Goal: Navigation & Orientation: Find specific page/section

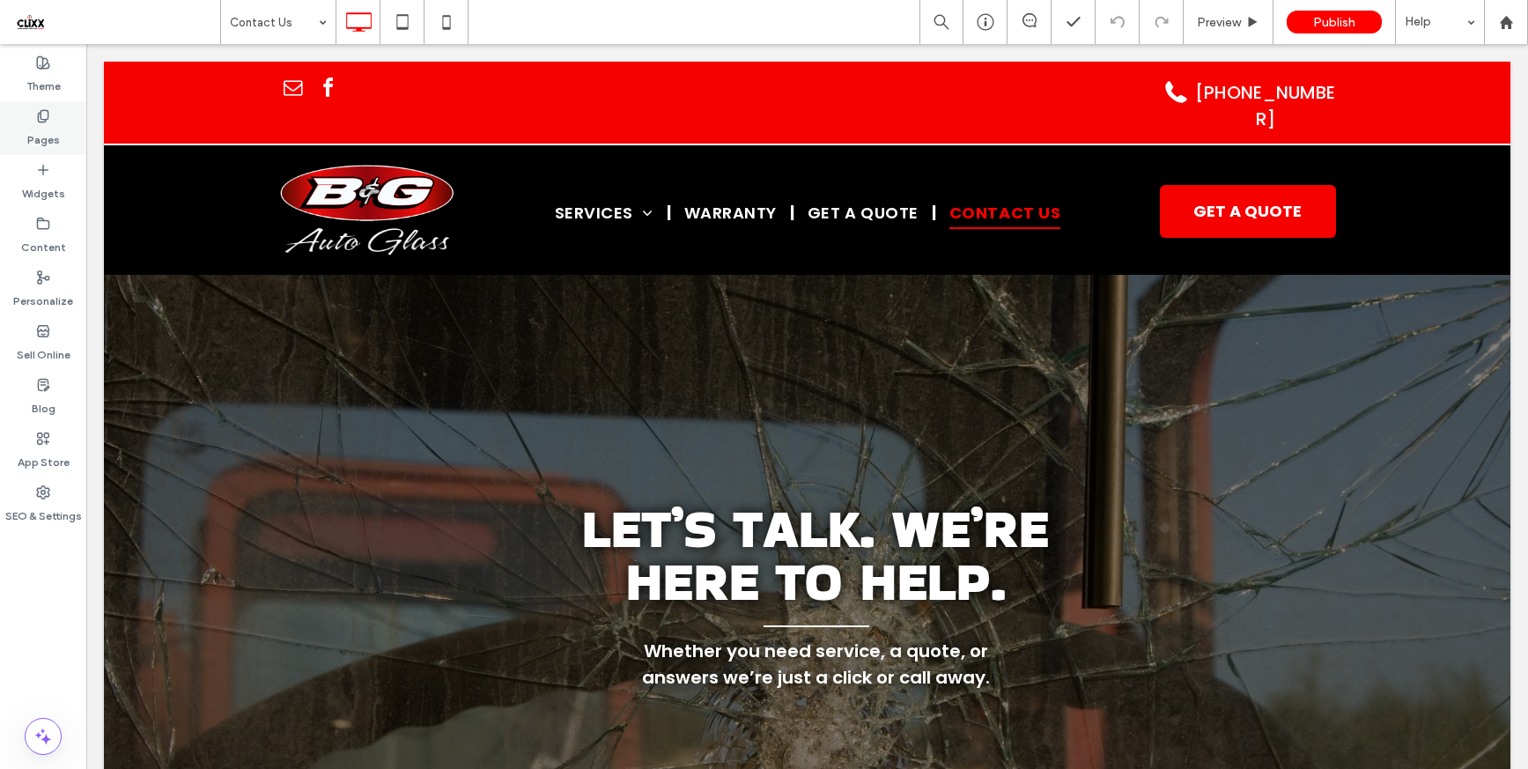
click at [25, 125] on div "Pages" at bounding box center [43, 128] width 86 height 54
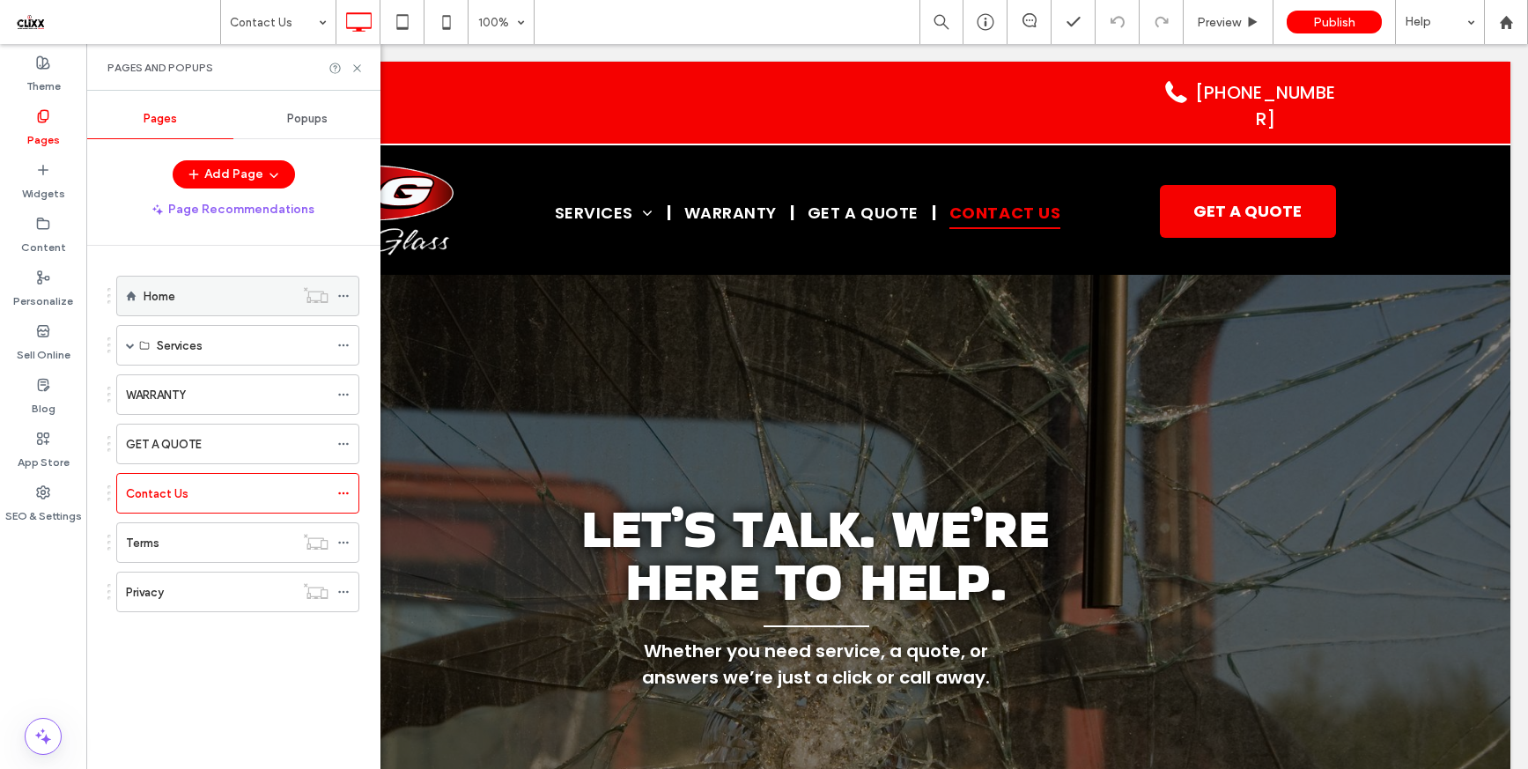
click at [247, 298] on div "Home" at bounding box center [219, 296] width 151 height 18
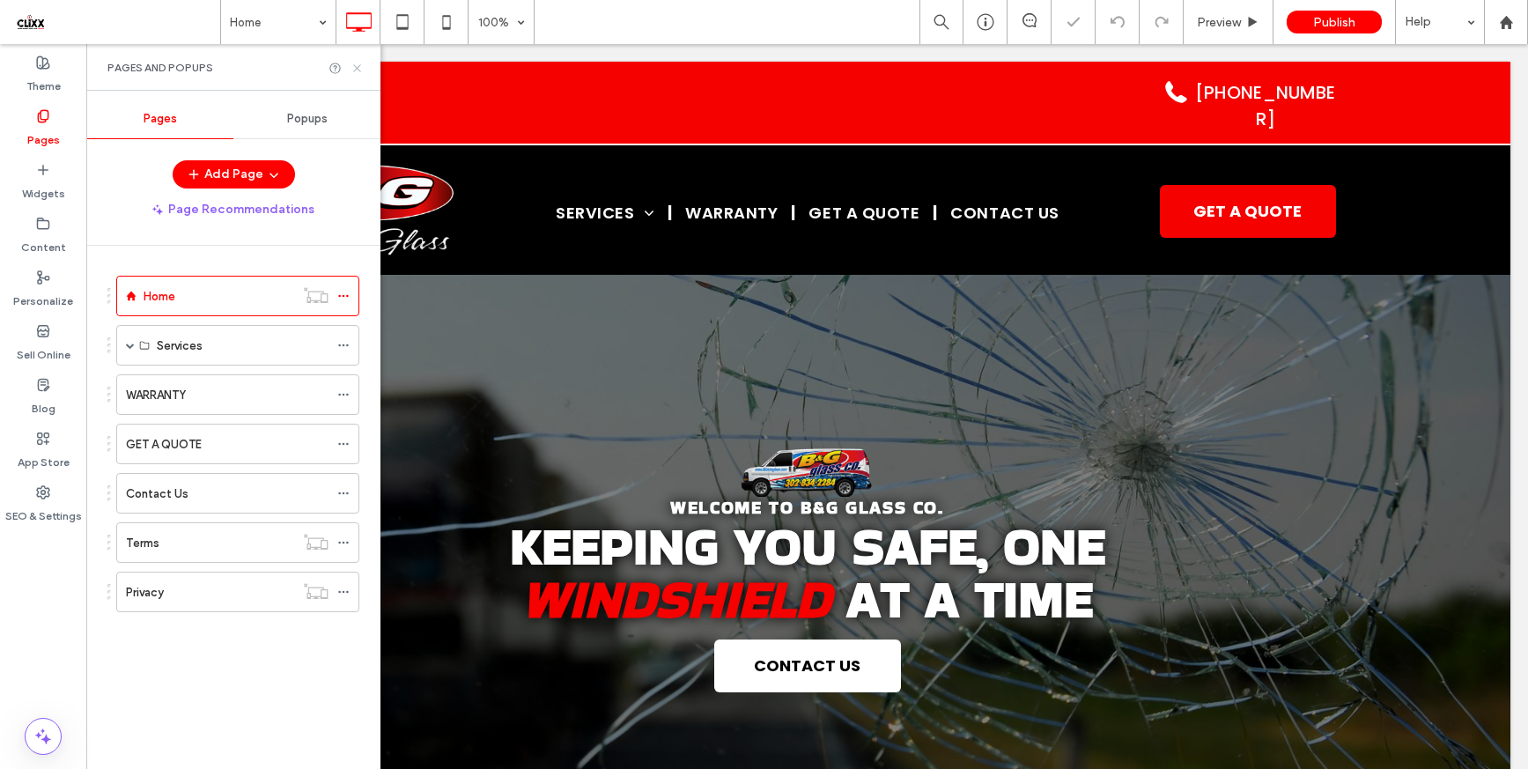
click at [357, 62] on icon at bounding box center [356, 68] width 13 height 13
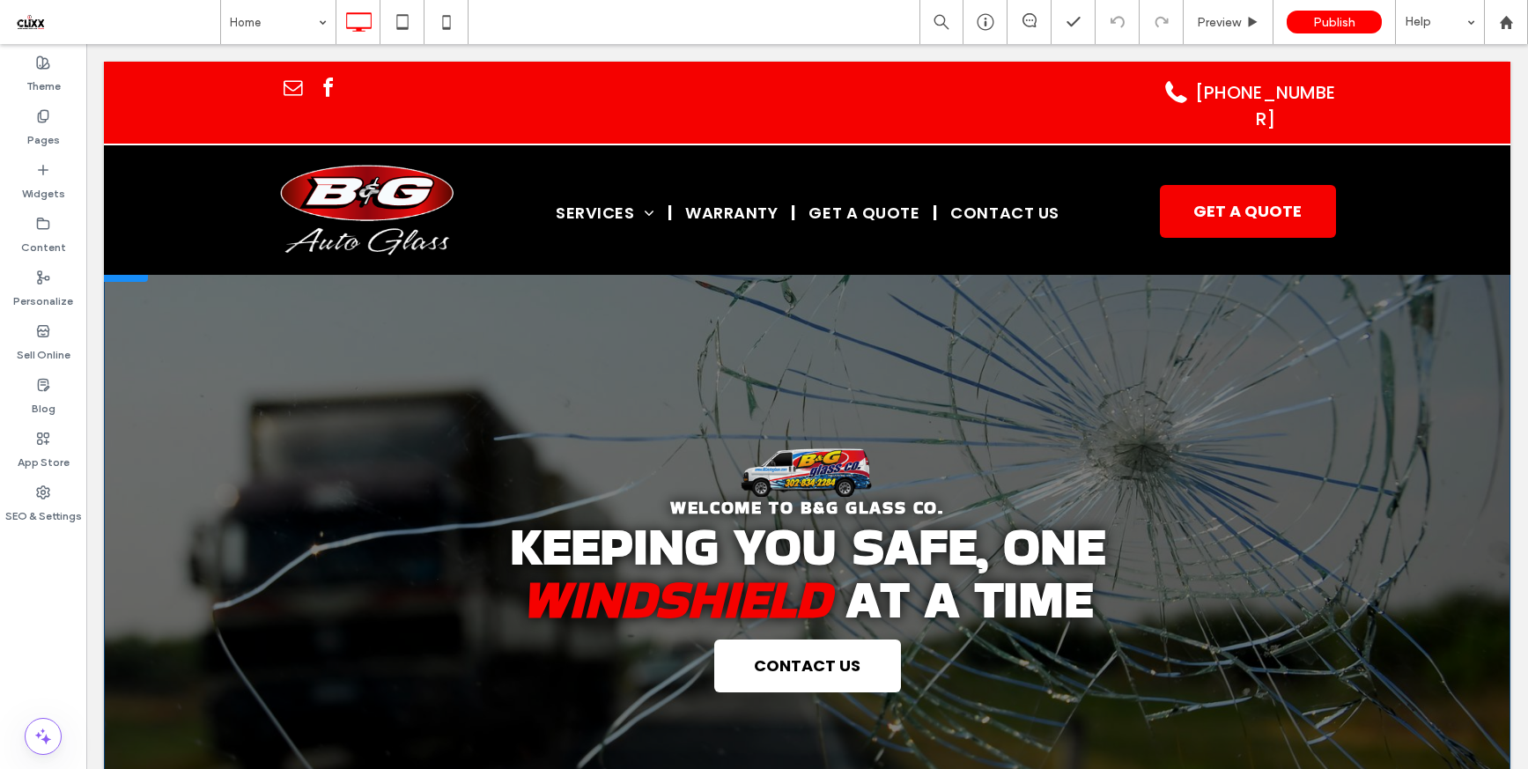
click at [1034, 327] on div "WELCOME TO B&G GLASS CO. Keeping You Safe, One Windshield at a Time CONTACT US …" at bounding box center [807, 574] width 1406 height 640
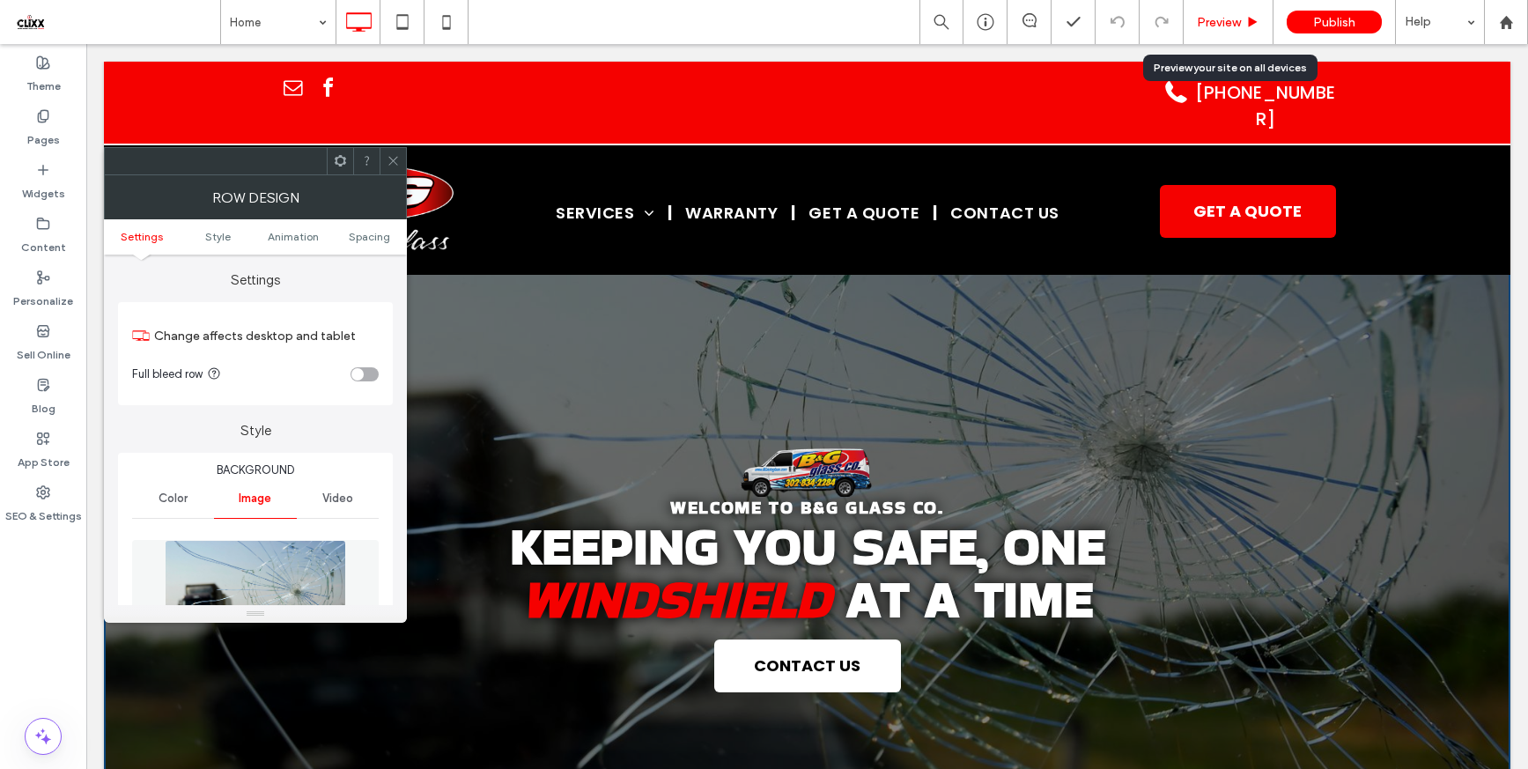
click at [1205, 24] on span "Preview" at bounding box center [1219, 22] width 44 height 15
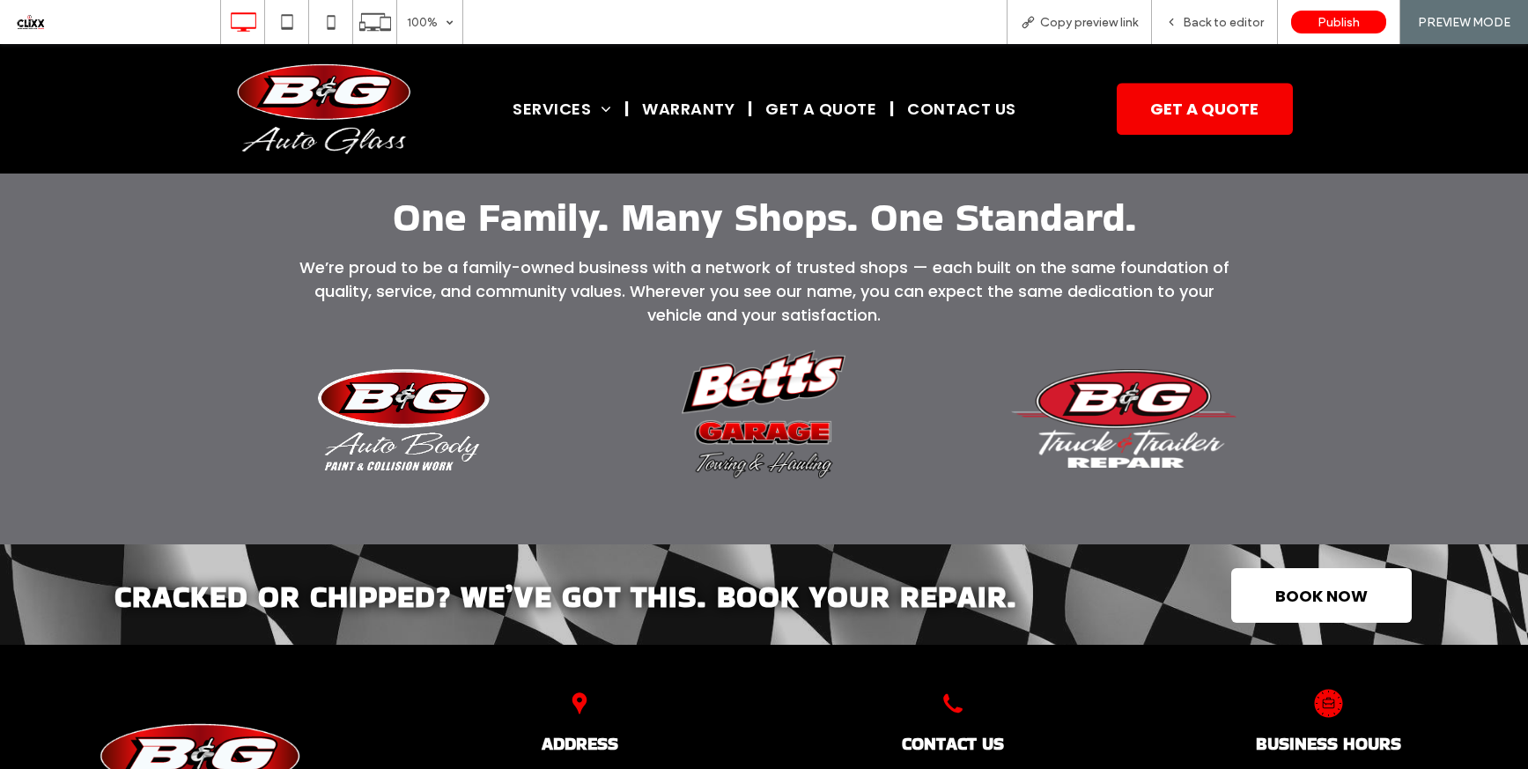
scroll to position [3138, 0]
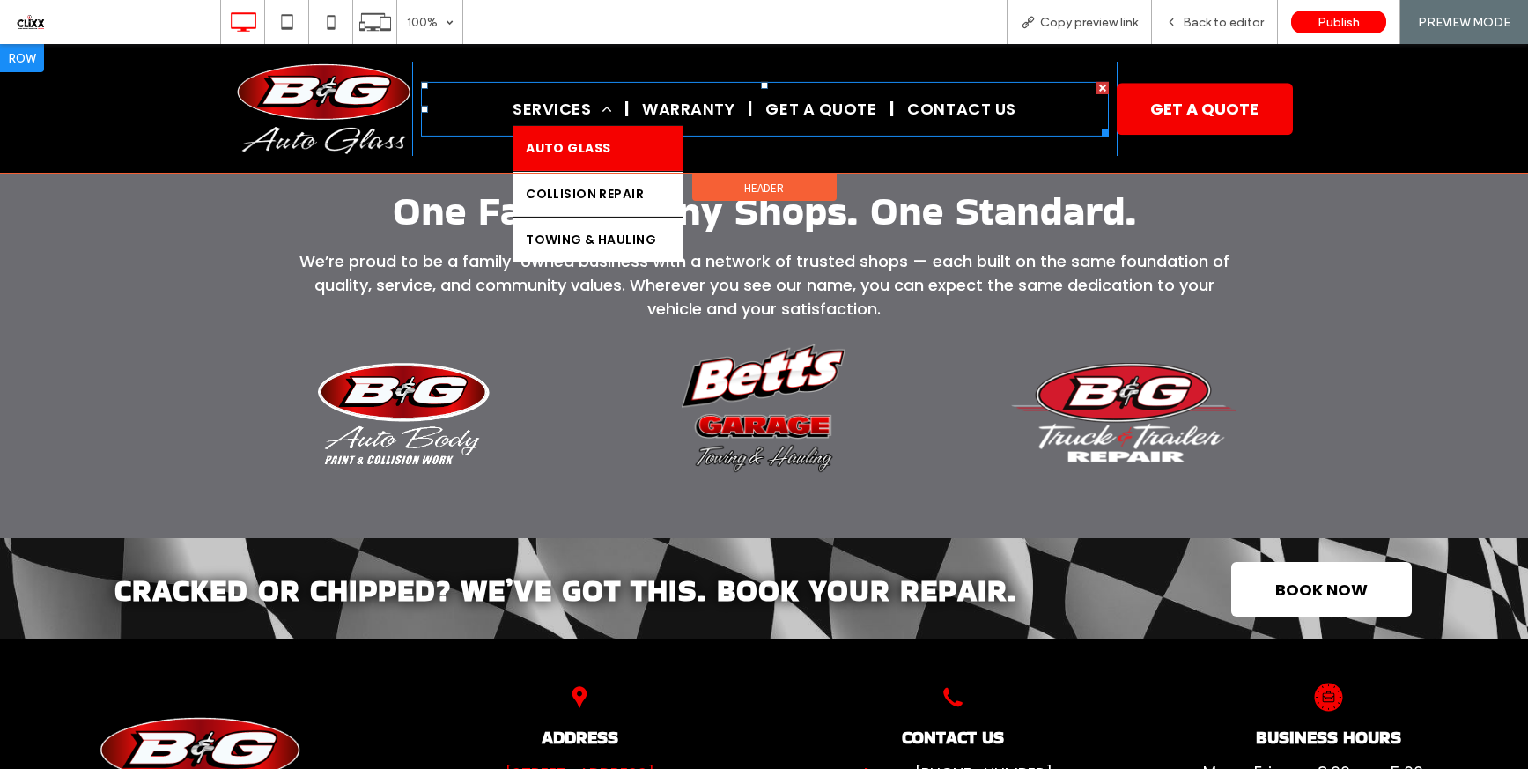
click at [564, 141] on span "Auto Glass" at bounding box center [568, 148] width 85 height 18
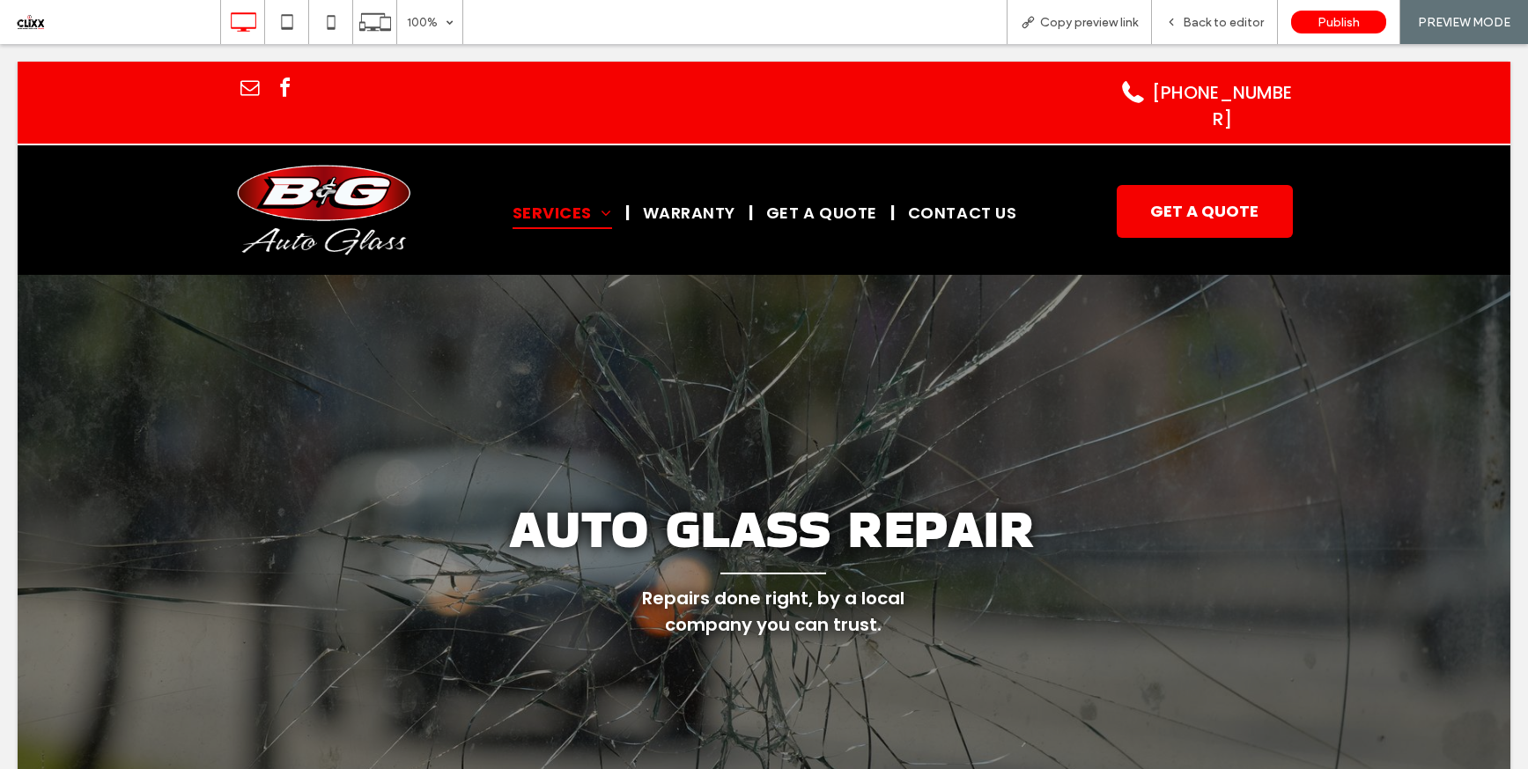
scroll to position [0, 0]
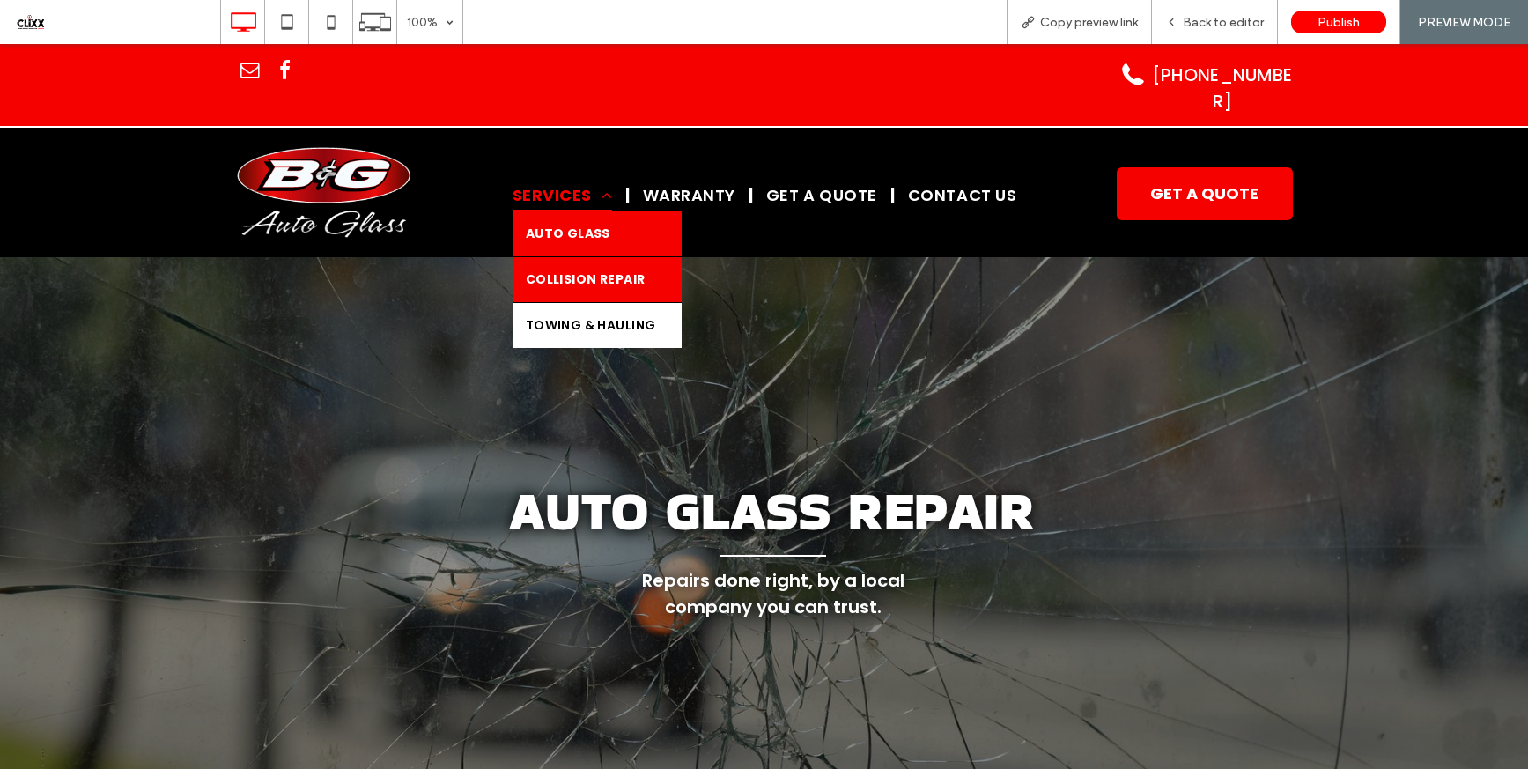
click at [557, 270] on span "Collision REPAIR" at bounding box center [586, 279] width 120 height 18
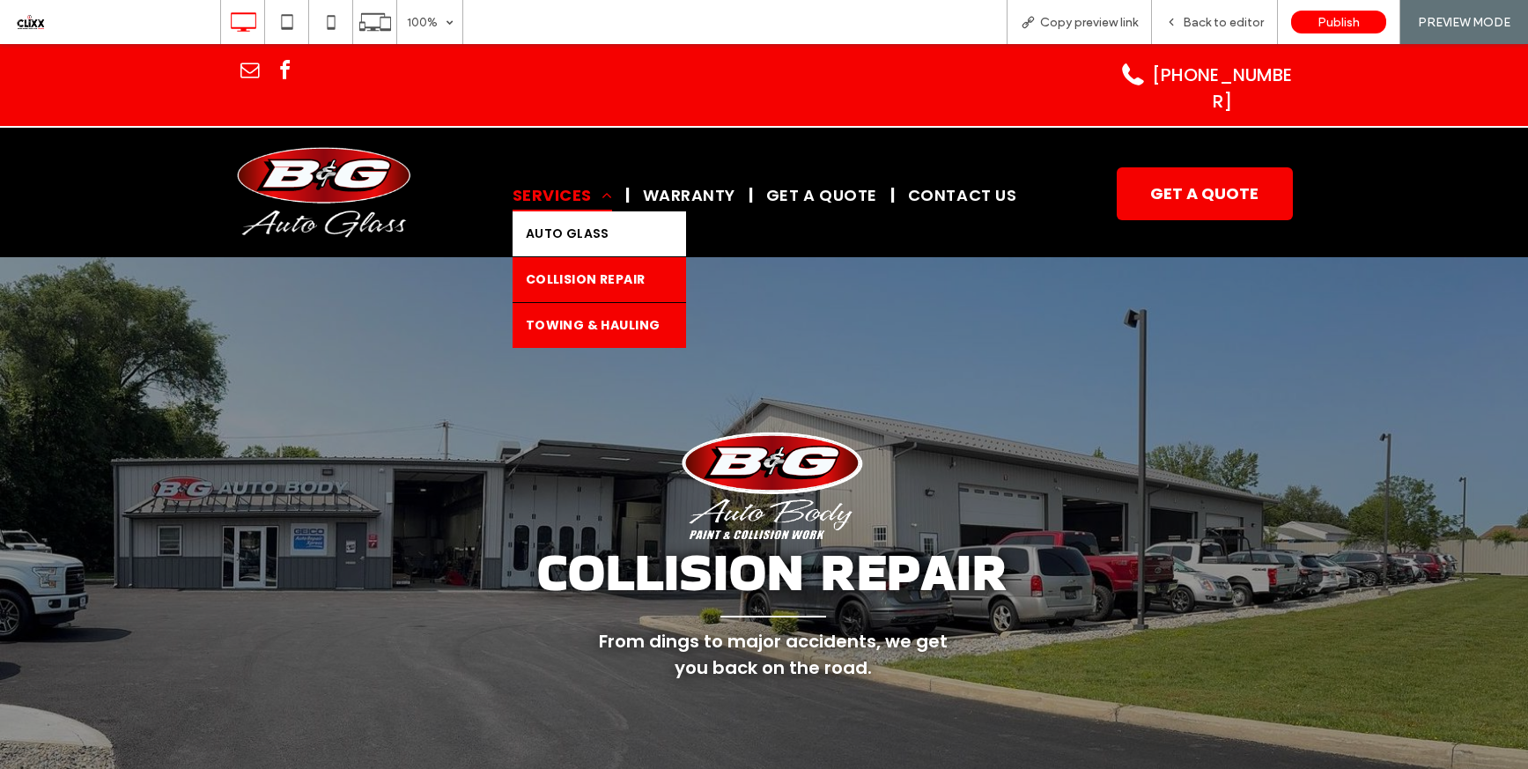
click at [580, 316] on span "Towing & Hauling" at bounding box center [593, 325] width 135 height 18
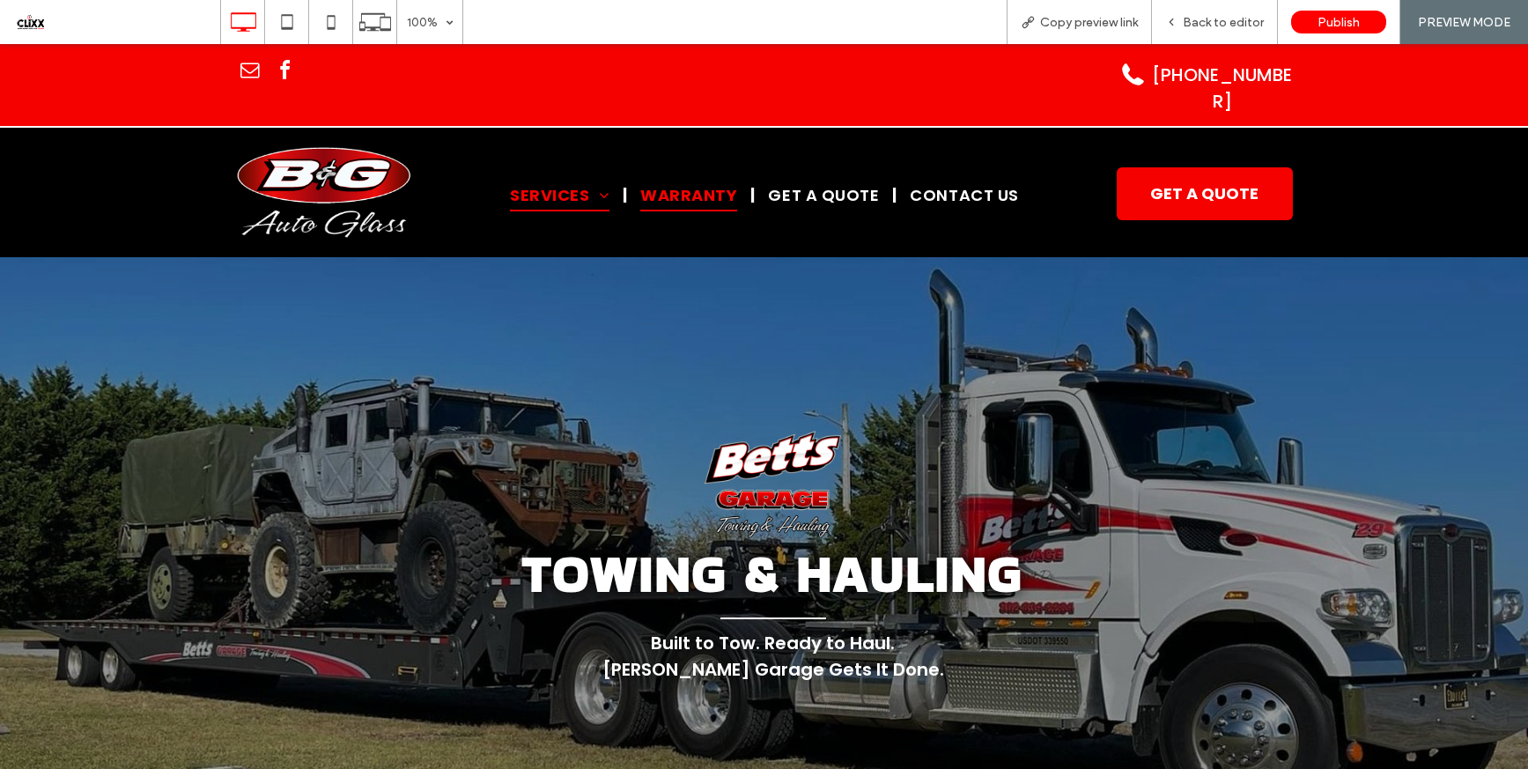
click at [673, 181] on span "WARRANTY" at bounding box center [688, 194] width 97 height 33
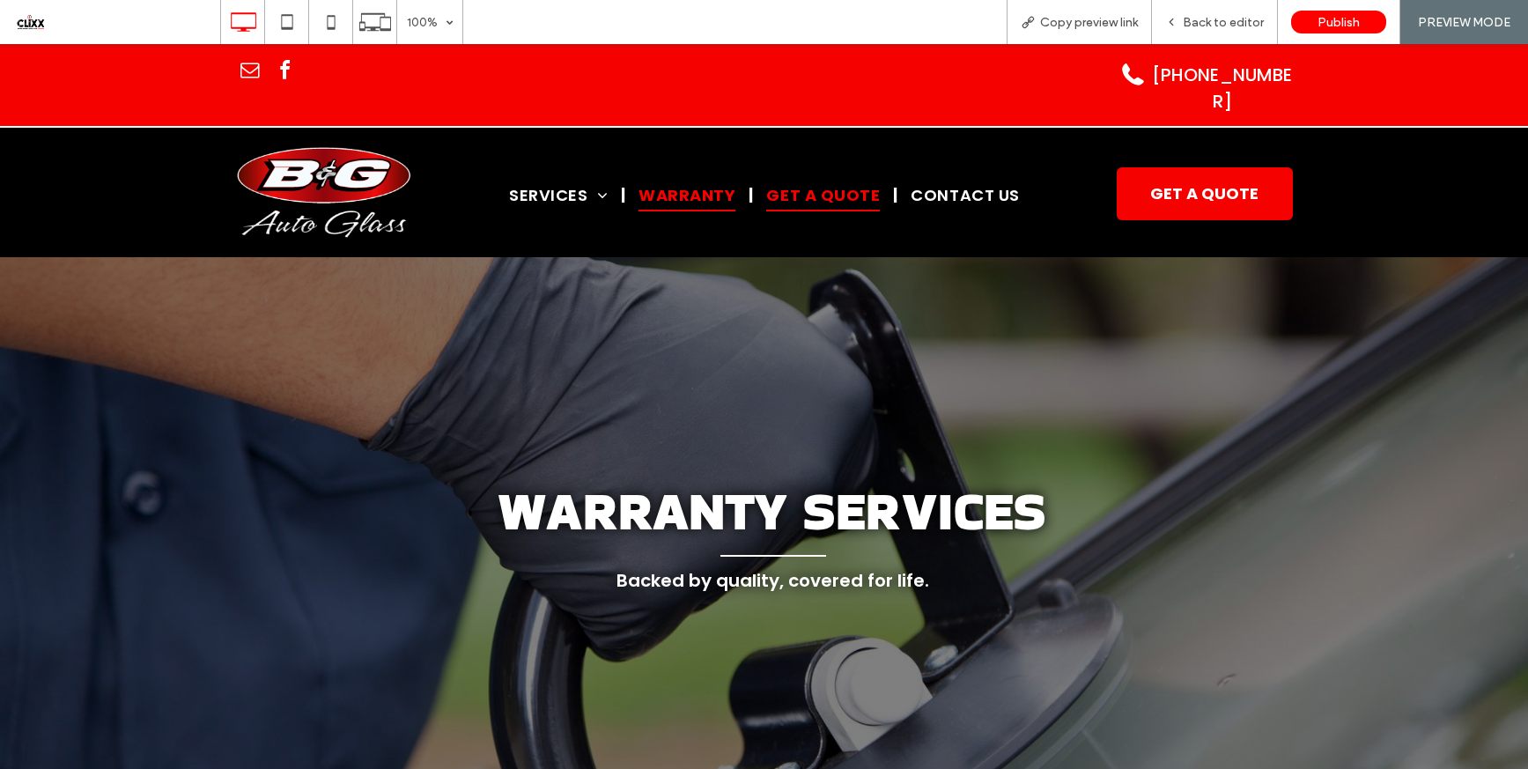
click at [800, 178] on span "GET A QUOTE" at bounding box center [823, 194] width 114 height 33
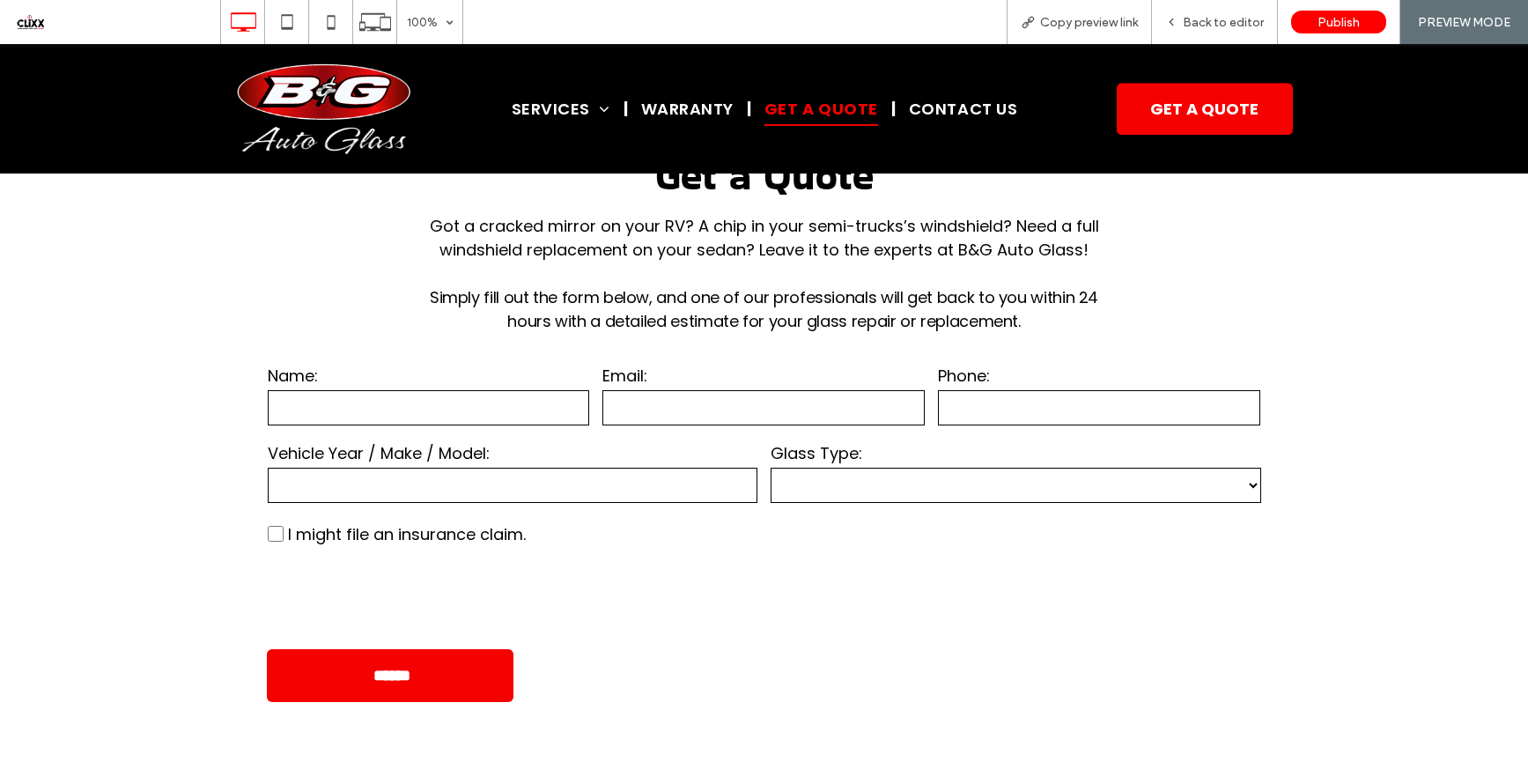
scroll to position [829, 0]
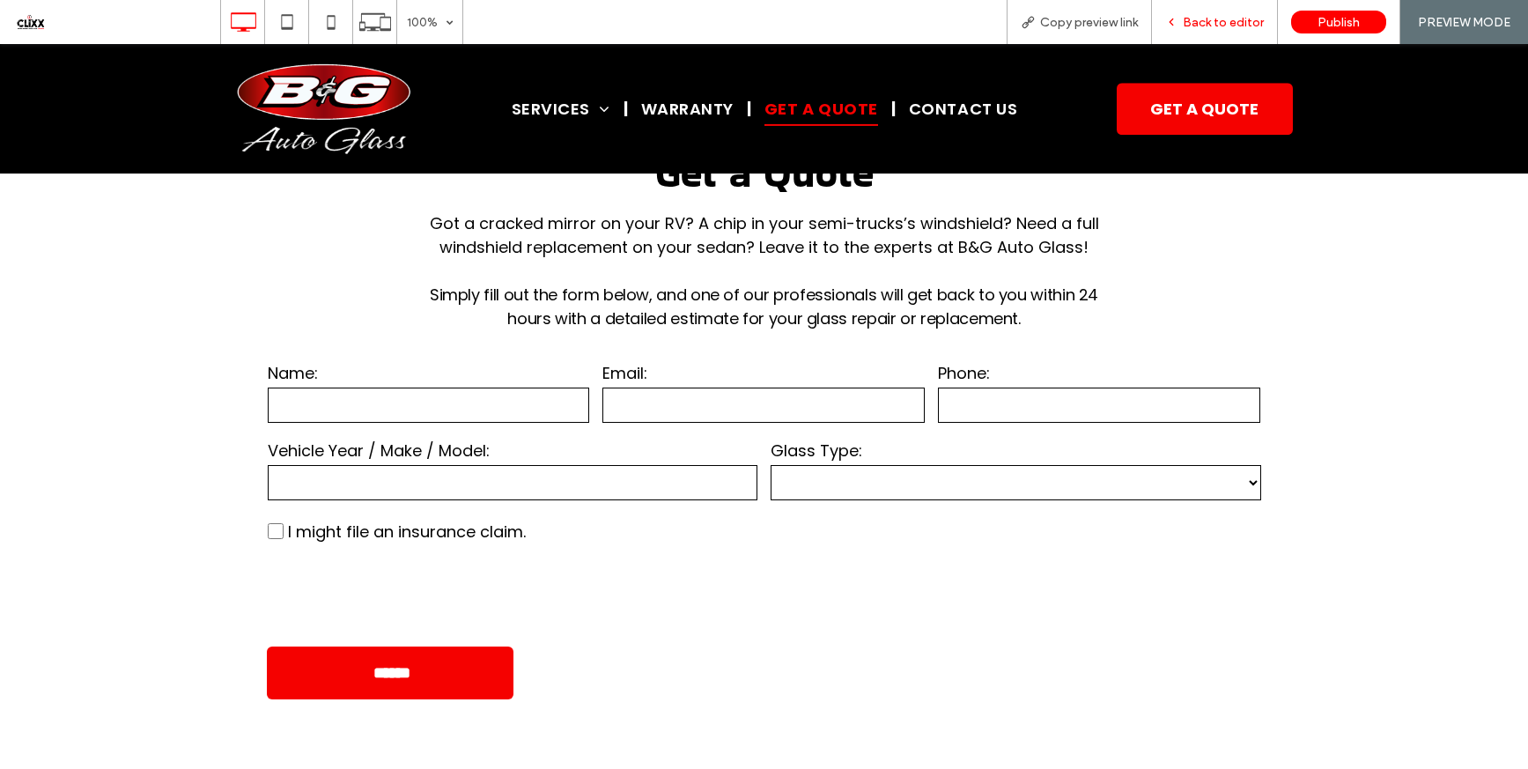
click at [1220, 12] on div "Back to editor" at bounding box center [1215, 22] width 126 height 44
click at [1205, 19] on span "Back to editor" at bounding box center [1223, 22] width 81 height 15
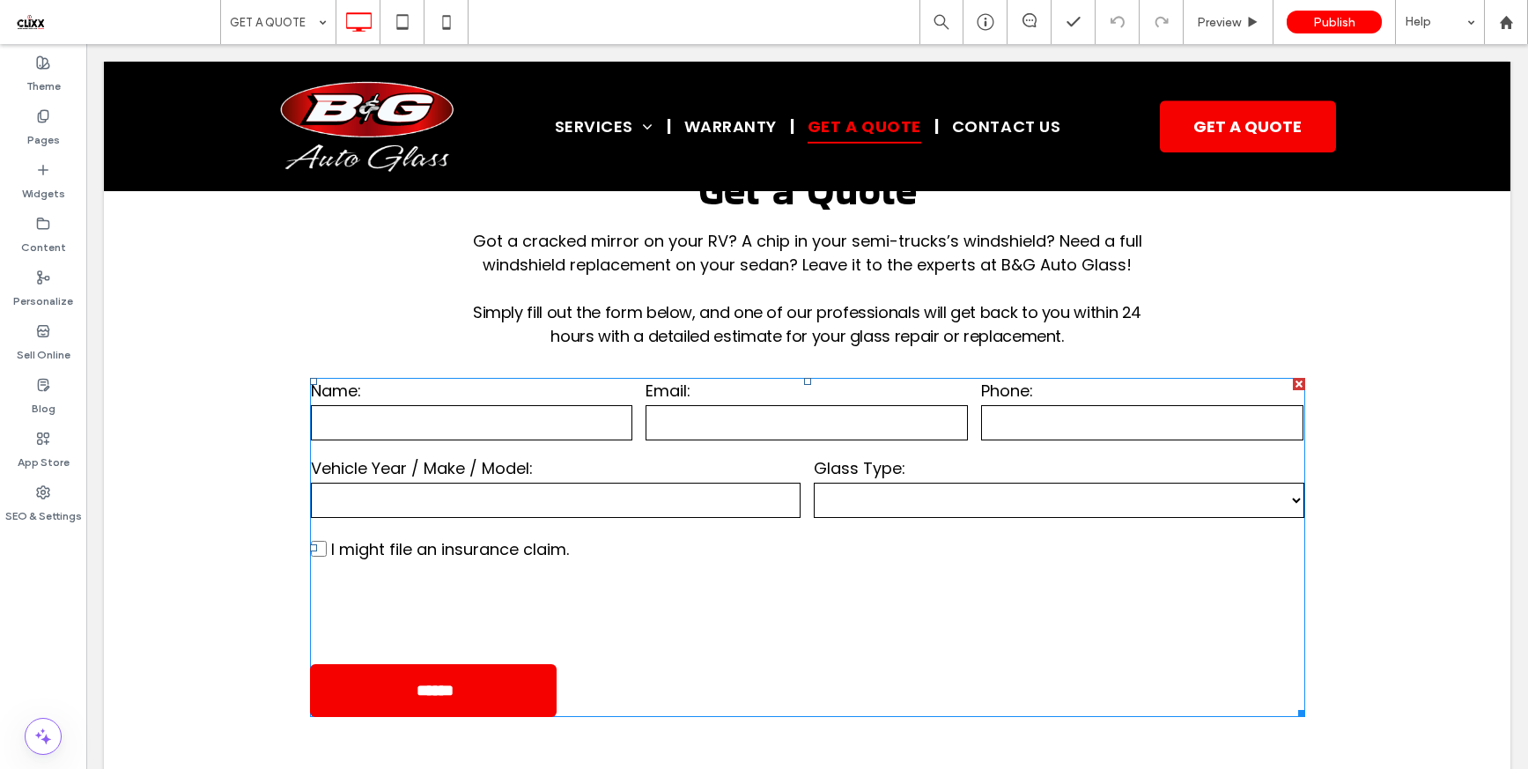
click at [696, 542] on label "I might file an insurance claim." at bounding box center [807, 549] width 993 height 30
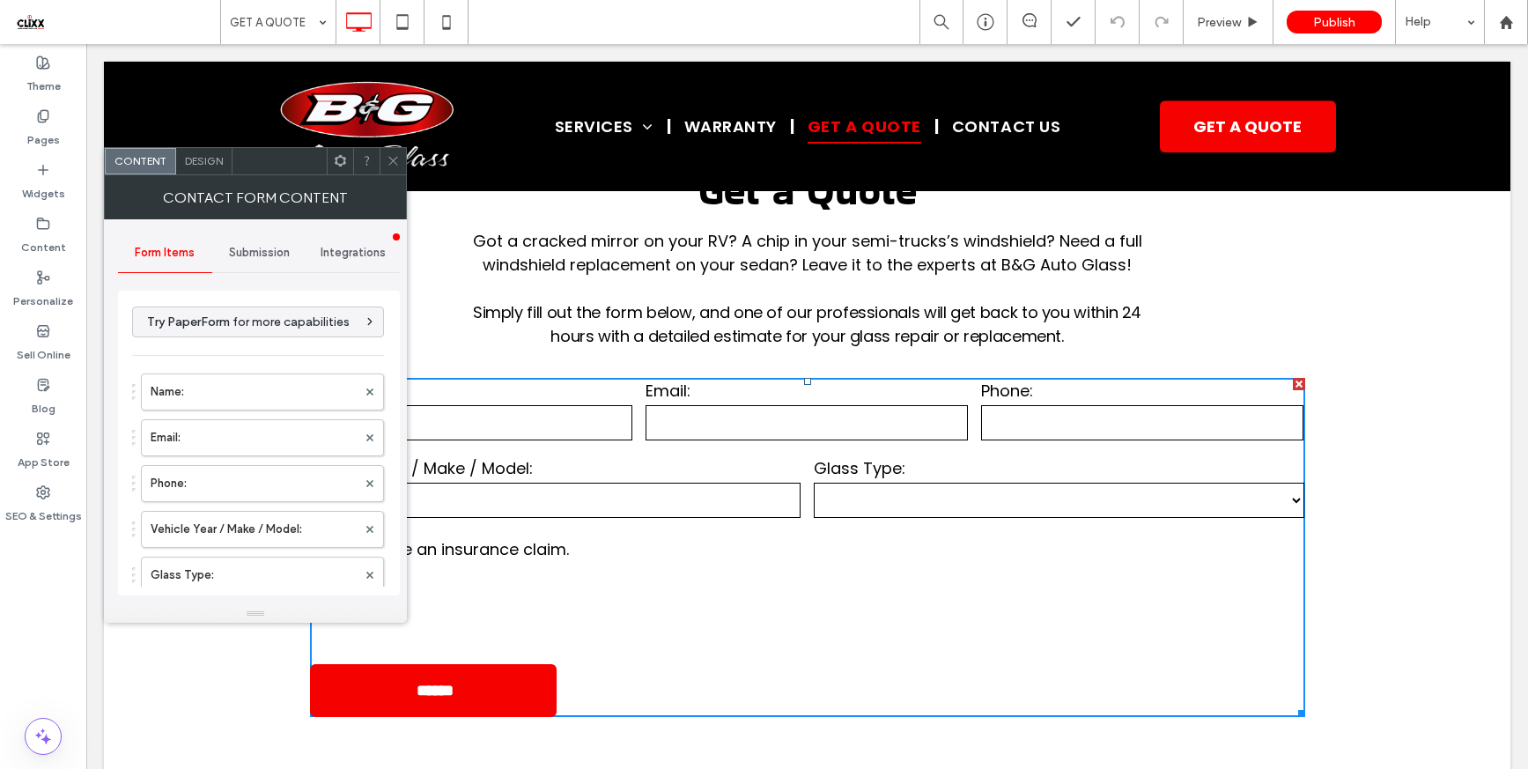
click at [254, 259] on div "Submission" at bounding box center [259, 252] width 94 height 39
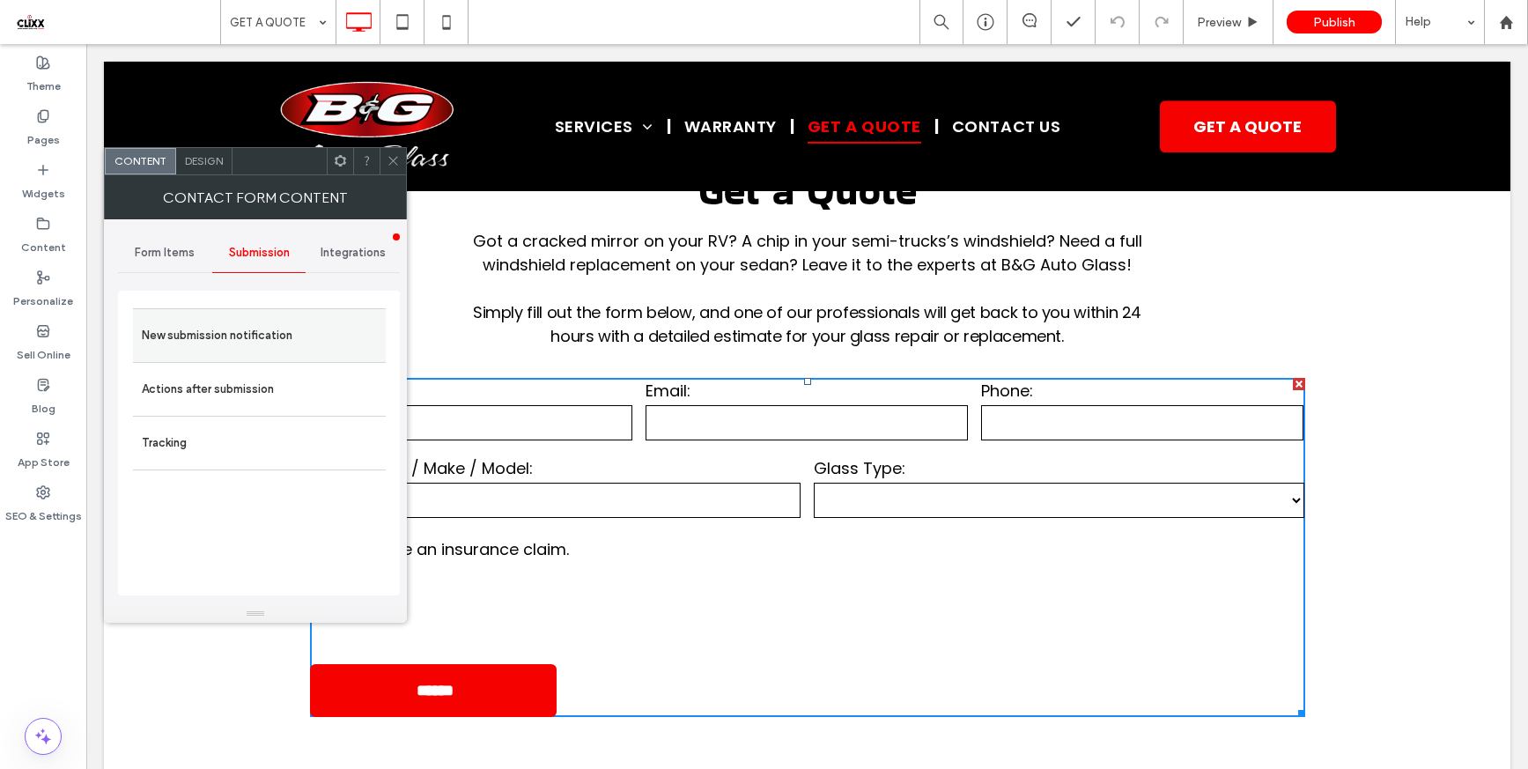
click at [262, 341] on label "New submission notification" at bounding box center [259, 335] width 235 height 35
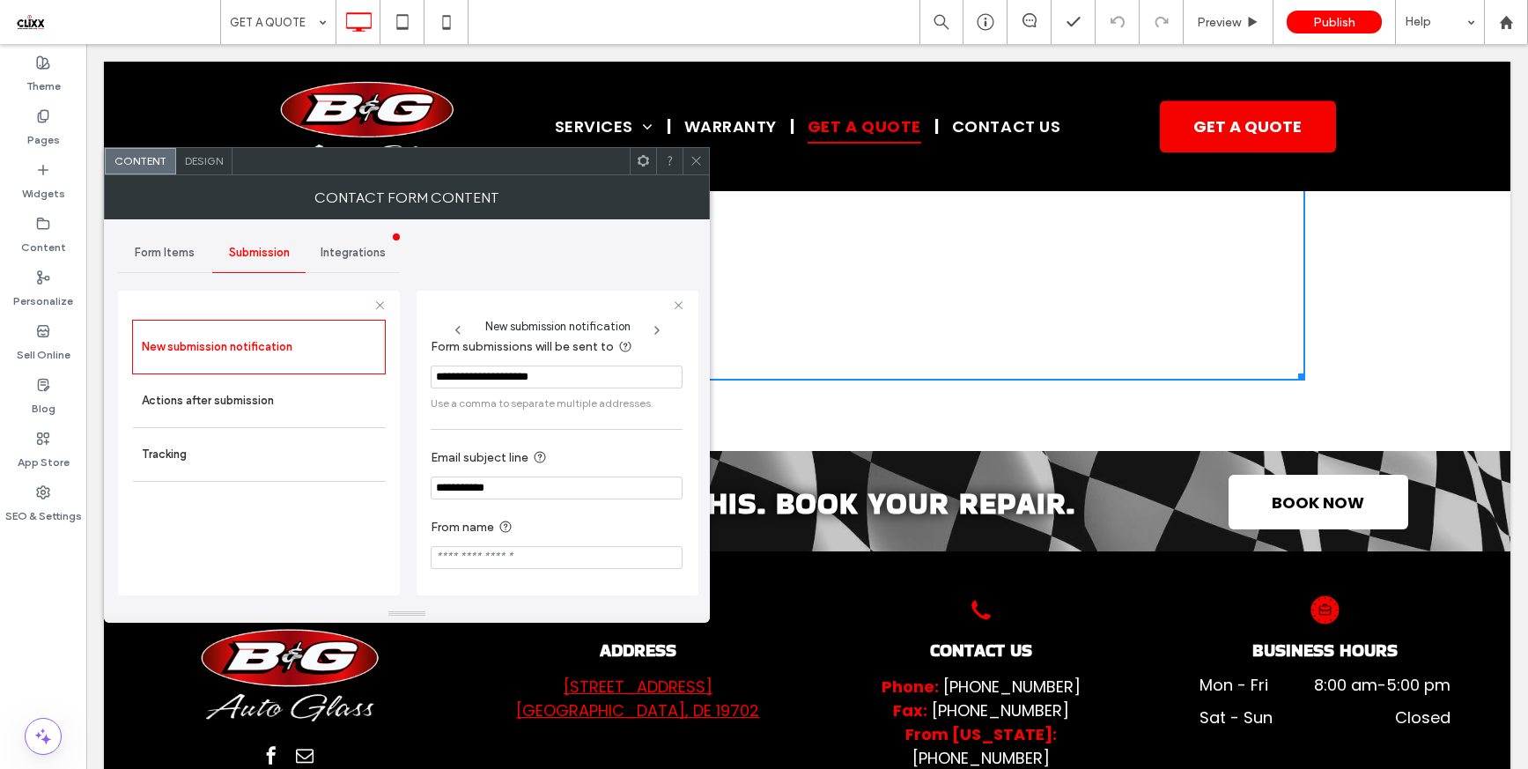
scroll to position [18, 0]
click at [188, 397] on label "Actions after submission" at bounding box center [259, 400] width 235 height 35
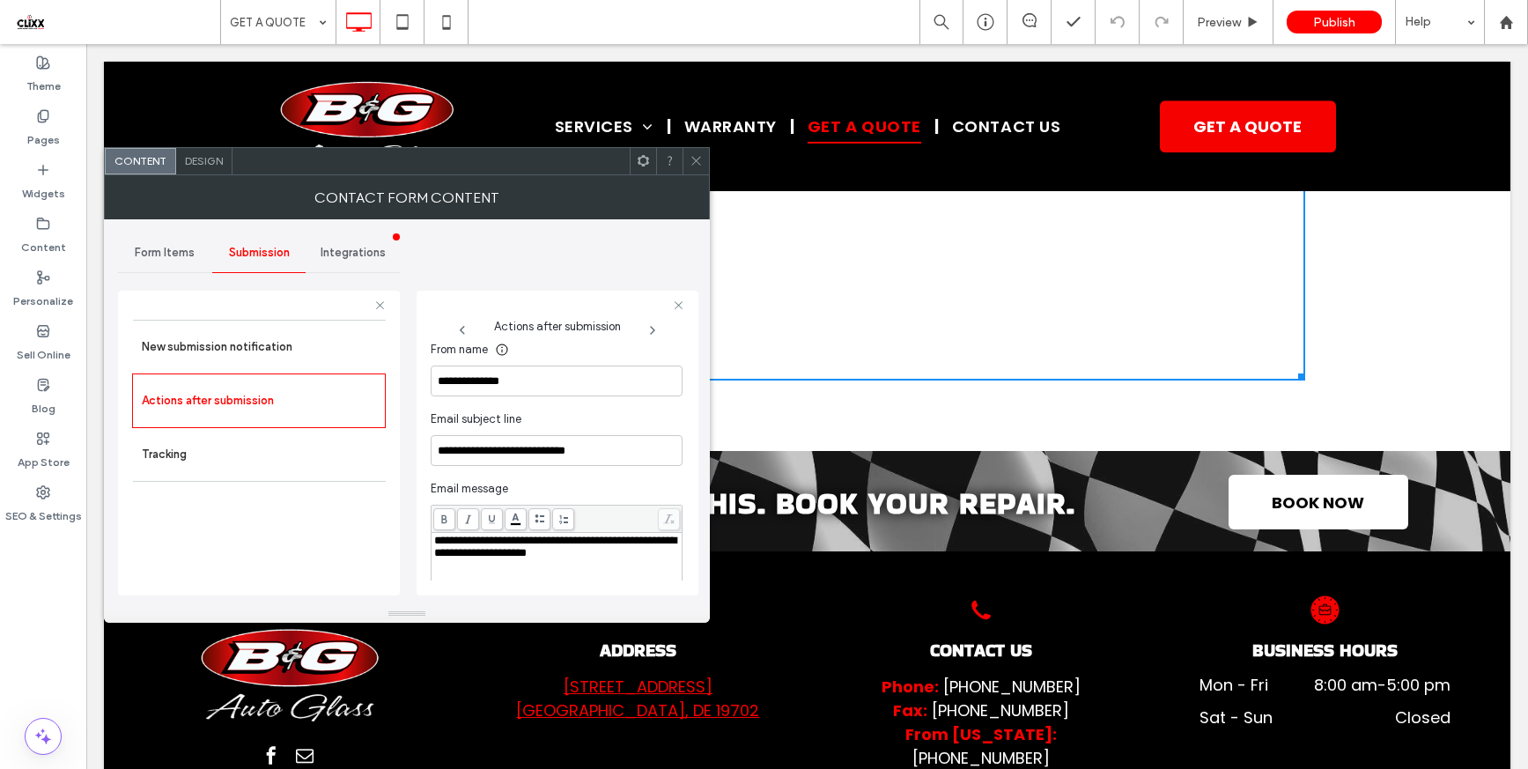
scroll to position [608, 0]
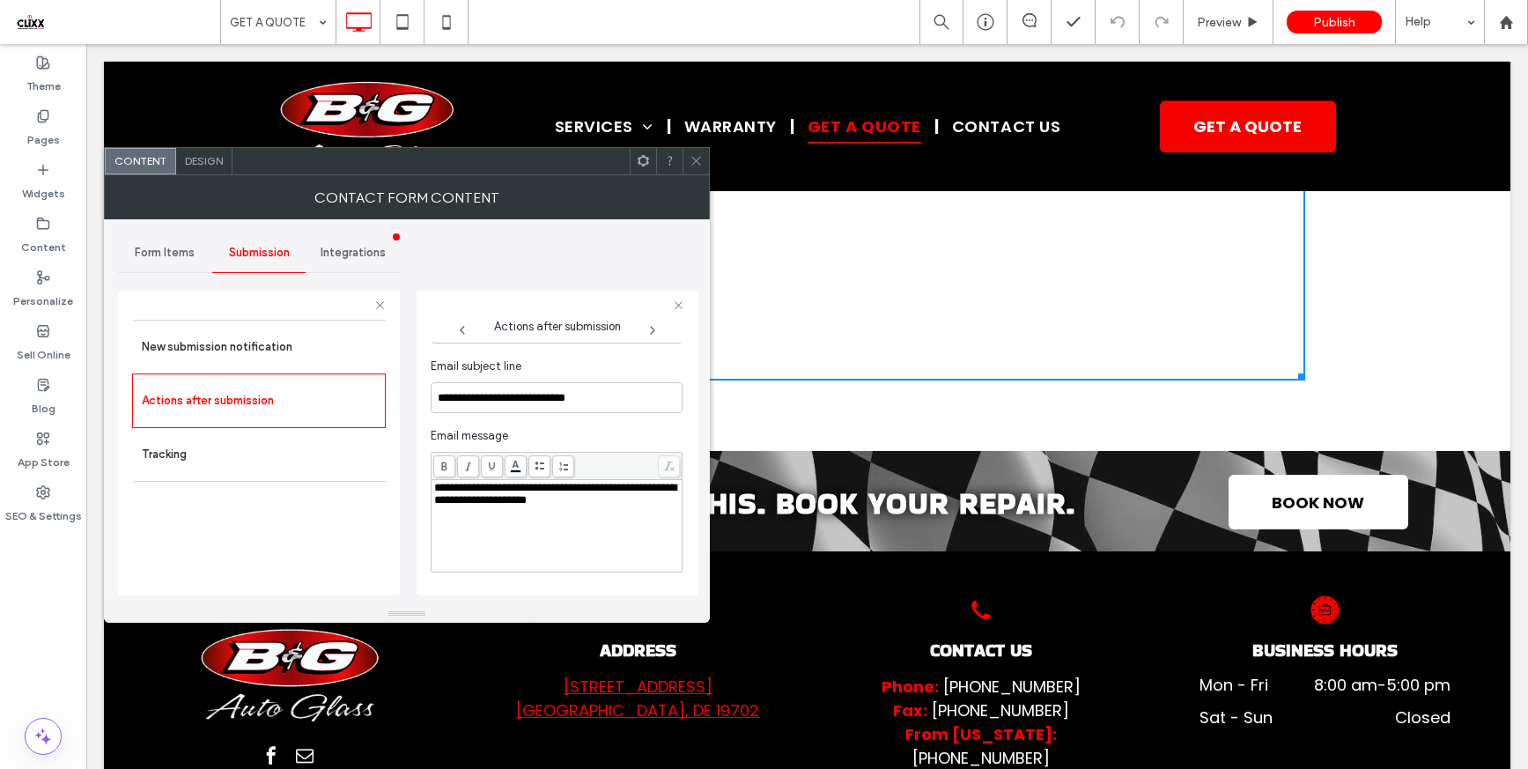
click at [698, 166] on icon at bounding box center [695, 160] width 13 height 13
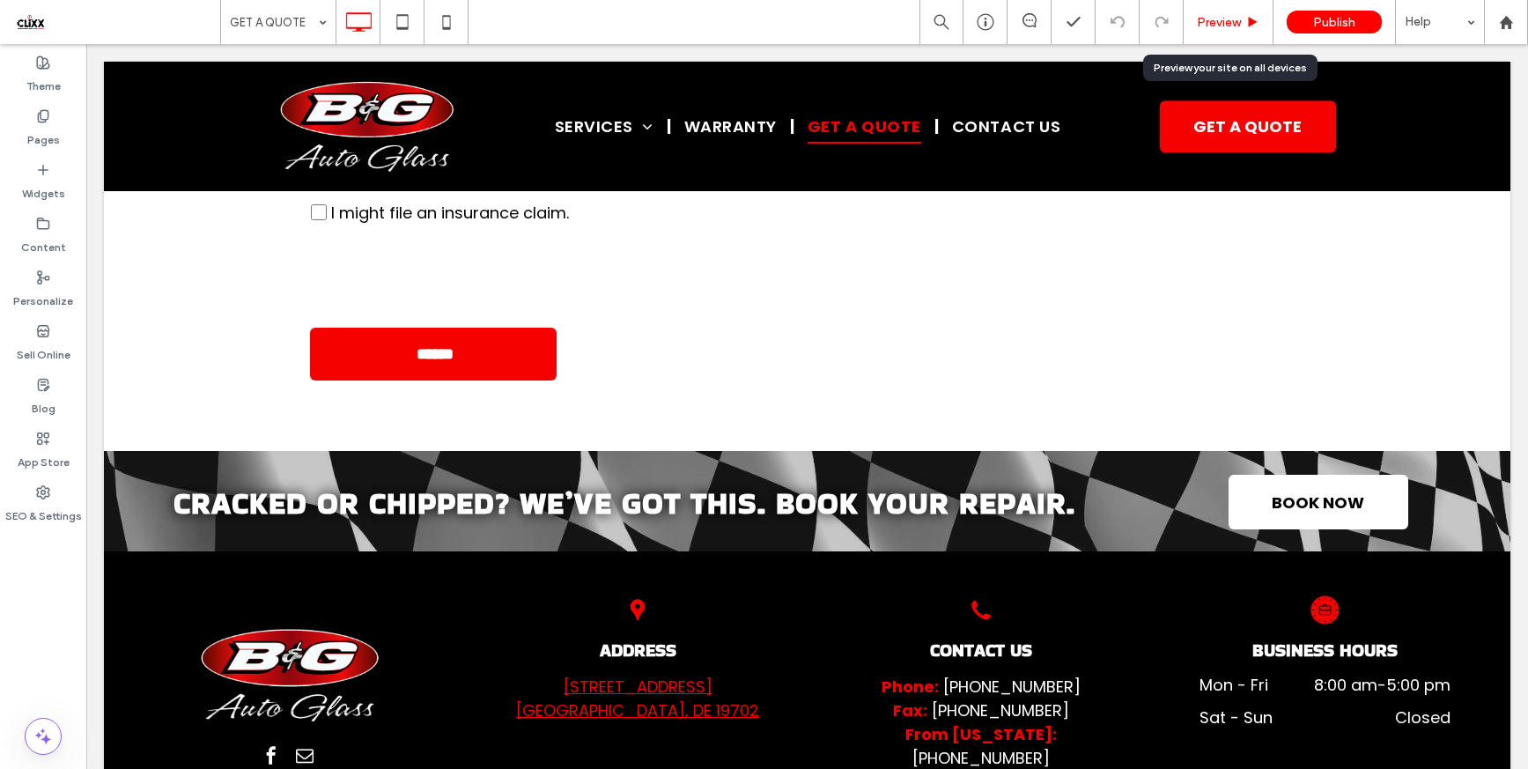
click at [1222, 18] on span "Preview" at bounding box center [1219, 22] width 44 height 15
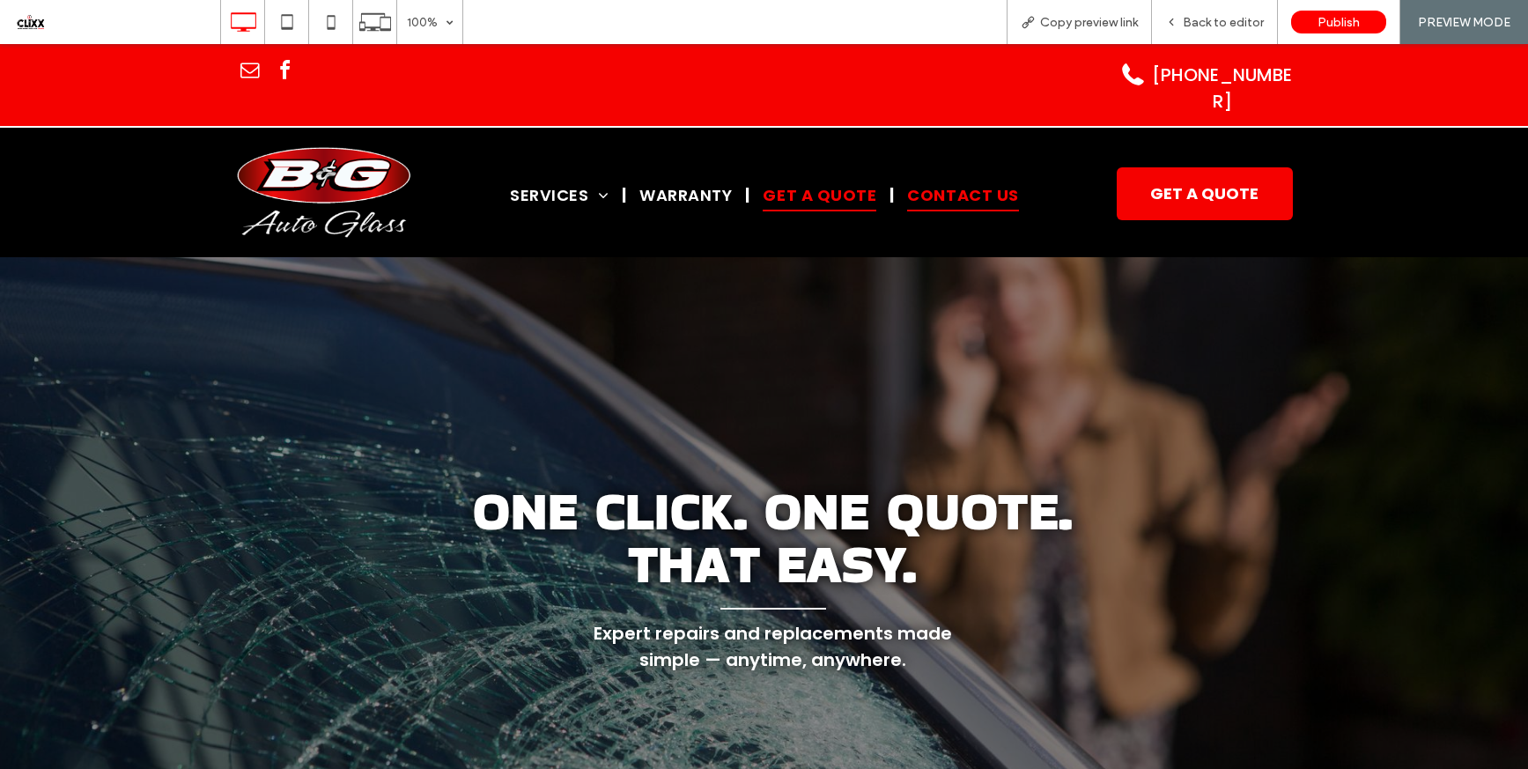
click at [947, 178] on span "Contact Us" at bounding box center [962, 194] width 111 height 33
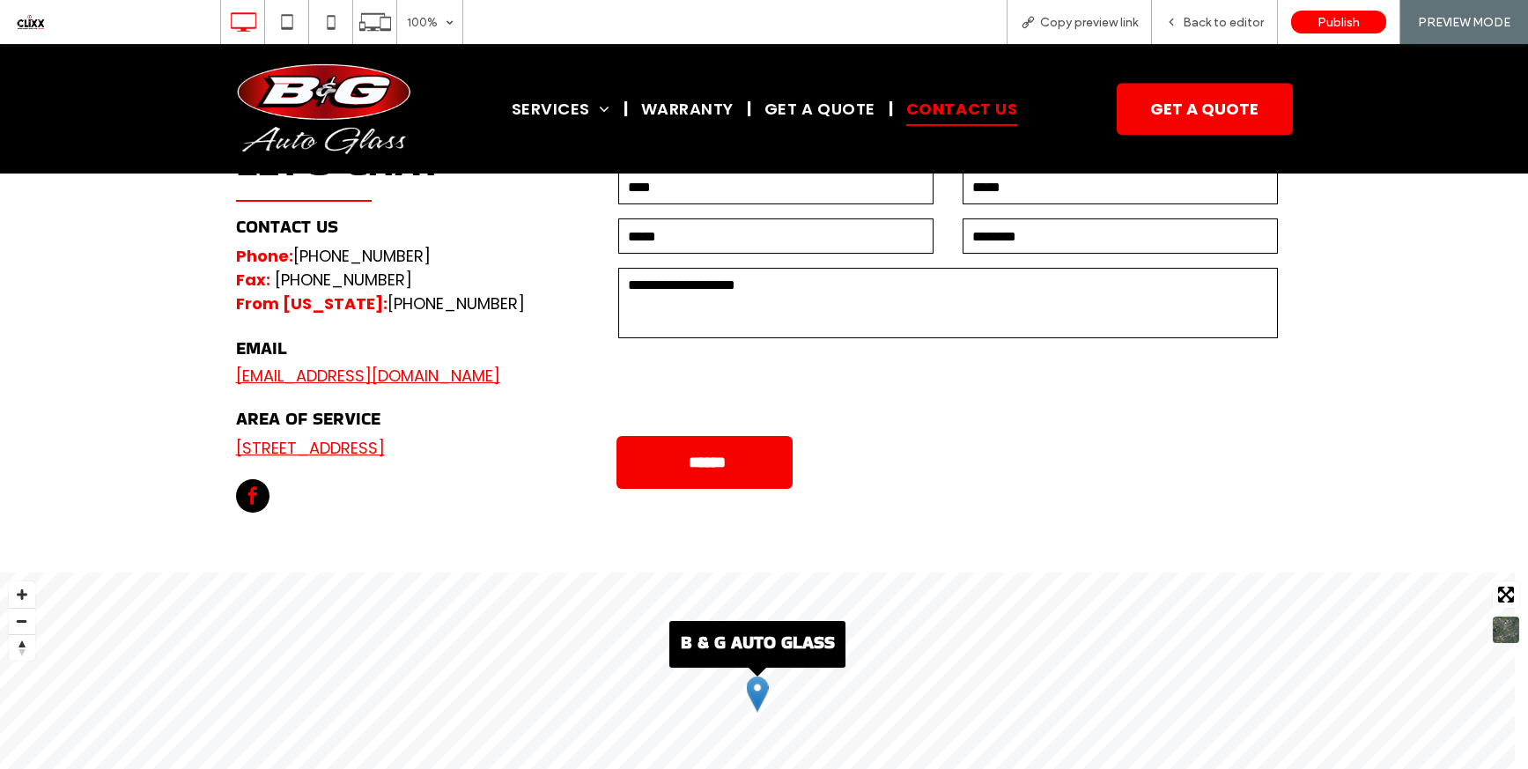
scroll to position [933, 0]
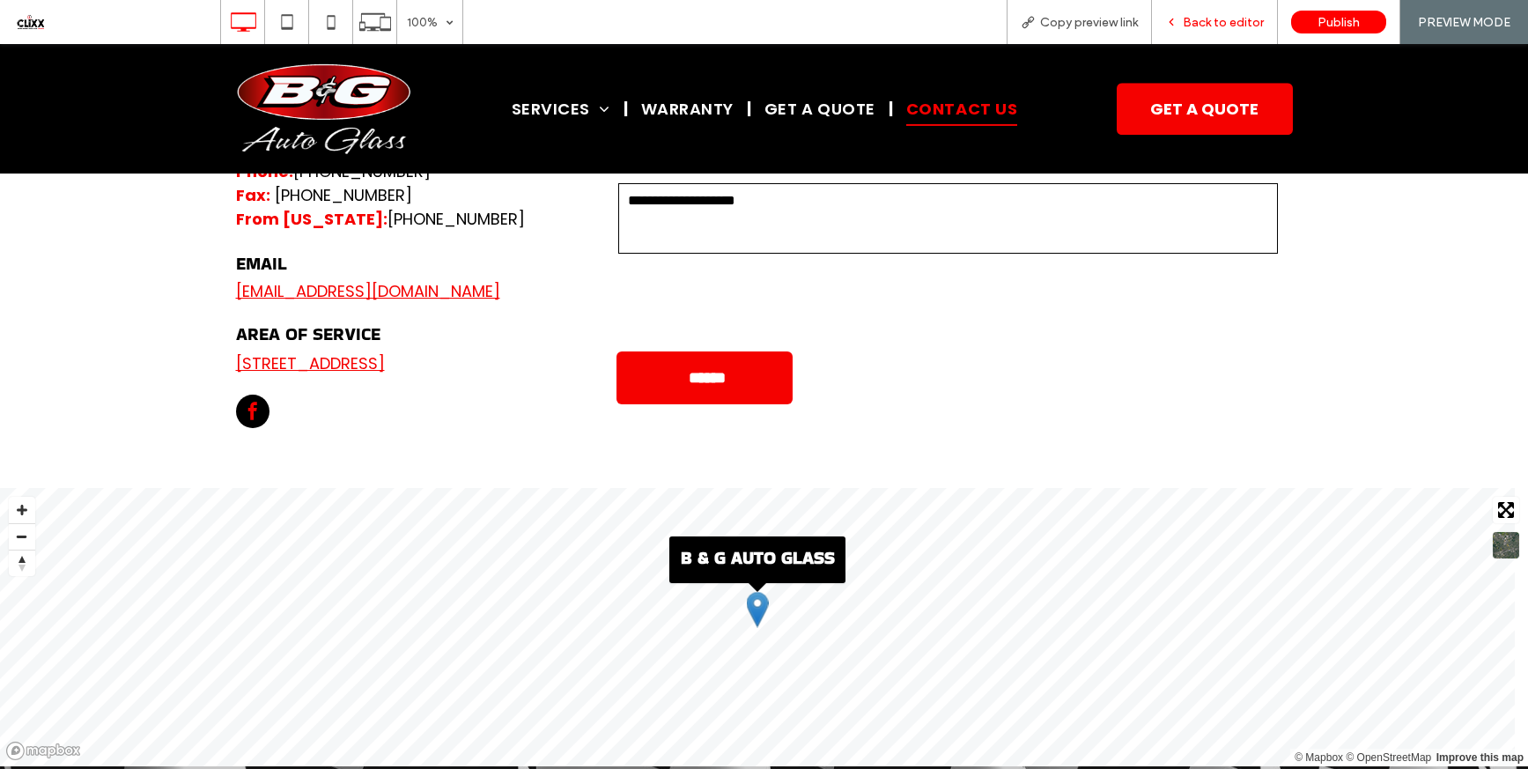
click at [1205, 22] on span "Back to editor" at bounding box center [1223, 22] width 81 height 15
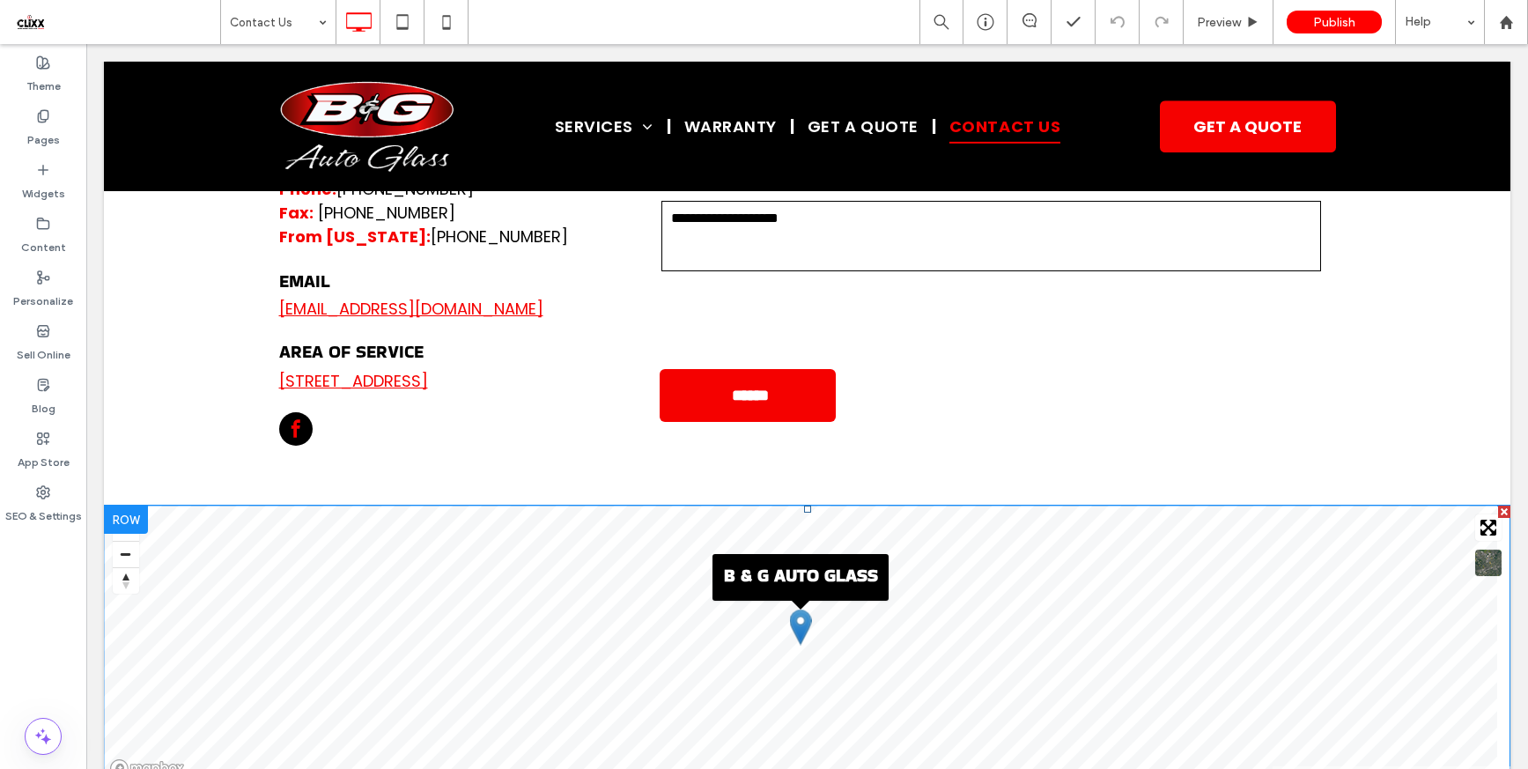
click at [568, 555] on span at bounding box center [807, 644] width 1406 height 278
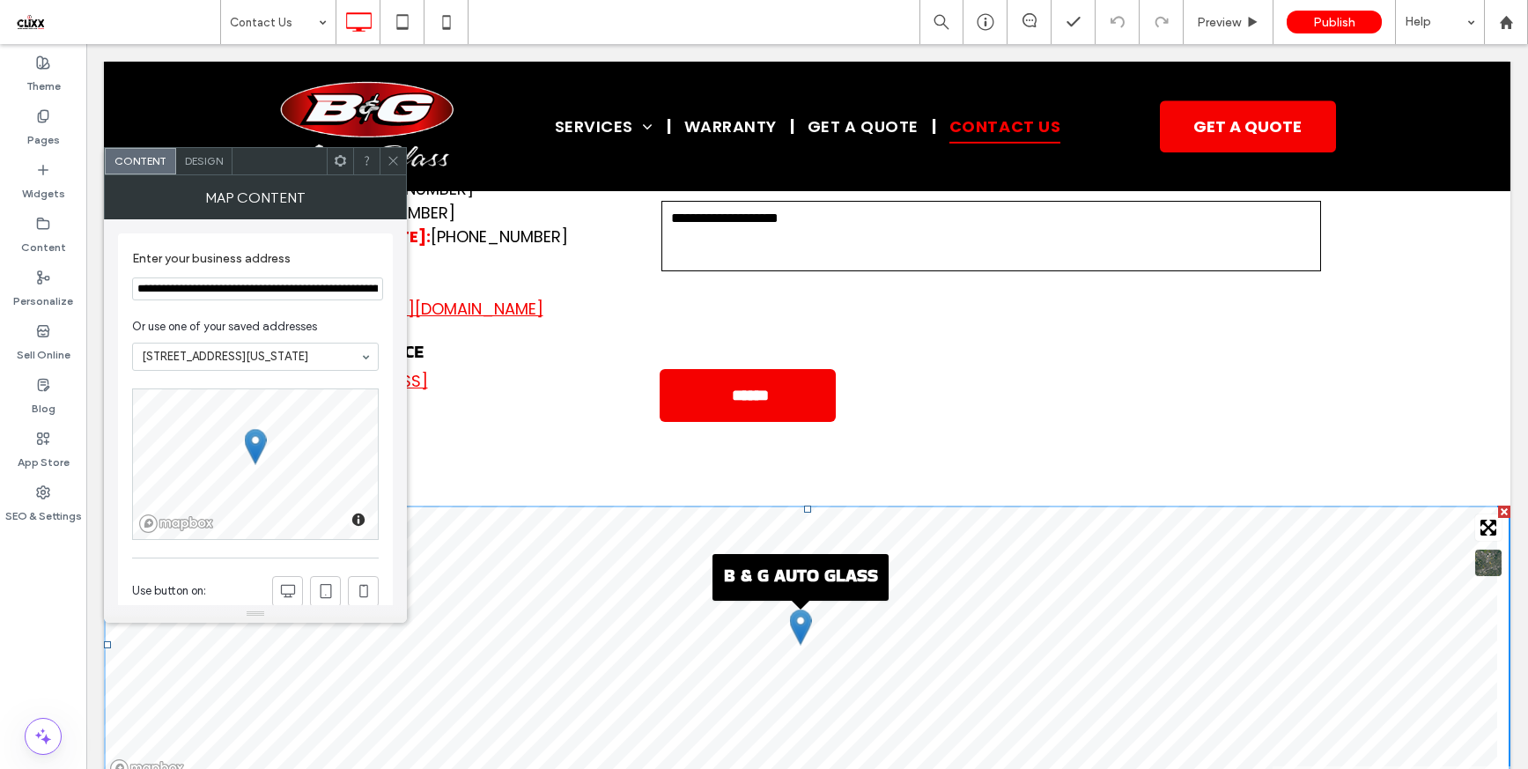
click at [392, 164] on icon at bounding box center [393, 160] width 13 height 13
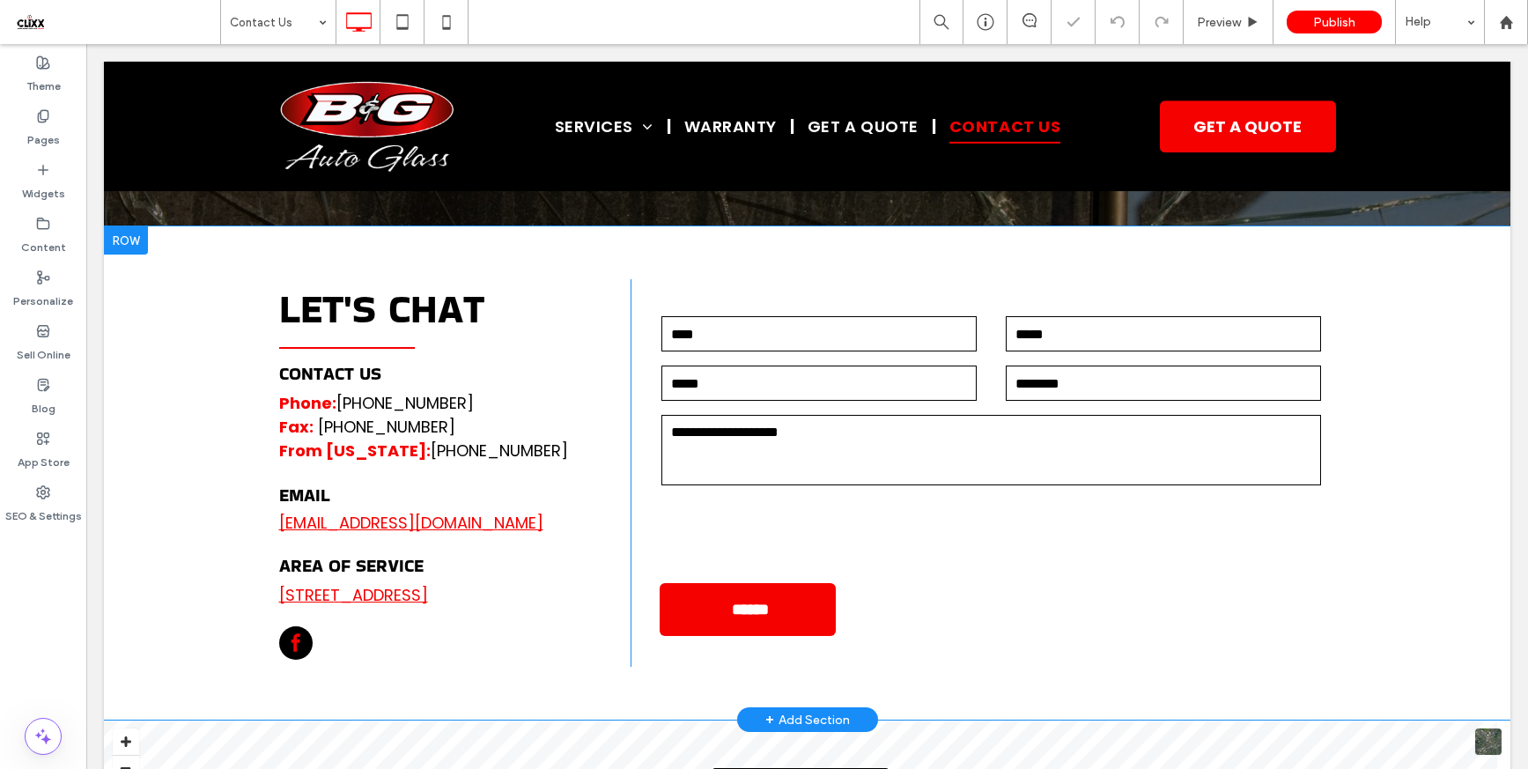
scroll to position [638, 0]
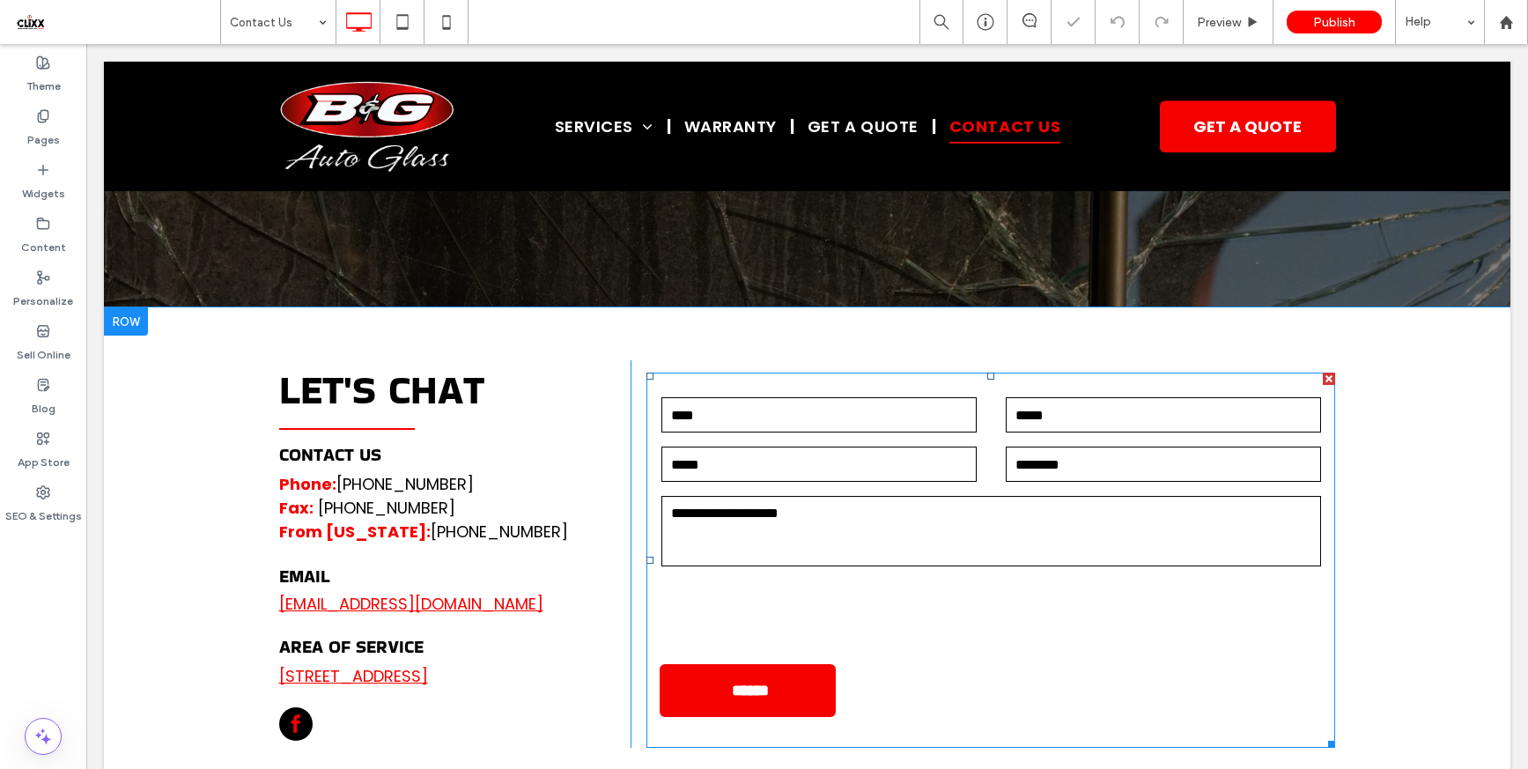
click at [812, 486] on form "Field label ******" at bounding box center [990, 559] width 689 height 375
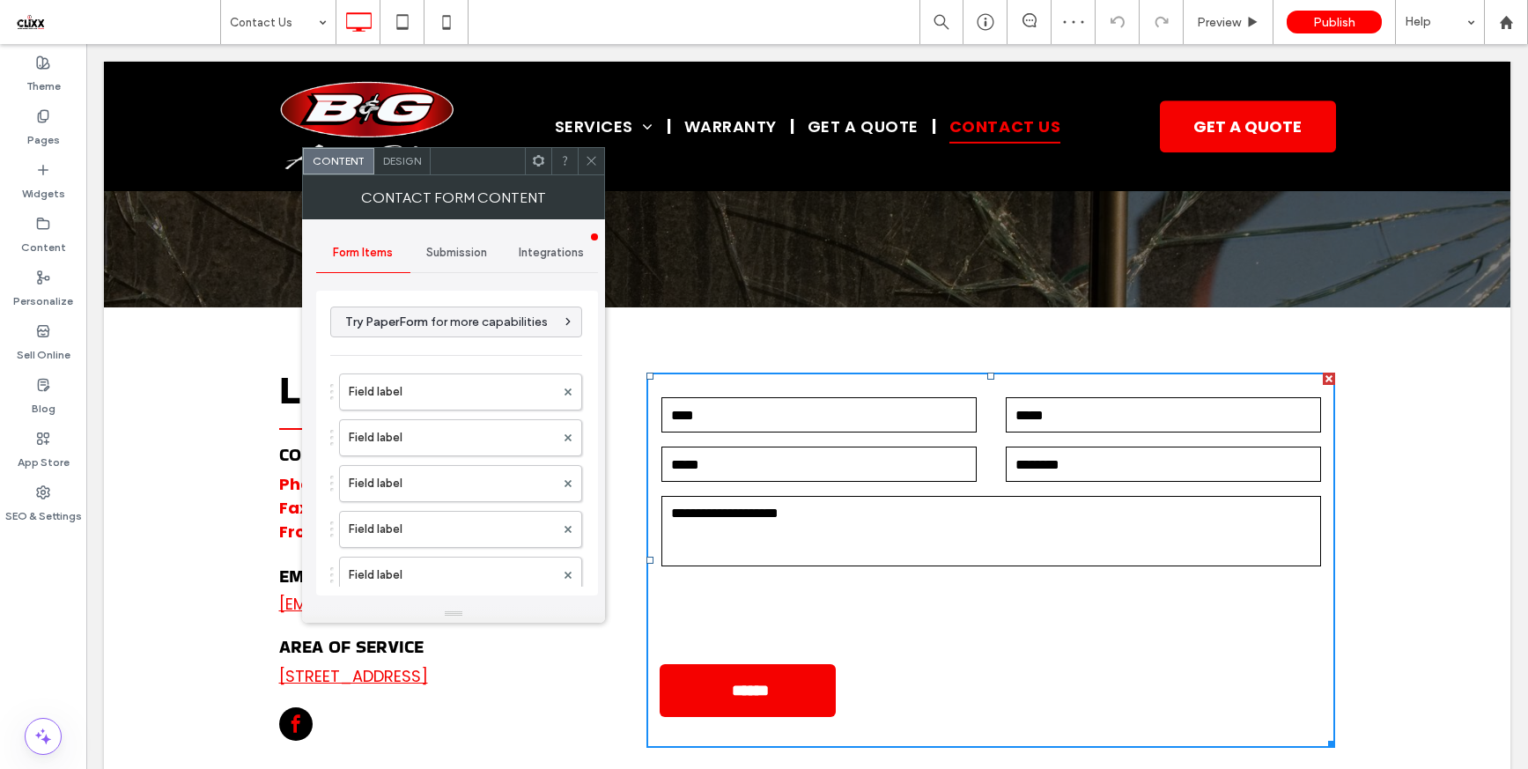
click at [440, 241] on div "Submission" at bounding box center [457, 252] width 94 height 39
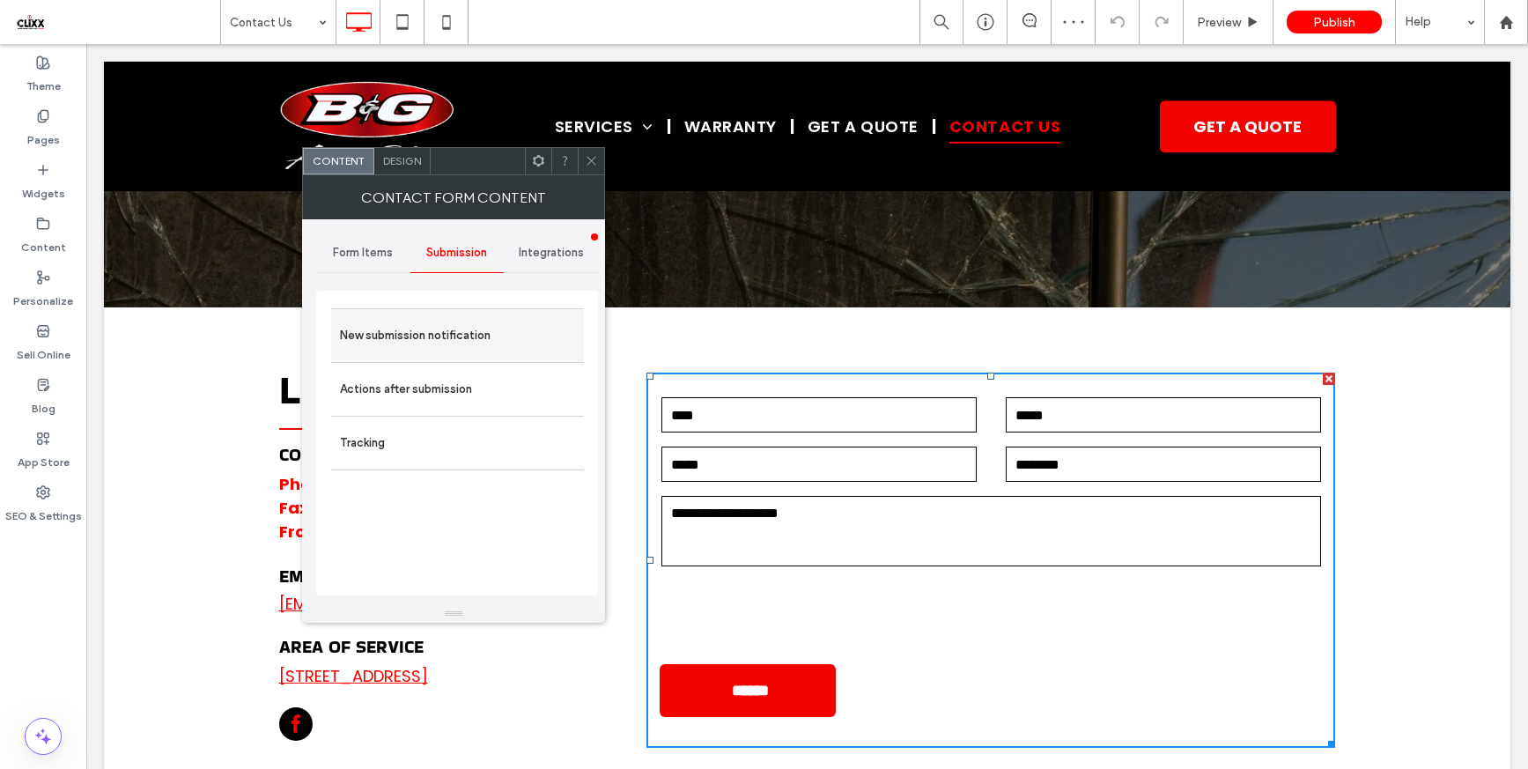
click at [456, 345] on label "New submission notification" at bounding box center [457, 335] width 235 height 35
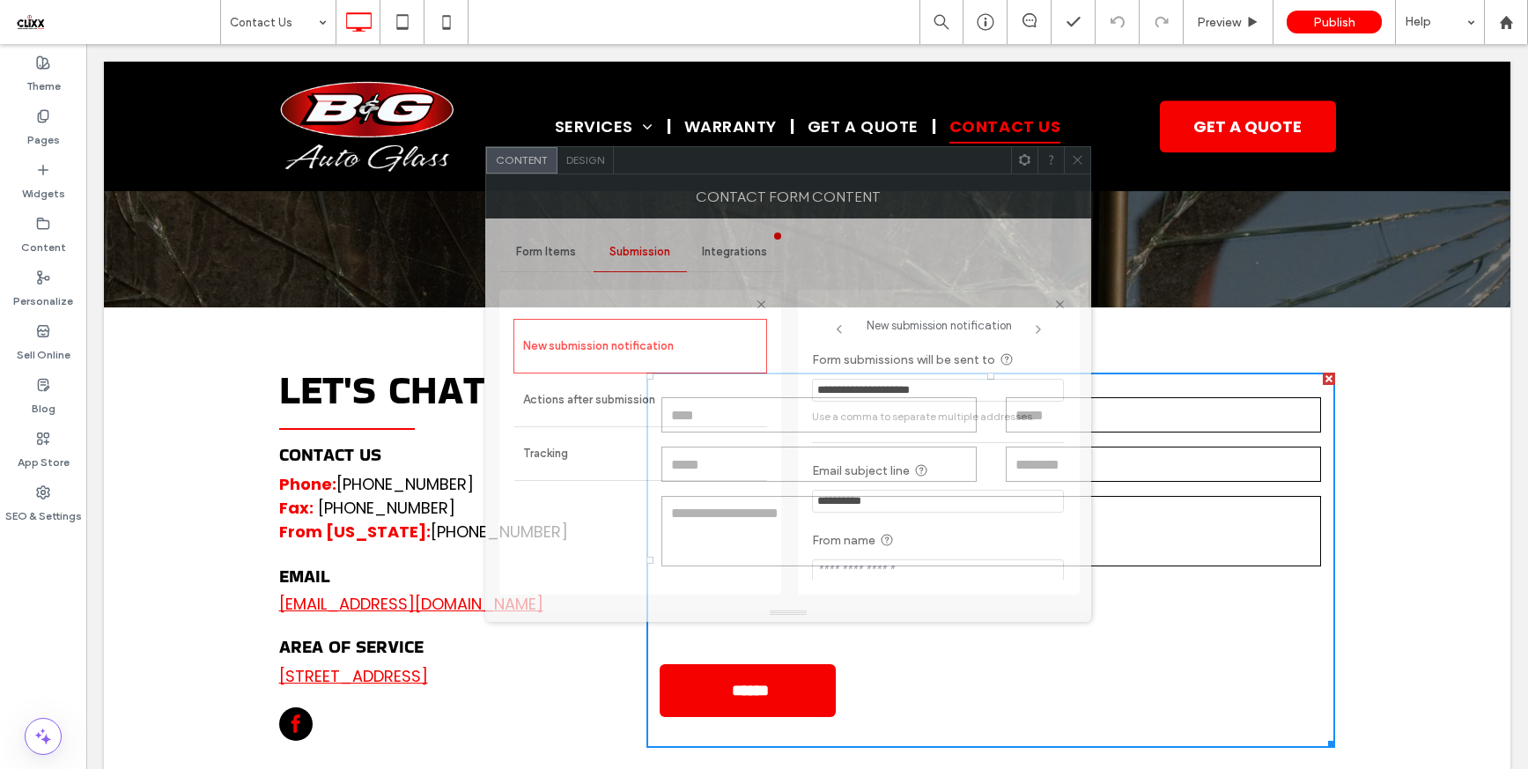
drag, startPoint x: 561, startPoint y: 169, endPoint x: 744, endPoint y: 168, distance: 183.2
click at [744, 168] on div at bounding box center [812, 160] width 397 height 26
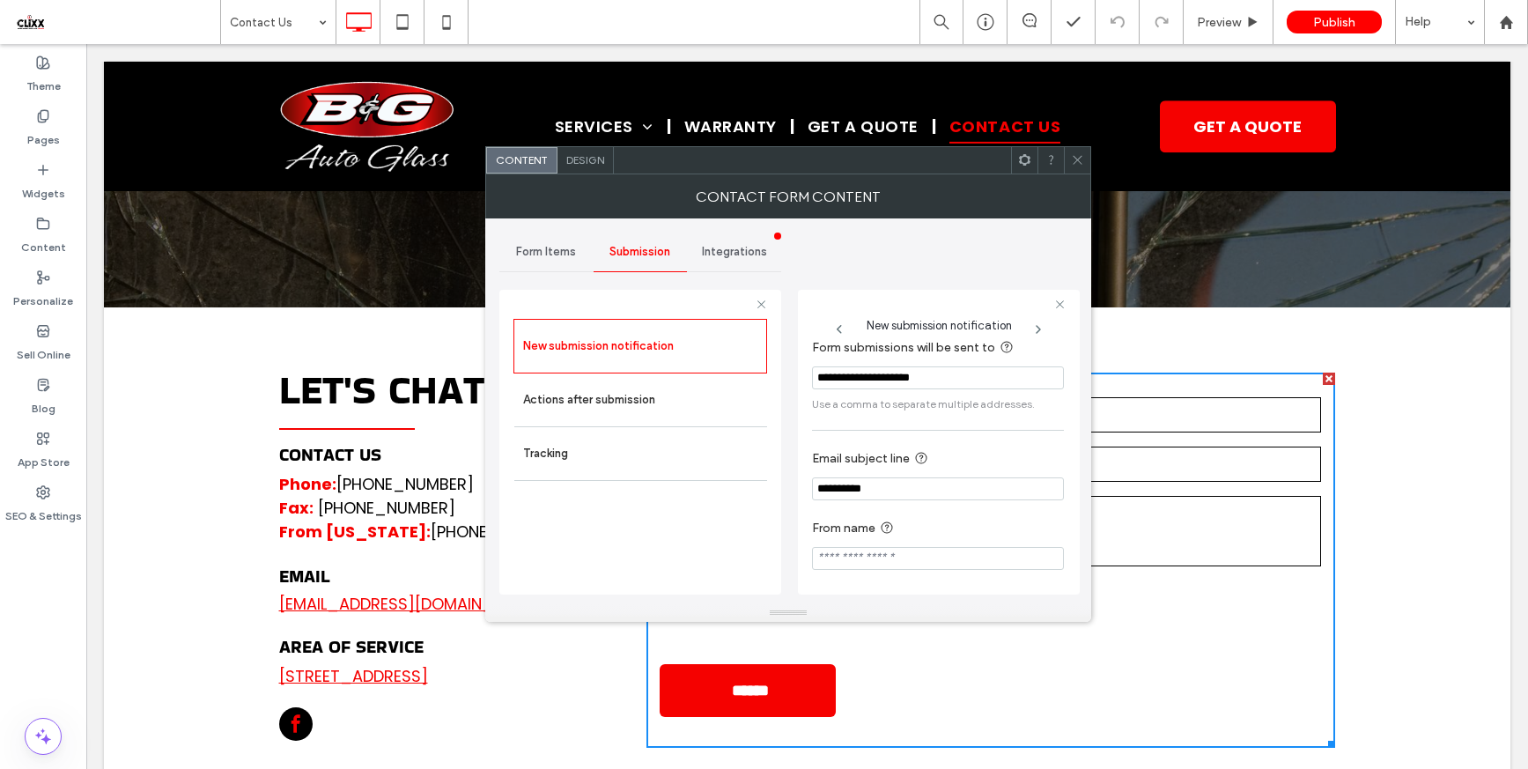
scroll to position [18, 0]
click at [620, 402] on label "Actions after submission" at bounding box center [640, 399] width 235 height 35
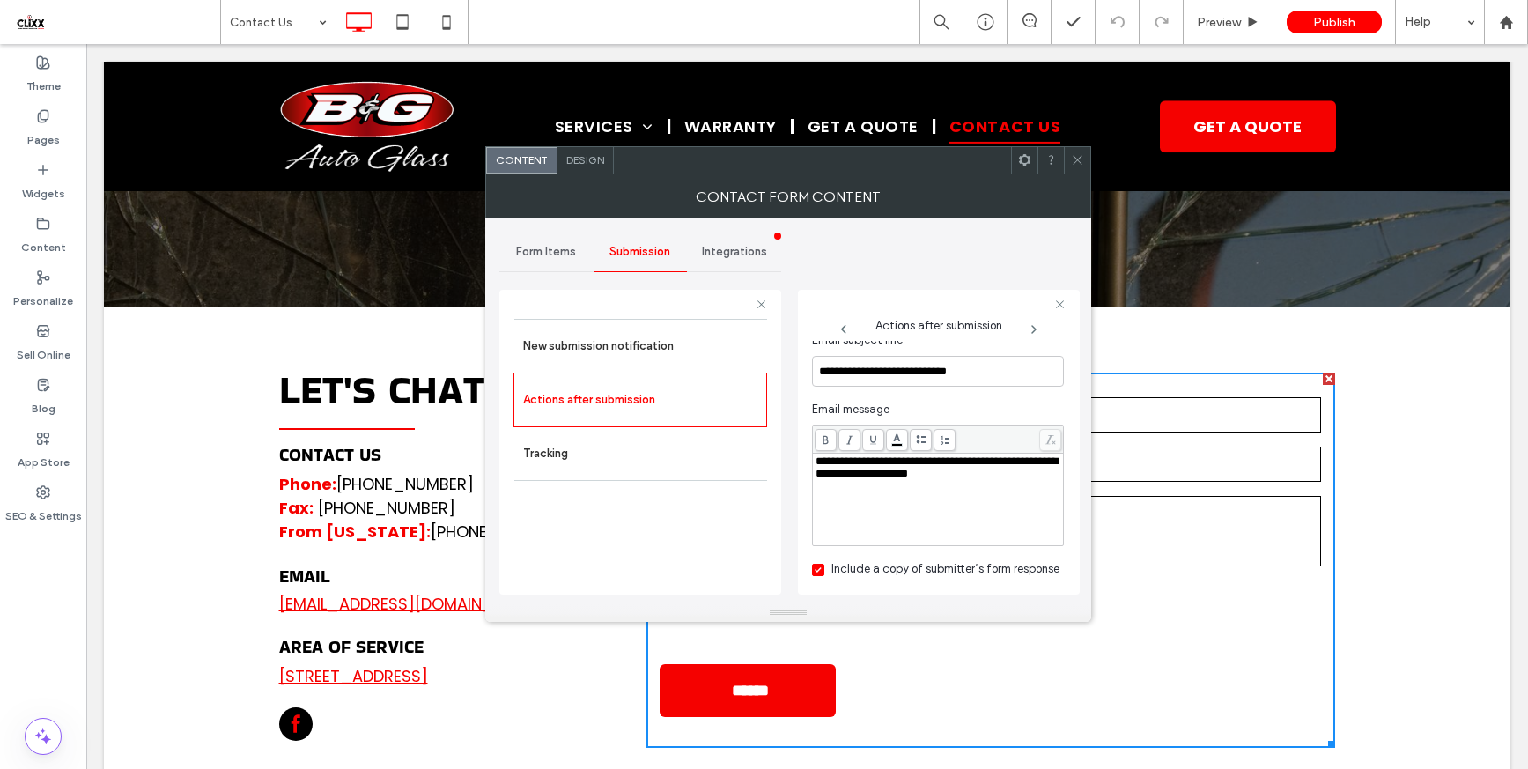
scroll to position [652, 0]
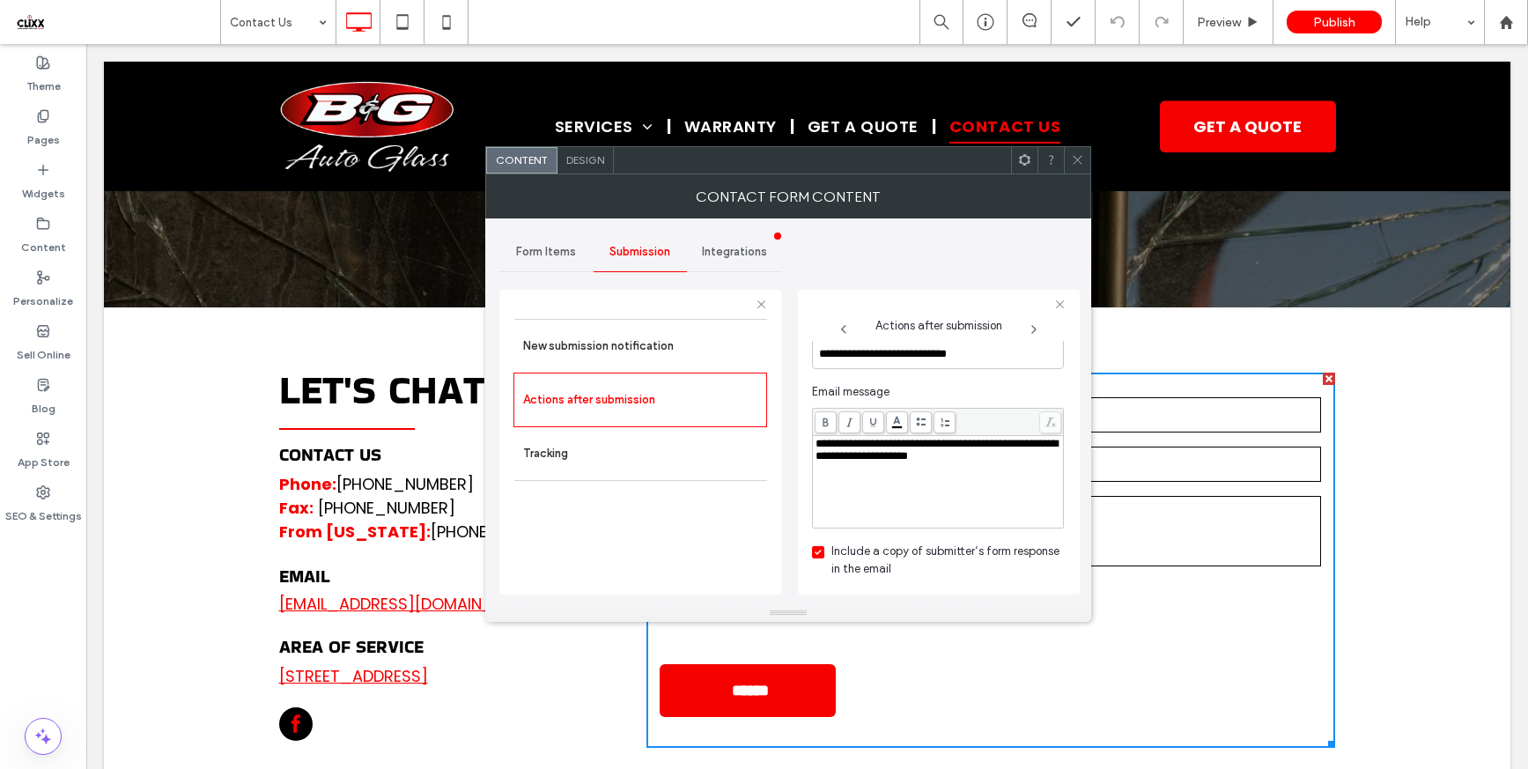
click at [1079, 166] on span at bounding box center [1077, 160] width 13 height 26
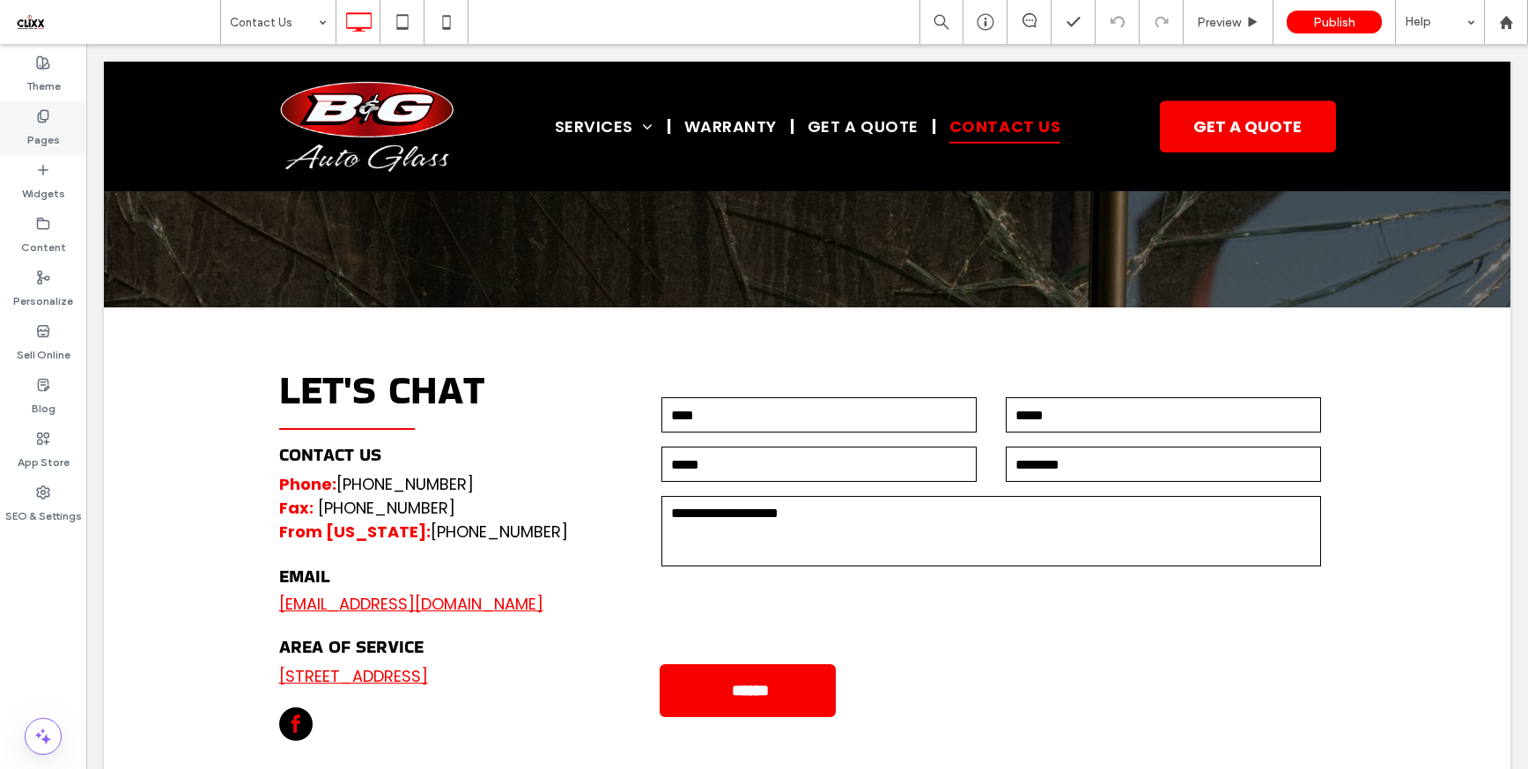
click at [41, 117] on use at bounding box center [43, 115] width 10 height 11
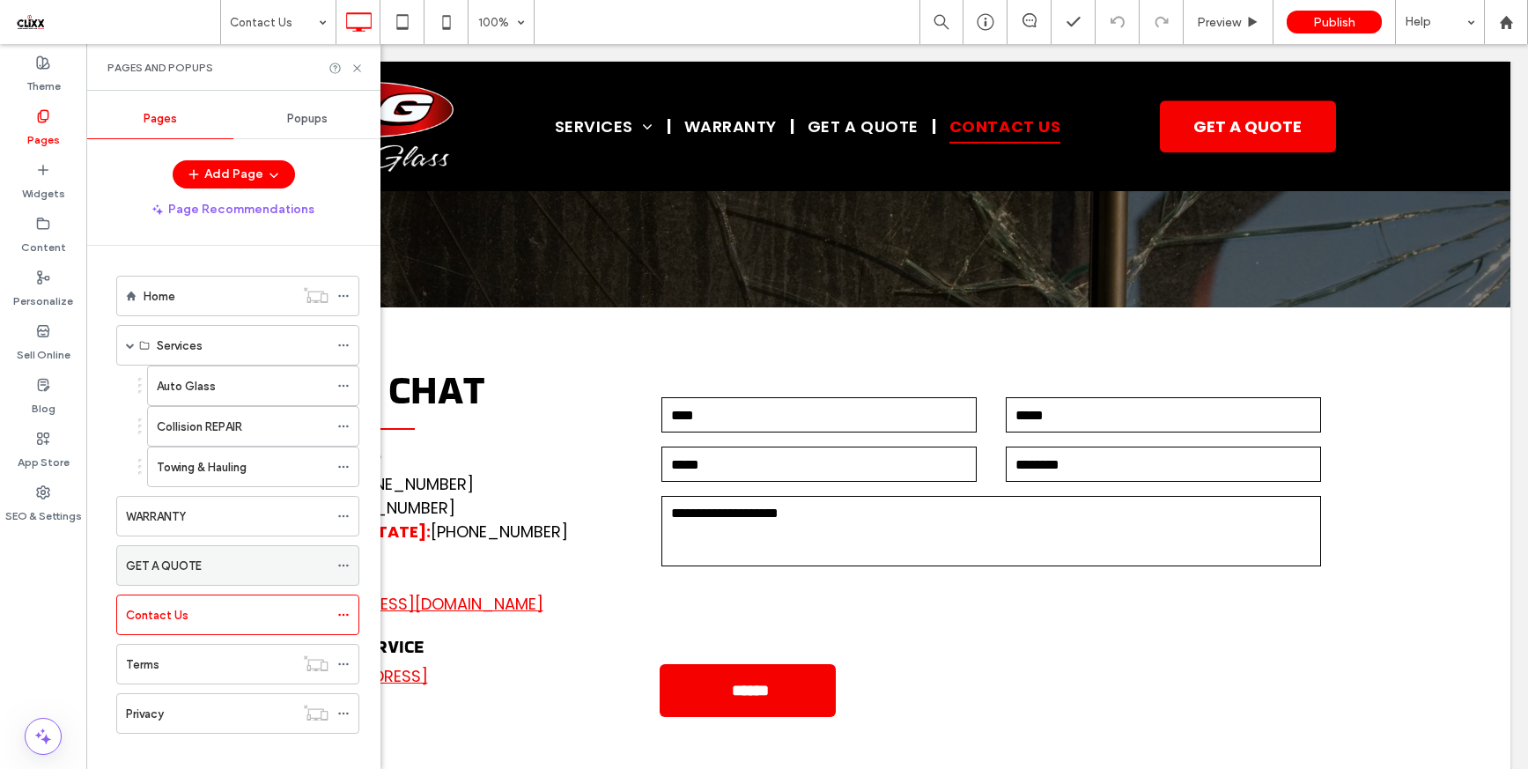
click at [222, 566] on div "GET A QUOTE" at bounding box center [227, 566] width 203 height 18
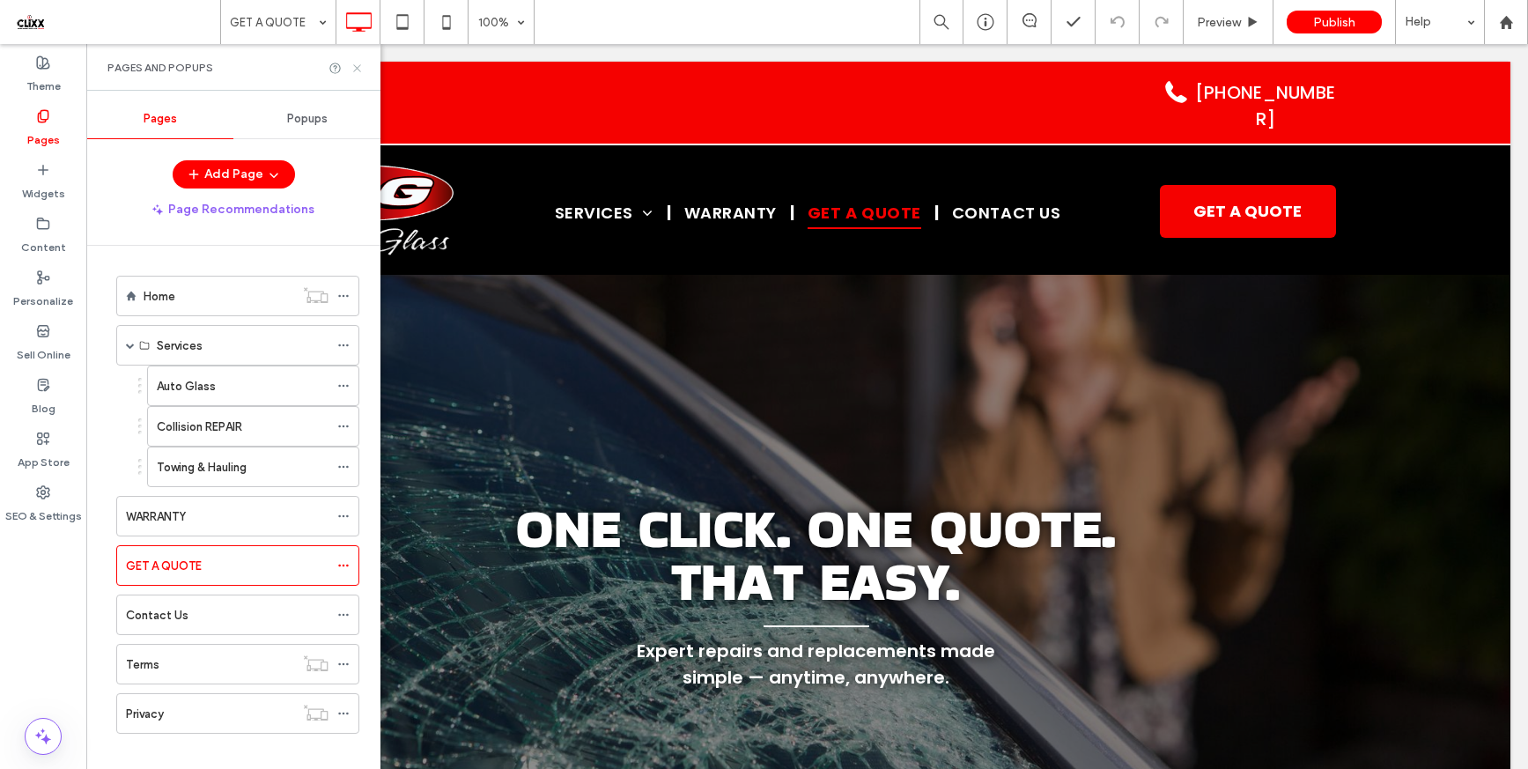
scroll to position [0, 0]
click at [353, 65] on icon at bounding box center [356, 68] width 13 height 13
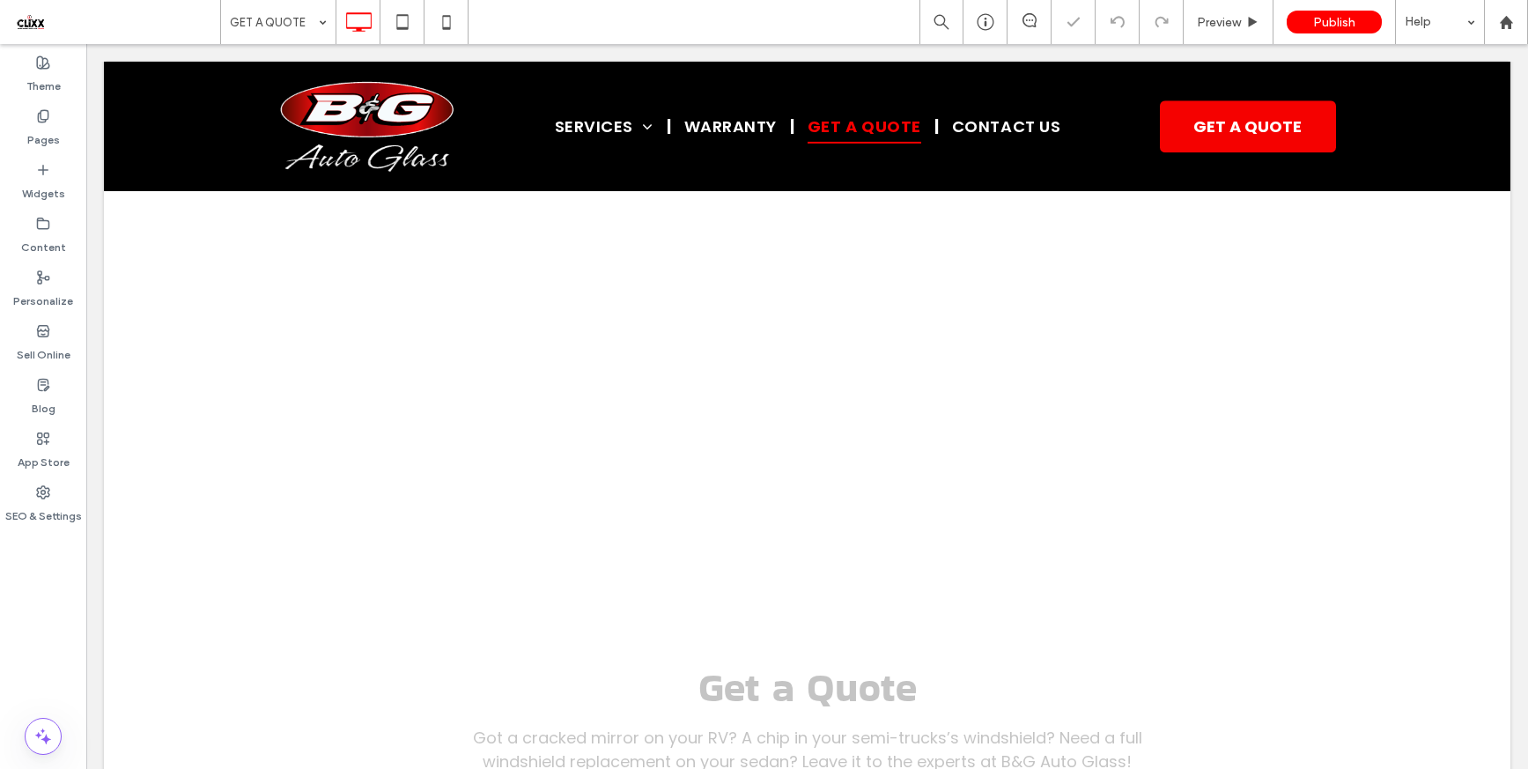
scroll to position [1008, 0]
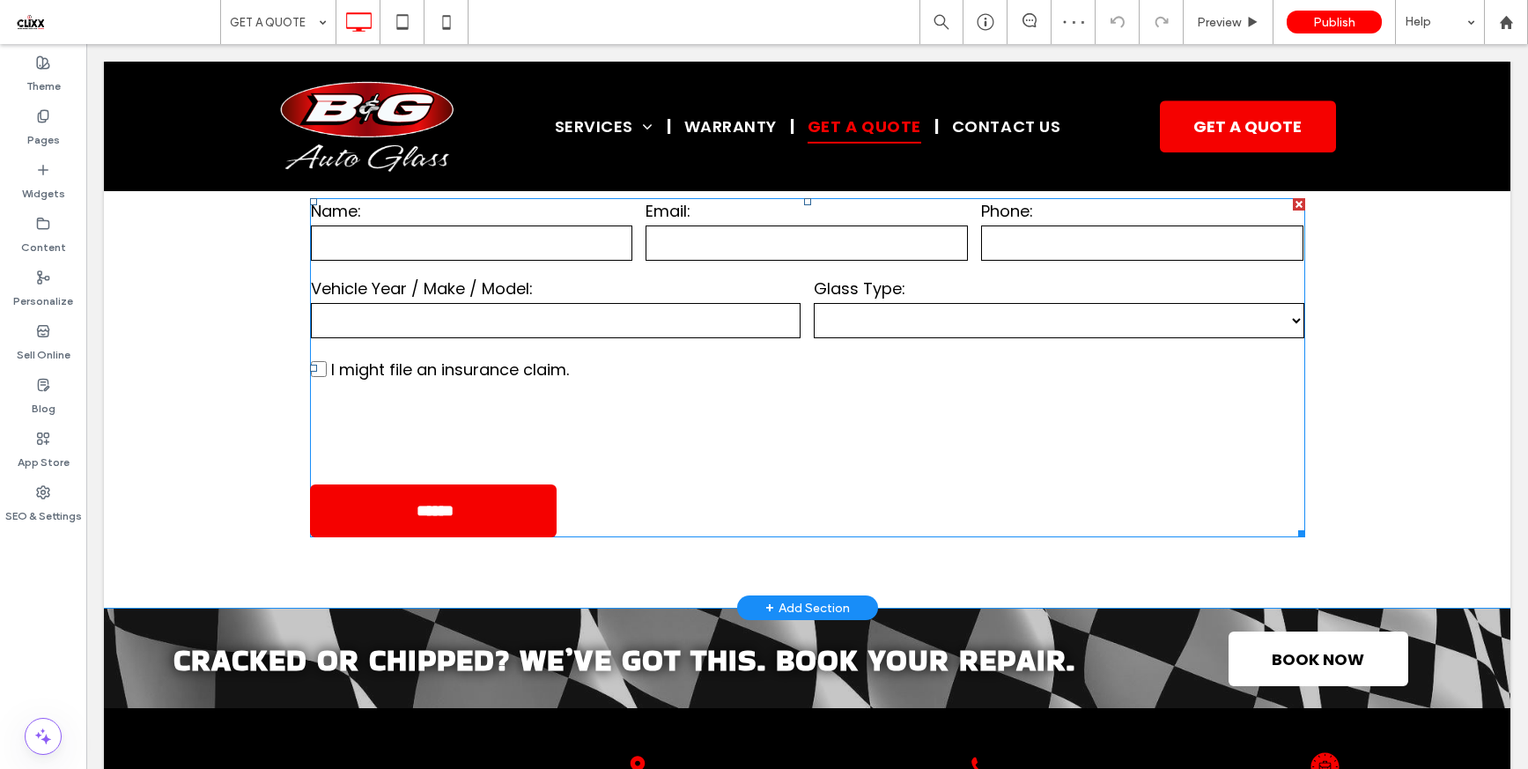
click at [662, 378] on label "I might file an insurance claim." at bounding box center [807, 369] width 993 height 30
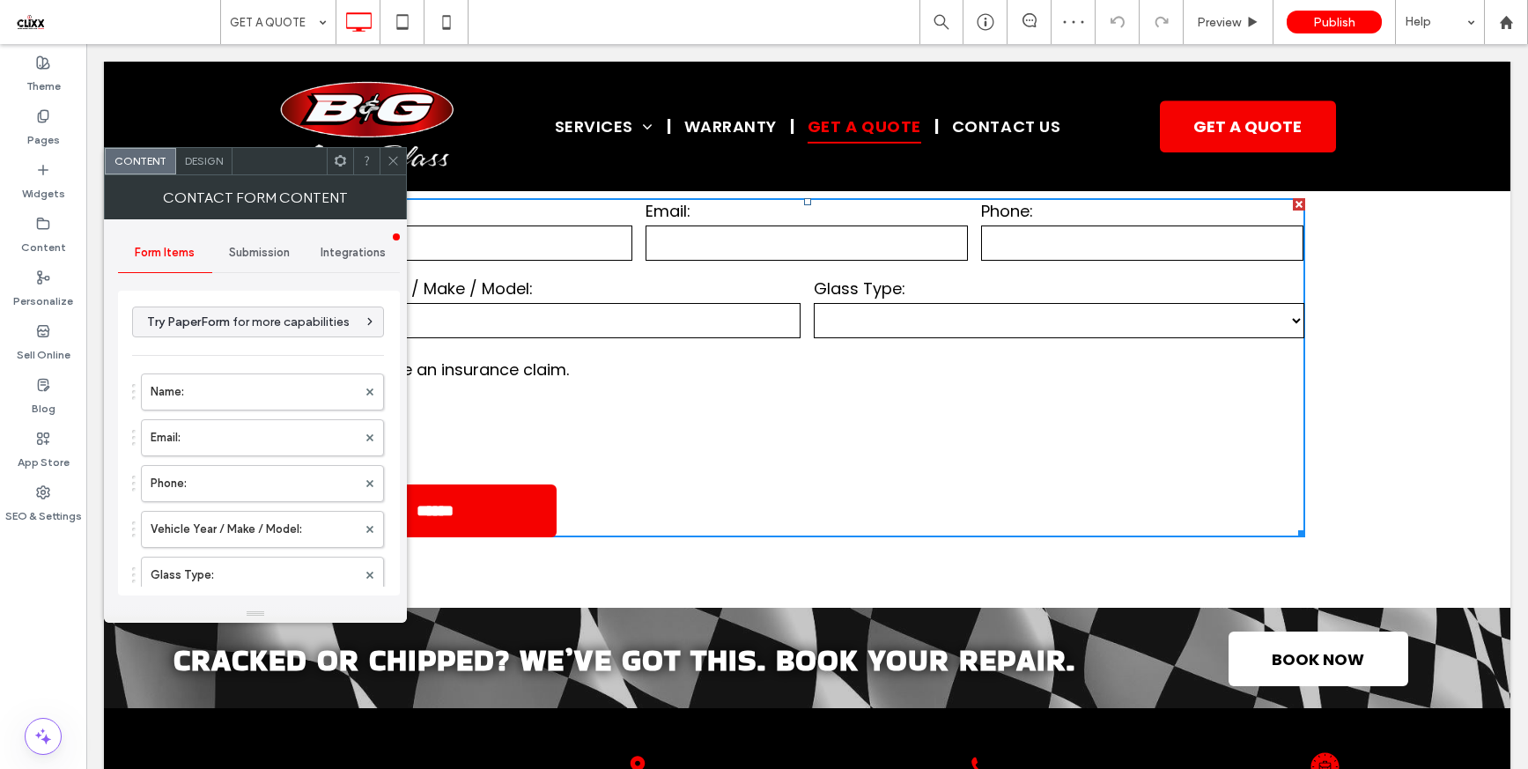
click at [265, 256] on span "Submission" at bounding box center [259, 253] width 61 height 14
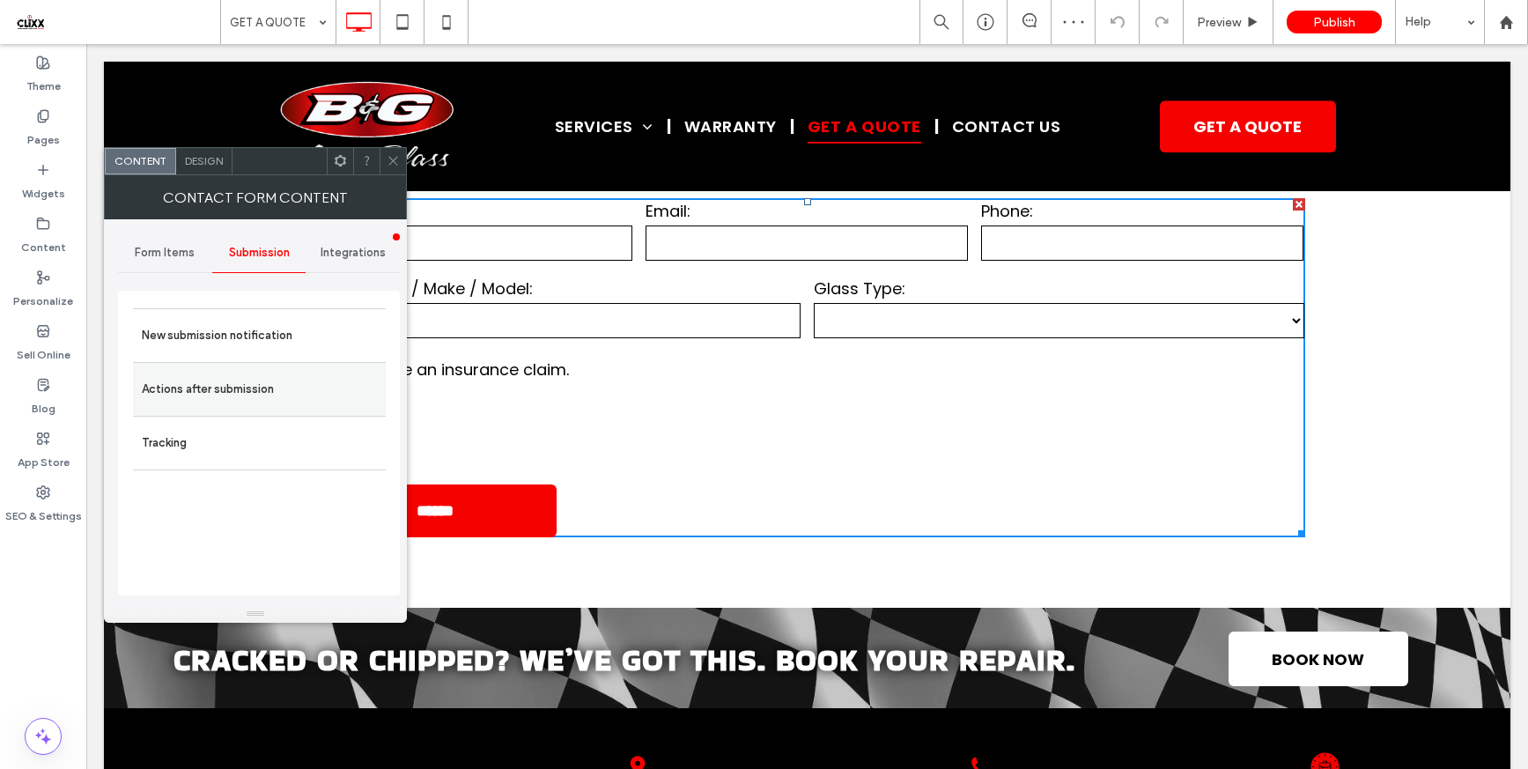
click at [280, 401] on label "Actions after submission" at bounding box center [259, 389] width 235 height 35
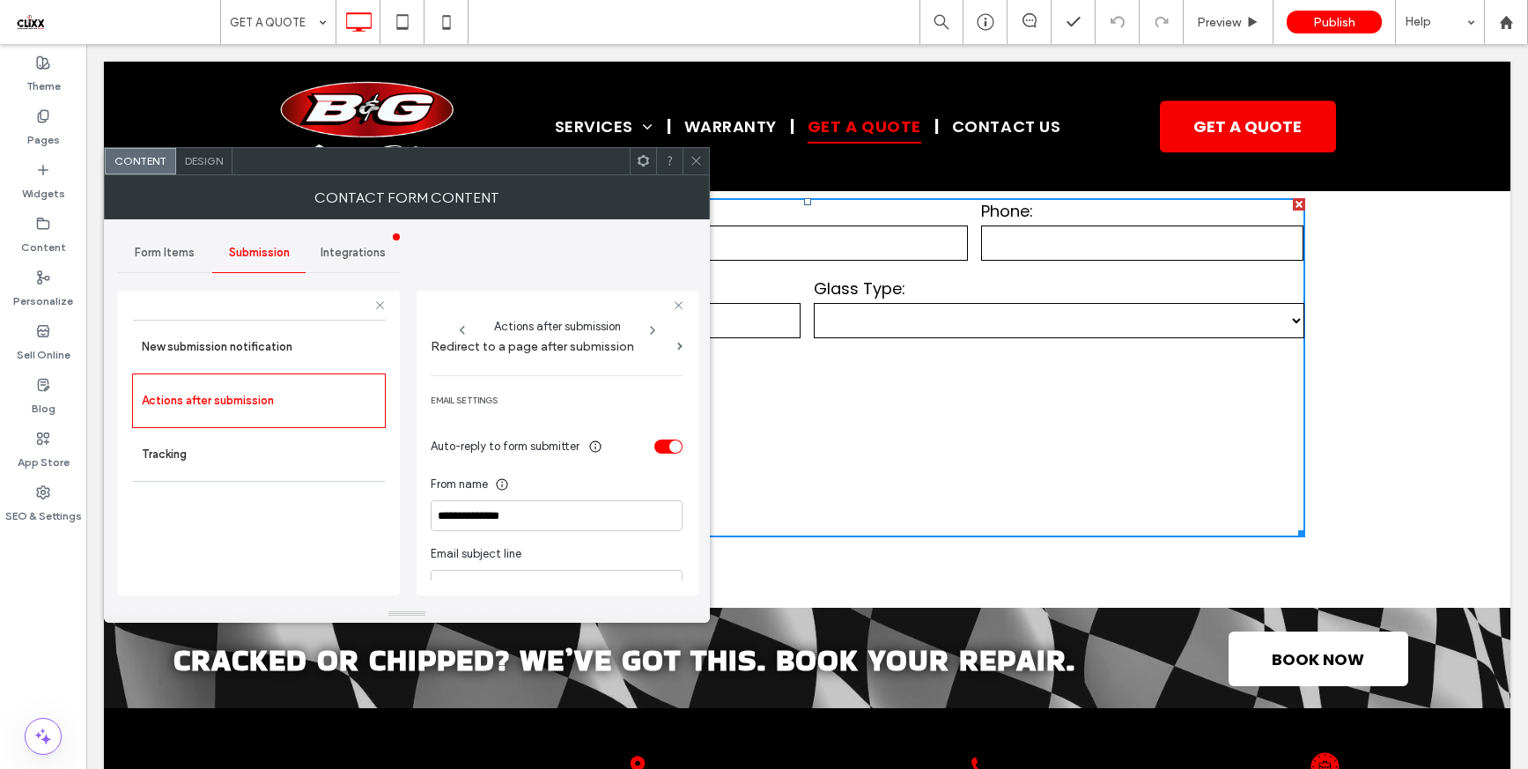
scroll to position [477, 0]
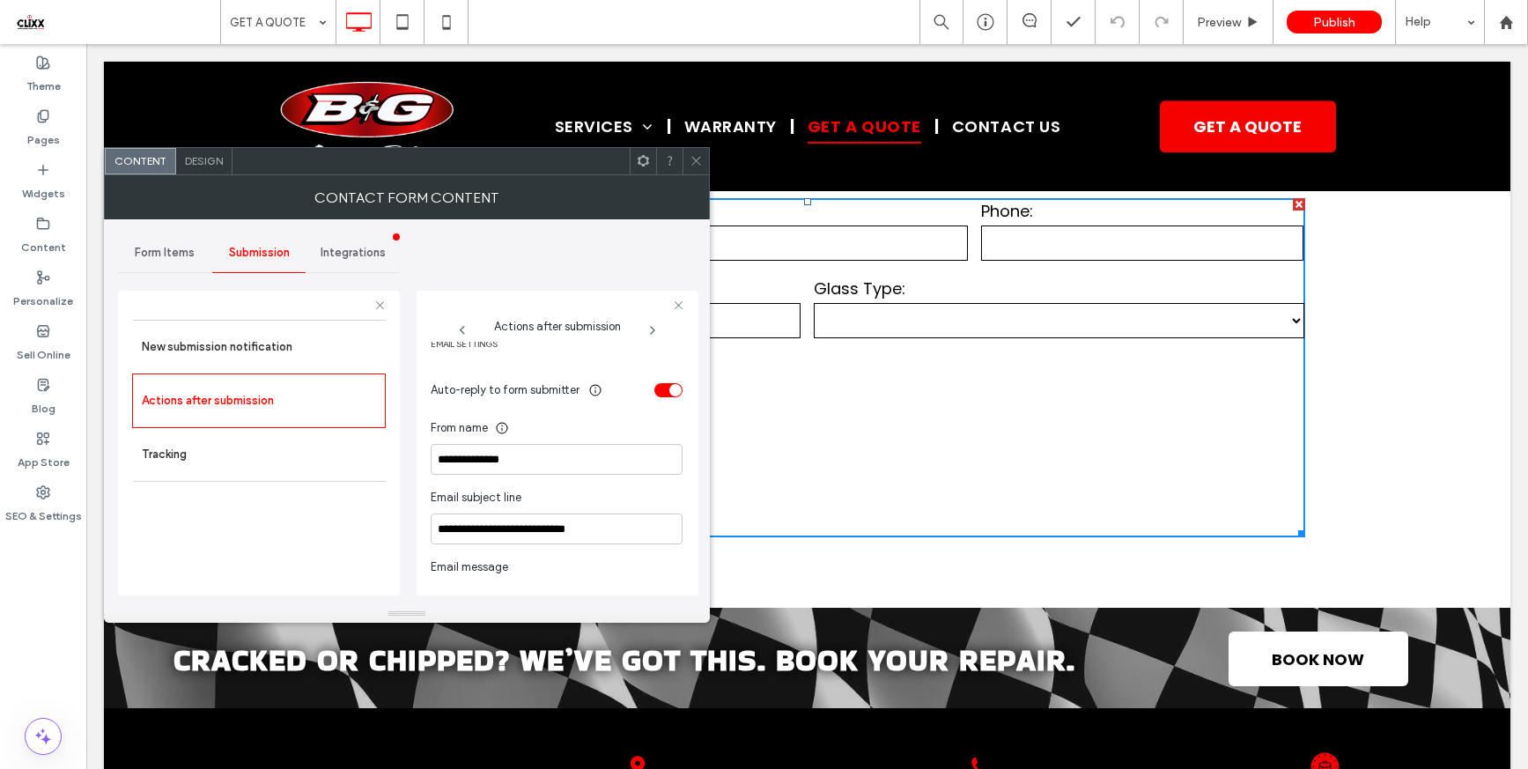
click at [695, 170] on span at bounding box center [695, 161] width 13 height 26
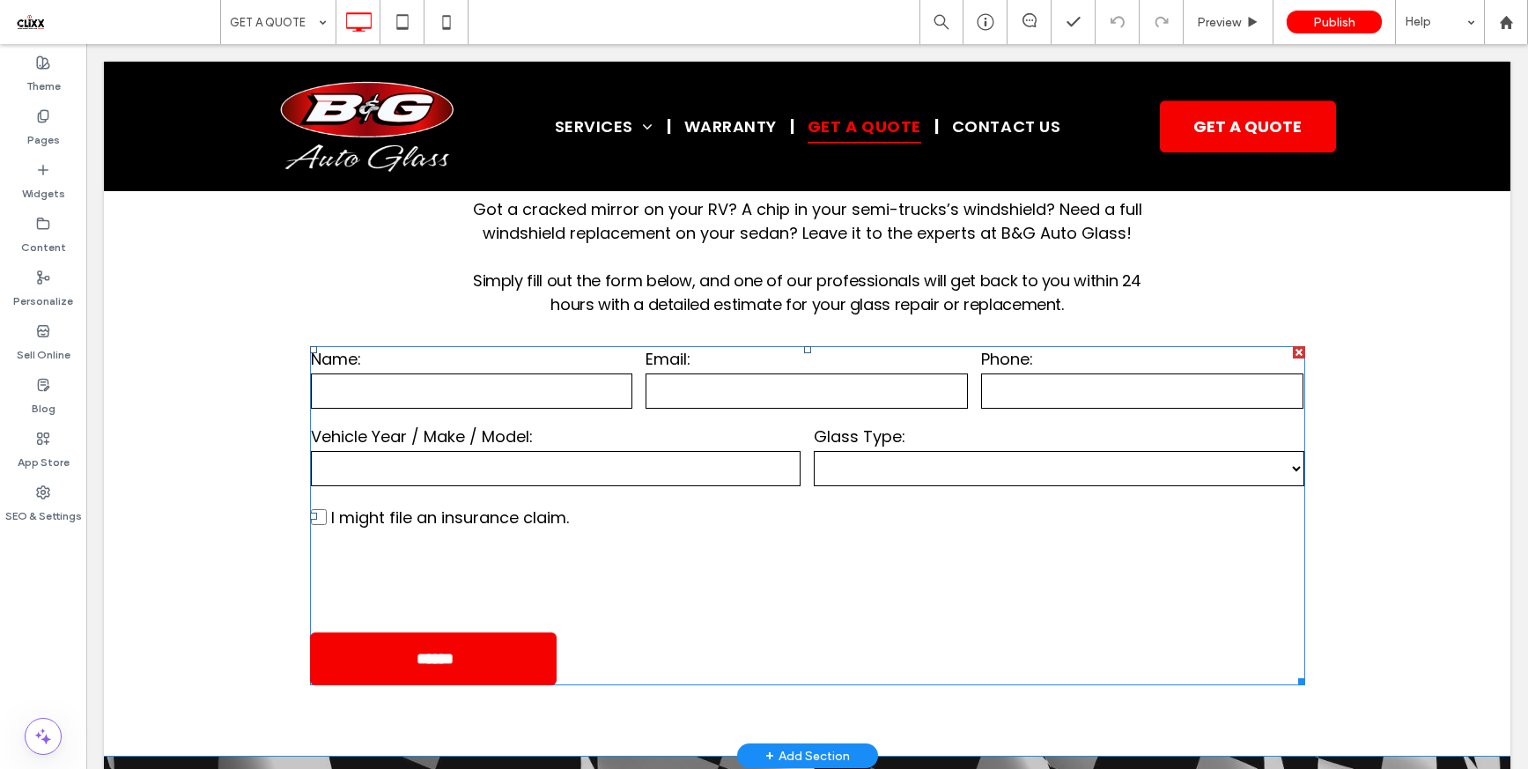
scroll to position [734, 0]
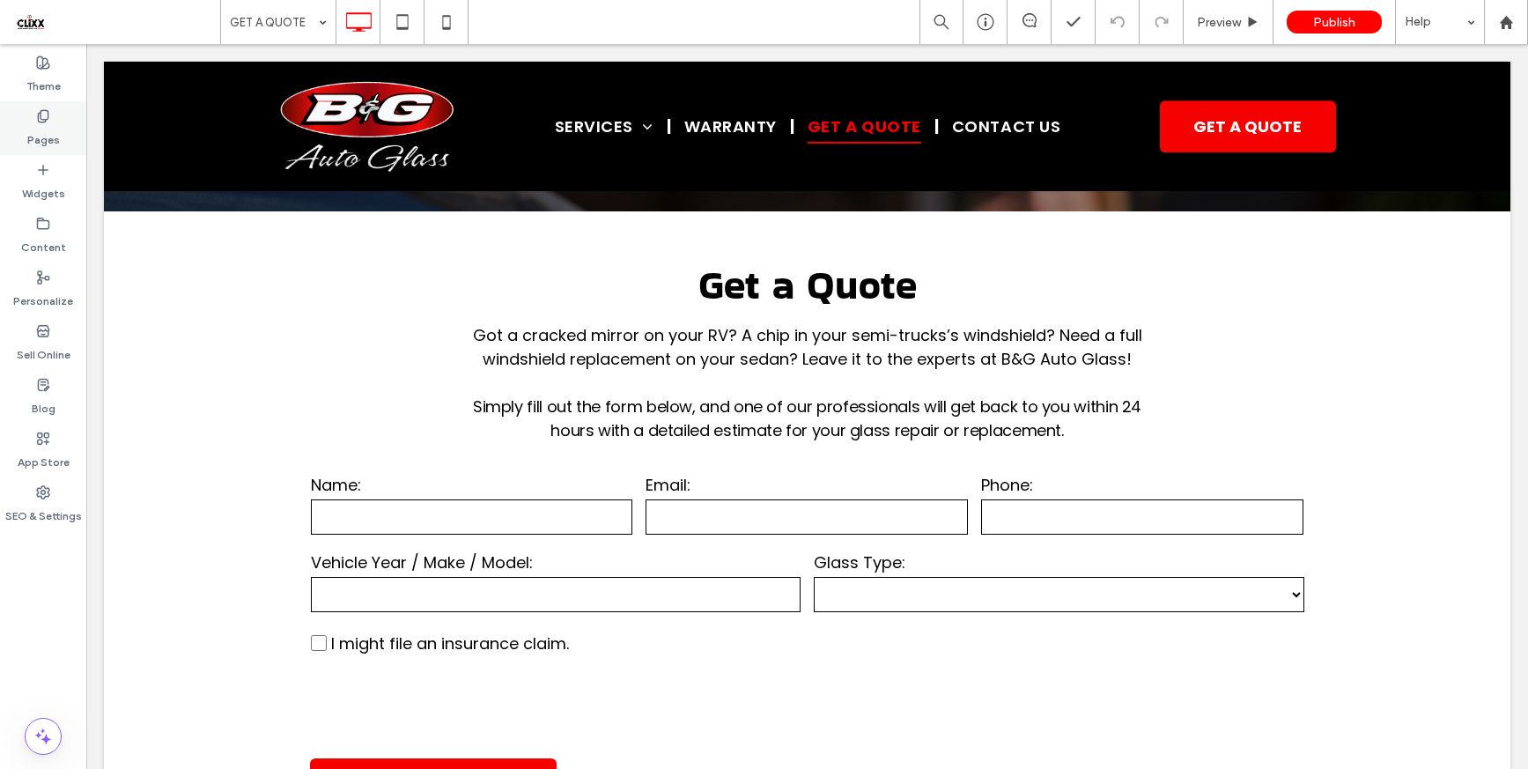
click at [33, 115] on div "Pages" at bounding box center [43, 128] width 86 height 54
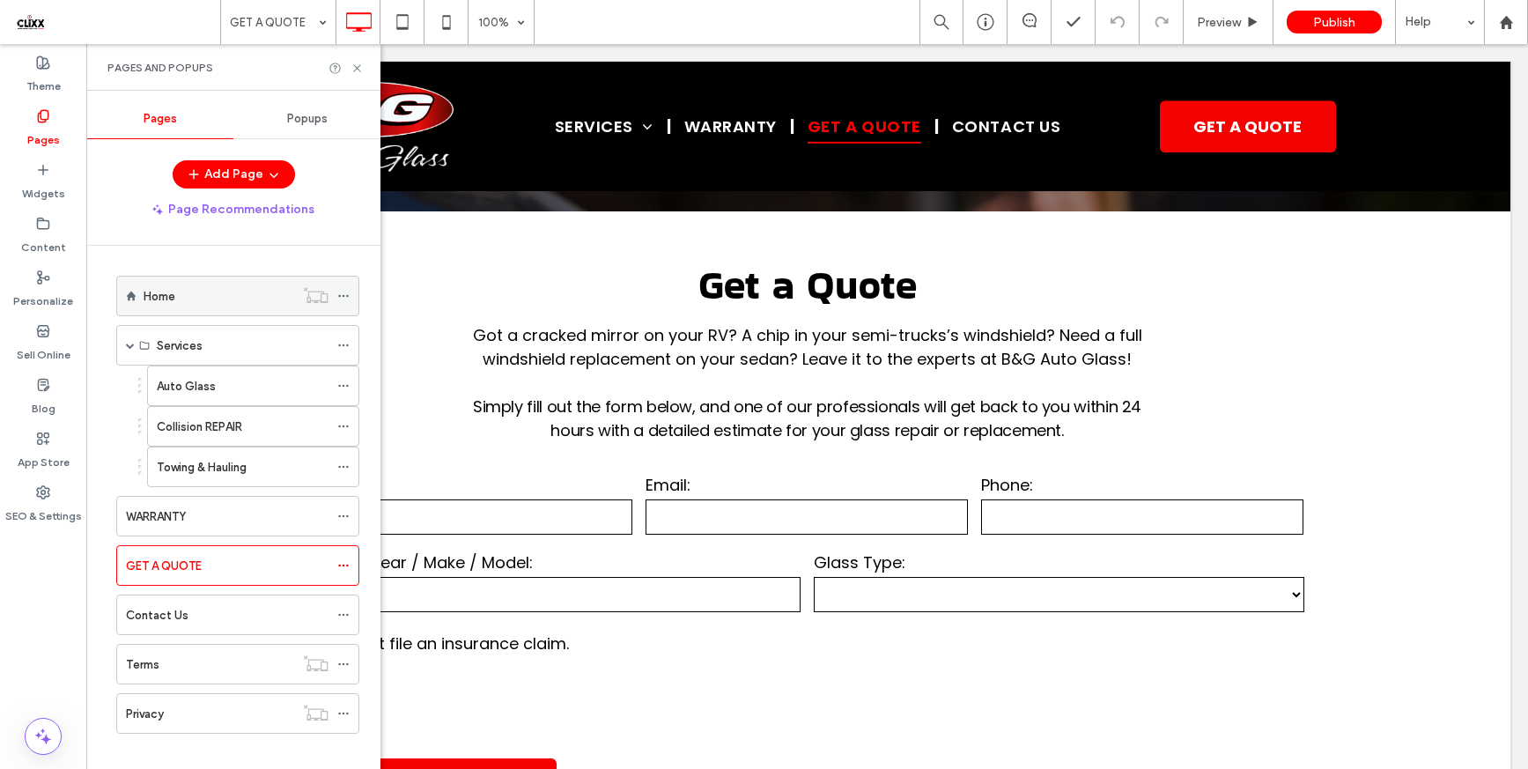
click at [238, 288] on div "Home" at bounding box center [219, 296] width 151 height 18
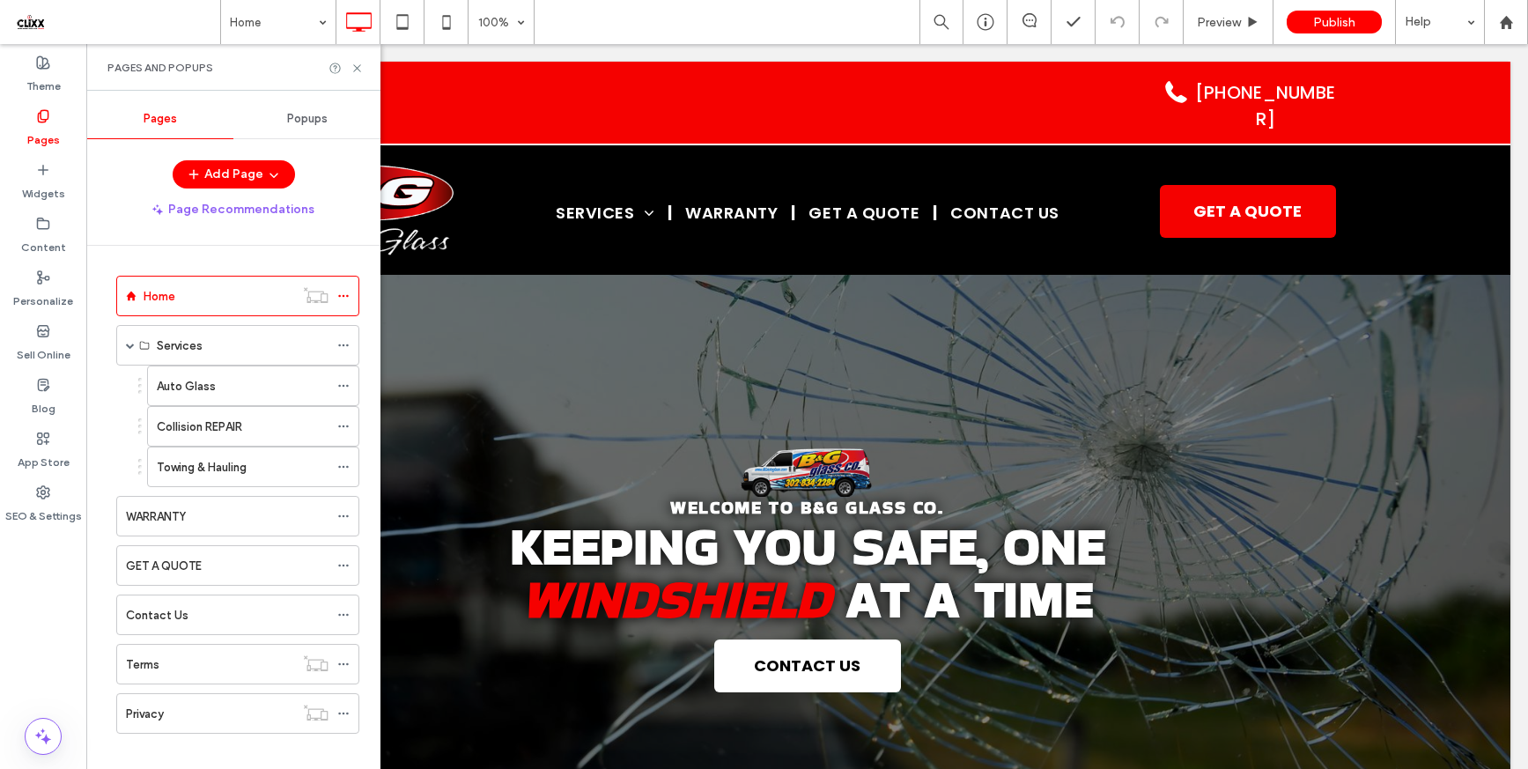
scroll to position [0, 0]
click at [357, 63] on icon at bounding box center [356, 68] width 13 height 13
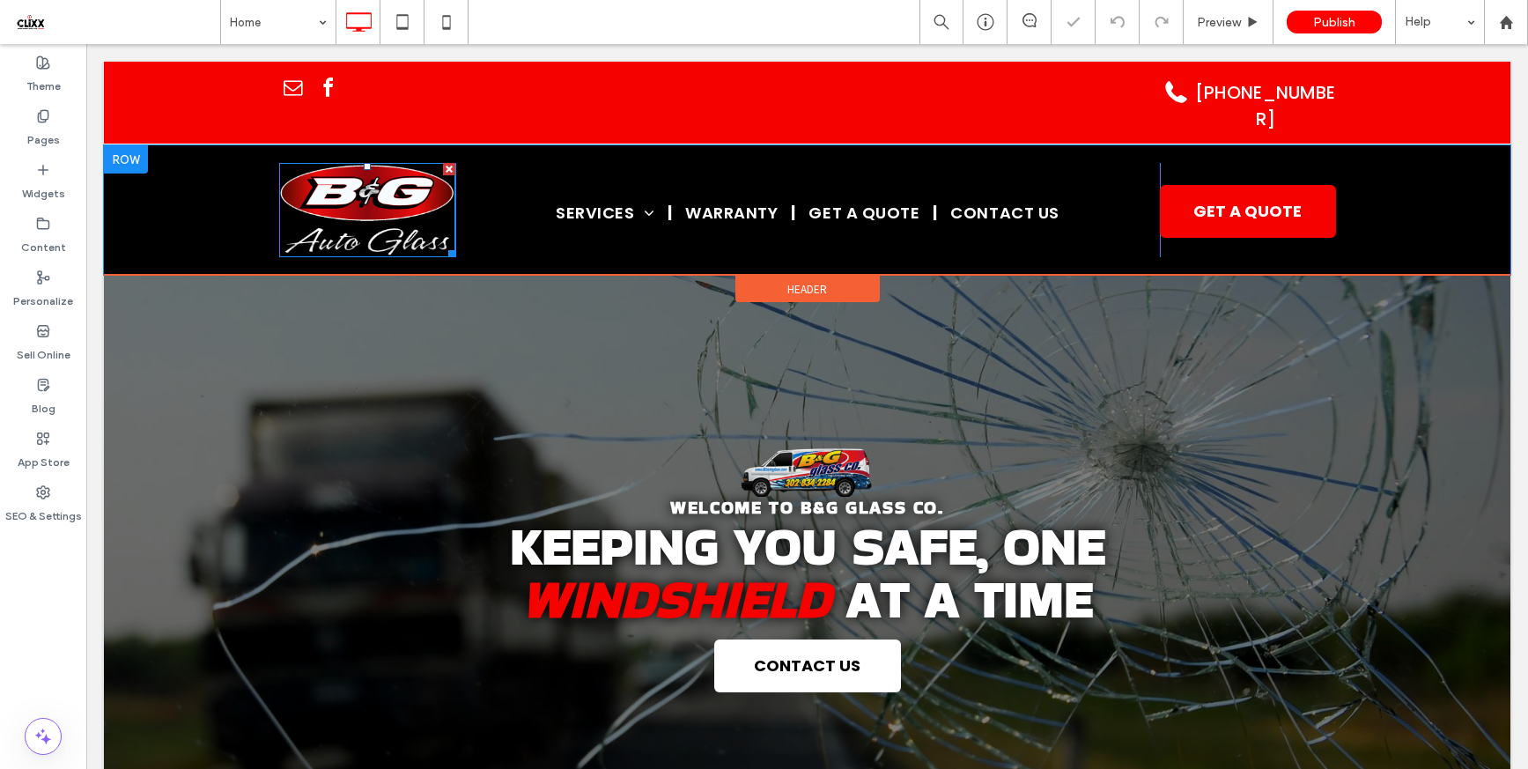
click at [354, 199] on img at bounding box center [367, 210] width 176 height 94
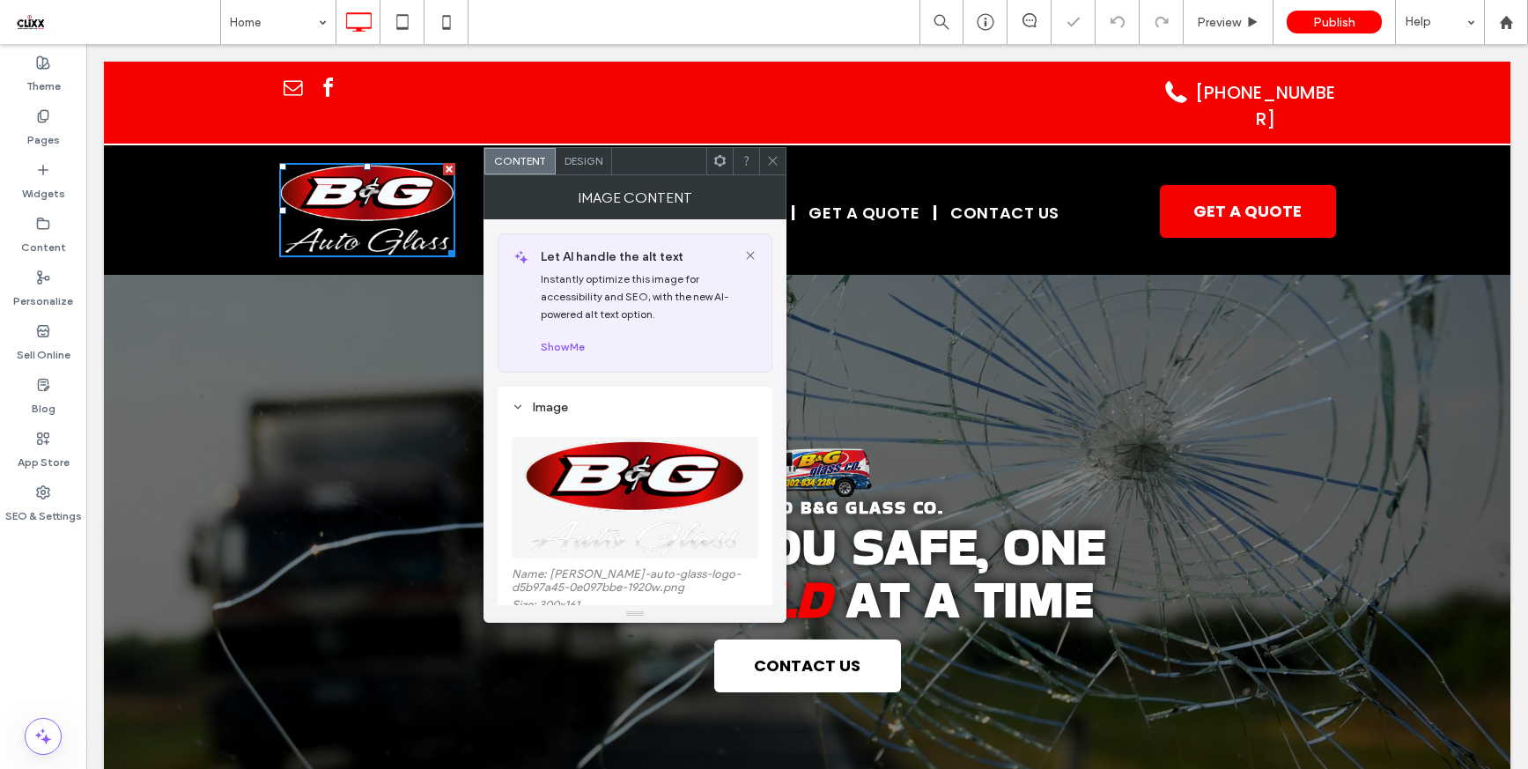
scroll to position [335, 0]
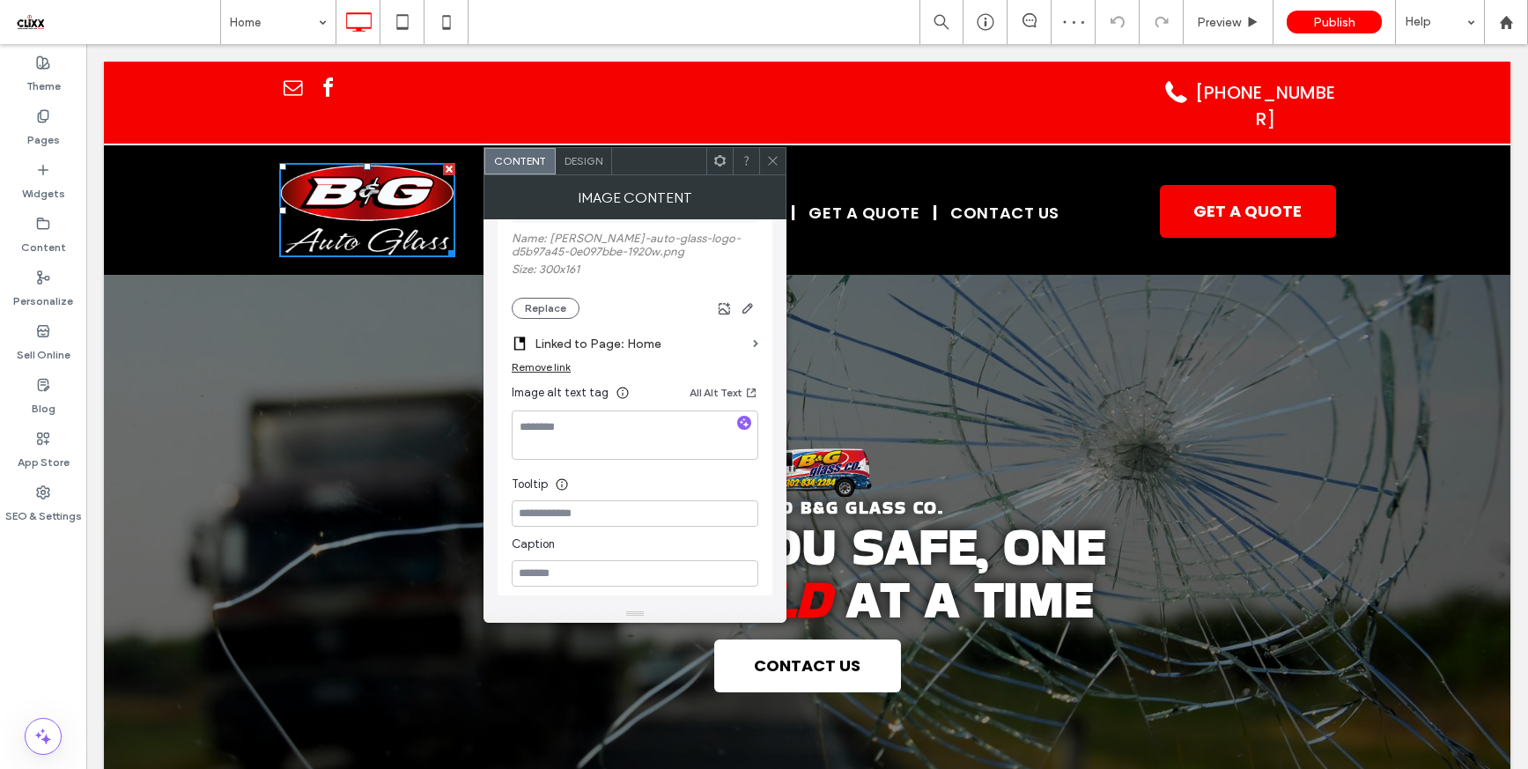
click at [771, 164] on icon at bounding box center [772, 160] width 13 height 13
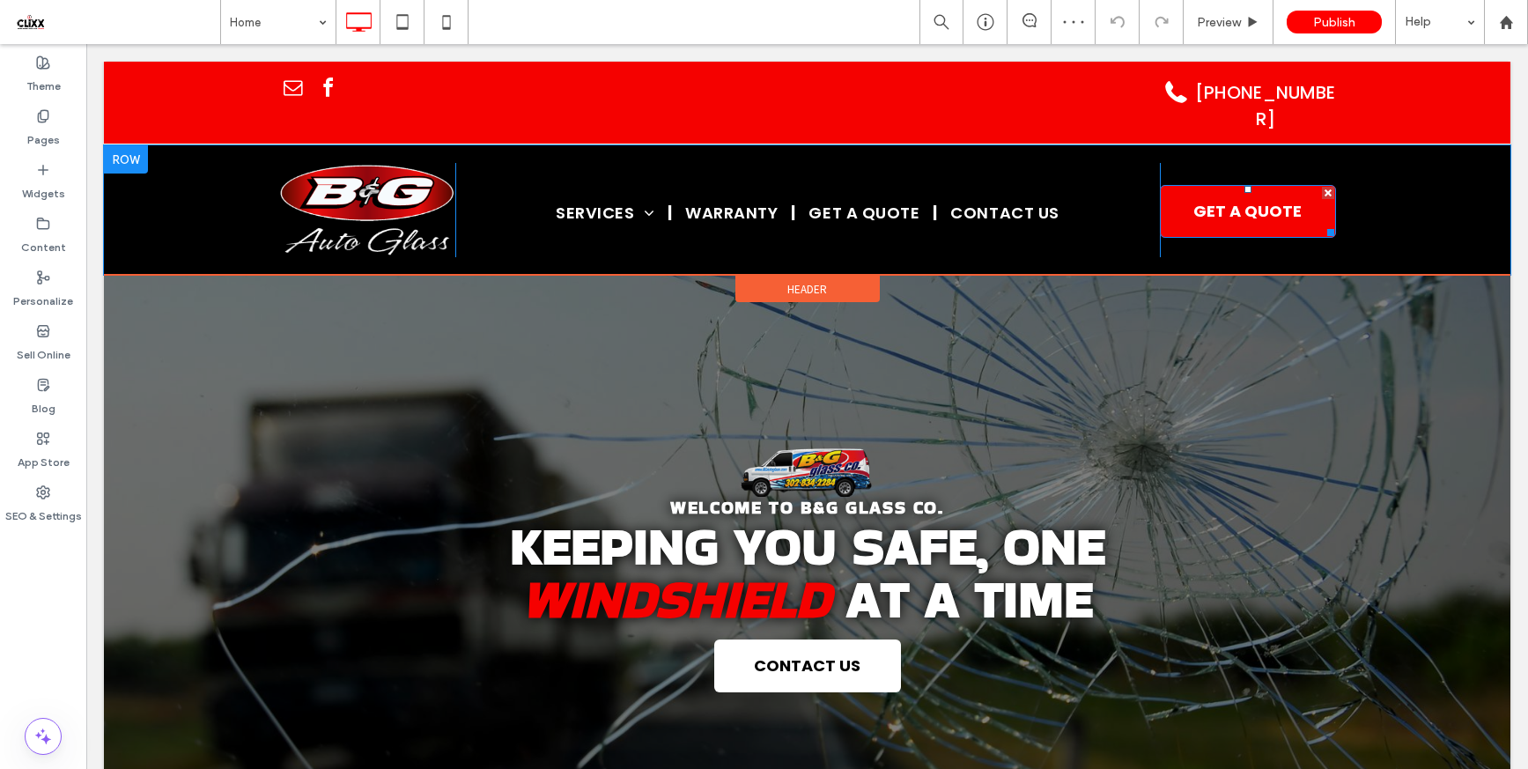
click at [1205, 199] on span "GET A QUOTE" at bounding box center [1247, 211] width 108 height 24
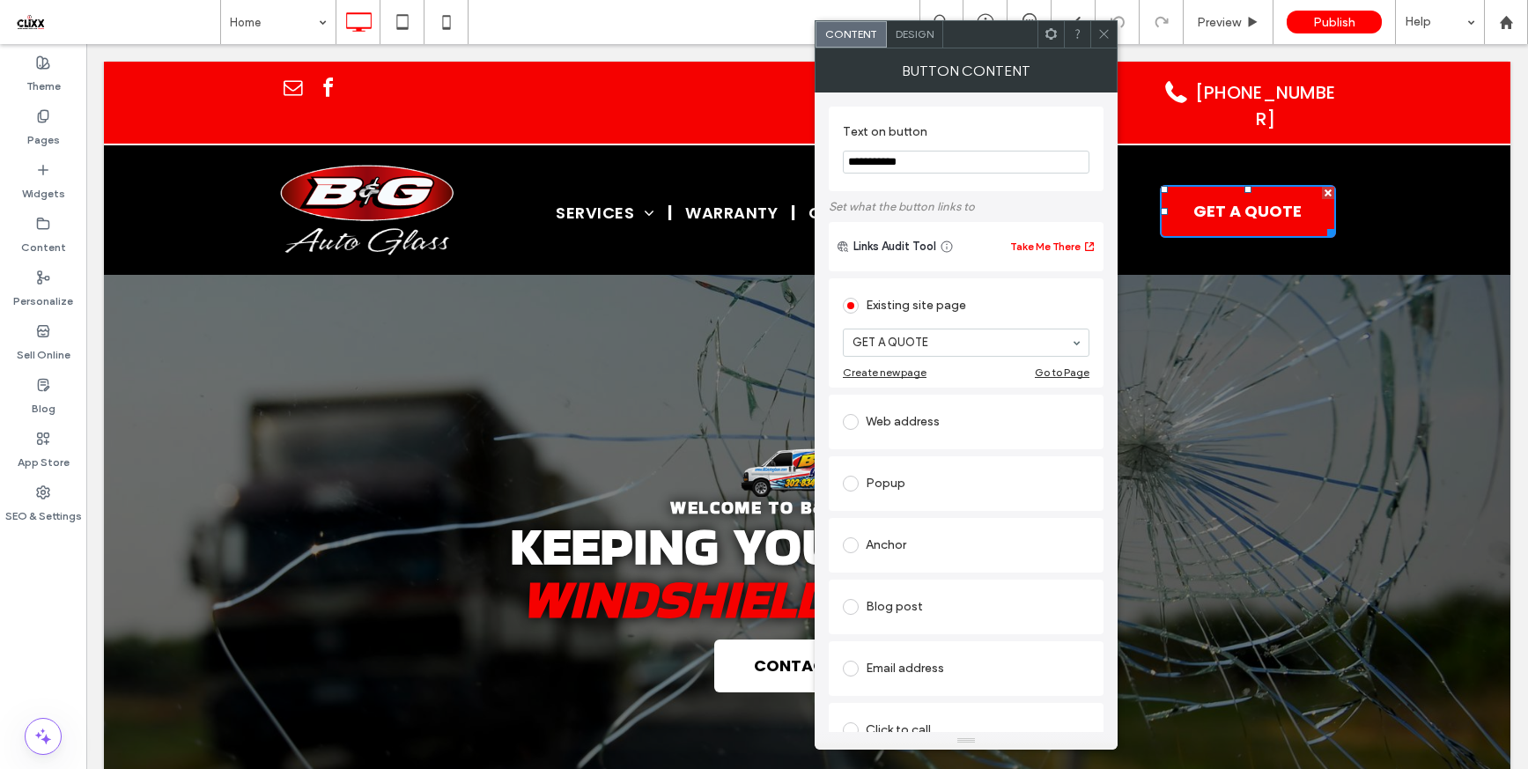
click at [1102, 35] on use at bounding box center [1103, 34] width 9 height 9
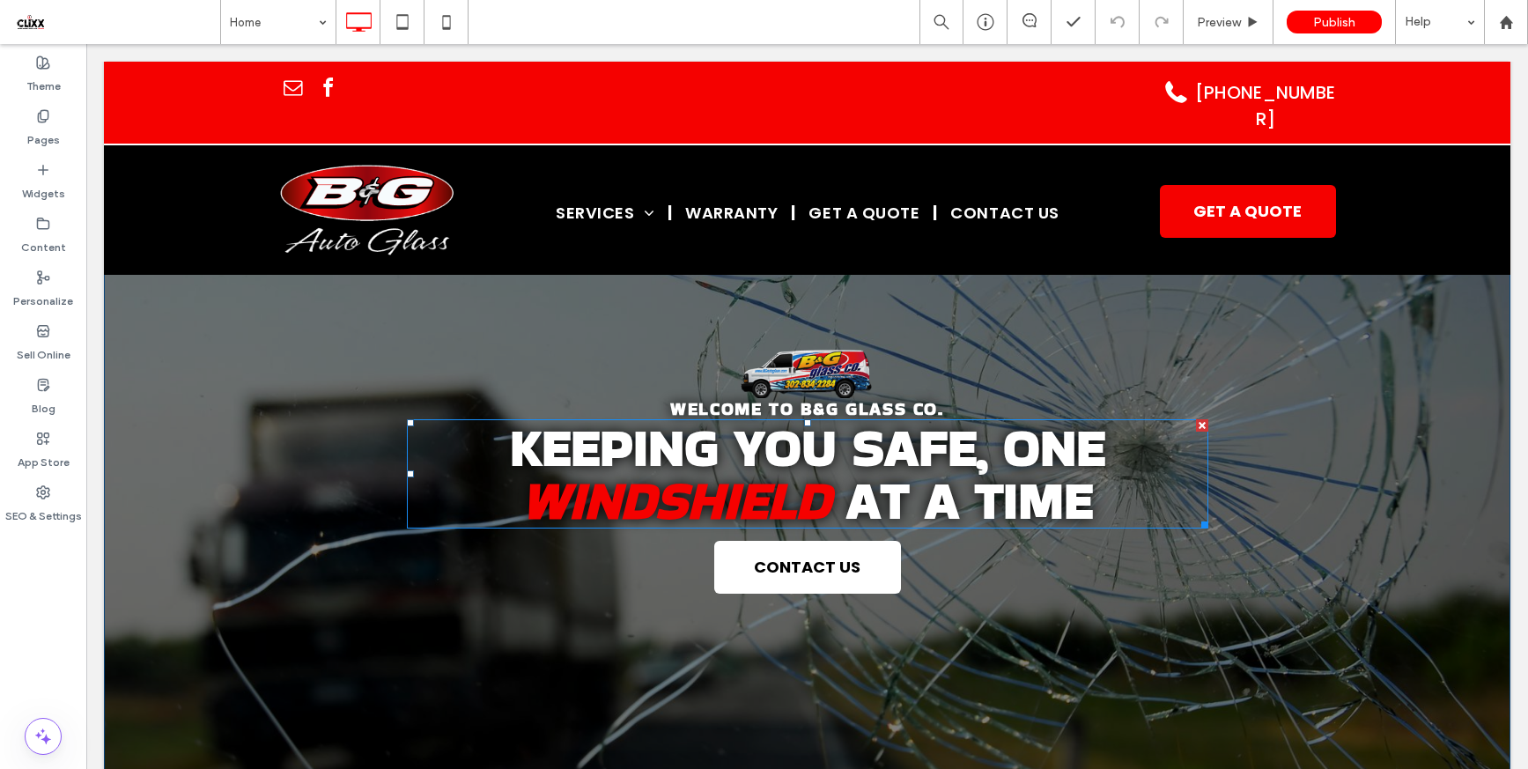
scroll to position [103, 0]
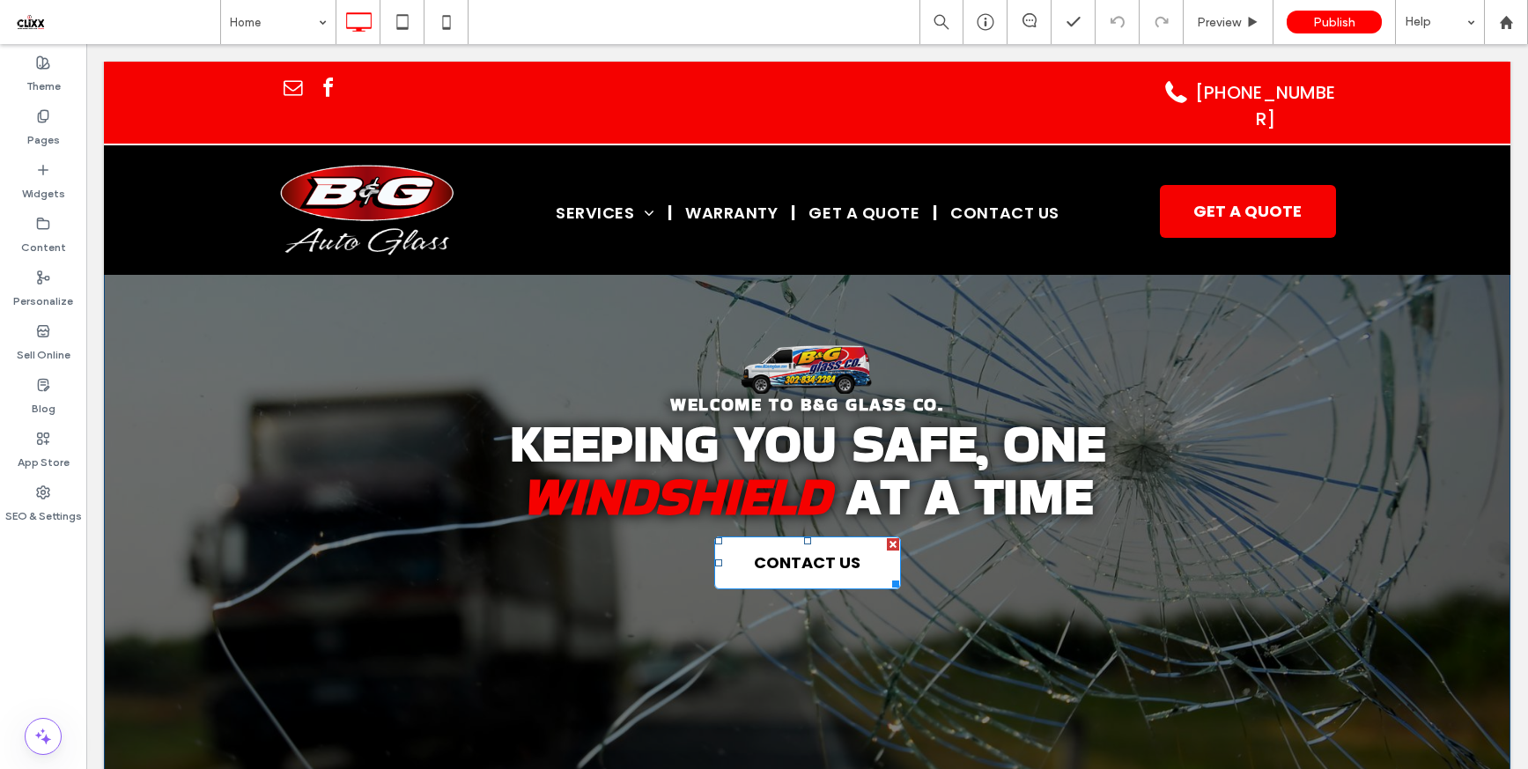
click at [810, 550] on span "CONTACT US" at bounding box center [807, 562] width 107 height 24
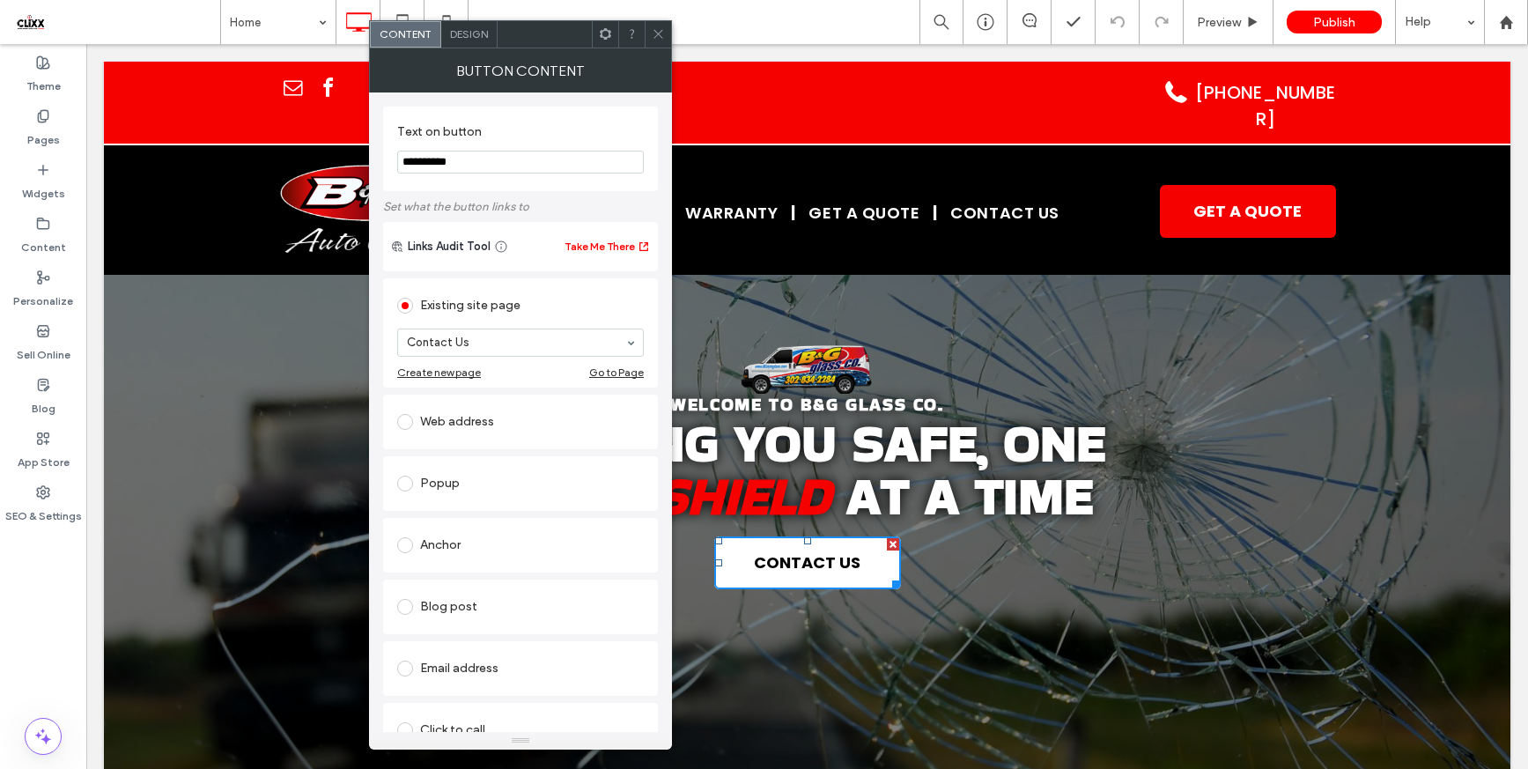
click at [657, 40] on icon at bounding box center [658, 33] width 13 height 13
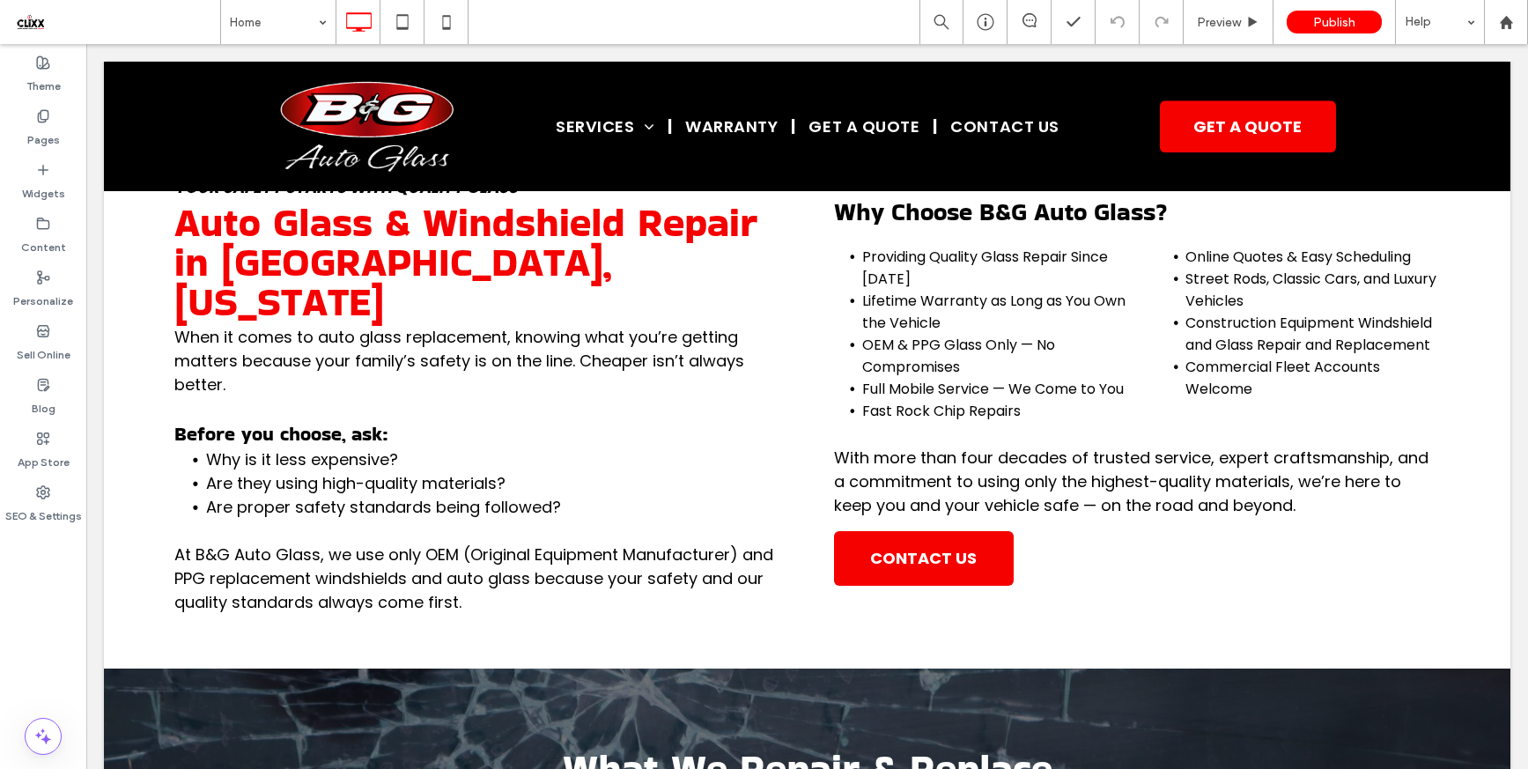
scroll to position [781, 0]
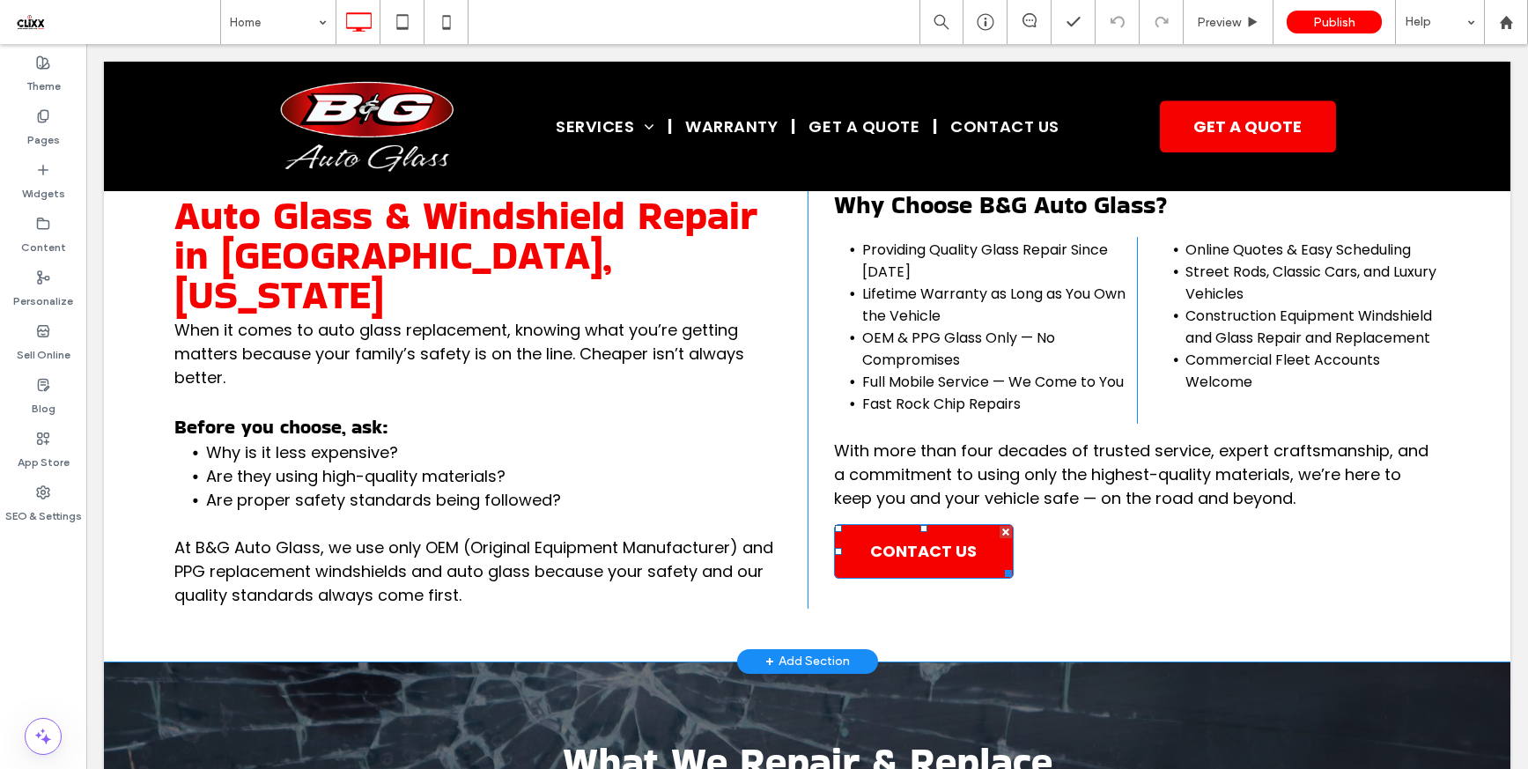
click at [916, 527] on link "CONTACT US" at bounding box center [924, 551] width 180 height 55
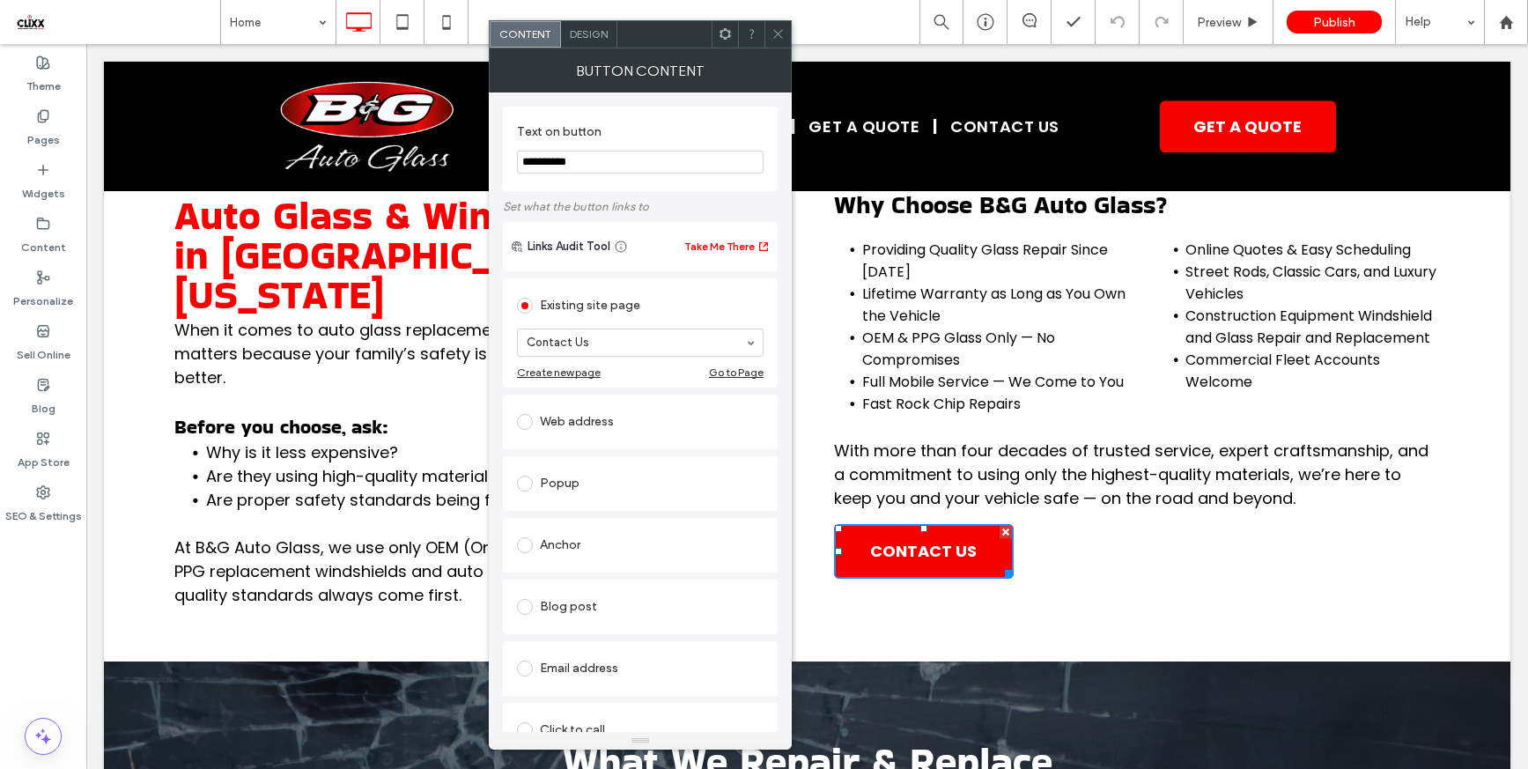
click at [781, 37] on use at bounding box center [777, 34] width 9 height 9
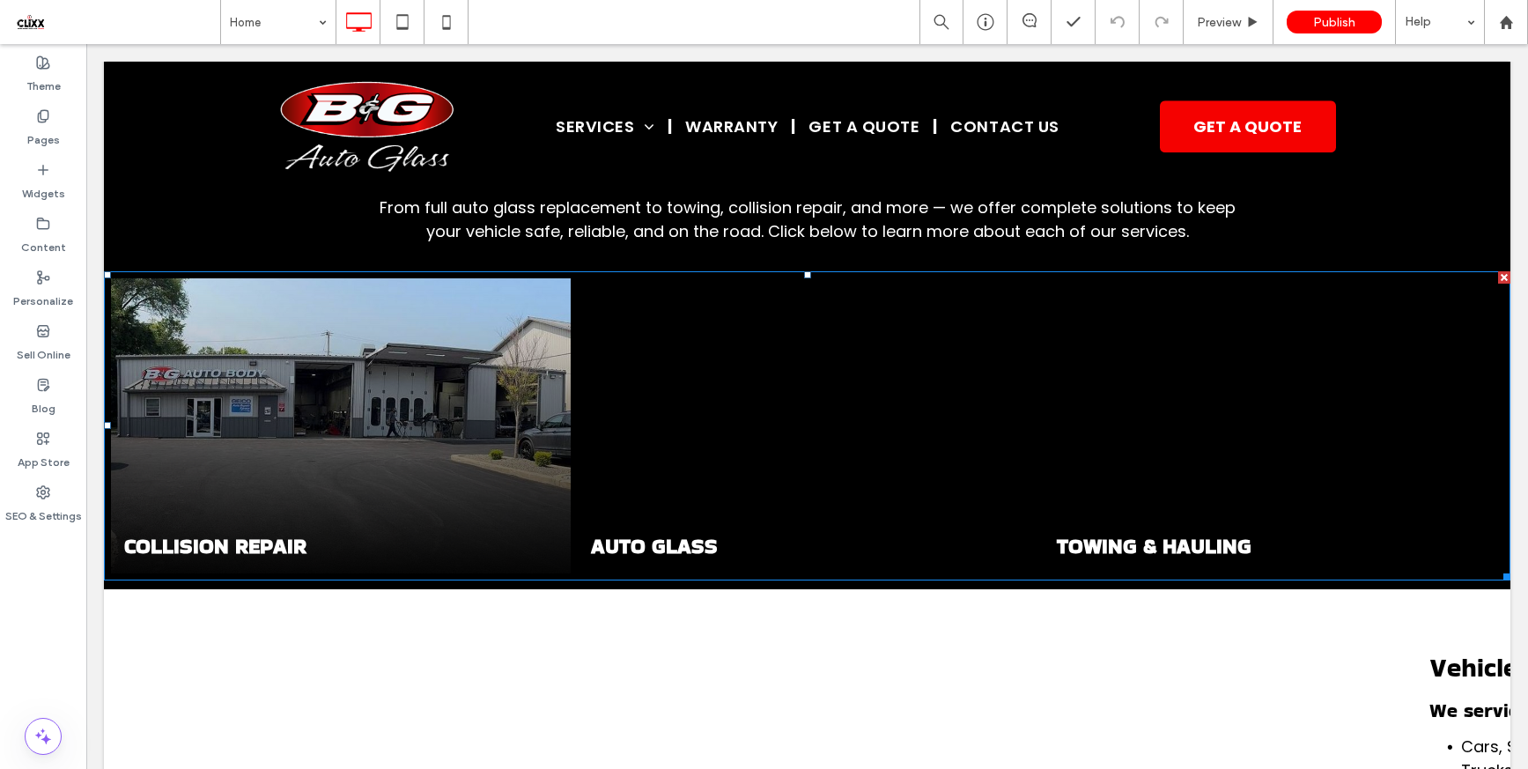
scroll to position [1835, 0]
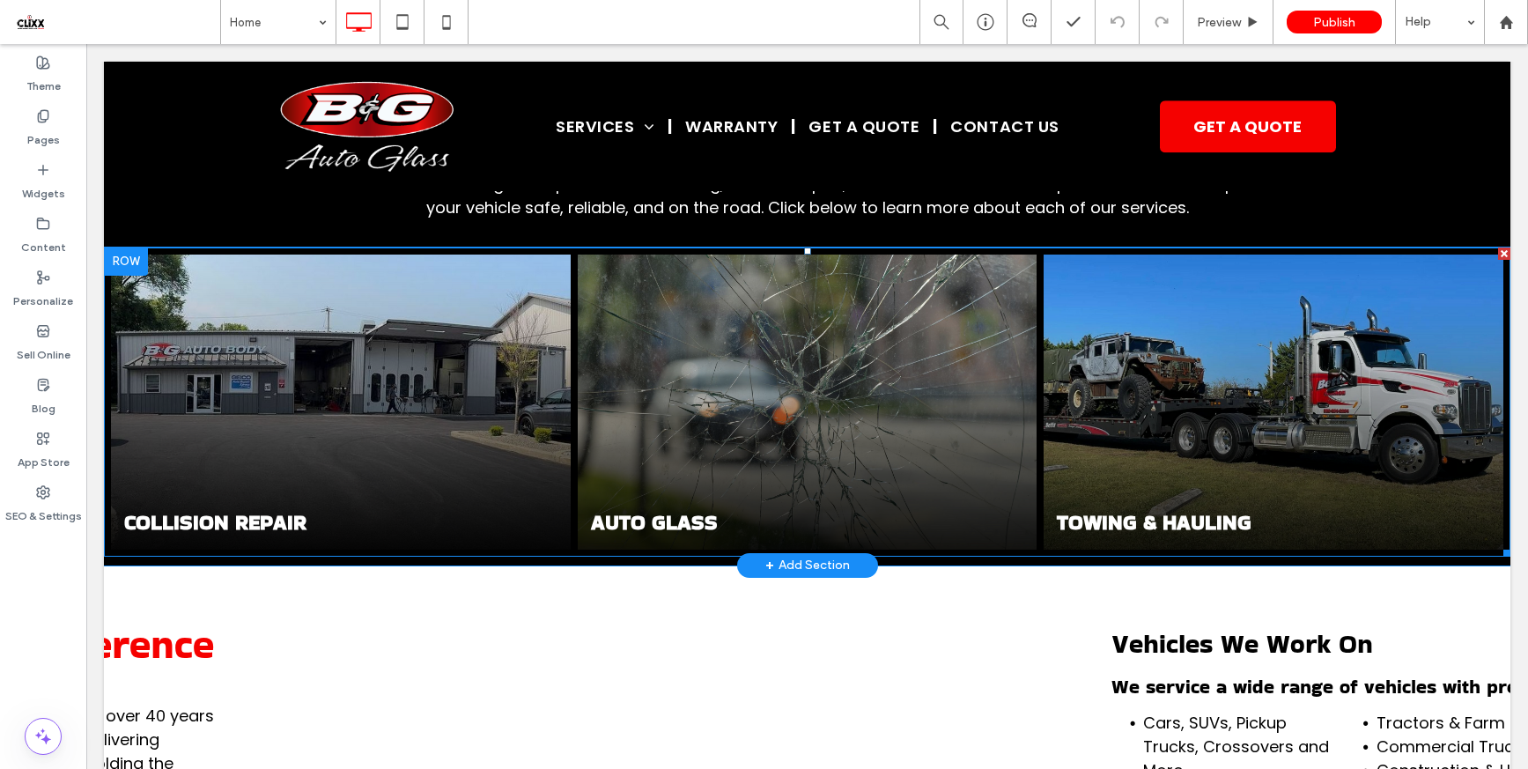
click at [283, 368] on link at bounding box center [341, 401] width 460 height 295
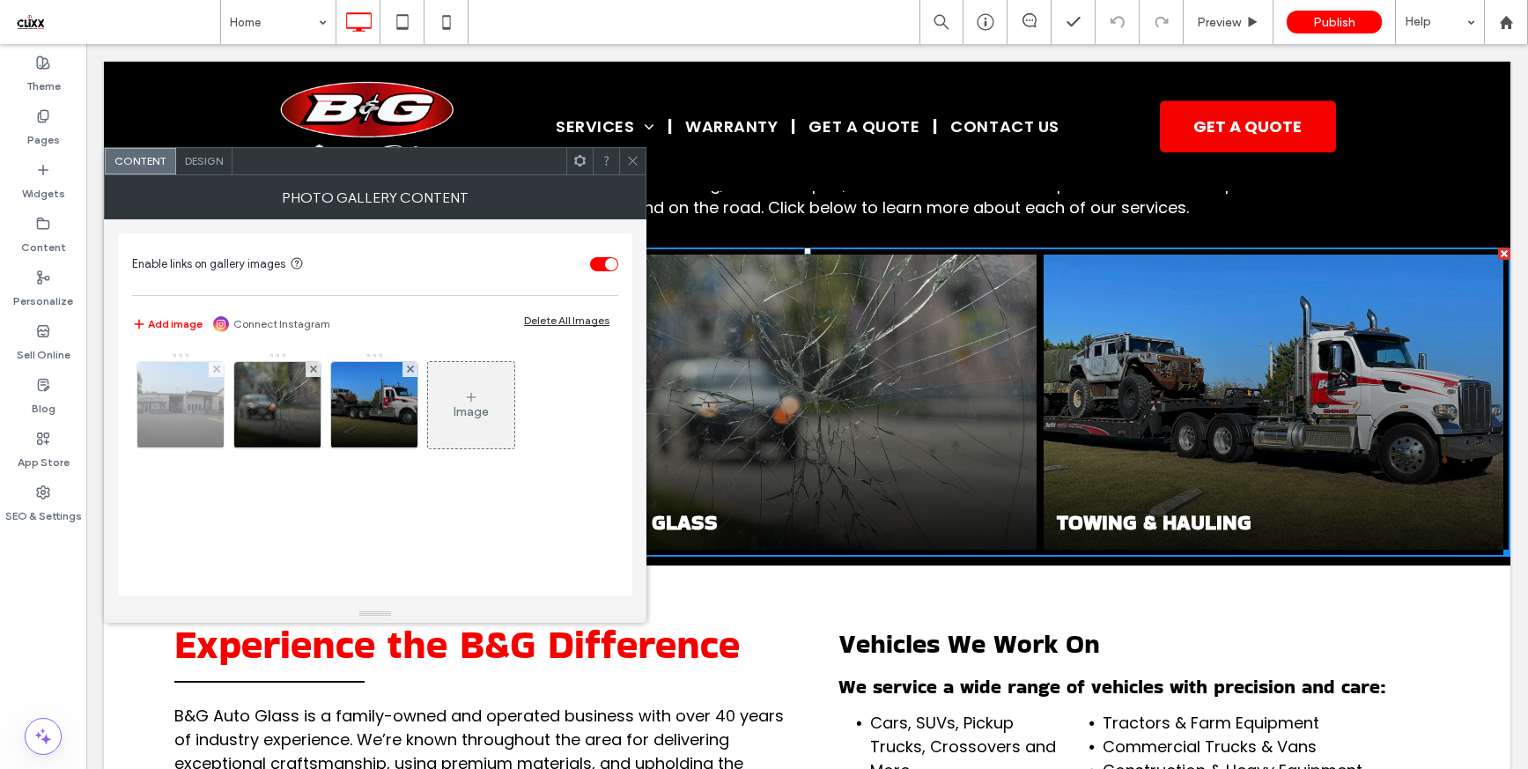
click at [173, 409] on img at bounding box center [180, 405] width 115 height 86
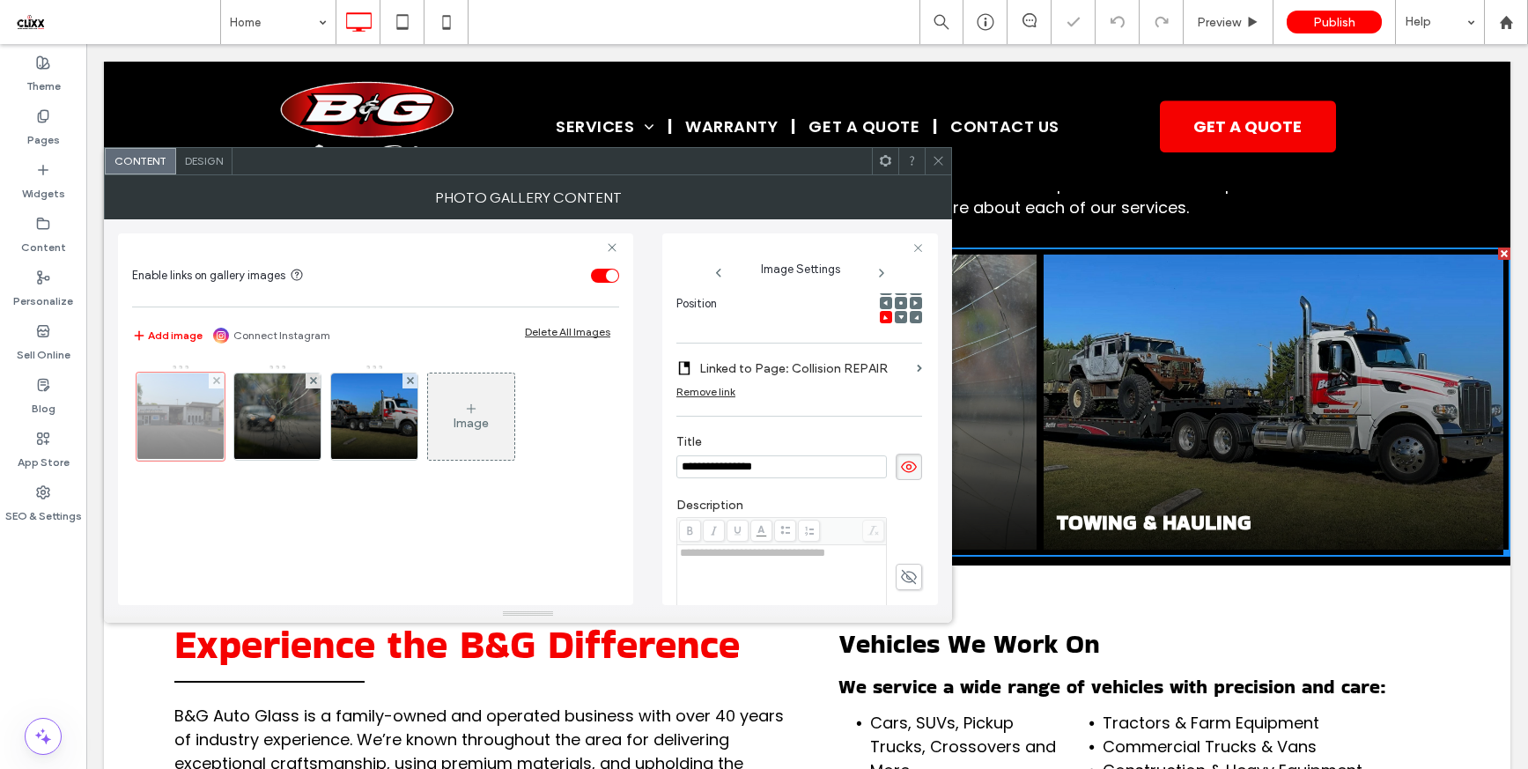
scroll to position [0, 0]
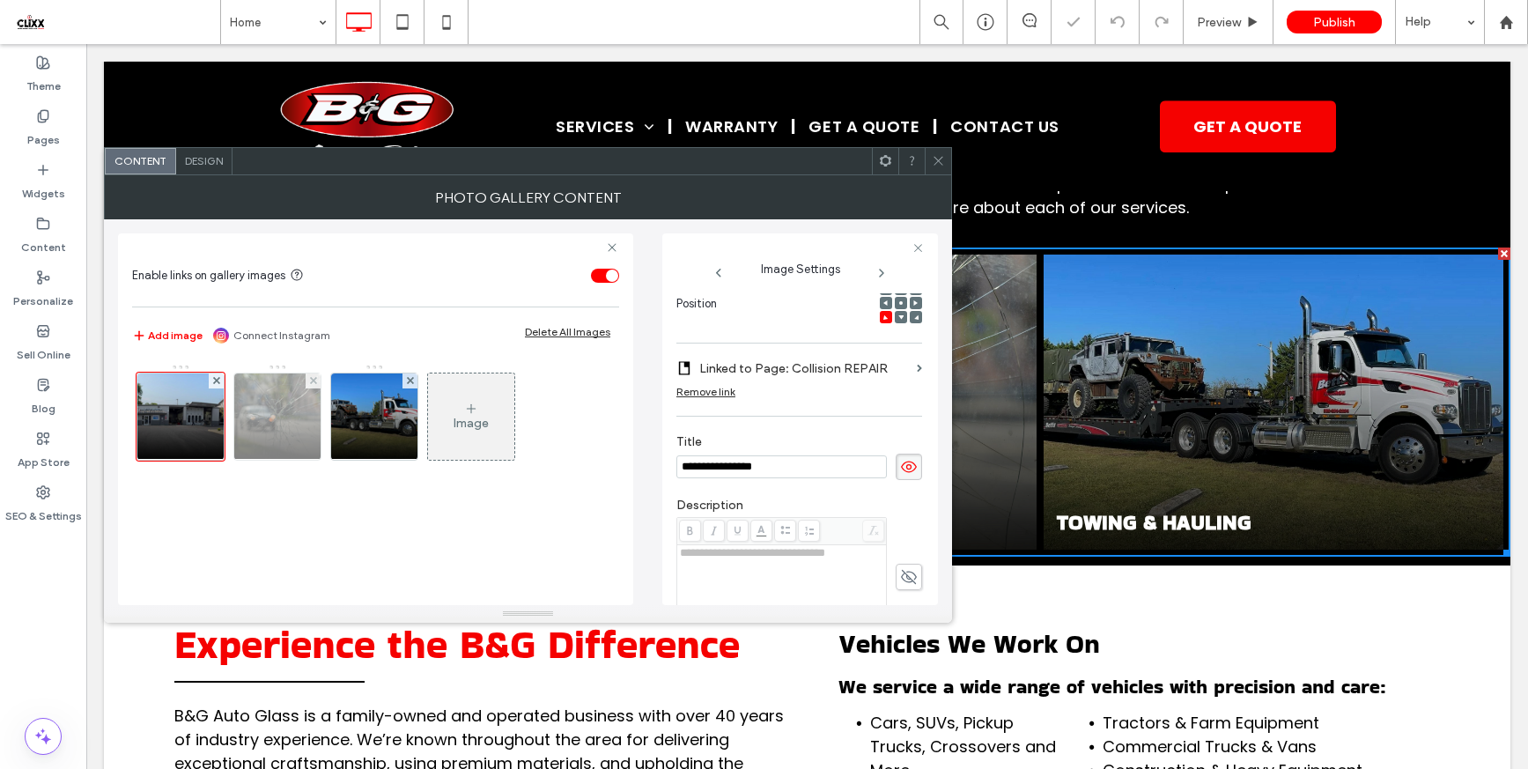
click at [284, 415] on img at bounding box center [277, 416] width 115 height 86
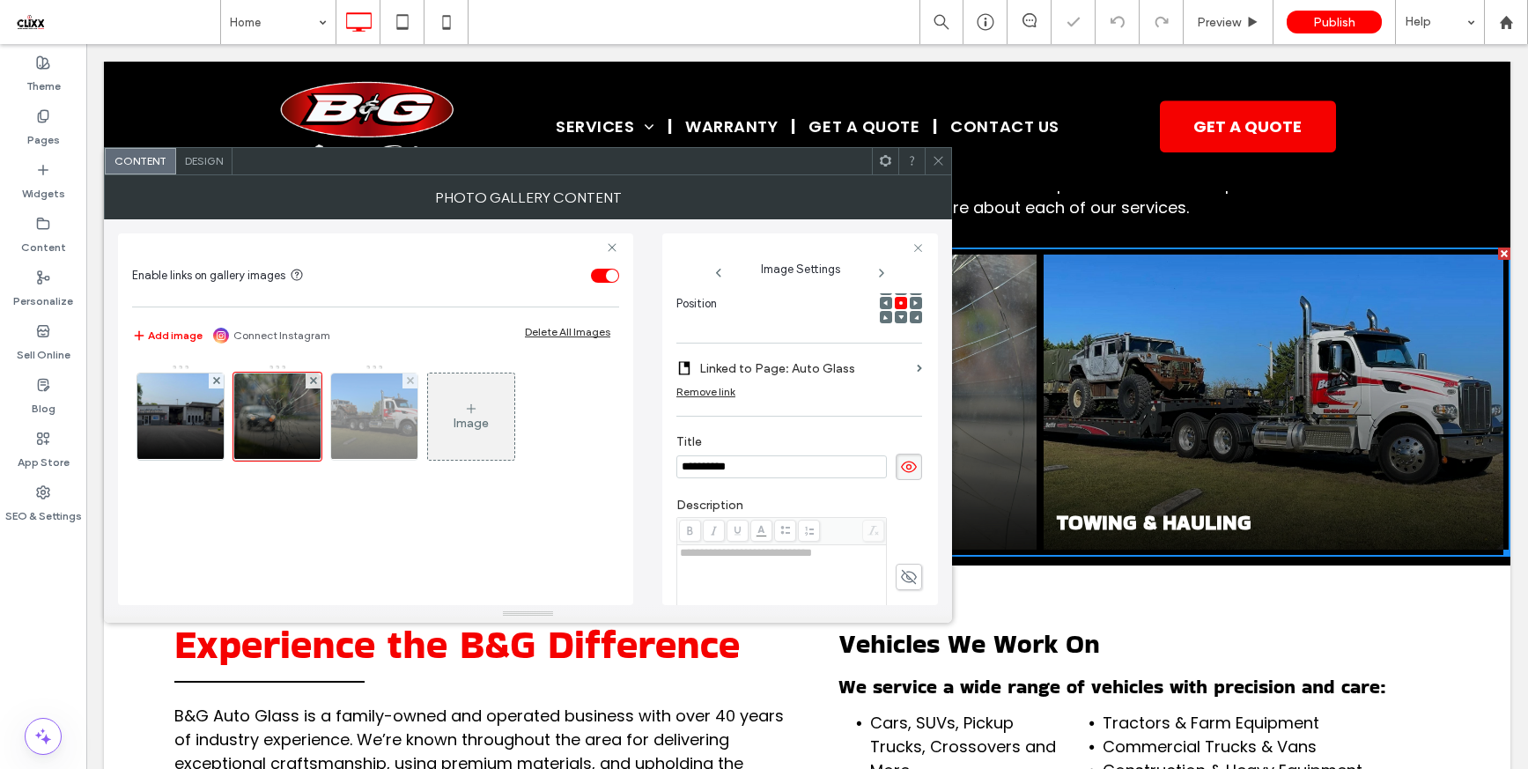
click at [368, 415] on img at bounding box center [374, 416] width 115 height 86
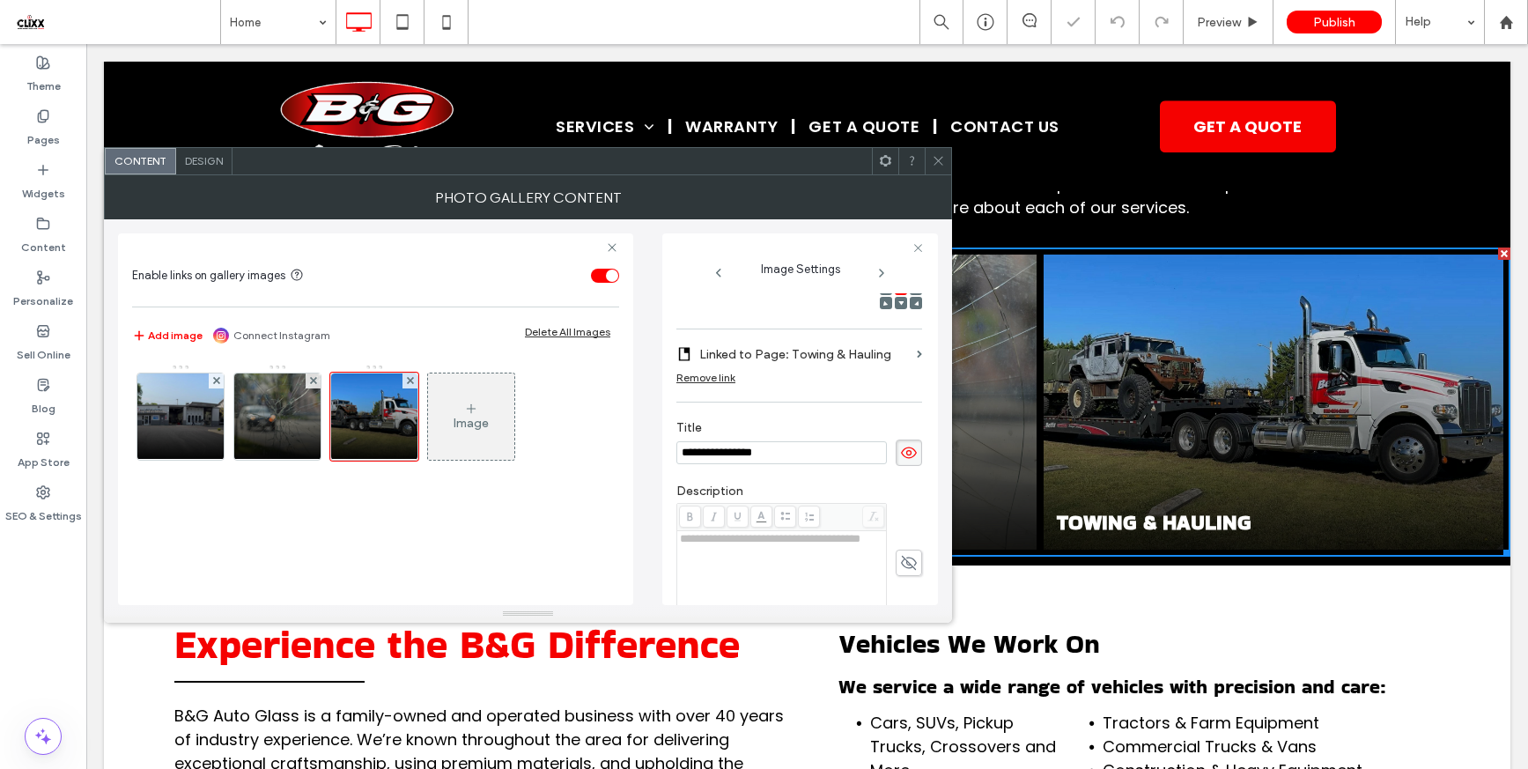
click at [939, 162] on icon at bounding box center [938, 160] width 13 height 13
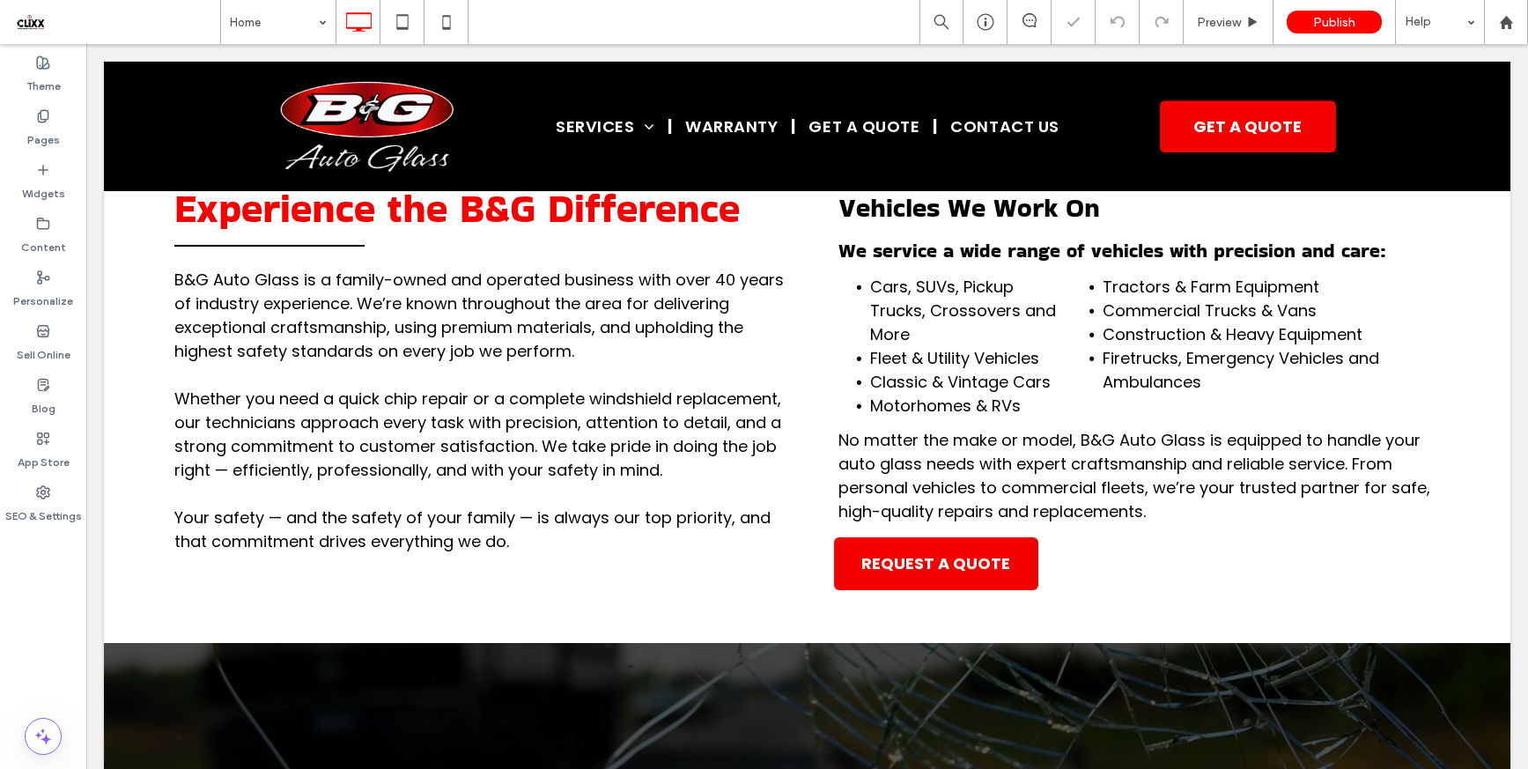
scroll to position [2340, 0]
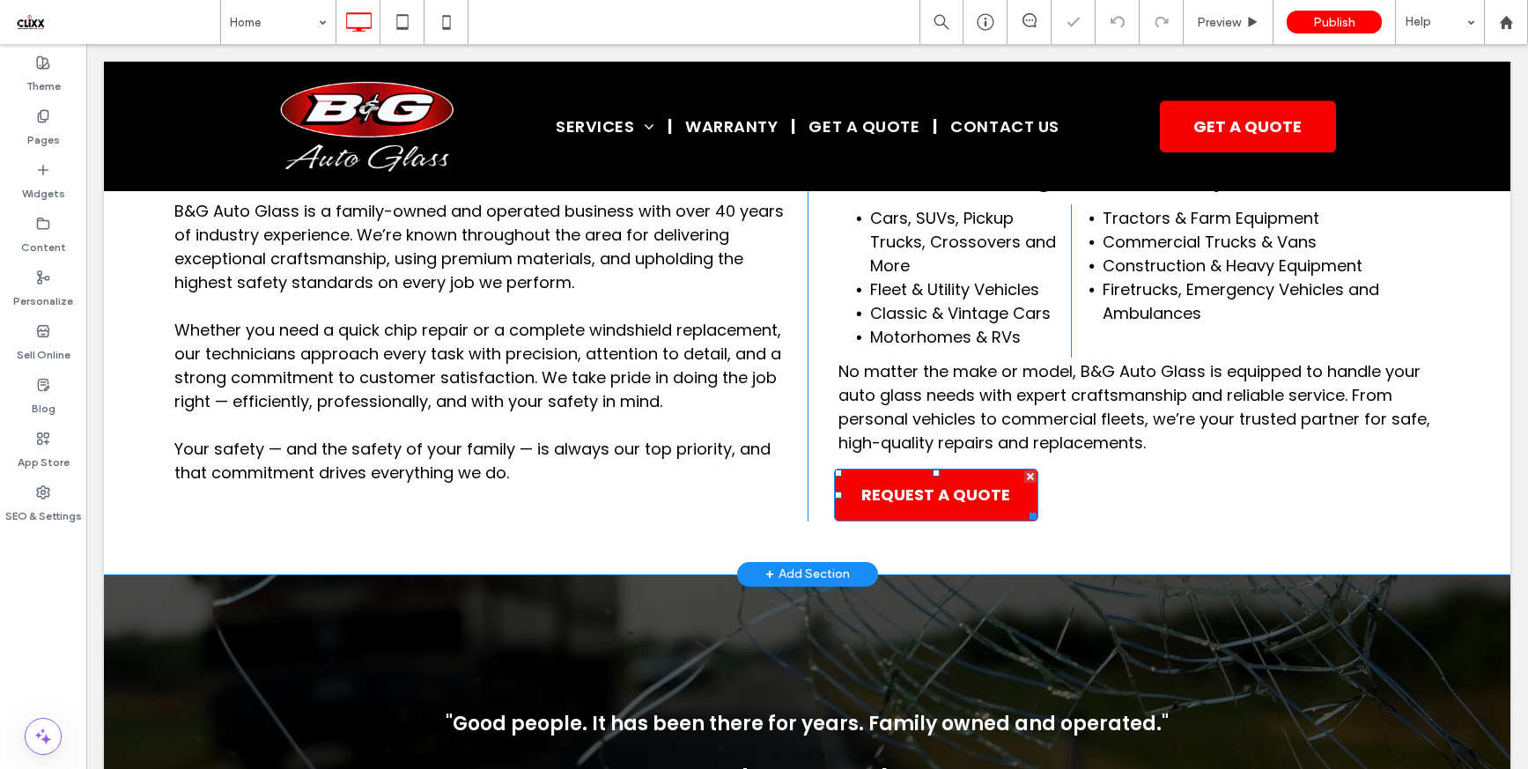
click at [941, 474] on span "REQUEST A QUOTE" at bounding box center [935, 494] width 161 height 41
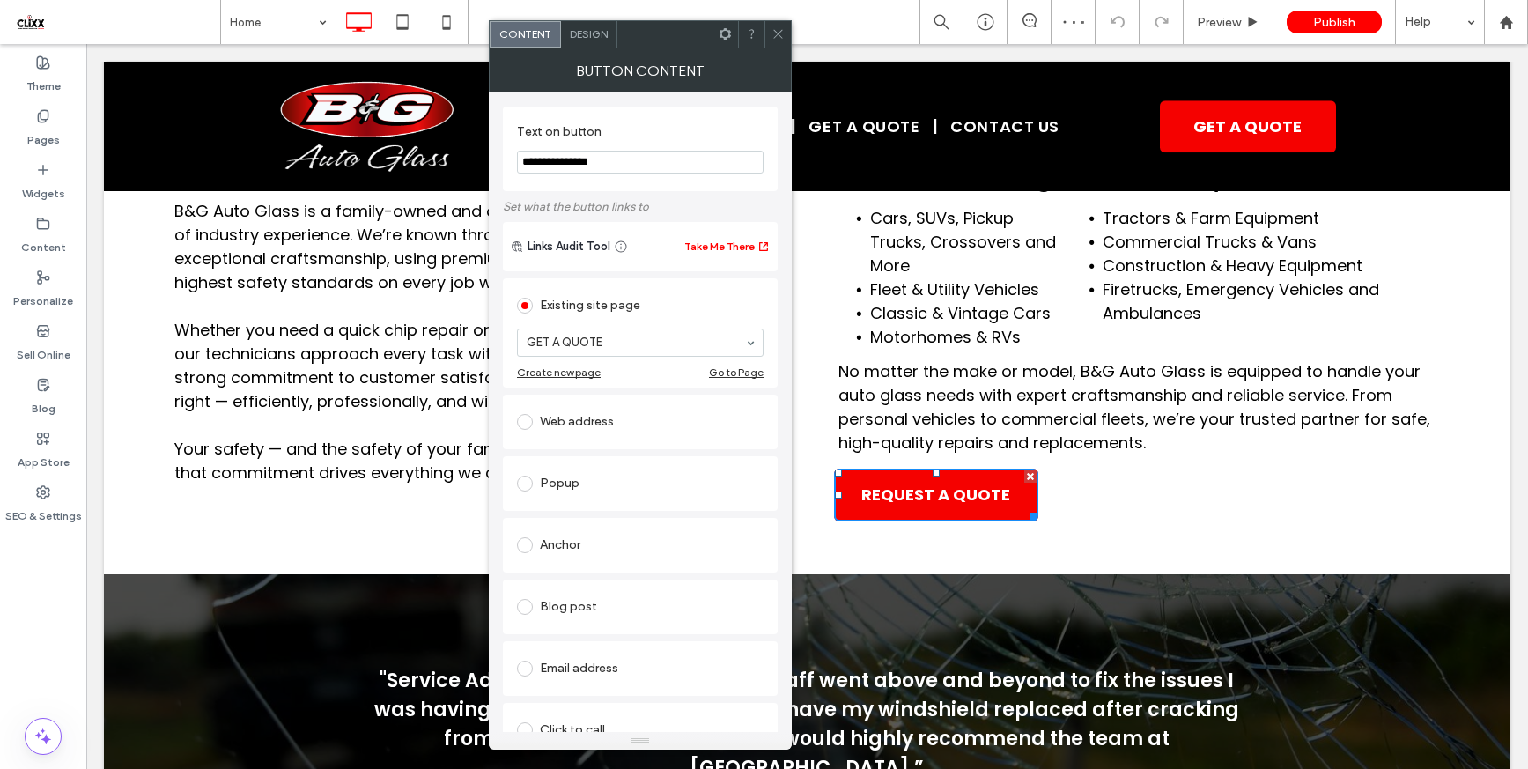
click at [778, 34] on use at bounding box center [777, 34] width 9 height 9
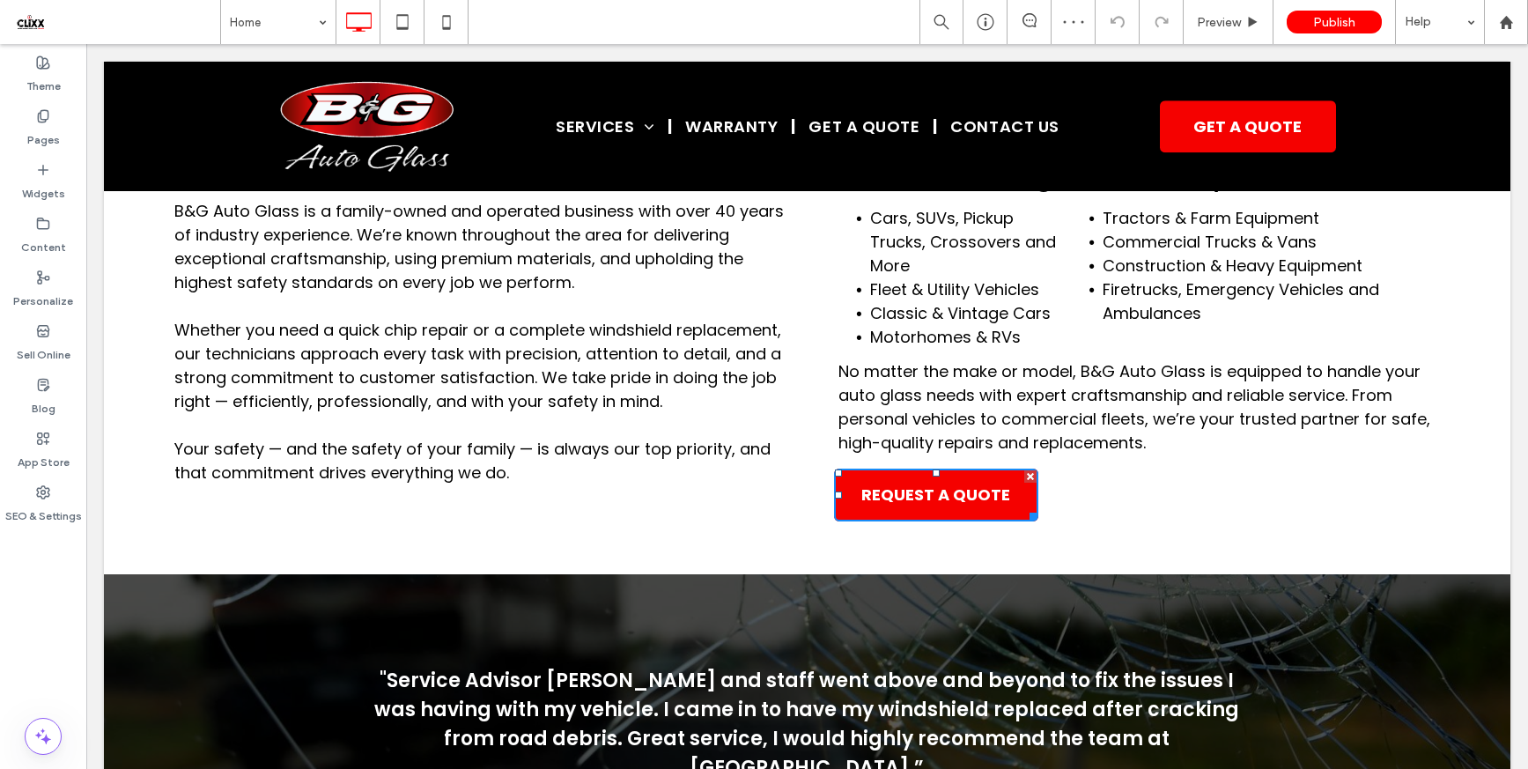
scroll to position [2698, 0]
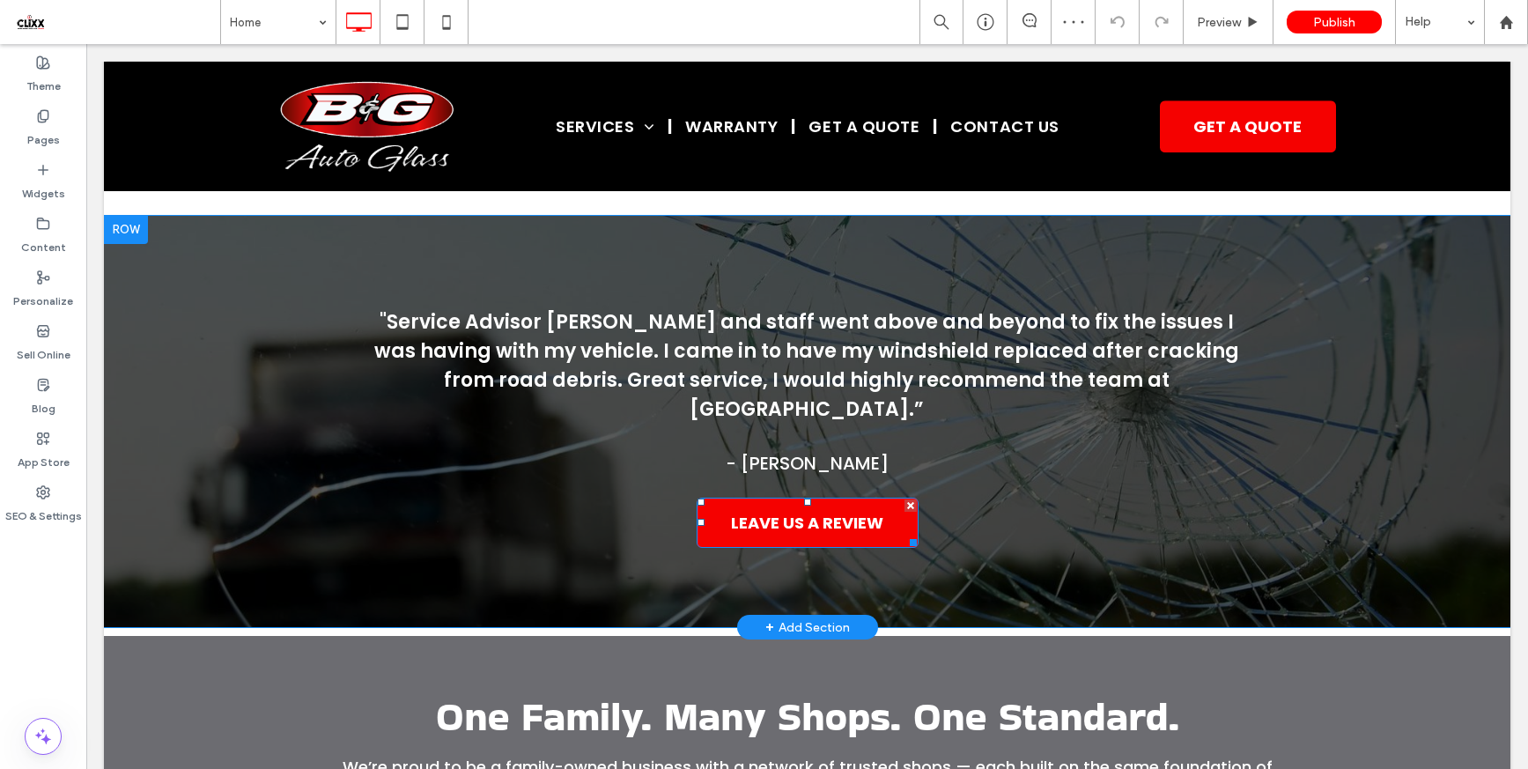
click at [795, 511] on span "LEAVE US A REVIEW" at bounding box center [807, 523] width 152 height 24
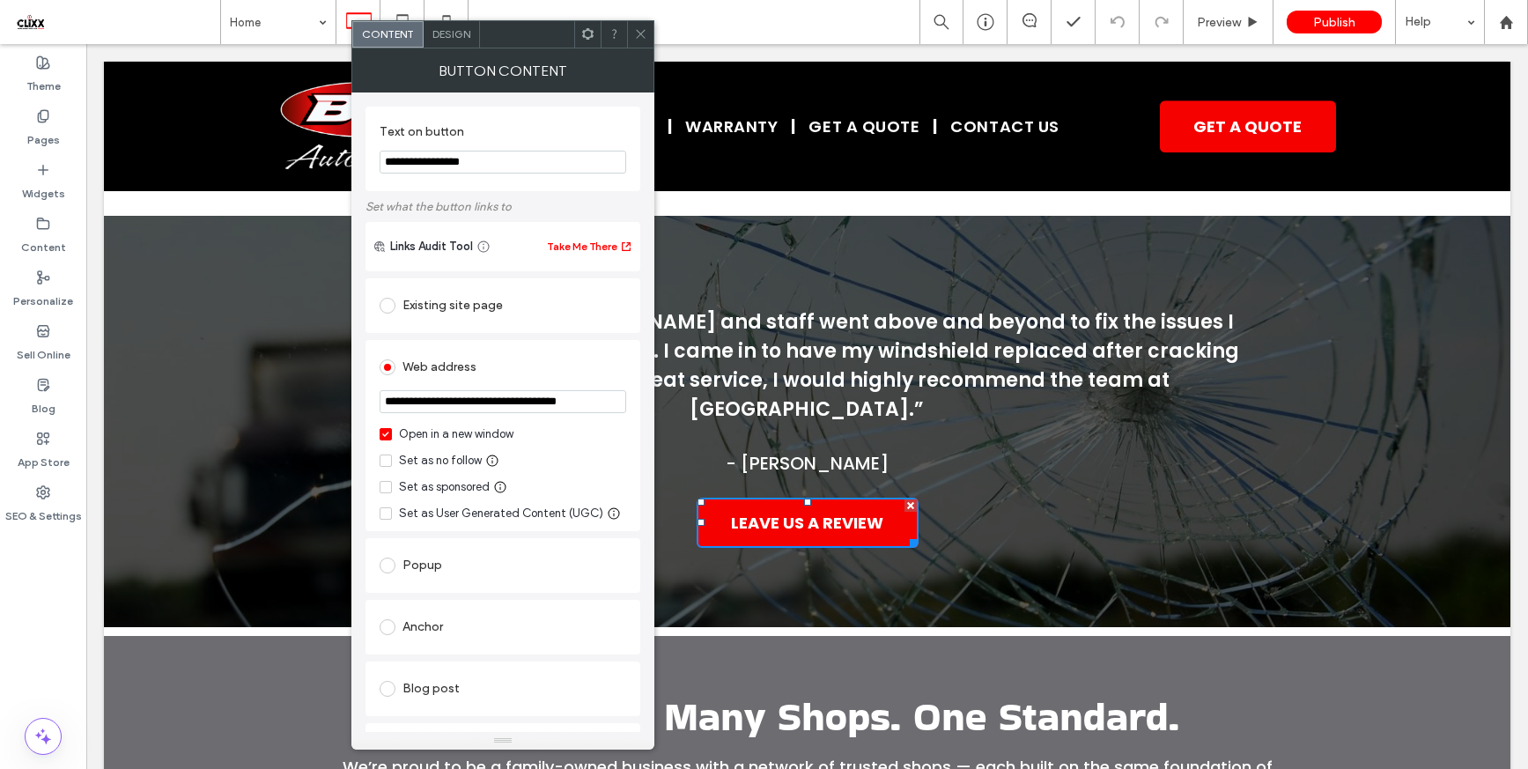
click at [638, 39] on icon at bounding box center [640, 33] width 13 height 13
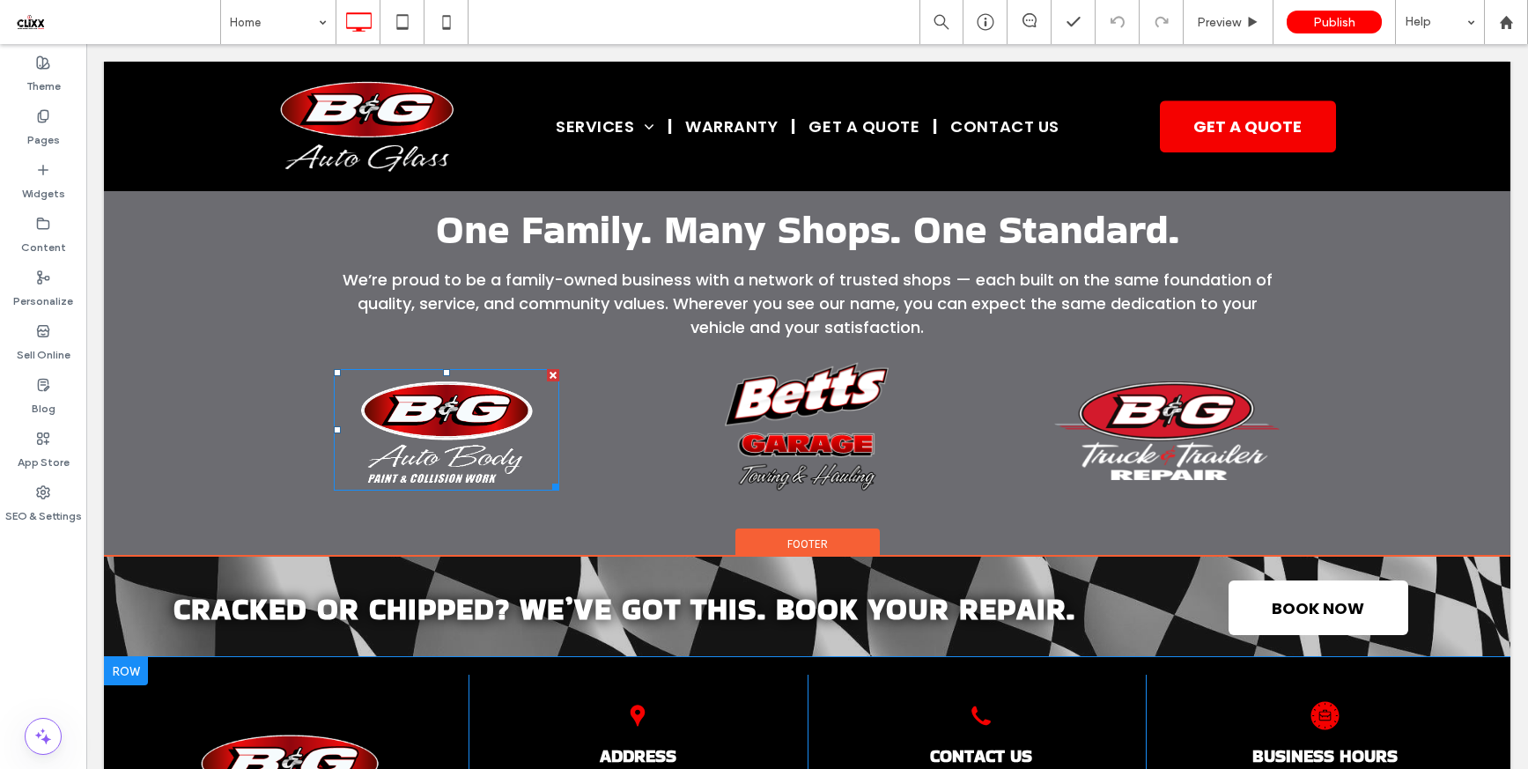
scroll to position [3290, 0]
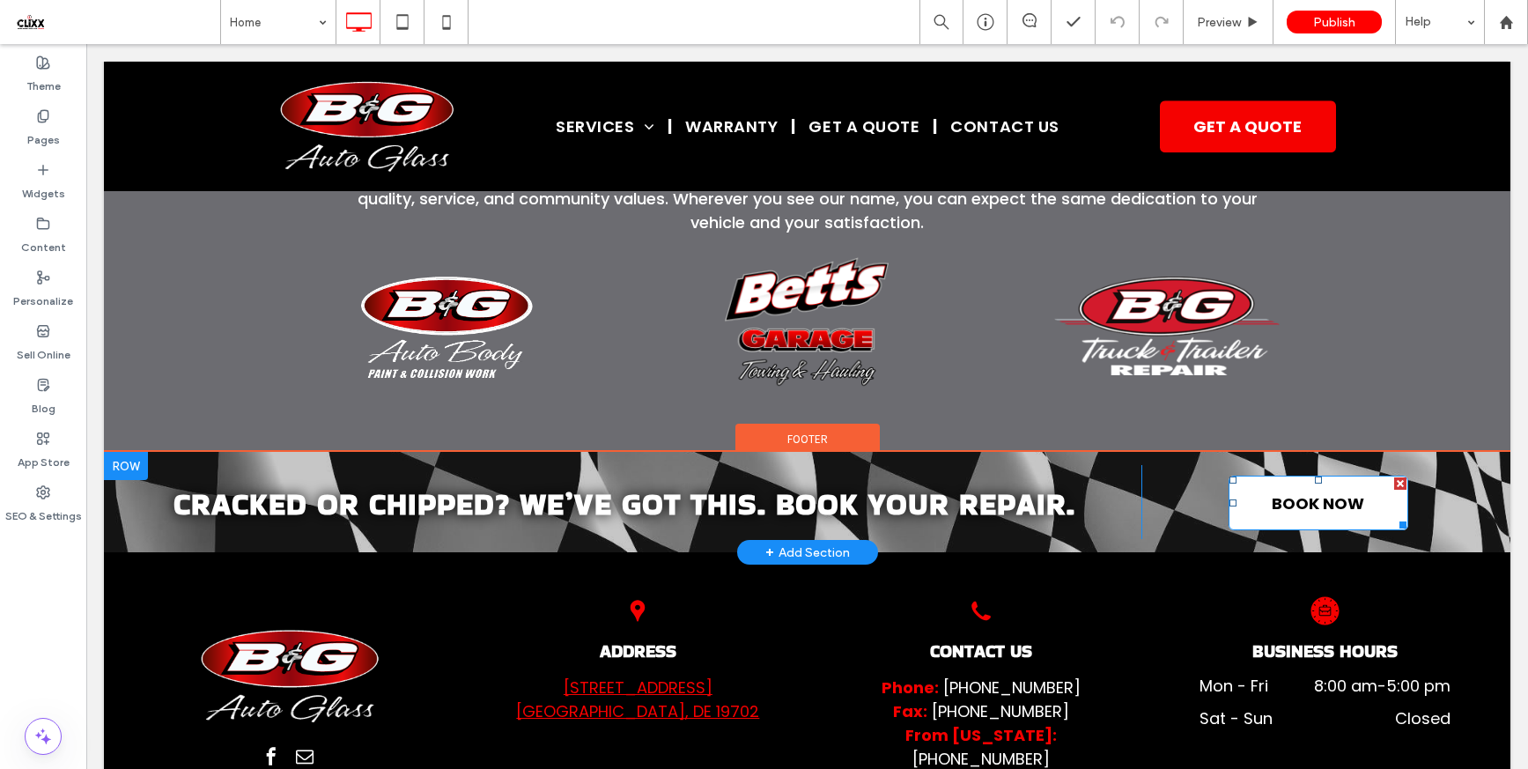
click at [1272, 491] on span "BOOK NOW" at bounding box center [1318, 503] width 92 height 24
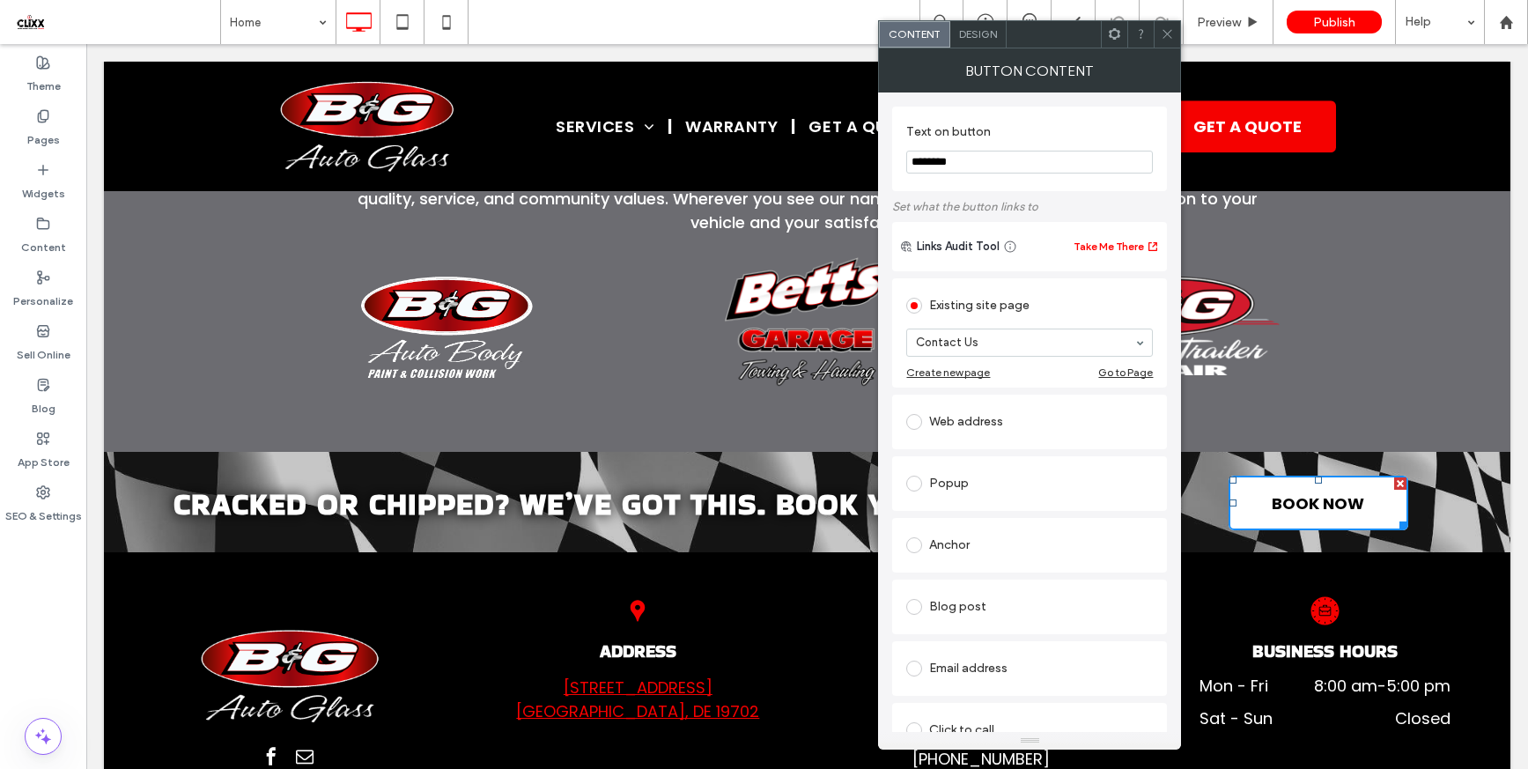
click at [1158, 38] on div at bounding box center [1167, 34] width 26 height 26
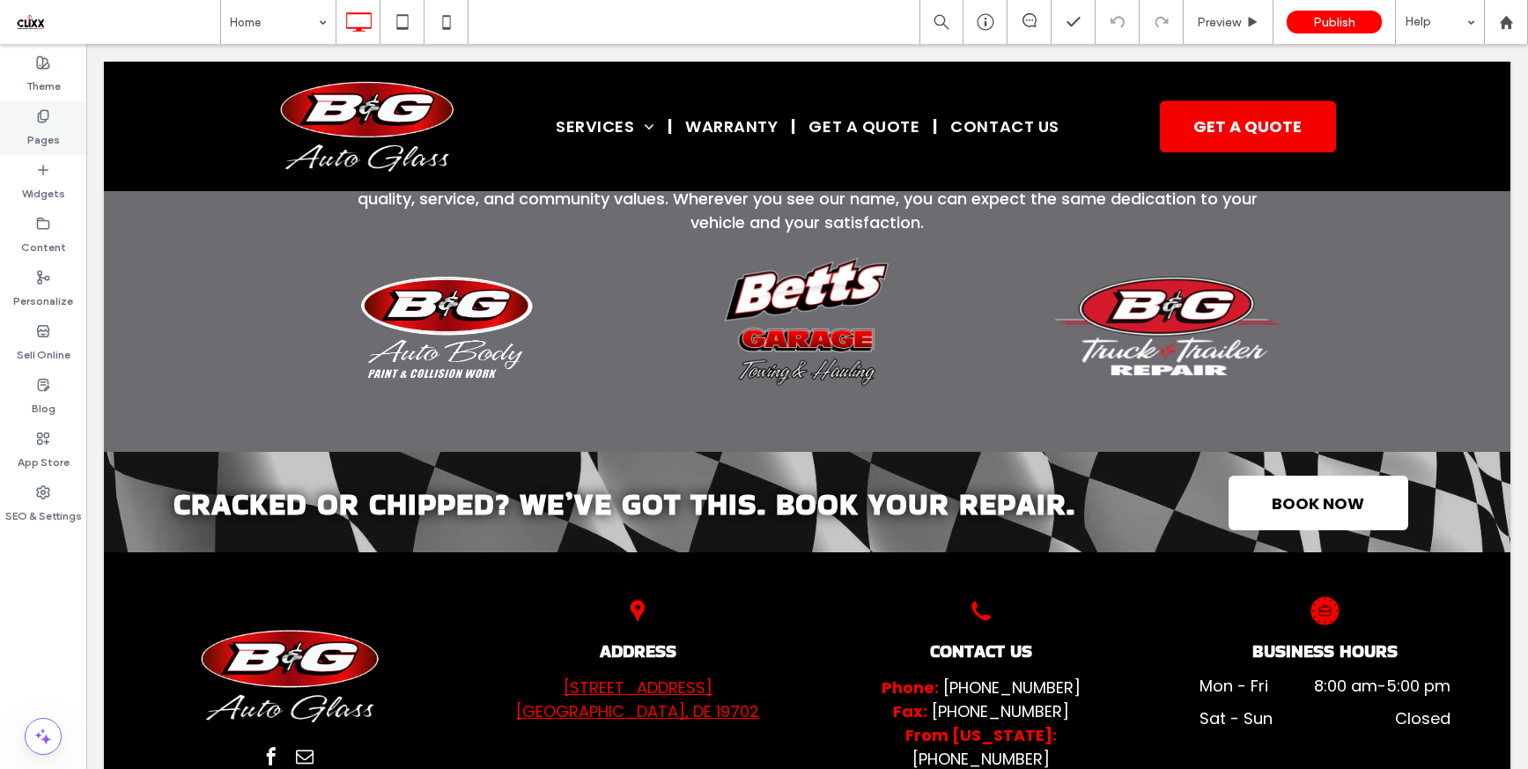
click at [58, 143] on div "Pages" at bounding box center [43, 128] width 86 height 54
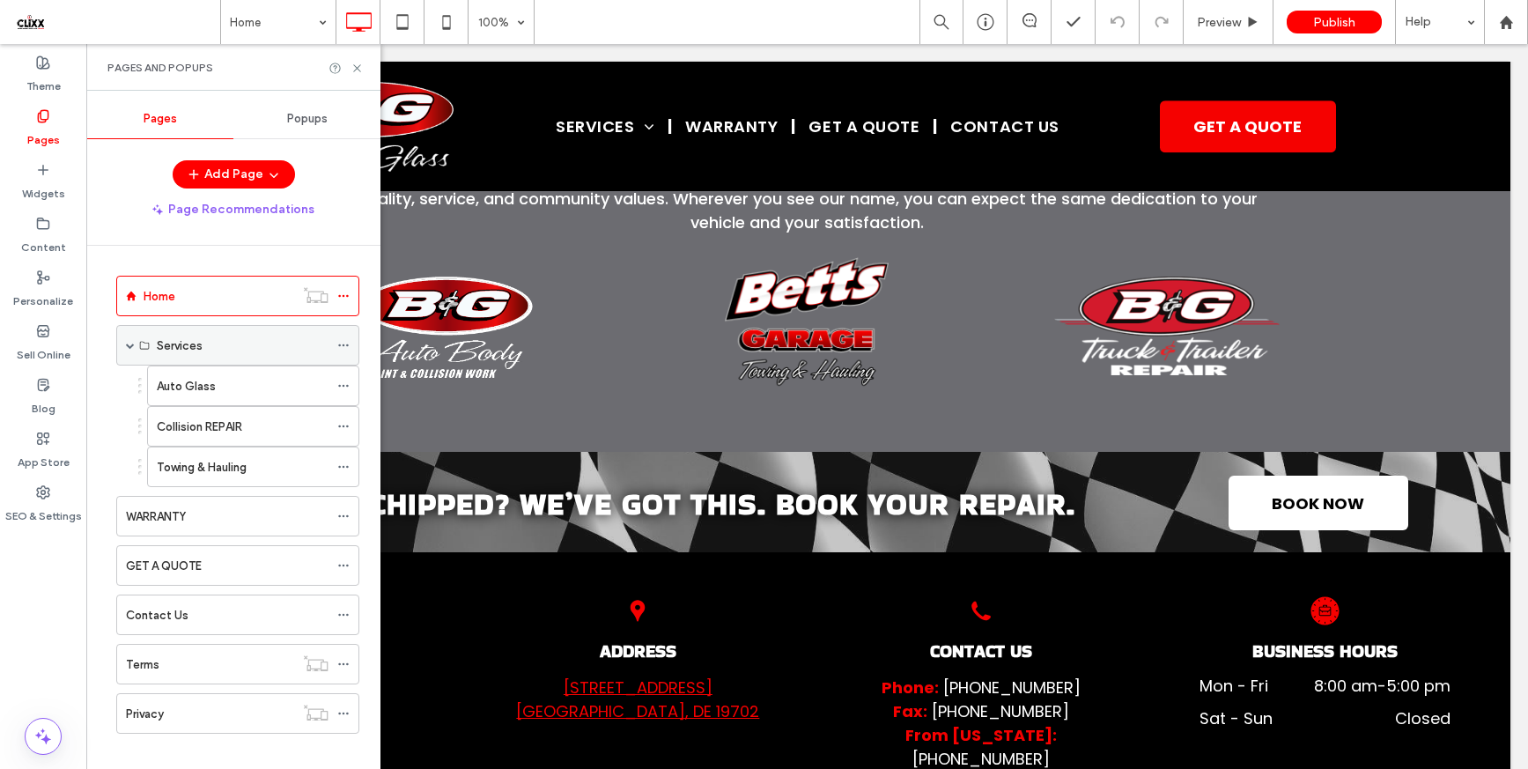
click at [195, 349] on label "Services" at bounding box center [180, 345] width 46 height 31
click at [194, 380] on label "Auto Glass" at bounding box center [186, 386] width 59 height 31
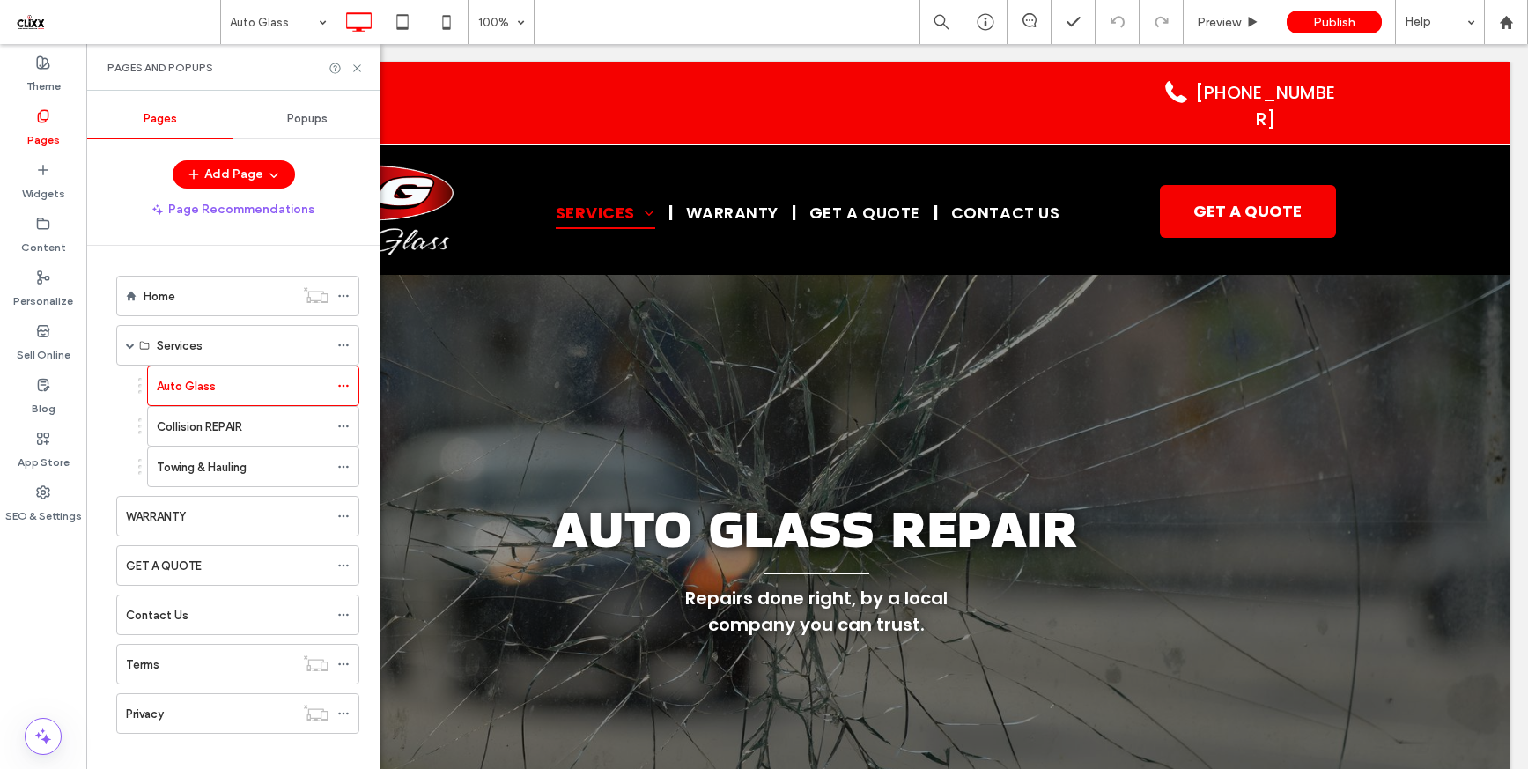
scroll to position [0, 0]
click at [355, 66] on icon at bounding box center [356, 68] width 13 height 13
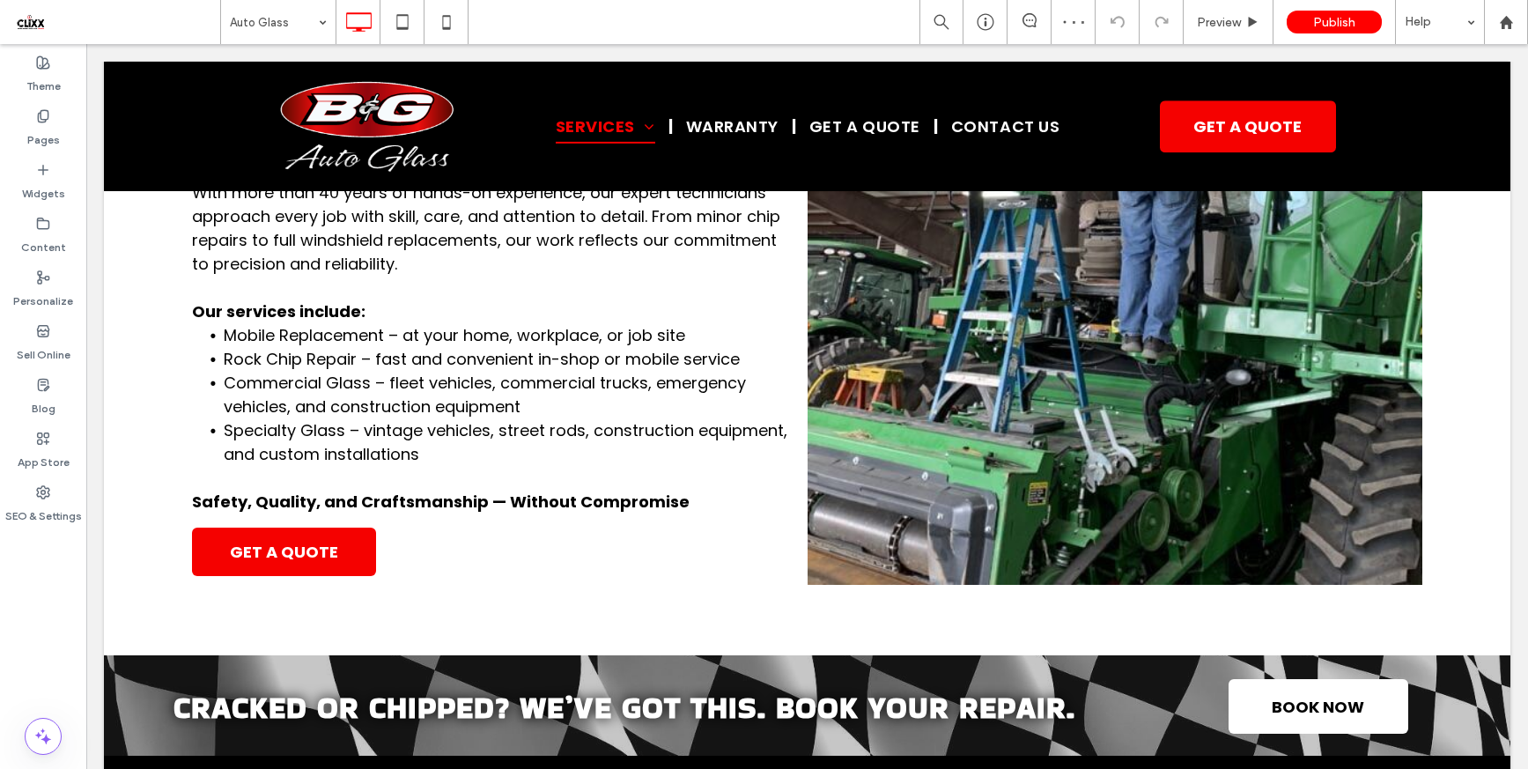
scroll to position [1273, 0]
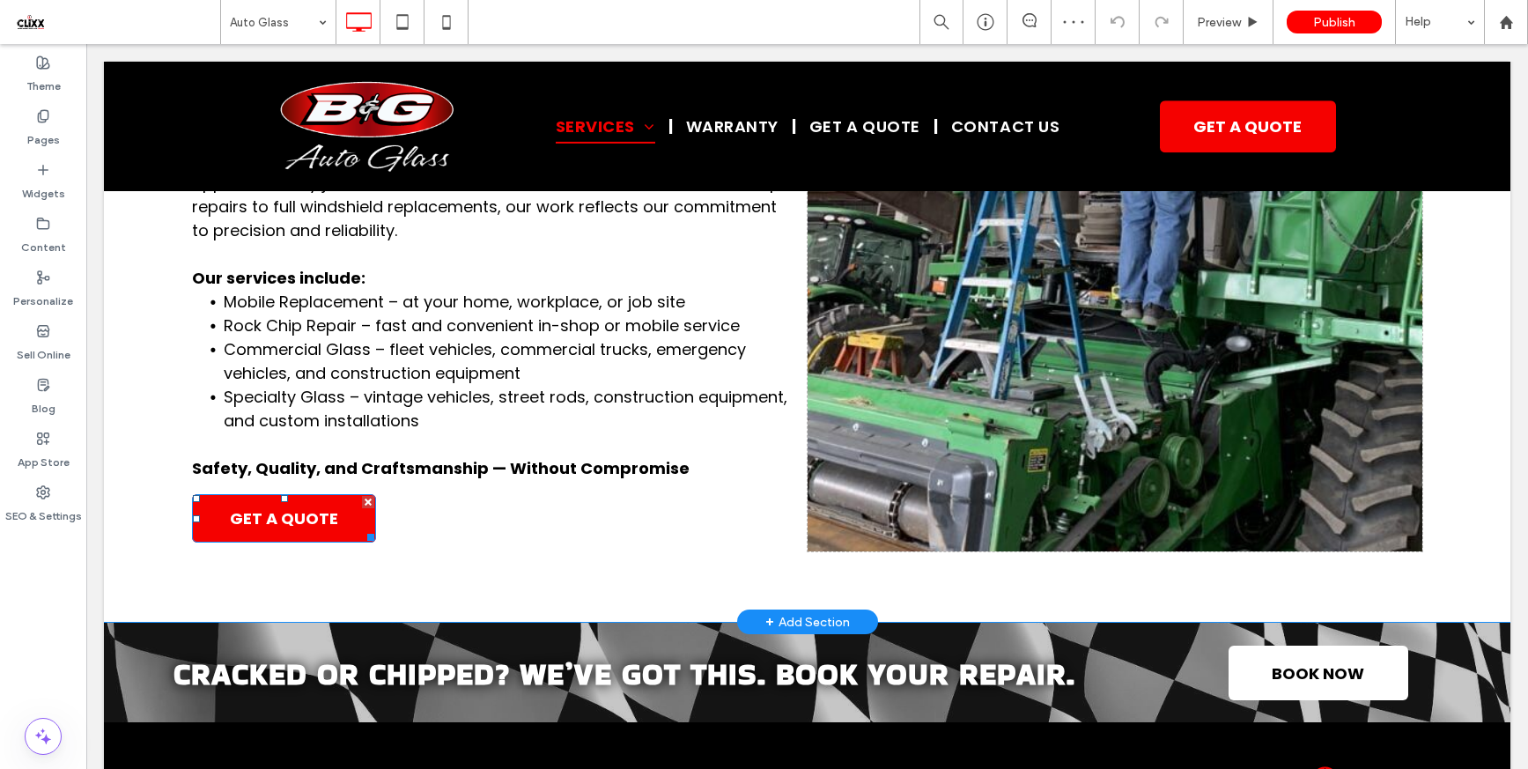
click at [272, 542] on link "GET A QUOTE" at bounding box center [284, 518] width 184 height 48
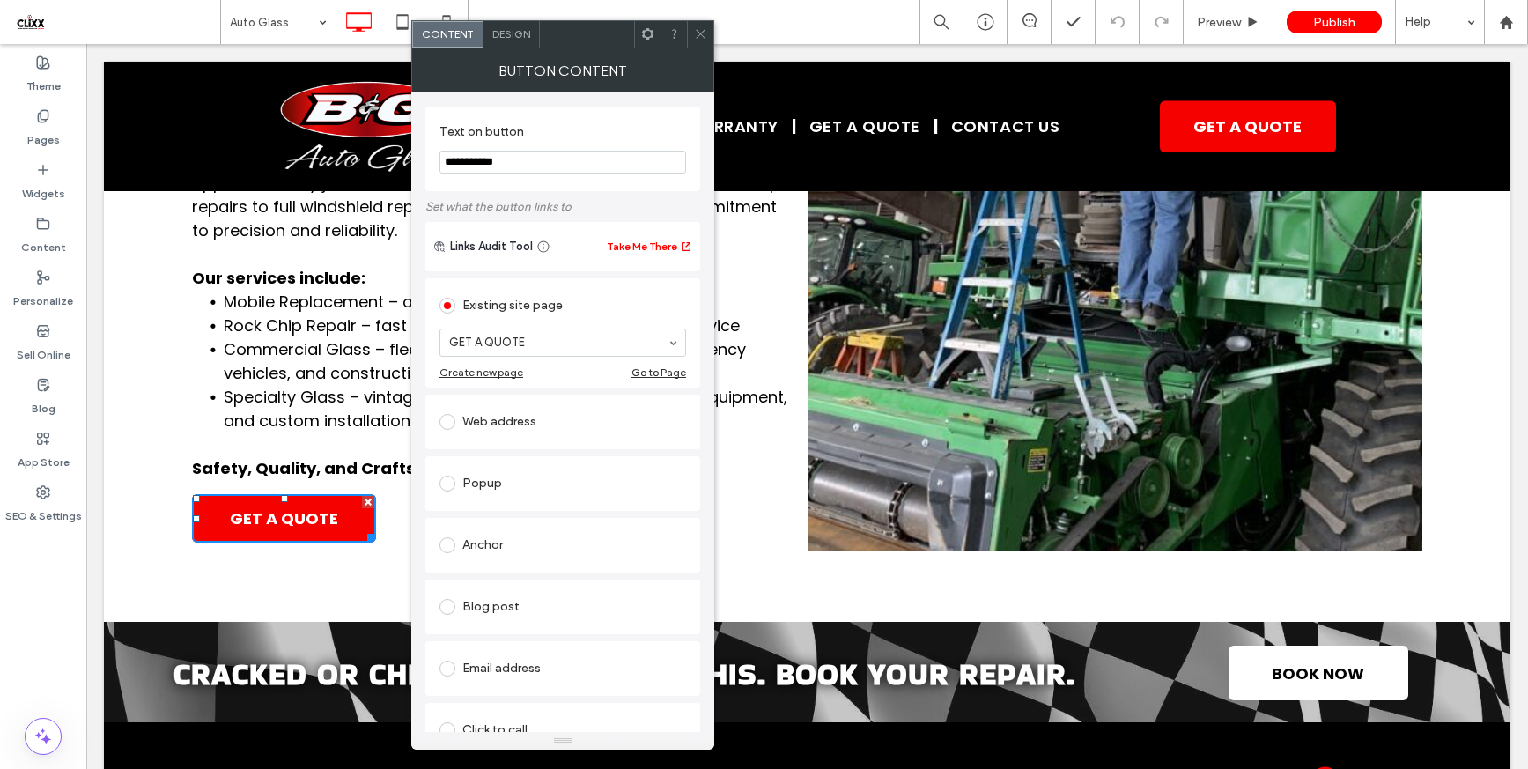
click at [694, 35] on icon at bounding box center [700, 33] width 13 height 13
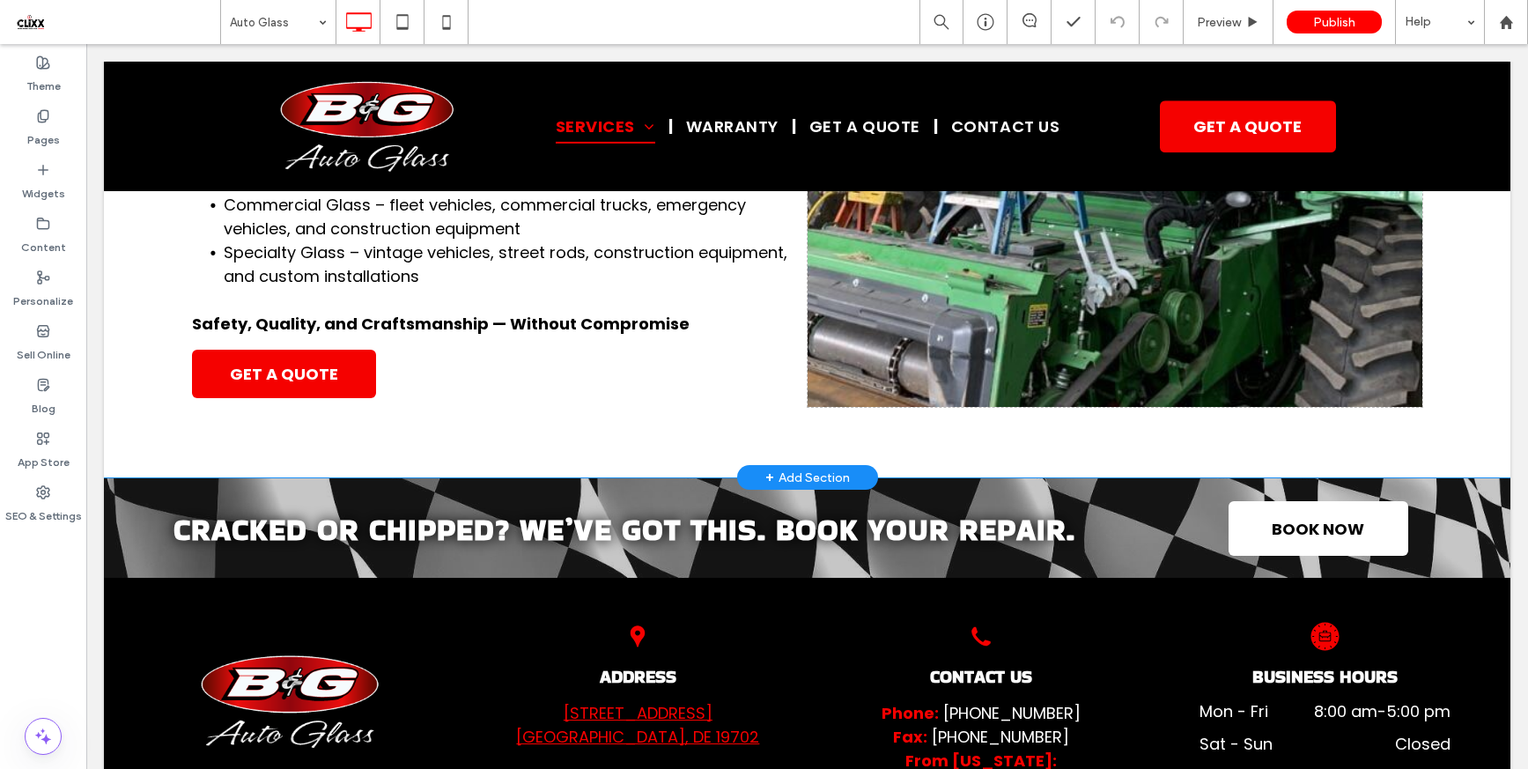
scroll to position [1517, 0]
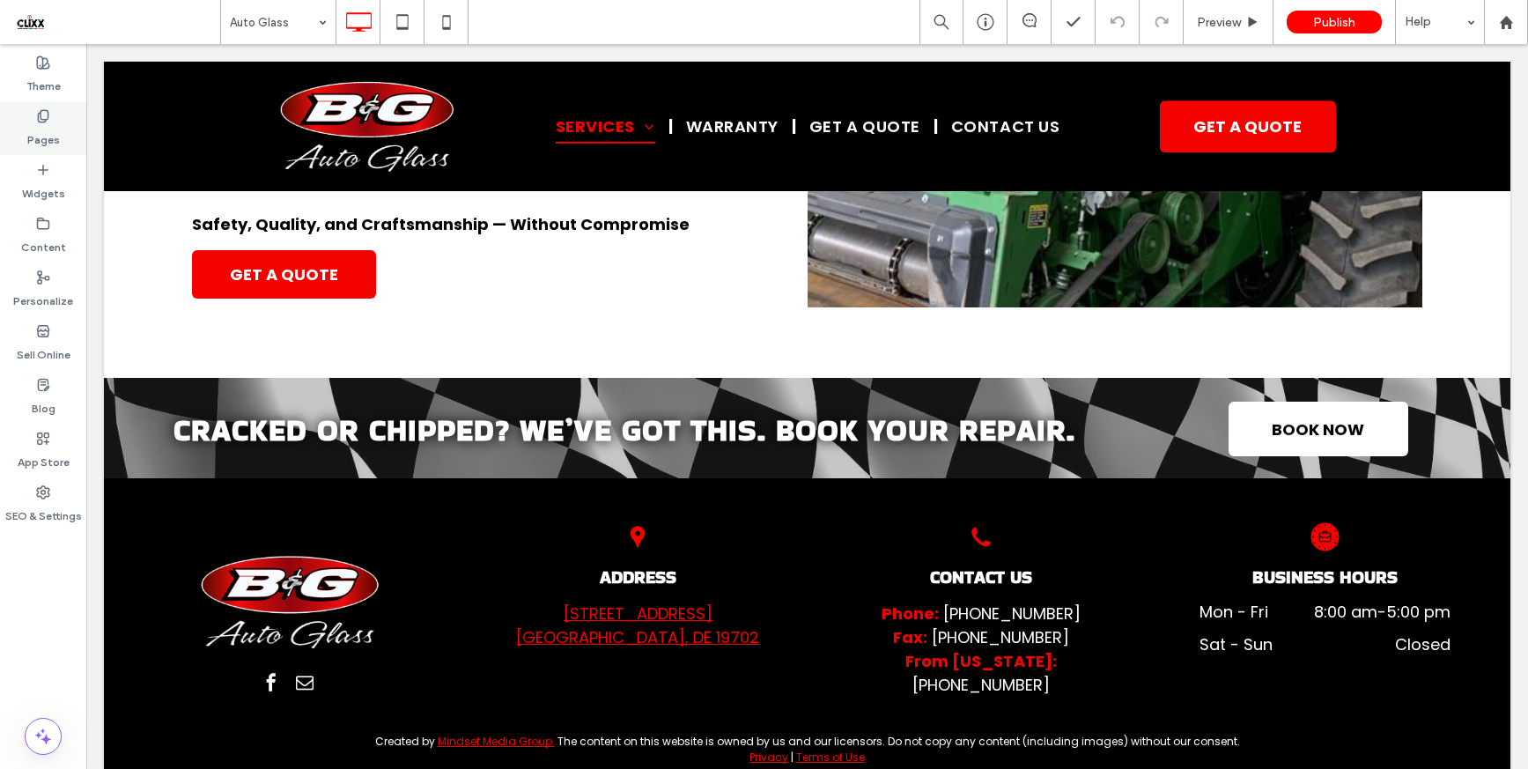
click at [45, 121] on use at bounding box center [43, 115] width 10 height 11
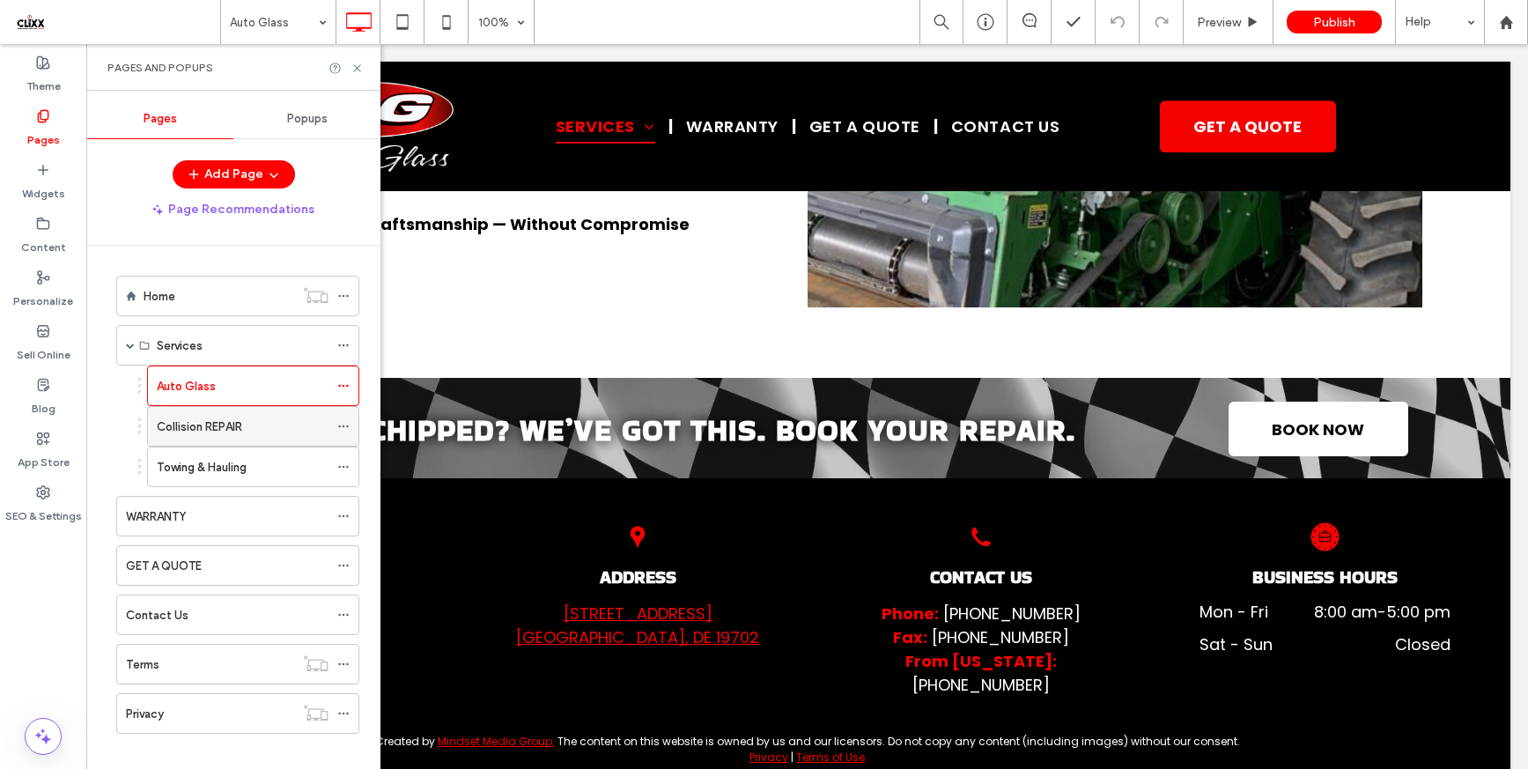
click at [231, 439] on div "Collision REPAIR" at bounding box center [243, 426] width 172 height 39
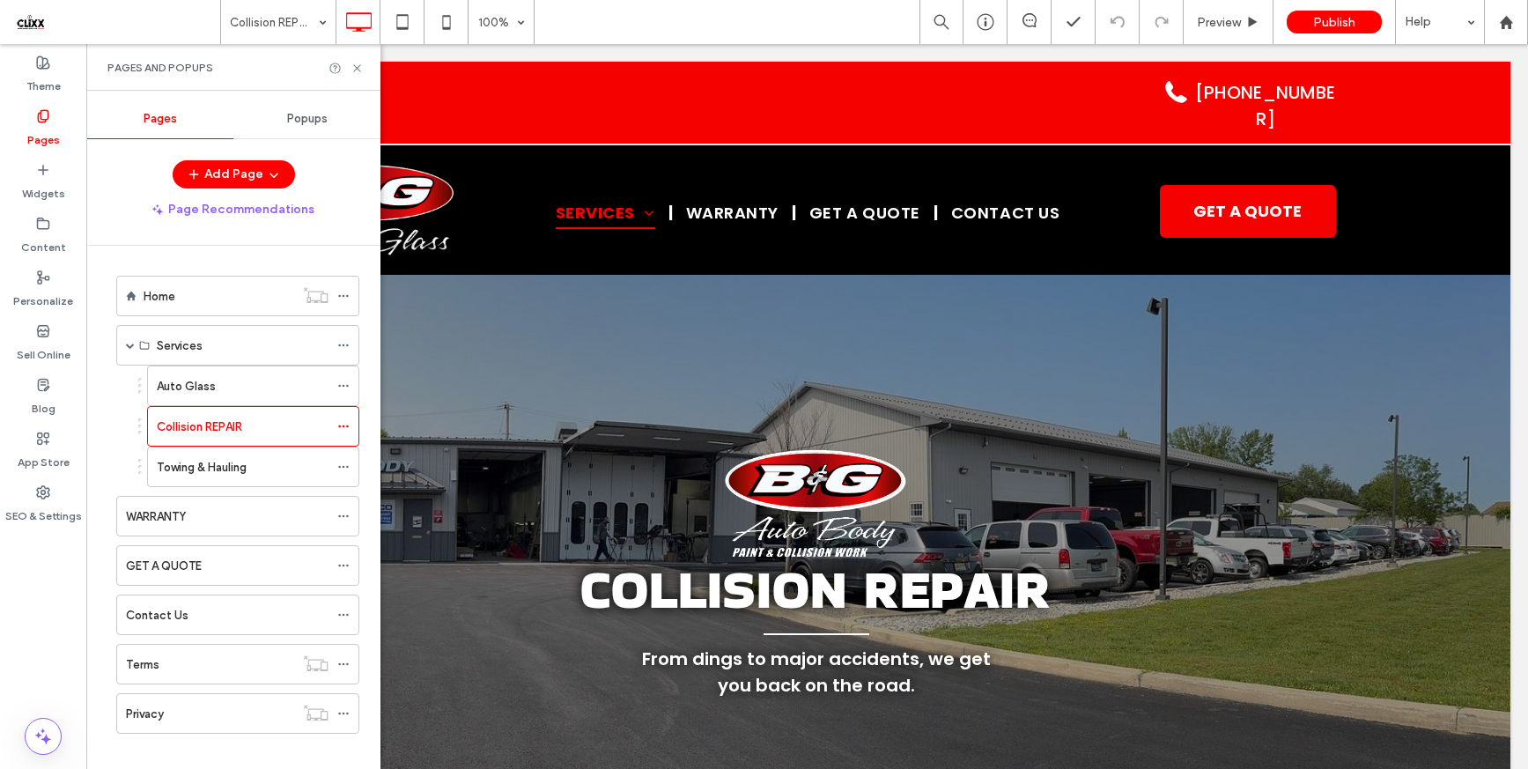
scroll to position [0, 0]
click at [360, 70] on icon at bounding box center [356, 68] width 13 height 13
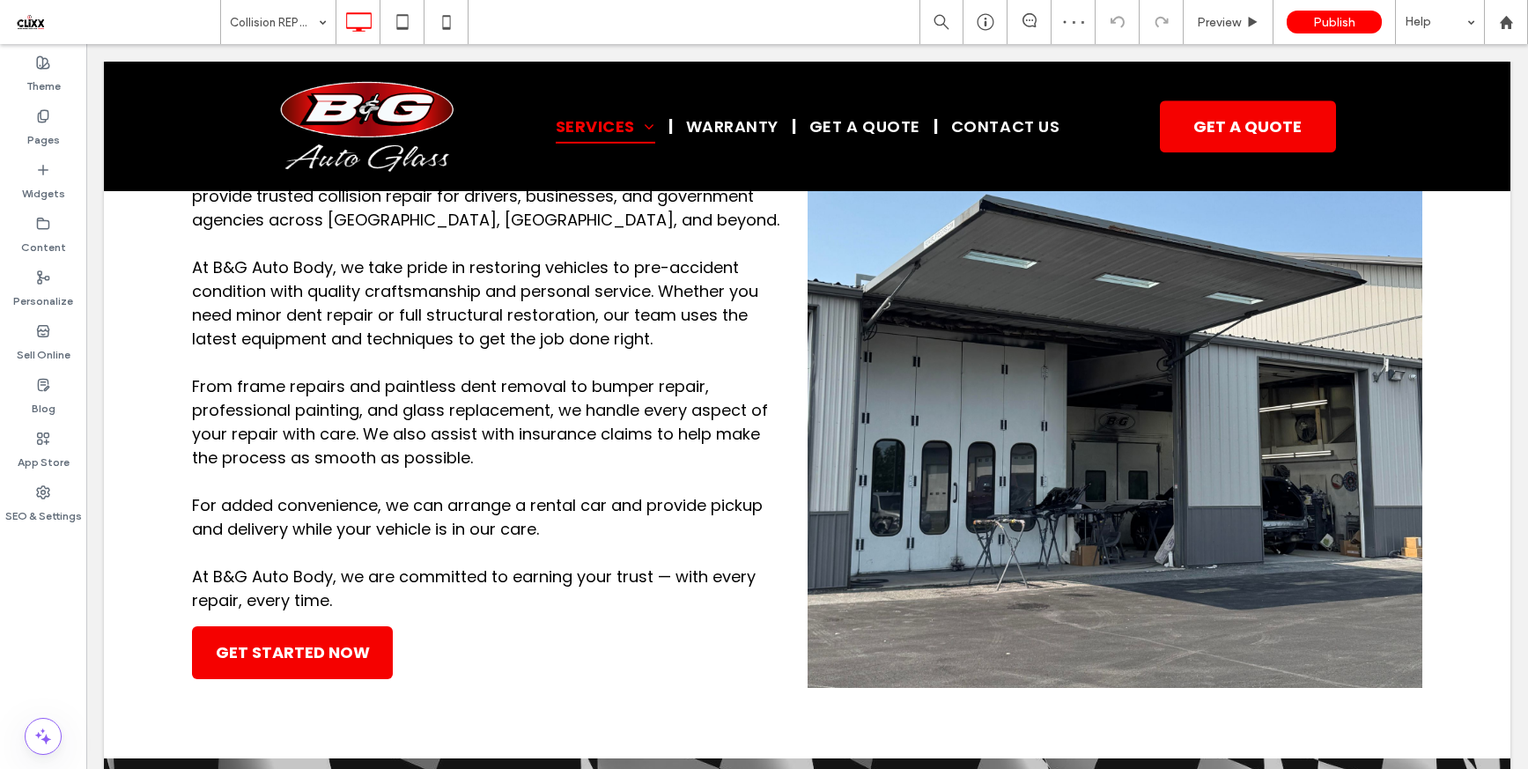
scroll to position [935, 0]
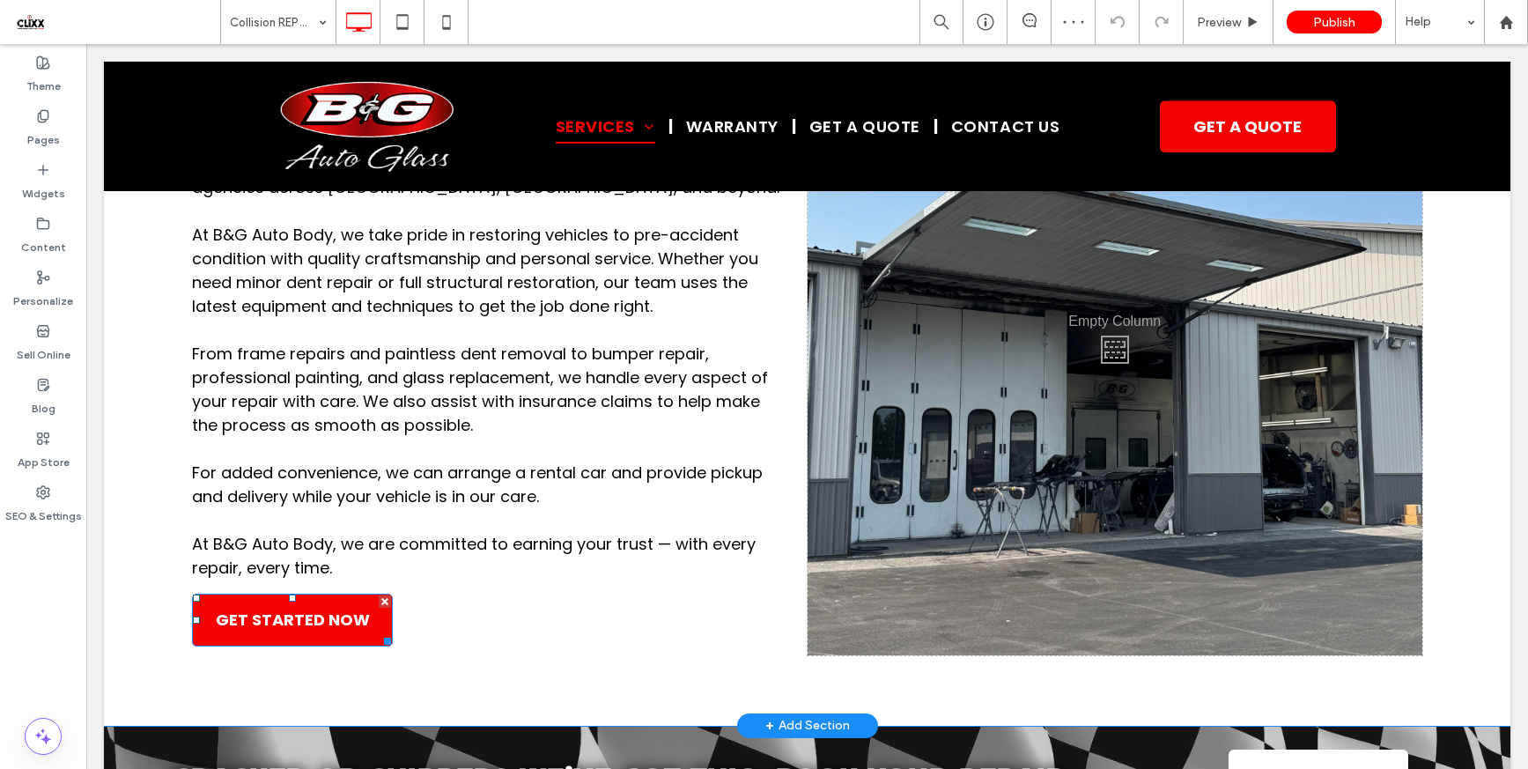
click at [346, 625] on span "GET STARTED NOW" at bounding box center [293, 620] width 154 height 24
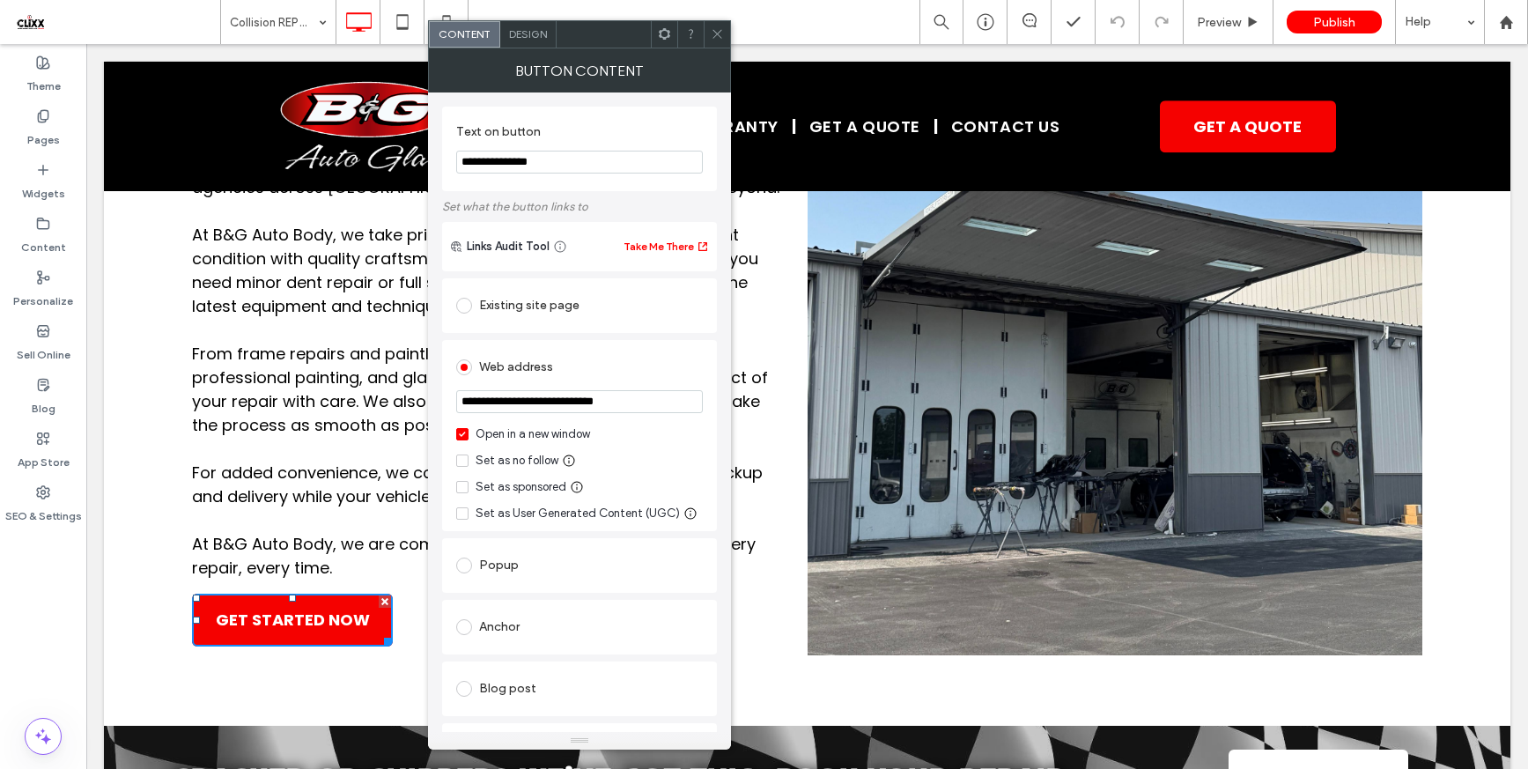
click at [711, 31] on icon at bounding box center [717, 33] width 13 height 13
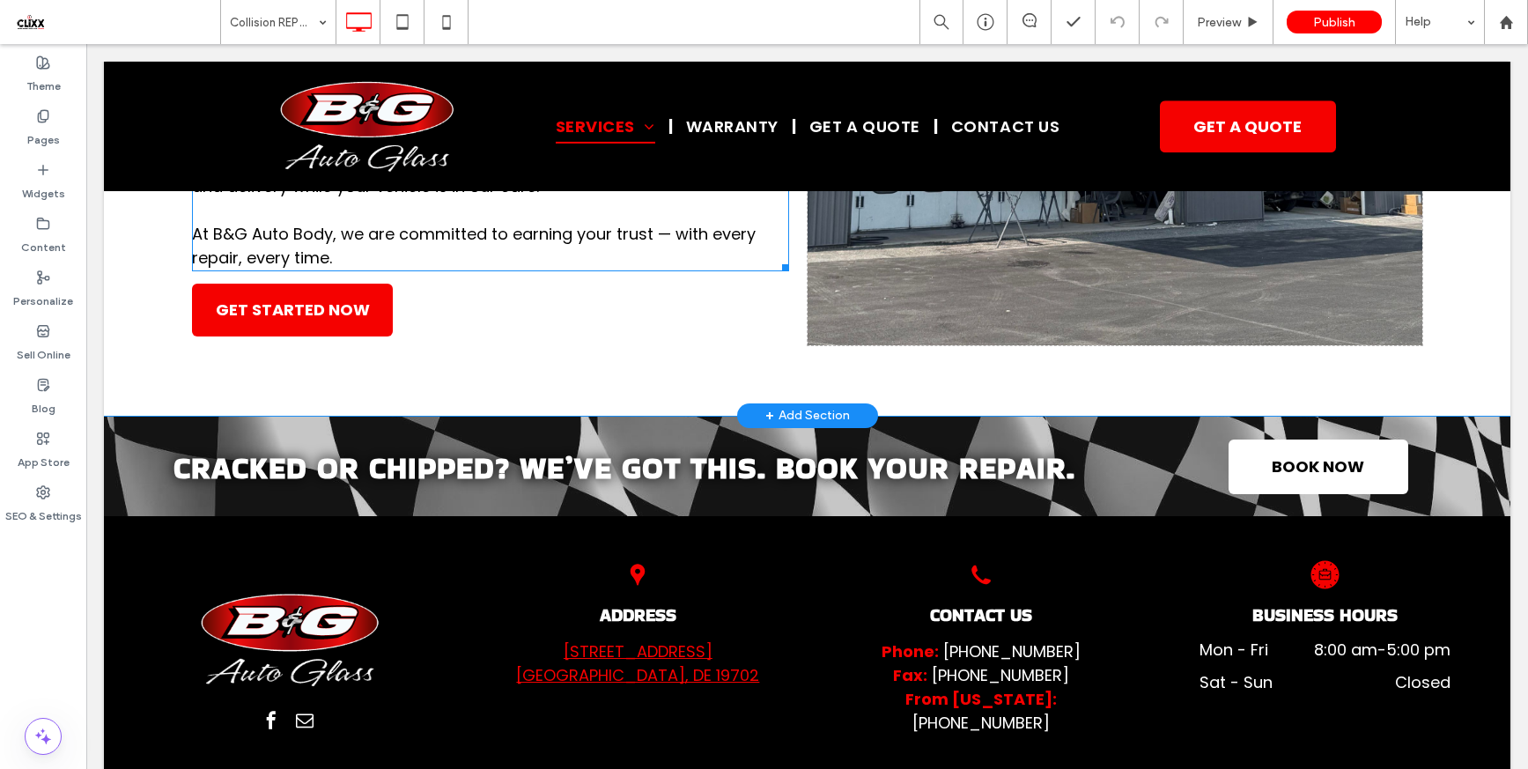
scroll to position [1247, 0]
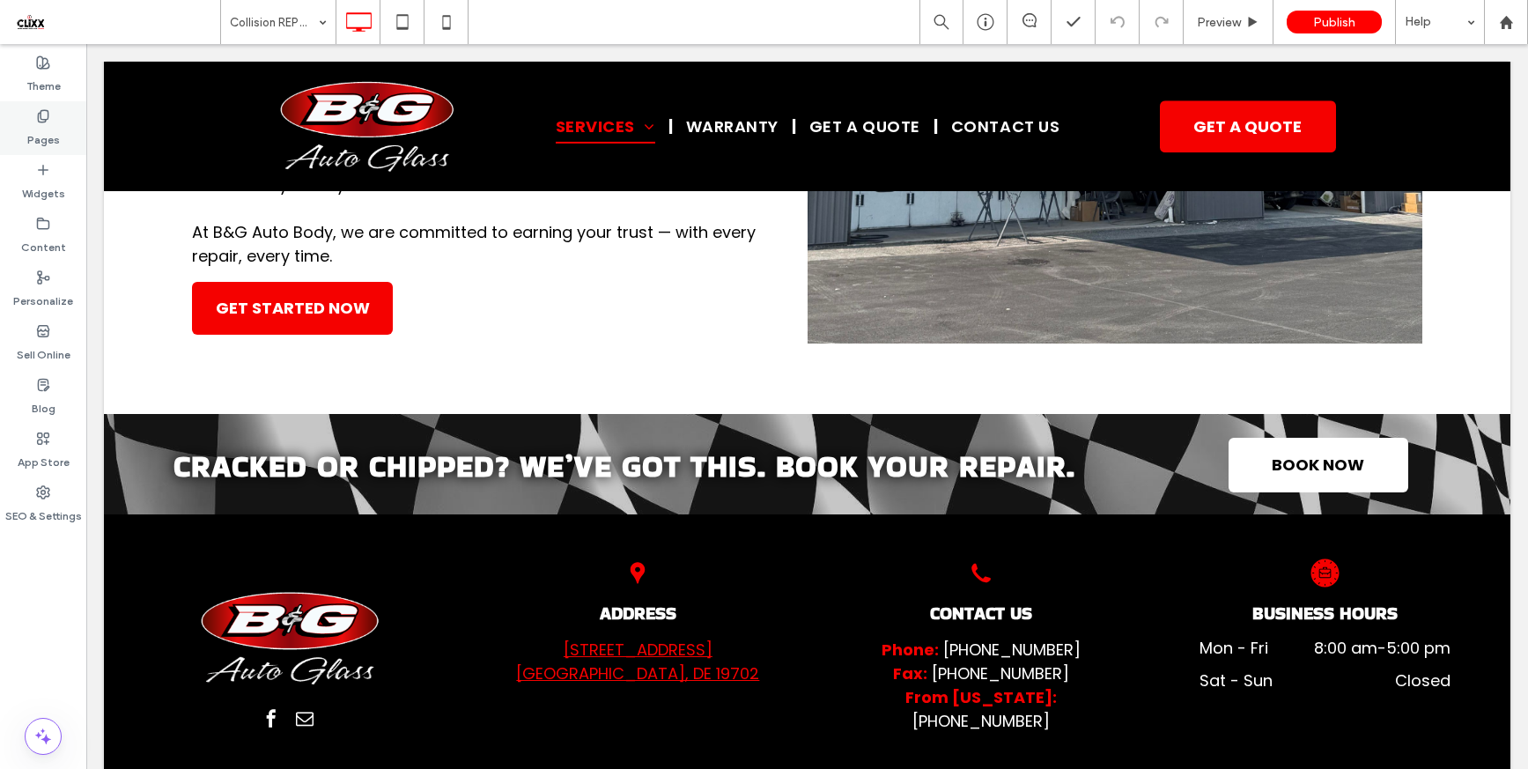
click at [46, 136] on label "Pages" at bounding box center [43, 135] width 33 height 25
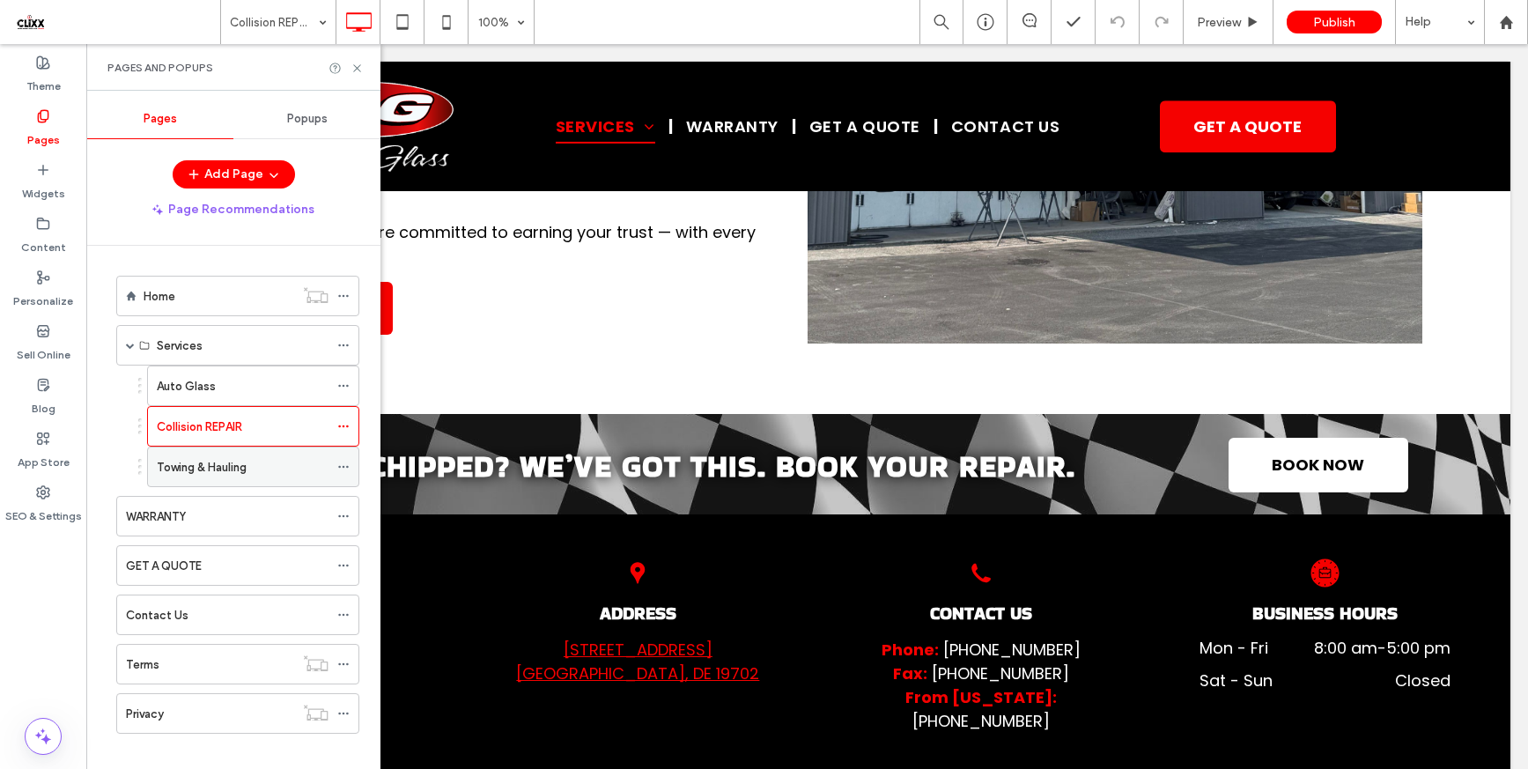
click at [254, 467] on div "Towing & Hauling" at bounding box center [243, 467] width 172 height 18
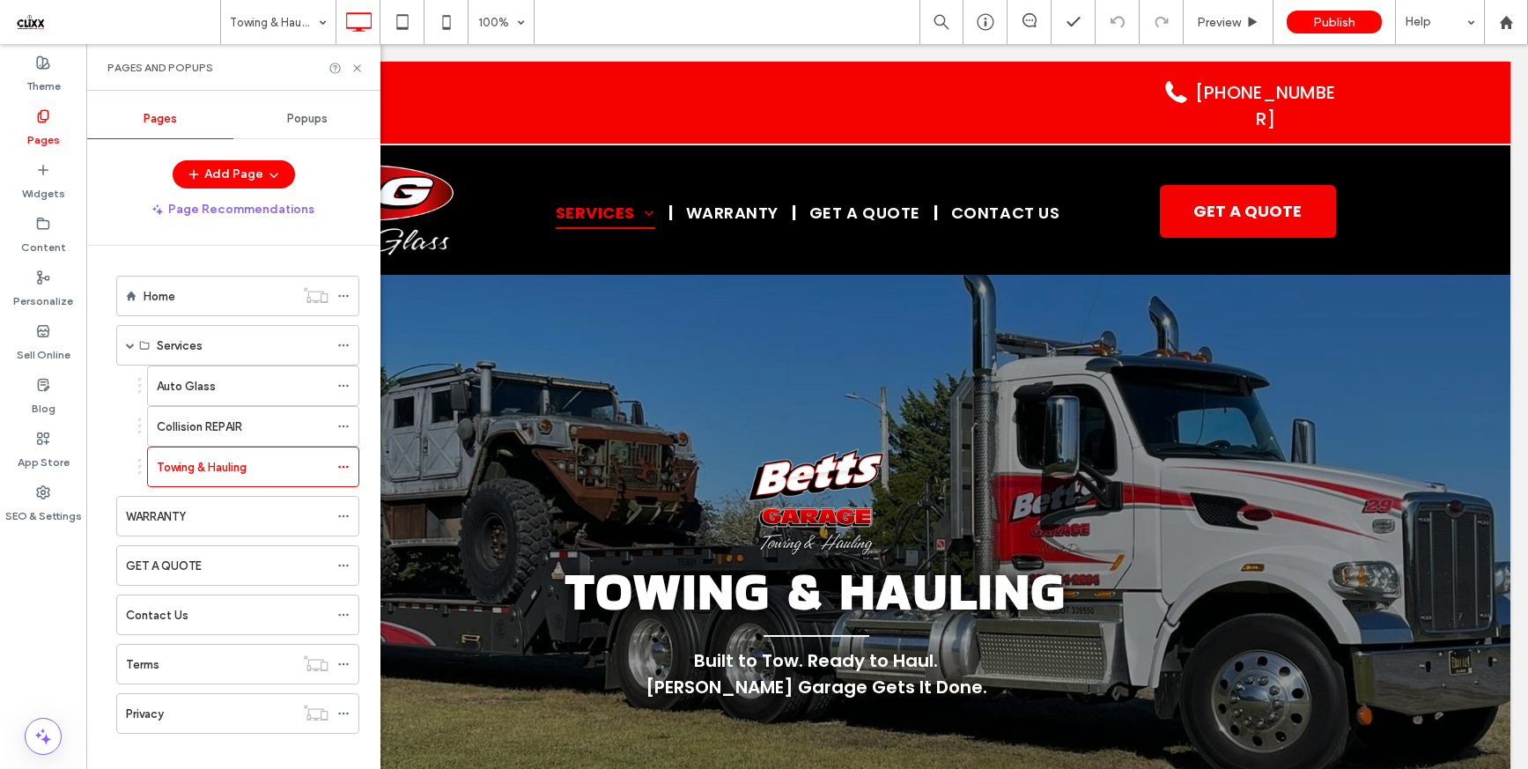
scroll to position [0, 0]
click at [359, 64] on use at bounding box center [356, 67] width 7 height 7
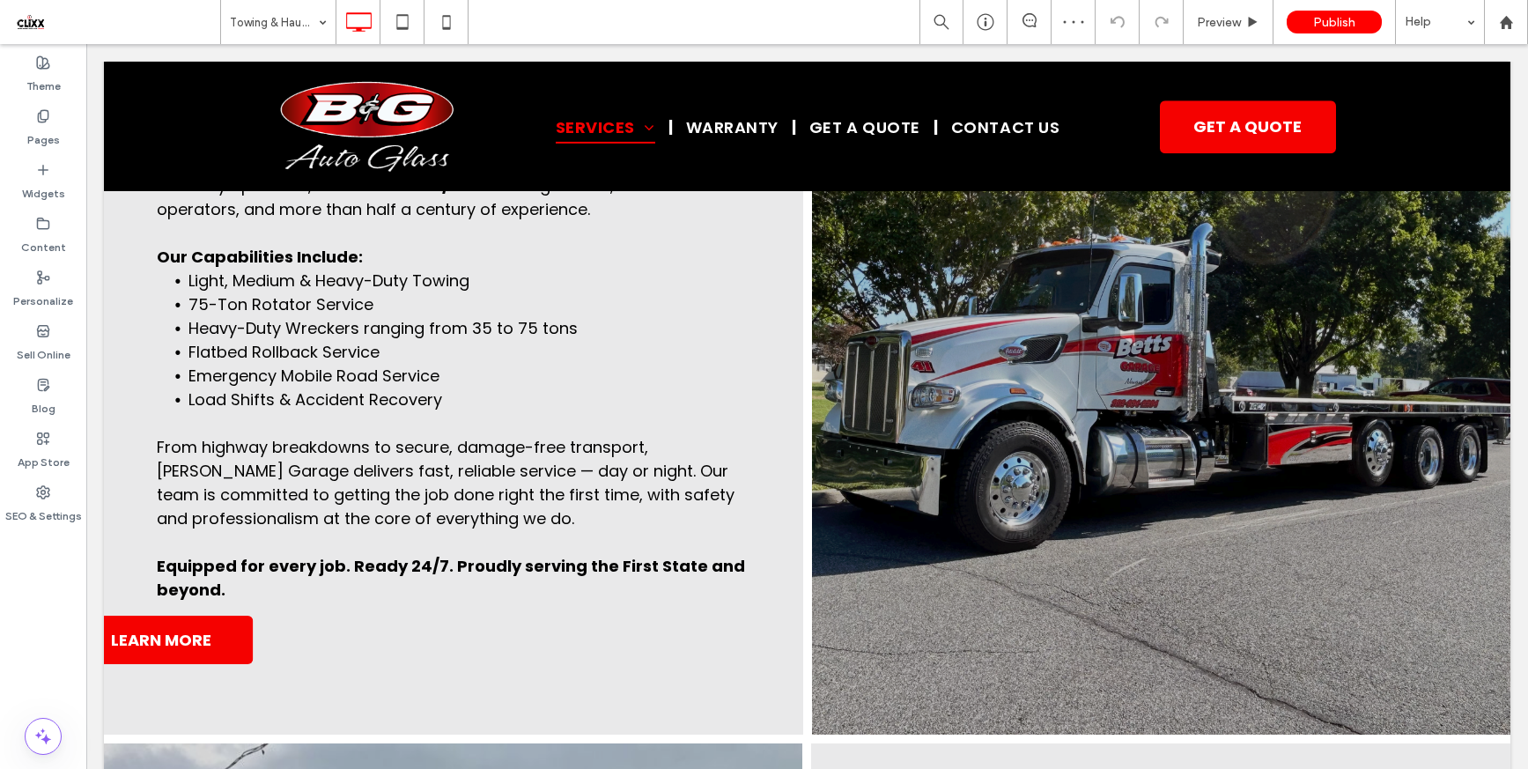
scroll to position [1508, 0]
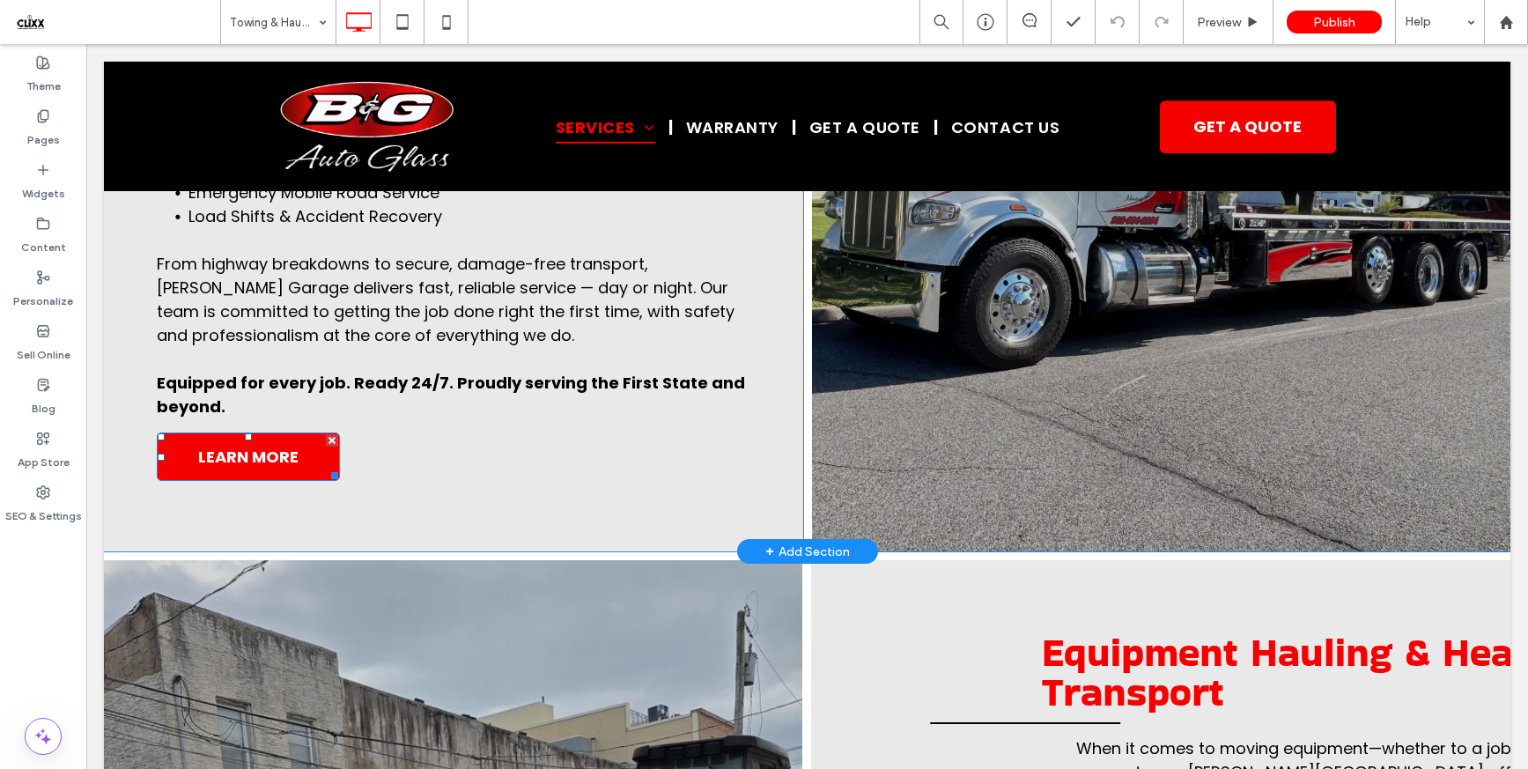
click at [276, 453] on span "LEARN MORE" at bounding box center [248, 457] width 100 height 24
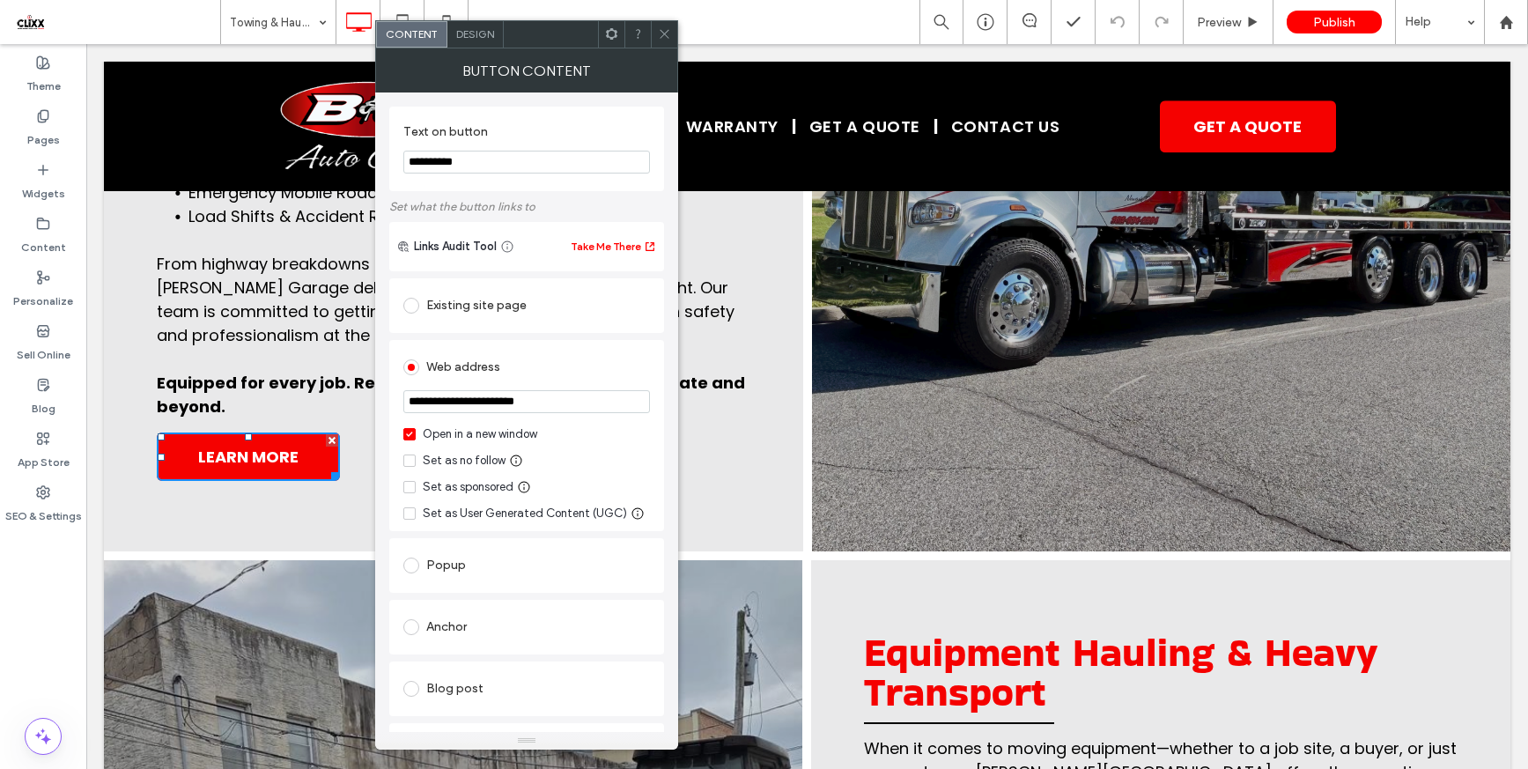
click at [667, 33] on icon at bounding box center [664, 33] width 13 height 13
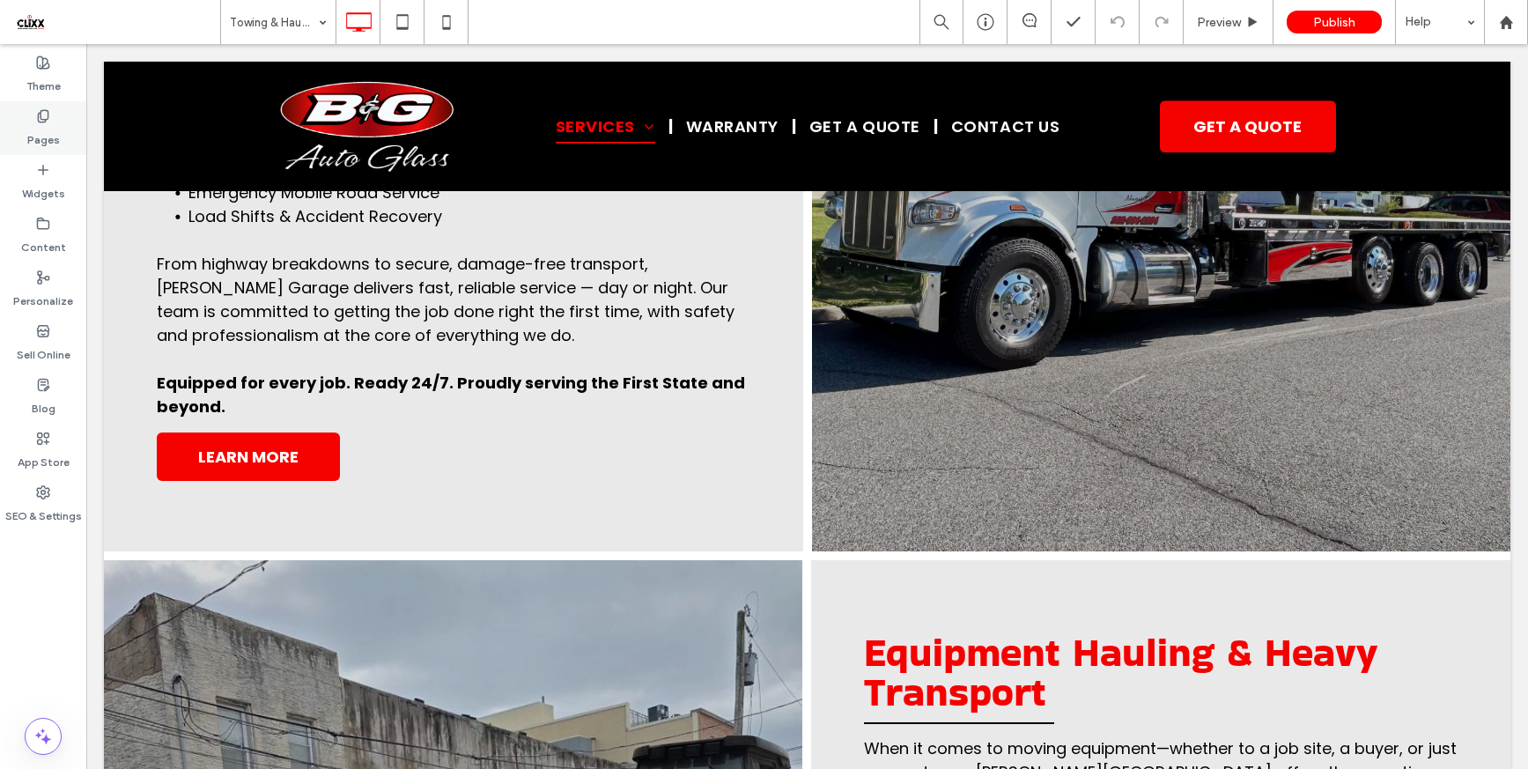
click at [63, 129] on div "Pages" at bounding box center [43, 128] width 86 height 54
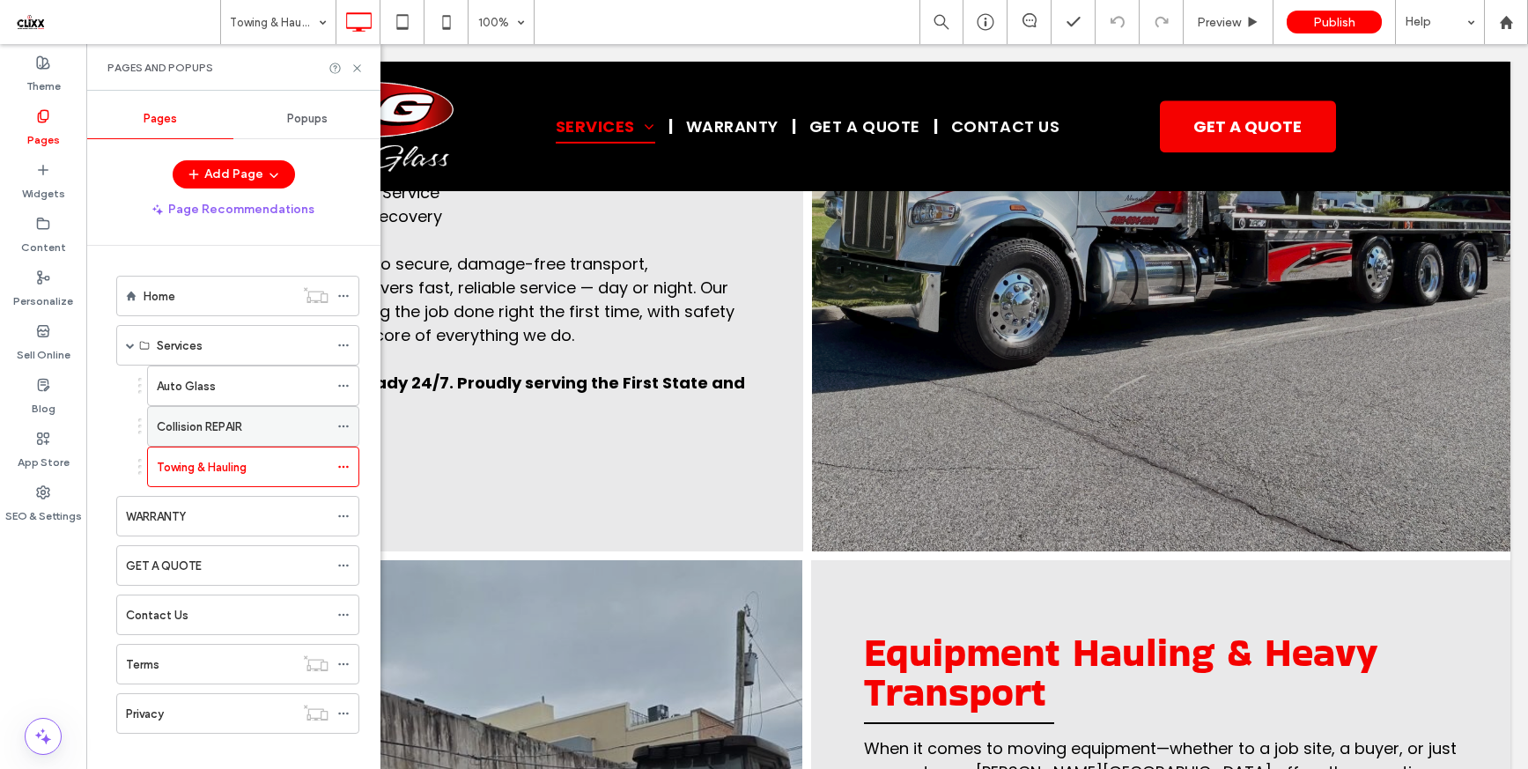
click at [258, 428] on div "Collision REPAIR" at bounding box center [243, 426] width 172 height 18
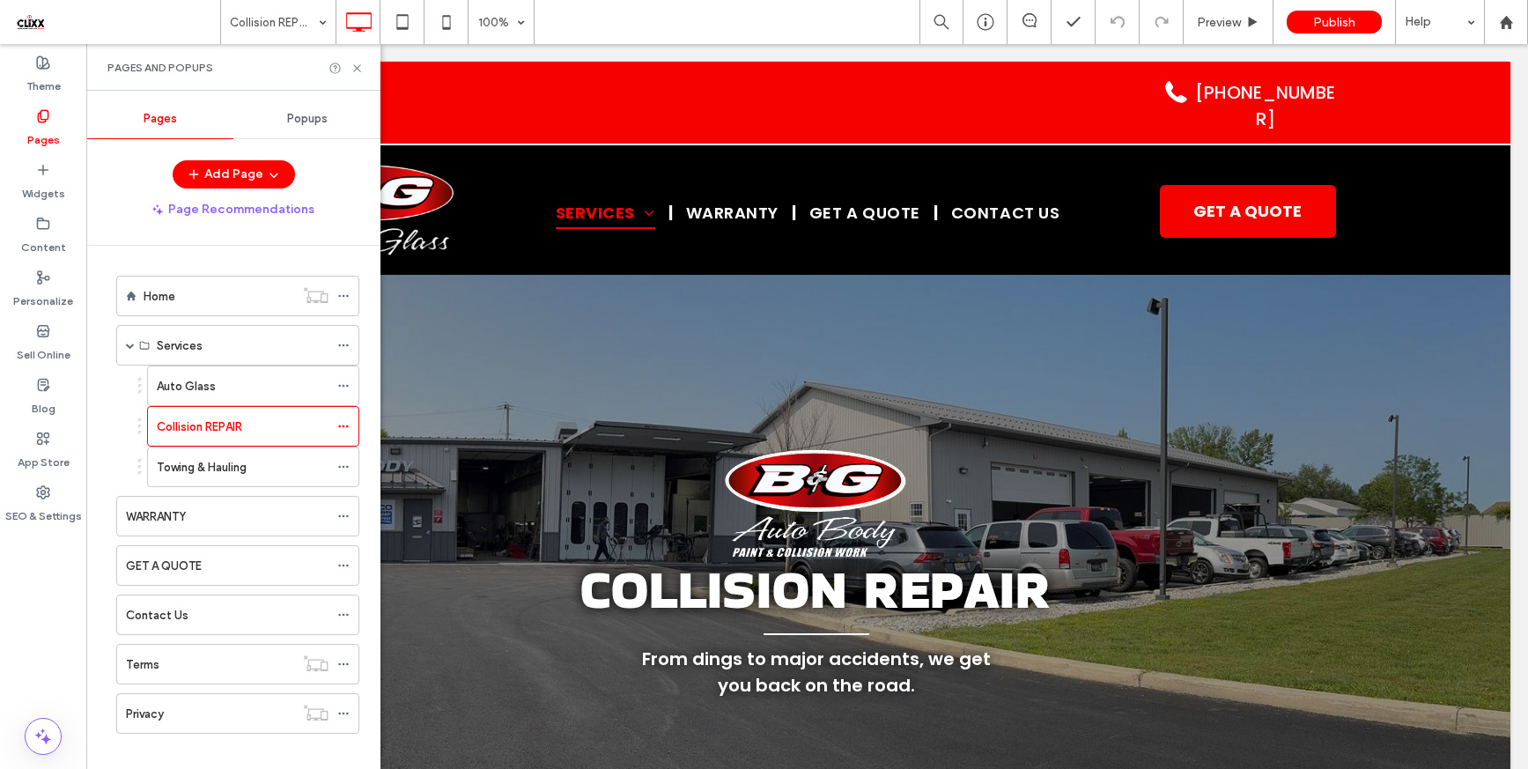
scroll to position [0, 0]
click at [350, 67] on icon at bounding box center [356, 68] width 13 height 13
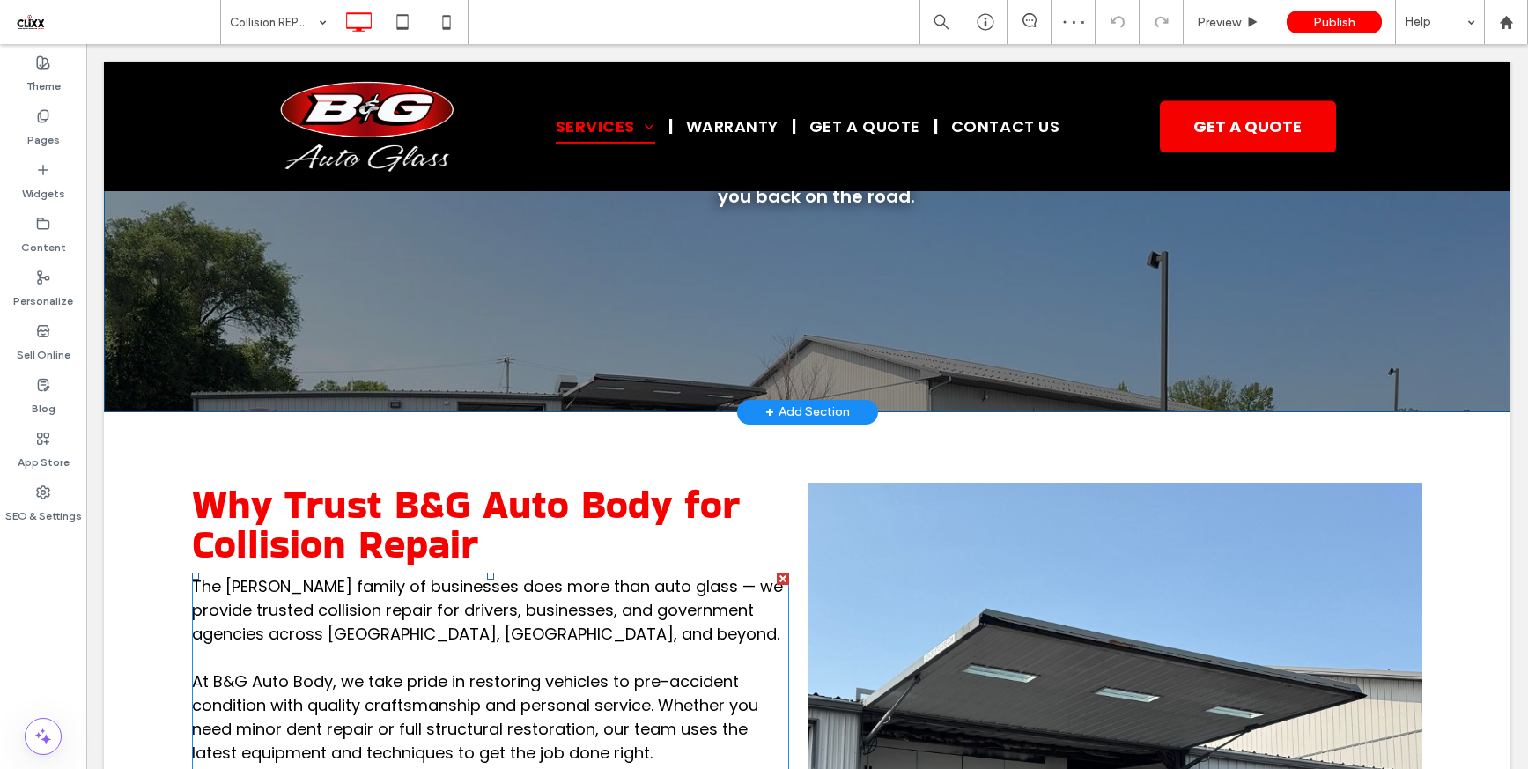
scroll to position [312, 0]
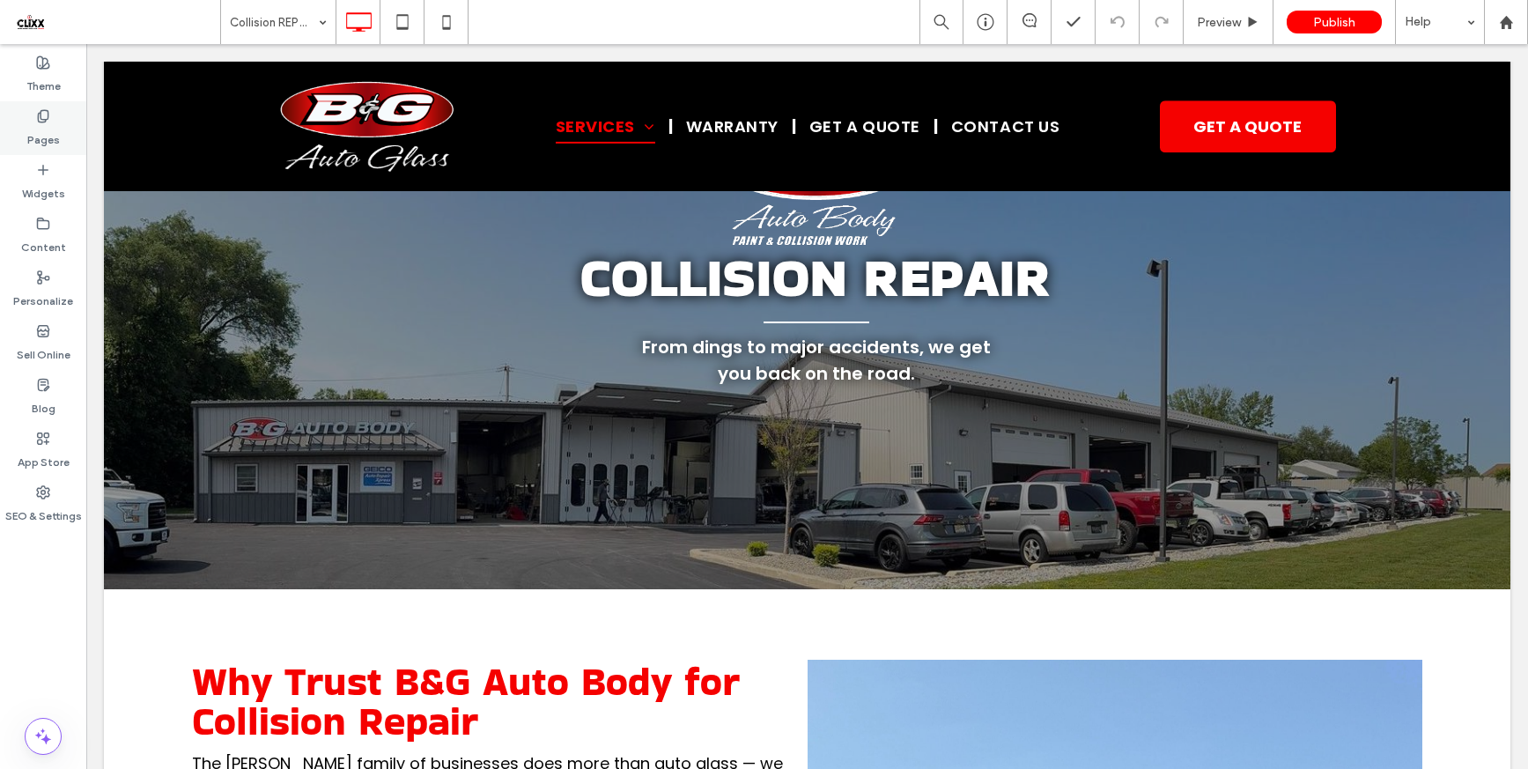
click at [48, 115] on use at bounding box center [43, 115] width 10 height 11
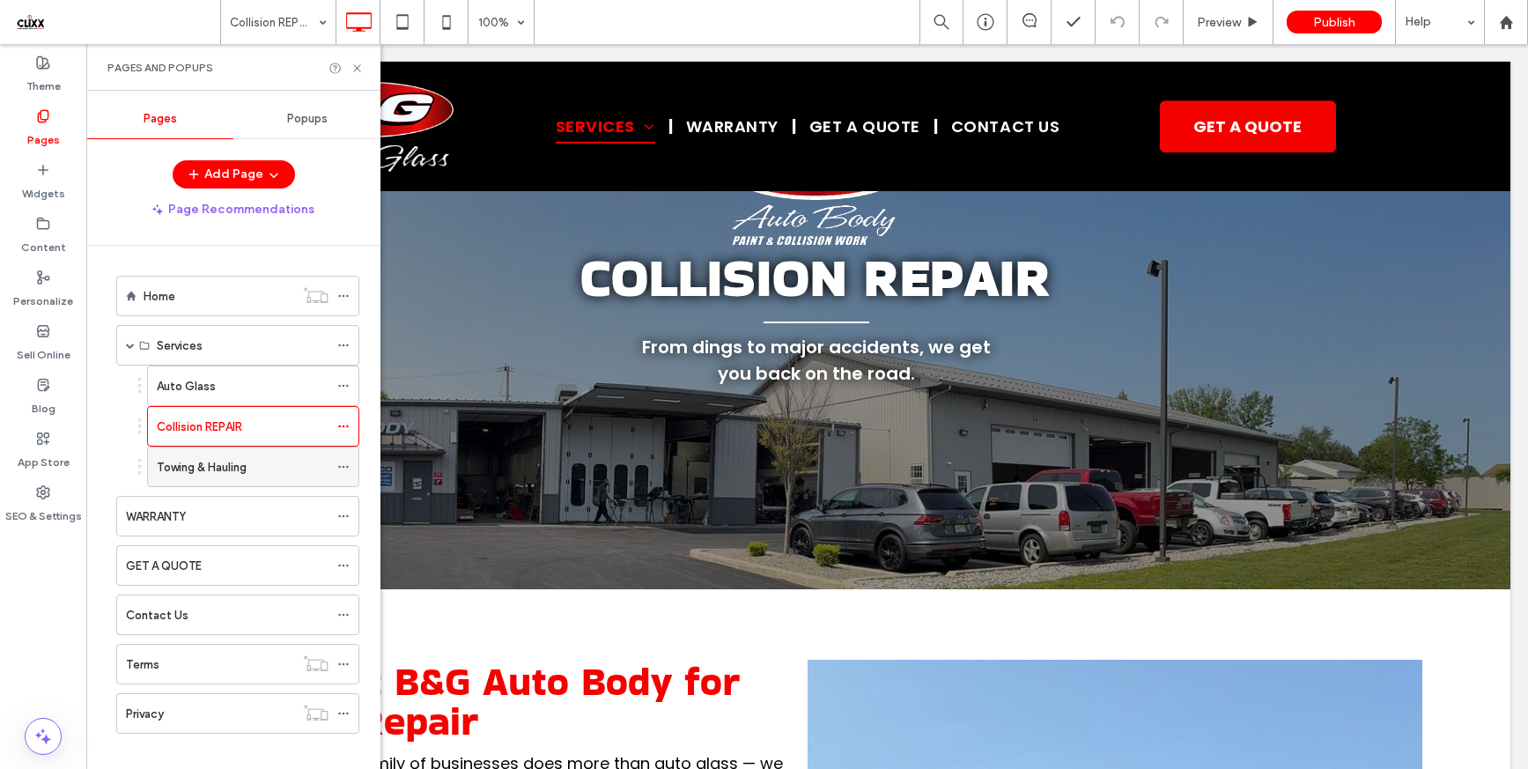
click at [263, 475] on div "Towing & Hauling" at bounding box center [243, 467] width 172 height 18
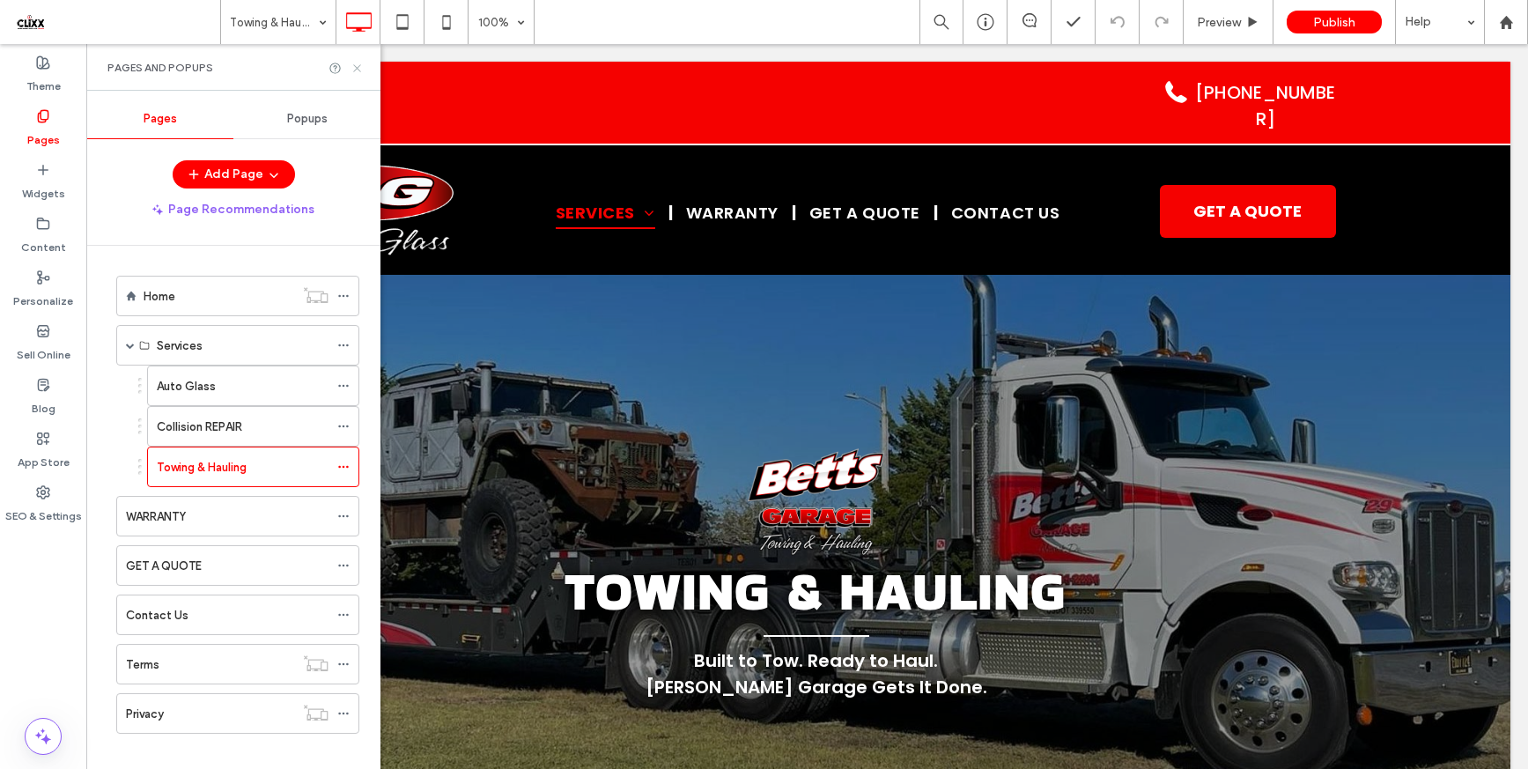
scroll to position [0, 0]
drag, startPoint x: 354, startPoint y: 65, endPoint x: 682, endPoint y: 466, distance: 517.5
click at [354, 65] on icon at bounding box center [356, 68] width 13 height 13
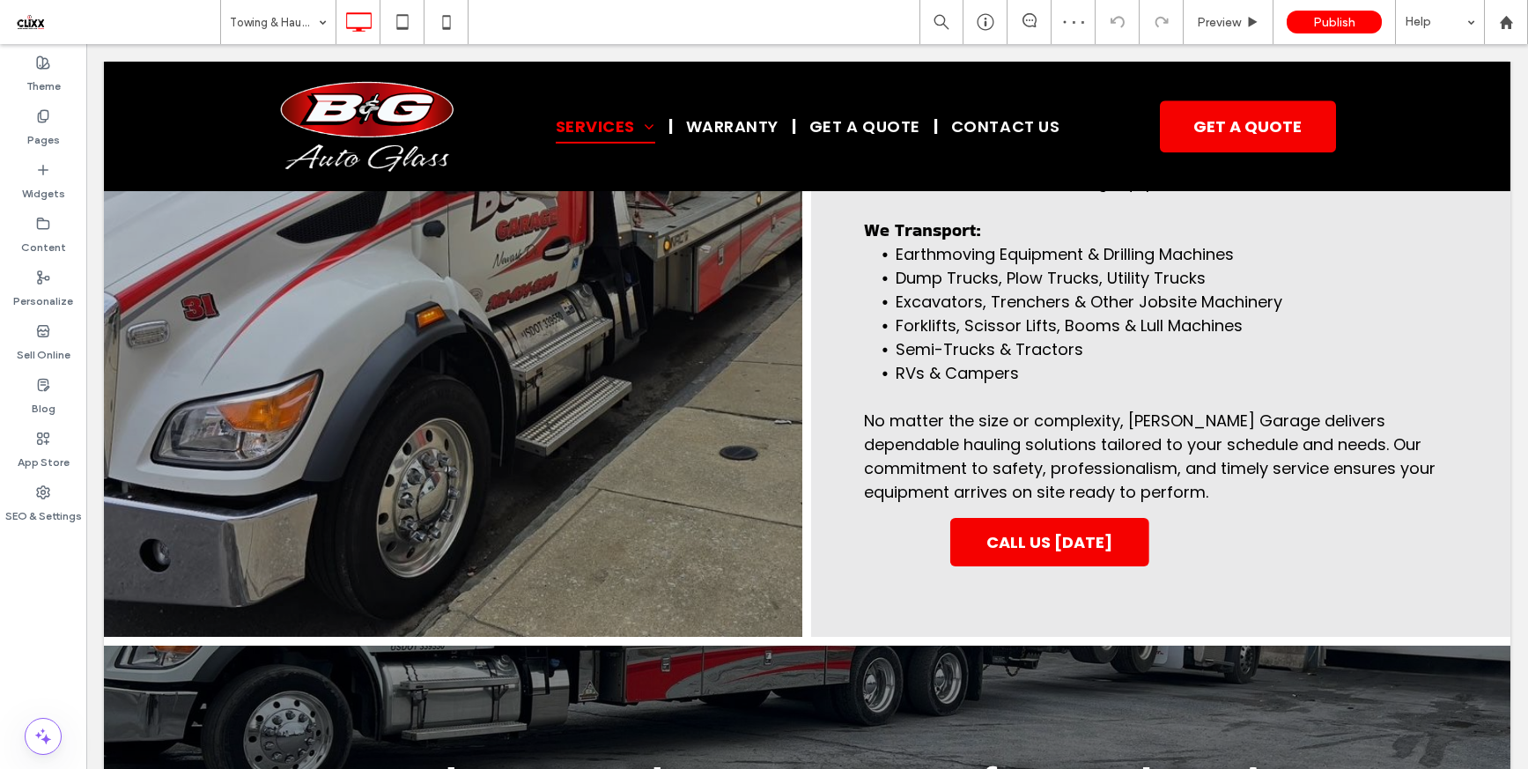
scroll to position [2364, 0]
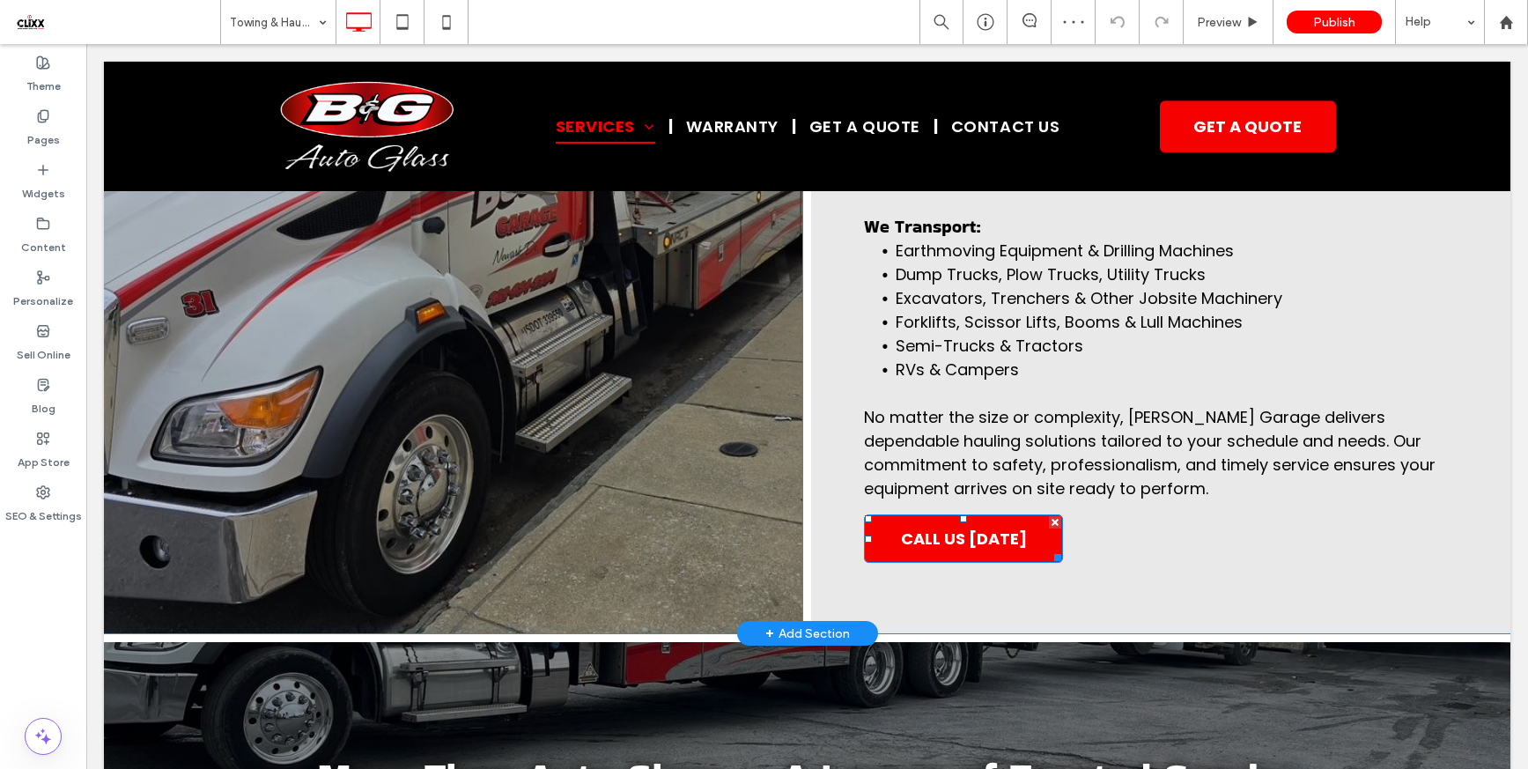
click at [962, 539] on span "CALL US TODAY" at bounding box center [964, 539] width 126 height 24
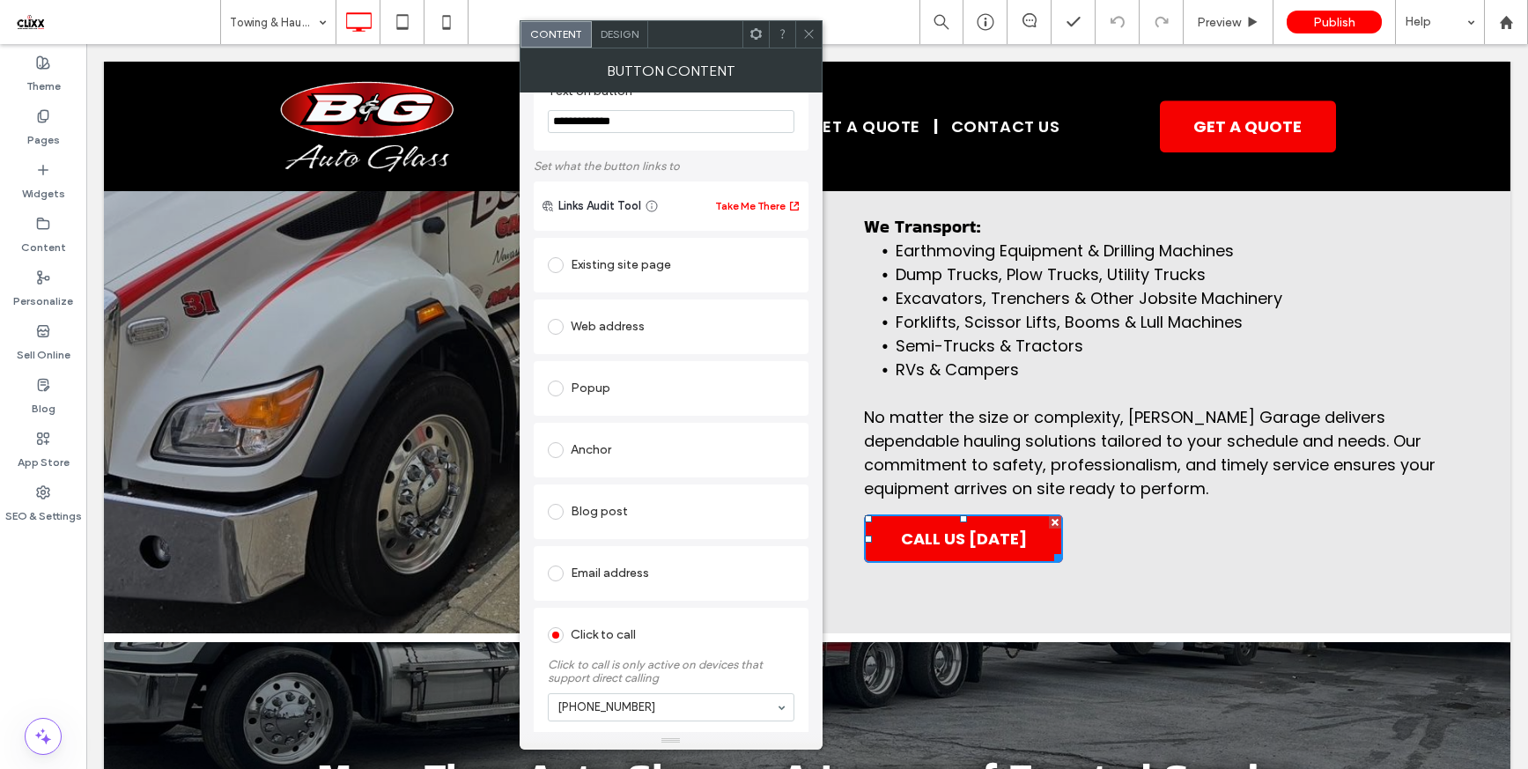
scroll to position [114, 0]
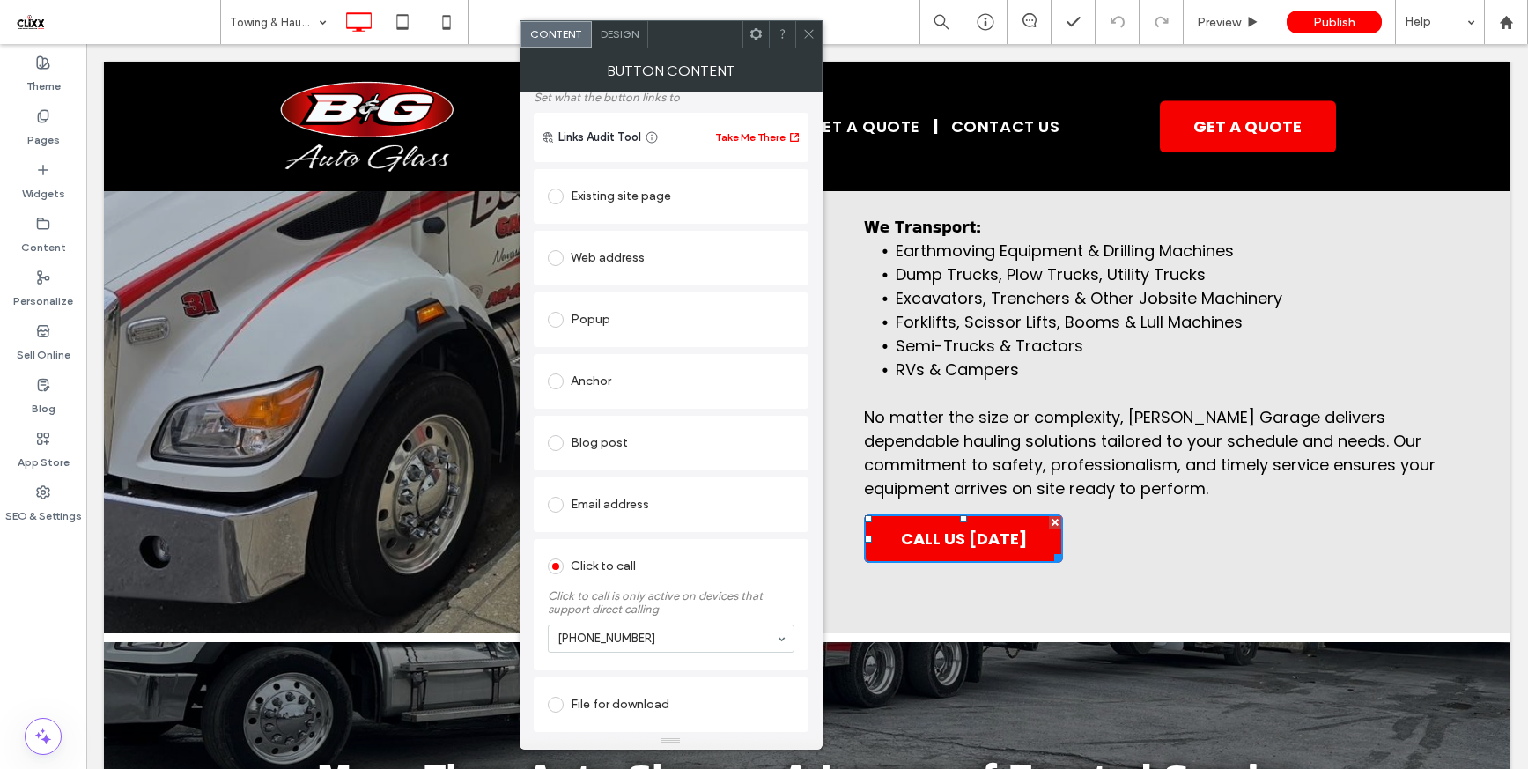
click at [797, 33] on div at bounding box center [808, 34] width 26 height 26
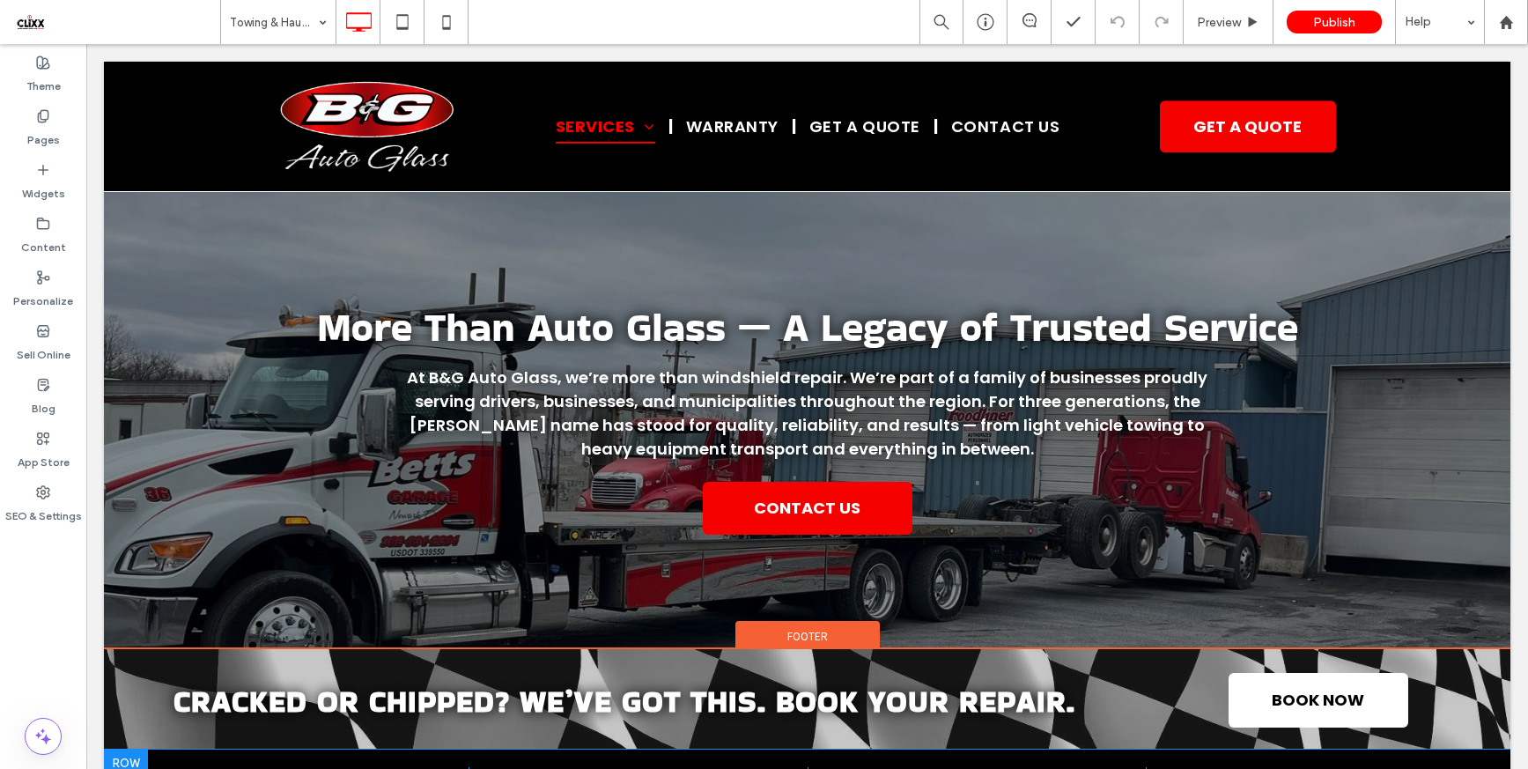
scroll to position [2813, 0]
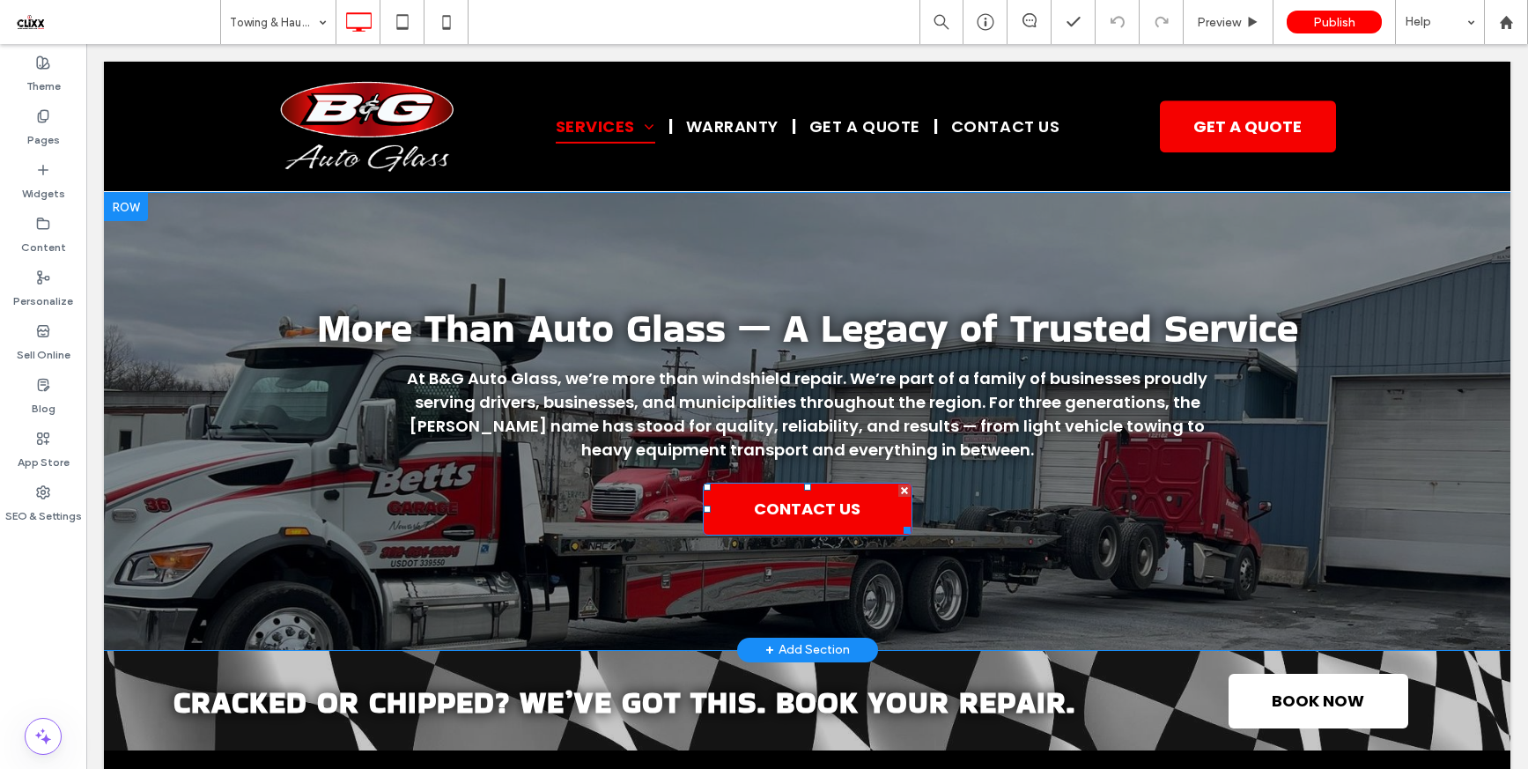
click at [832, 506] on span "CONTACT US" at bounding box center [807, 509] width 107 height 24
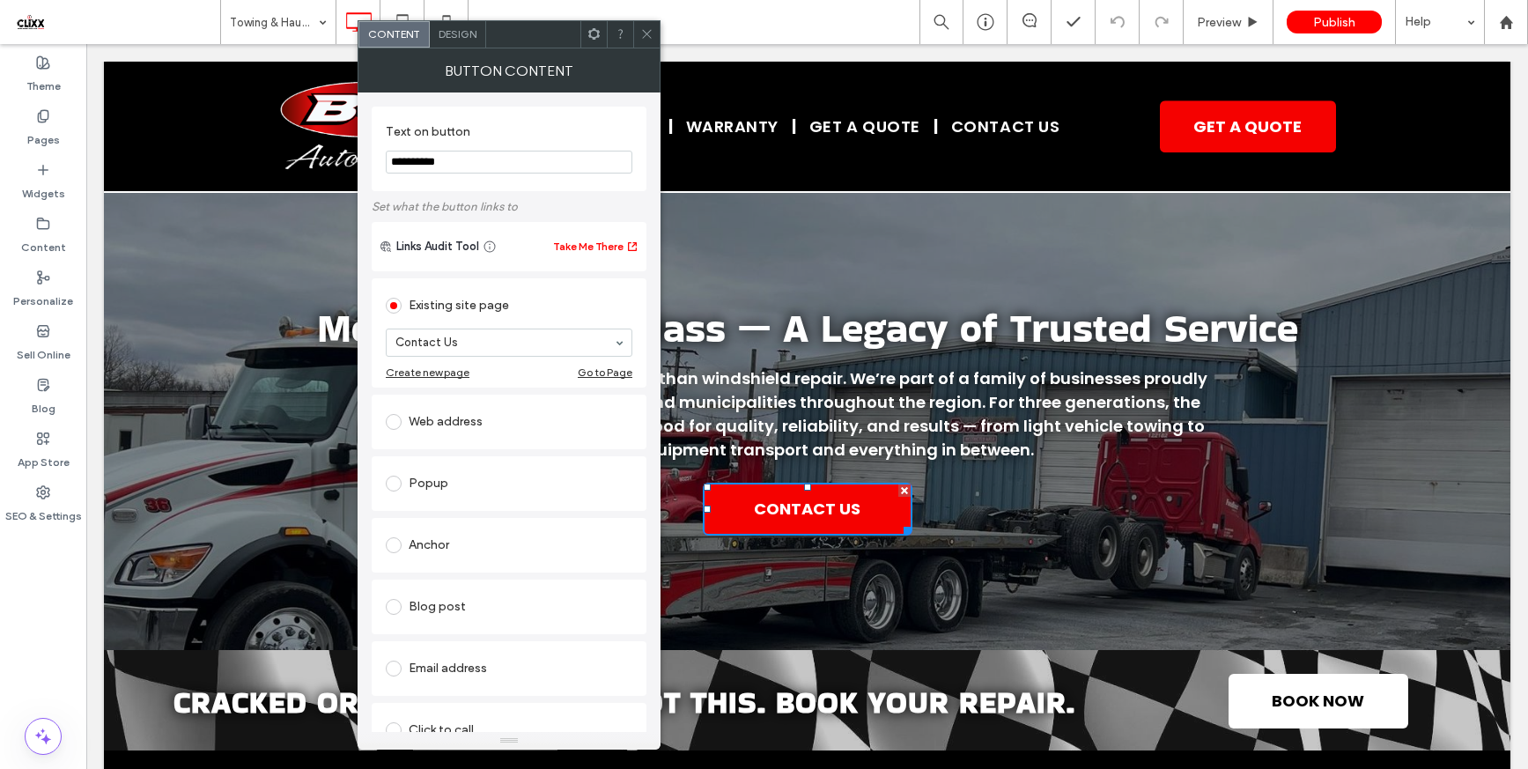
click at [652, 33] on icon at bounding box center [646, 33] width 13 height 13
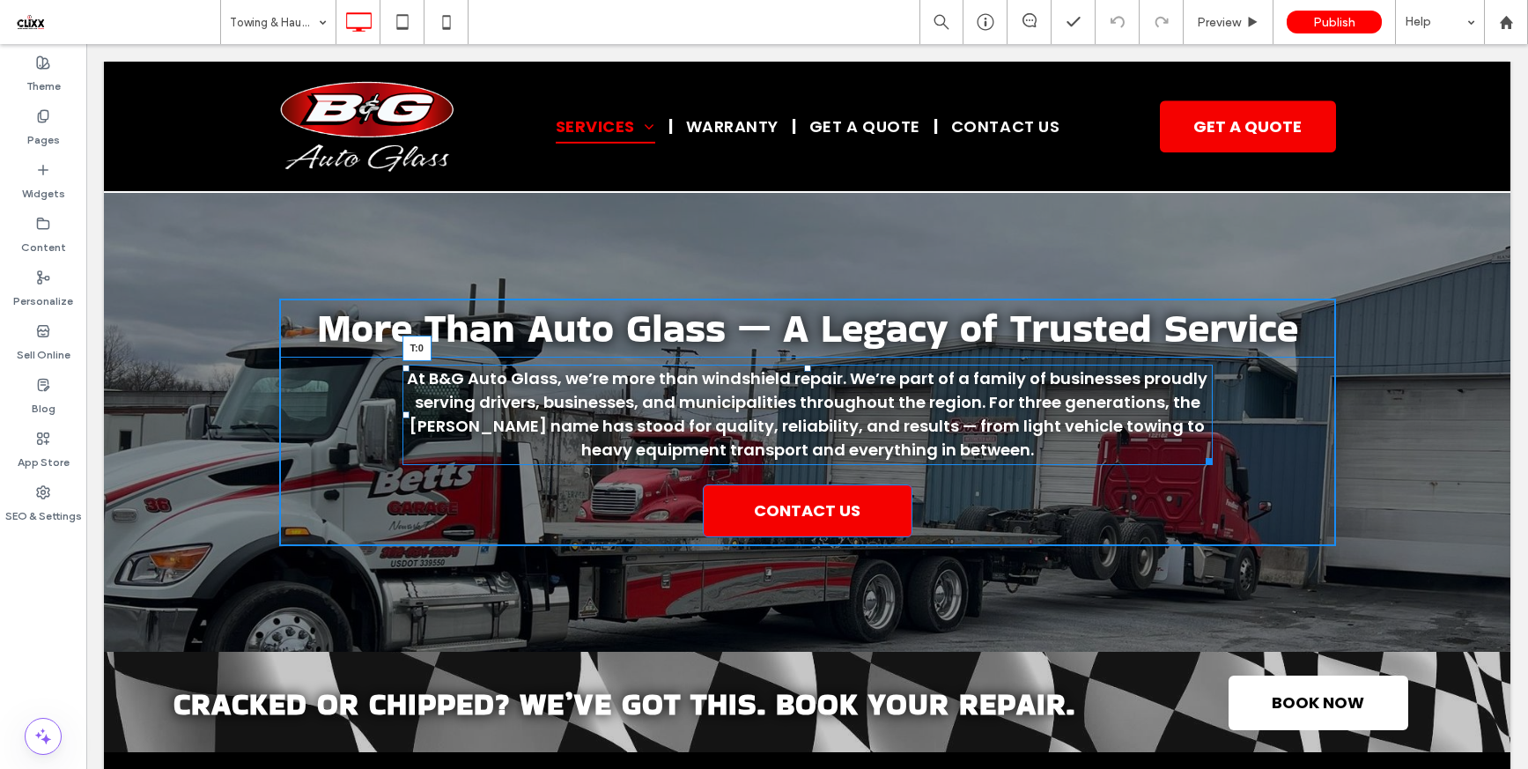
drag, startPoint x: 798, startPoint y: 365, endPoint x: 953, endPoint y: 434, distance: 169.9
click at [805, 354] on div "More Than Auto Glass — A Legacy of Trusted Service At B&G Auto Glass, we’re mor…" at bounding box center [807, 422] width 1057 height 247
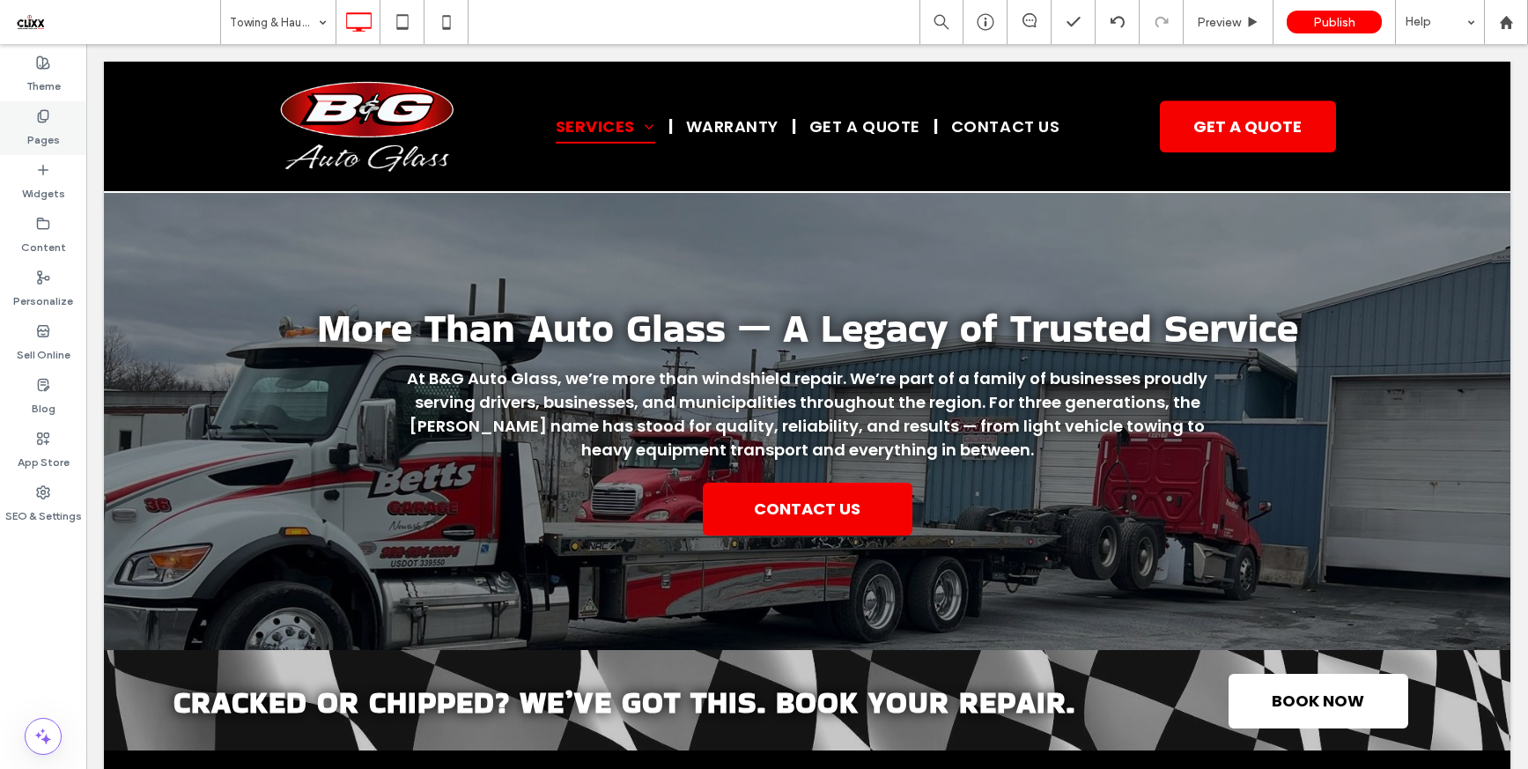
click at [58, 136] on div "Pages" at bounding box center [43, 128] width 86 height 54
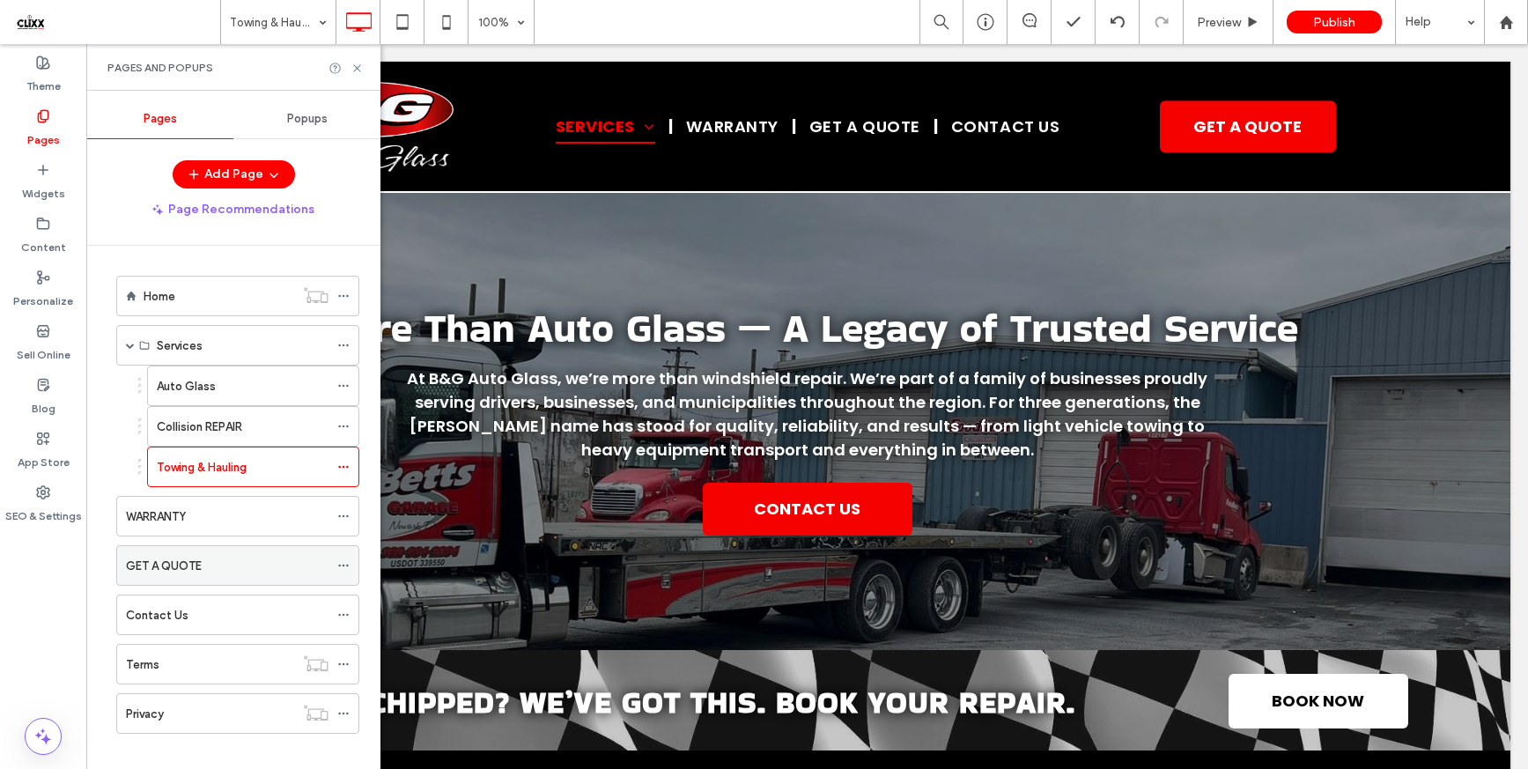
scroll to position [4, 0]
click at [213, 520] on div "WARRANTY" at bounding box center [227, 513] width 203 height 18
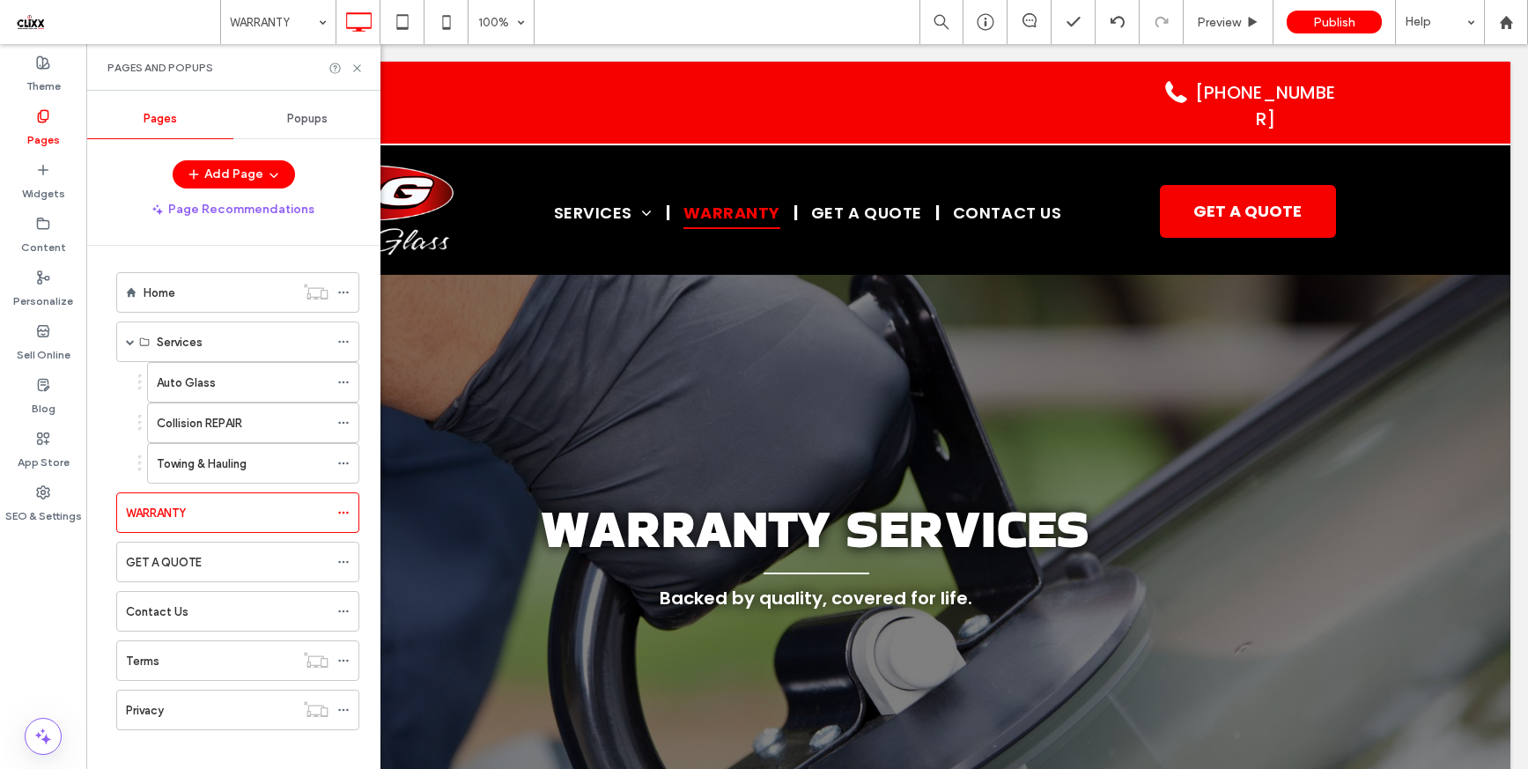
scroll to position [0, 0]
click at [359, 70] on icon at bounding box center [356, 68] width 13 height 13
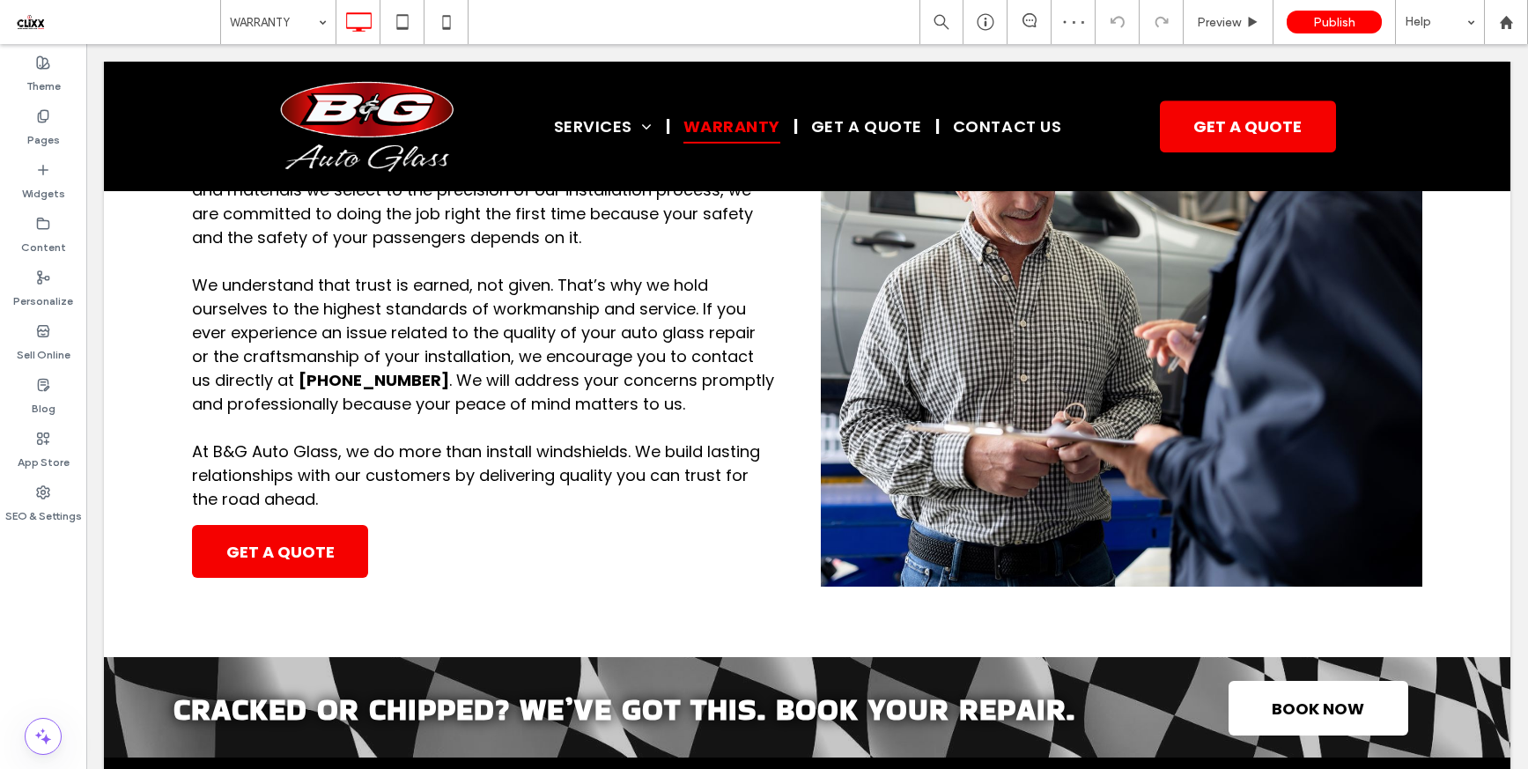
scroll to position [976, 0]
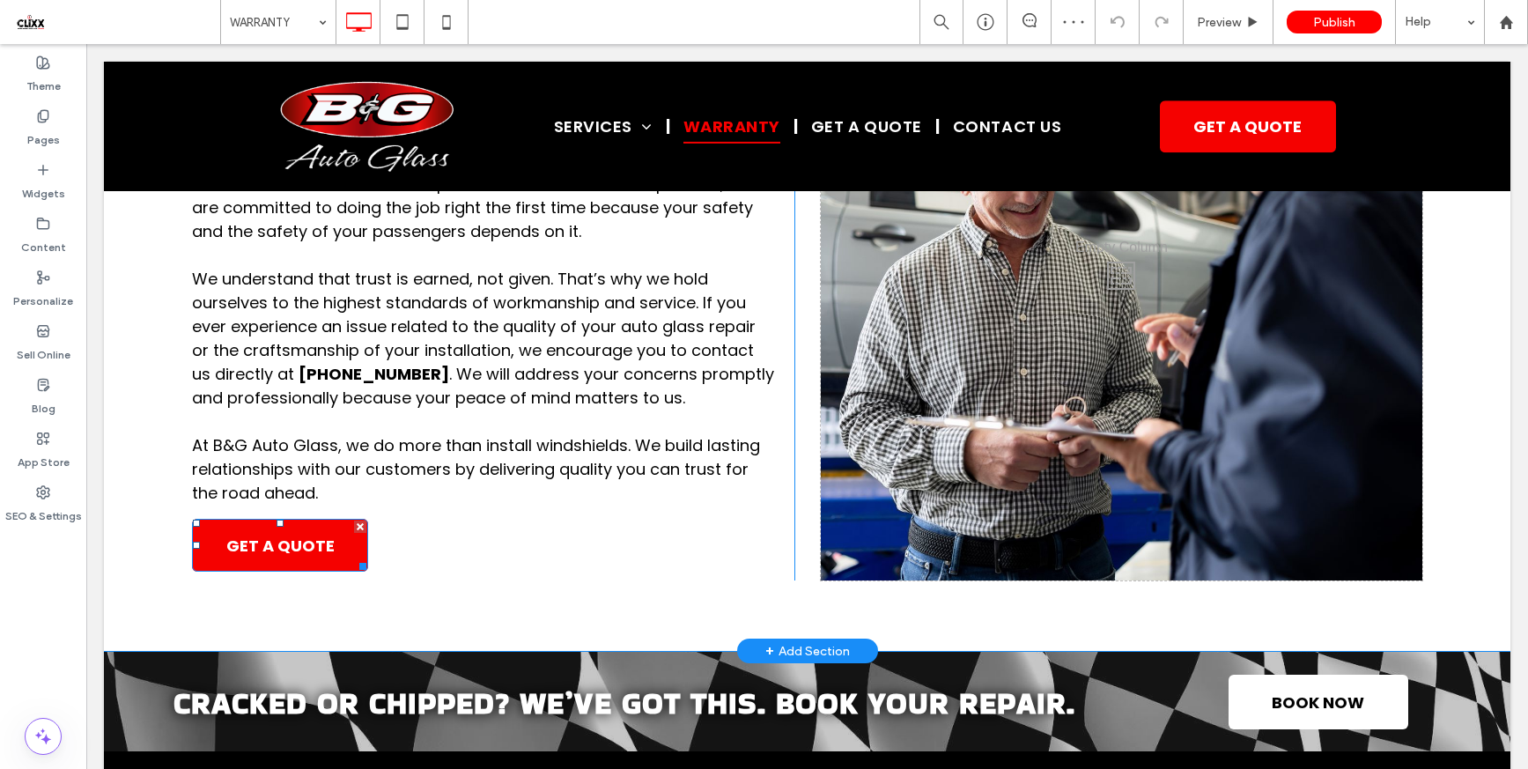
click at [308, 556] on span "GET A QUOTE" at bounding box center [280, 546] width 108 height 24
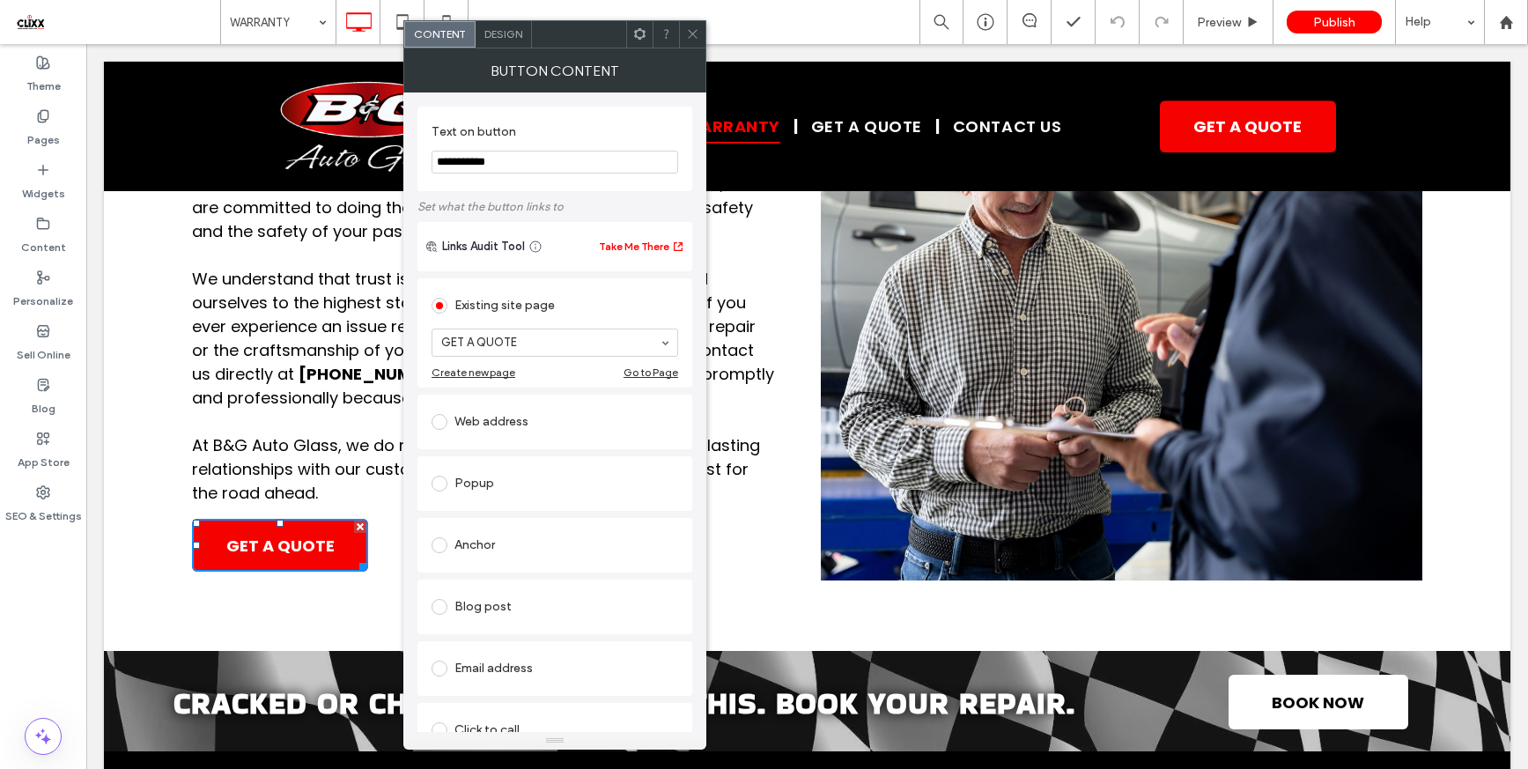
click at [684, 34] on div at bounding box center [692, 34] width 26 height 26
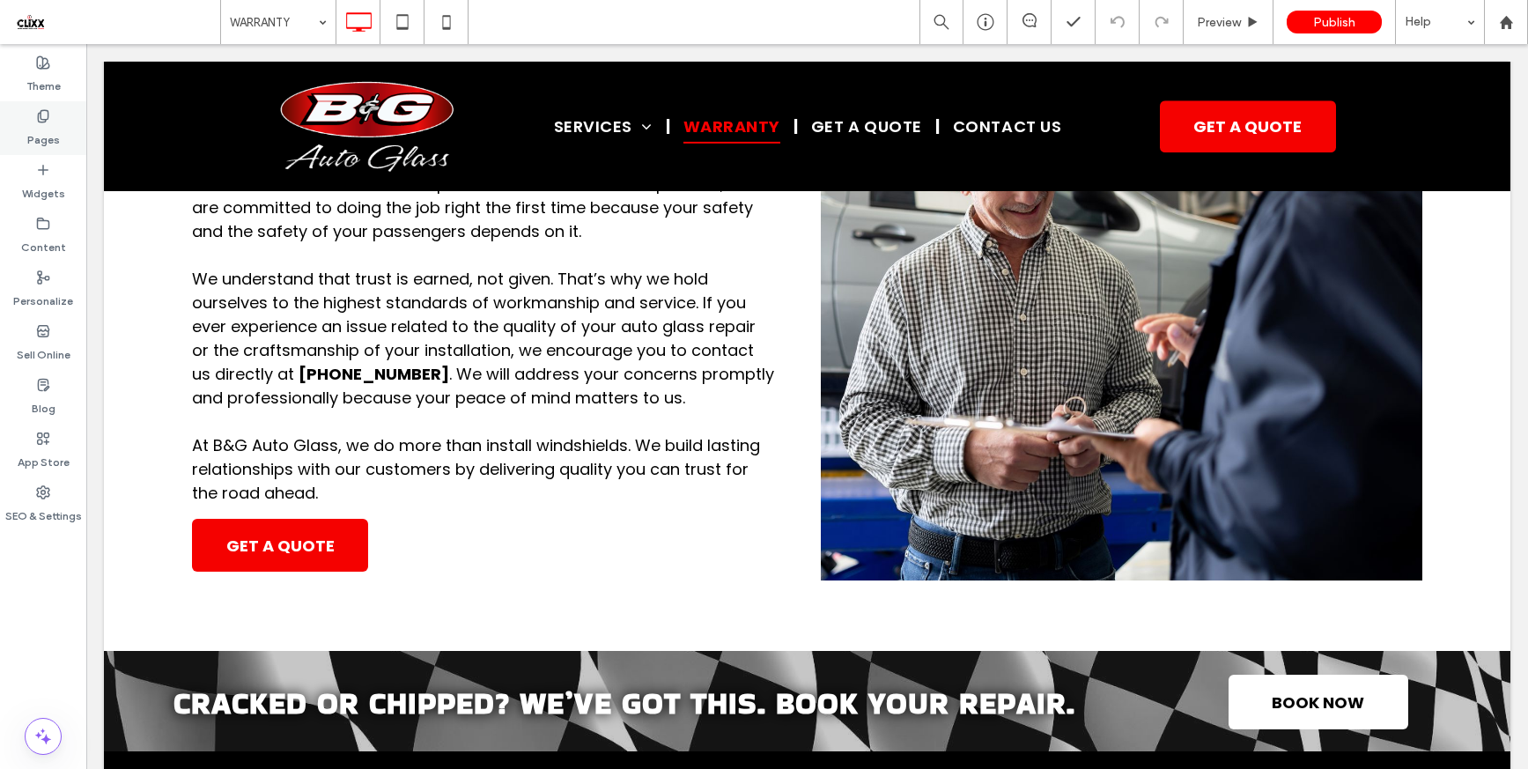
click at [41, 133] on label "Pages" at bounding box center [43, 135] width 33 height 25
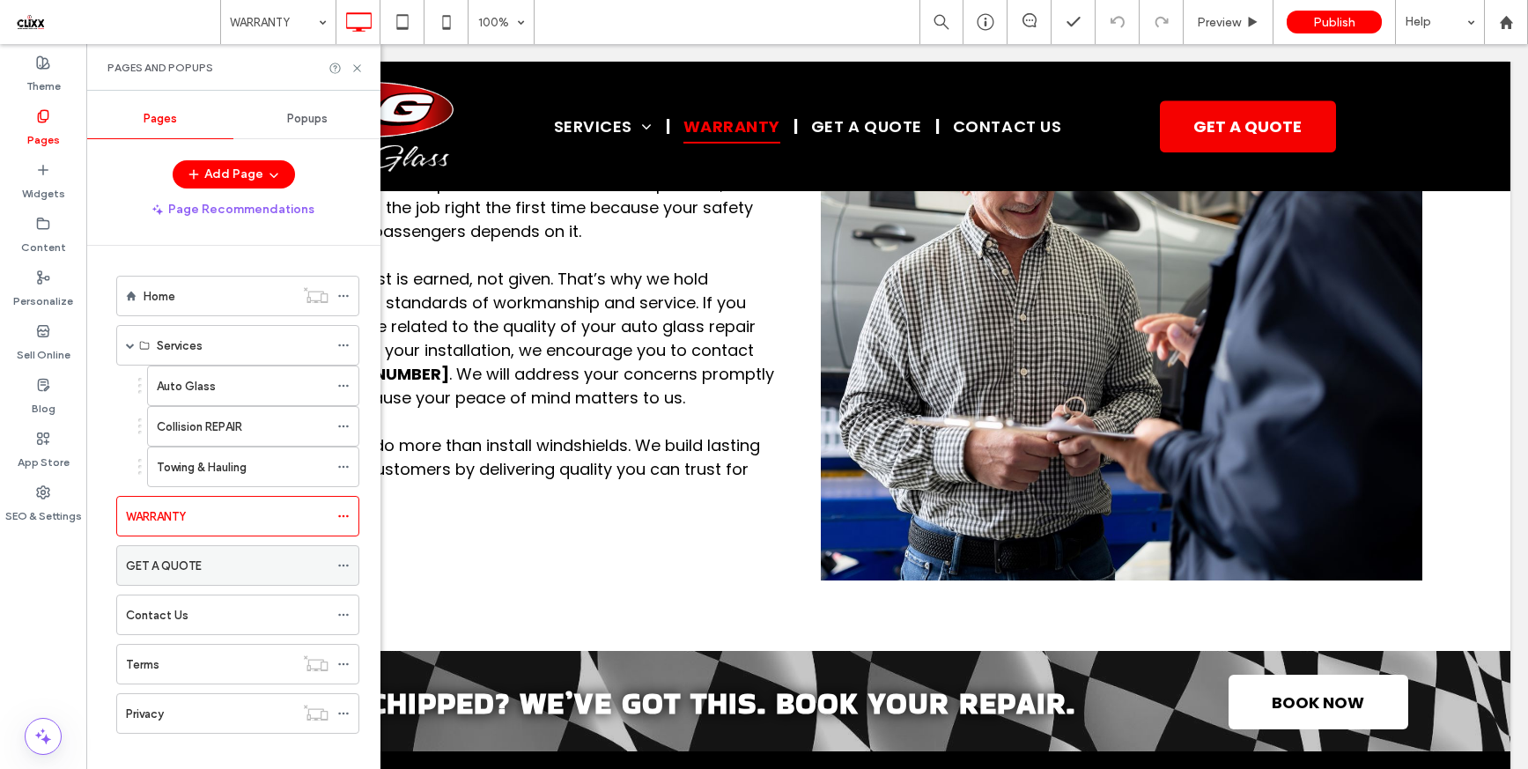
click at [218, 564] on div "GET A QUOTE" at bounding box center [227, 566] width 203 height 18
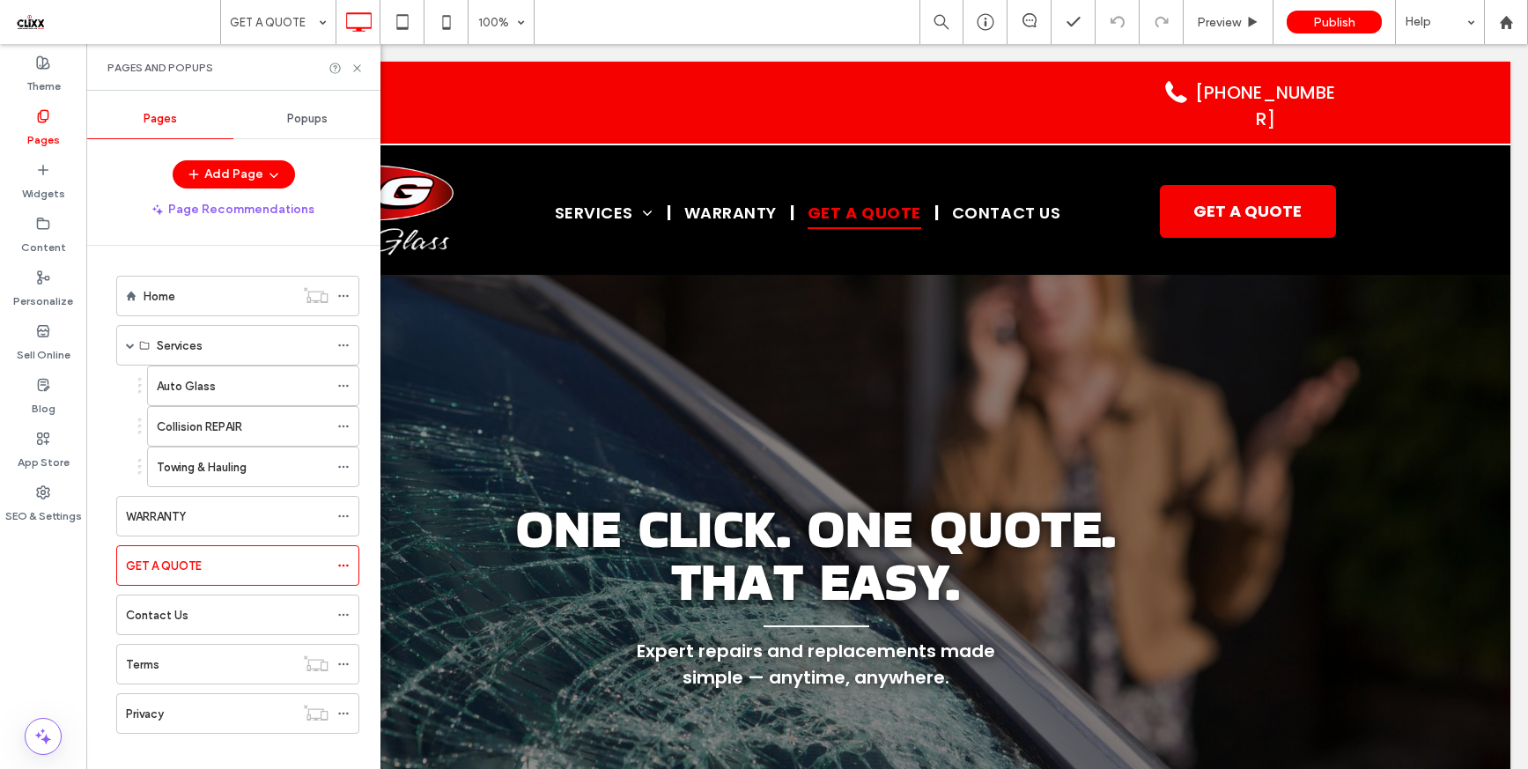
scroll to position [0, 0]
click at [359, 62] on icon at bounding box center [356, 68] width 13 height 13
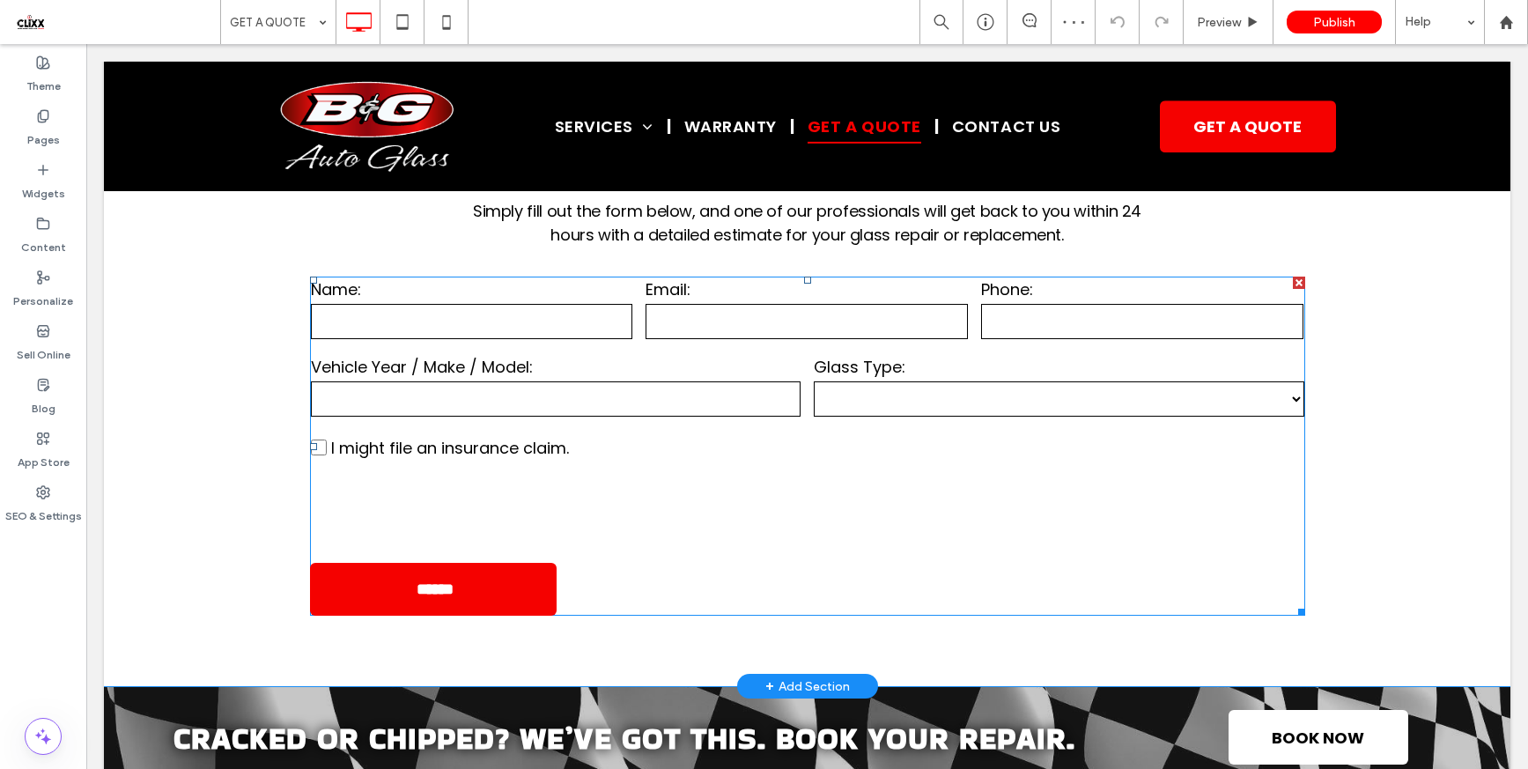
scroll to position [933, 0]
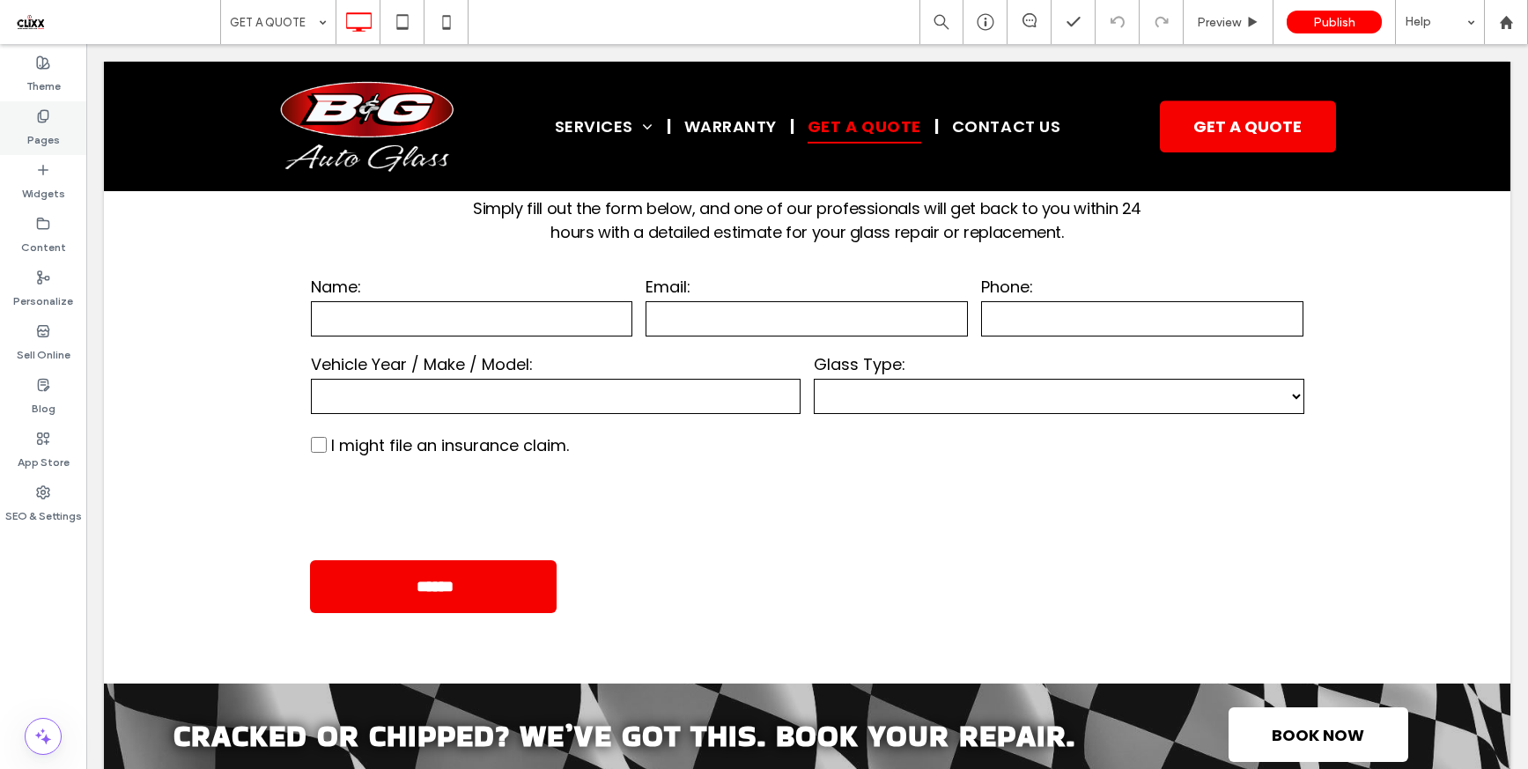
click at [44, 121] on use at bounding box center [43, 115] width 10 height 11
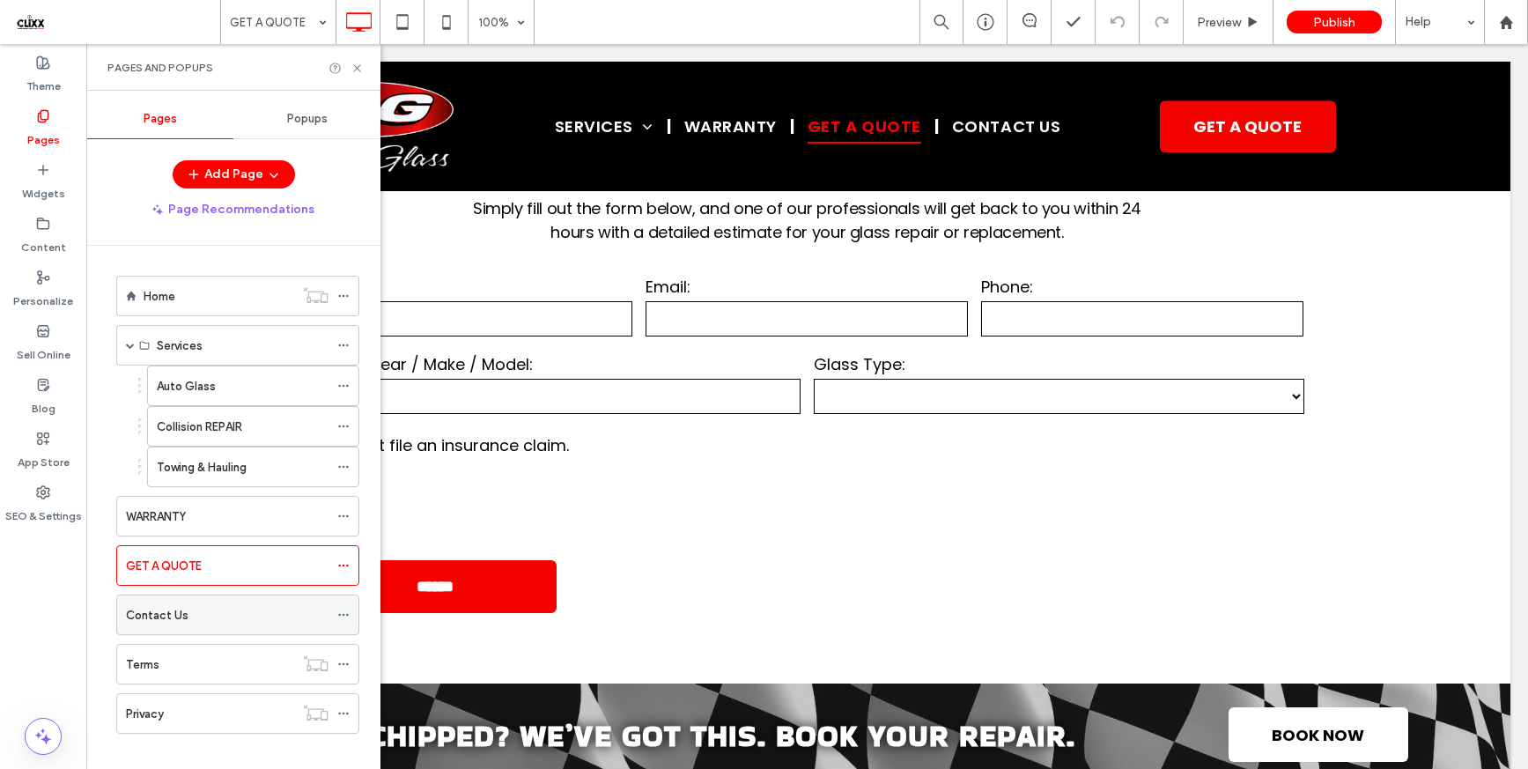
click at [232, 610] on div "Contact Us" at bounding box center [227, 615] width 203 height 18
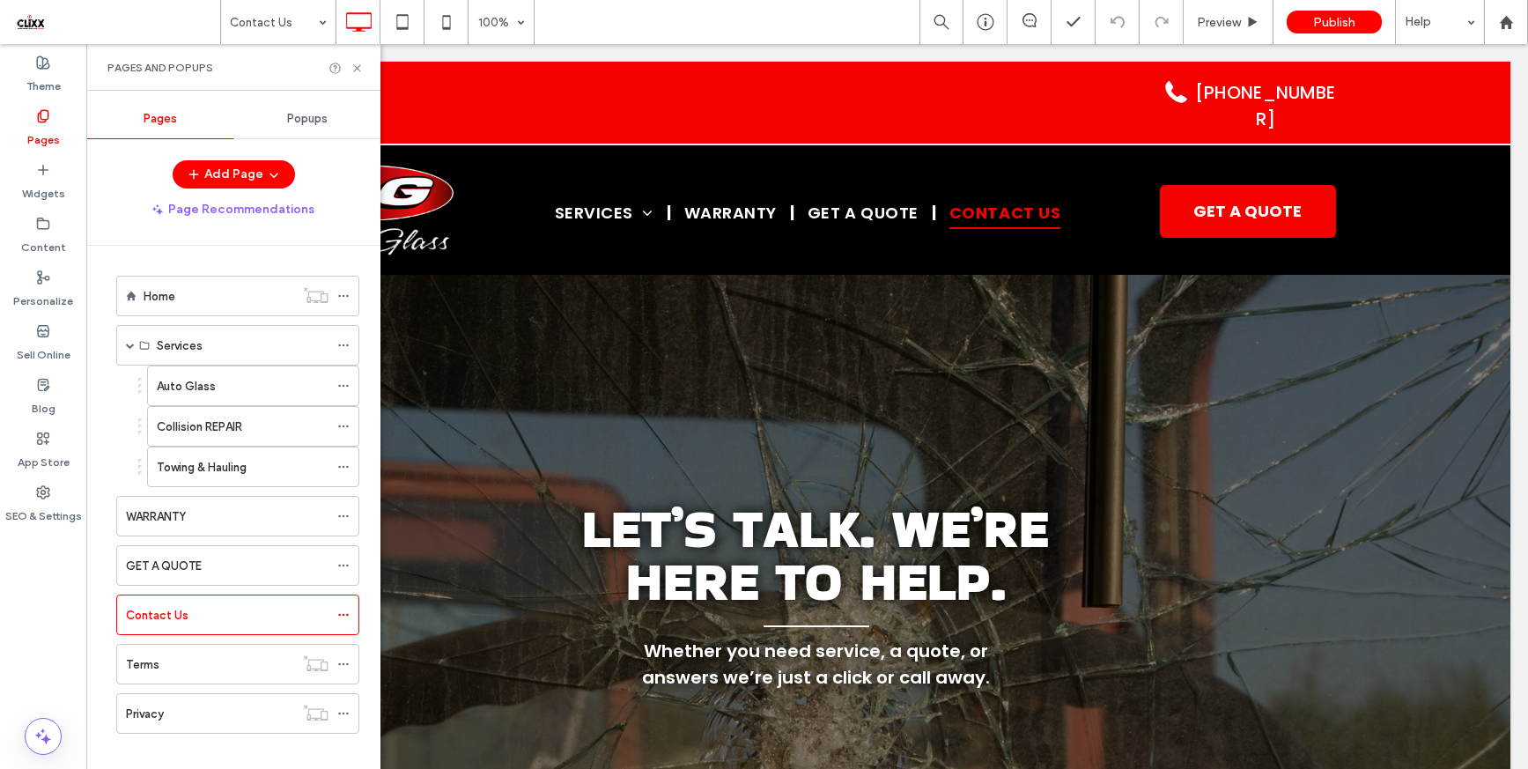
scroll to position [0, 0]
click at [357, 70] on icon at bounding box center [356, 68] width 13 height 13
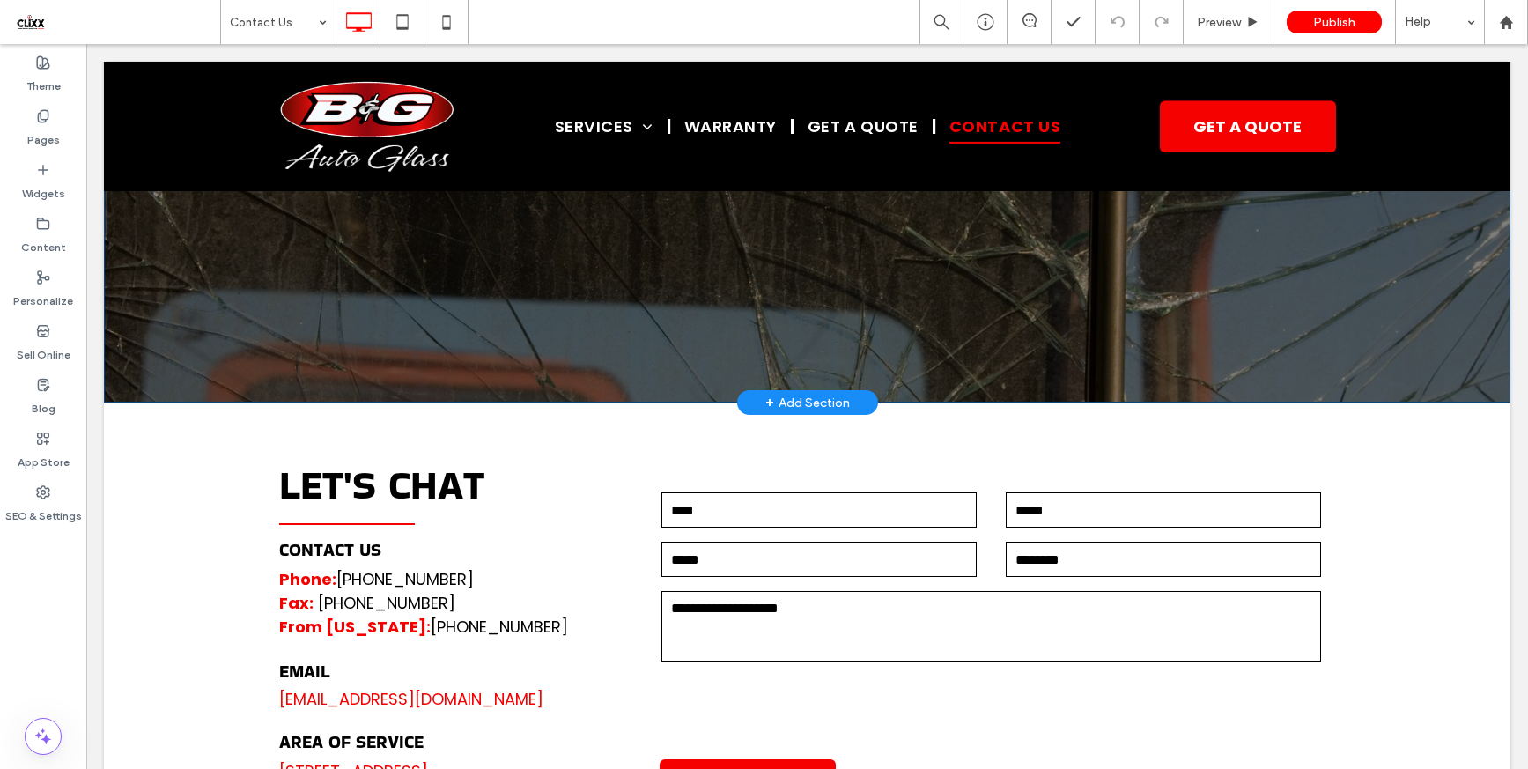
scroll to position [405, 0]
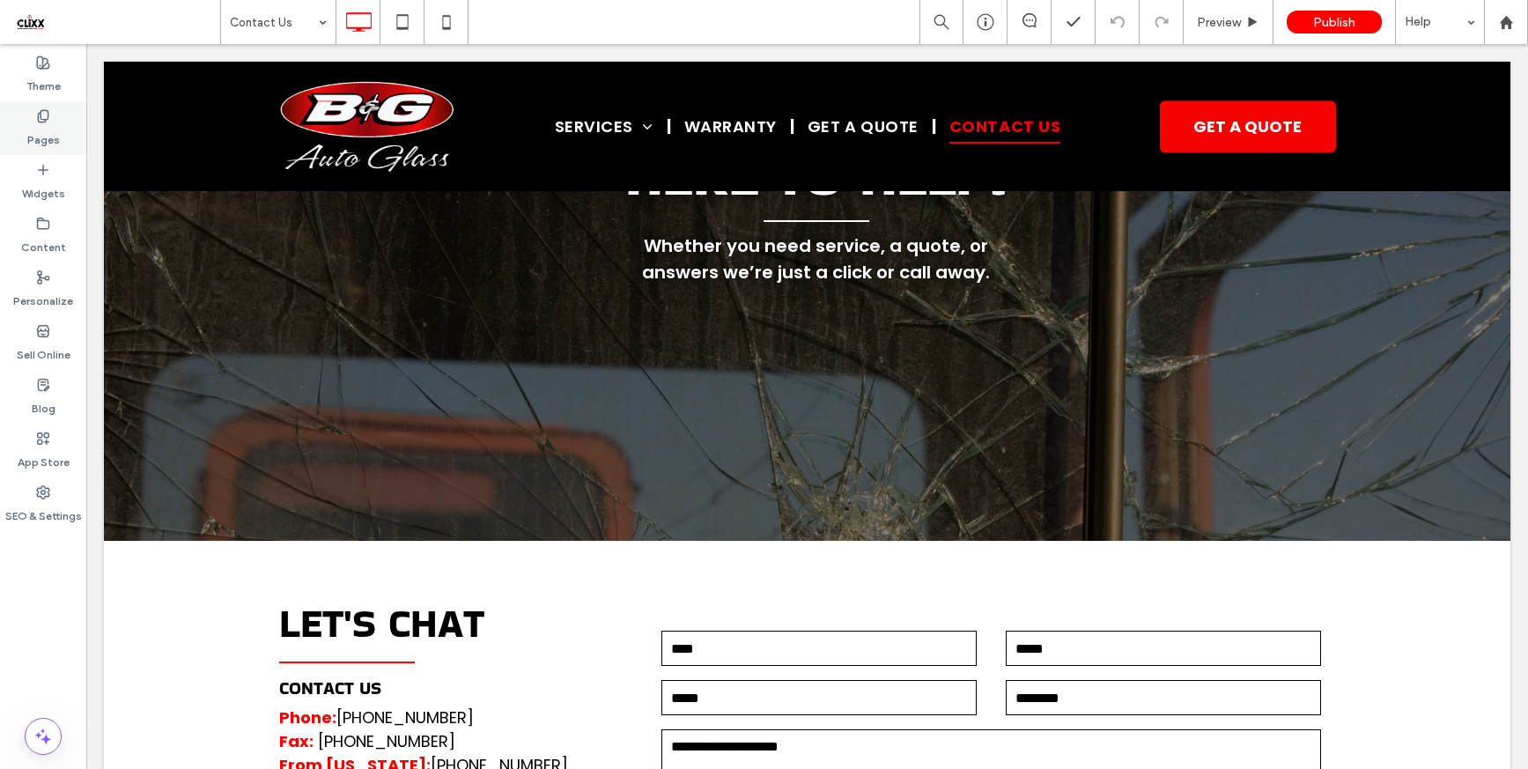
click at [45, 146] on label "Pages" at bounding box center [43, 135] width 33 height 25
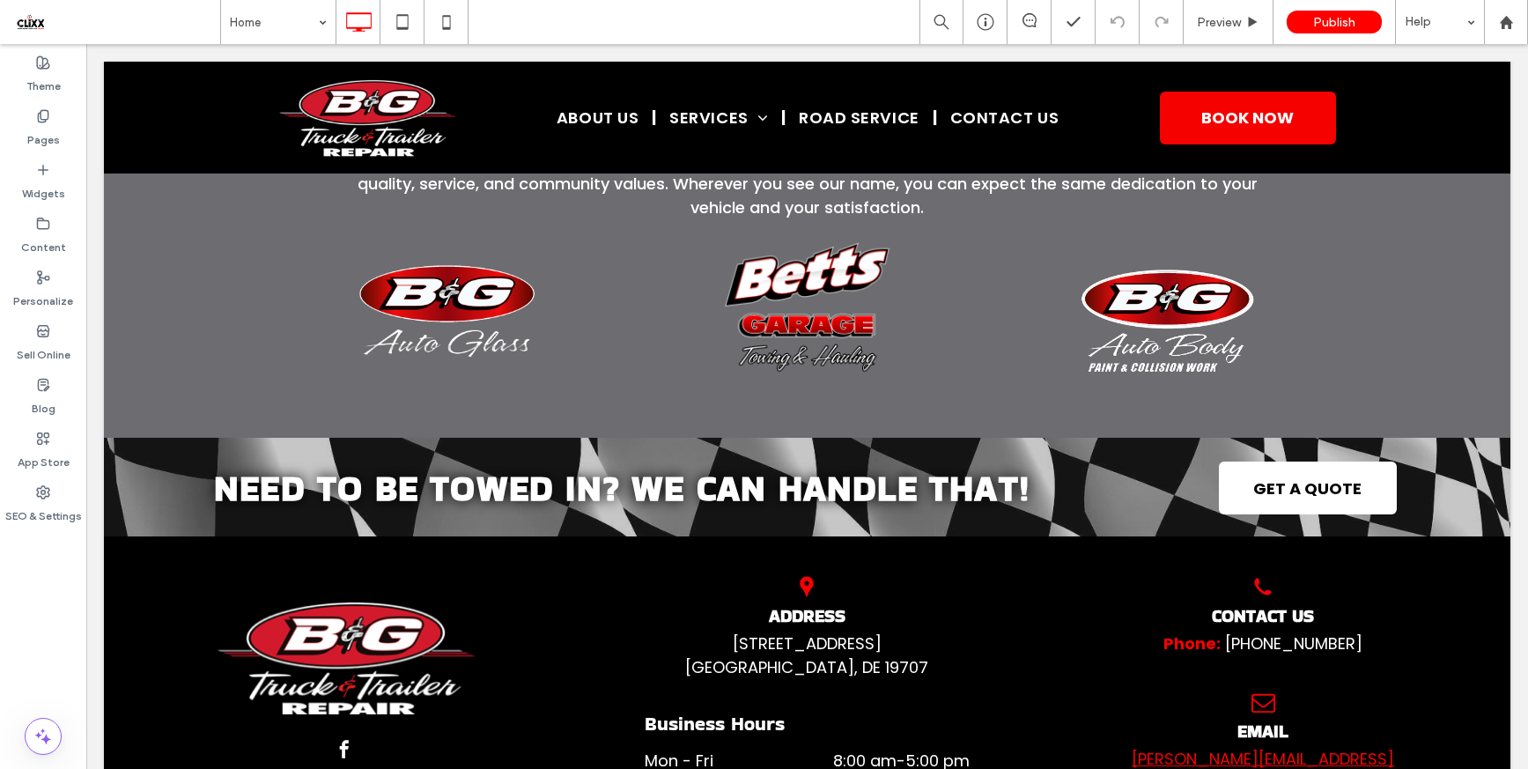
scroll to position [2448, 0]
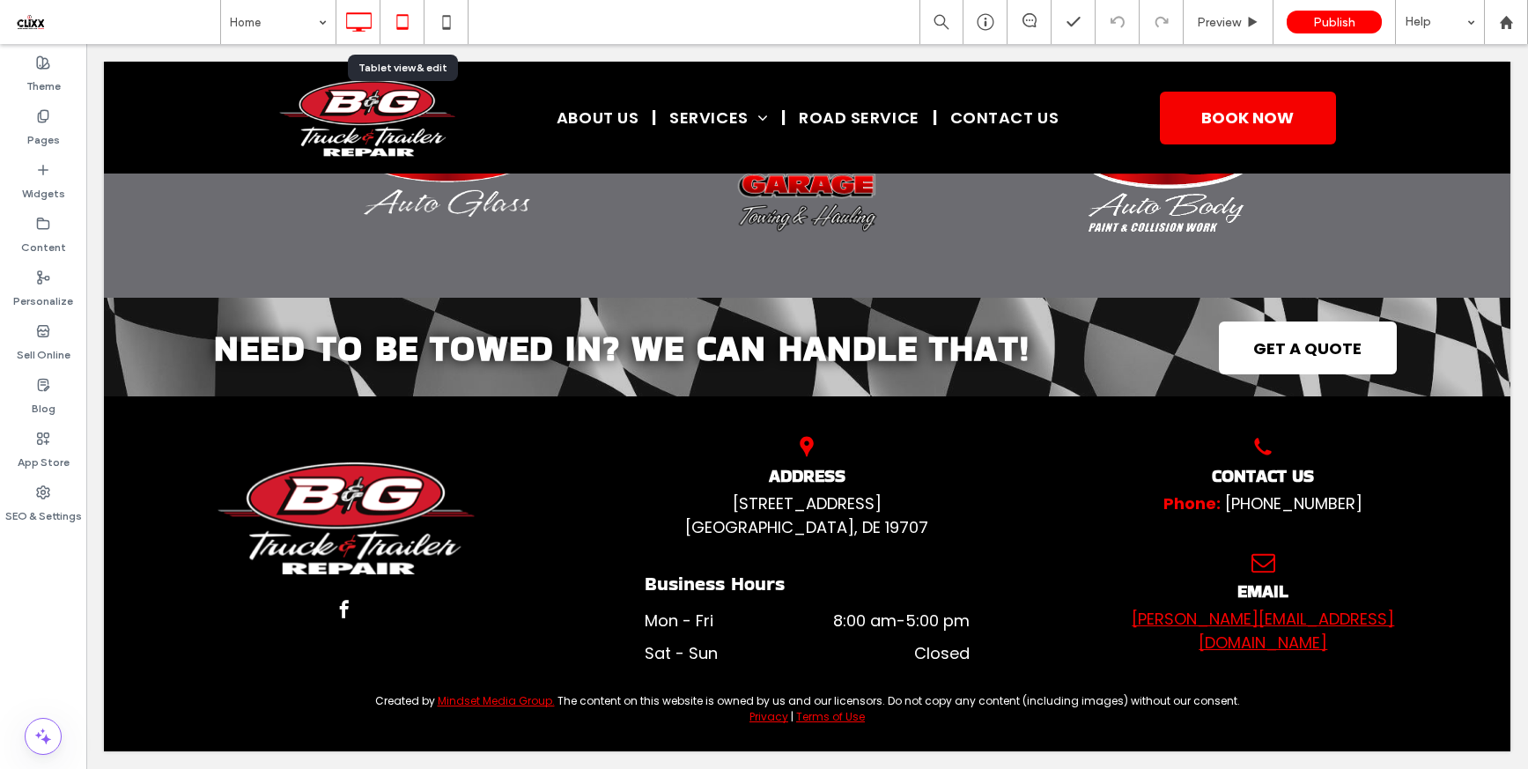
click at [401, 31] on icon at bounding box center [402, 21] width 35 height 35
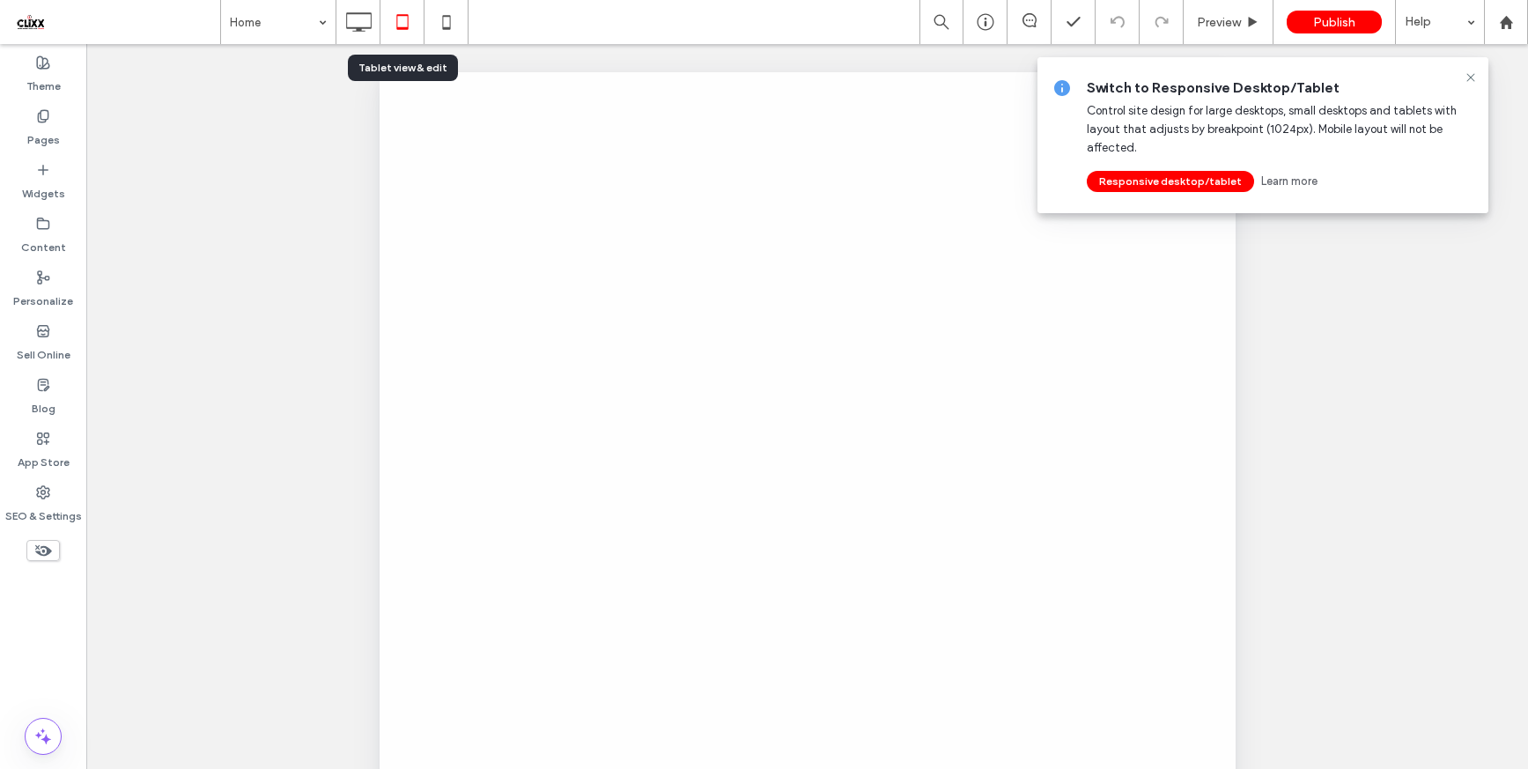
scroll to position [0, 0]
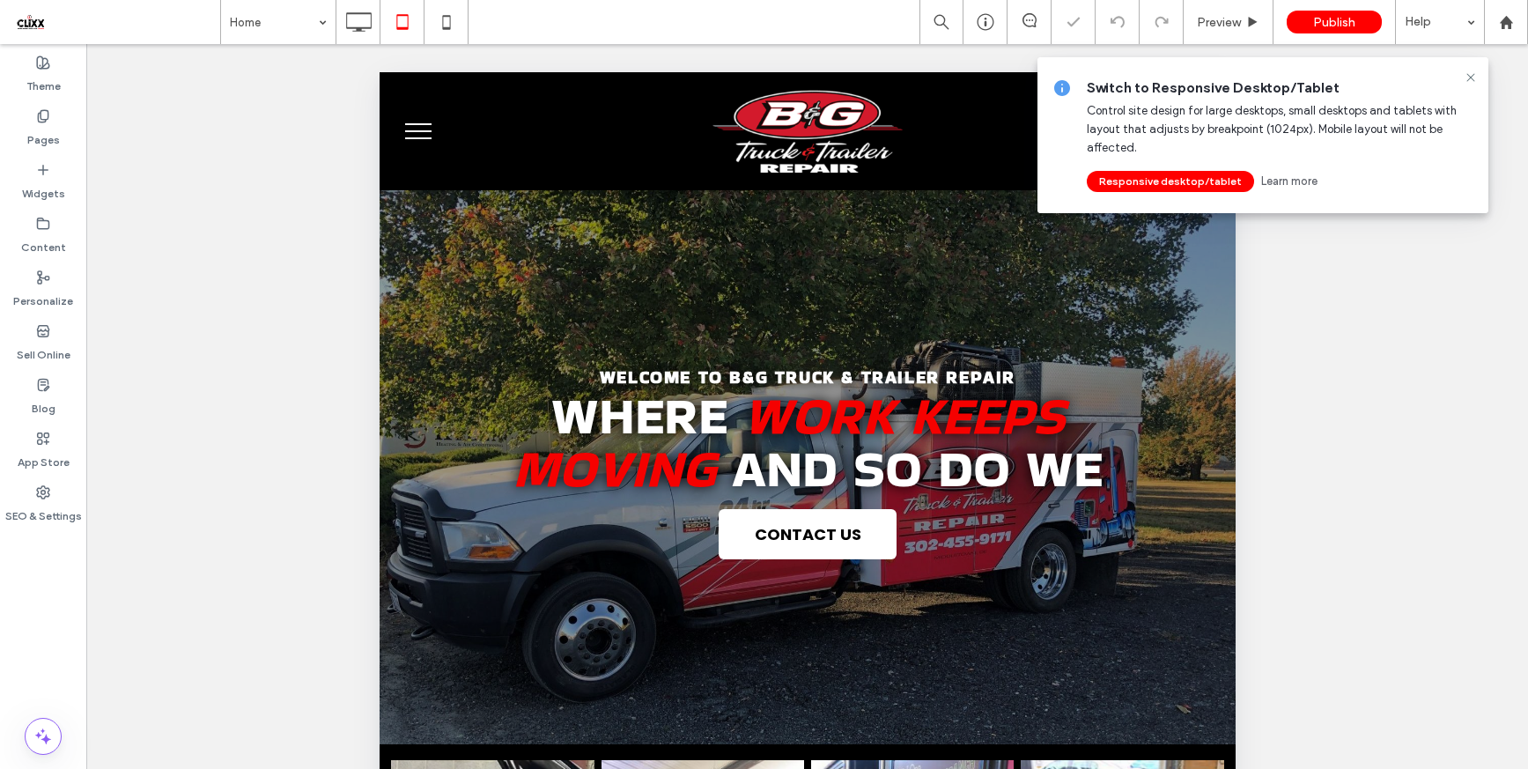
click at [410, 137] on span "menu" at bounding box center [417, 138] width 26 height 2
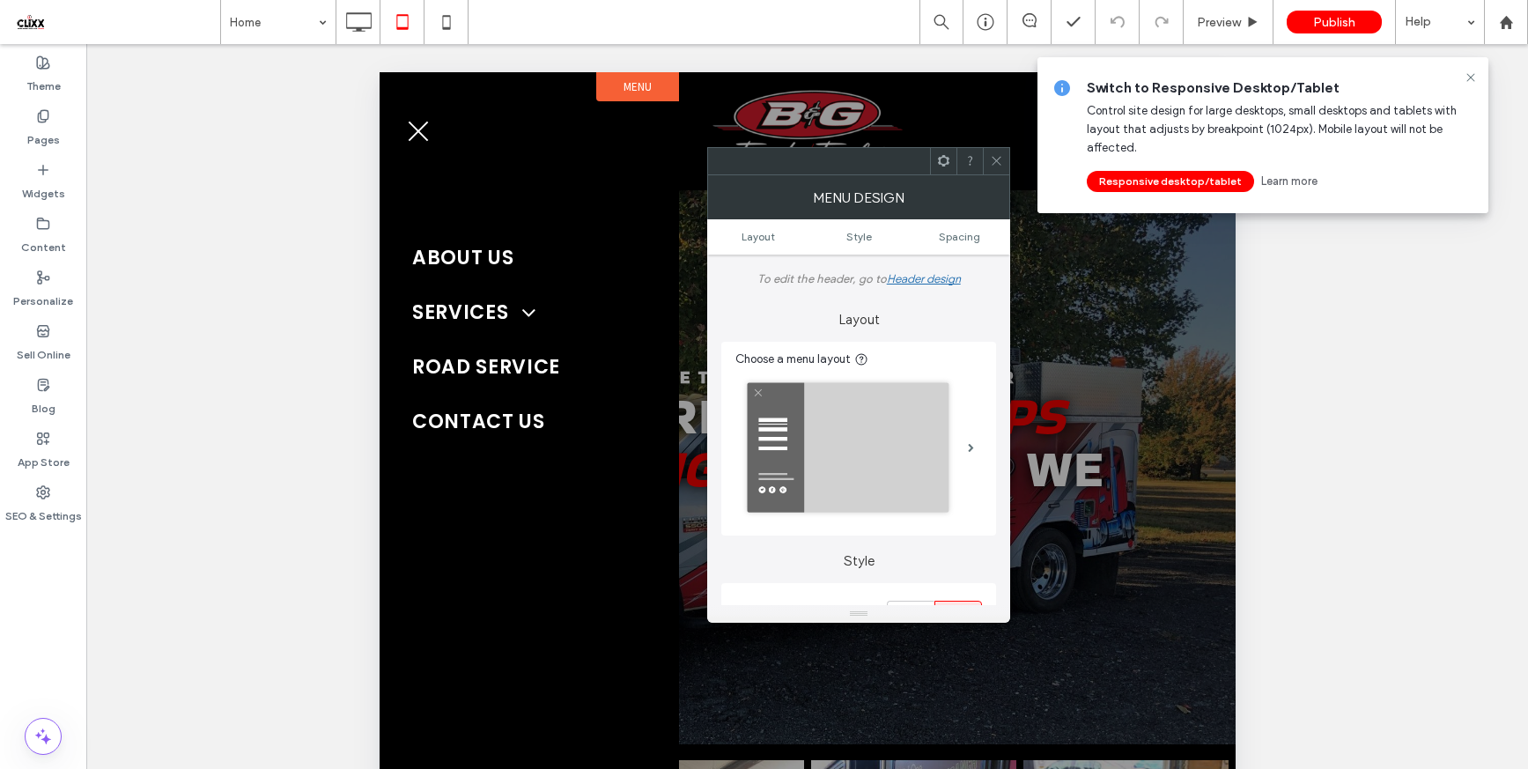
click at [421, 136] on span "menu" at bounding box center [418, 132] width 20 height 20
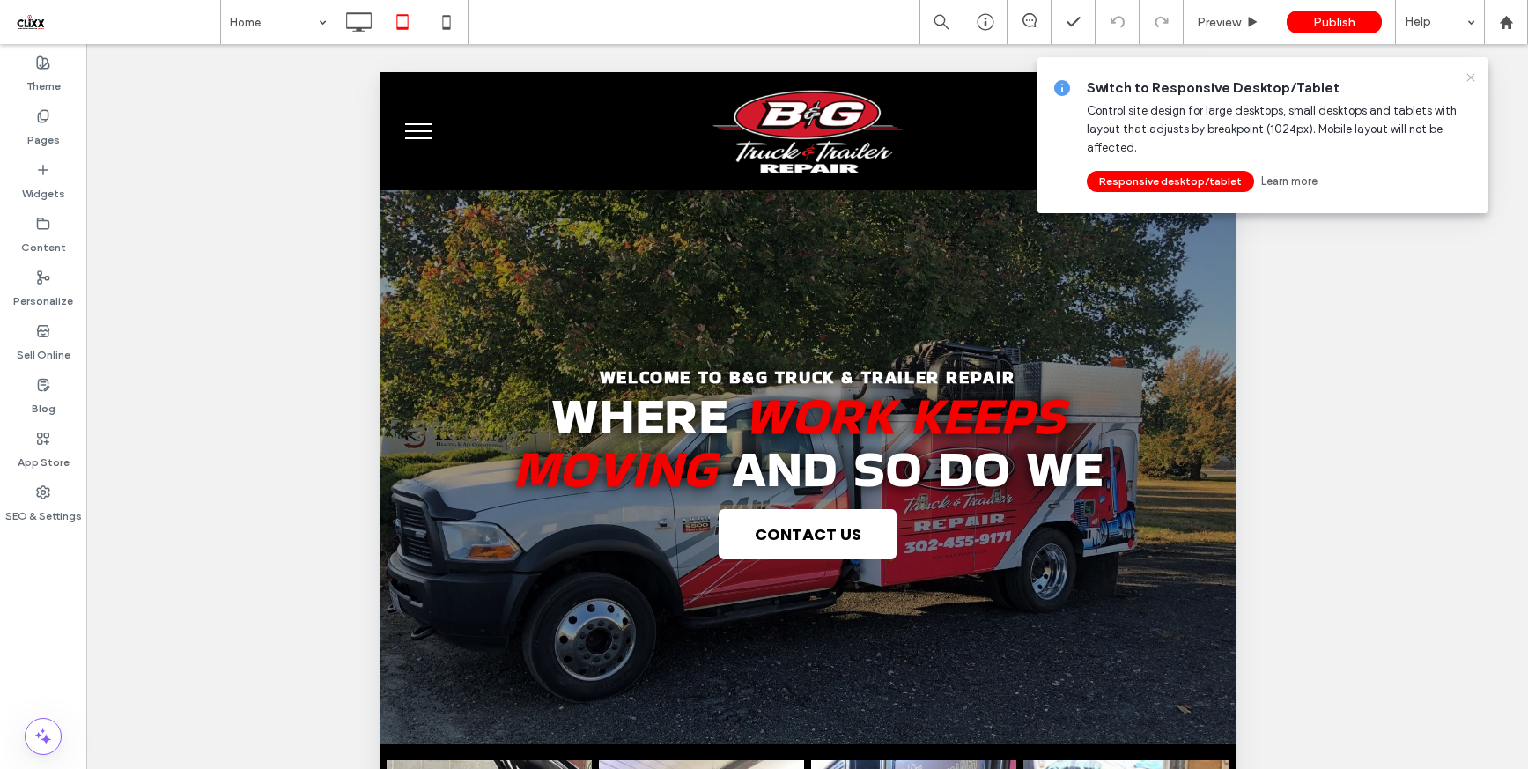
click at [1471, 78] on use at bounding box center [1470, 77] width 8 height 8
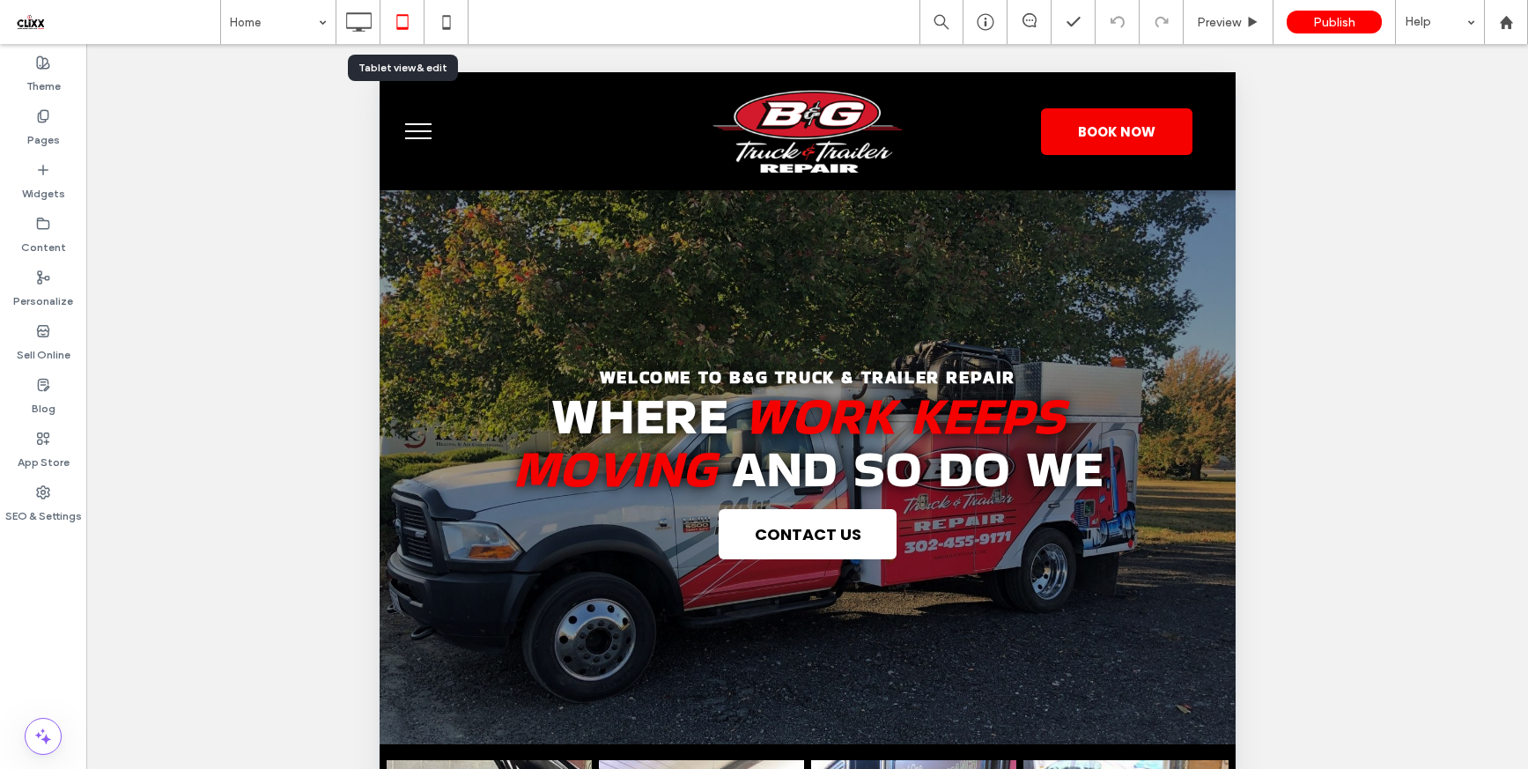
click at [395, 24] on icon at bounding box center [402, 21] width 35 height 35
click at [366, 25] on icon at bounding box center [358, 21] width 35 height 35
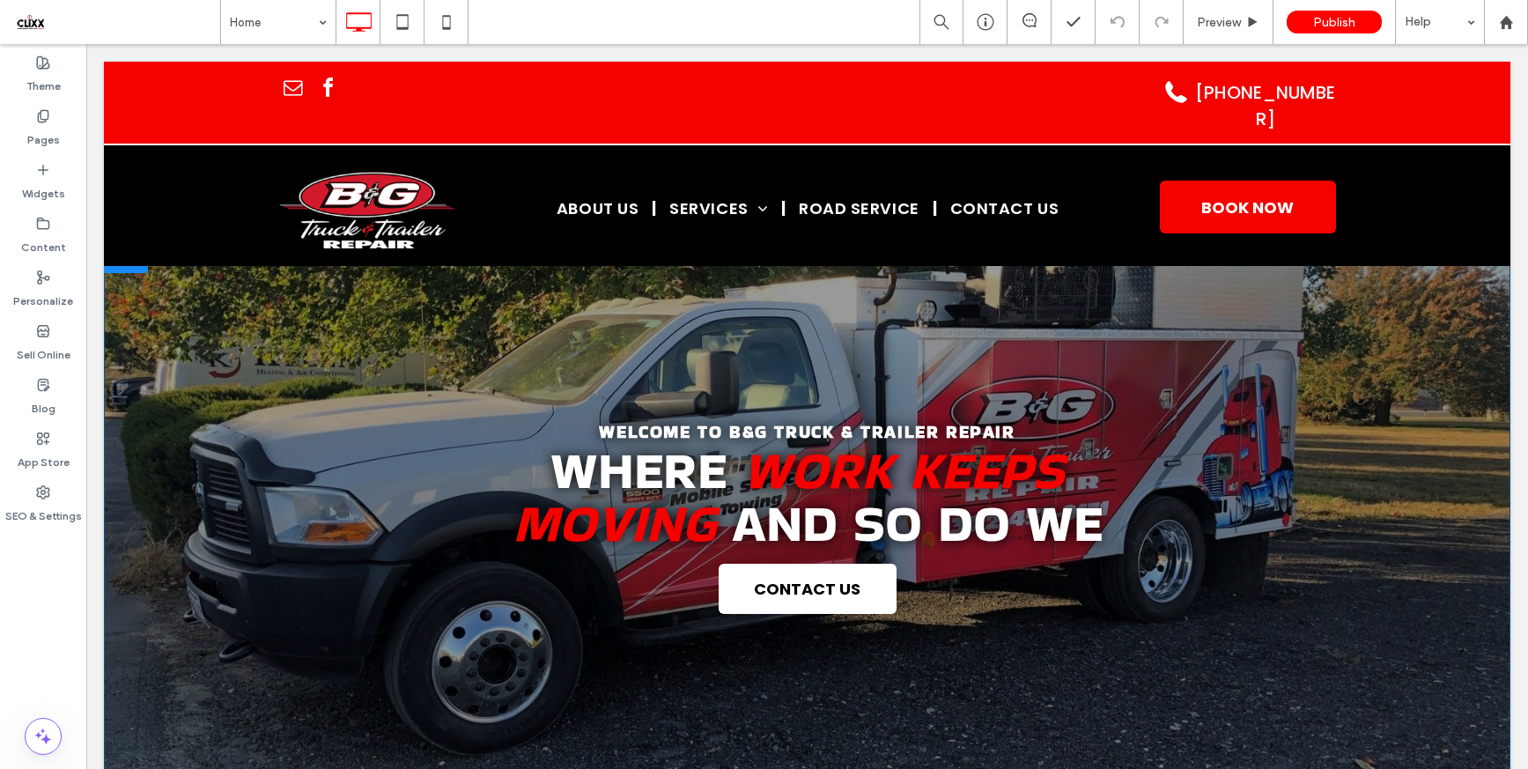
click at [896, 349] on div "Welcome to B&G TRUCK & TRAILER REPAIR Where Work Keeps Moving and So Do We CONT…" at bounding box center [807, 522] width 1406 height 554
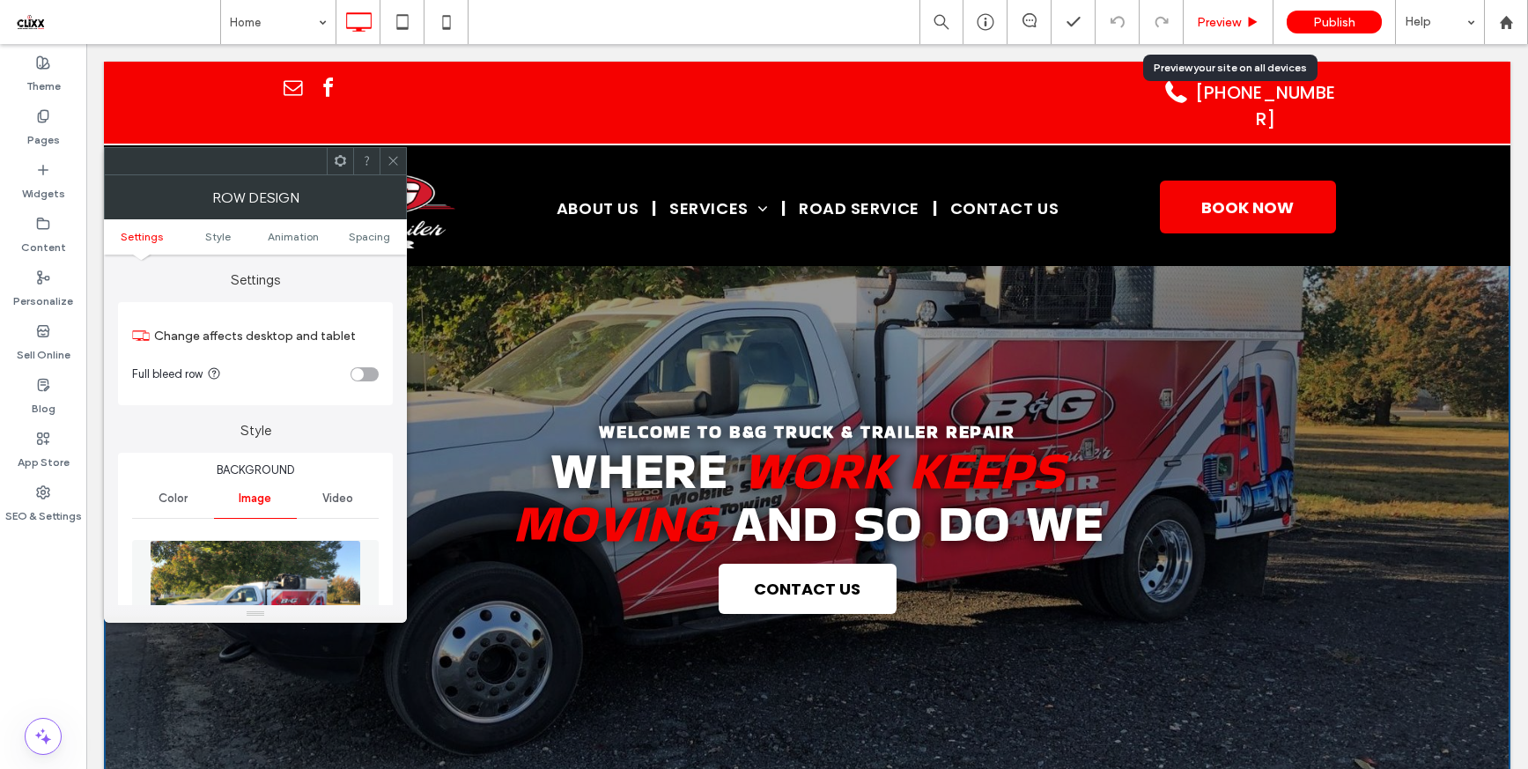
click at [1236, 19] on span "Preview" at bounding box center [1219, 22] width 44 height 15
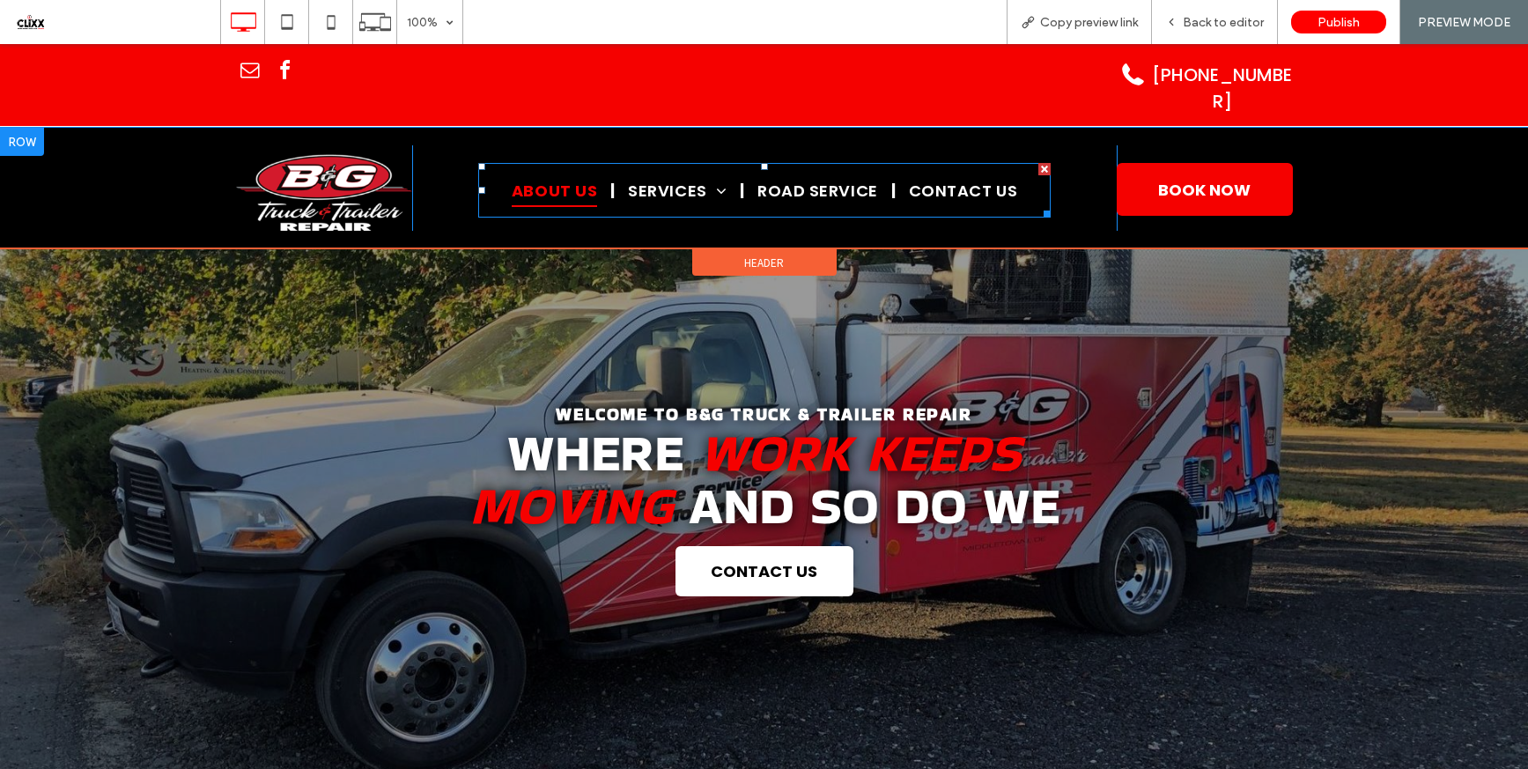
click at [548, 173] on span "About Us" at bounding box center [554, 189] width 85 height 33
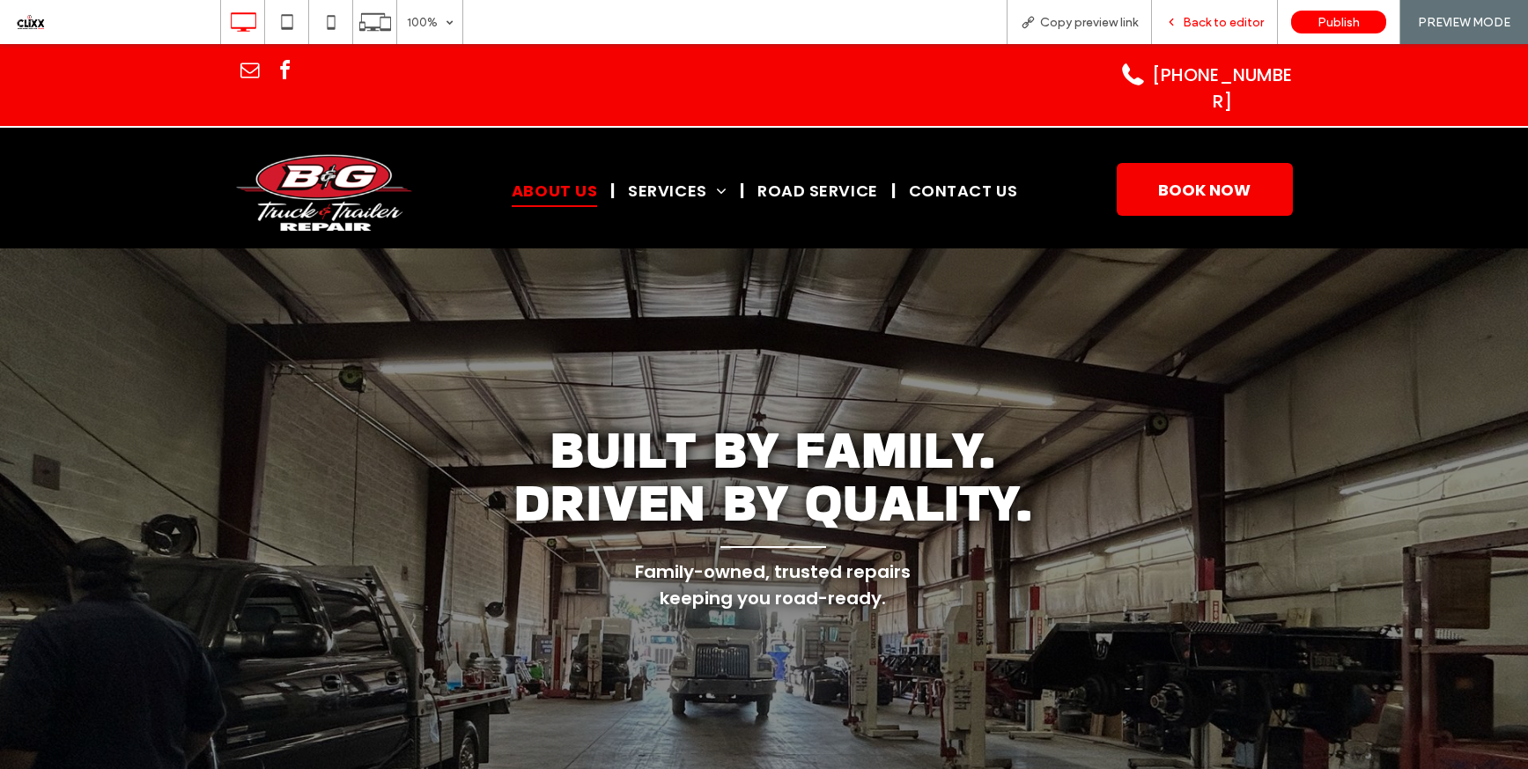
click at [1216, 30] on div "Back to editor" at bounding box center [1215, 22] width 126 height 44
click at [1221, 22] on span "Back to editor" at bounding box center [1223, 22] width 81 height 15
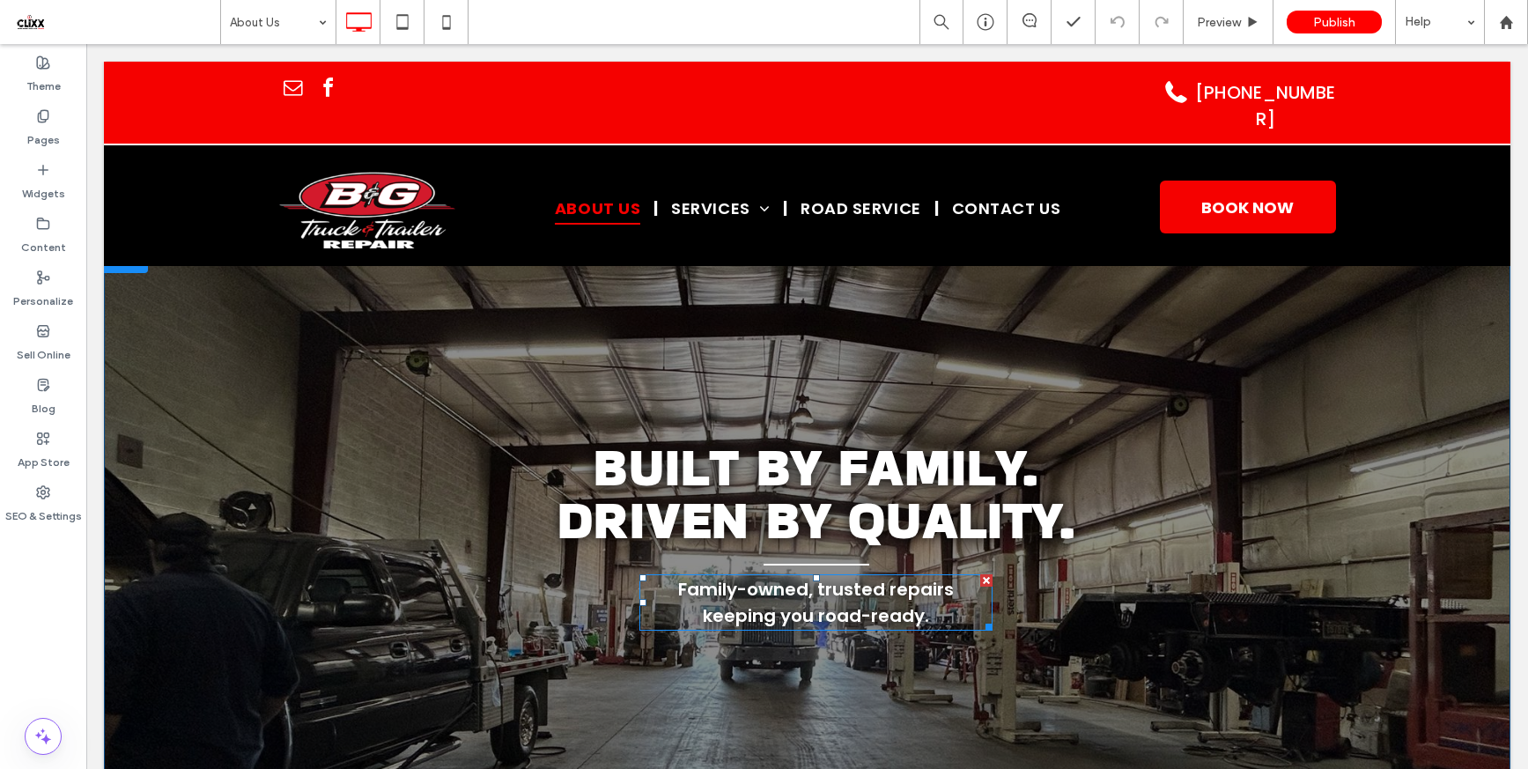
click at [789, 605] on span "Family-owned, trusted repairs keeping you road-ready." at bounding box center [816, 602] width 276 height 51
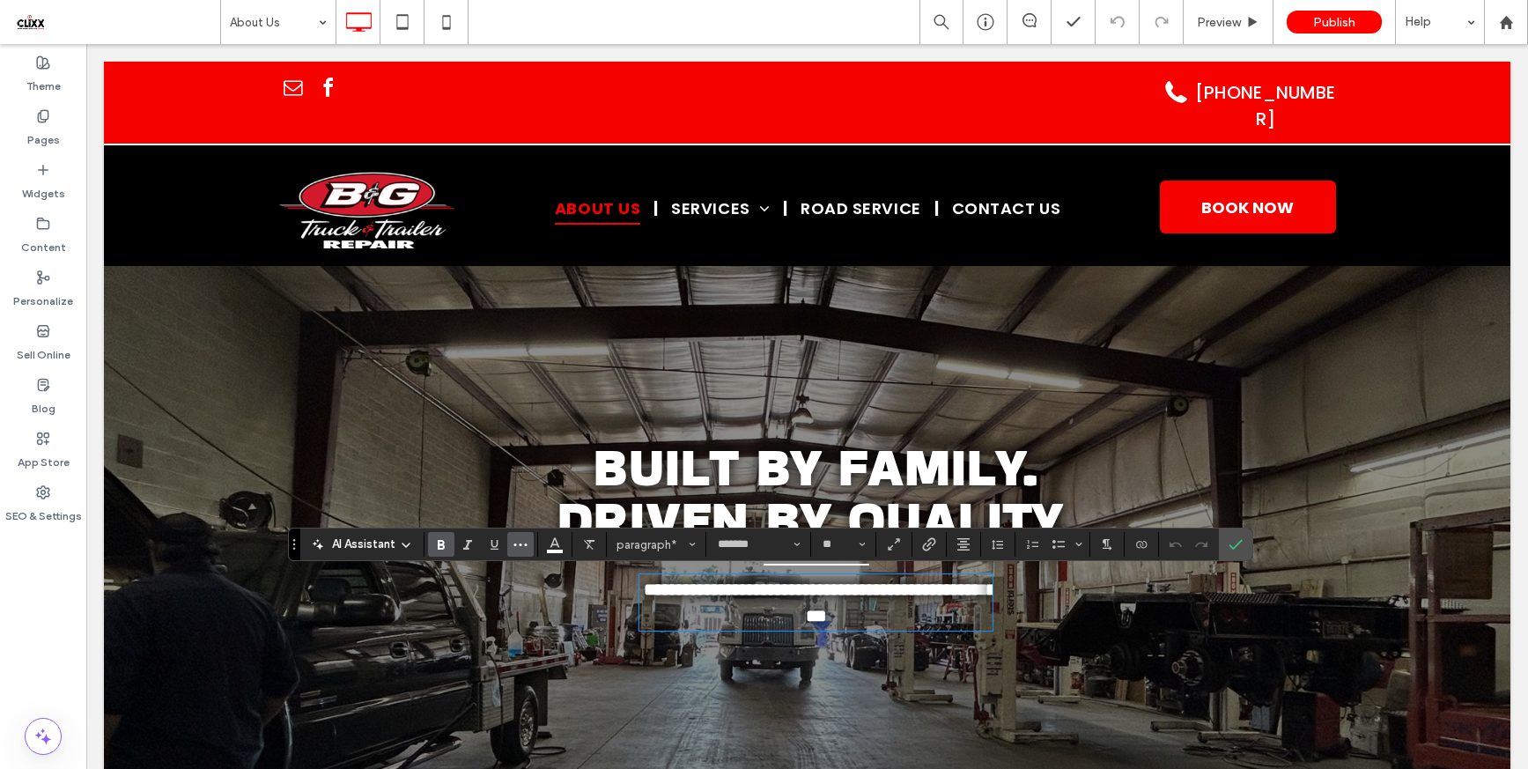
click at [515, 542] on icon "More" at bounding box center [520, 544] width 14 height 14
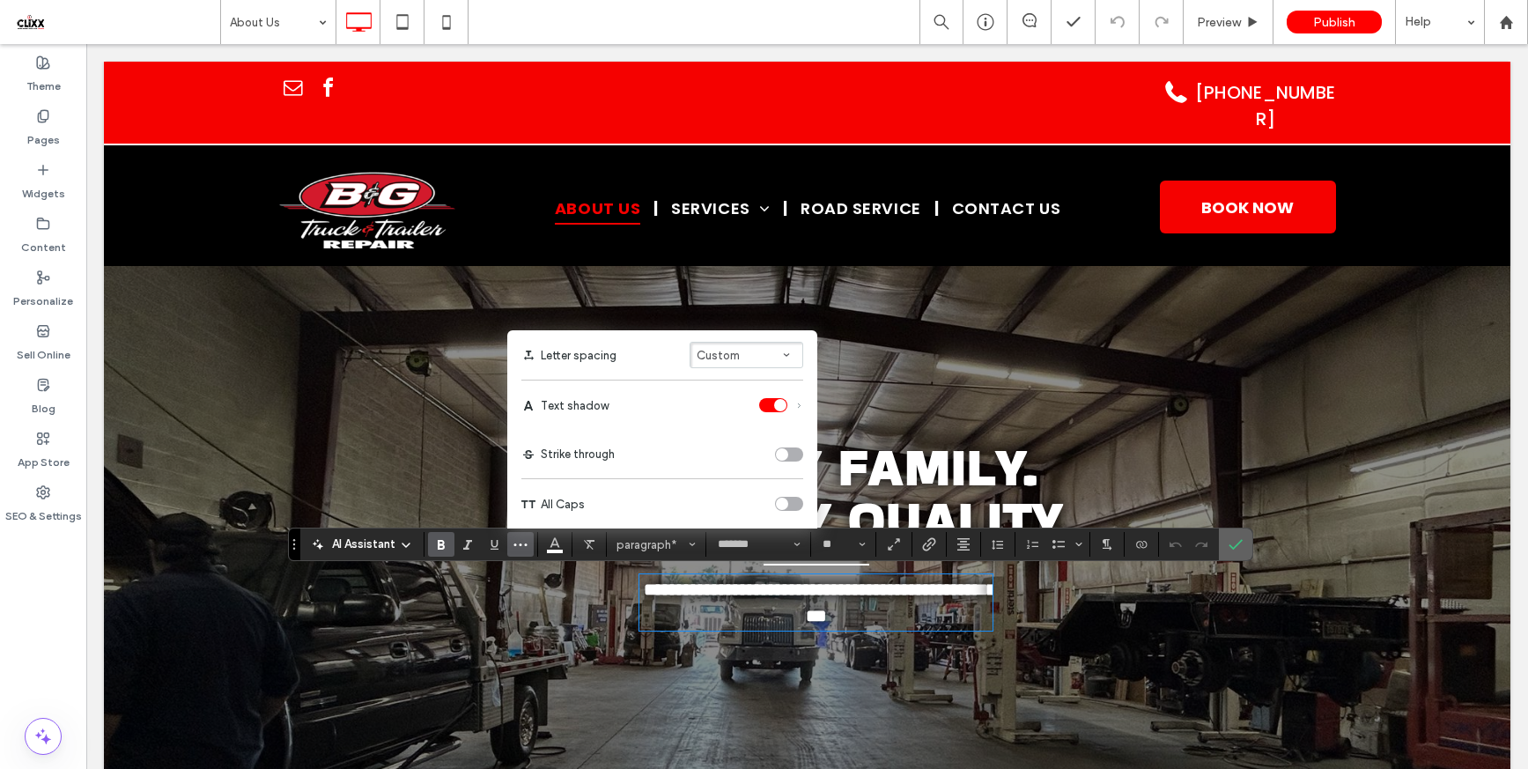
click at [1239, 543] on icon "Confirm" at bounding box center [1235, 544] width 14 height 14
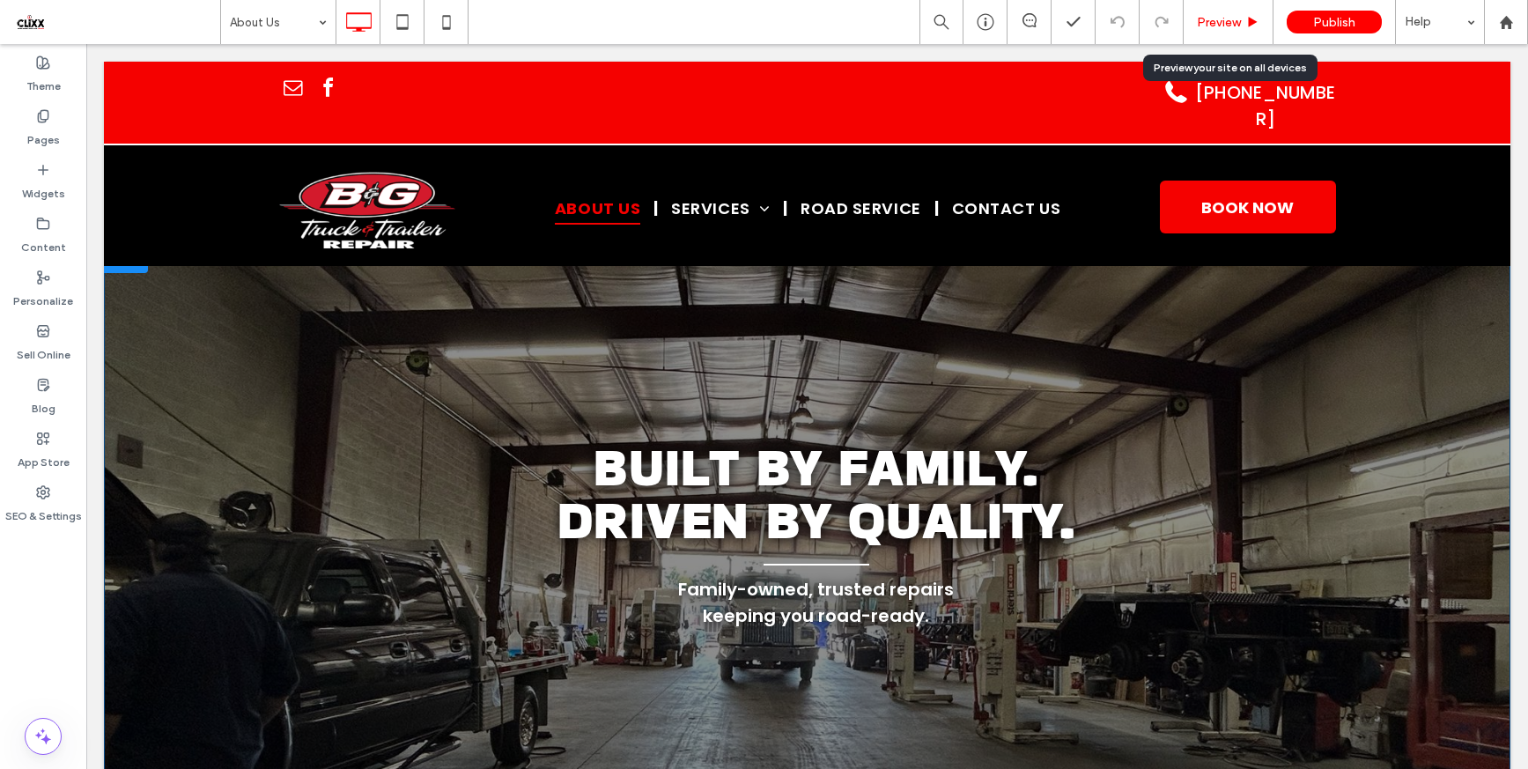
click at [1231, 21] on span "Preview" at bounding box center [1219, 22] width 44 height 15
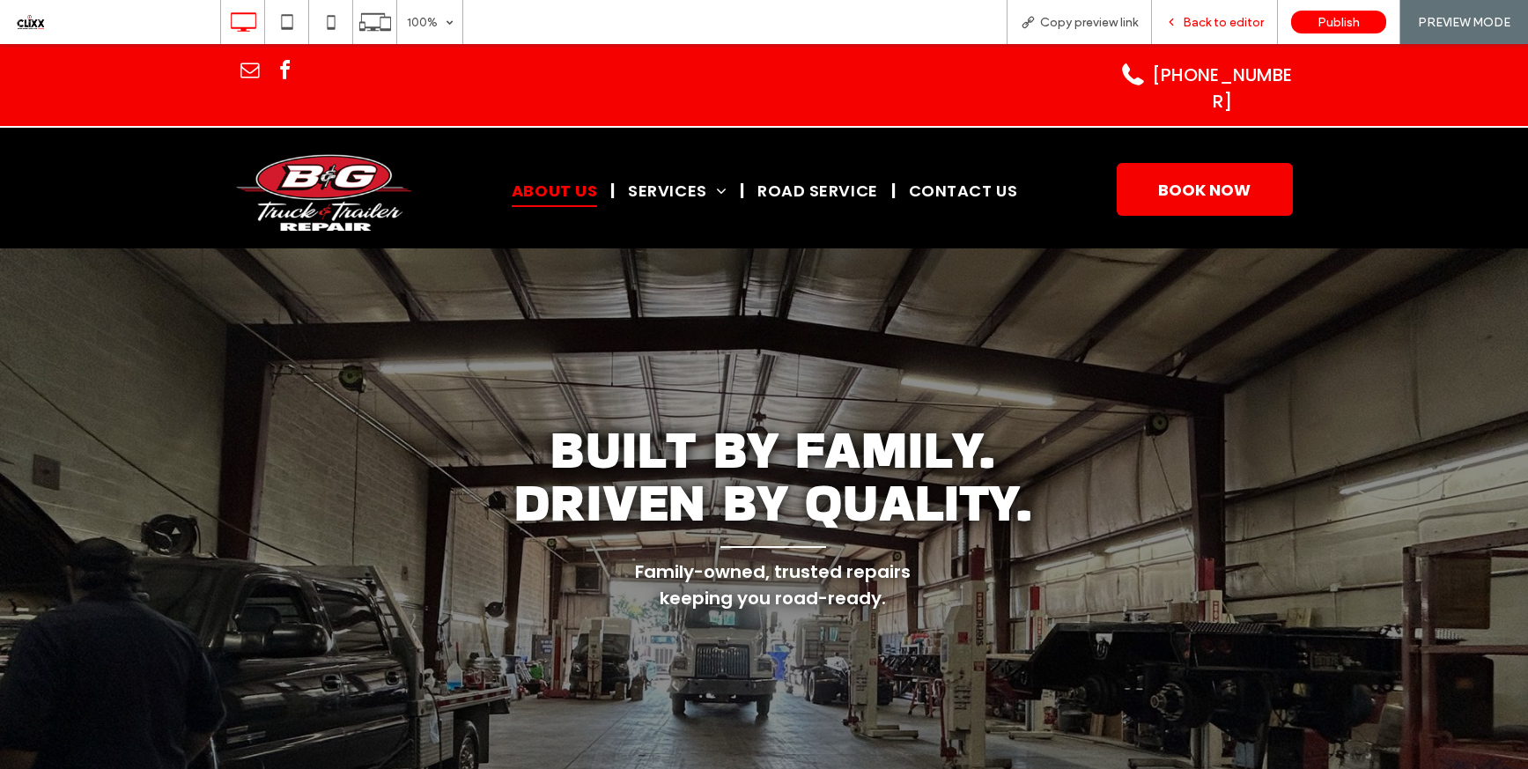
drag, startPoint x: 1242, startPoint y: 17, endPoint x: 1031, endPoint y: 326, distance: 374.4
click at [1242, 17] on span "Back to editor" at bounding box center [1223, 22] width 81 height 15
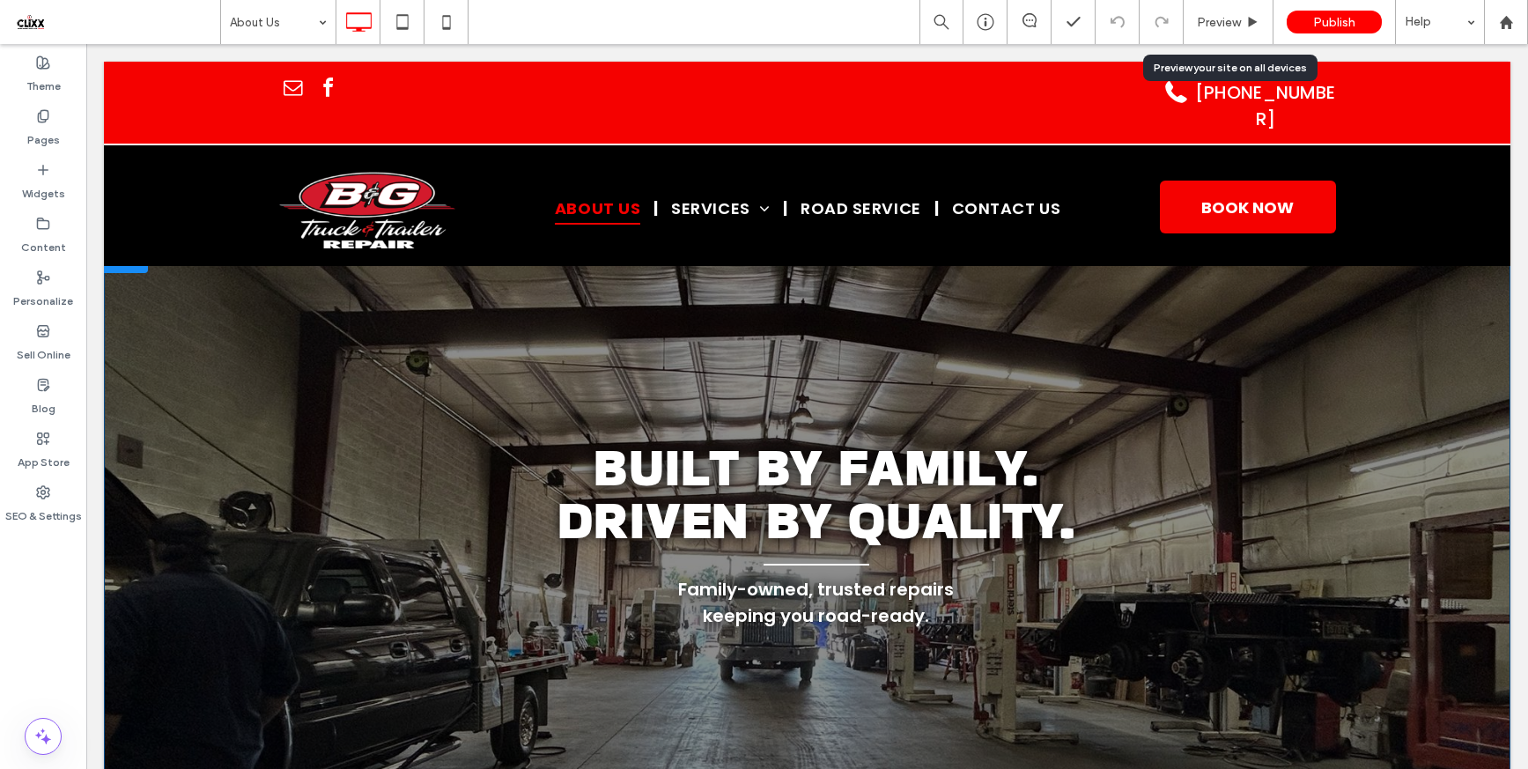
click at [1111, 339] on div "Built by Family. Driven by Quality. Family-owned, trusted repairs keeping you r…" at bounding box center [807, 538] width 1406 height 586
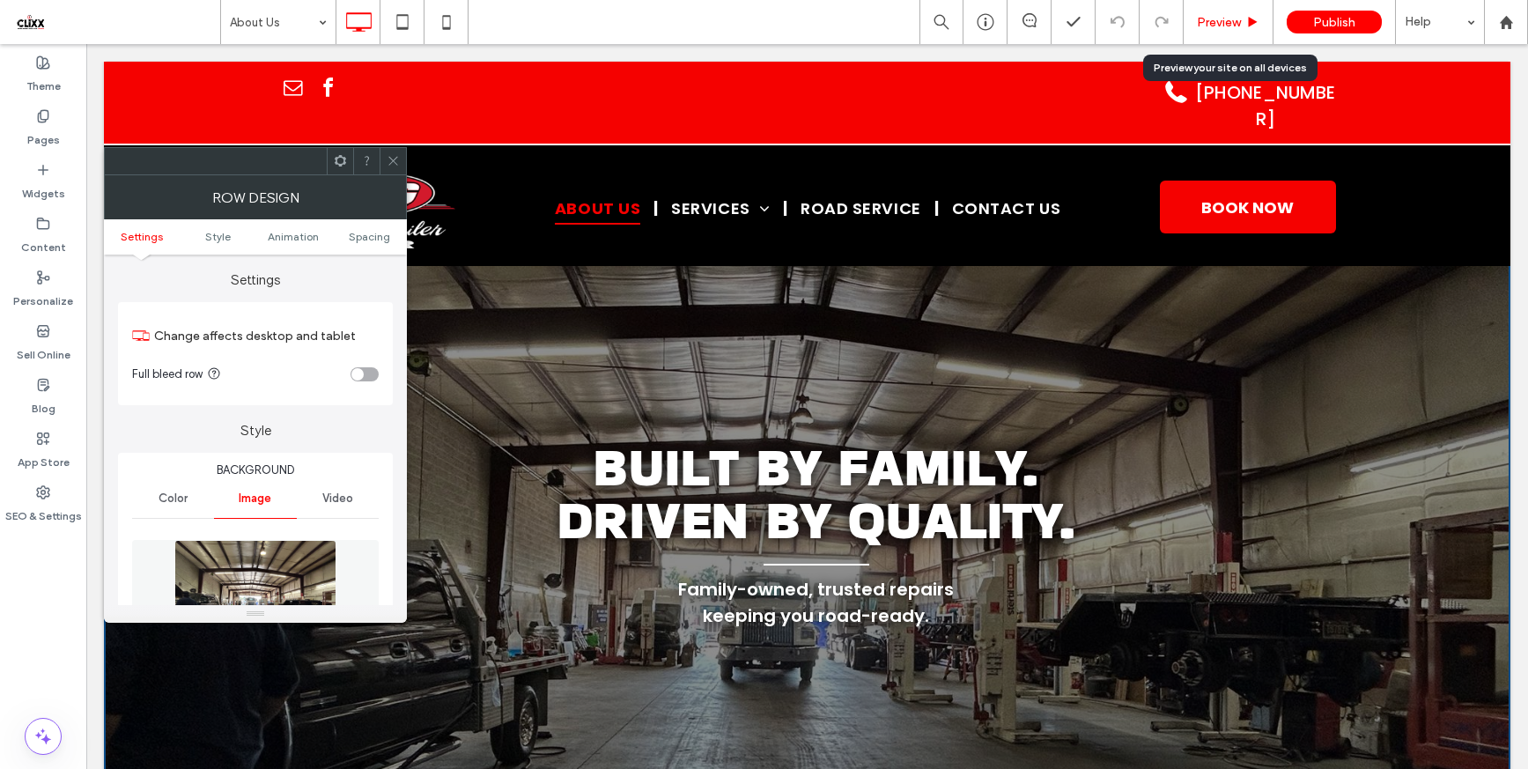
click at [1207, 22] on span "Preview" at bounding box center [1219, 22] width 44 height 15
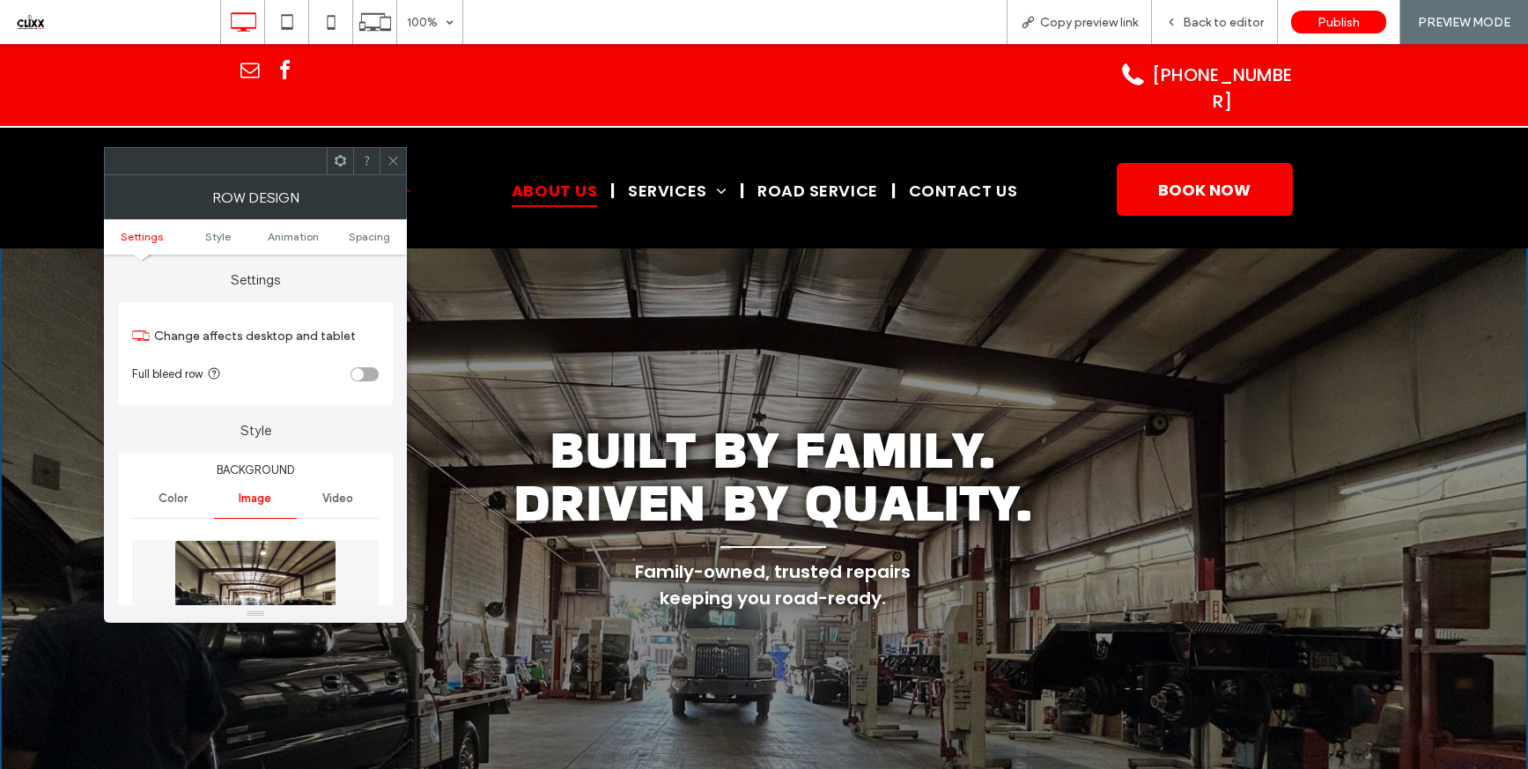
drag, startPoint x: 394, startPoint y: 163, endPoint x: 413, endPoint y: 166, distance: 18.7
click at [394, 163] on icon at bounding box center [393, 160] width 13 height 13
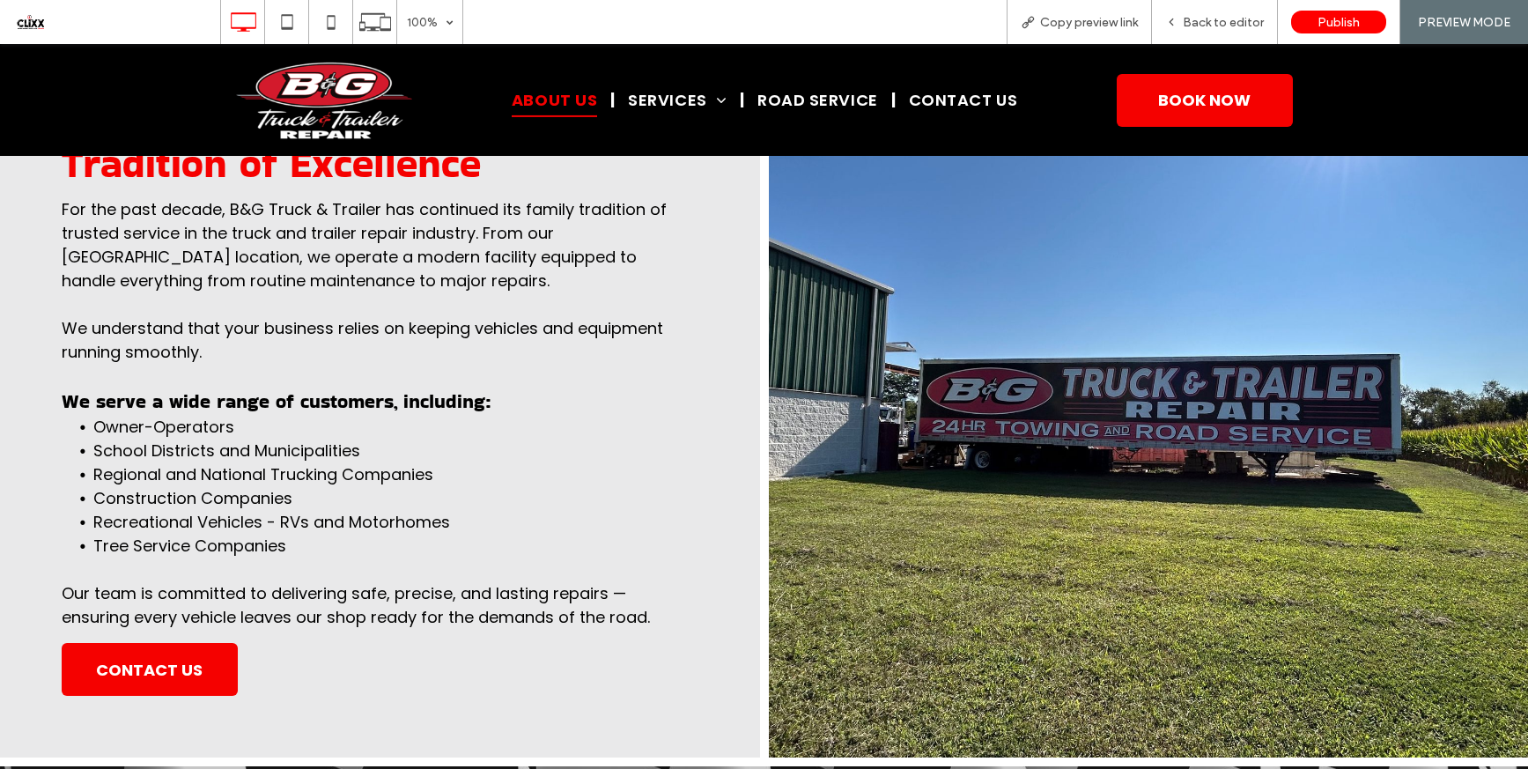
scroll to position [1127, 0]
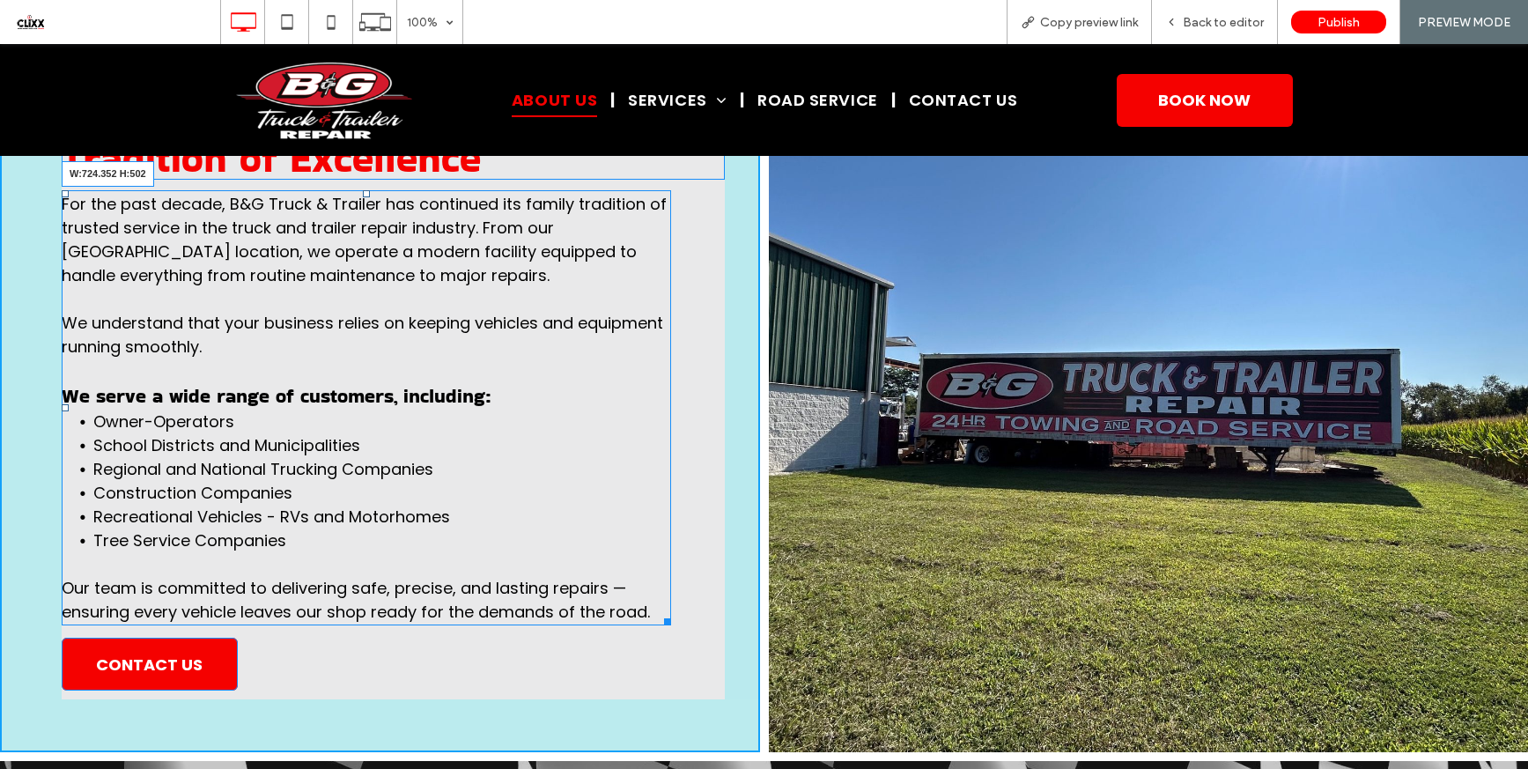
drag, startPoint x: 664, startPoint y: 633, endPoint x: 692, endPoint y: 636, distance: 28.3
click at [671, 625] on div at bounding box center [664, 618] width 13 height 13
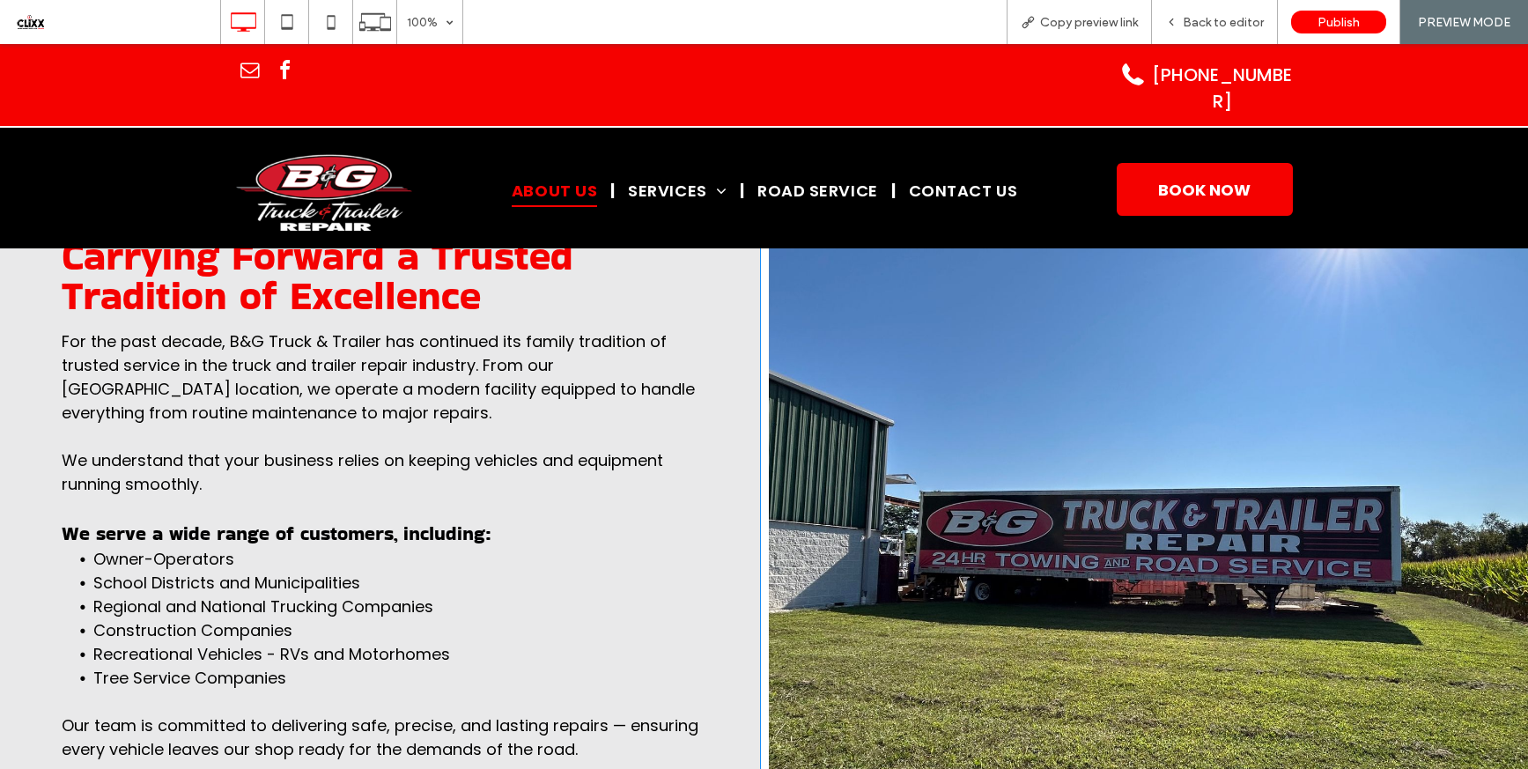
scroll to position [0, 0]
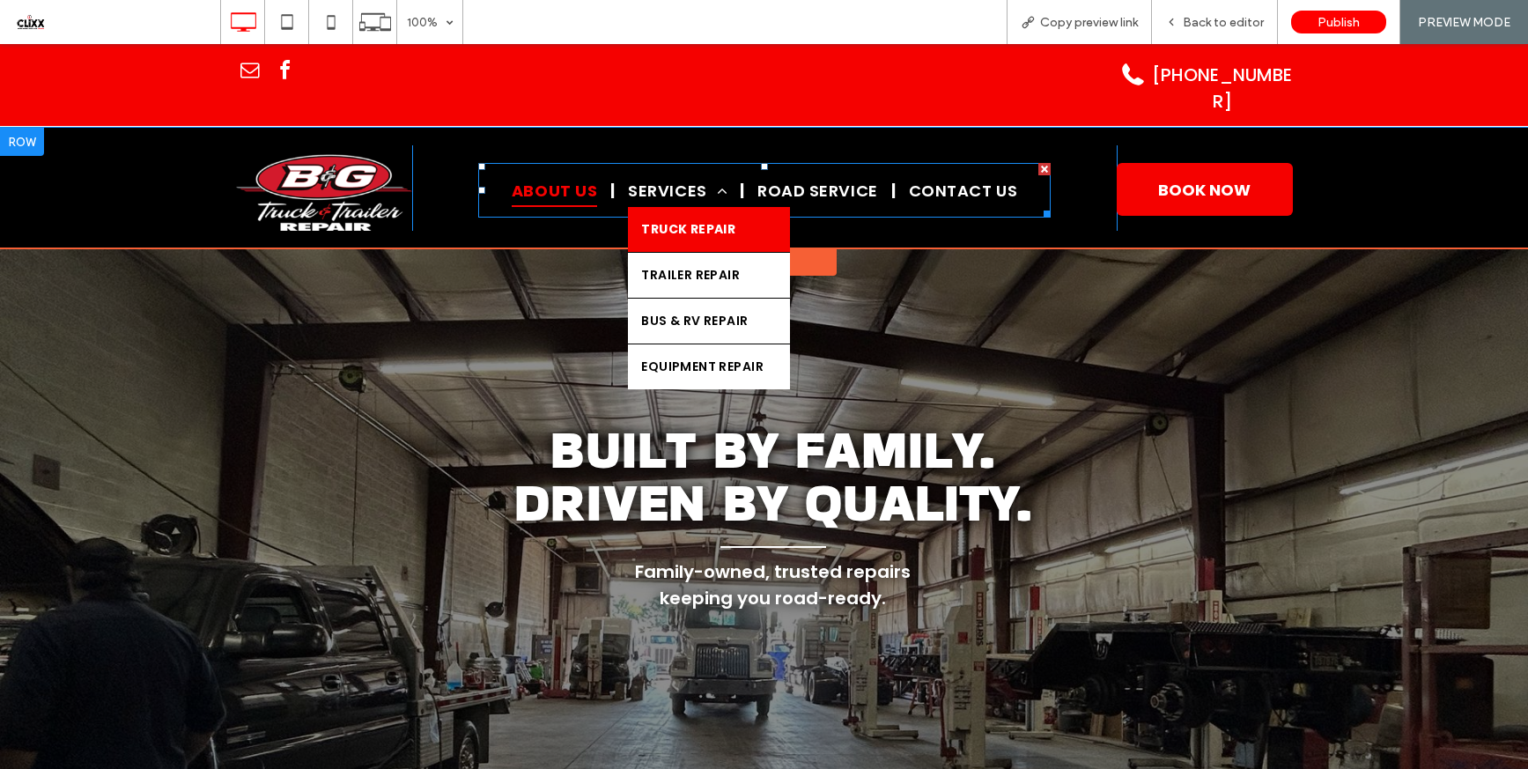
click at [665, 207] on link "TRUCK Repair" at bounding box center [709, 229] width 162 height 45
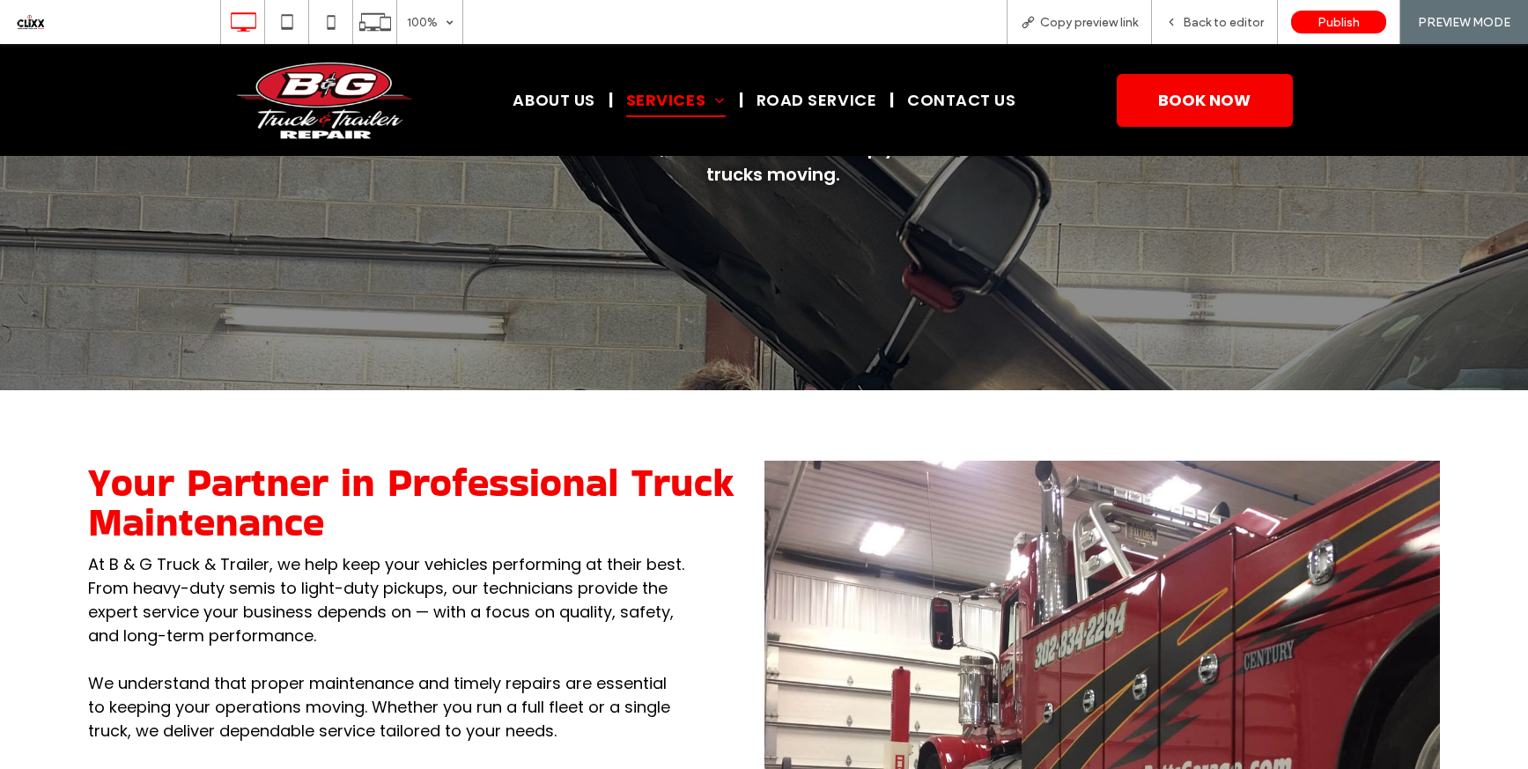
scroll to position [372, 0]
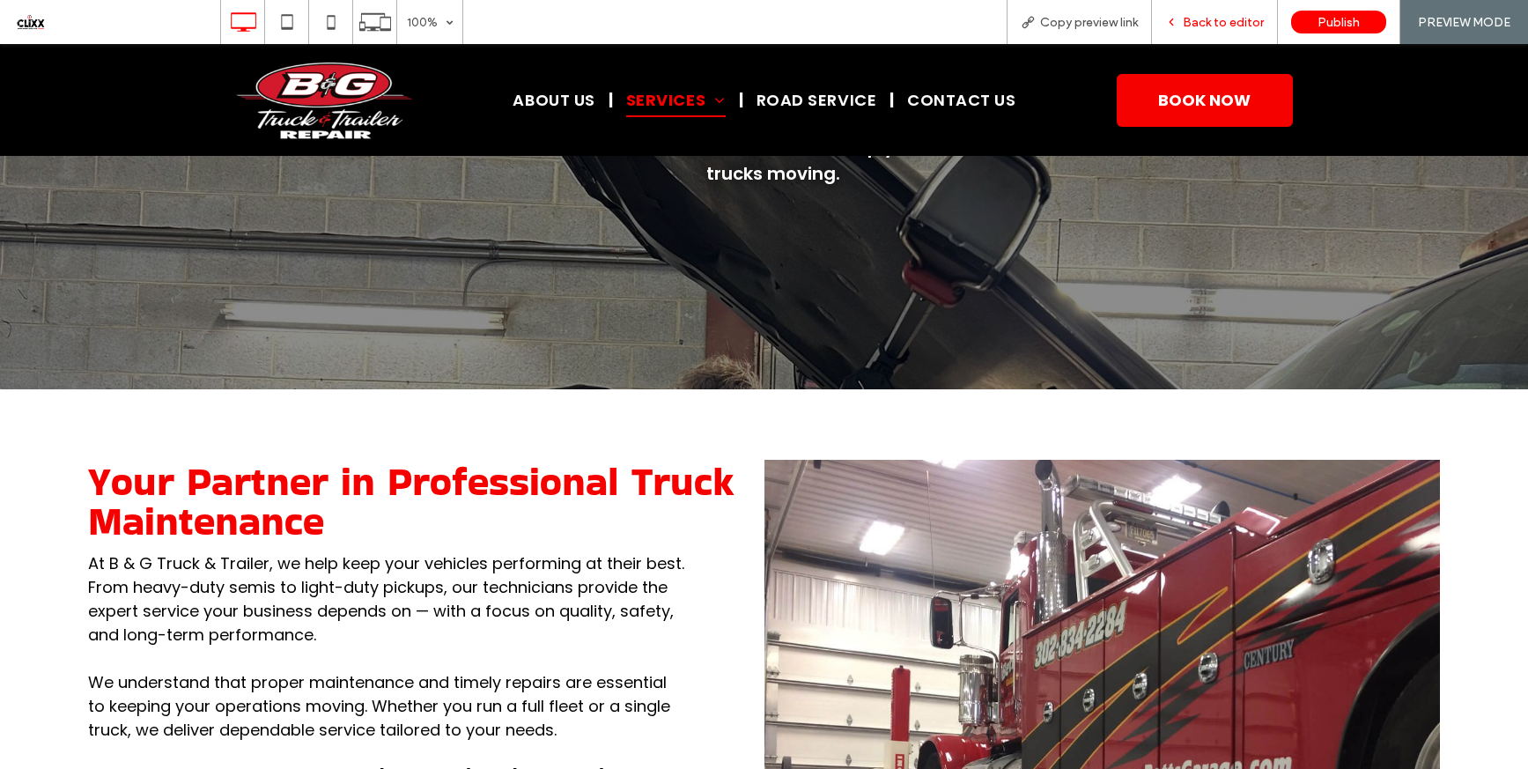
click at [1213, 26] on span "Back to editor" at bounding box center [1223, 22] width 81 height 15
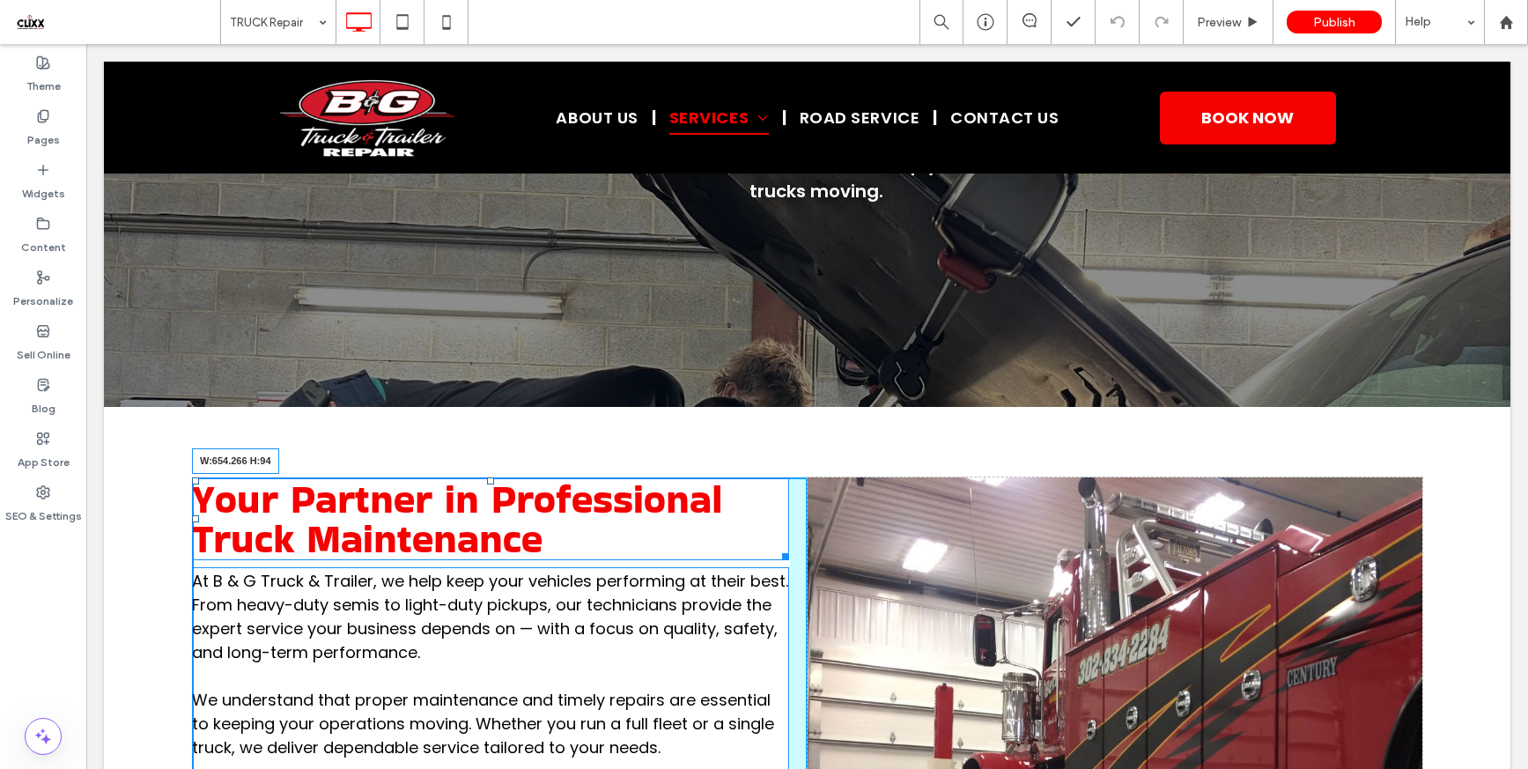
drag, startPoint x: 777, startPoint y: 551, endPoint x: 762, endPoint y: 551, distance: 15.0
click at [776, 551] on div at bounding box center [782, 553] width 13 height 13
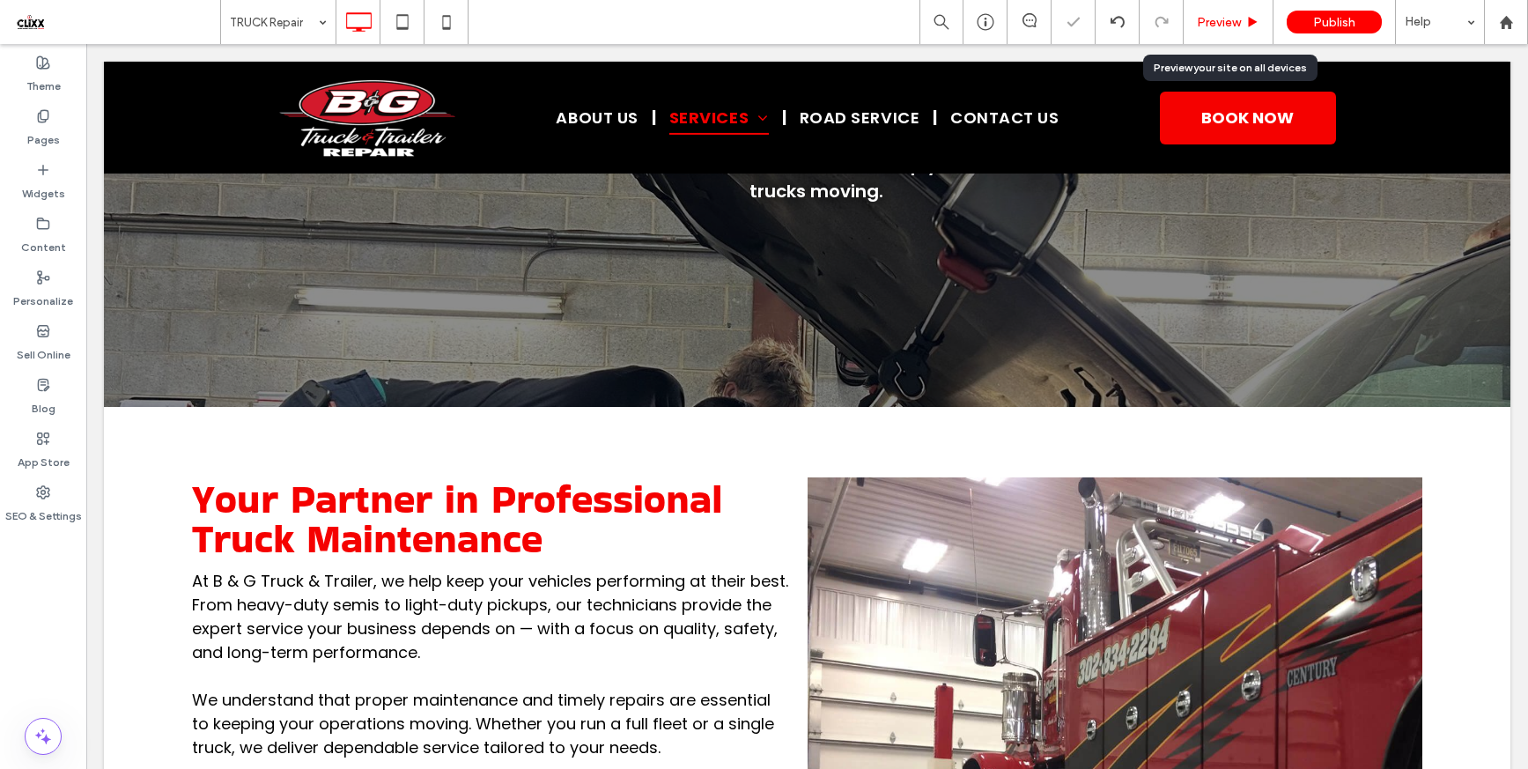
click at [1233, 7] on div "Preview" at bounding box center [1228, 22] width 90 height 44
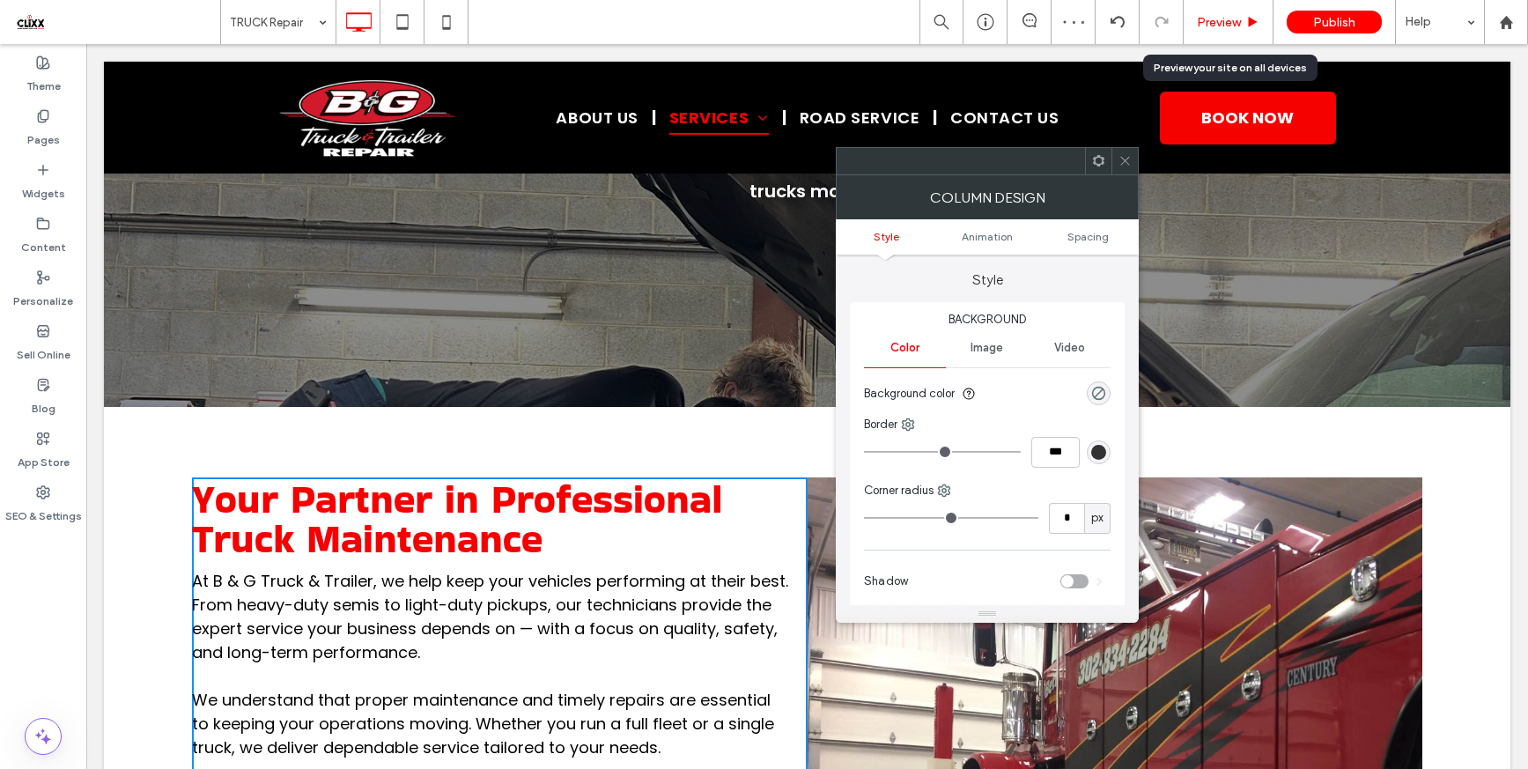
click at [1233, 26] on span "Preview" at bounding box center [1219, 22] width 44 height 15
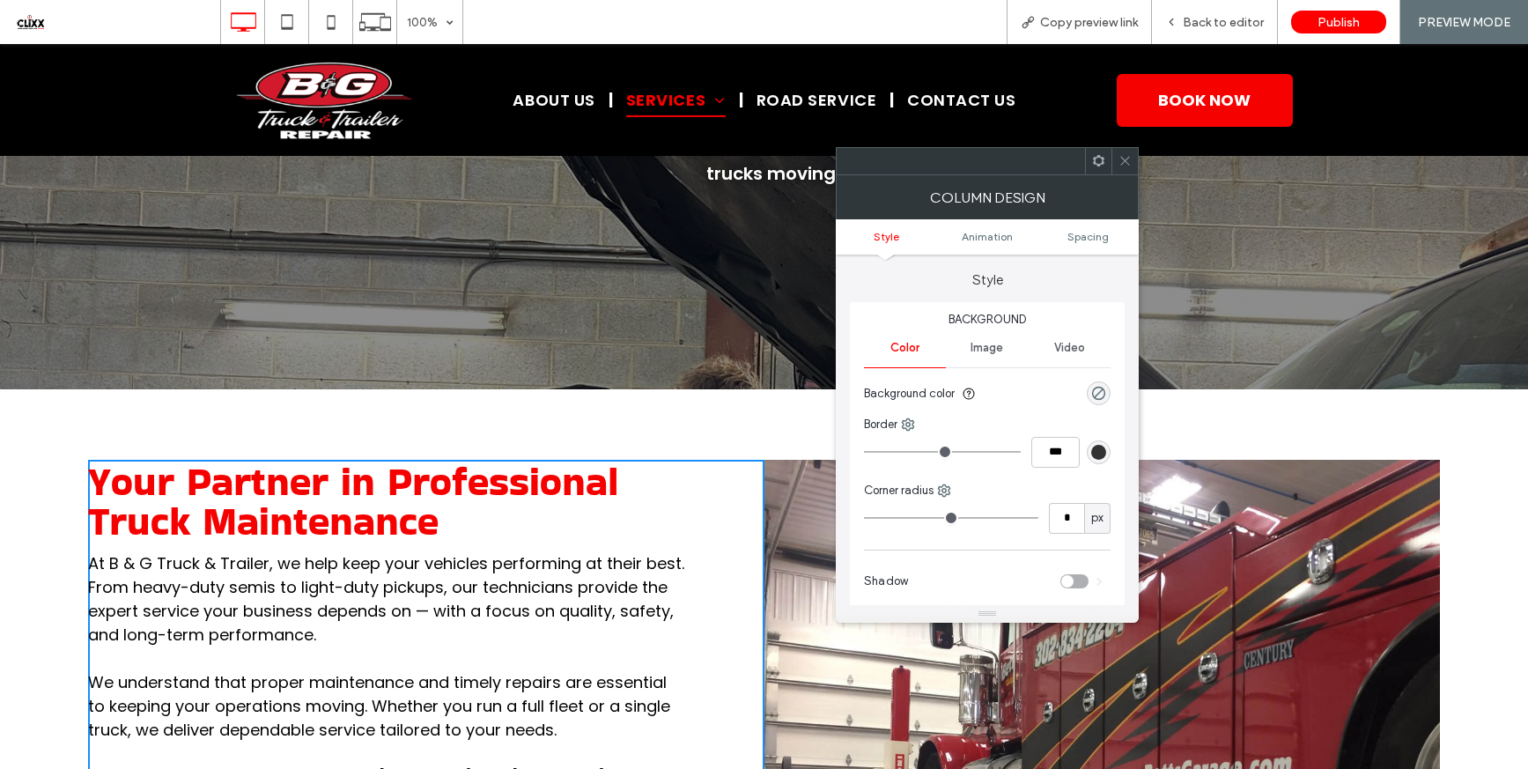
click at [1124, 163] on icon at bounding box center [1124, 160] width 13 height 13
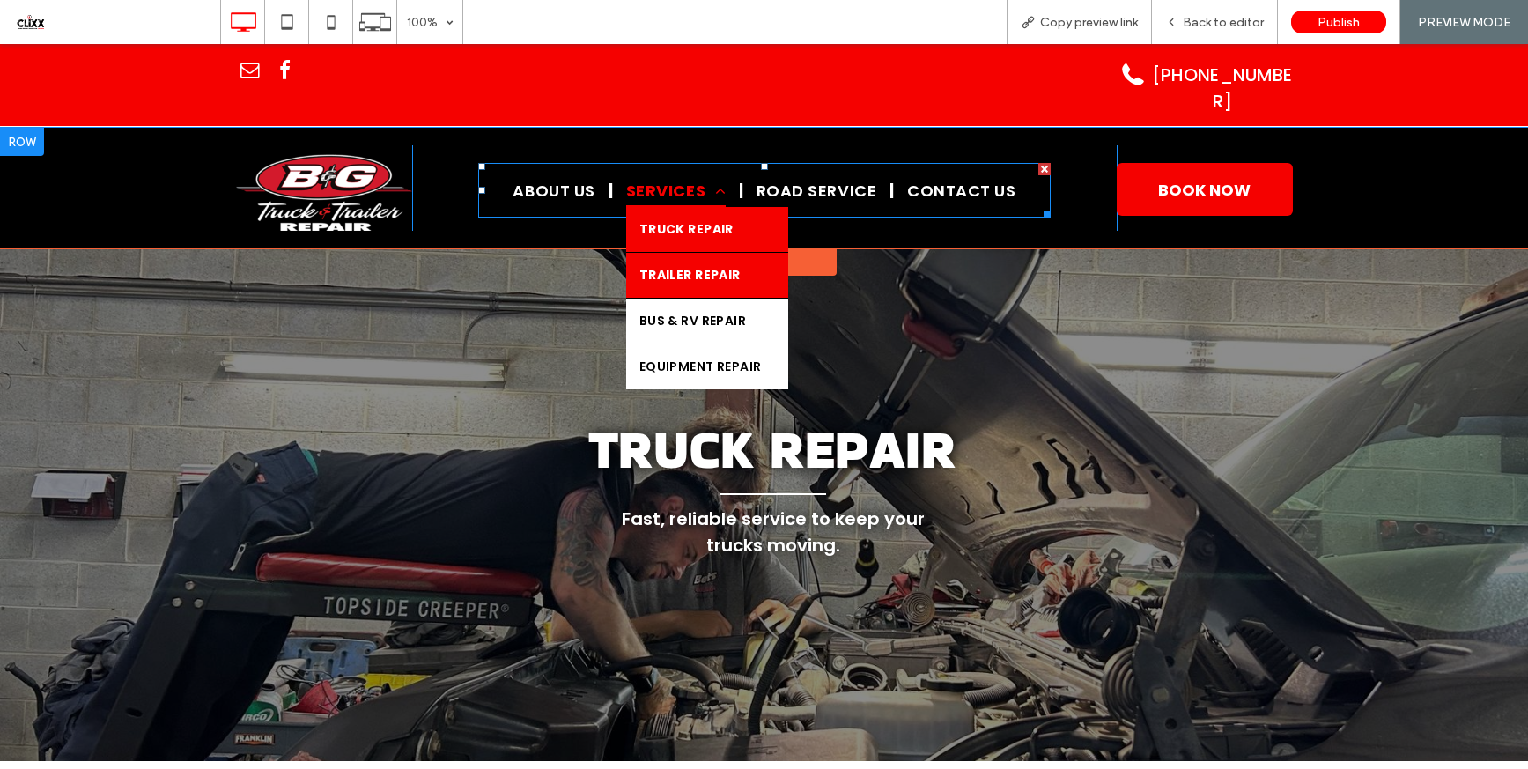
drag, startPoint x: 698, startPoint y: 261, endPoint x: 698, endPoint y: 303, distance: 42.3
click at [698, 266] on span "TRAILER REPAIR" at bounding box center [689, 275] width 101 height 18
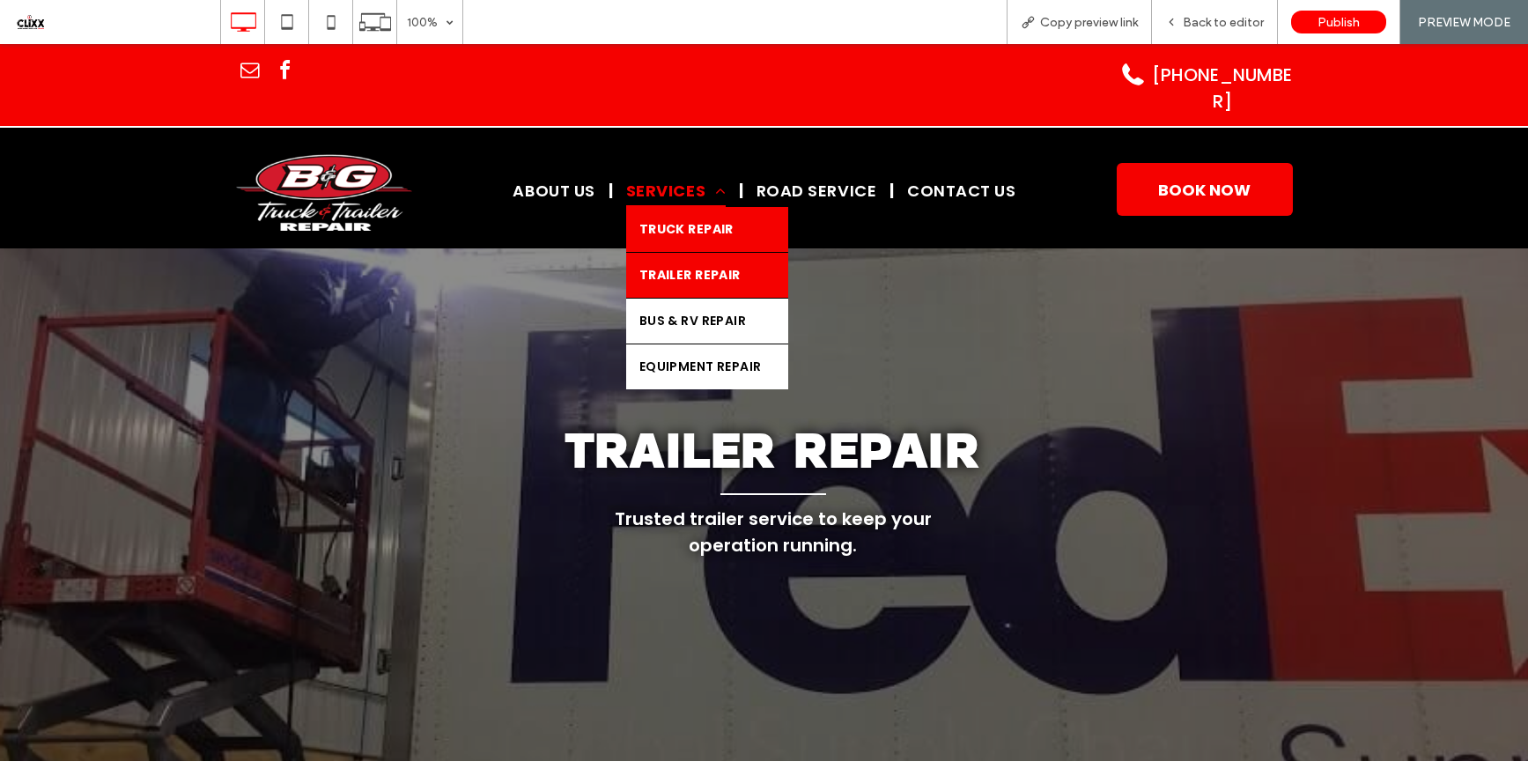
click at [667, 220] on span "TRUCK Repair" at bounding box center [686, 229] width 94 height 18
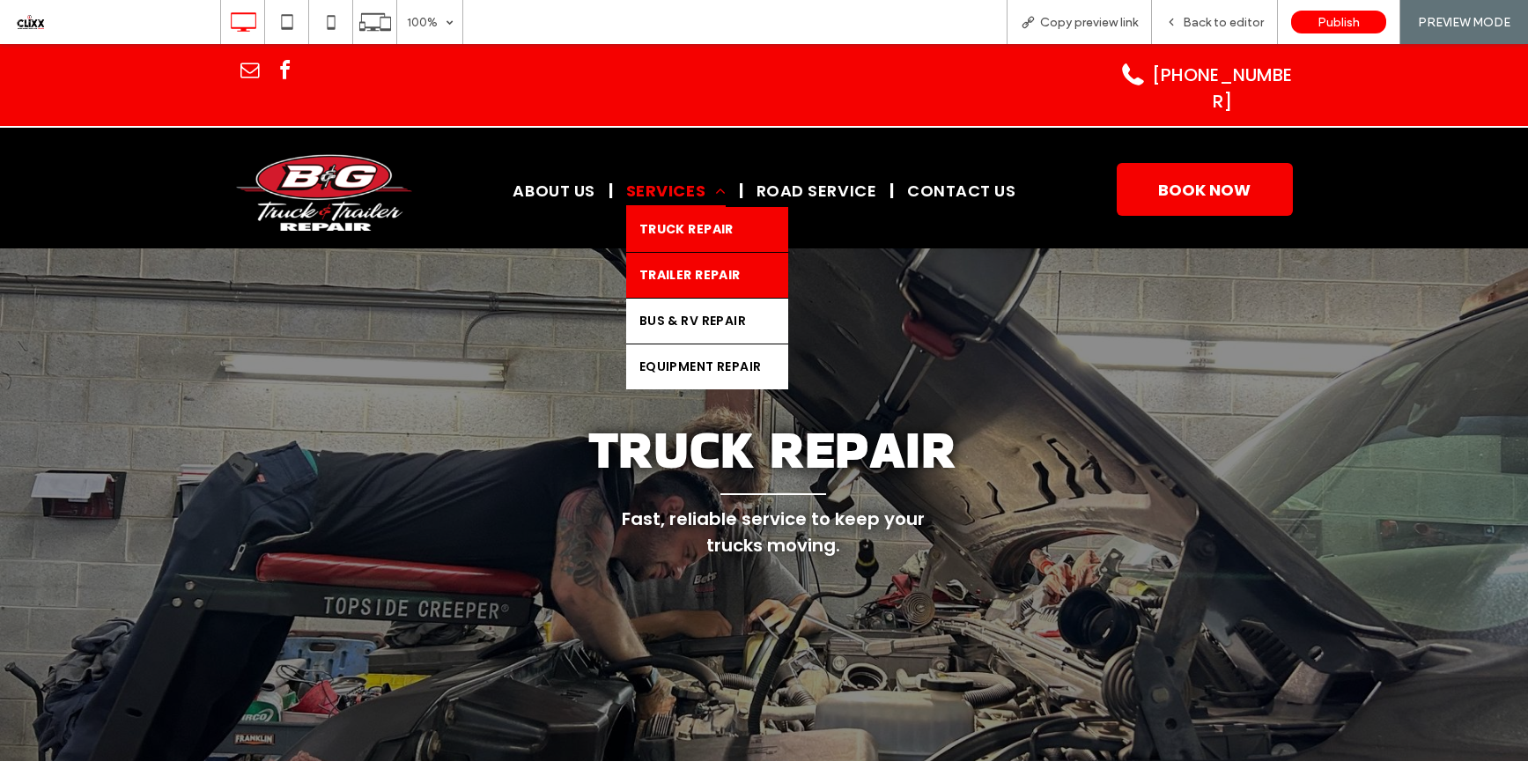
click at [688, 266] on span "TRAILER REPAIR" at bounding box center [689, 275] width 101 height 18
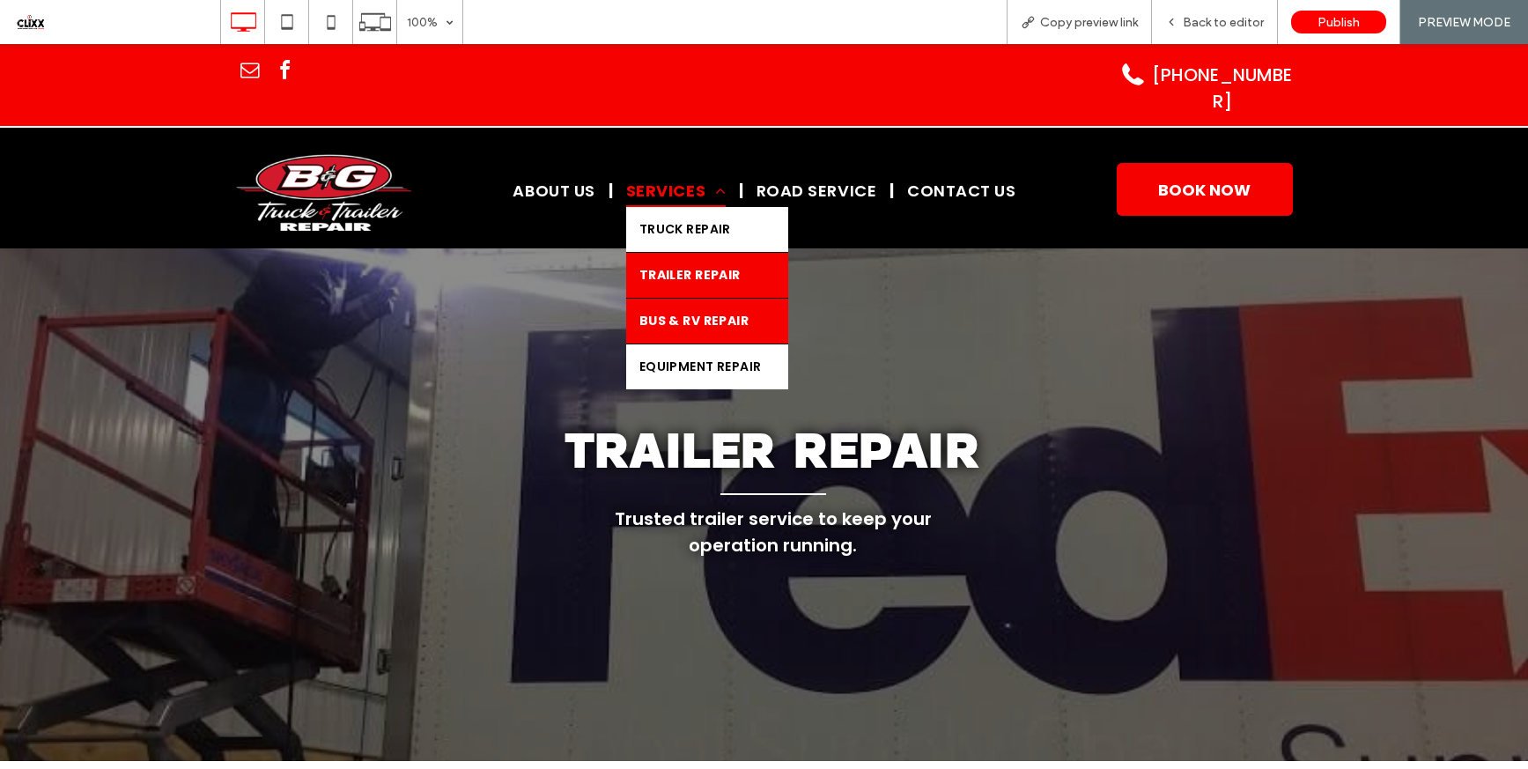
click at [687, 312] on link "BUS & RV REPAIR" at bounding box center [707, 321] width 162 height 45
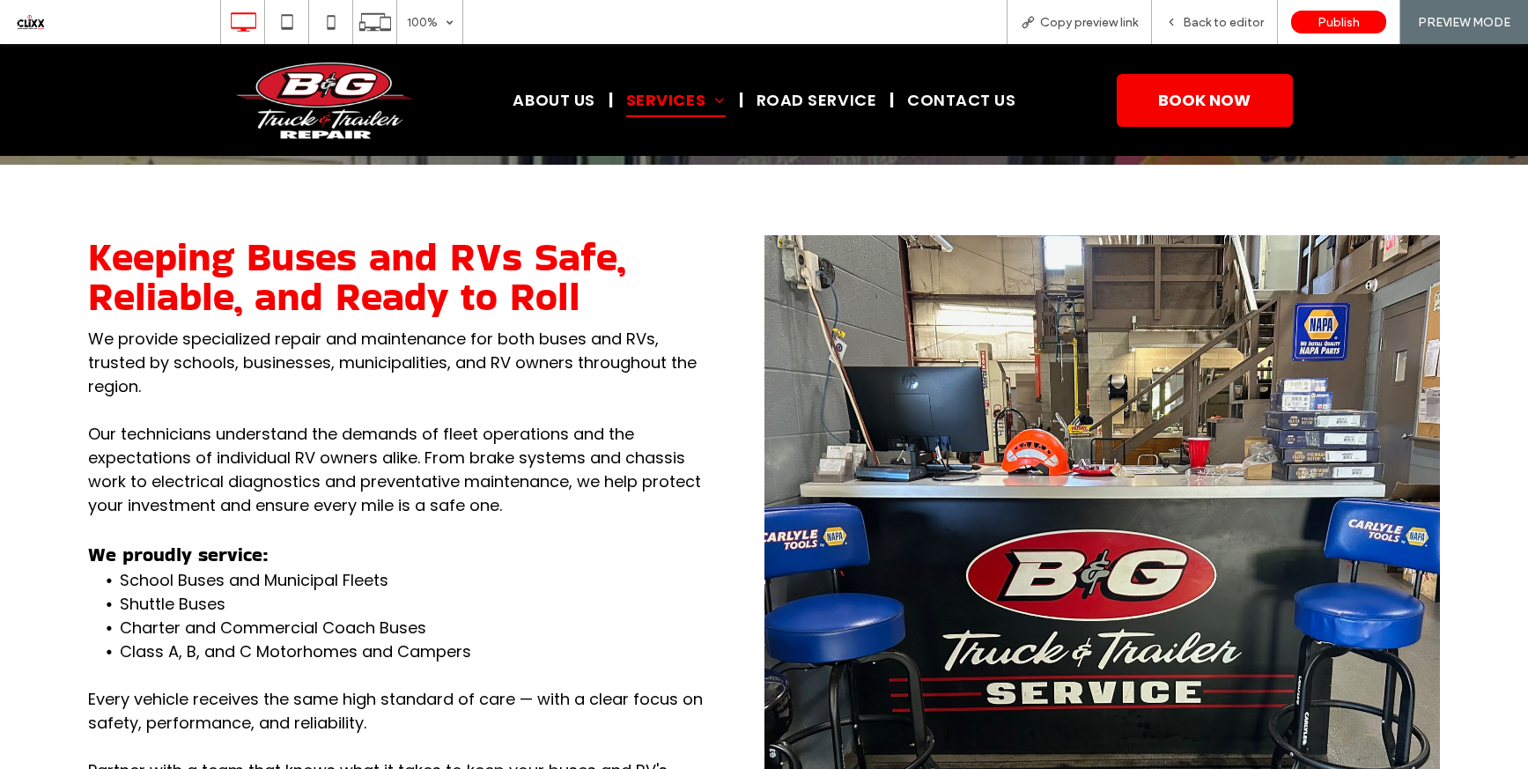
scroll to position [599, 0]
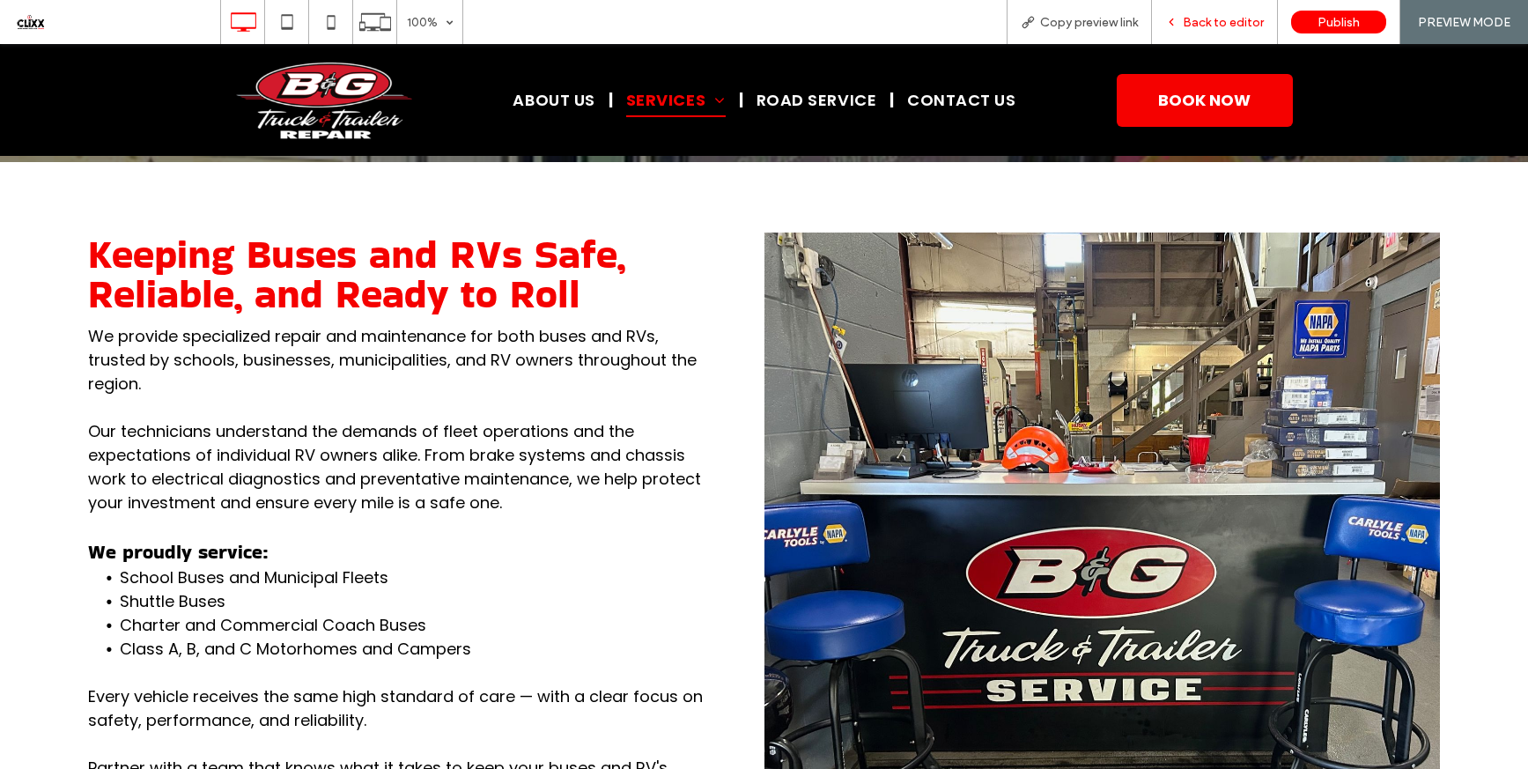
click at [1220, 11] on div "Back to editor" at bounding box center [1215, 22] width 126 height 44
click at [1211, 21] on span "Back to editor" at bounding box center [1223, 22] width 81 height 15
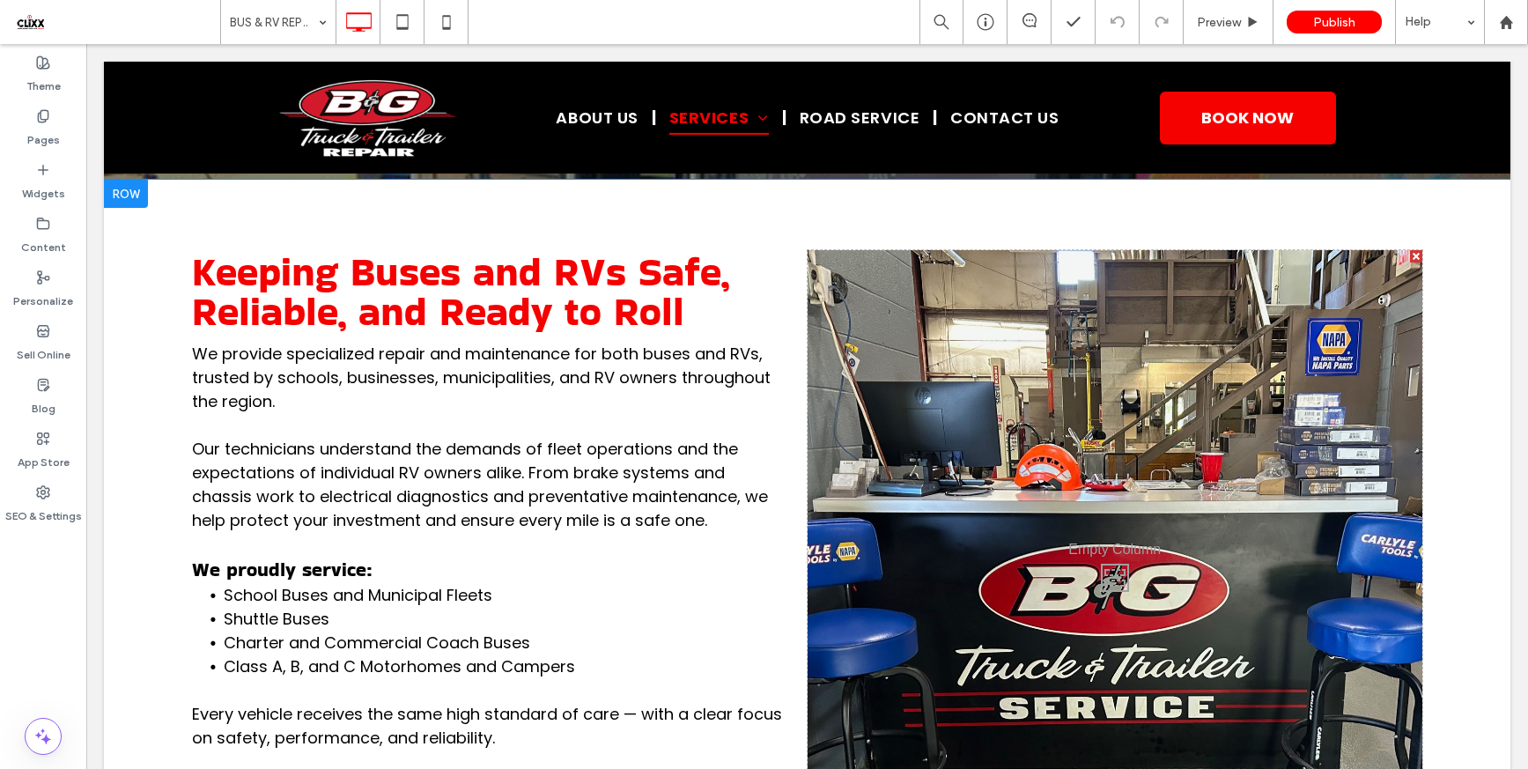
click at [783, 325] on div "Keeping Buses and RVs Safe, Reliable, and Ready to Roll We provide specialized …" at bounding box center [500, 573] width 616 height 646
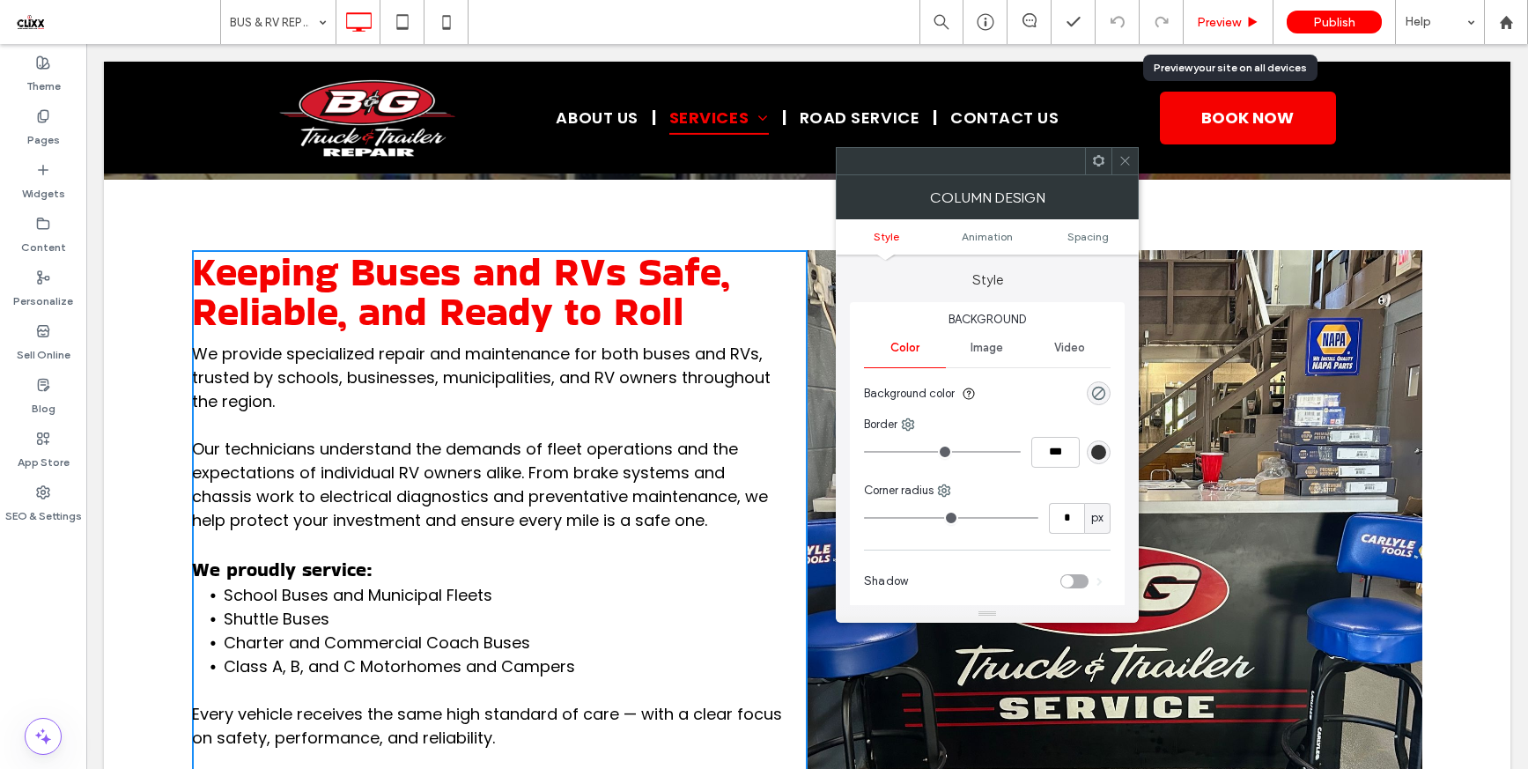
click at [1230, 18] on span "Preview" at bounding box center [1219, 22] width 44 height 15
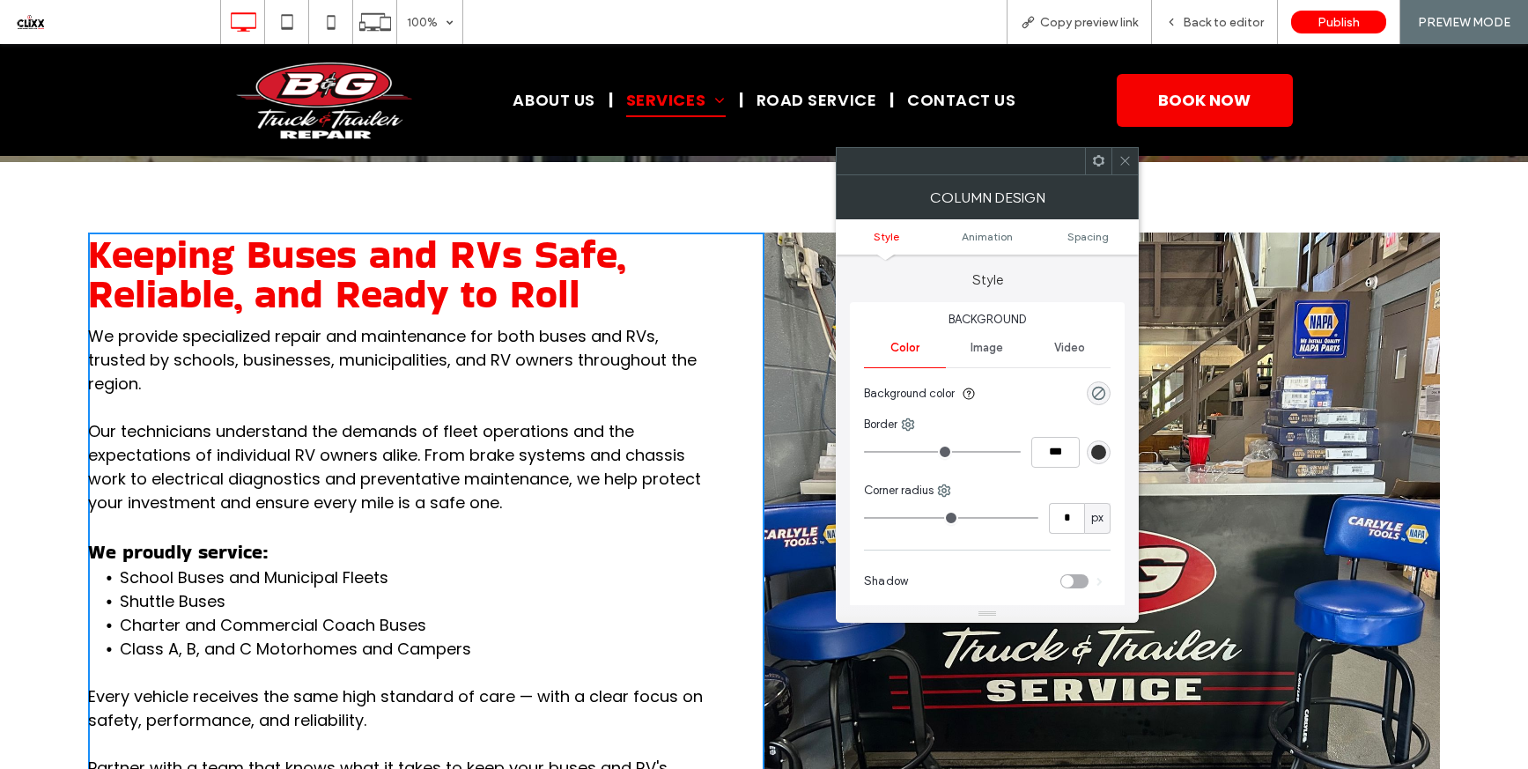
click at [1123, 160] on icon at bounding box center [1124, 160] width 13 height 13
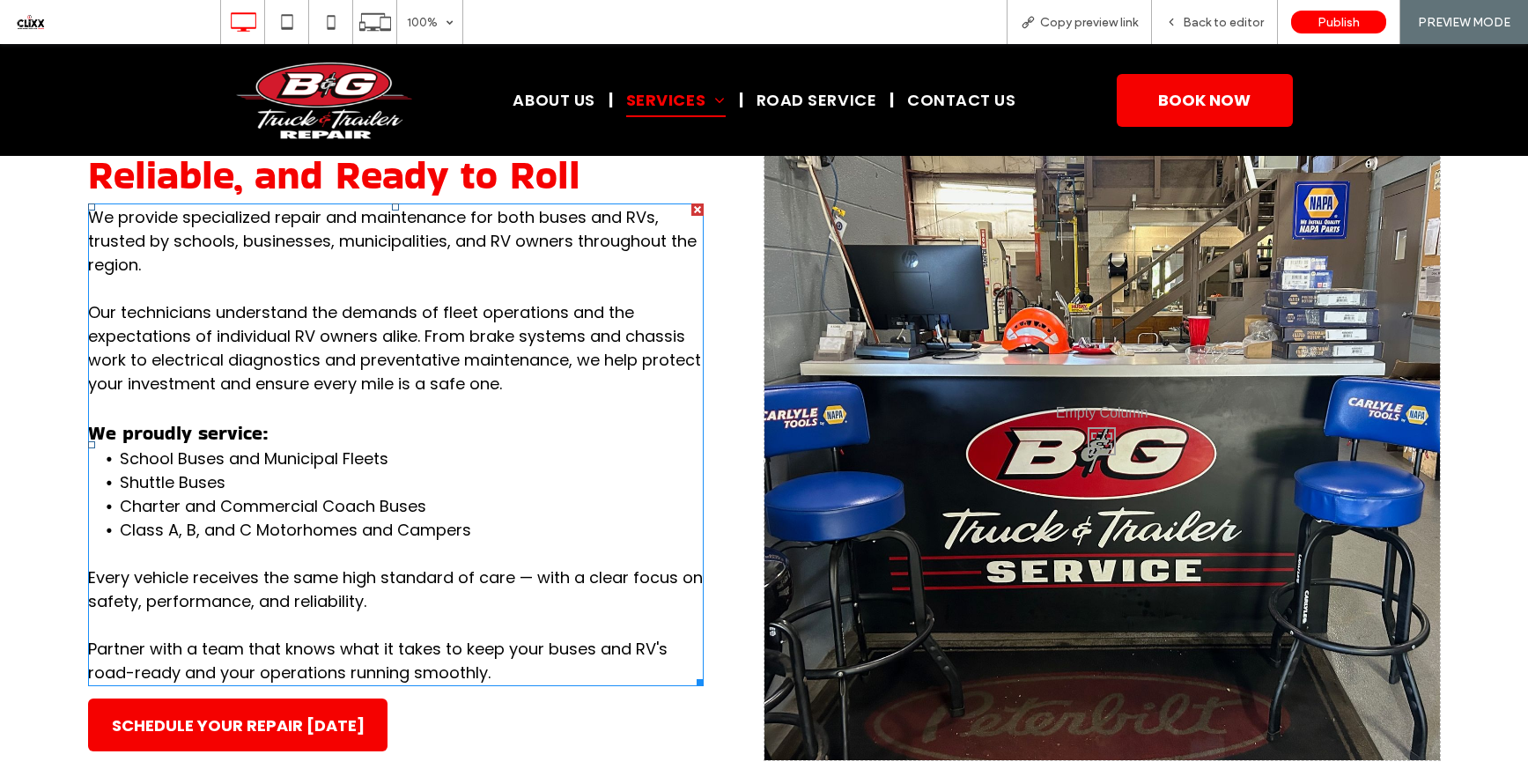
scroll to position [721, 0]
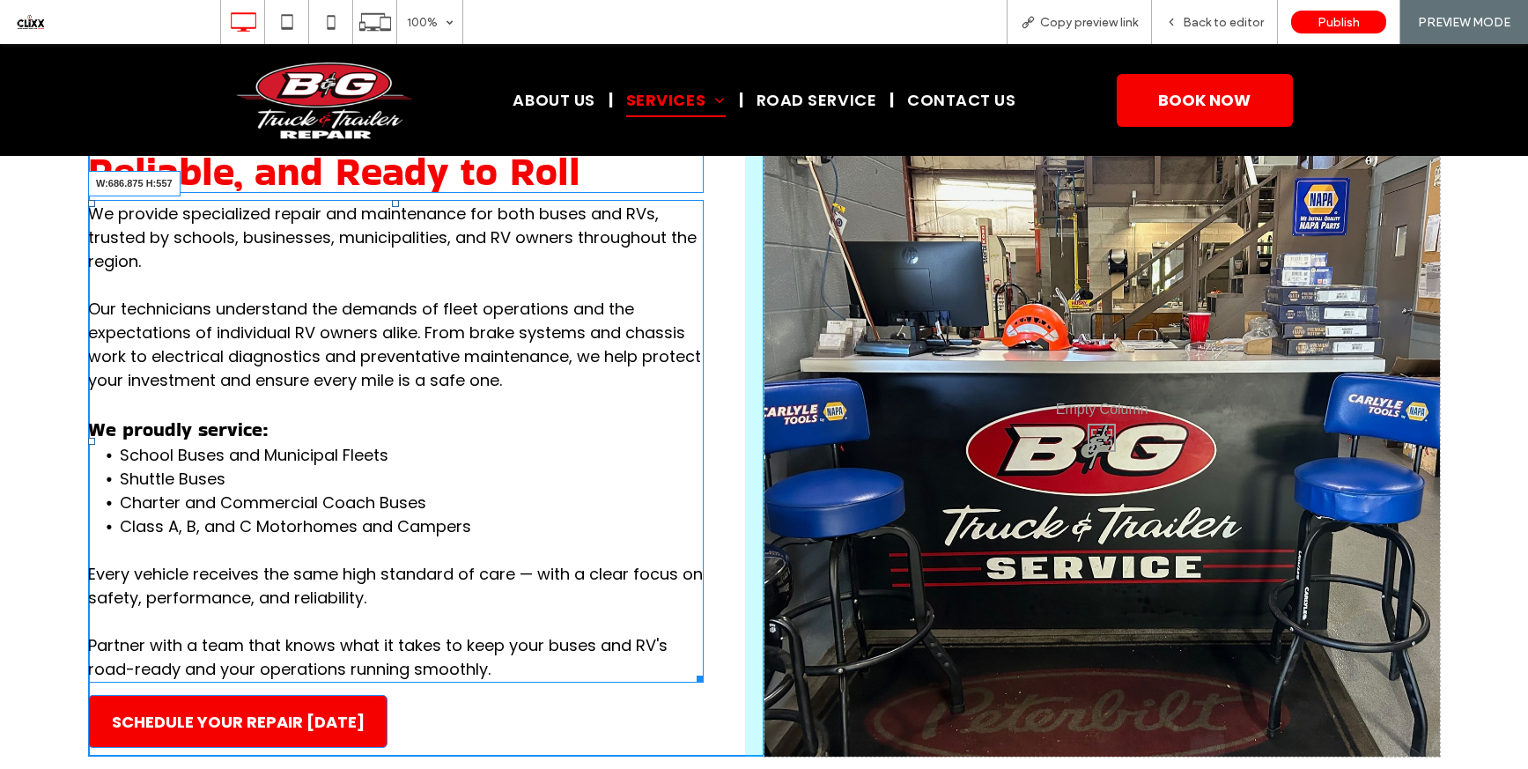
drag, startPoint x: 699, startPoint y: 684, endPoint x: 711, endPoint y: 721, distance: 38.7
click at [690, 682] on div at bounding box center [696, 675] width 13 height 13
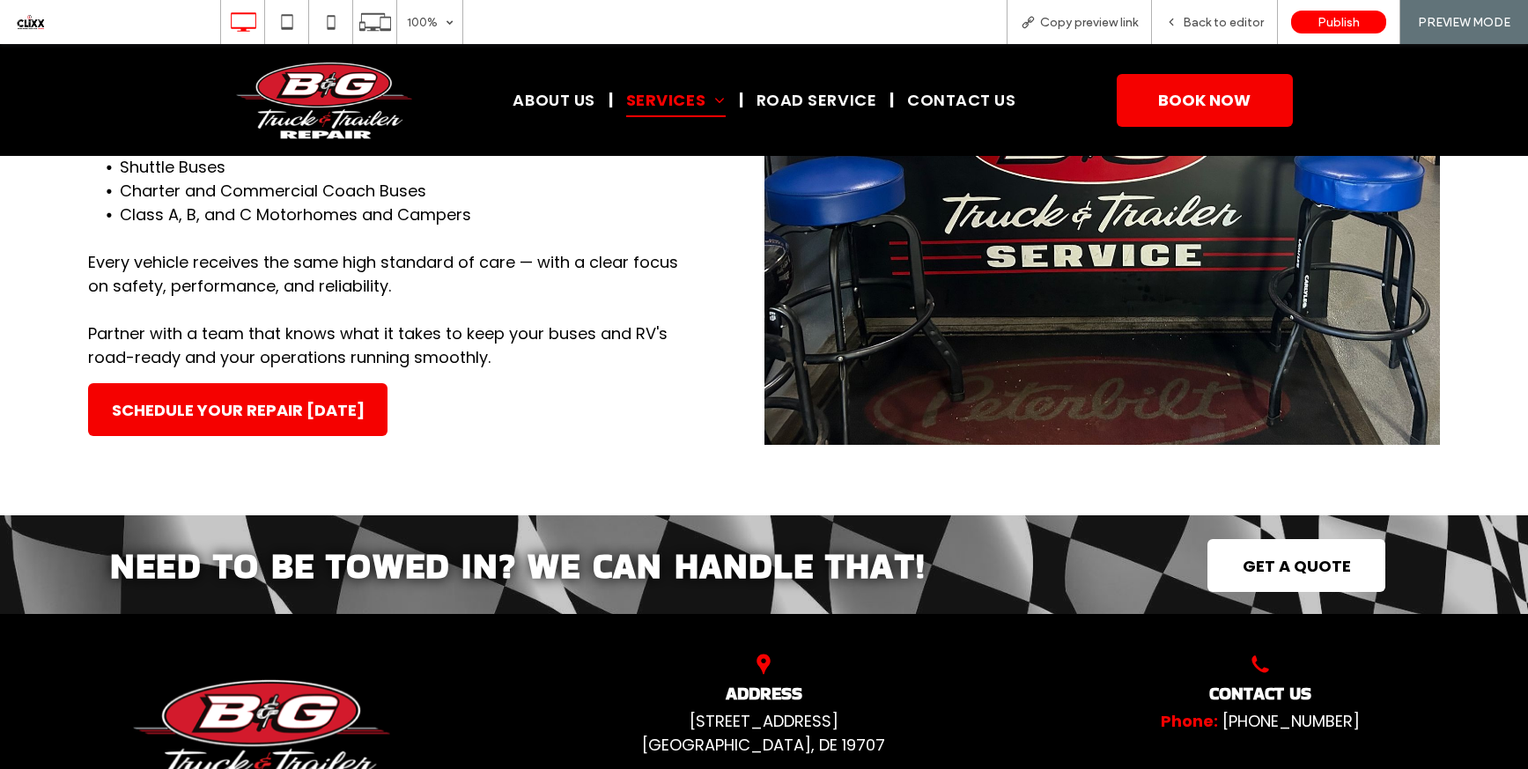
scroll to position [0, 0]
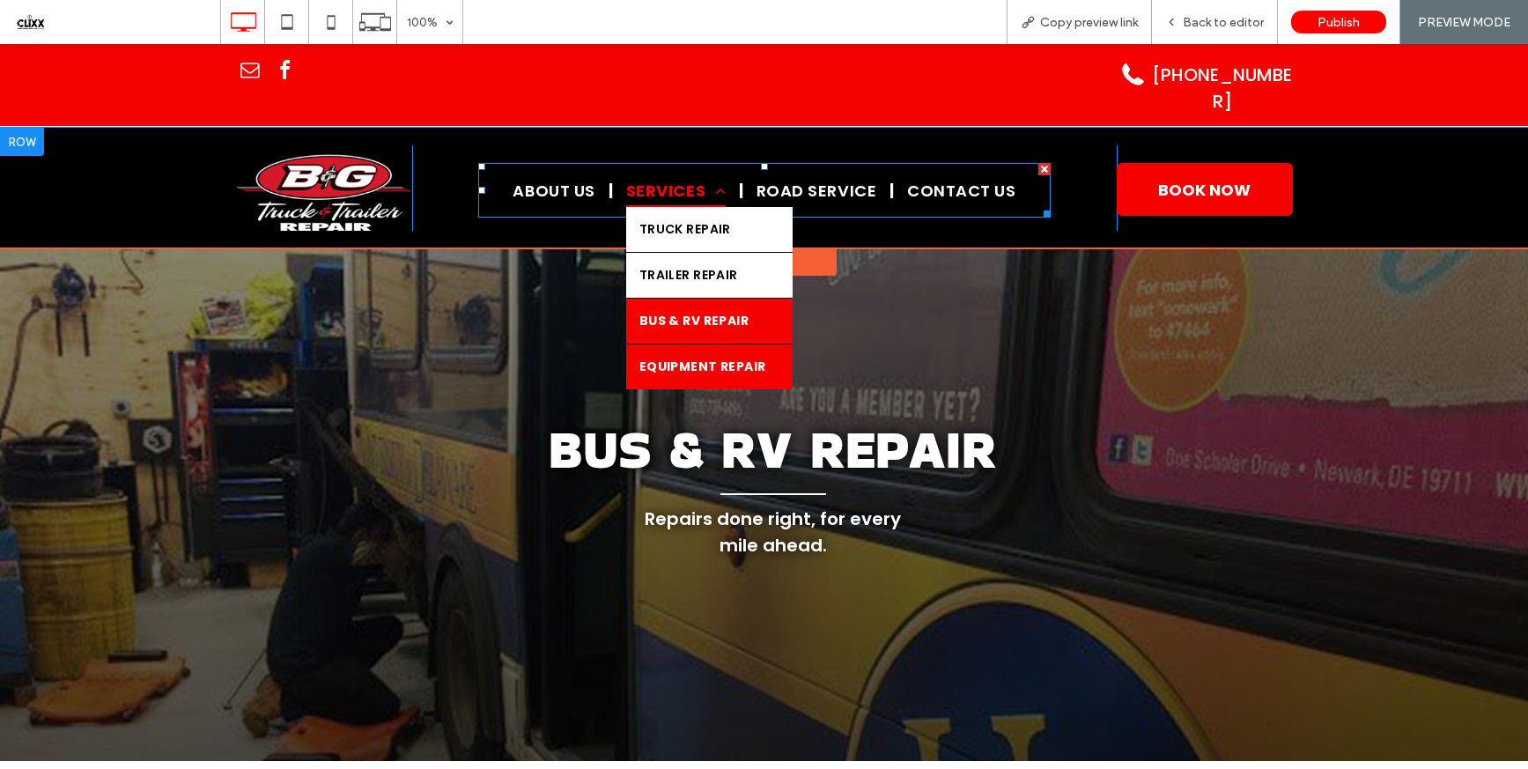
click at [657, 344] on link "EQUIPMENT REPAIR" at bounding box center [709, 366] width 166 height 45
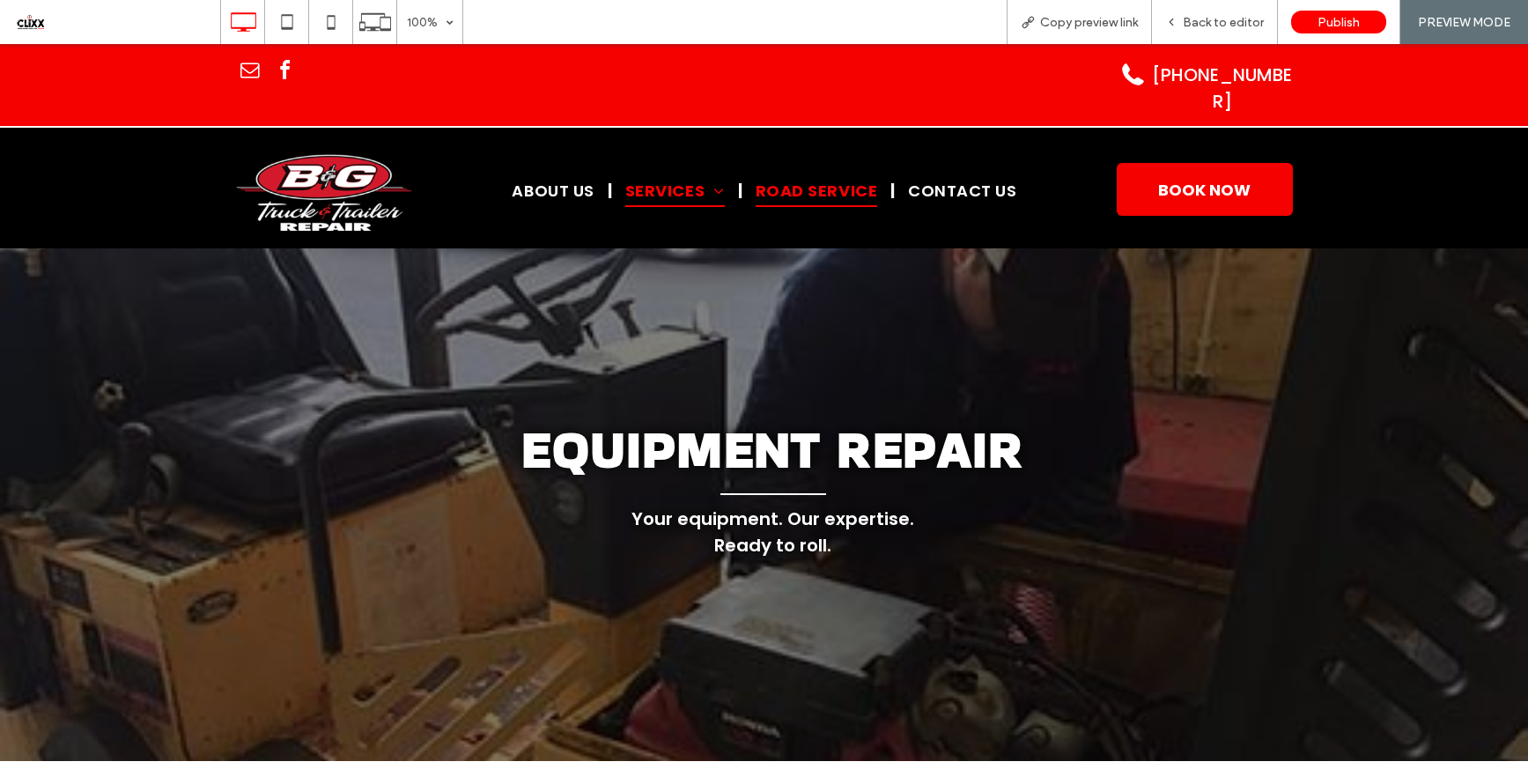
click at [821, 173] on span "Road Service" at bounding box center [817, 189] width 122 height 33
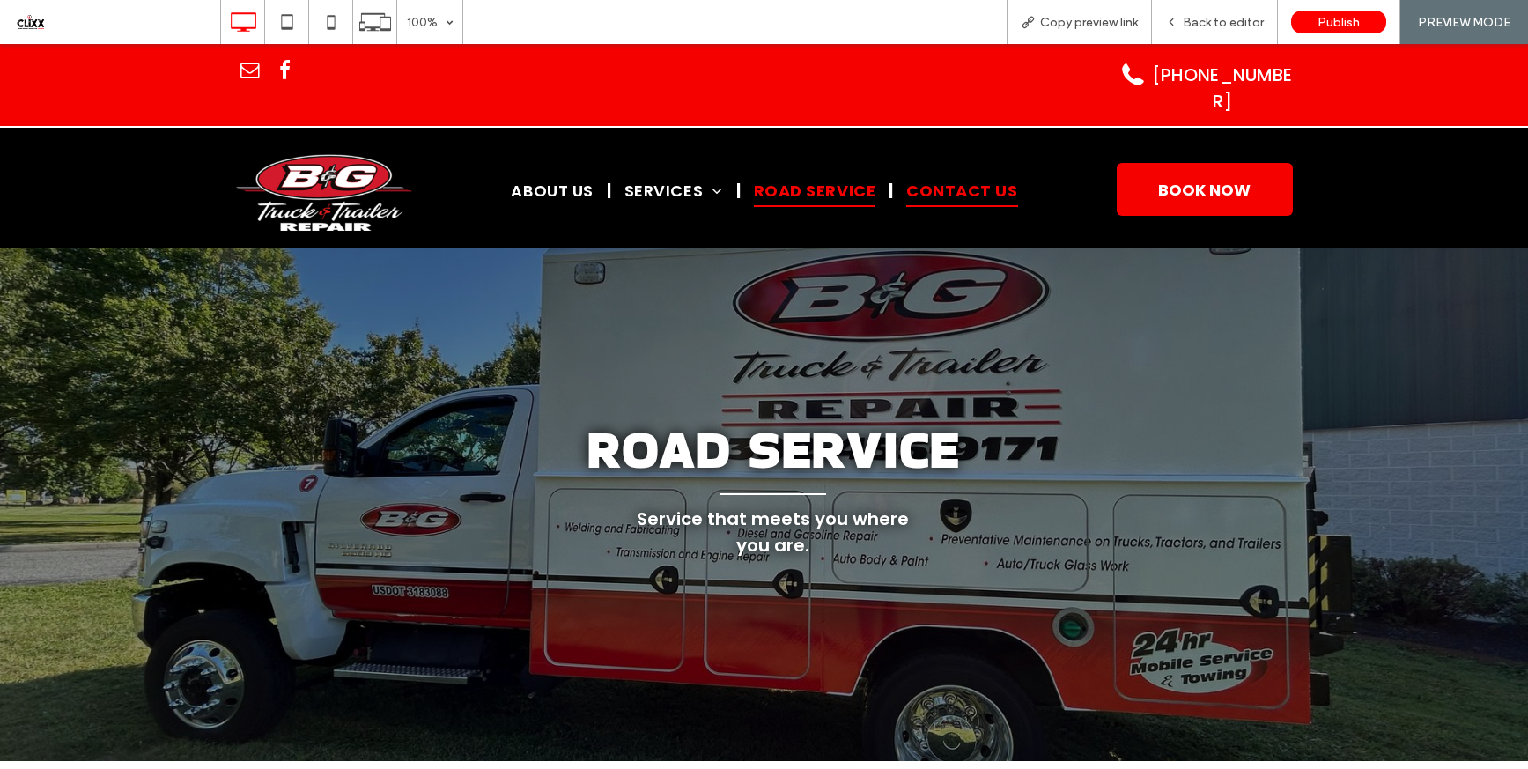
click at [946, 173] on span "Contact Us" at bounding box center [961, 189] width 111 height 33
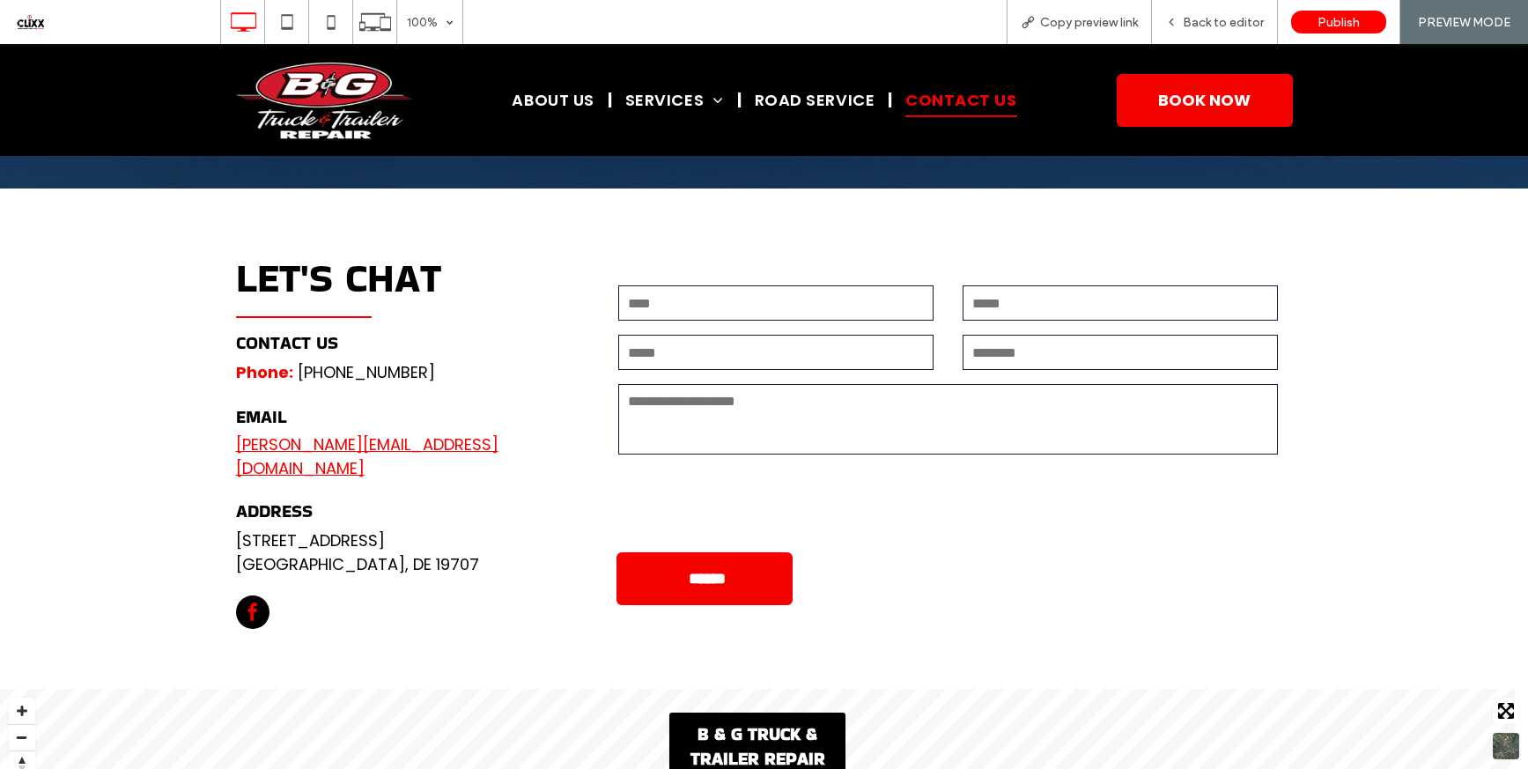
scroll to position [611, 0]
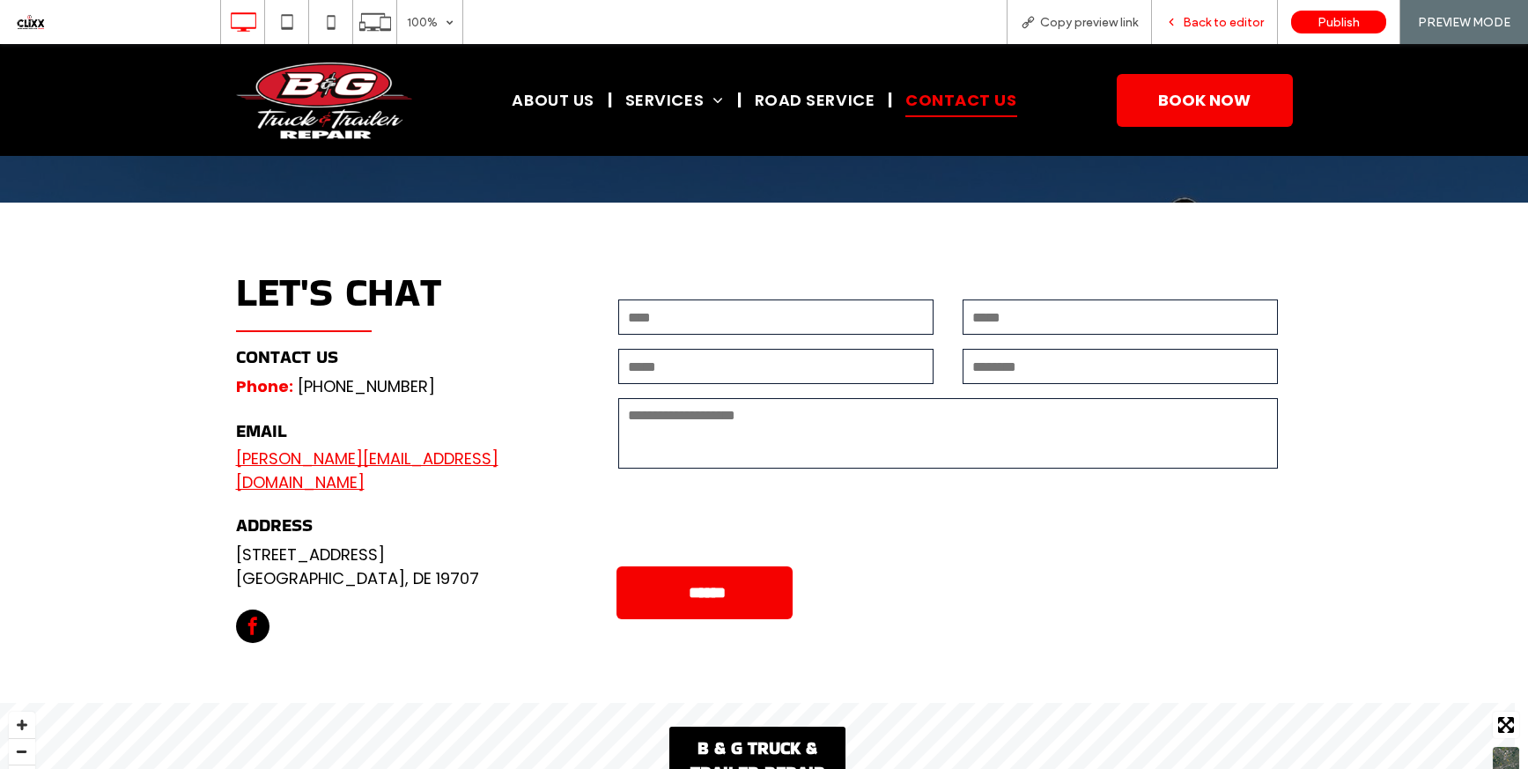
click at [1224, 16] on span "Back to editor" at bounding box center [1223, 22] width 81 height 15
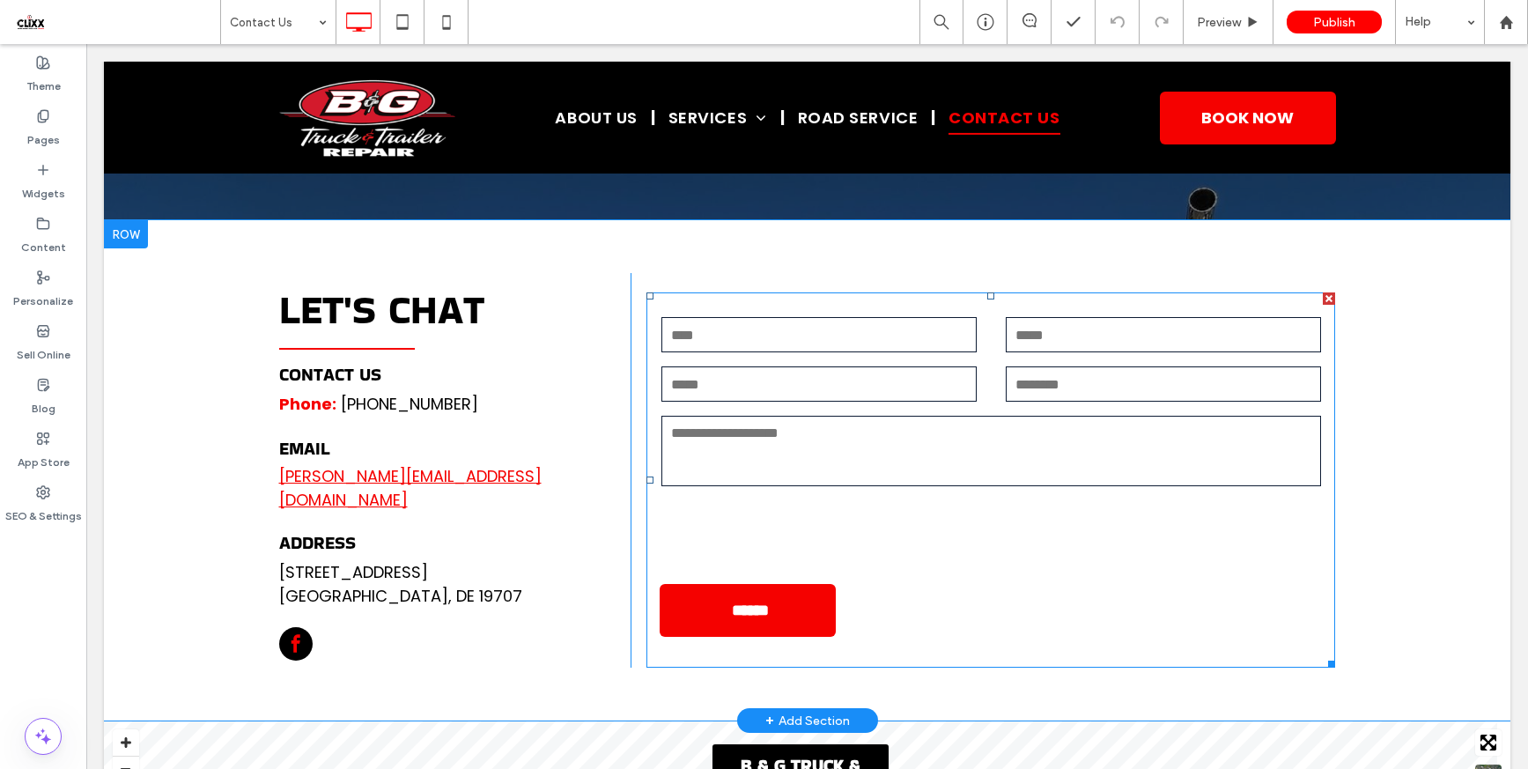
click at [846, 434] on textarea at bounding box center [990, 451] width 659 height 70
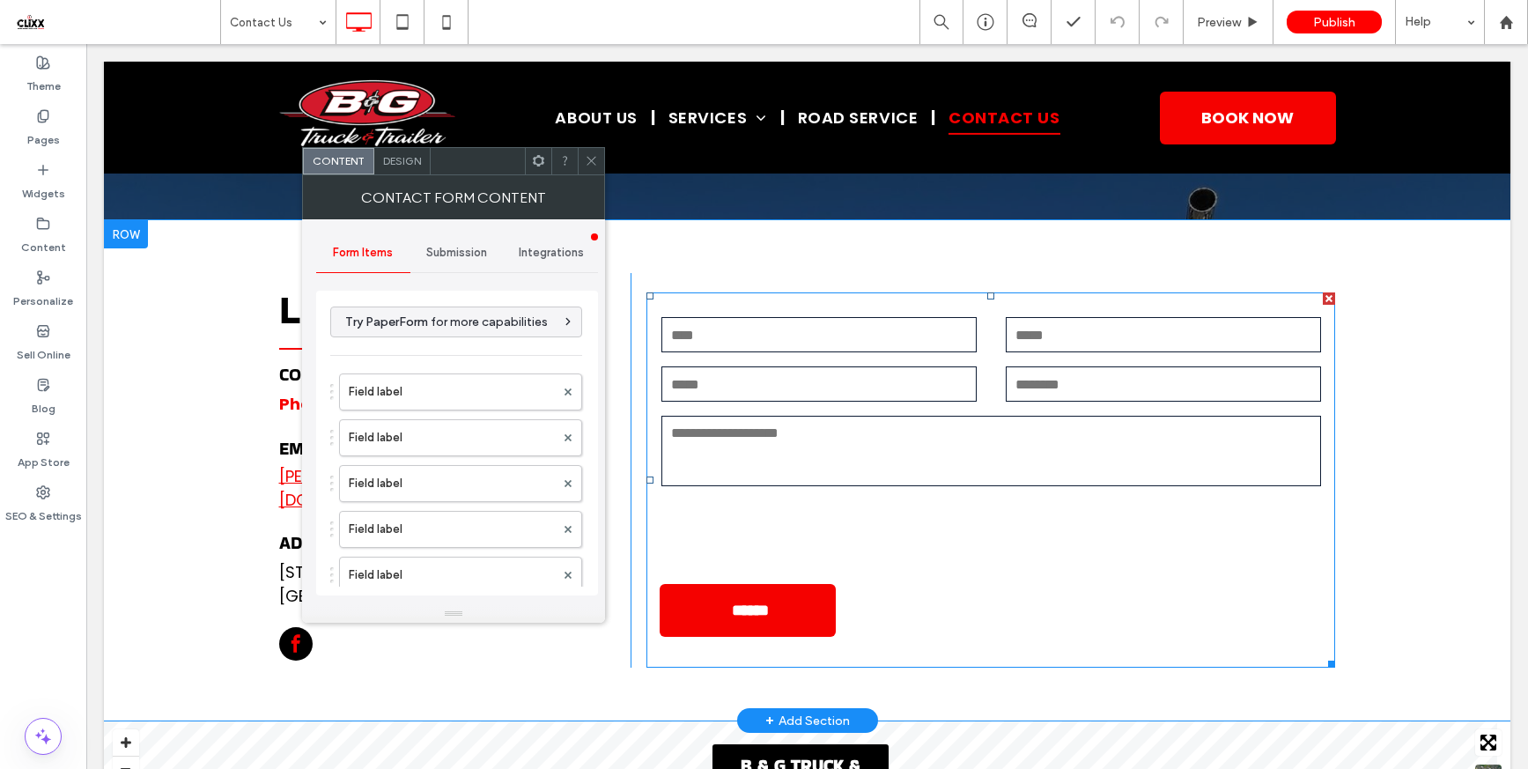
type input "******"
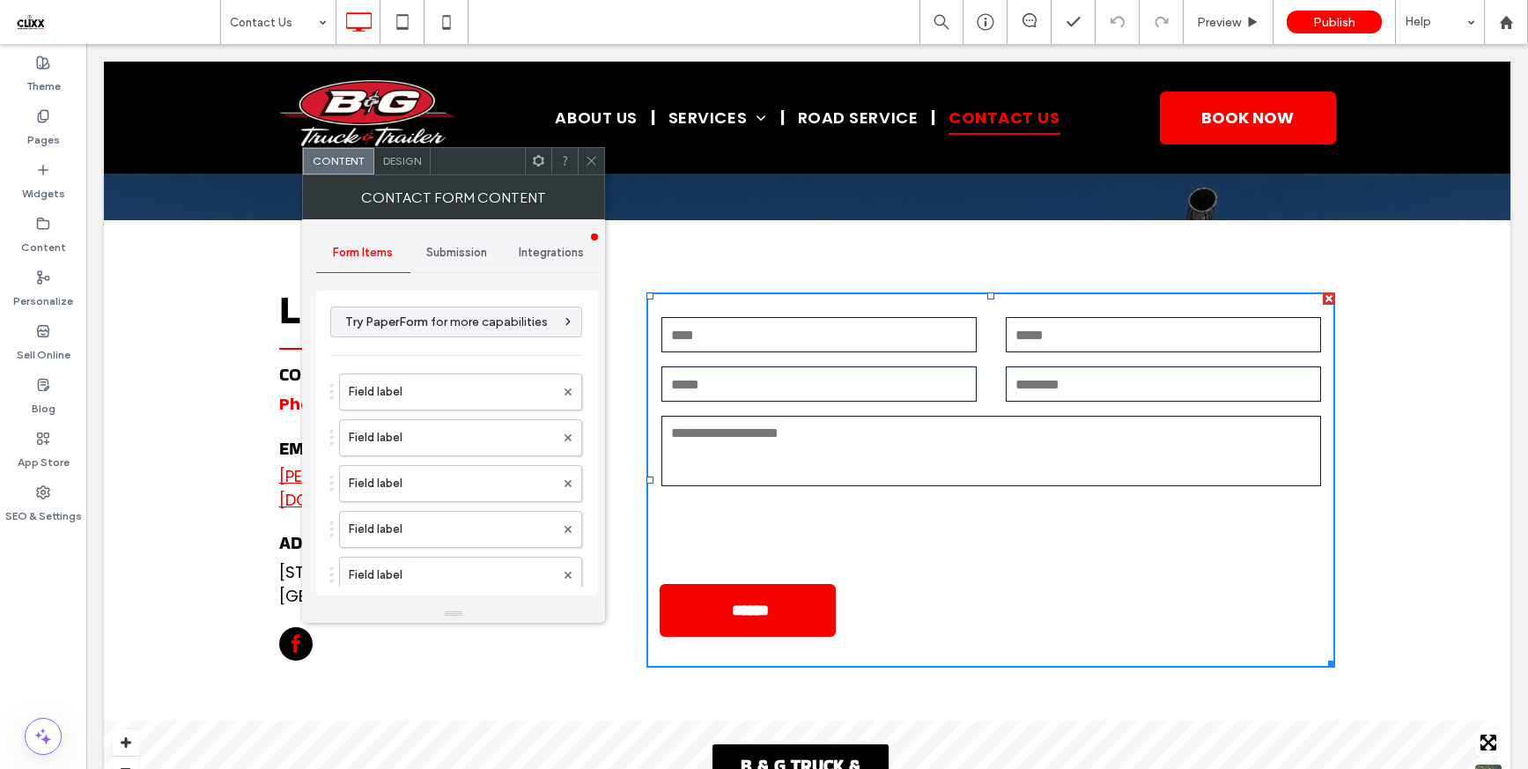
click at [452, 251] on span "Submission" at bounding box center [456, 253] width 61 height 14
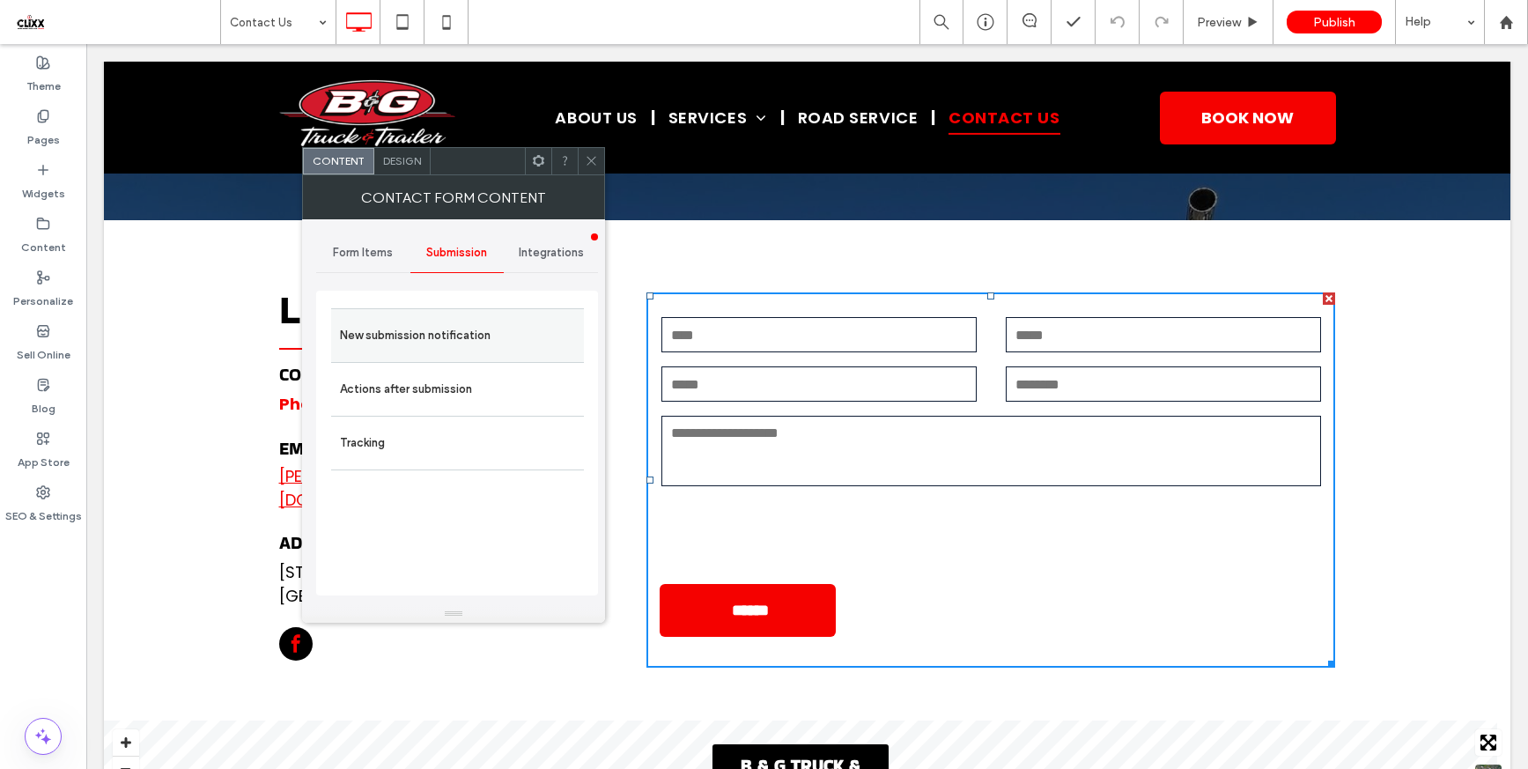
click at [450, 341] on label "New submission notification" at bounding box center [457, 335] width 235 height 35
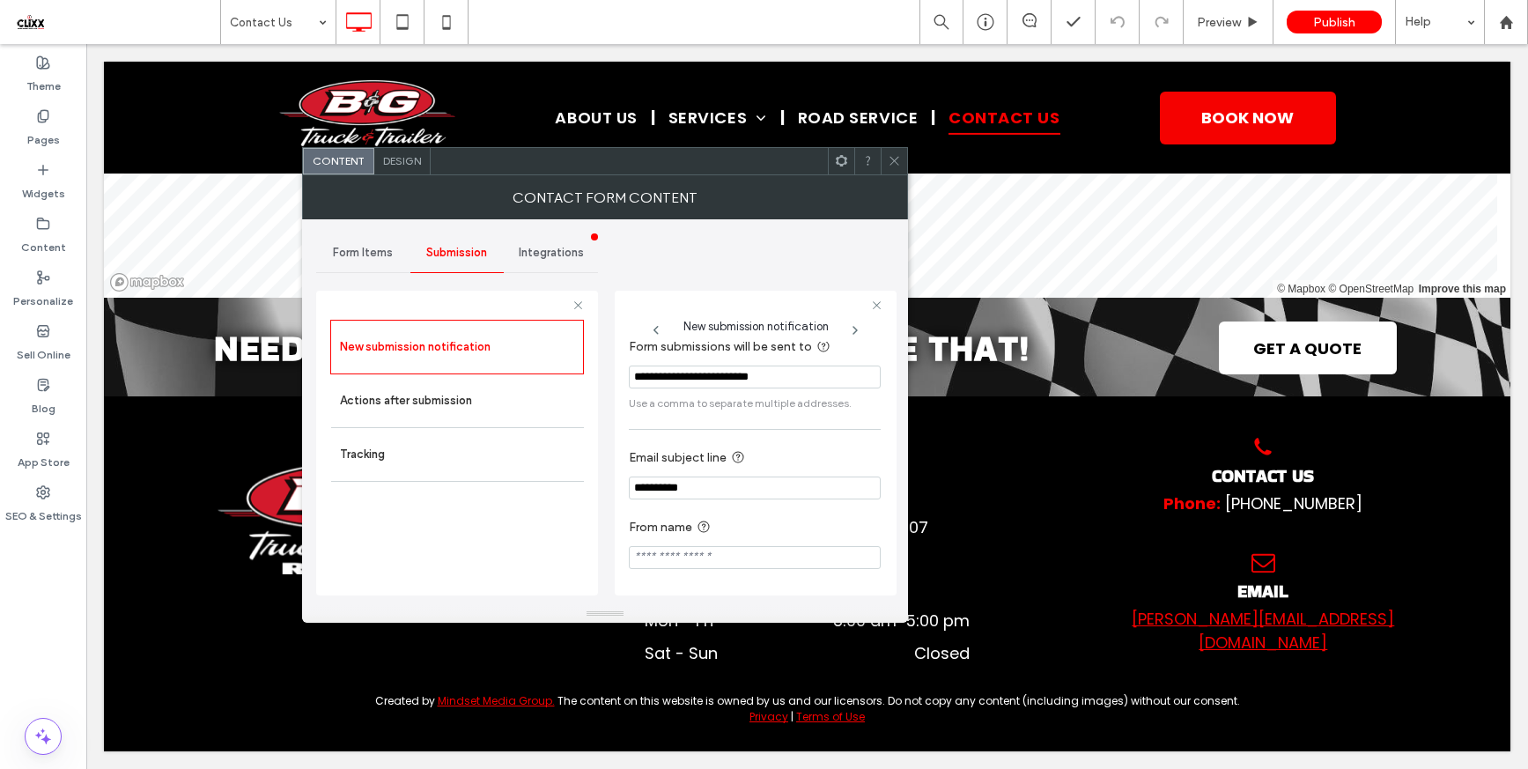
scroll to position [18, 0]
click at [401, 406] on label "Actions after submission" at bounding box center [457, 400] width 235 height 35
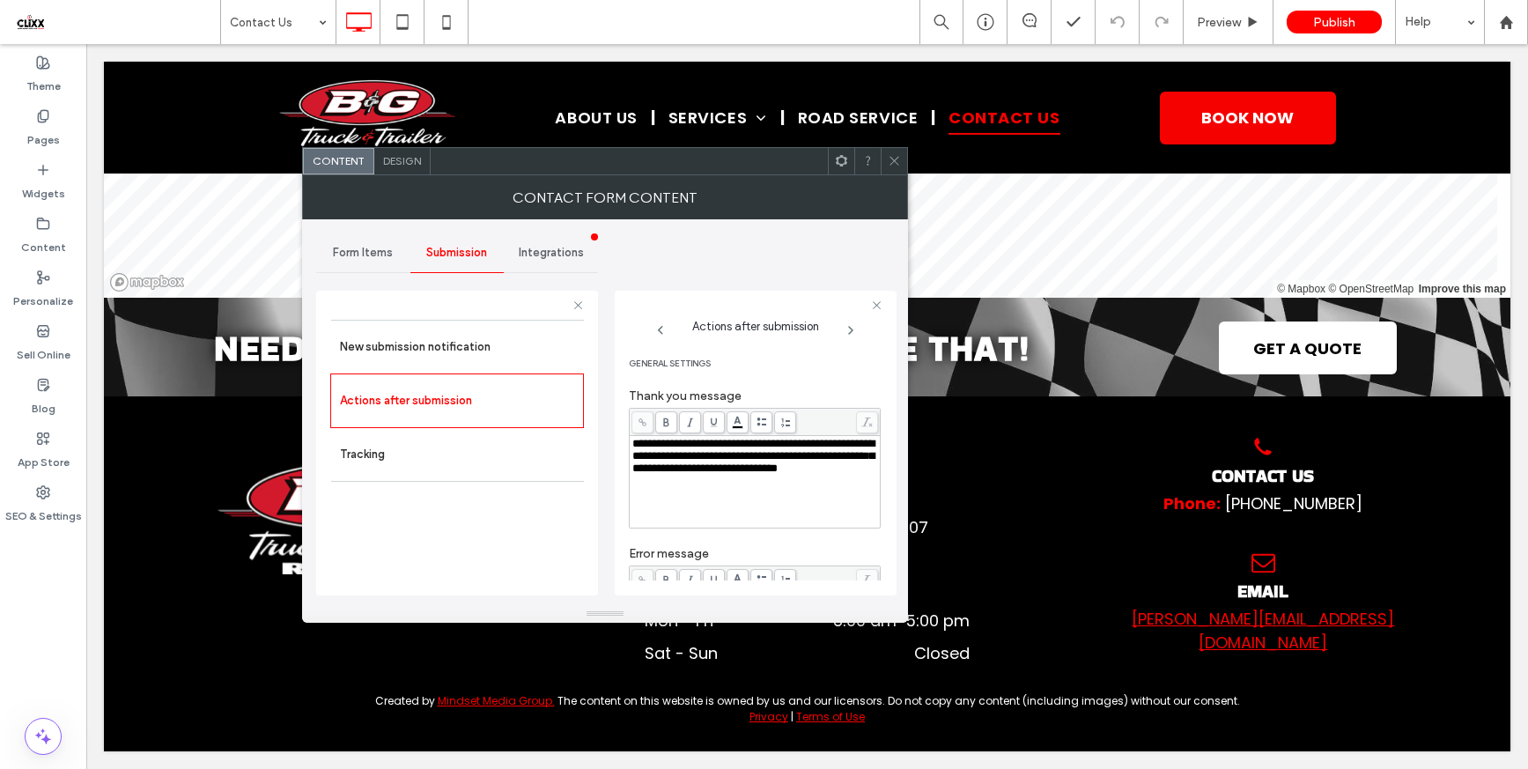
scroll to position [0, 0]
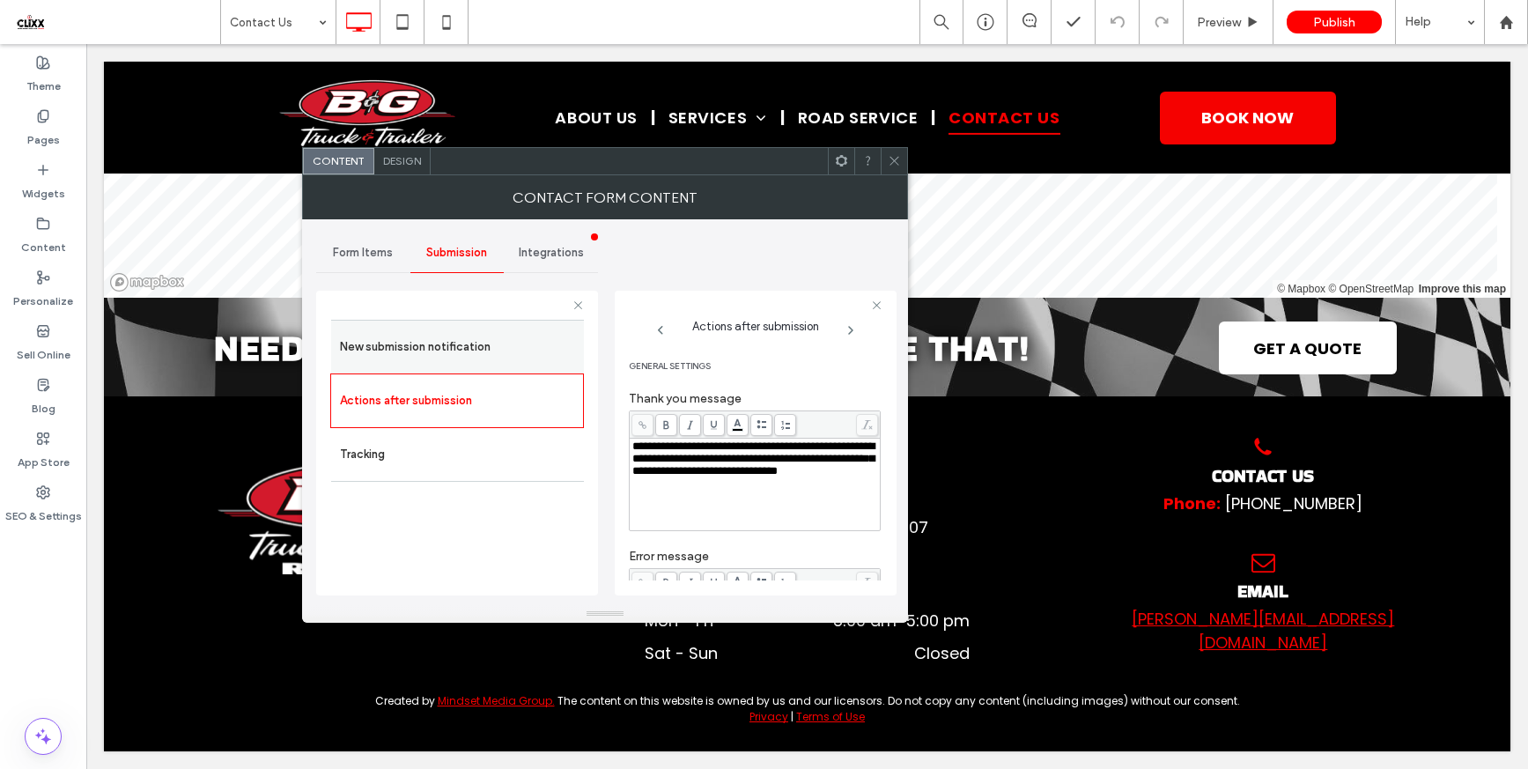
click at [483, 357] on label "New submission notification" at bounding box center [457, 346] width 235 height 35
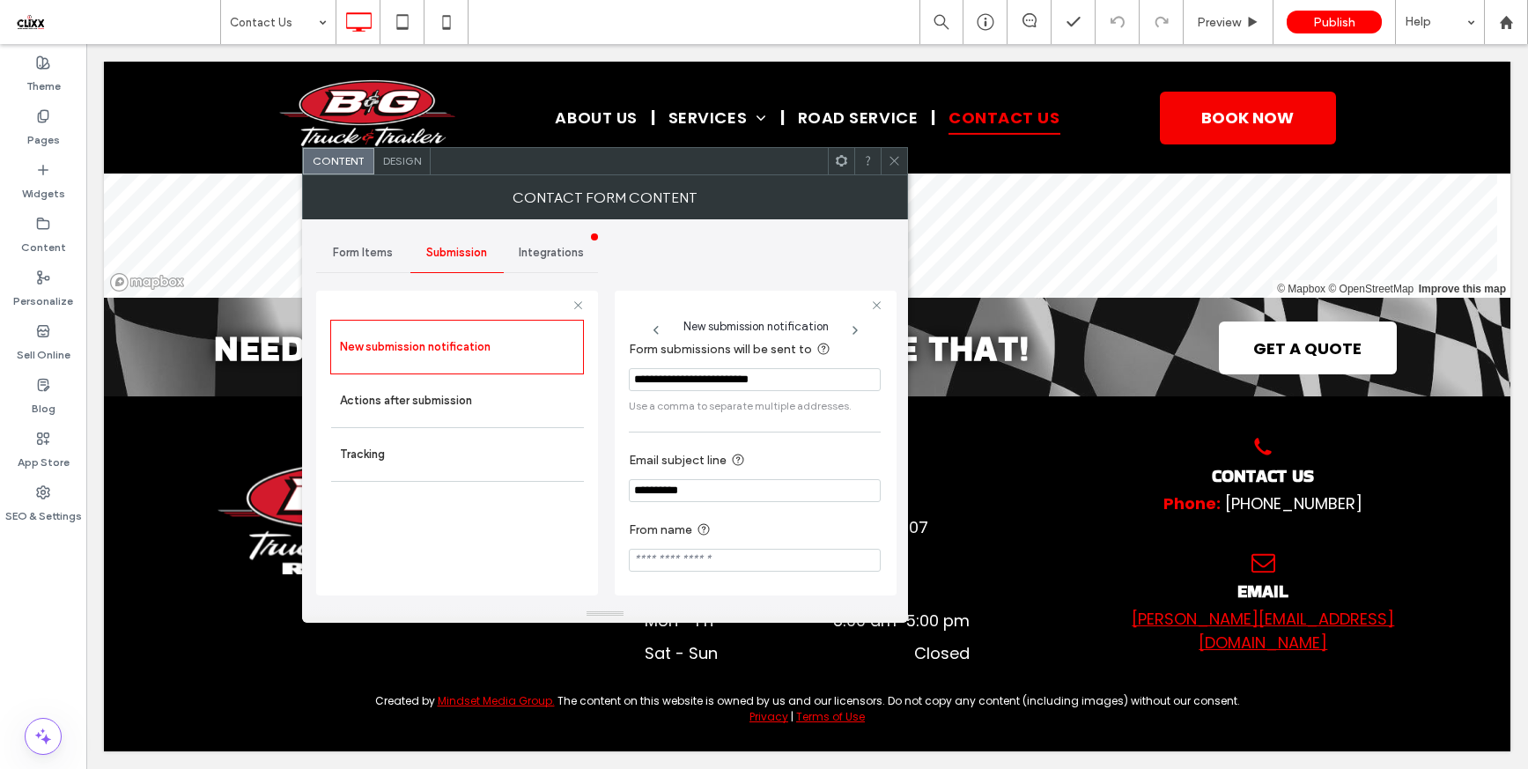
scroll to position [18, 0]
click at [885, 159] on div at bounding box center [894, 161] width 26 height 26
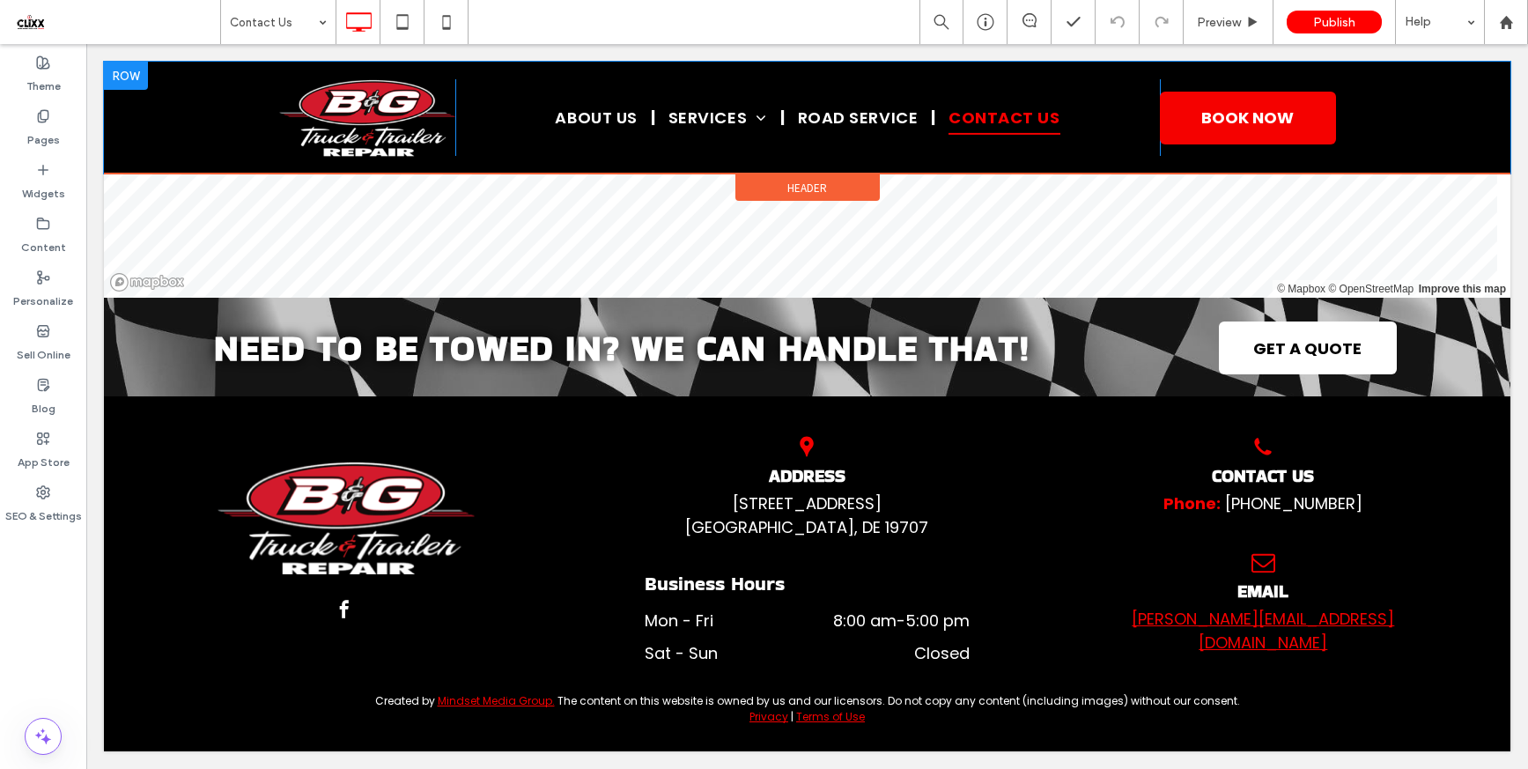
scroll to position [0, 0]
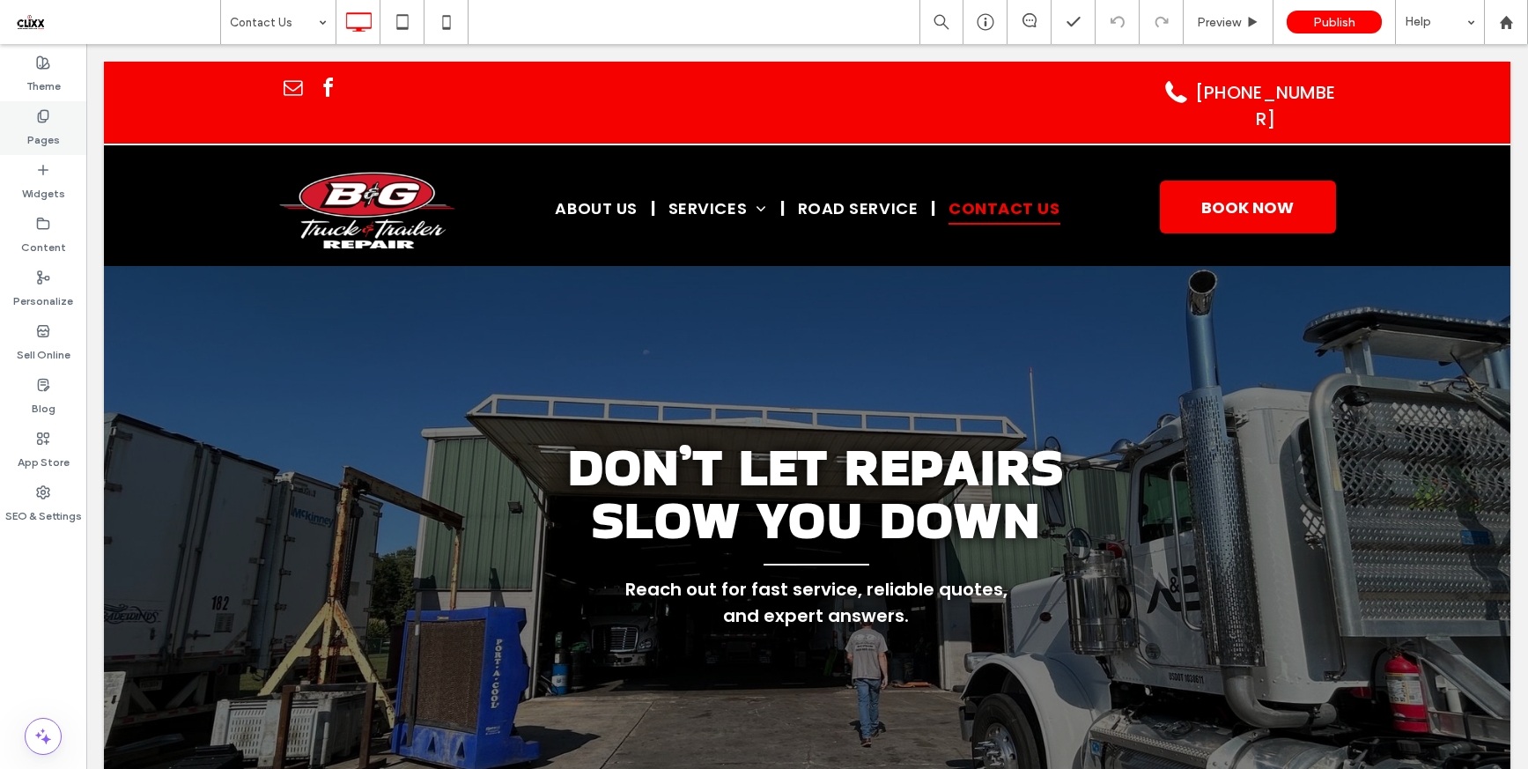
click at [34, 145] on label "Pages" at bounding box center [43, 135] width 33 height 25
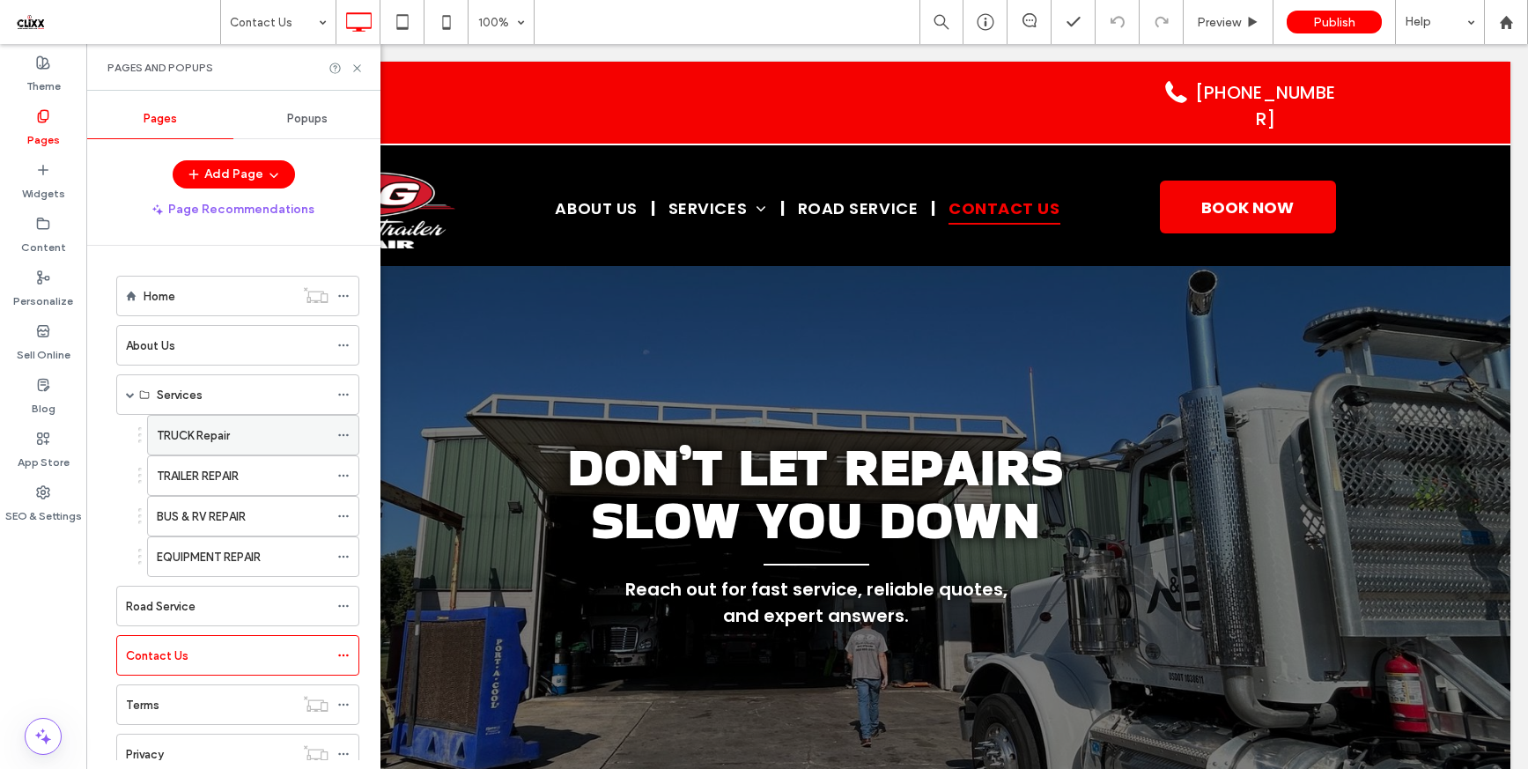
click at [339, 431] on icon at bounding box center [343, 435] width 12 height 12
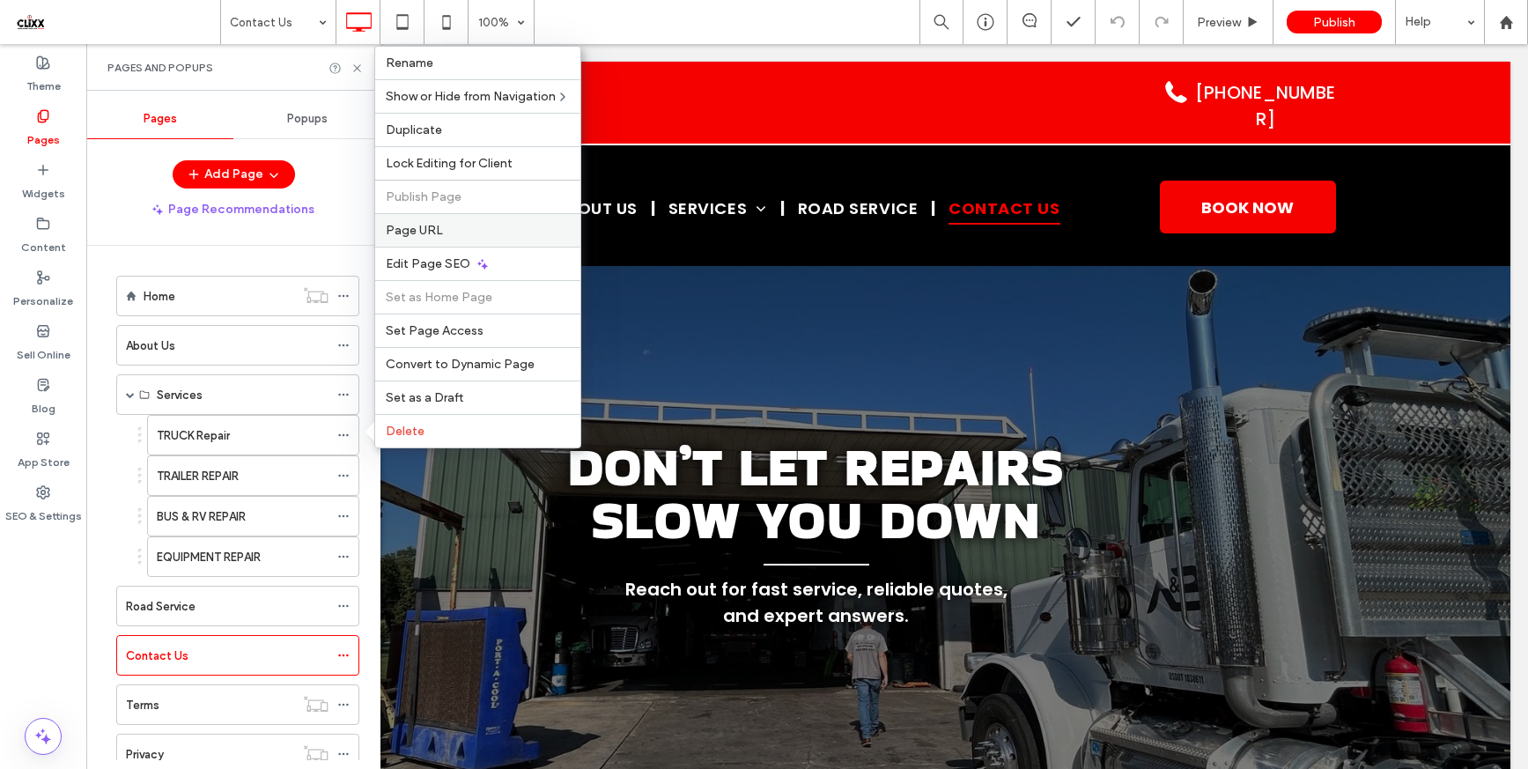
click at [435, 225] on span "Page URL" at bounding box center [414, 230] width 57 height 15
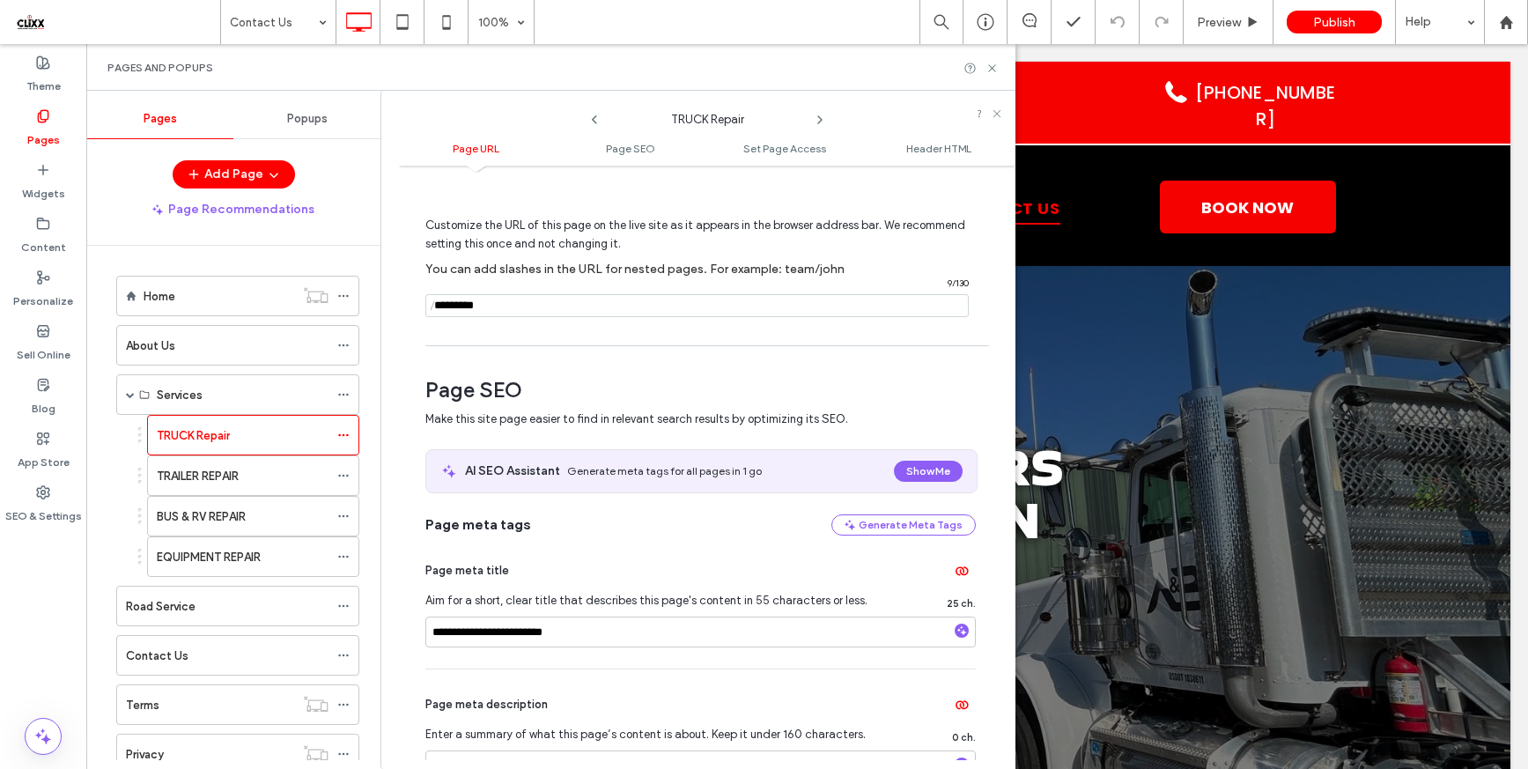
scroll to position [52, 0]
click at [343, 476] on use at bounding box center [343, 476] width 10 height 3
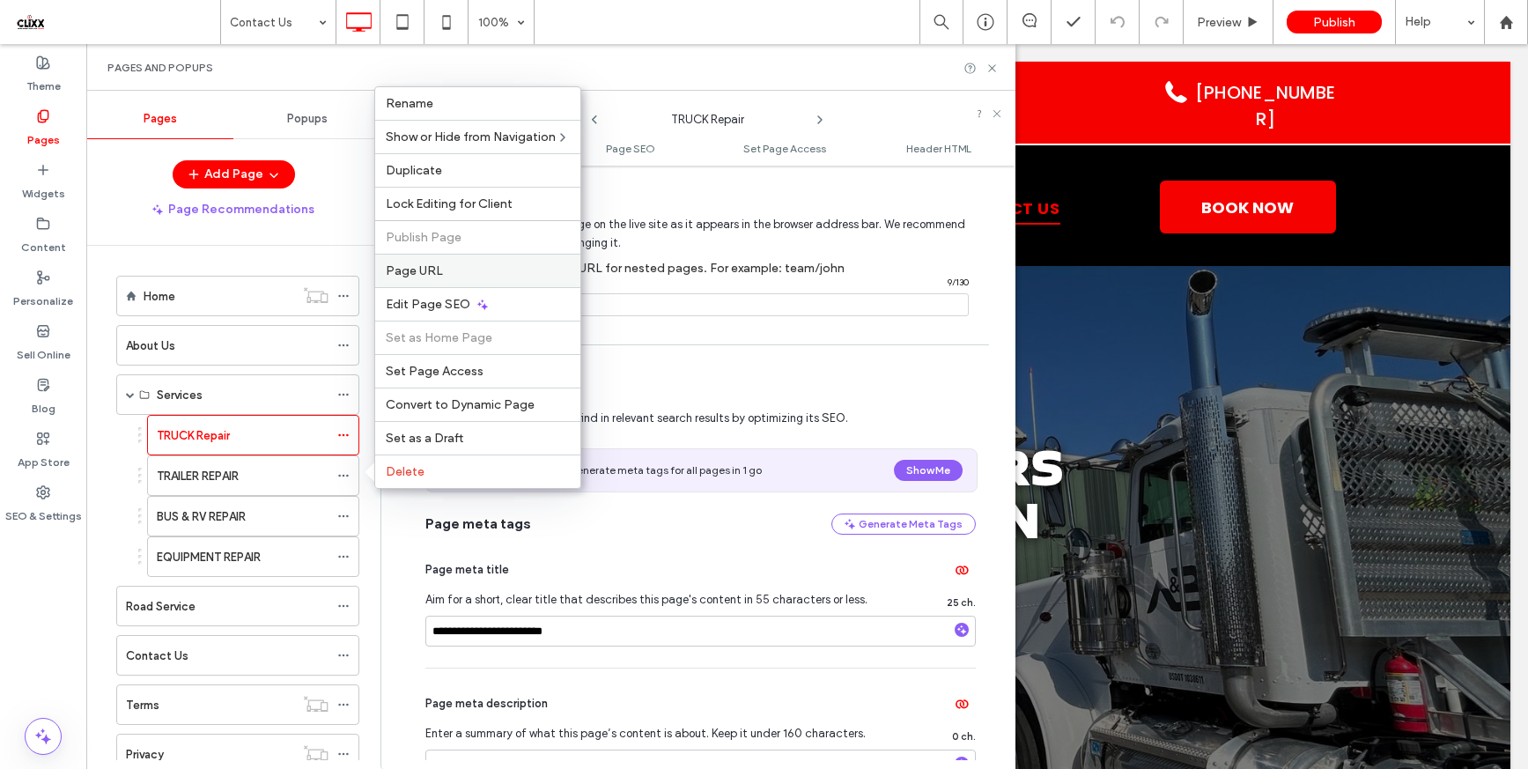
click at [437, 275] on span "Page URL" at bounding box center [414, 270] width 57 height 15
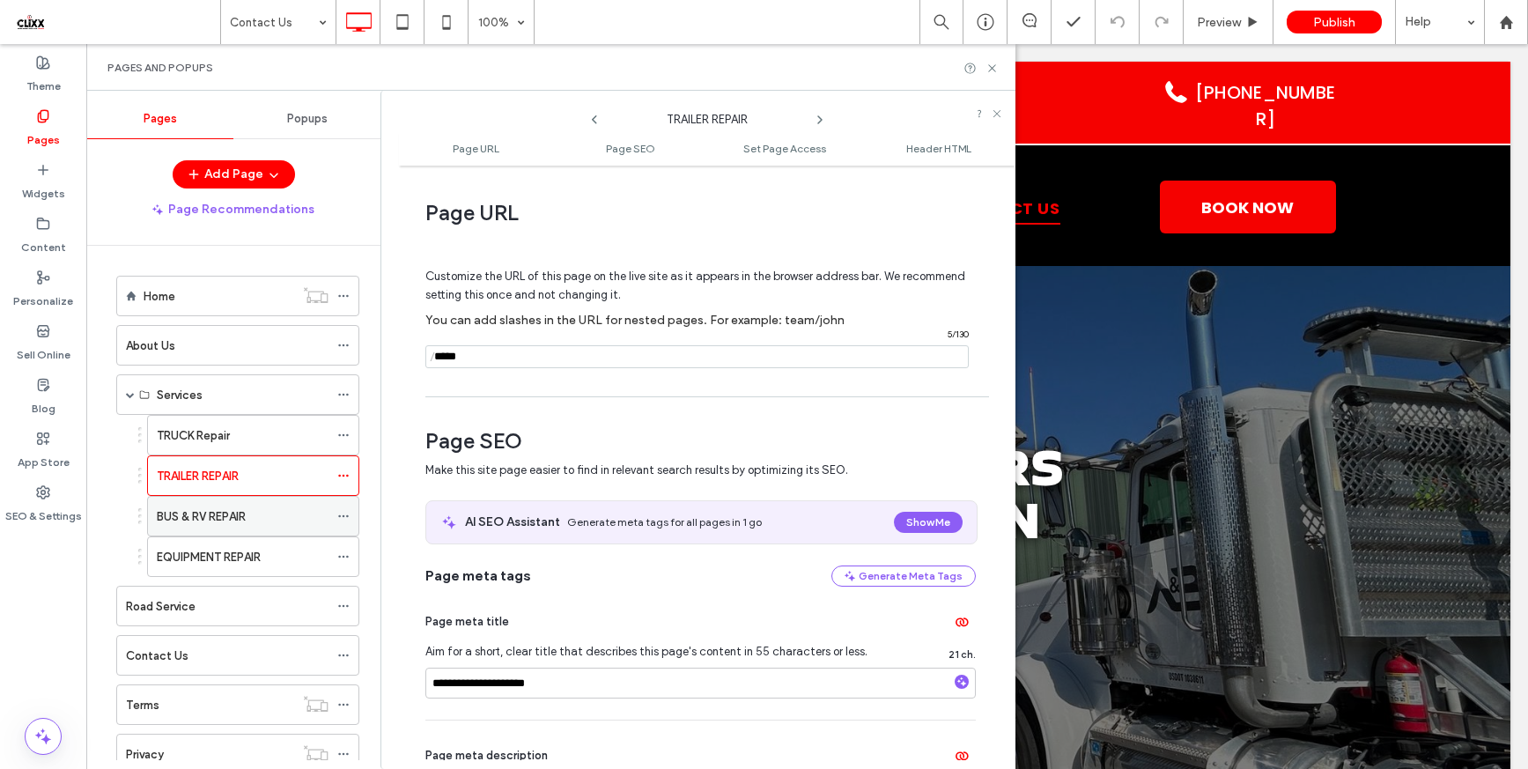
click at [341, 520] on icon at bounding box center [343, 516] width 12 height 12
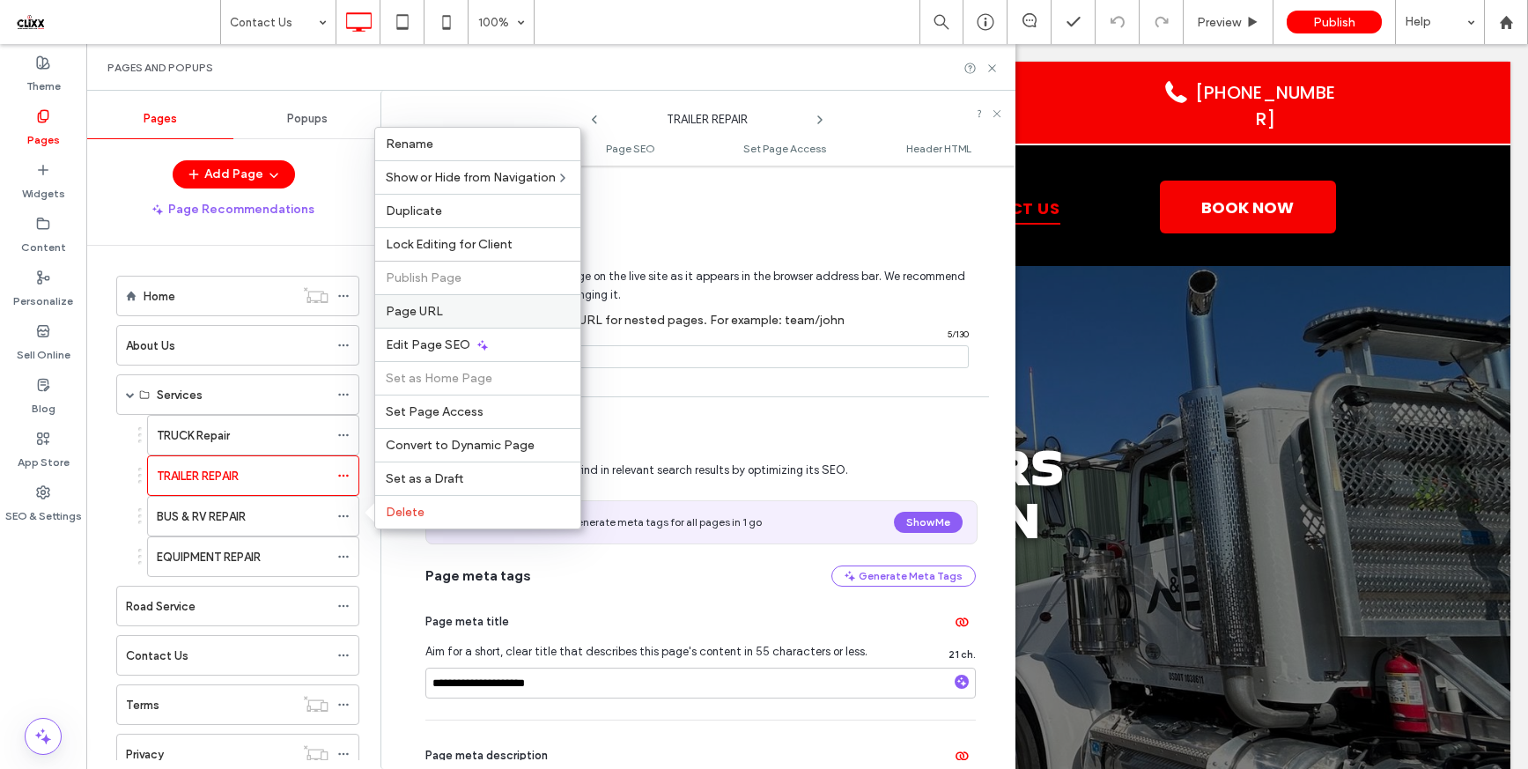
click at [431, 317] on span "Page URL" at bounding box center [414, 311] width 57 height 15
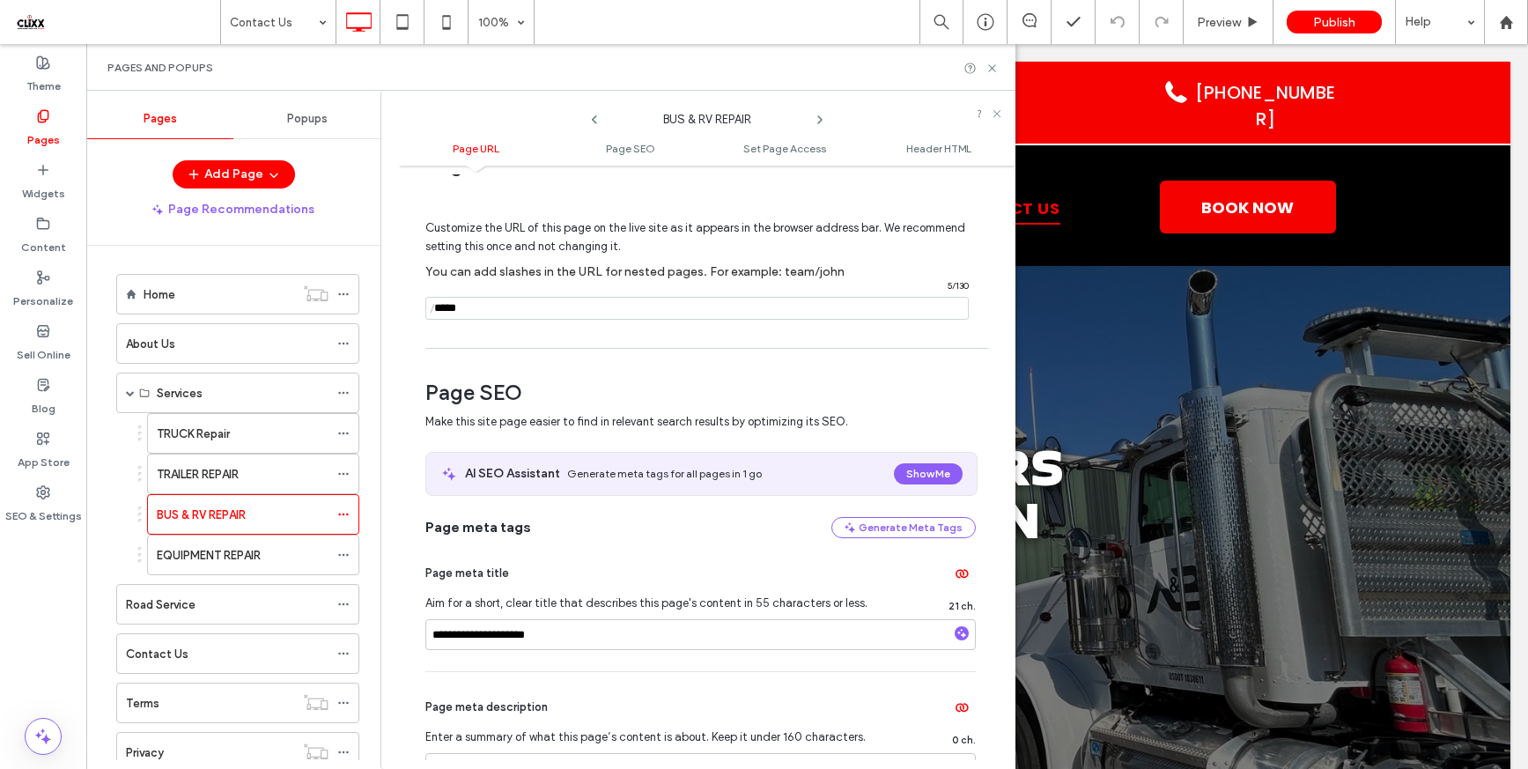
scroll to position [4, 0]
click at [346, 546] on span at bounding box center [343, 553] width 12 height 26
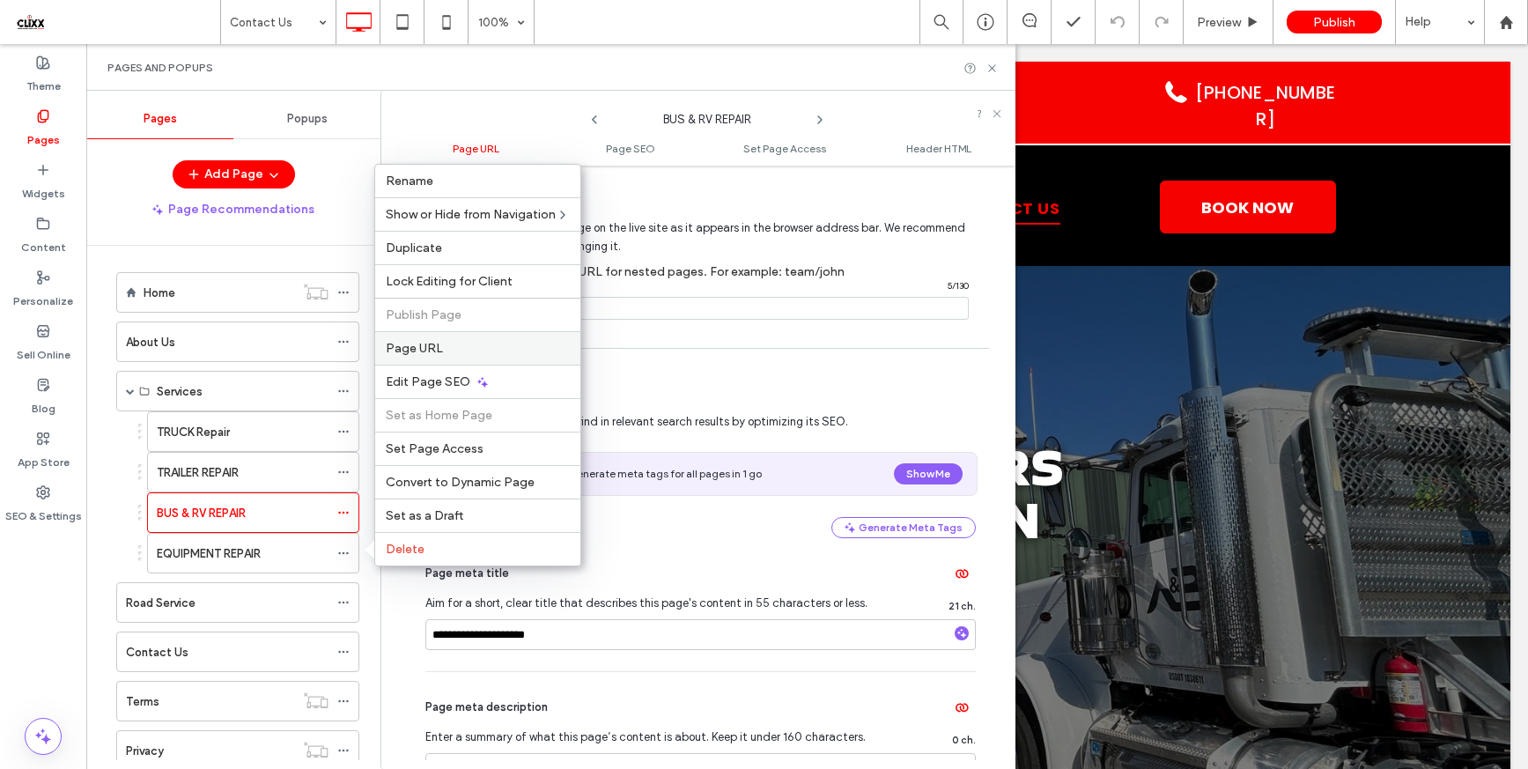
click at [417, 348] on span "Page URL" at bounding box center [414, 348] width 57 height 15
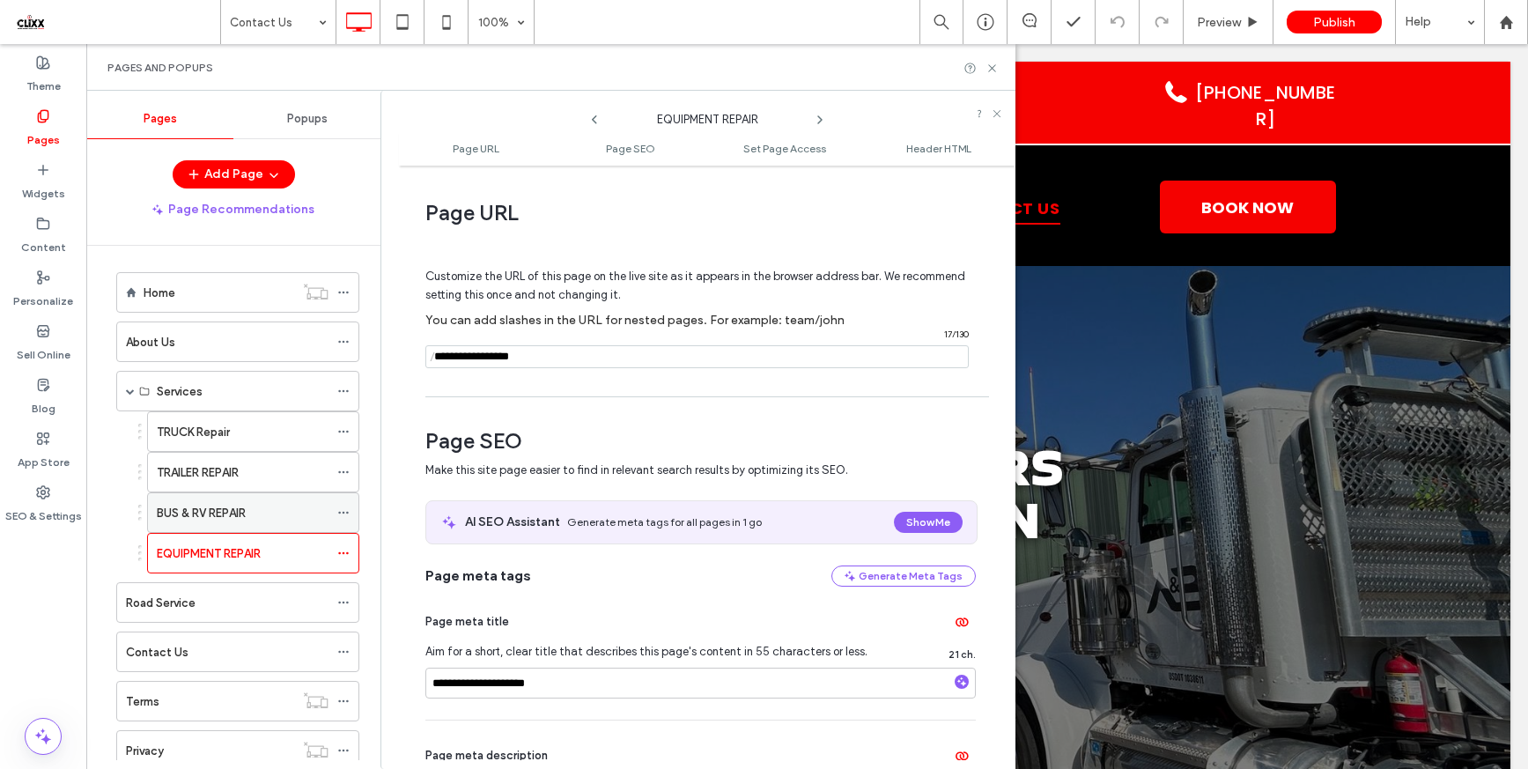
click at [343, 508] on icon at bounding box center [343, 512] width 12 height 12
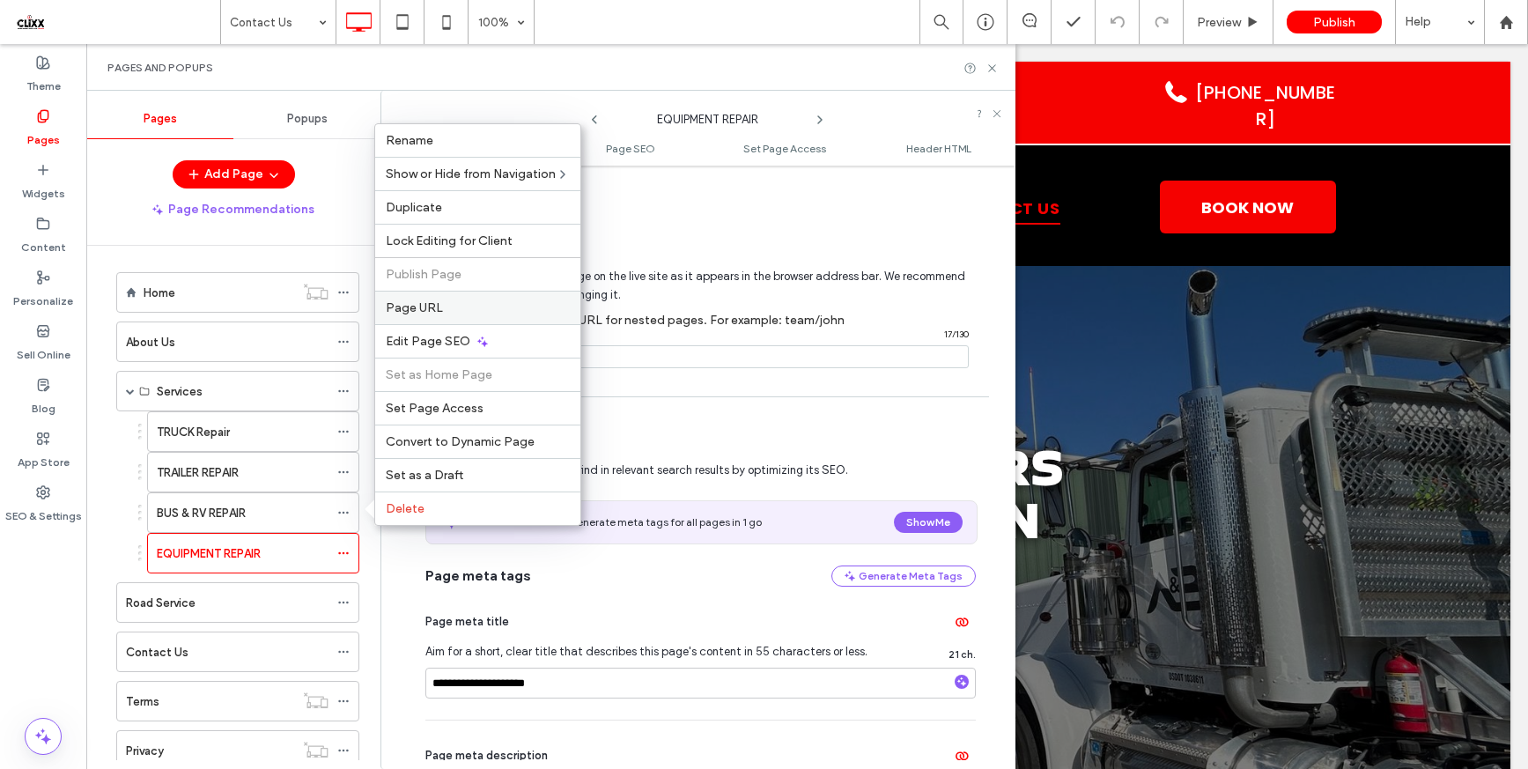
click at [441, 313] on label "Page URL" at bounding box center [478, 307] width 184 height 15
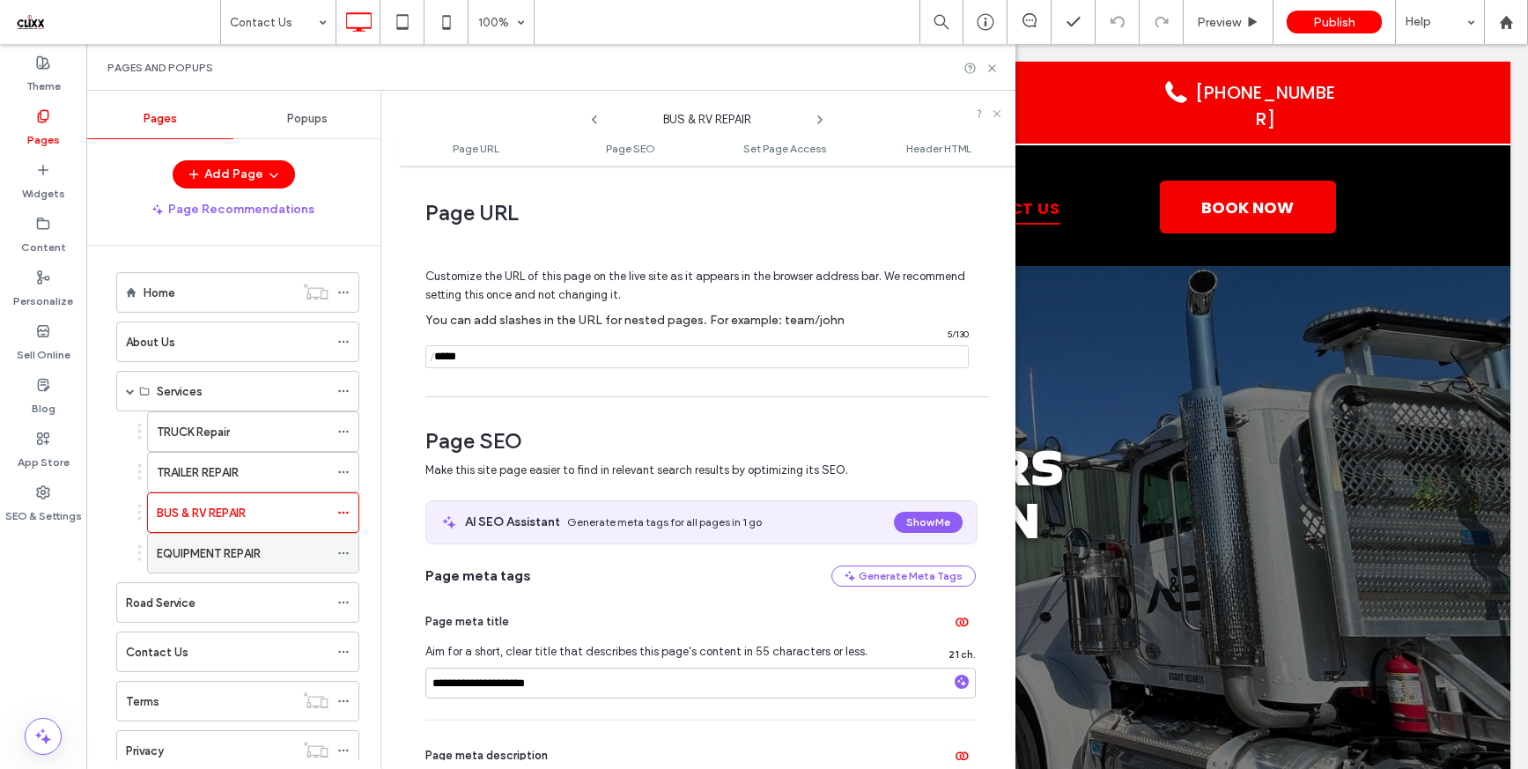
click at [343, 553] on use at bounding box center [343, 553] width 10 height 3
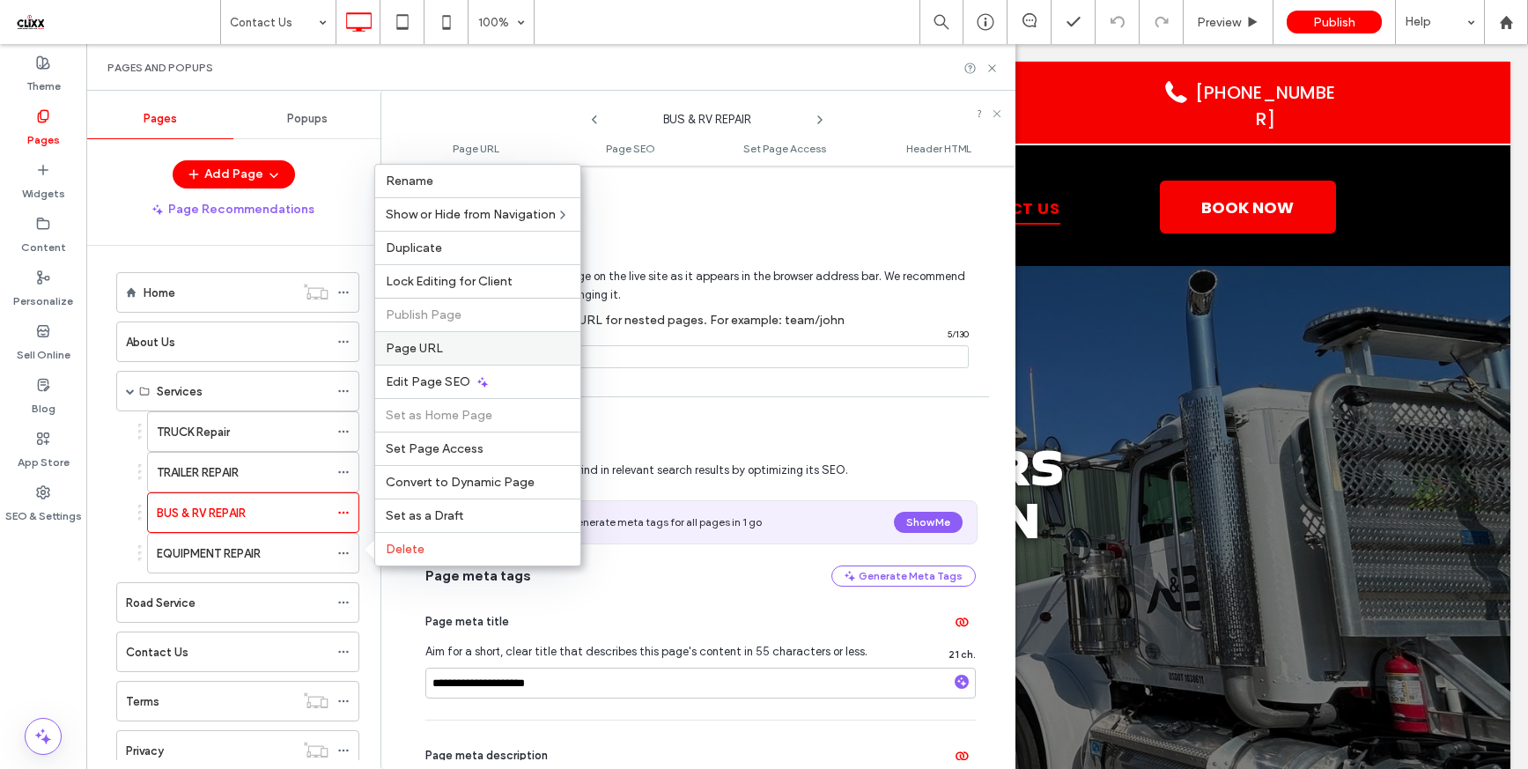
click at [428, 356] on div "Page URL" at bounding box center [477, 347] width 205 height 33
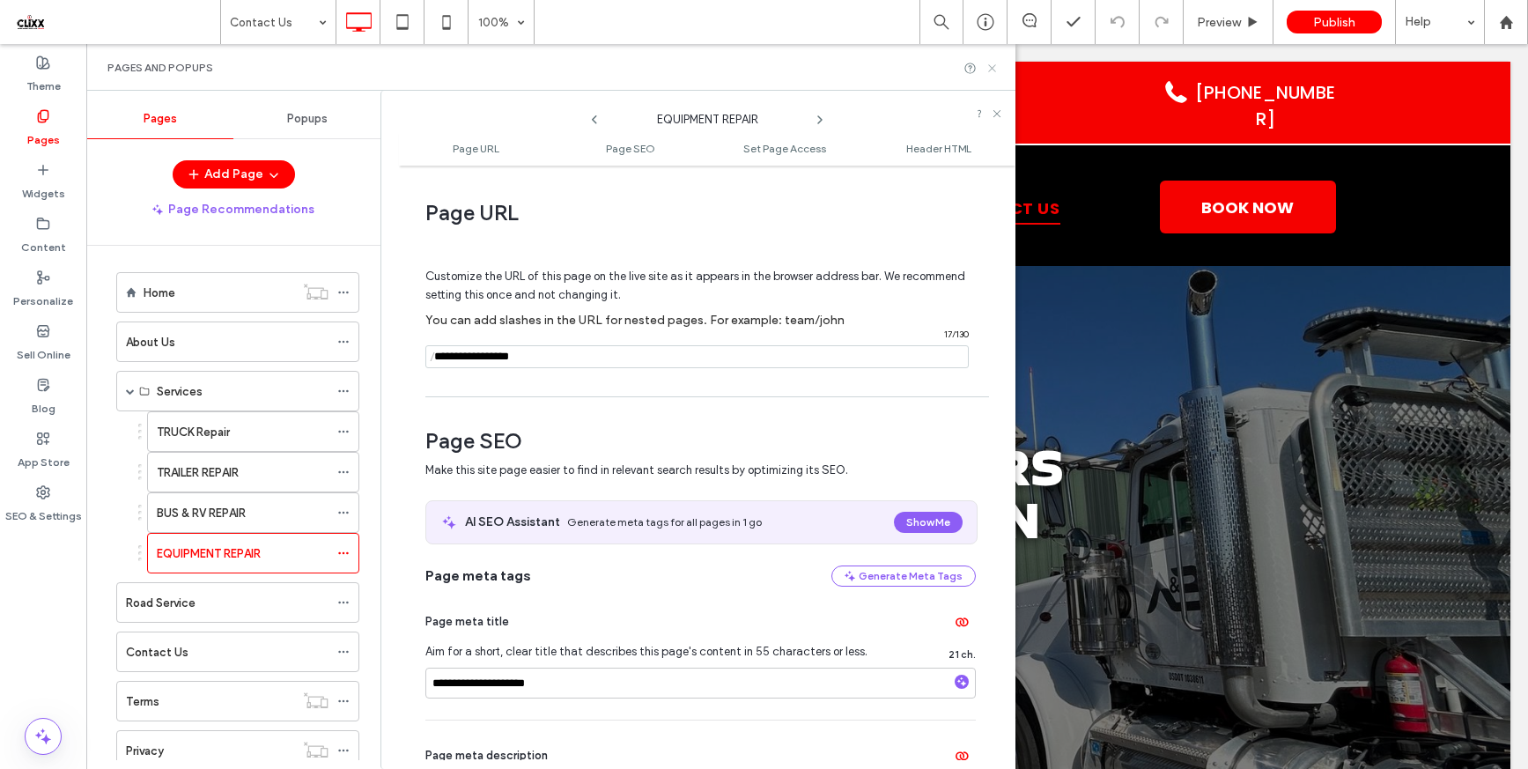
click at [995, 68] on icon at bounding box center [991, 68] width 13 height 13
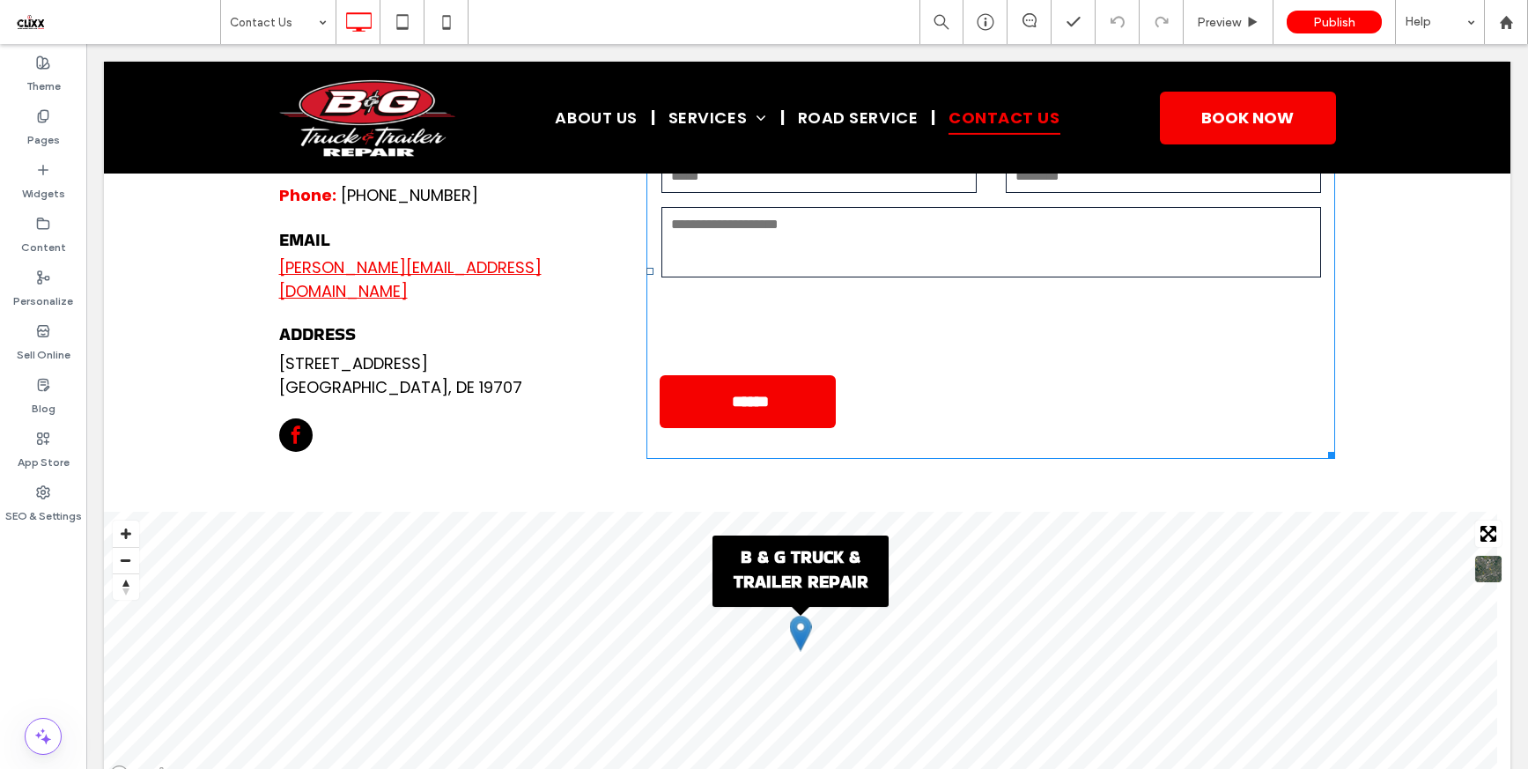
scroll to position [822, 0]
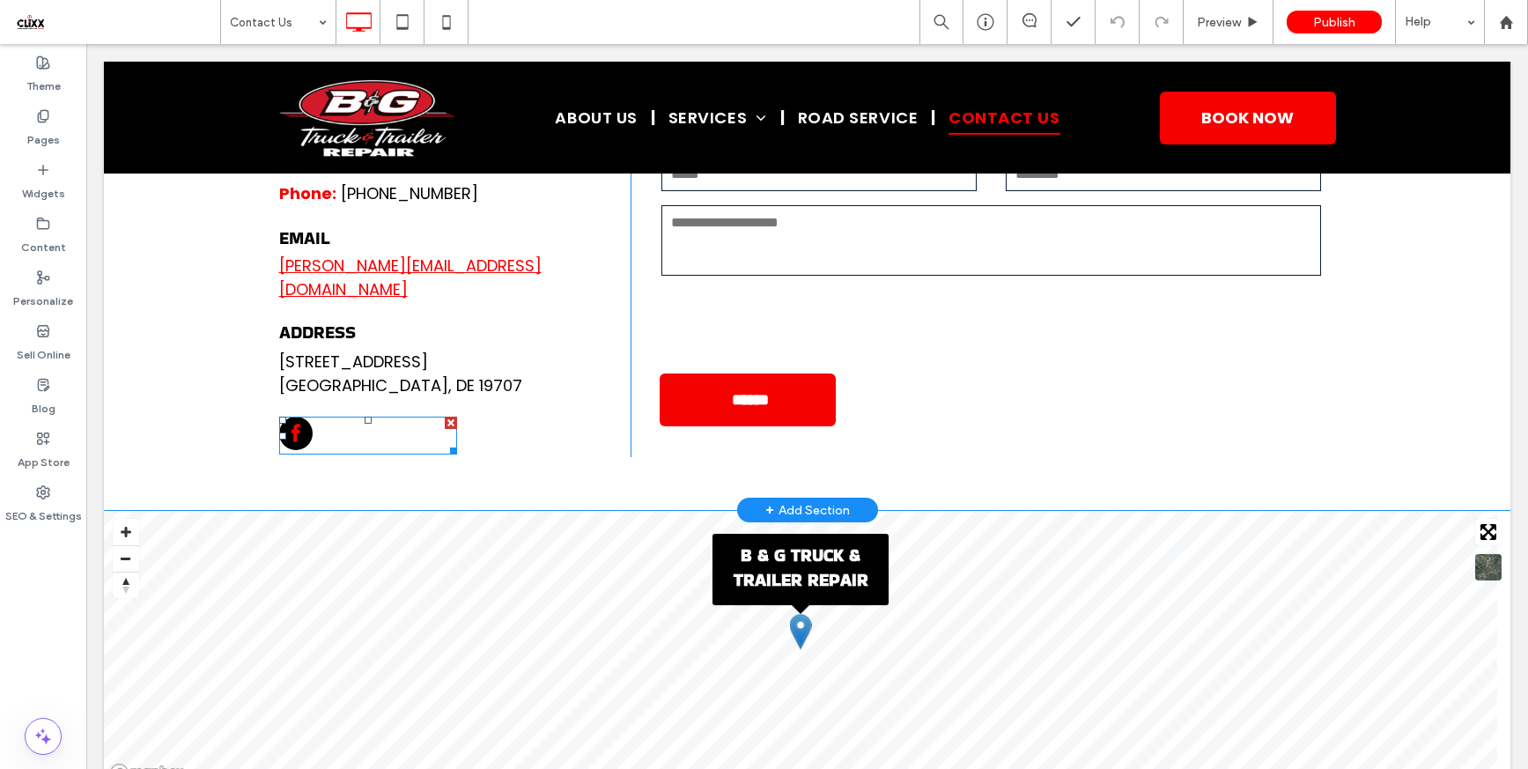
click at [284, 417] on span "facebook" at bounding box center [295, 433] width 33 height 33
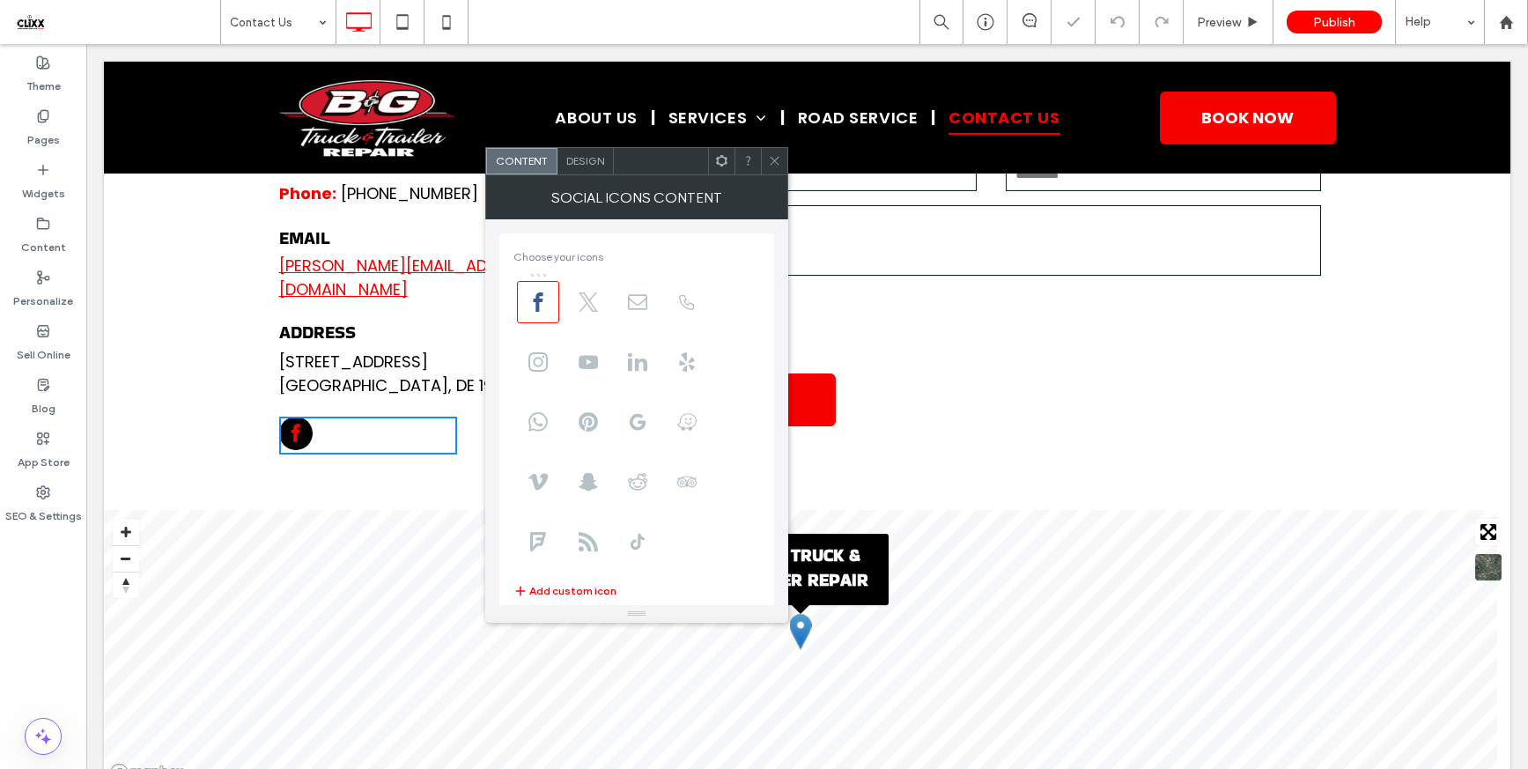
scroll to position [122, 0]
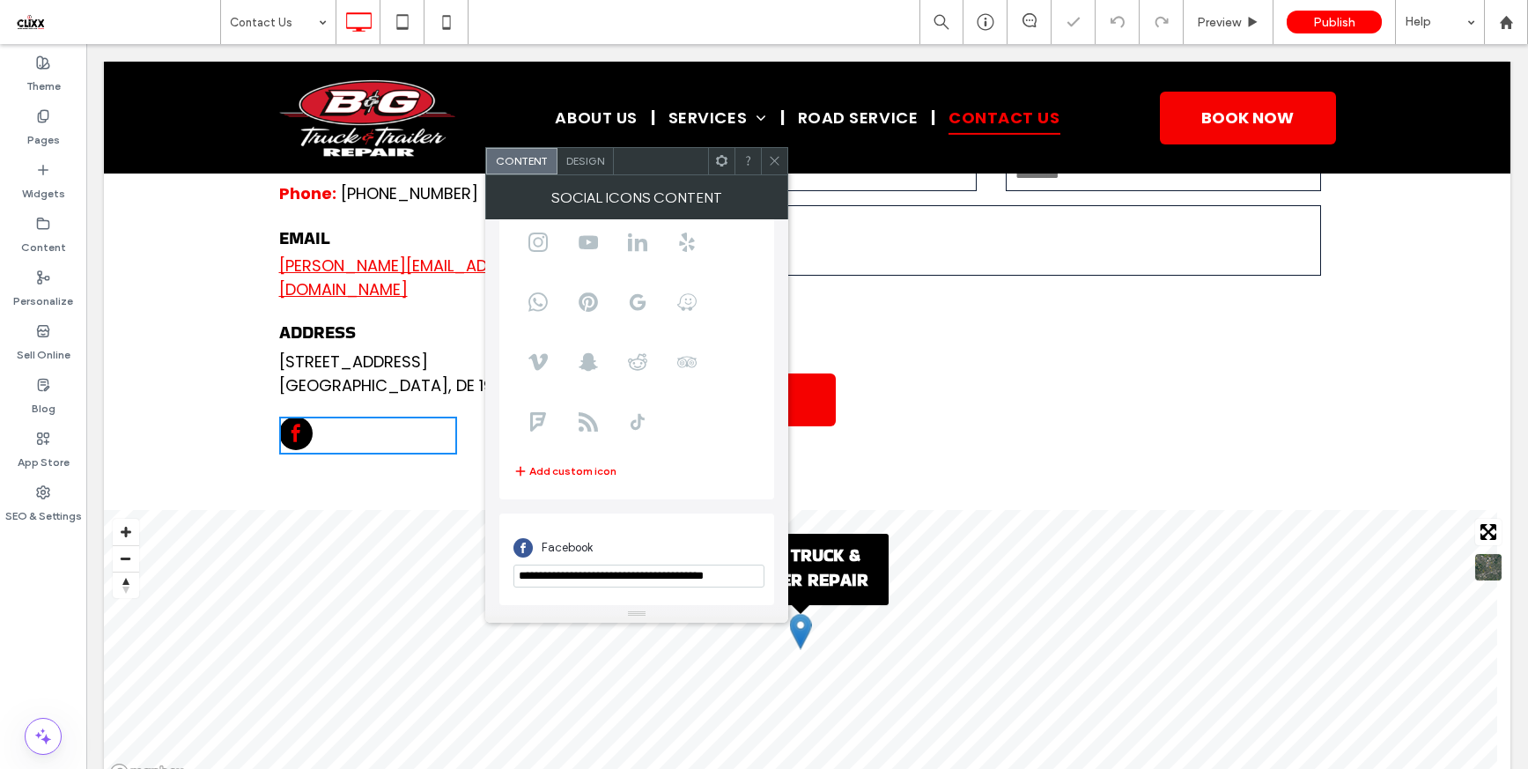
click at [775, 158] on icon at bounding box center [774, 160] width 13 height 13
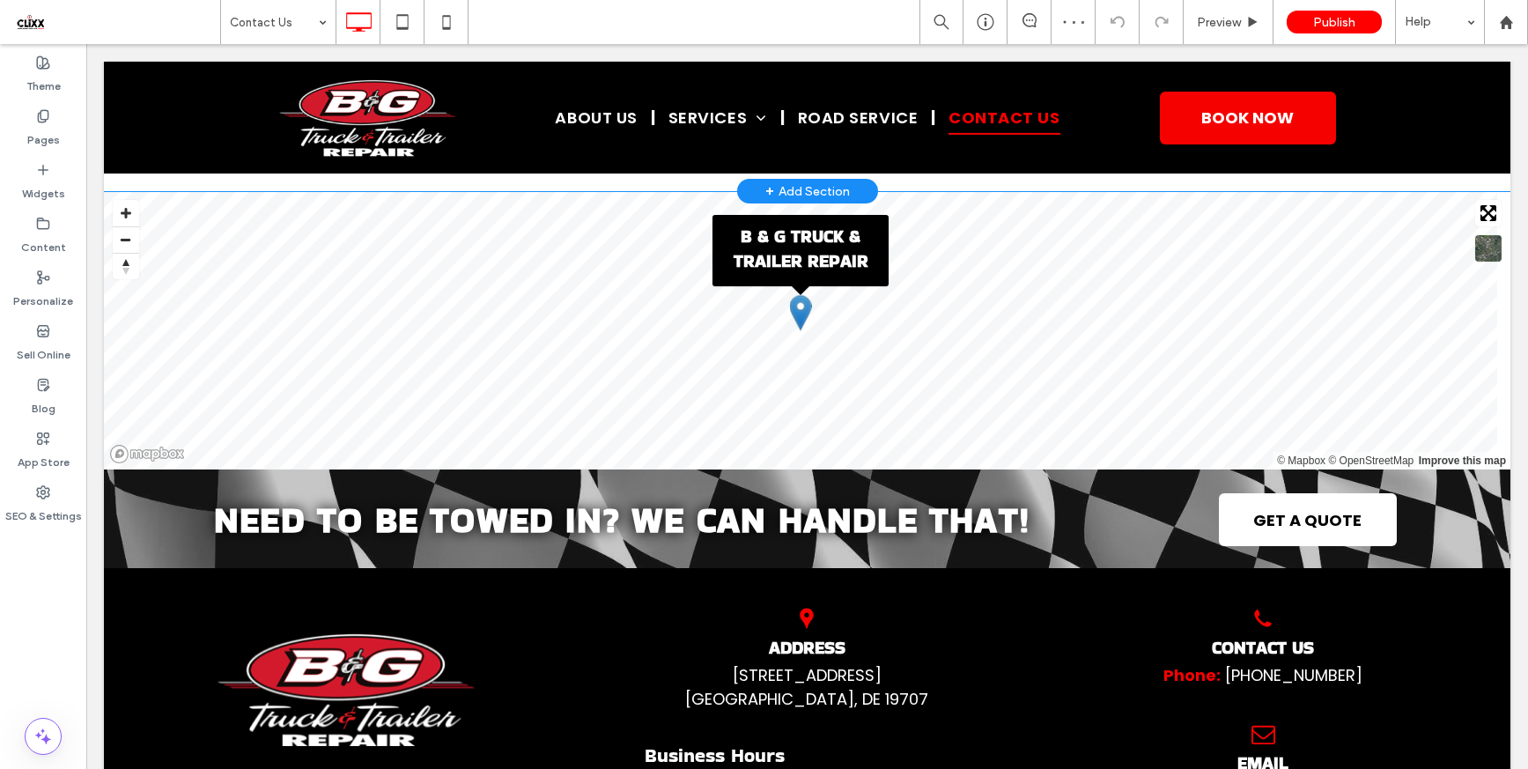
scroll to position [734, 0]
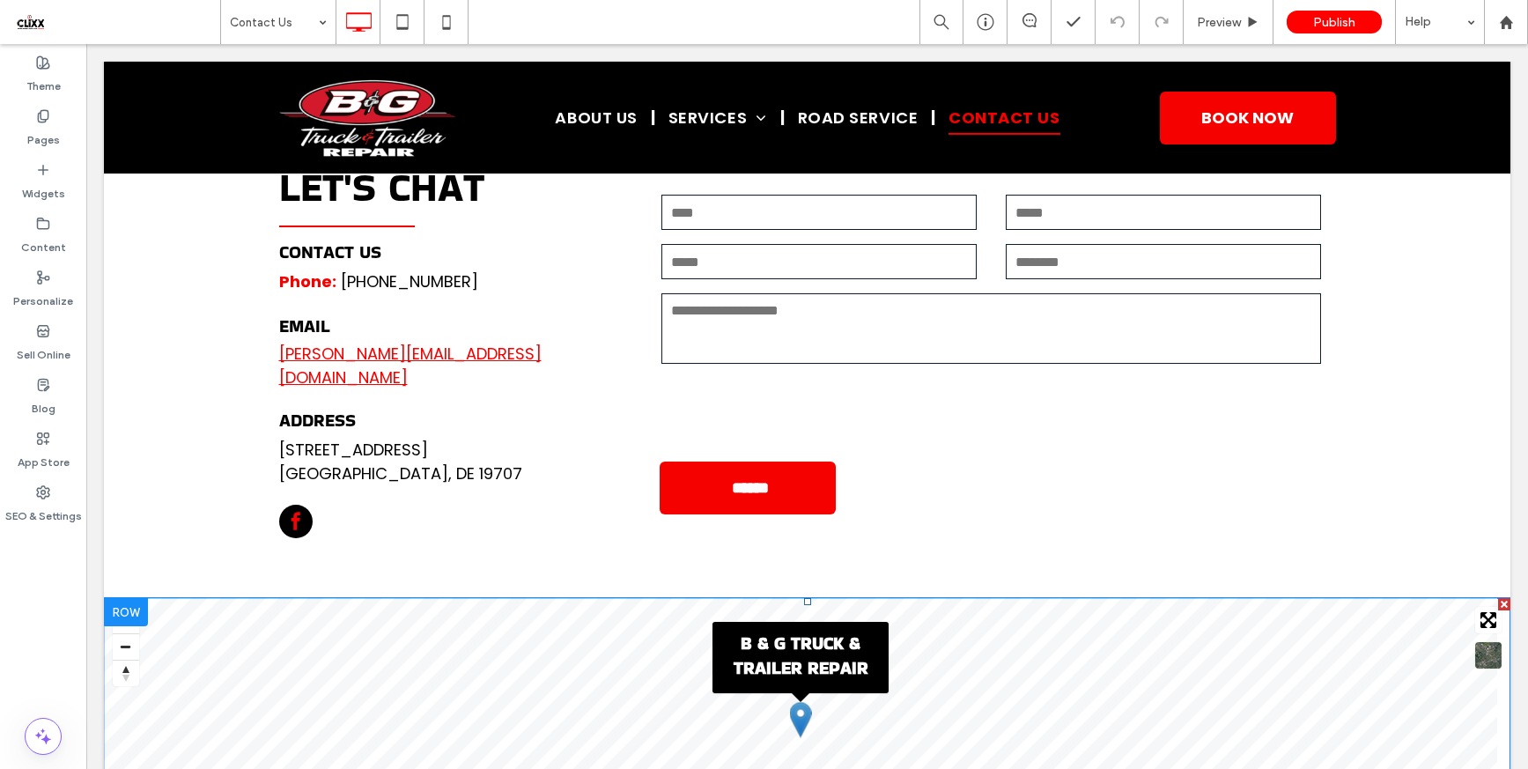
click at [515, 663] on span at bounding box center [807, 737] width 1406 height 278
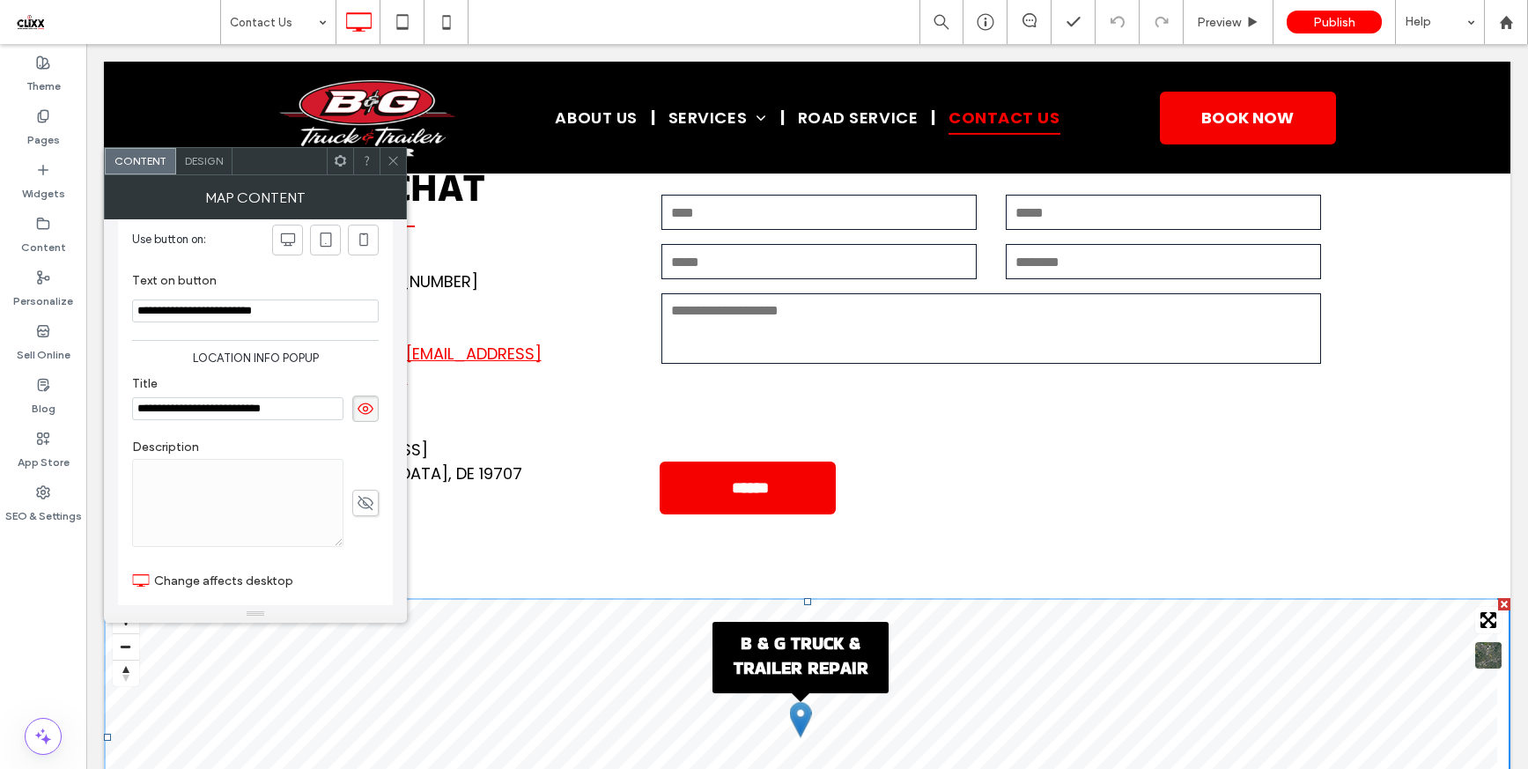
scroll to position [0, 0]
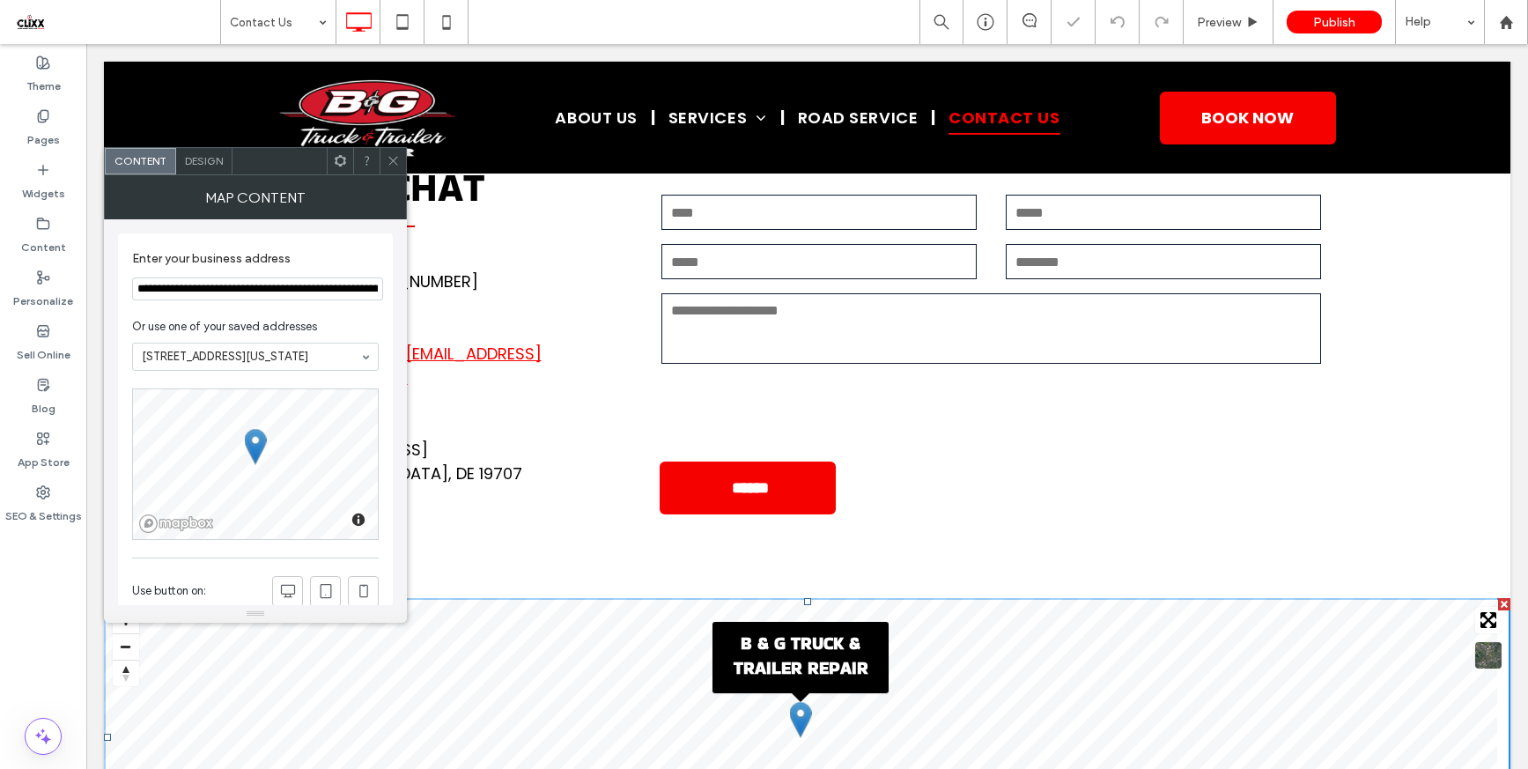
click at [401, 155] on div at bounding box center [393, 161] width 26 height 26
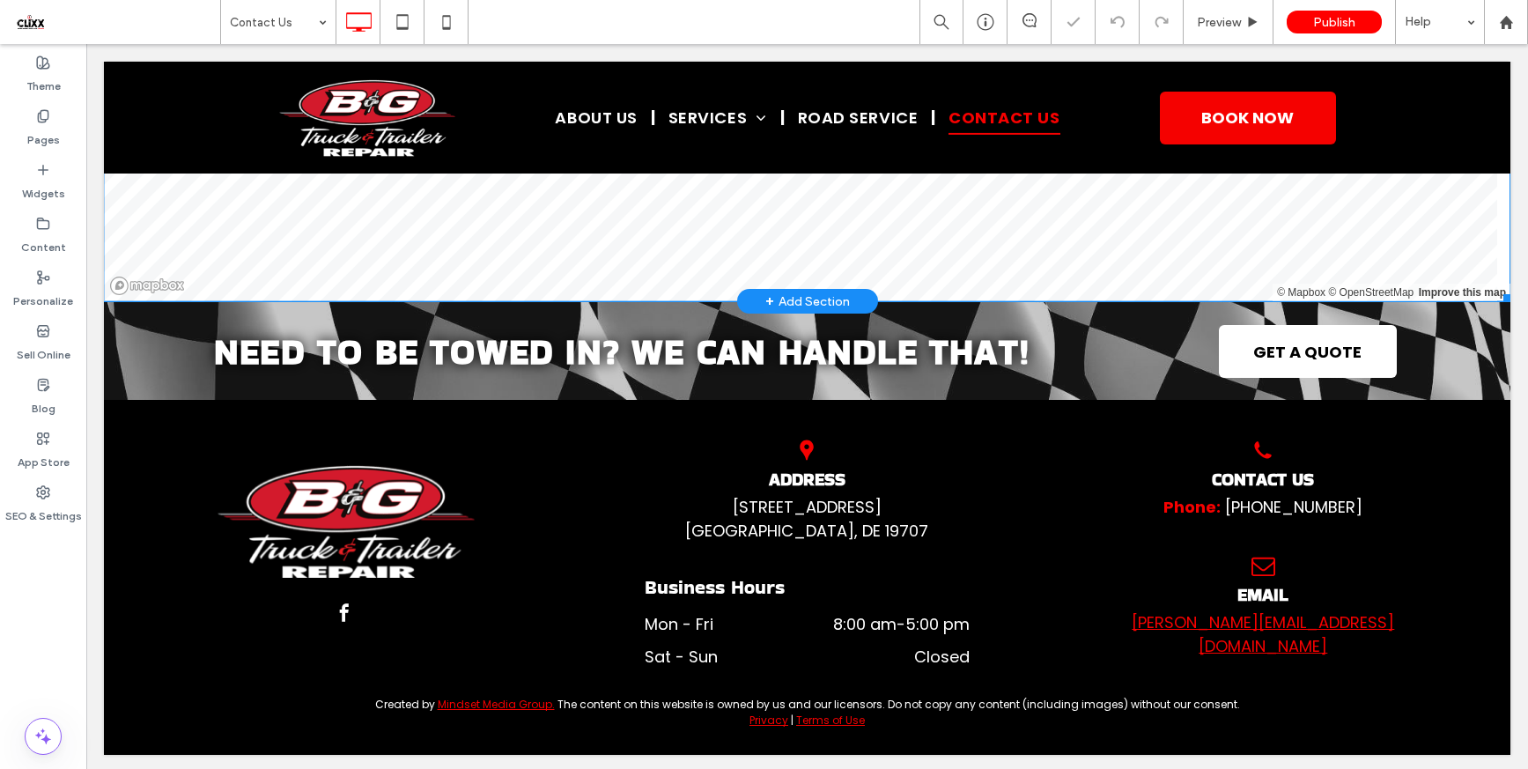
scroll to position [1312, 0]
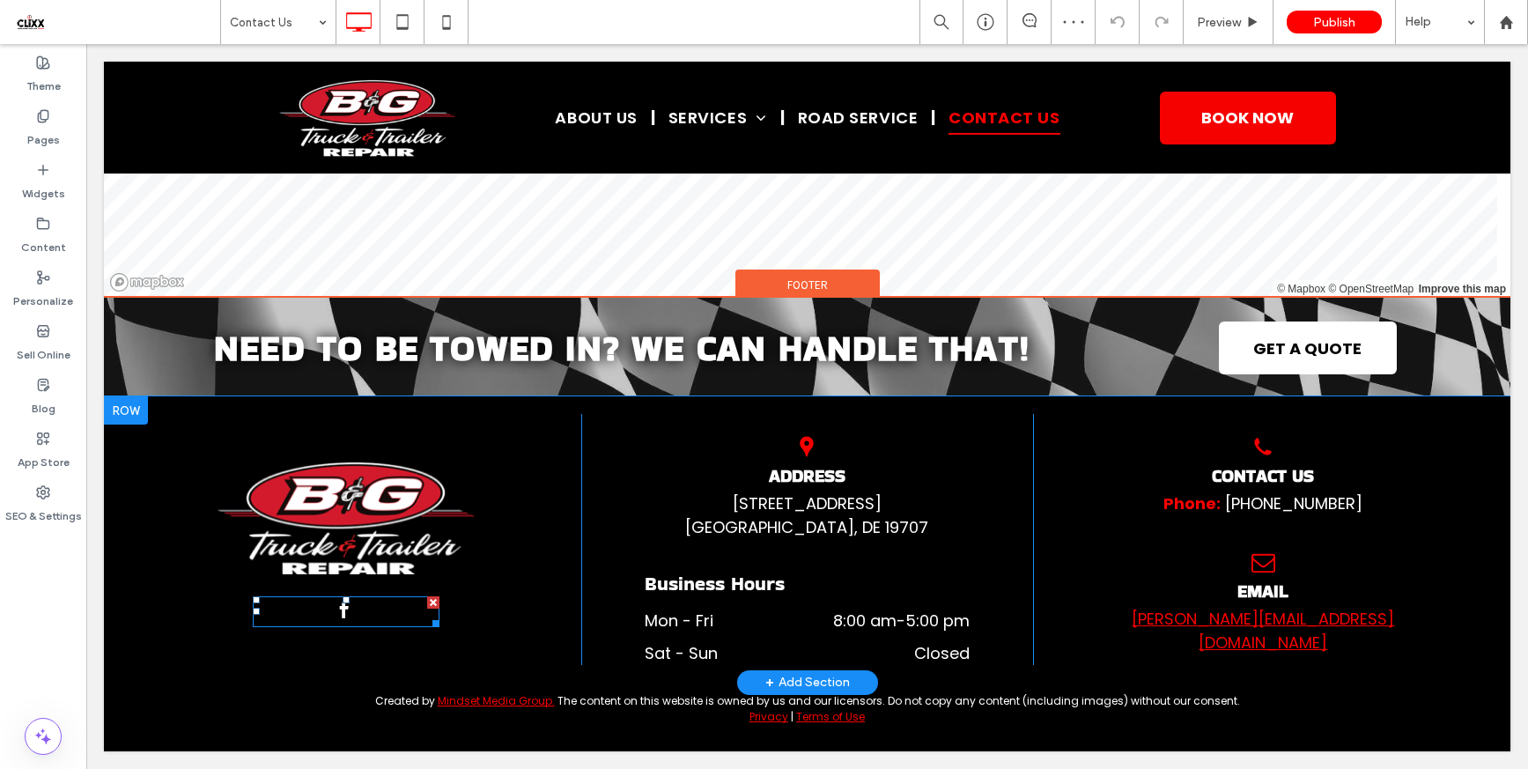
click at [339, 616] on span "facebook" at bounding box center [344, 609] width 26 height 26
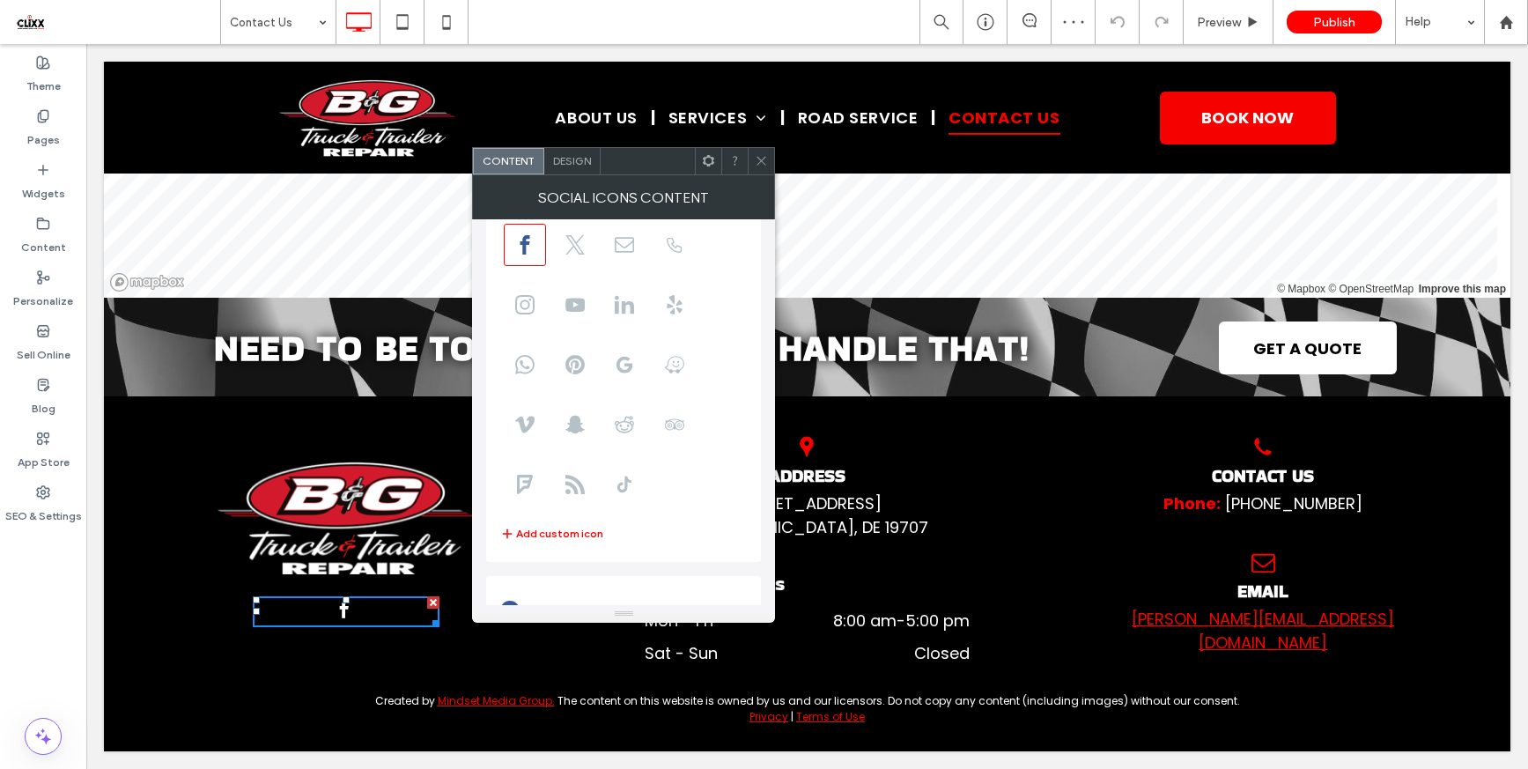
scroll to position [122, 0]
click at [764, 156] on icon at bounding box center [761, 160] width 13 height 13
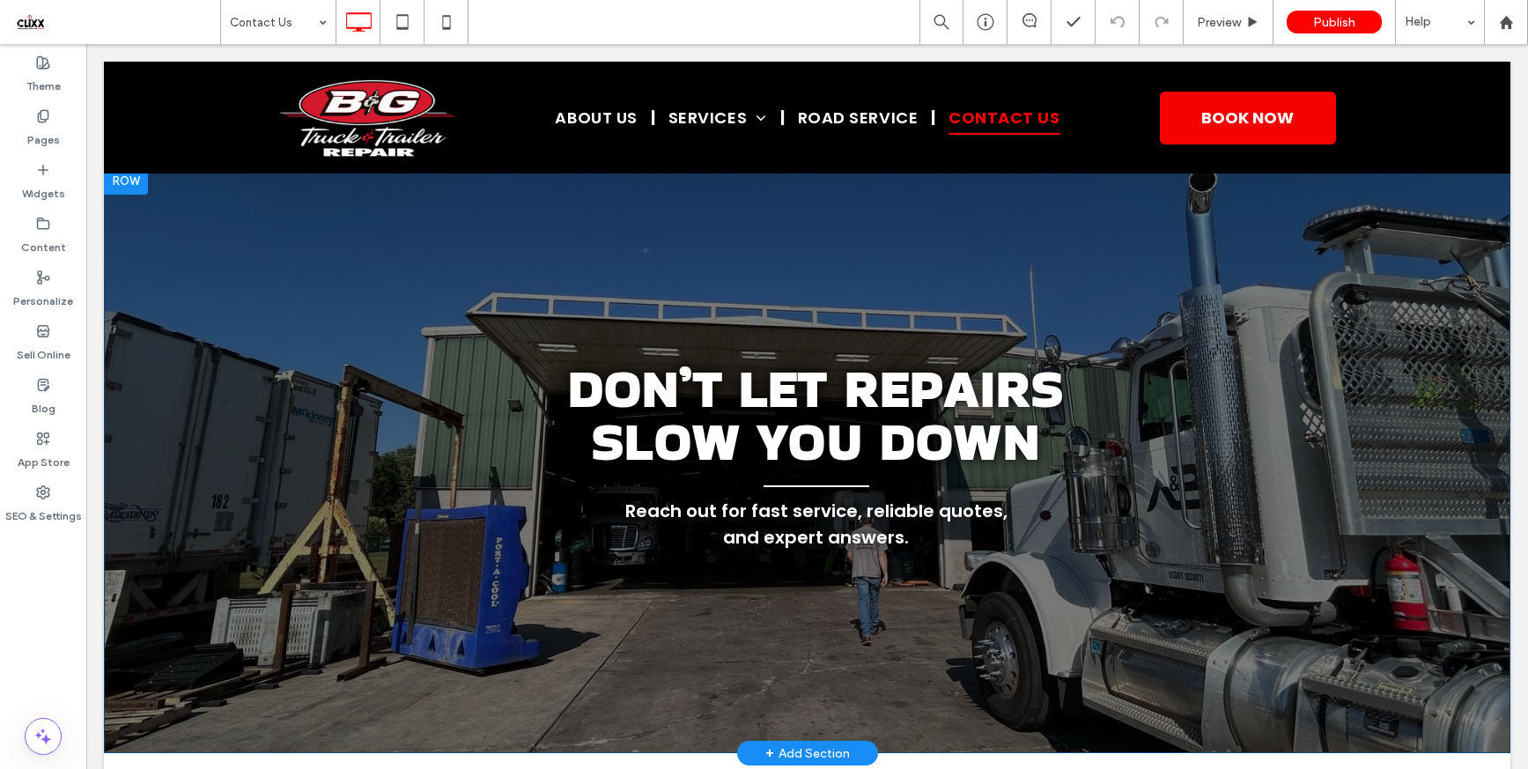
scroll to position [0, 0]
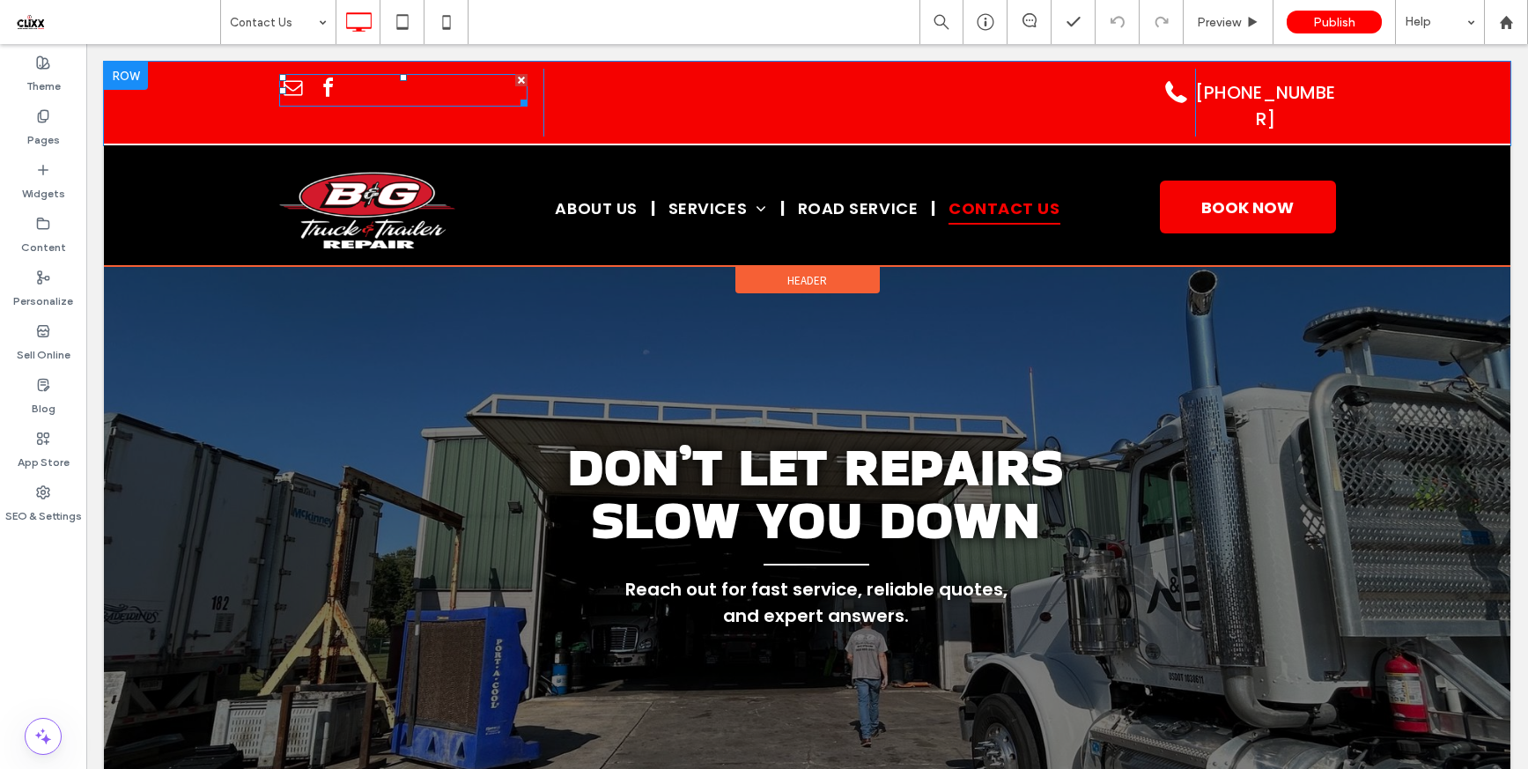
click at [294, 93] on span "email" at bounding box center [293, 88] width 28 height 28
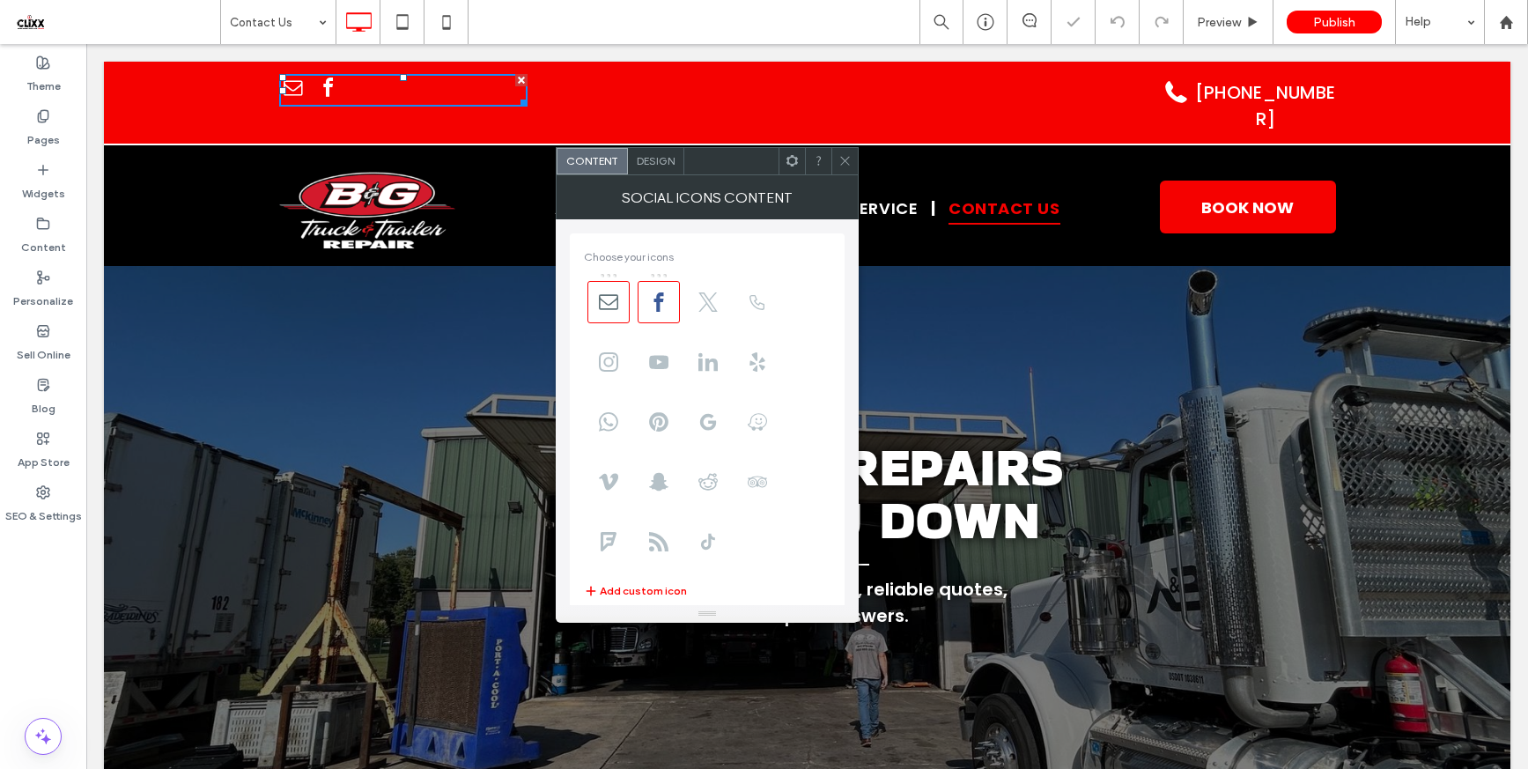
scroll to position [219, 0]
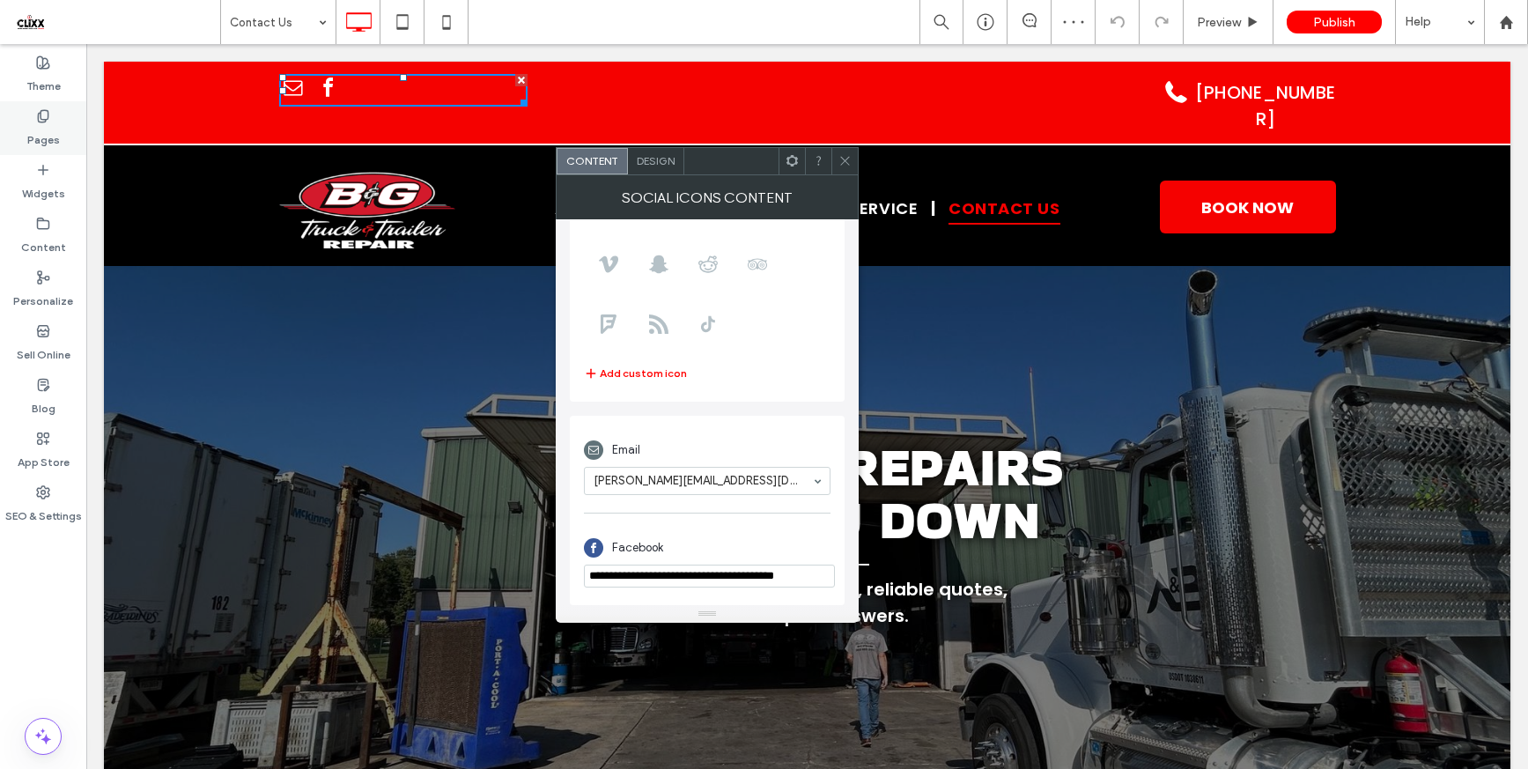
click at [63, 126] on div "Pages" at bounding box center [43, 128] width 86 height 54
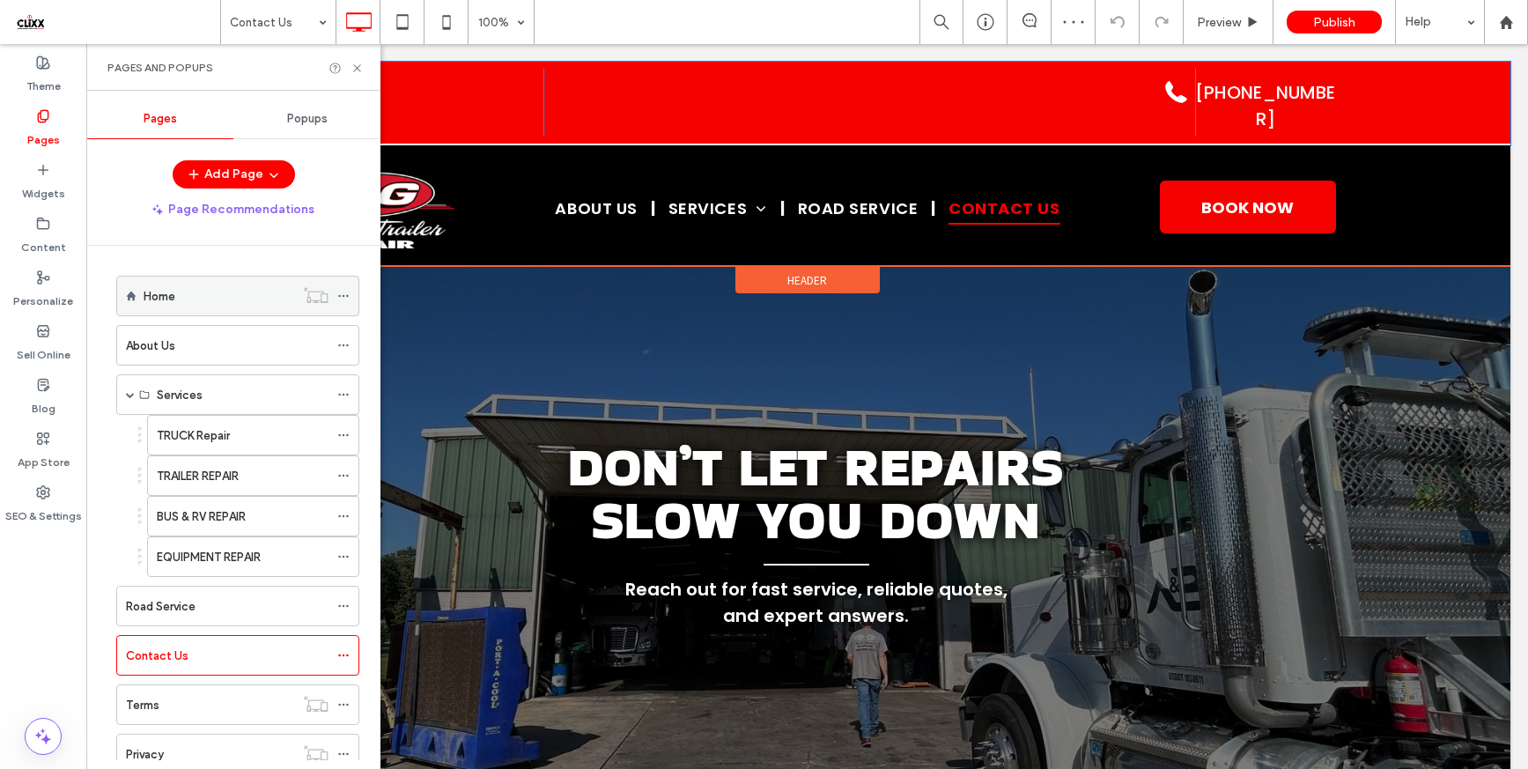
click at [150, 298] on label "Home" at bounding box center [160, 296] width 32 height 31
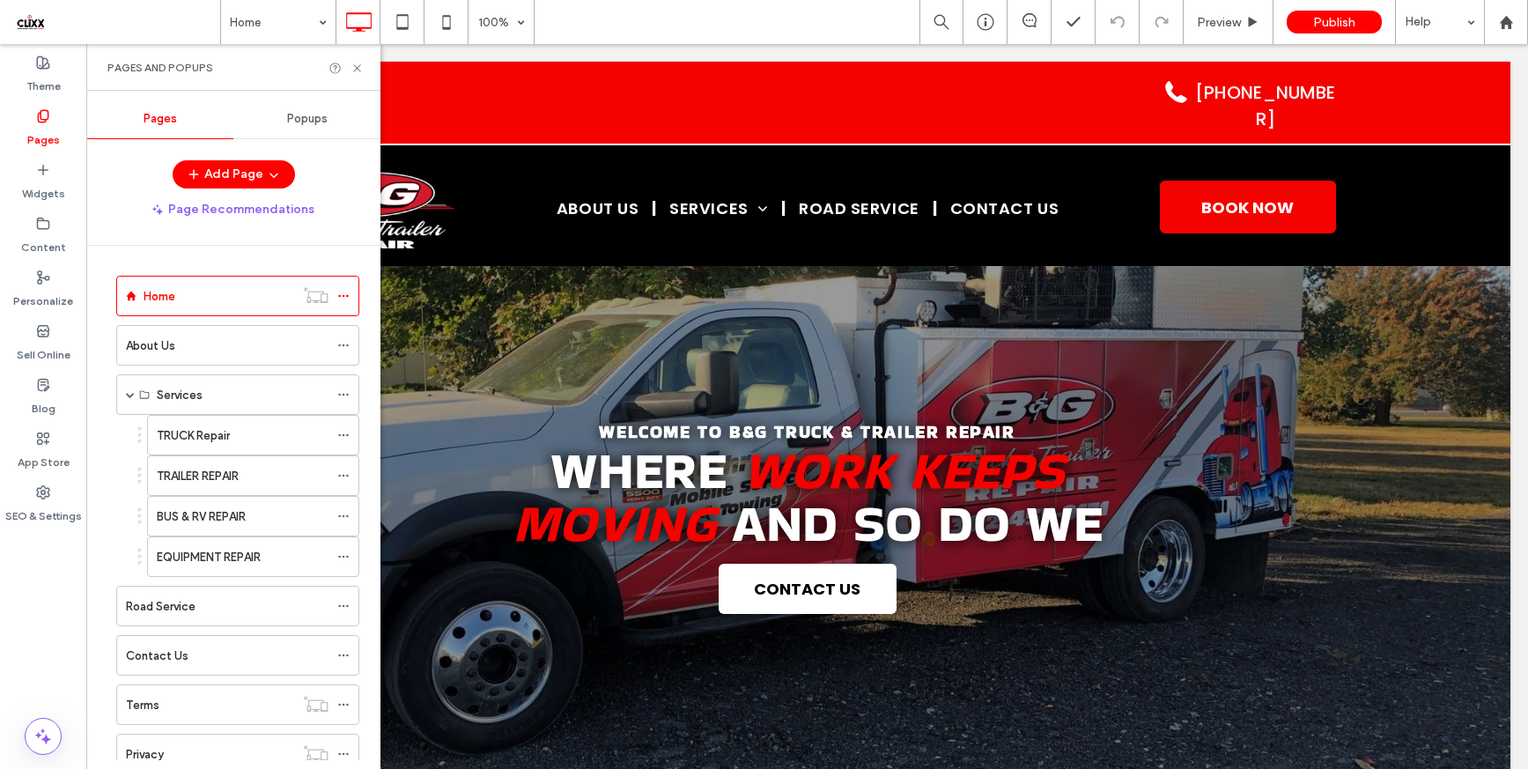
scroll to position [0, 0]
drag, startPoint x: 352, startPoint y: 67, endPoint x: 711, endPoint y: 509, distance: 569.1
click at [352, 67] on icon at bounding box center [356, 68] width 13 height 13
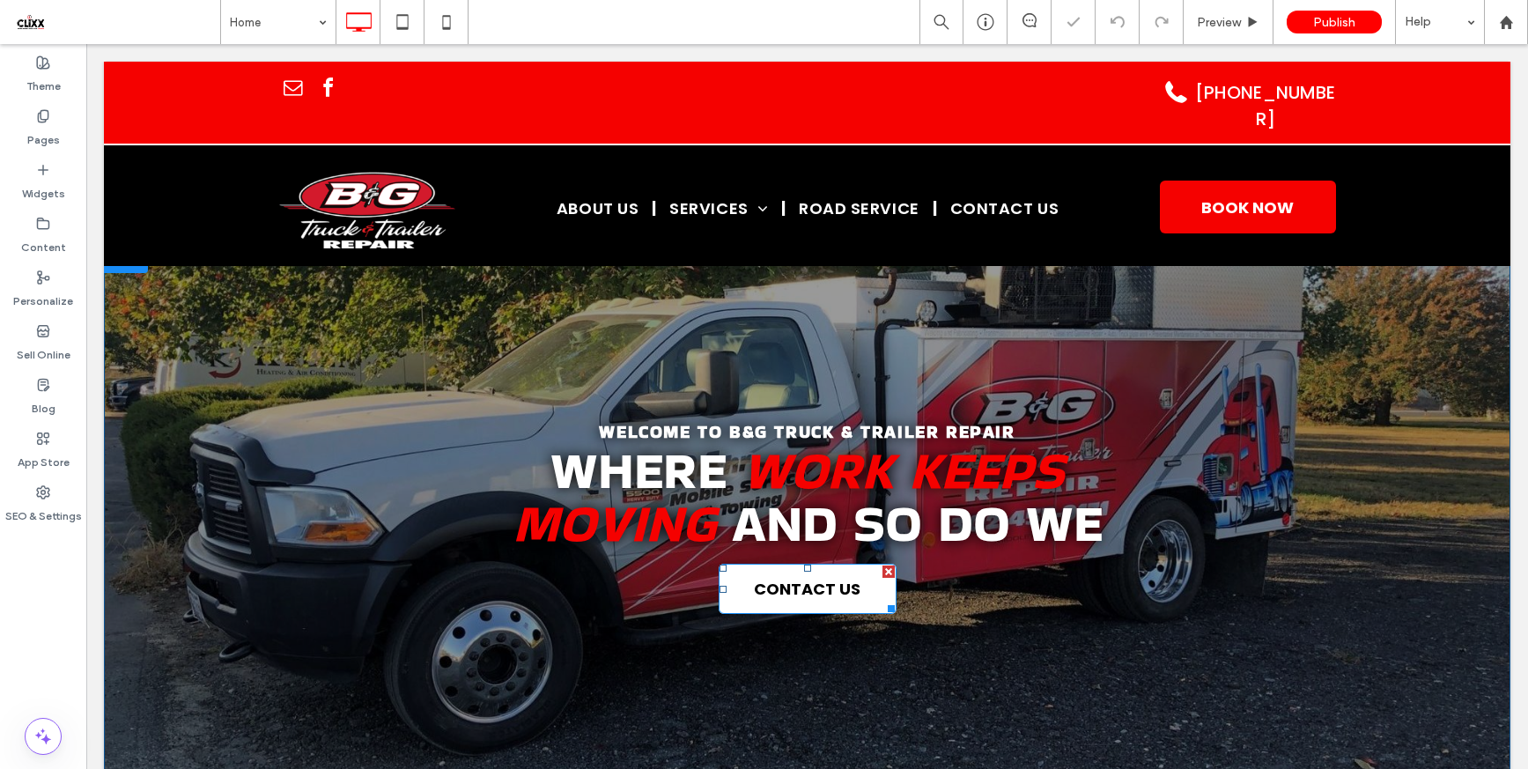
click at [824, 591] on span "CONTACT US" at bounding box center [807, 589] width 107 height 24
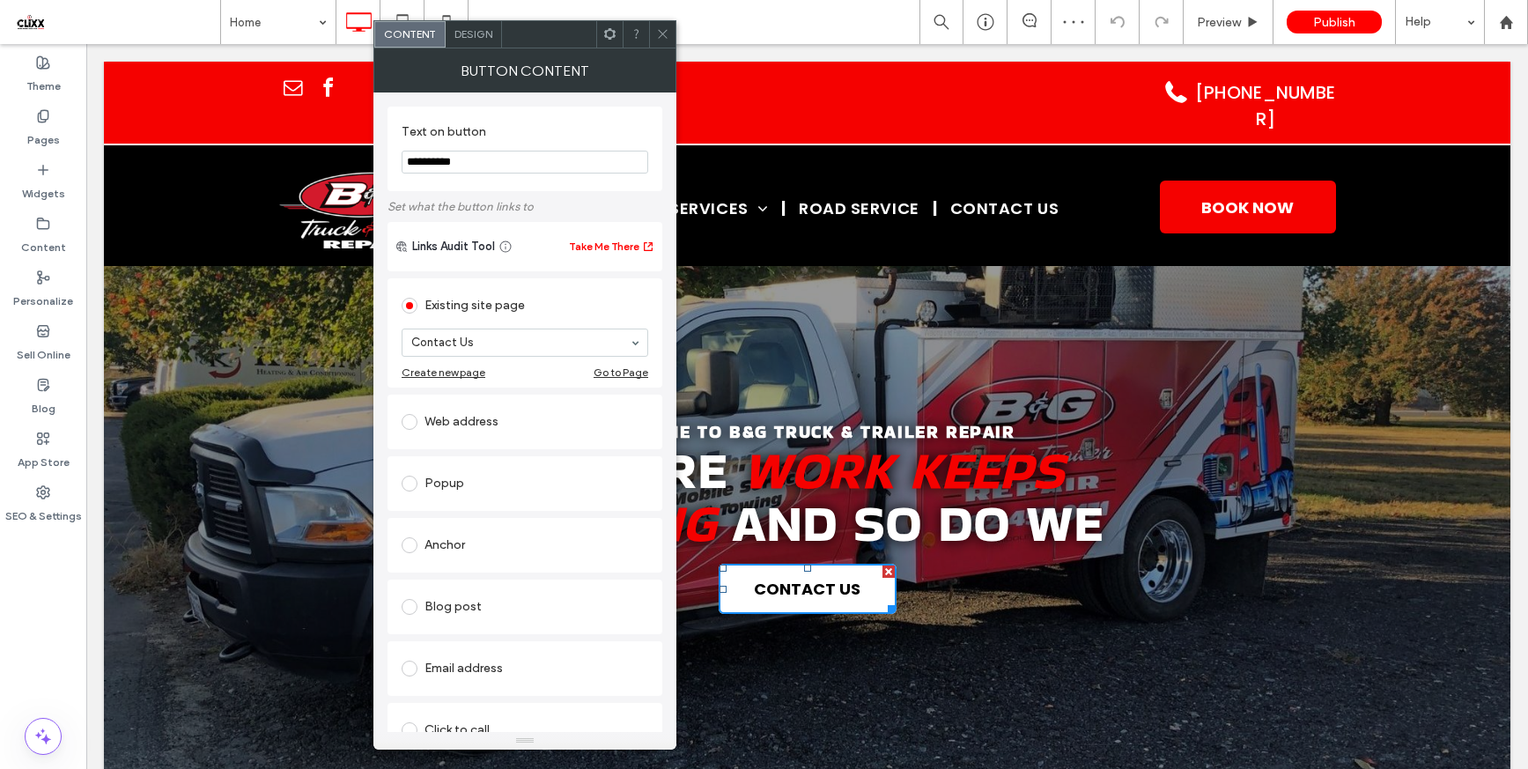
click at [663, 39] on icon at bounding box center [662, 33] width 13 height 13
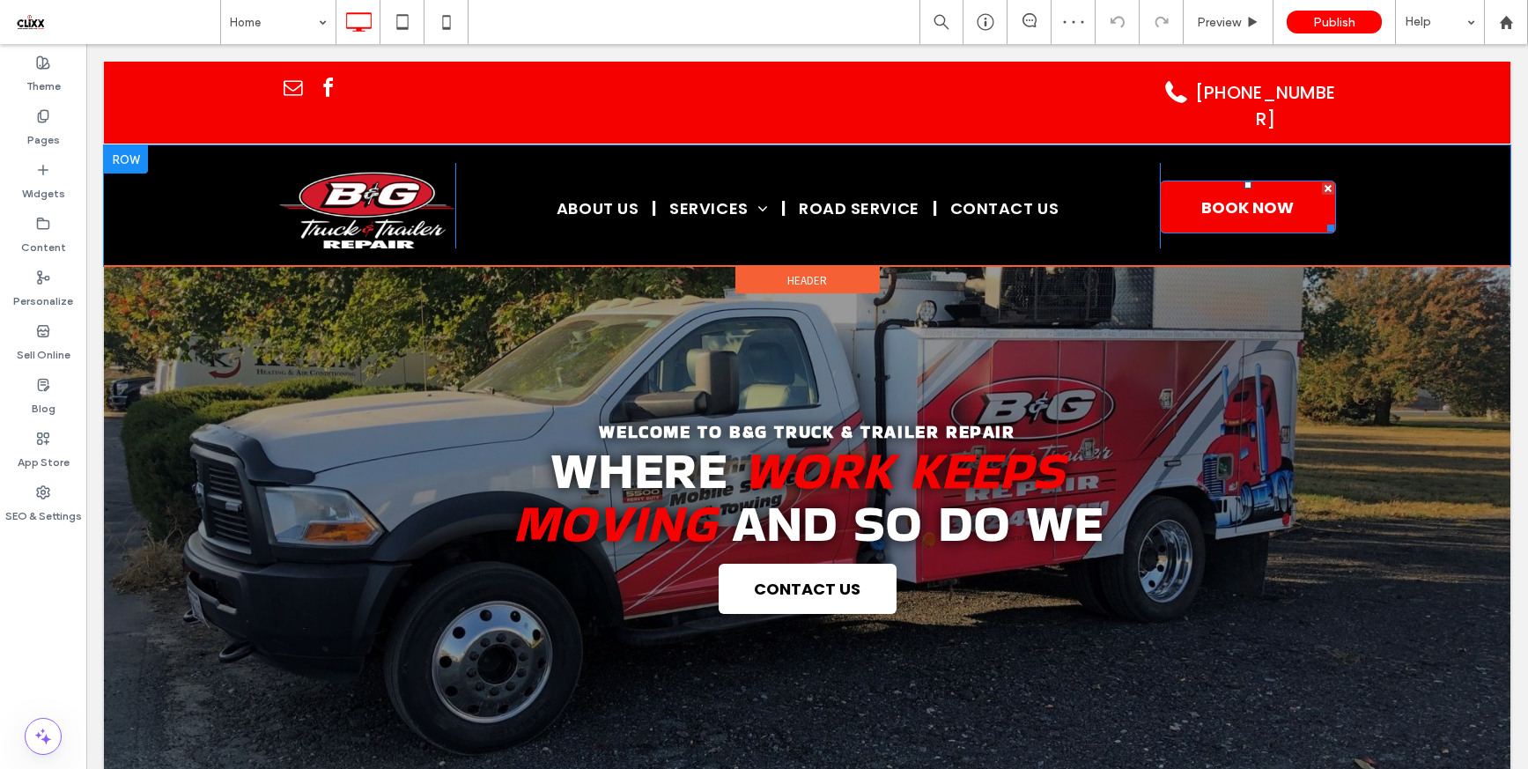
click at [1205, 195] on span "BOOK NOW" at bounding box center [1247, 207] width 92 height 24
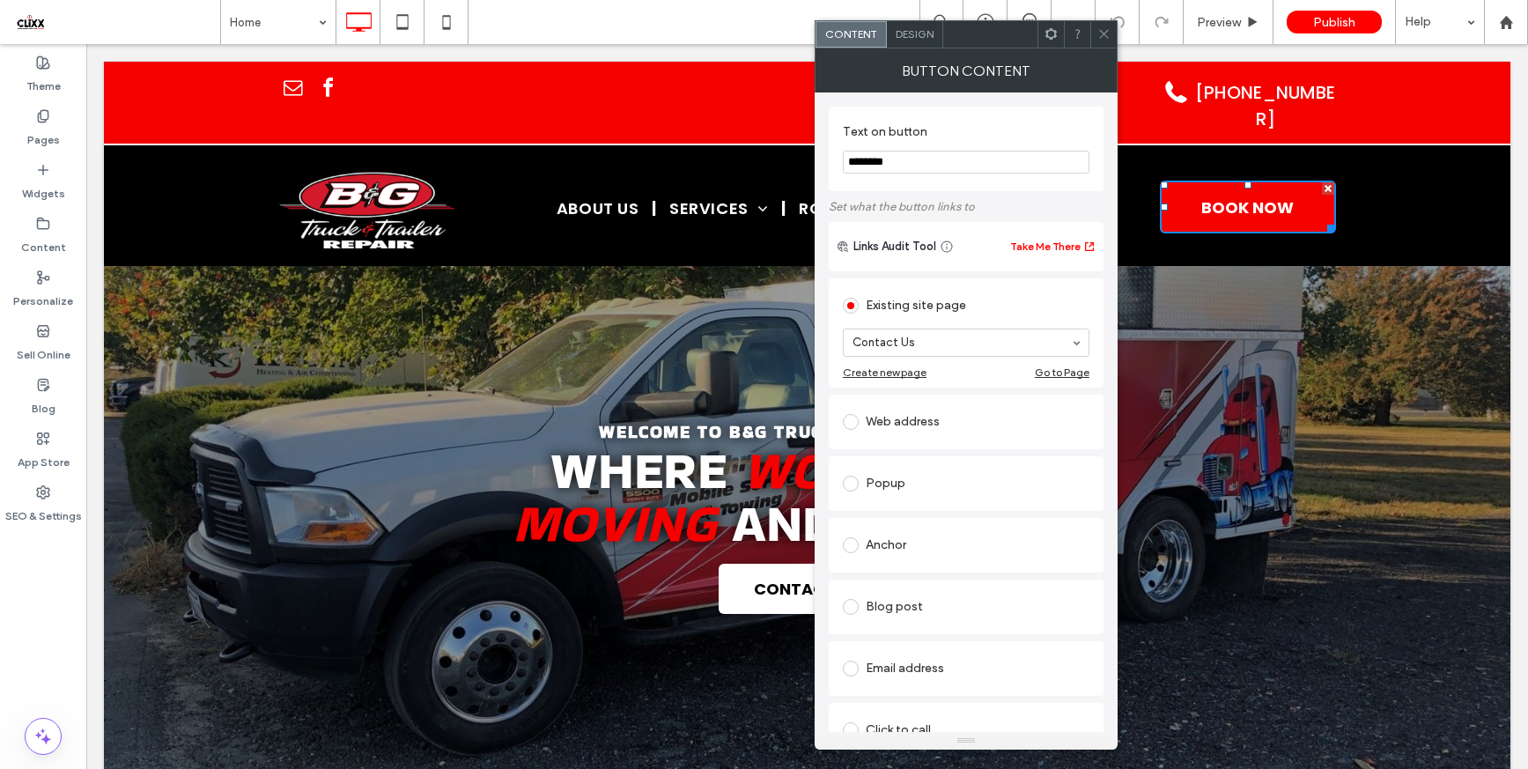
click at [1097, 37] on icon at bounding box center [1103, 33] width 13 height 13
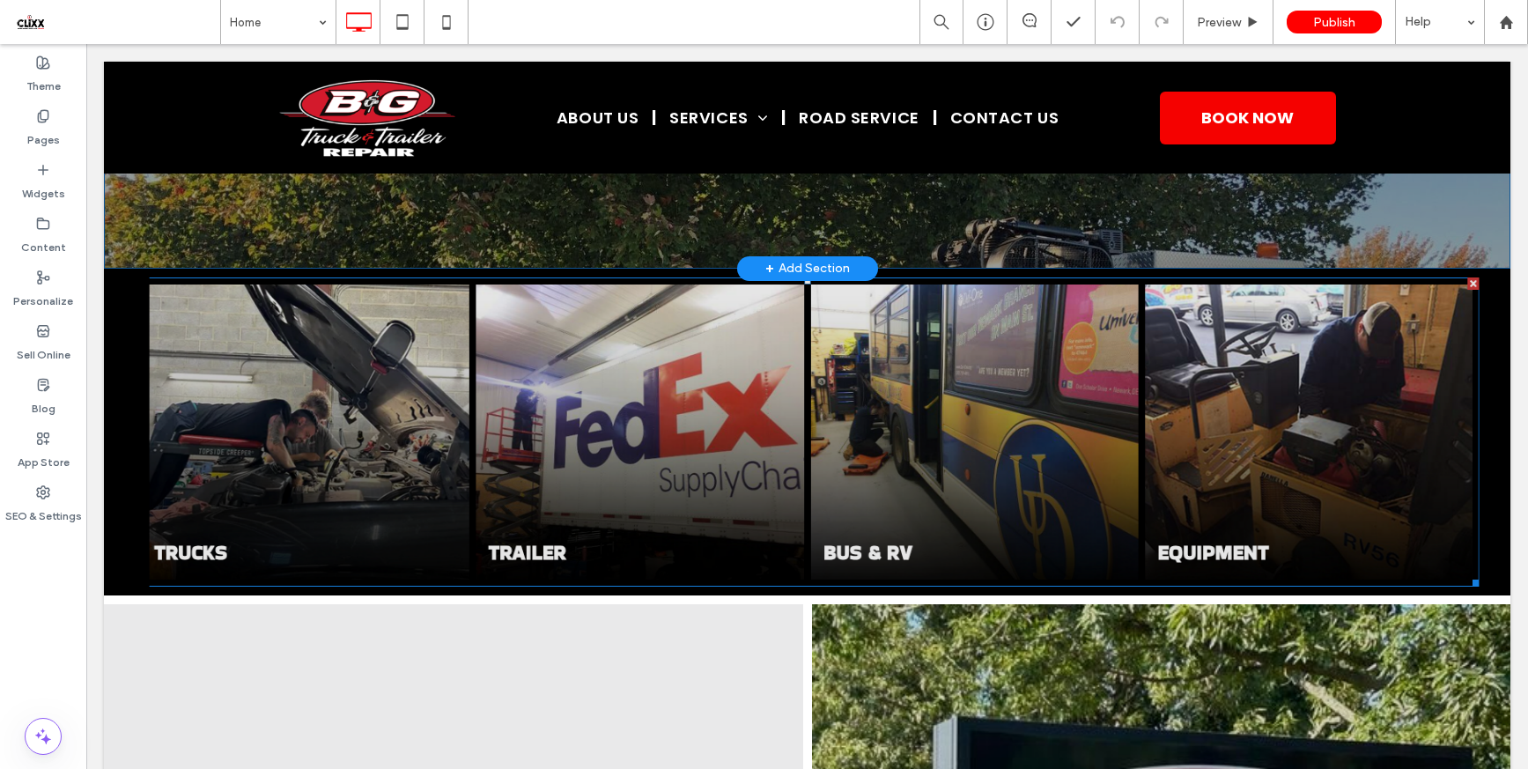
scroll to position [600, 0]
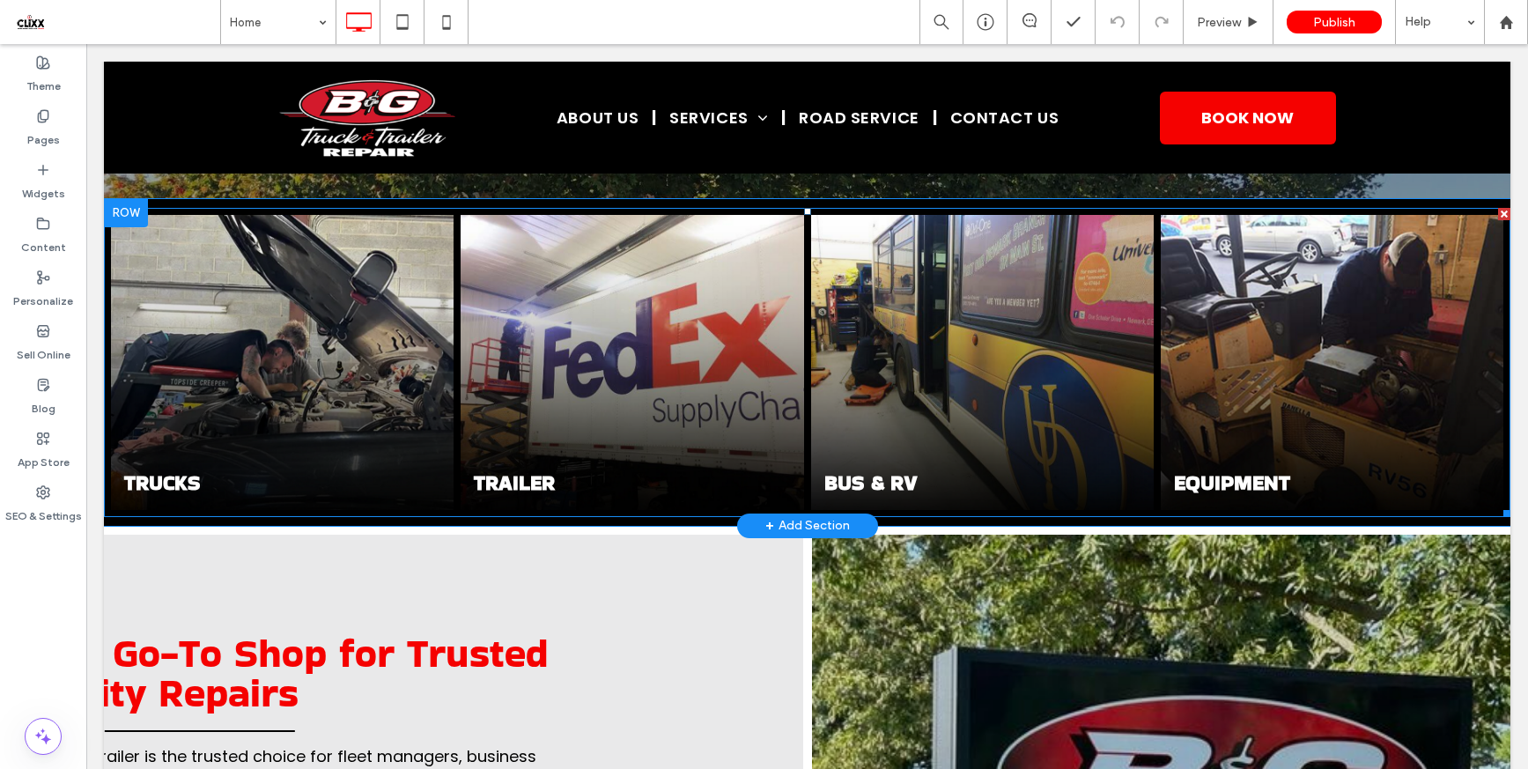
click at [292, 390] on link at bounding box center [282, 362] width 343 height 295
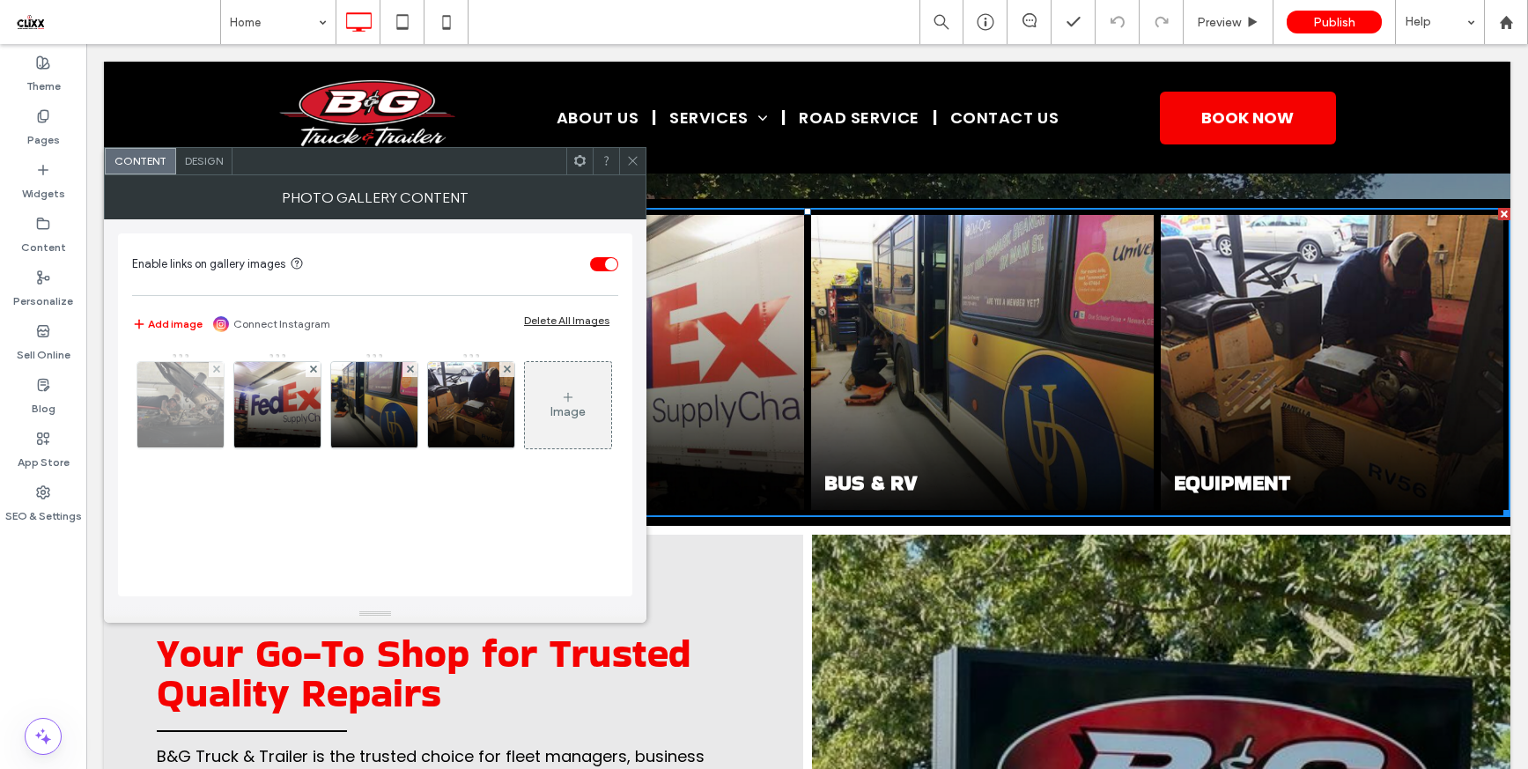
click at [190, 408] on img at bounding box center [180, 405] width 115 height 86
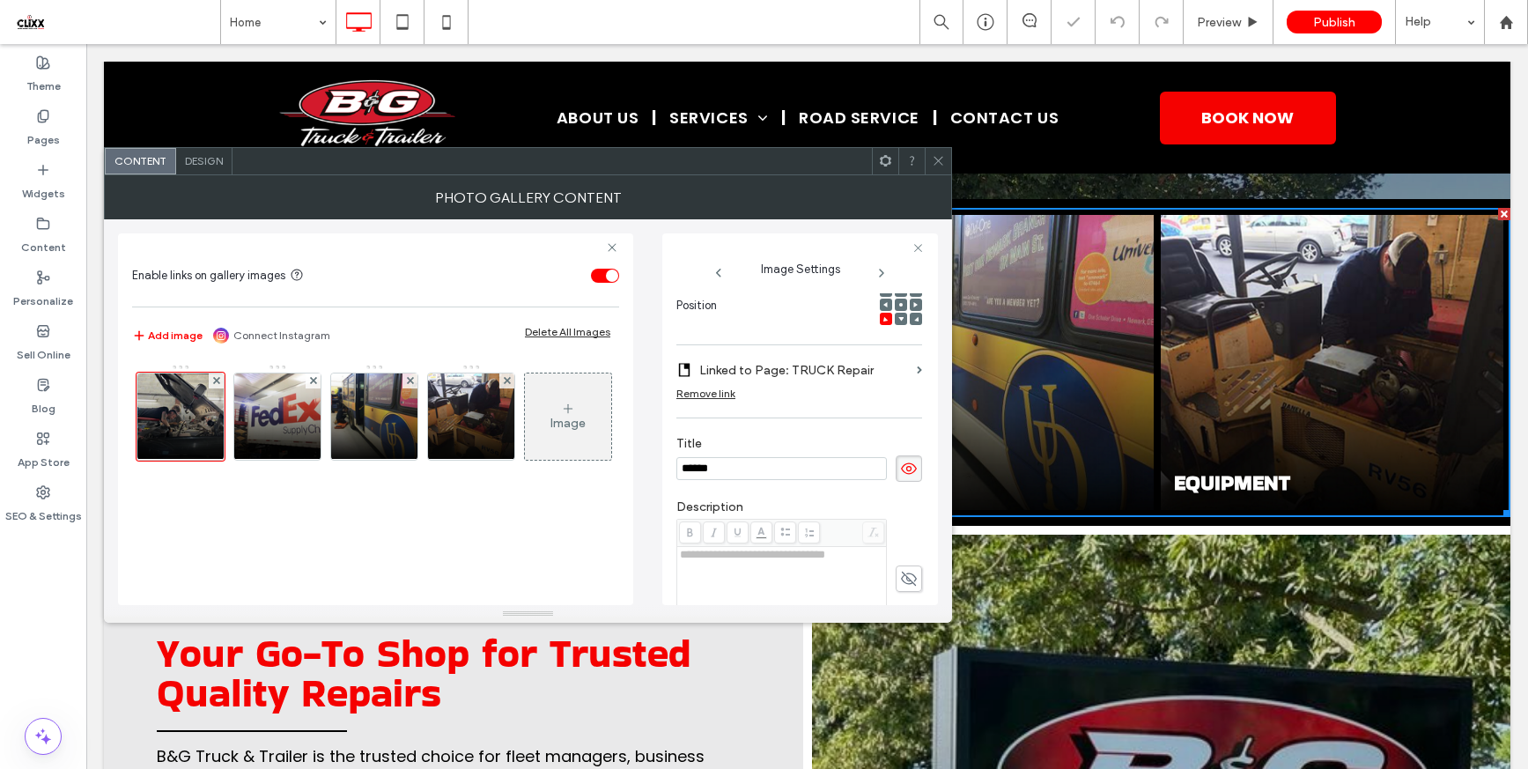
scroll to position [270, 0]
click at [282, 420] on img at bounding box center [277, 416] width 115 height 86
click at [364, 420] on img at bounding box center [374, 416] width 115 height 86
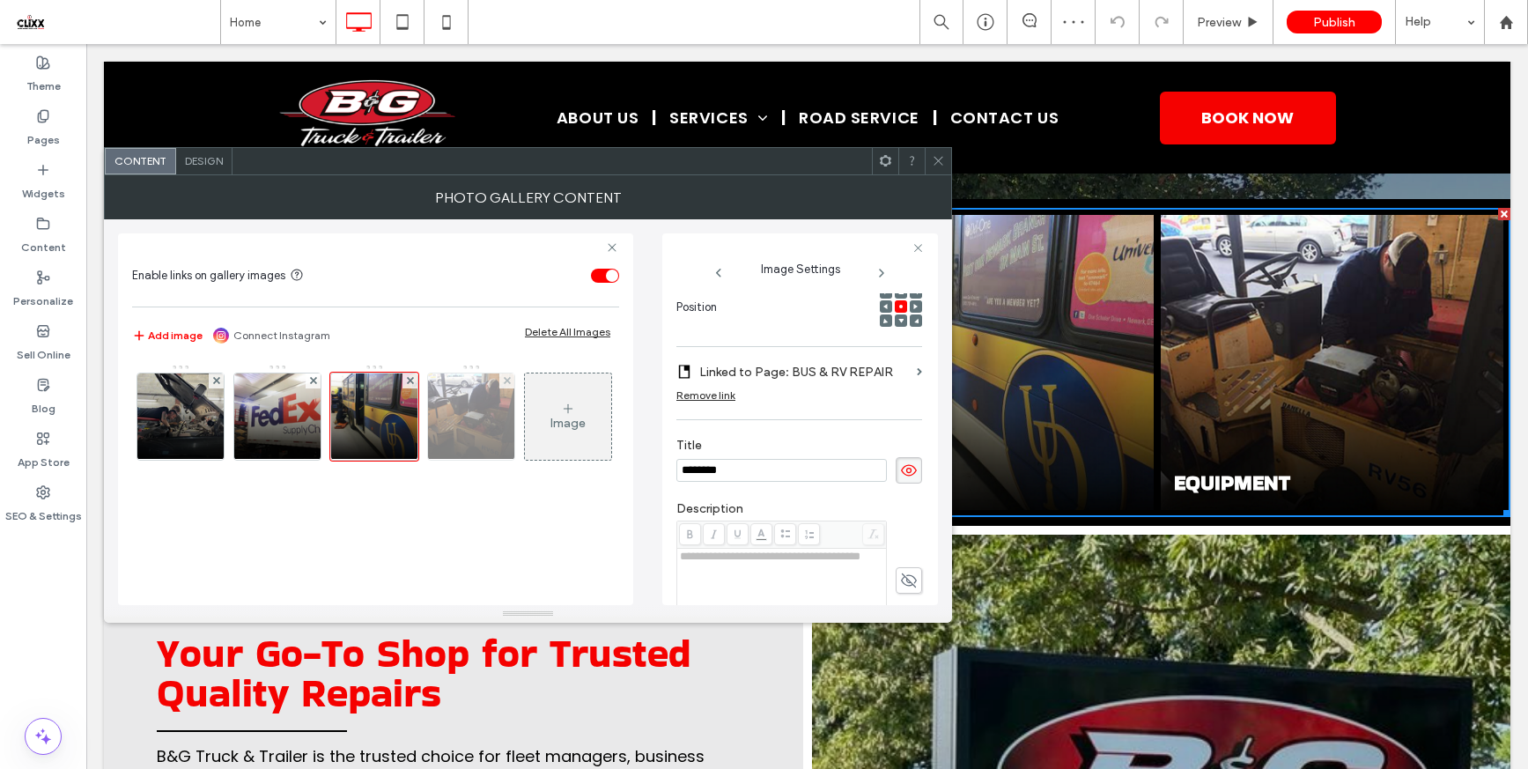
click at [468, 420] on img at bounding box center [471, 416] width 115 height 86
click at [938, 158] on icon at bounding box center [938, 160] width 13 height 13
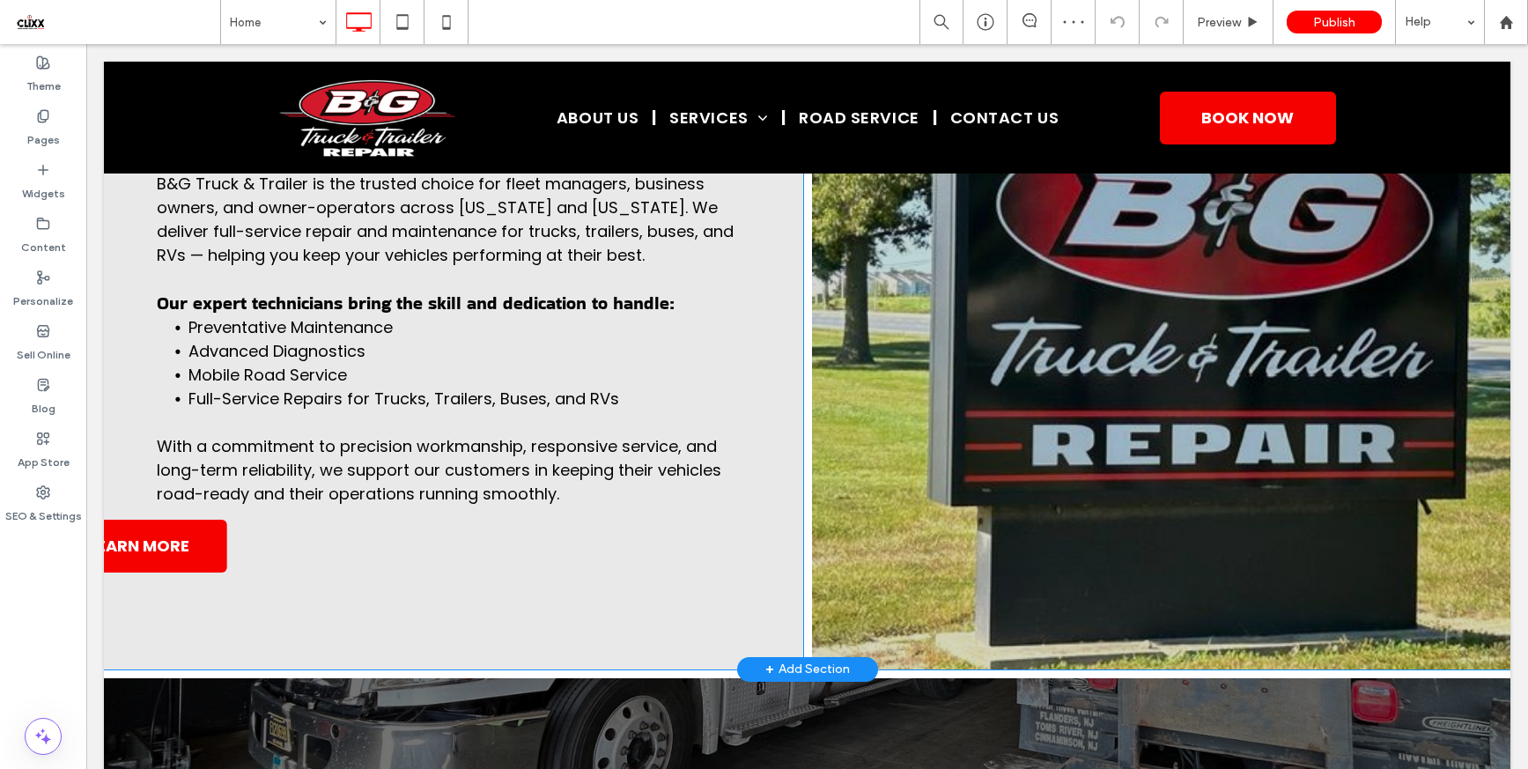
scroll to position [1188, 0]
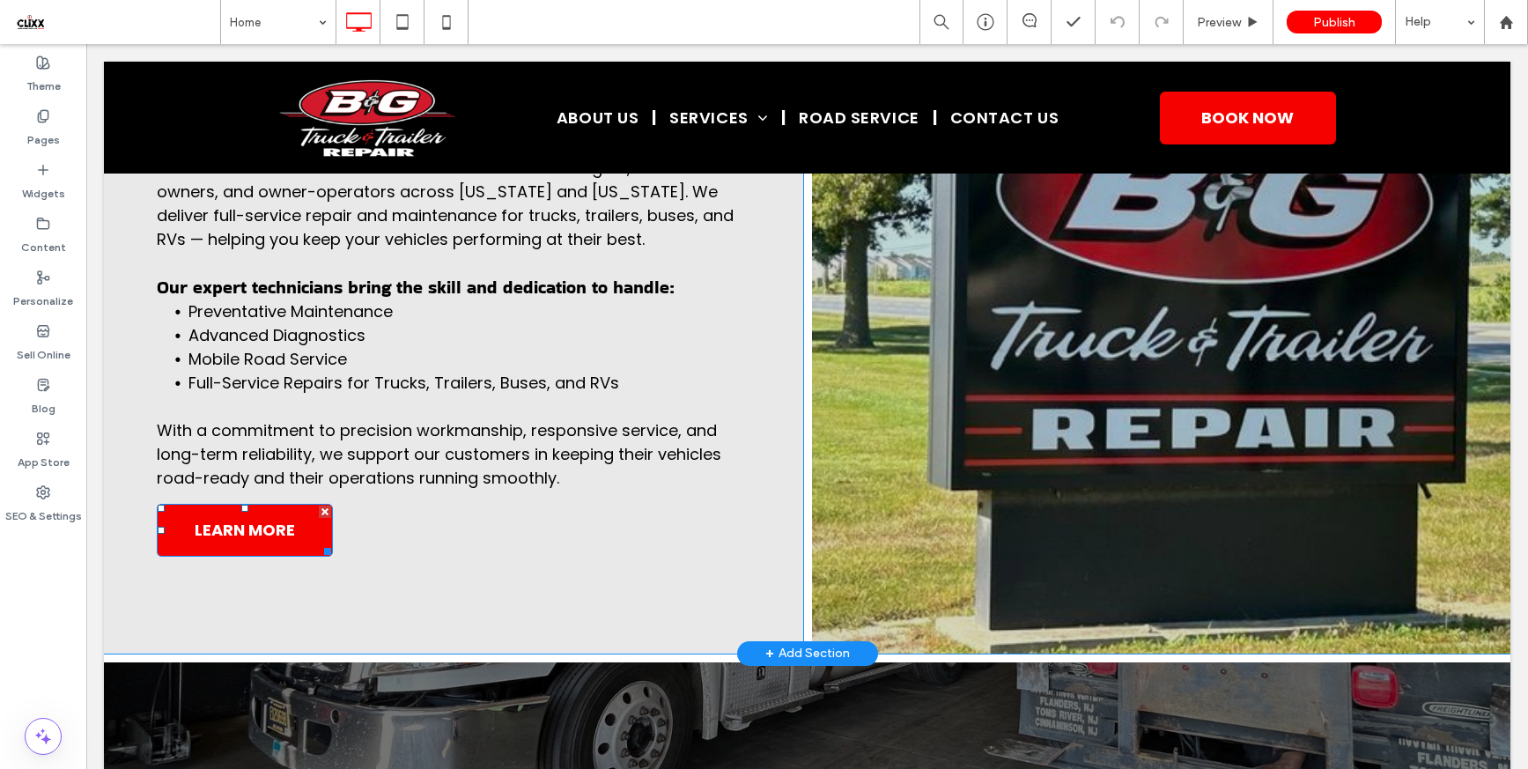
click at [241, 542] on span "LEARN MORE" at bounding box center [244, 529] width 113 height 41
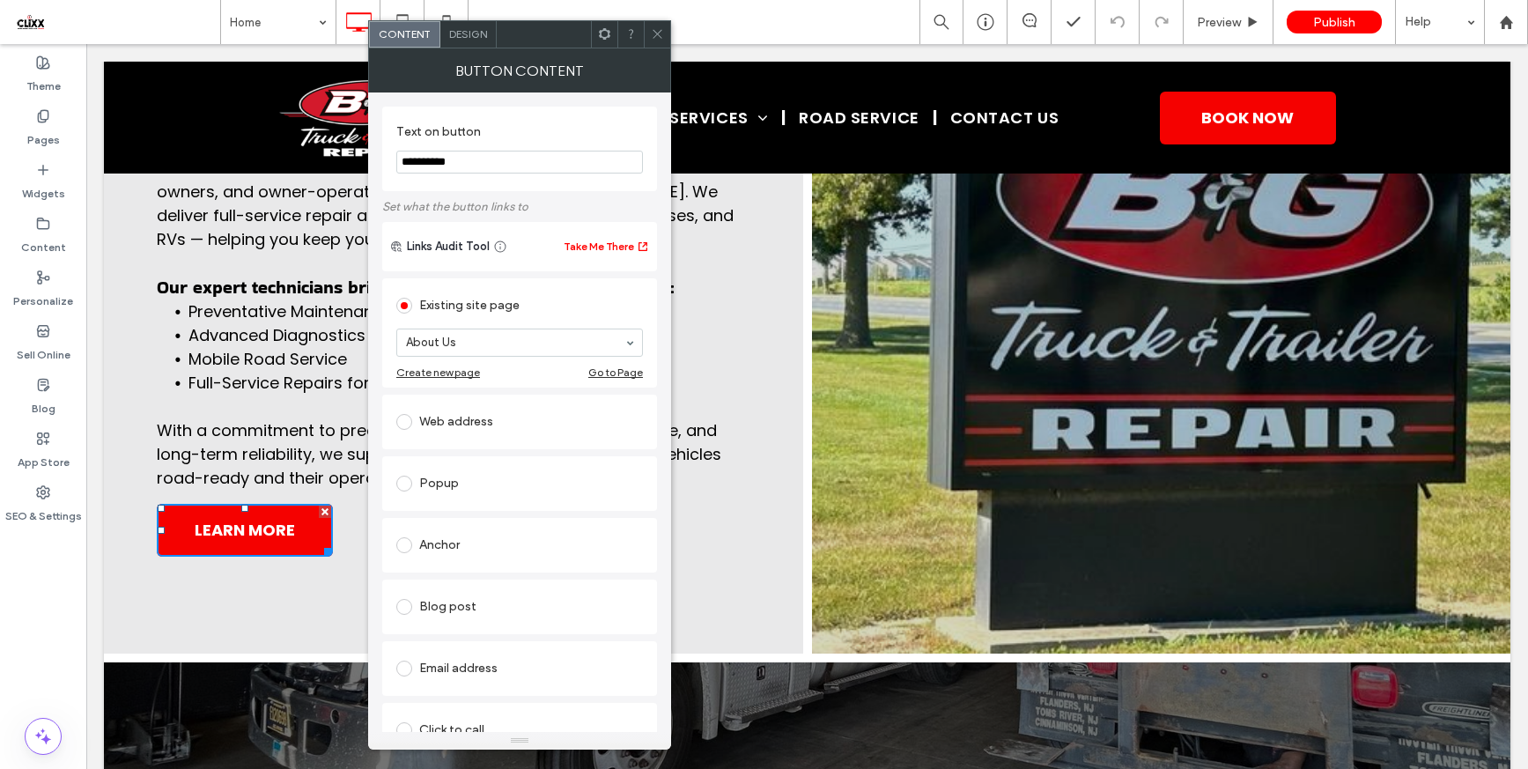
click at [653, 39] on icon at bounding box center [657, 33] width 13 height 13
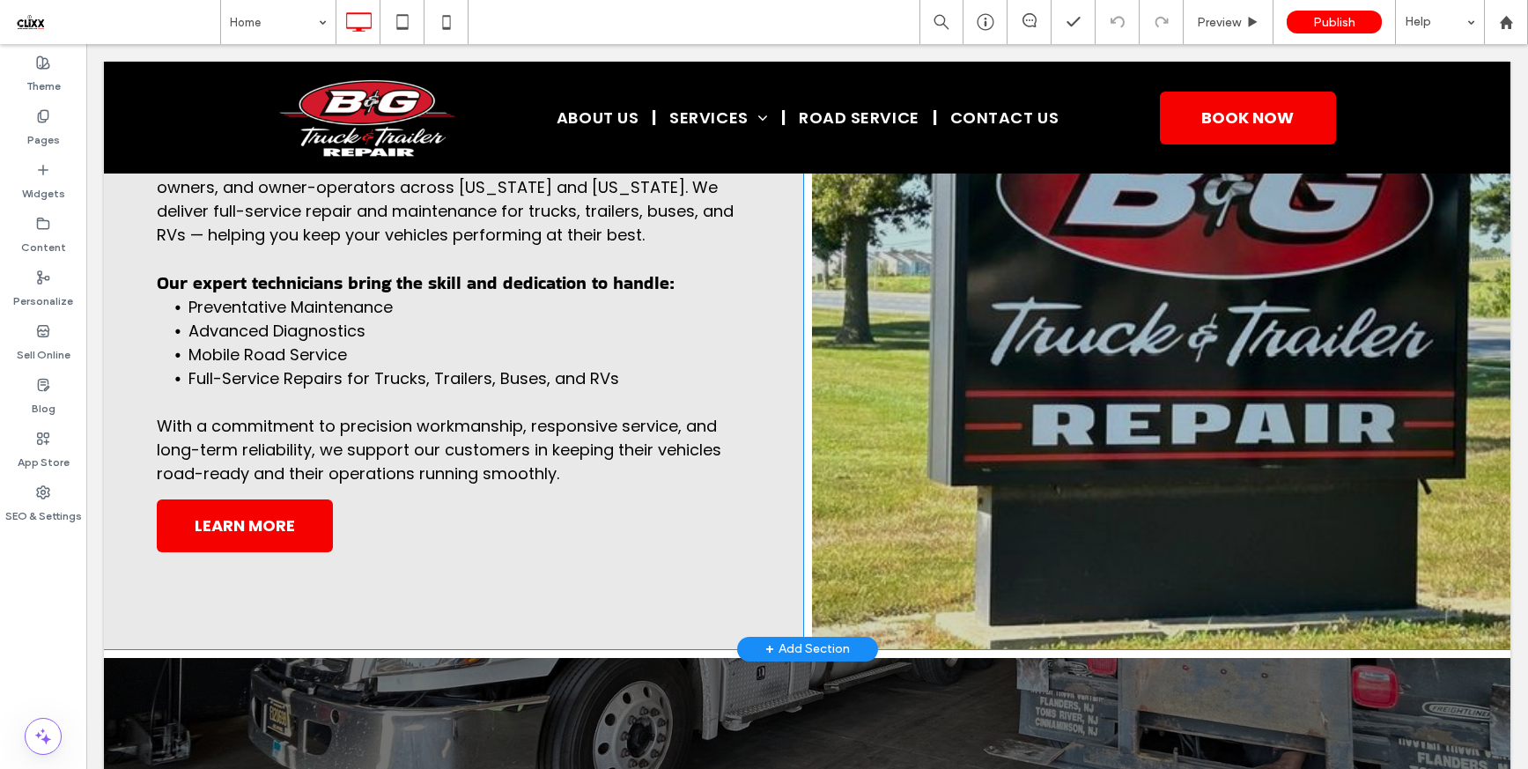
scroll to position [1763, 0]
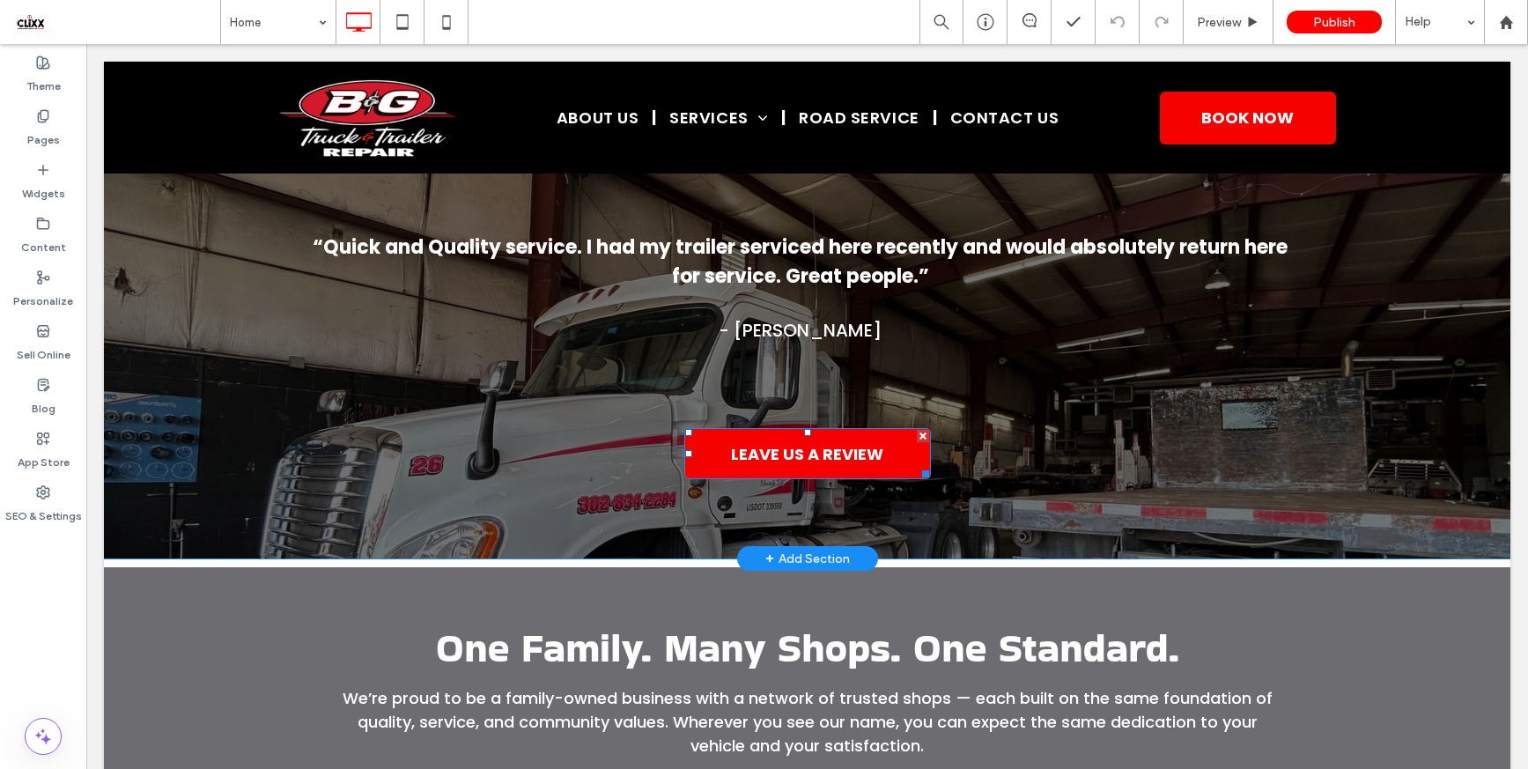
click at [769, 466] on span "LEAVE US A REVIEW" at bounding box center [807, 454] width 152 height 24
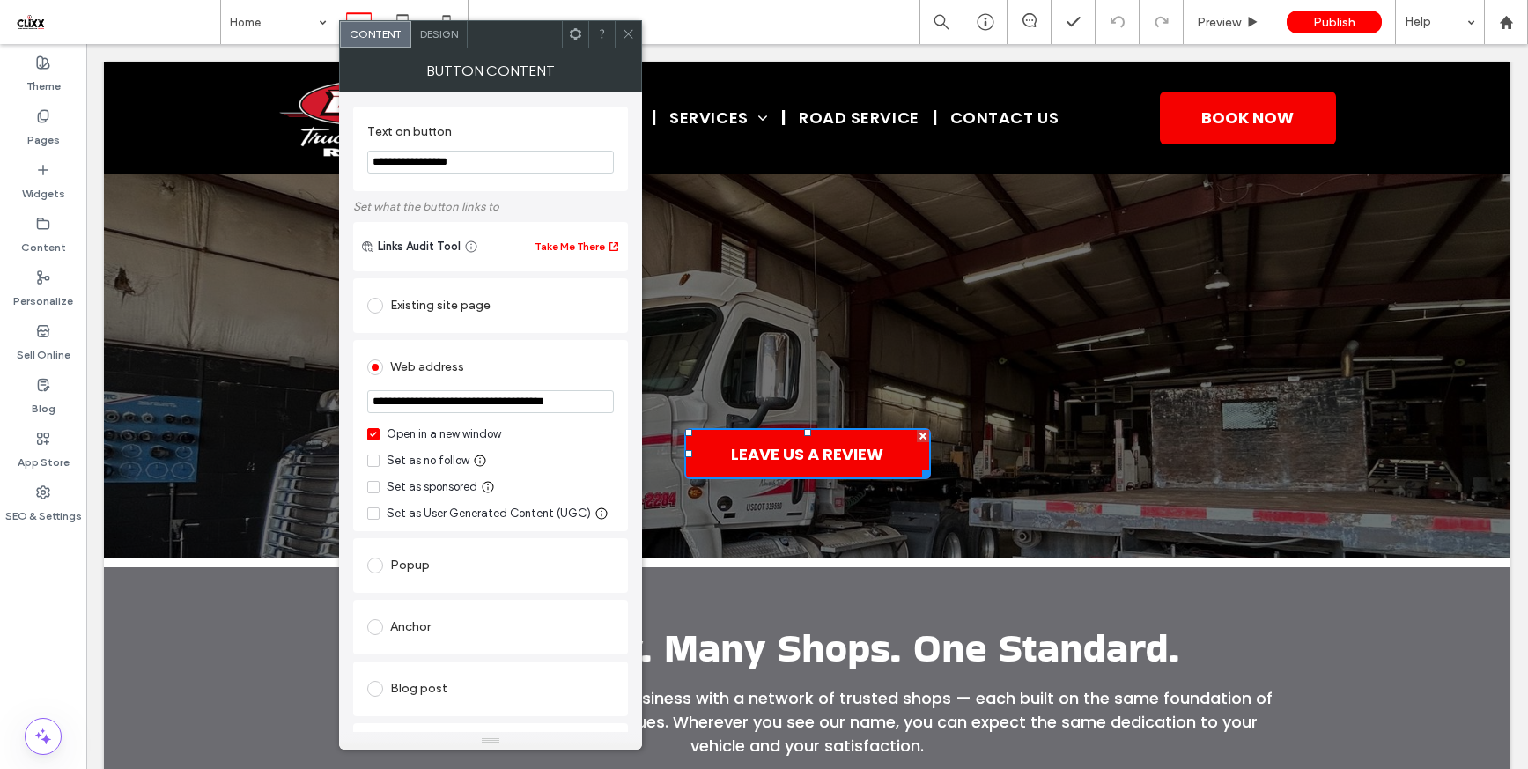
click at [505, 413] on input "**********" at bounding box center [490, 401] width 247 height 23
click at [510, 413] on input "**********" at bounding box center [490, 401] width 247 height 23
click at [521, 404] on input "**********" at bounding box center [490, 401] width 247 height 23
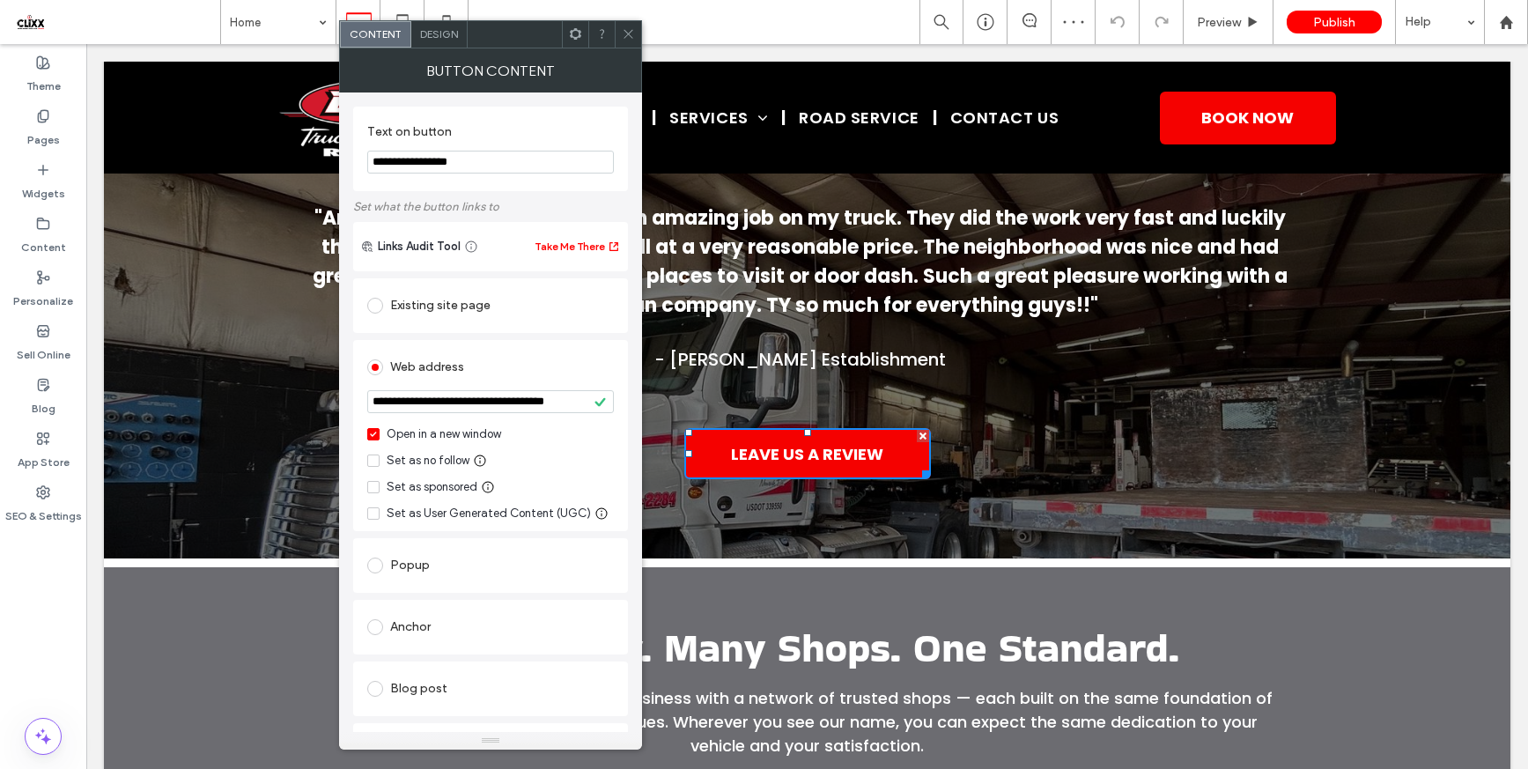
click at [630, 38] on icon at bounding box center [628, 33] width 13 height 13
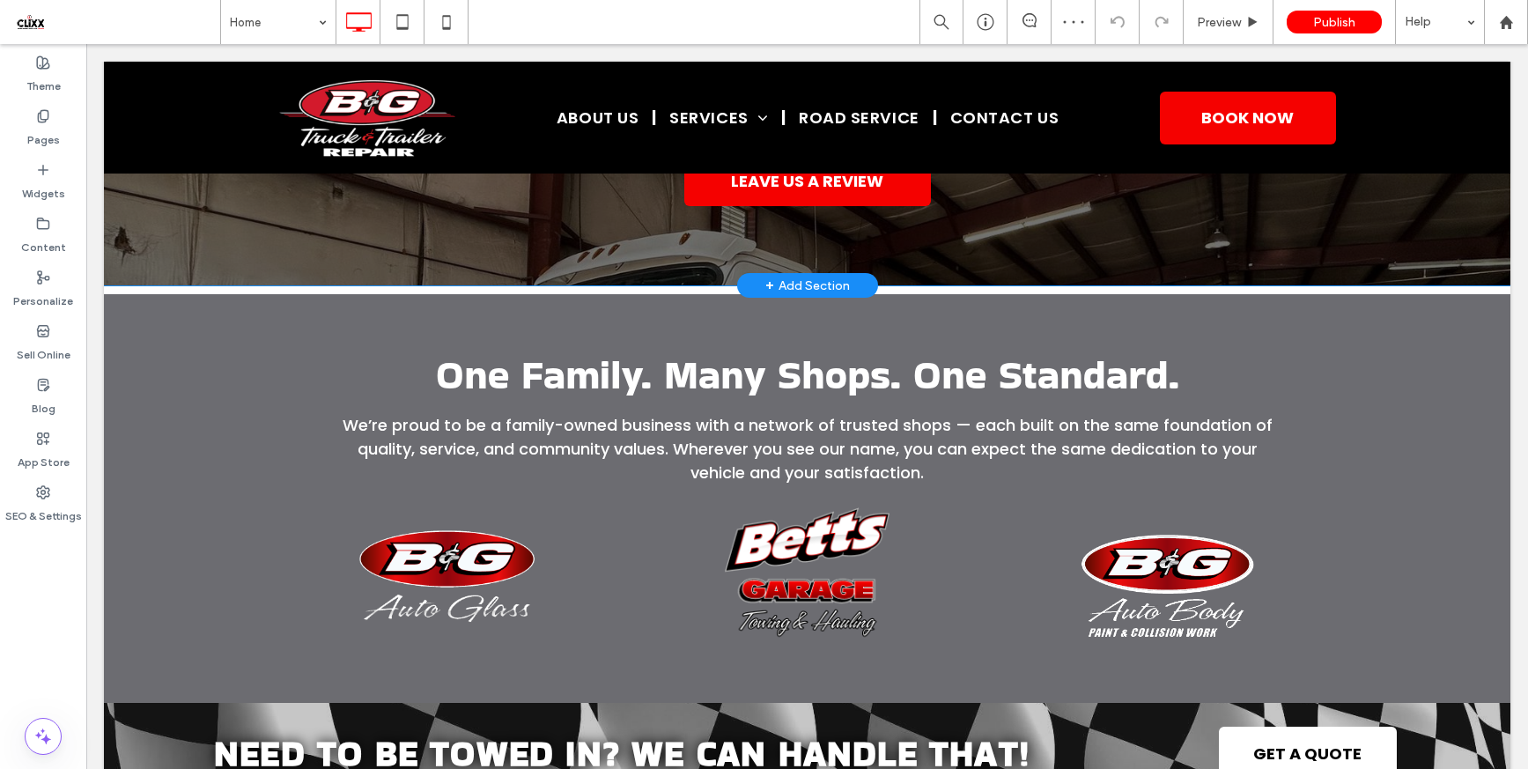
scroll to position [2120, 0]
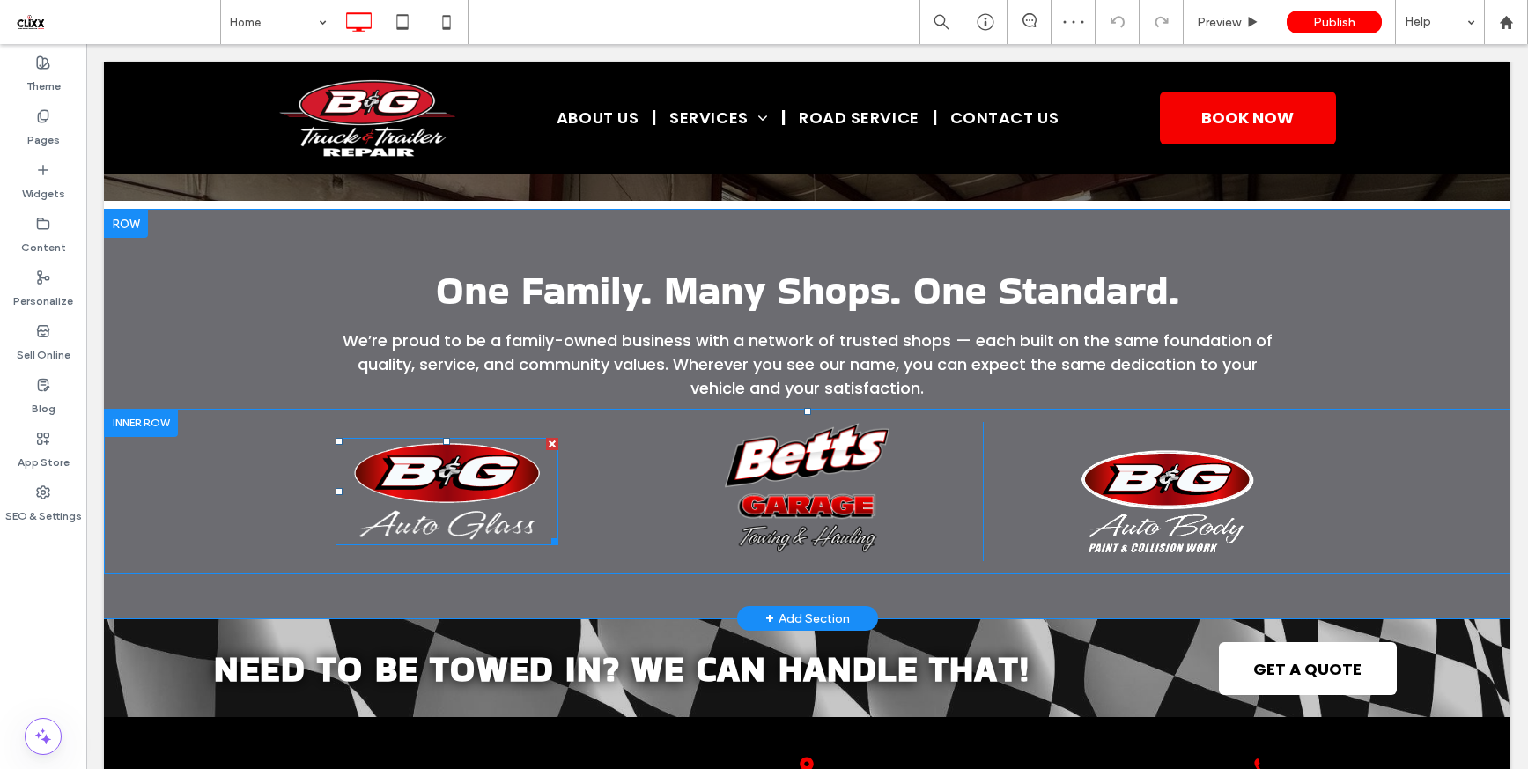
click at [430, 499] on img at bounding box center [446, 492] width 236 height 114
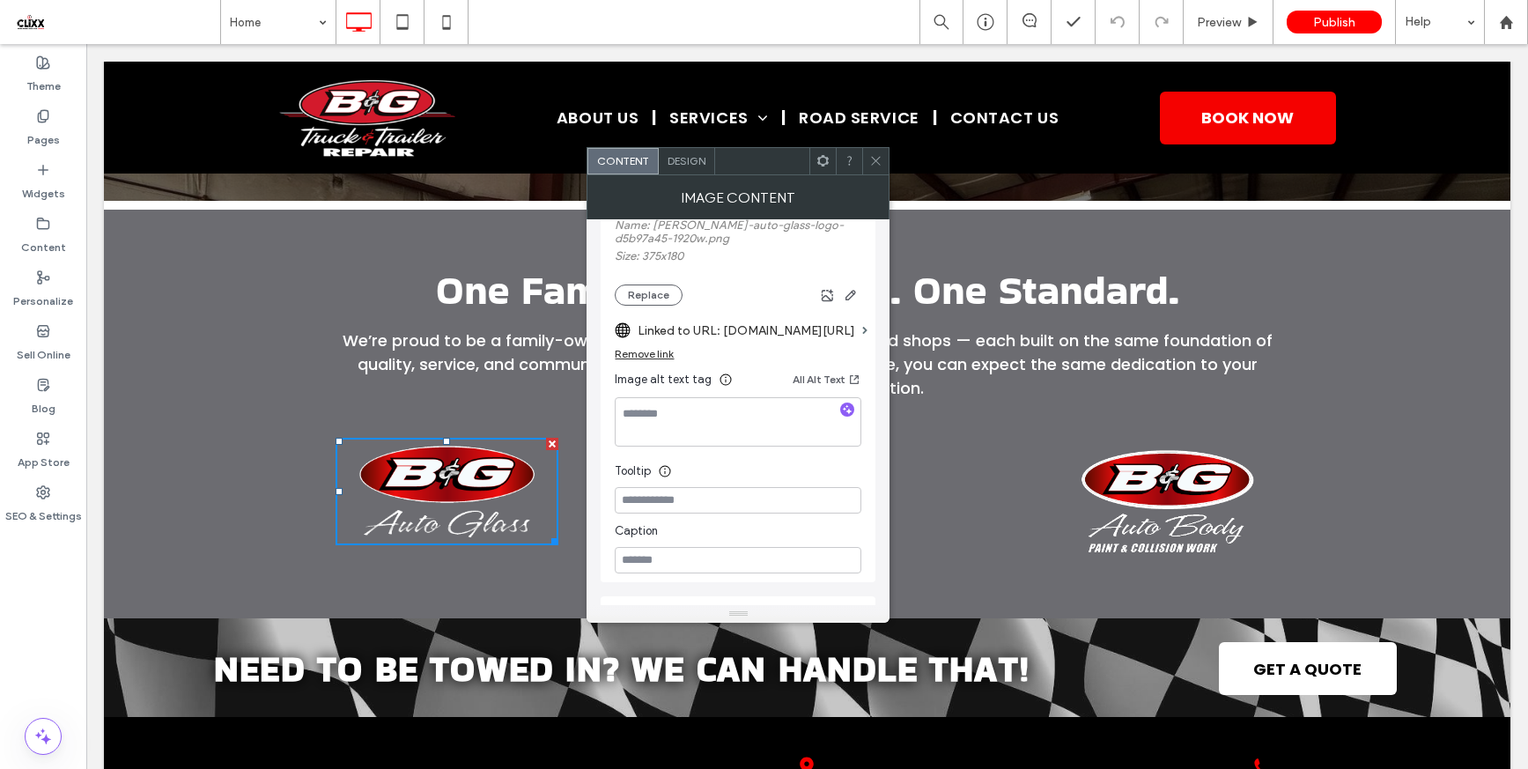
scroll to position [348, 0]
click at [869, 160] on icon at bounding box center [875, 160] width 13 height 13
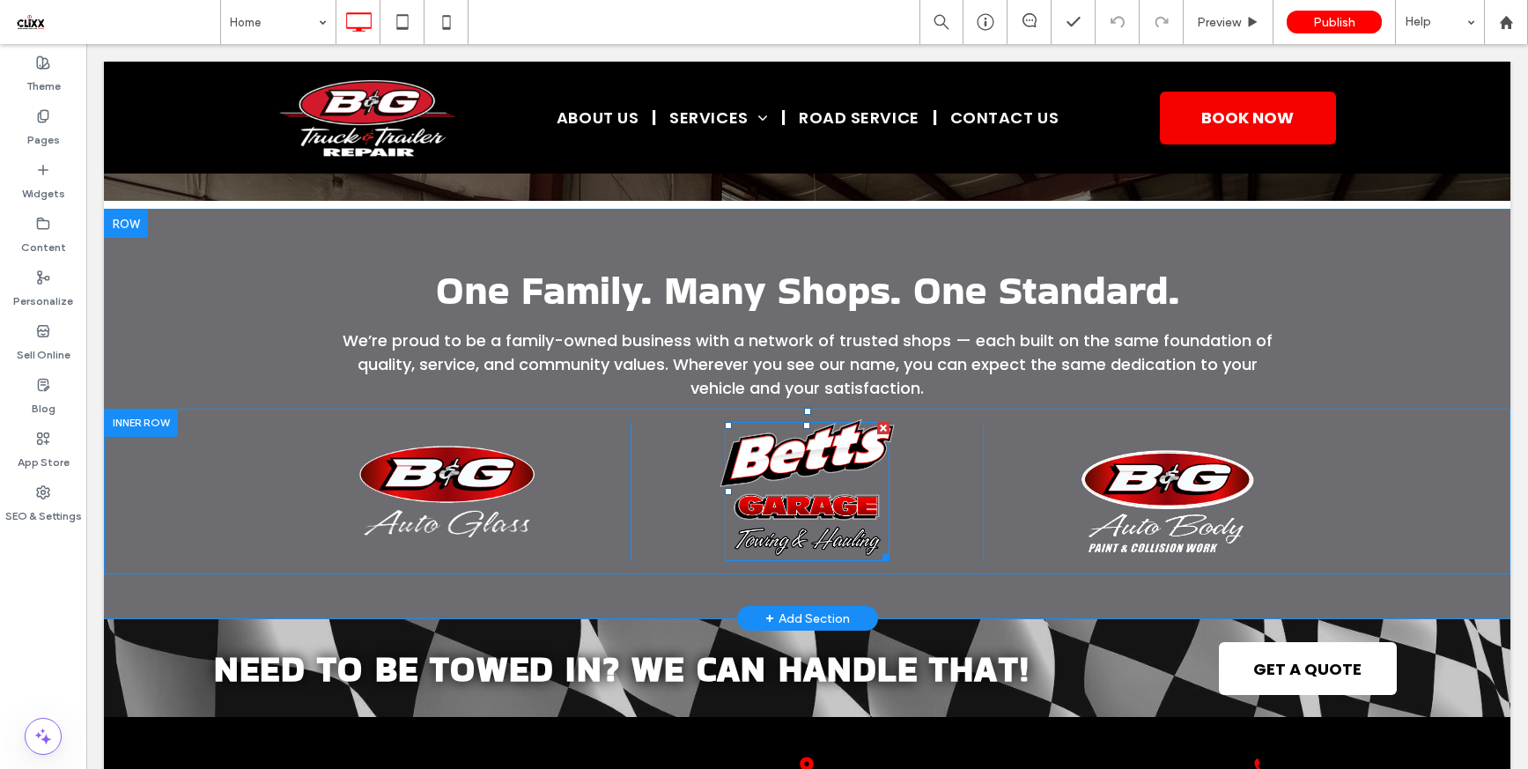
click at [772, 490] on img at bounding box center [806, 491] width 174 height 147
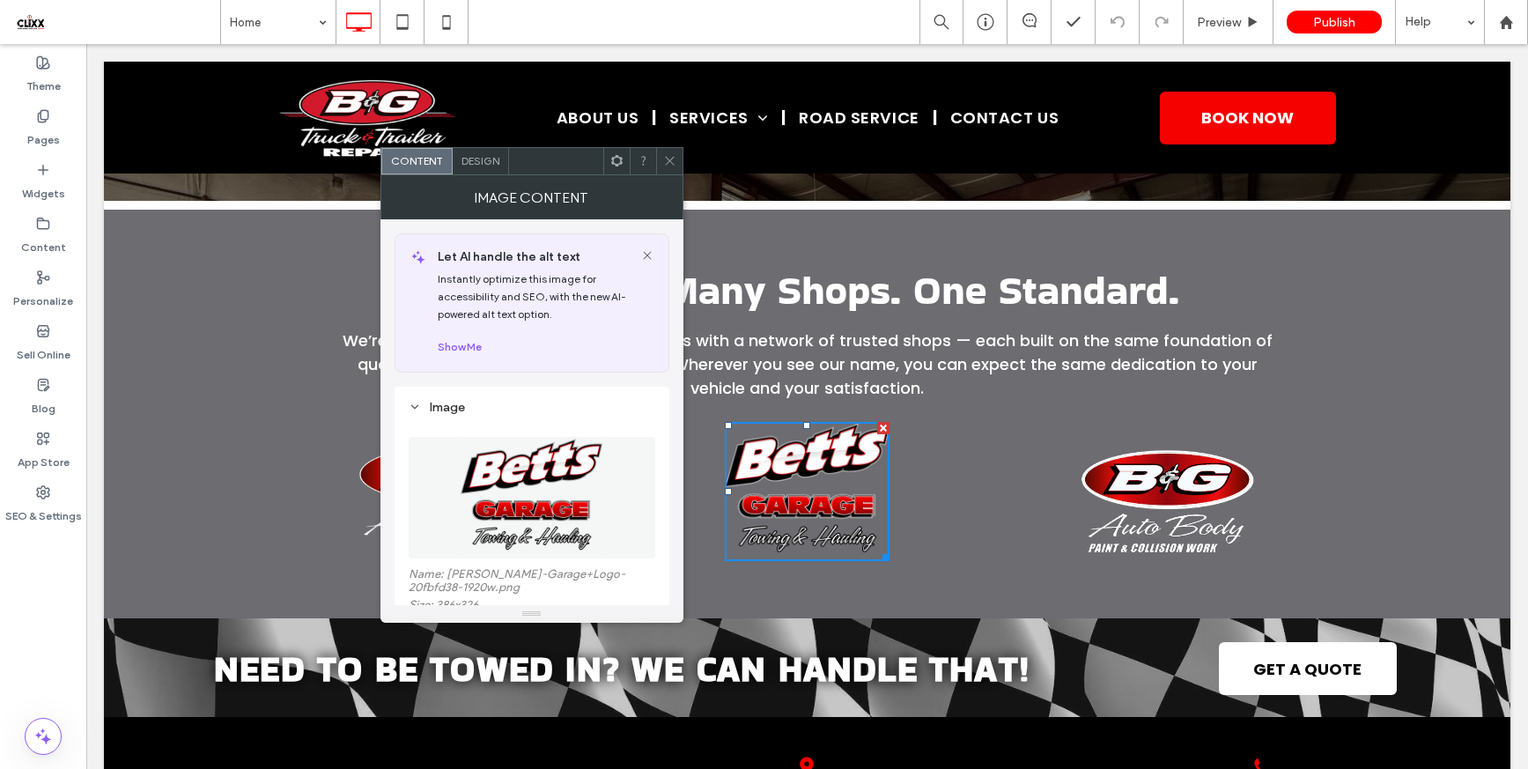
scroll to position [355, 0]
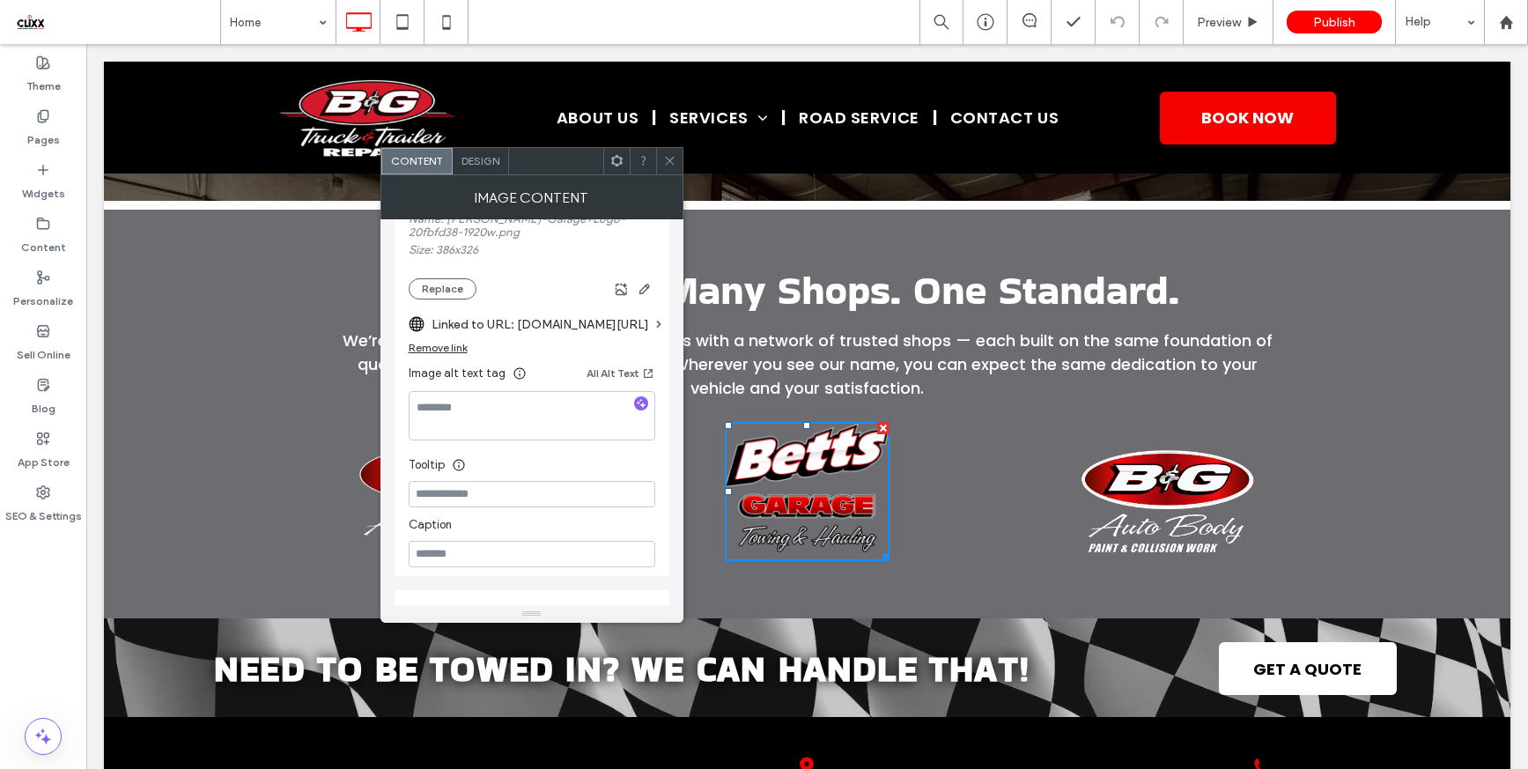
click at [671, 159] on icon at bounding box center [669, 160] width 13 height 13
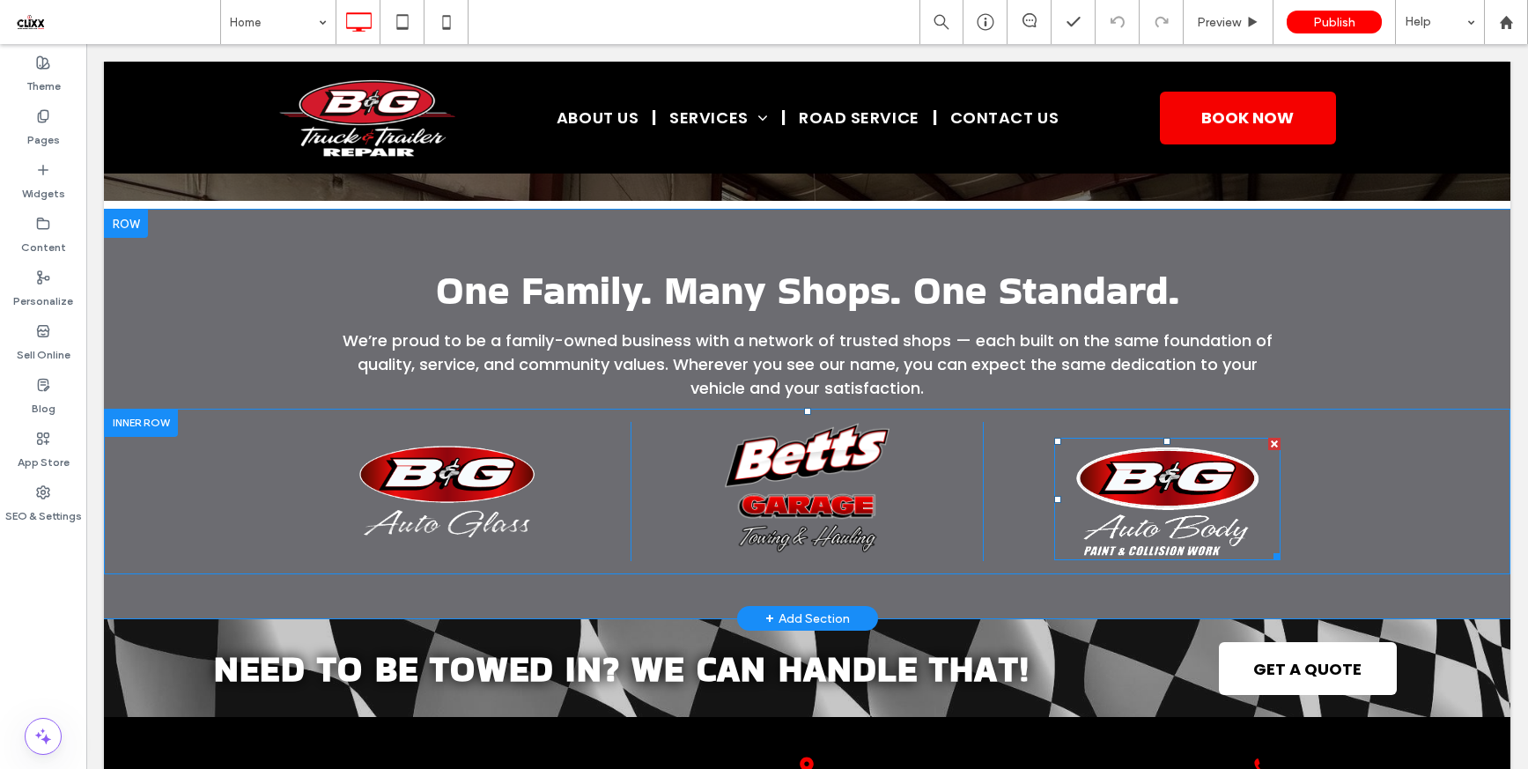
click at [1151, 512] on img at bounding box center [1167, 498] width 240 height 129
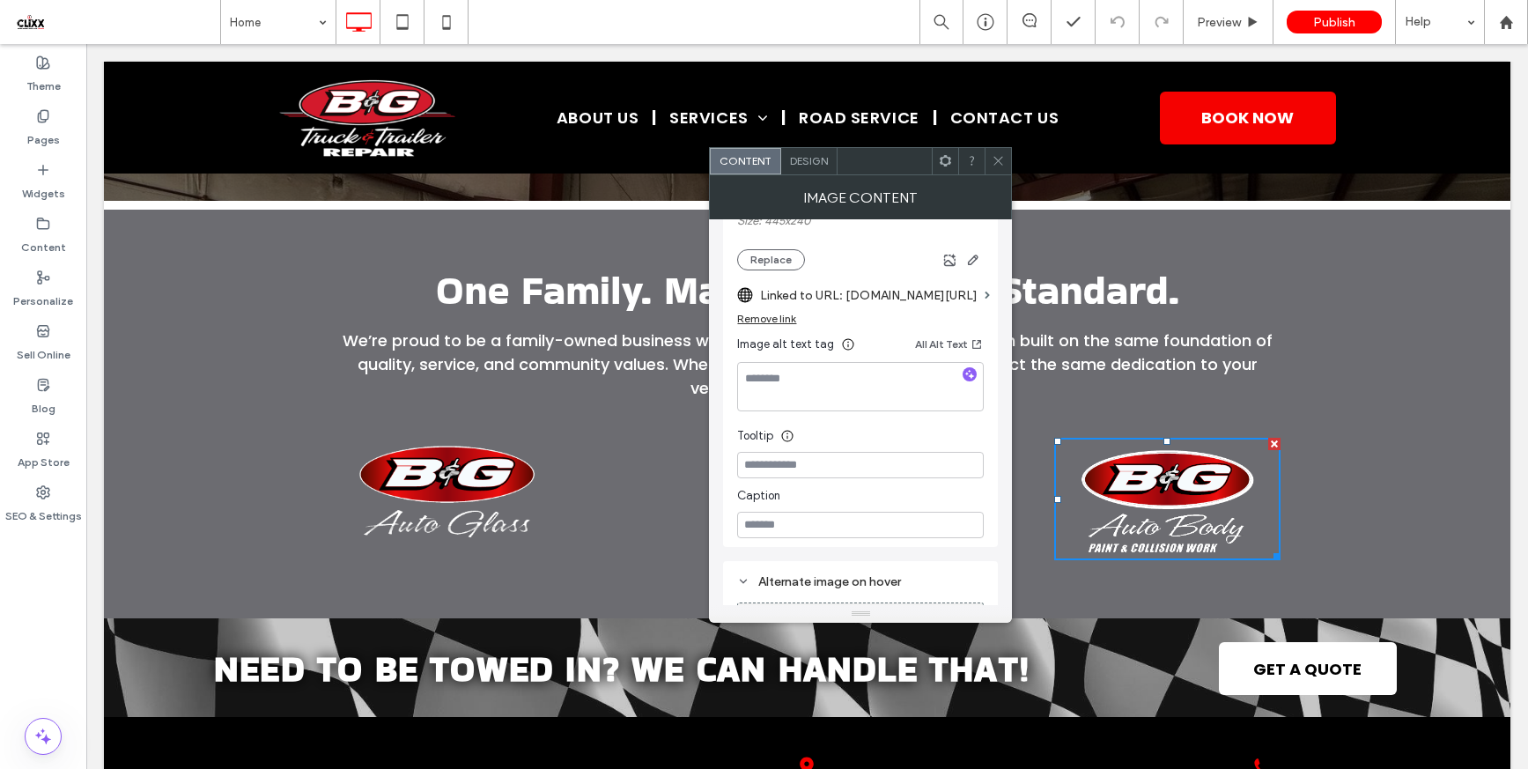
scroll to position [349, 0]
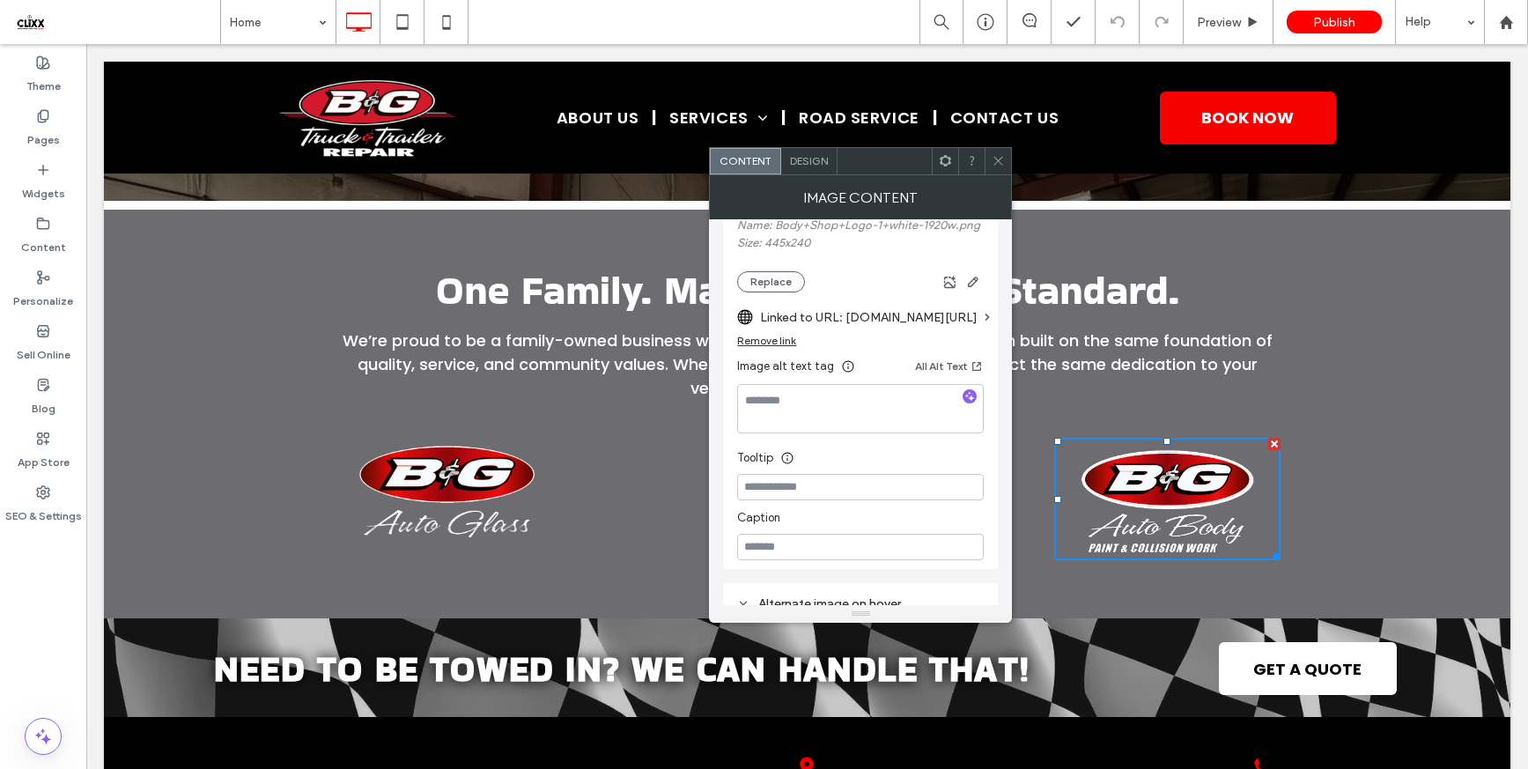
click at [996, 165] on icon at bounding box center [998, 160] width 13 height 13
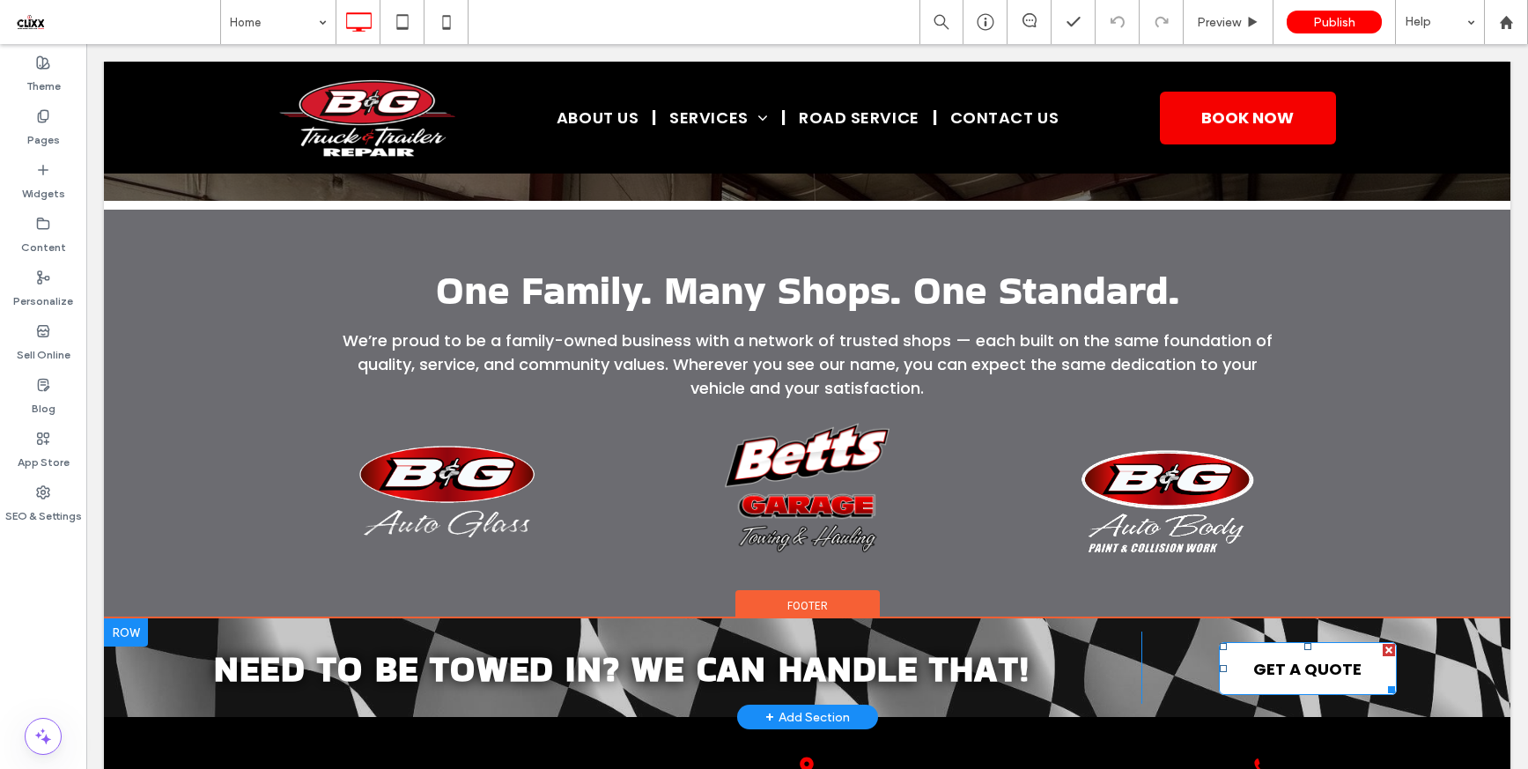
click at [1295, 681] on span "GET A QUOTE" at bounding box center [1307, 669] width 108 height 24
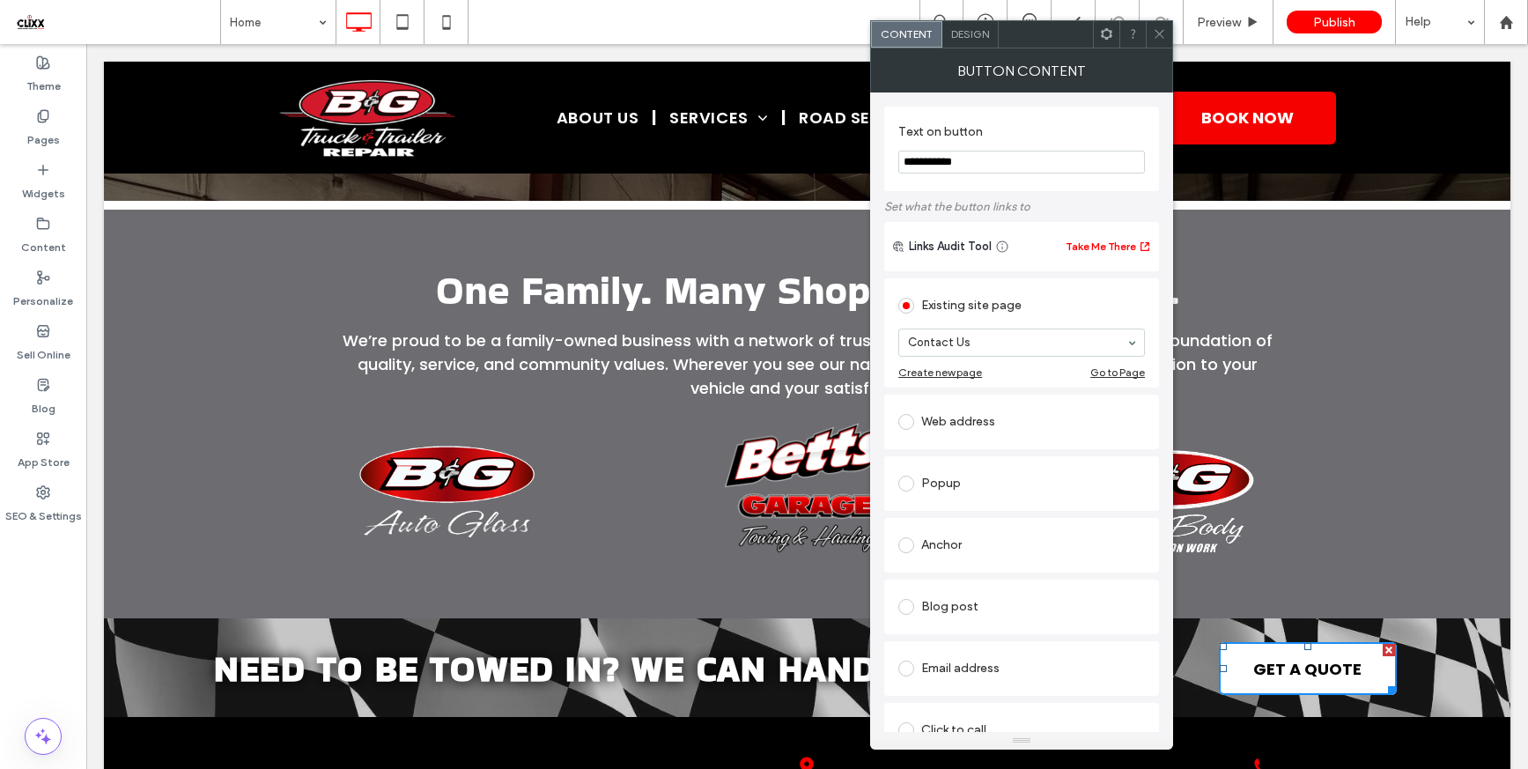
click at [1154, 32] on icon at bounding box center [1159, 33] width 13 height 13
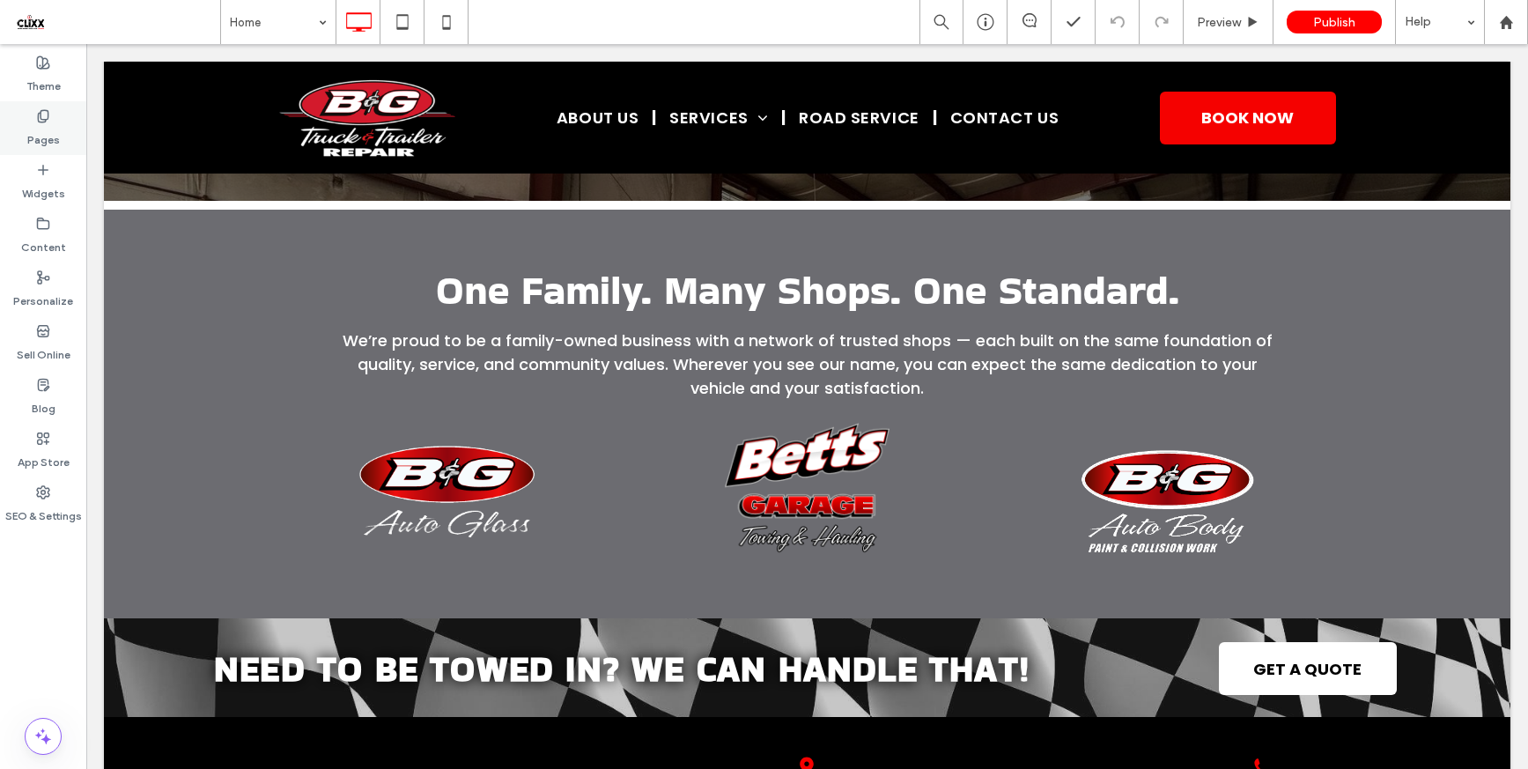
click at [34, 142] on label "Pages" at bounding box center [43, 135] width 33 height 25
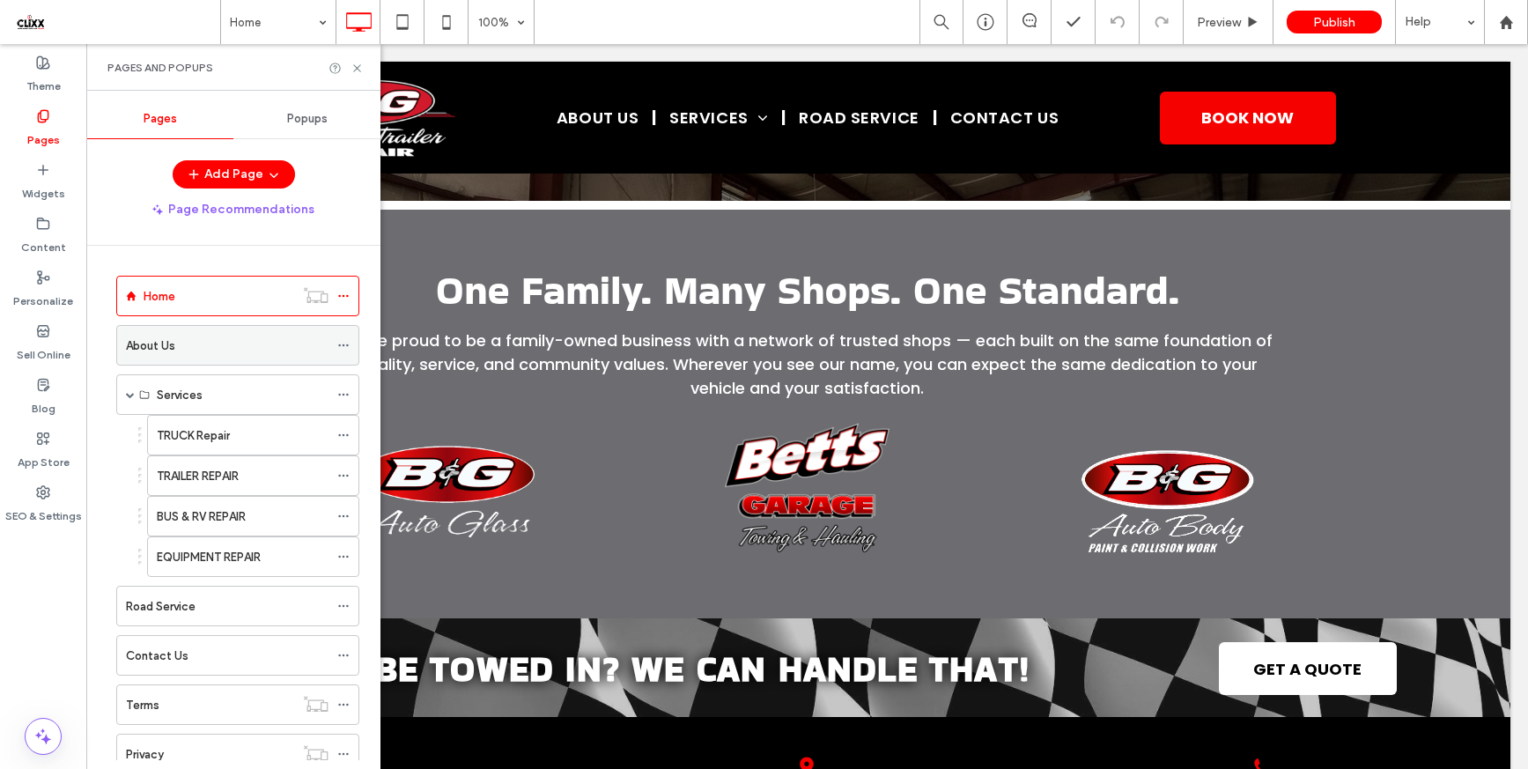
click at [207, 345] on div "About Us" at bounding box center [227, 345] width 203 height 18
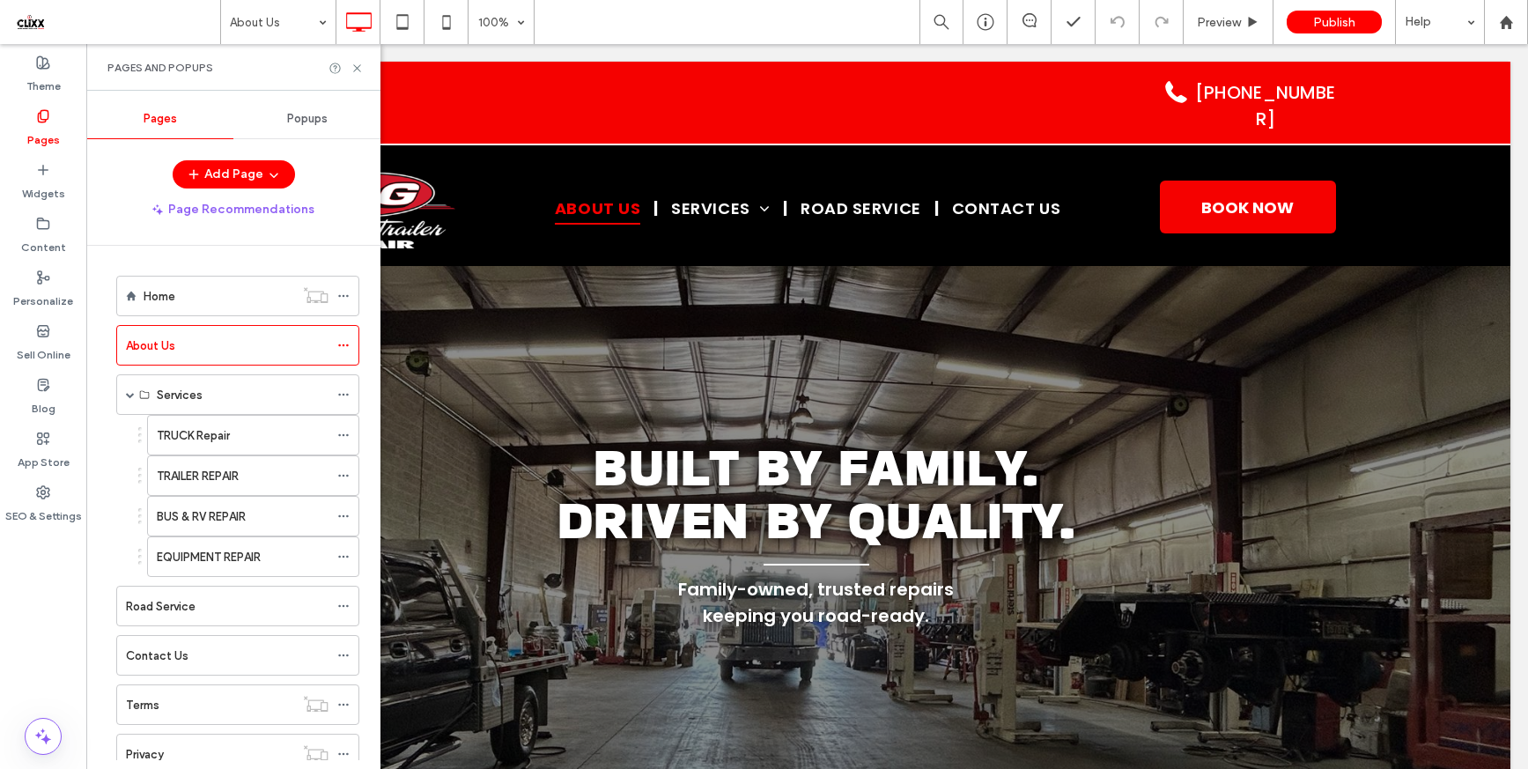
scroll to position [0, 0]
click at [360, 67] on icon at bounding box center [356, 68] width 13 height 13
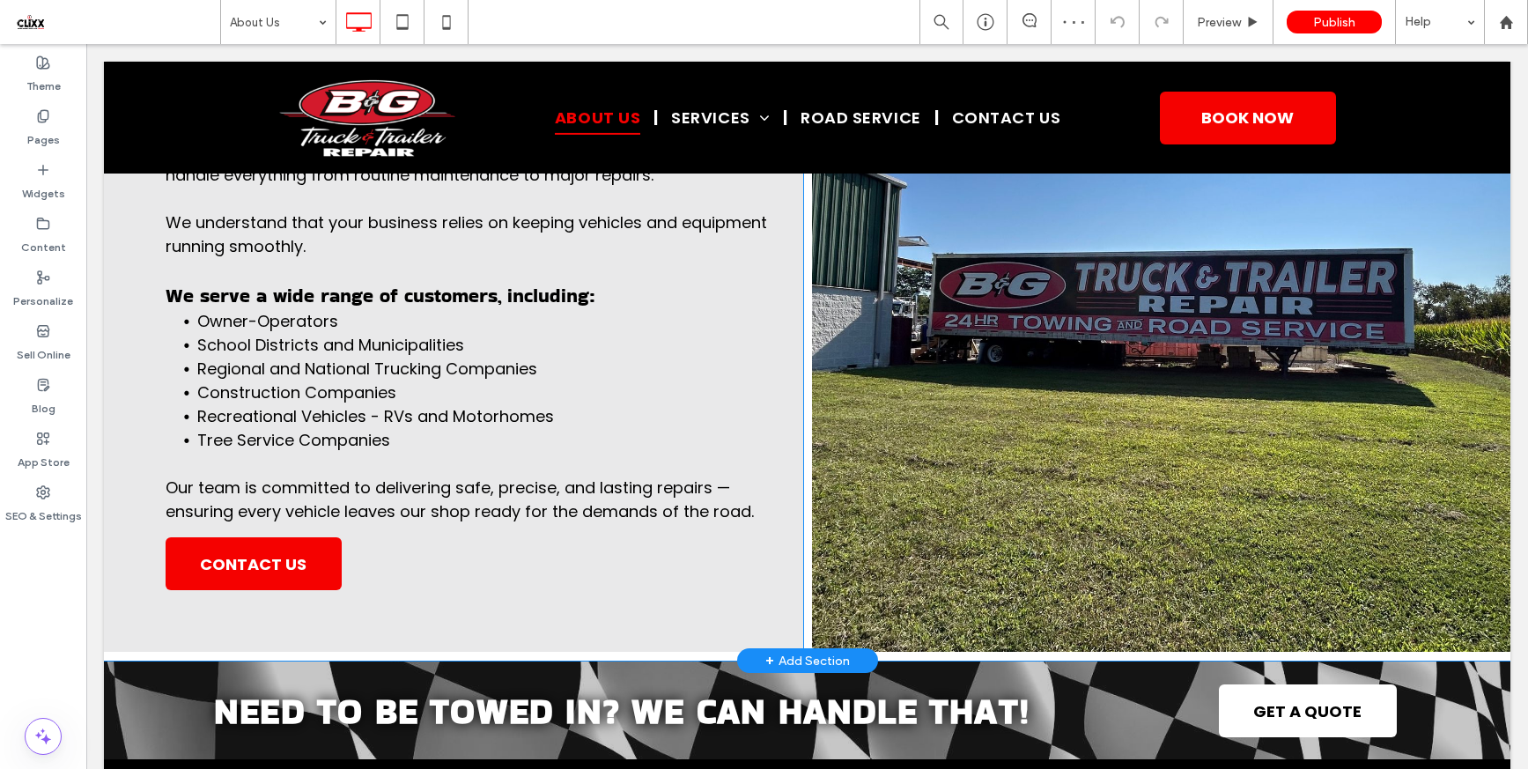
scroll to position [1249, 0]
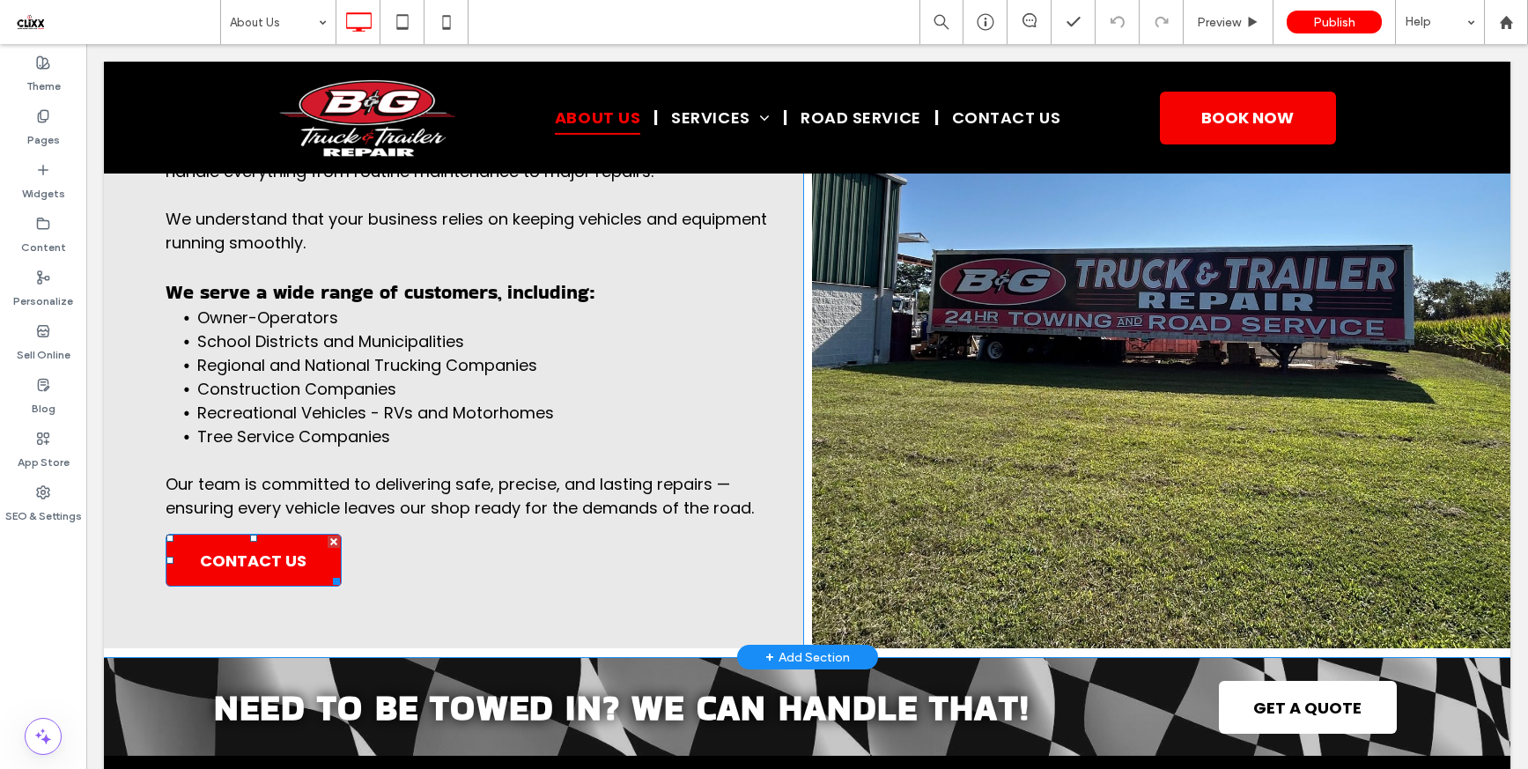
click at [327, 572] on link "CONTACT US" at bounding box center [254, 560] width 176 height 53
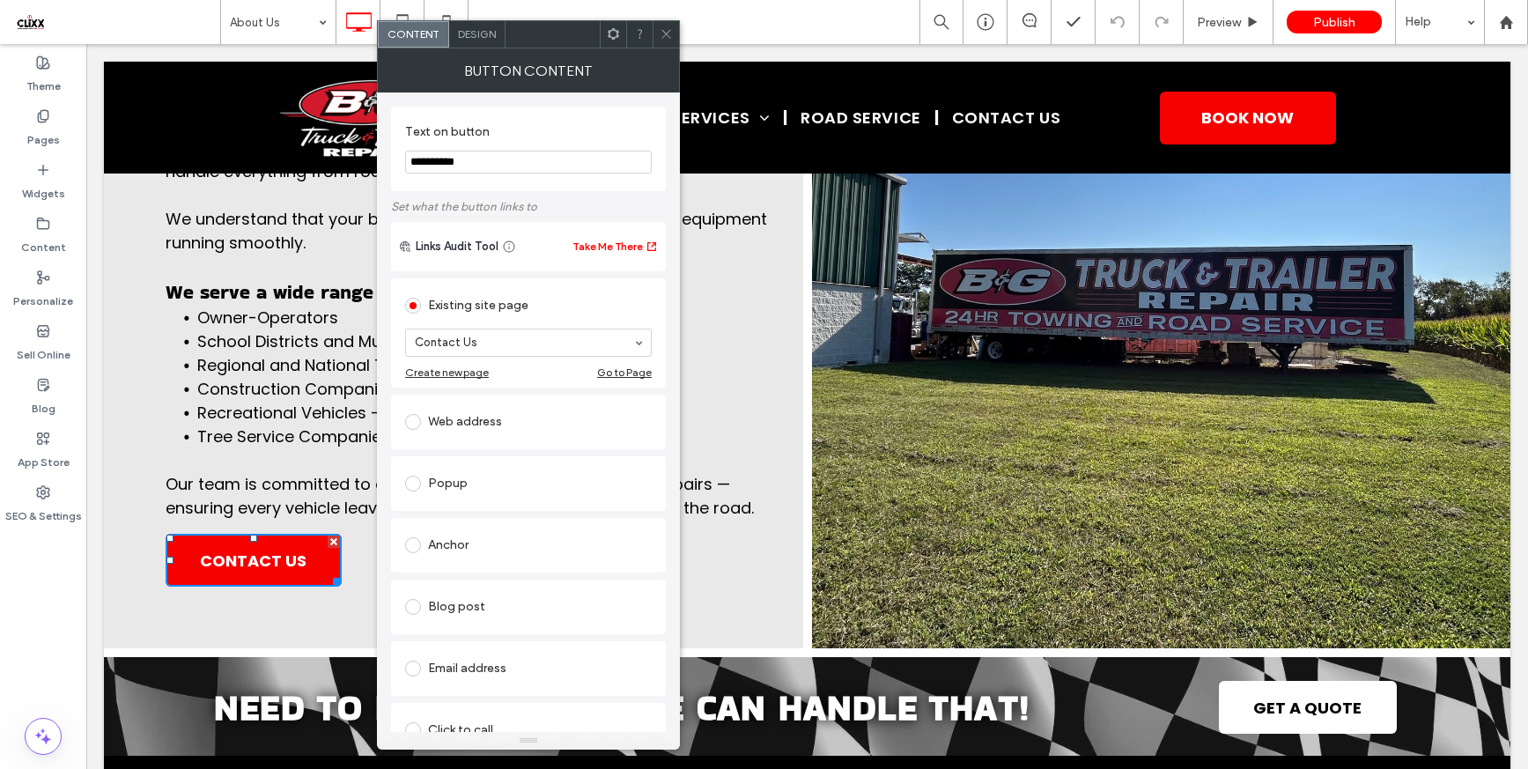
click at [670, 42] on span at bounding box center [666, 34] width 13 height 26
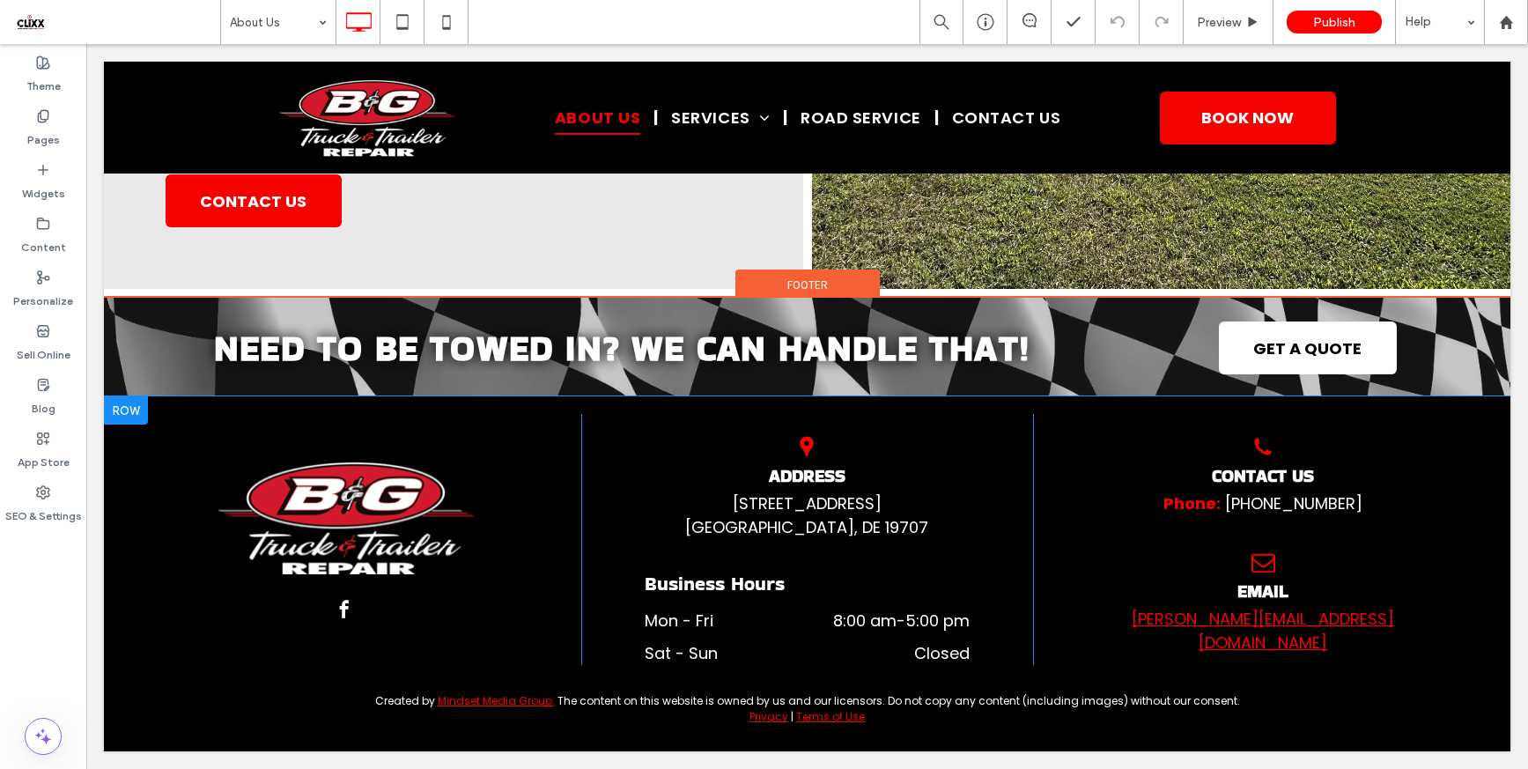
scroll to position [1618, 0]
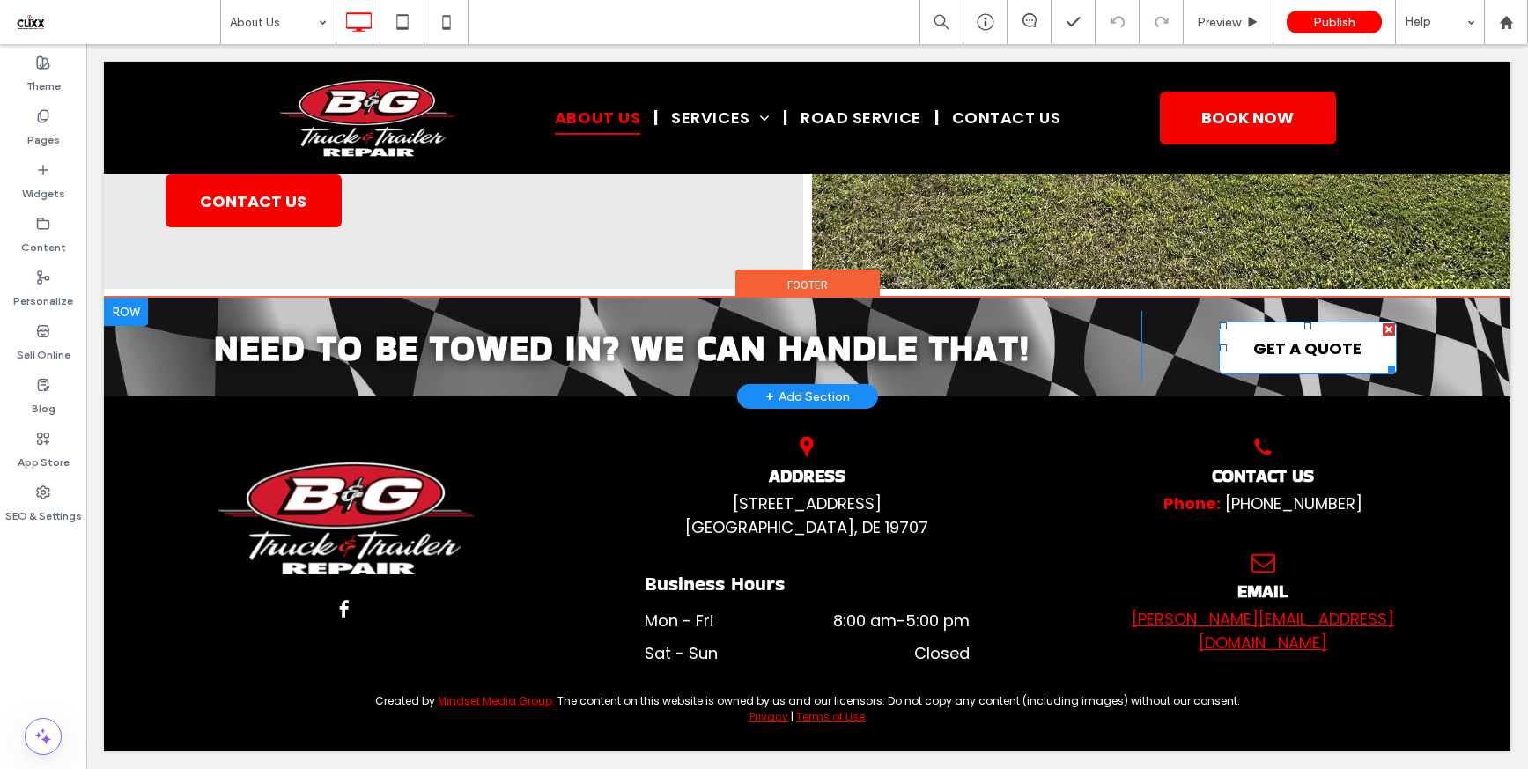
click at [1295, 334] on link "GET A QUOTE" at bounding box center [1308, 347] width 178 height 53
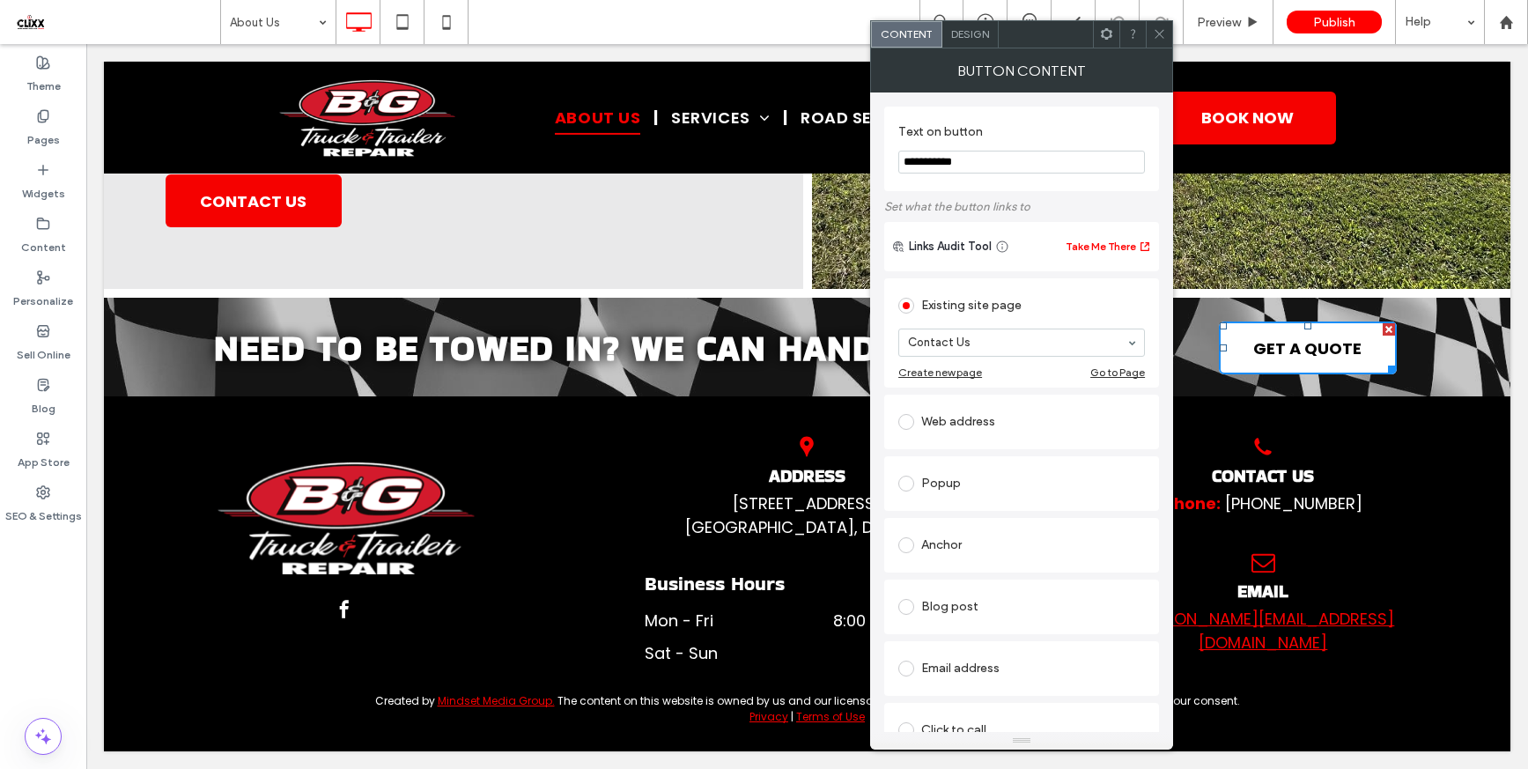
click at [1158, 45] on span at bounding box center [1159, 34] width 13 height 26
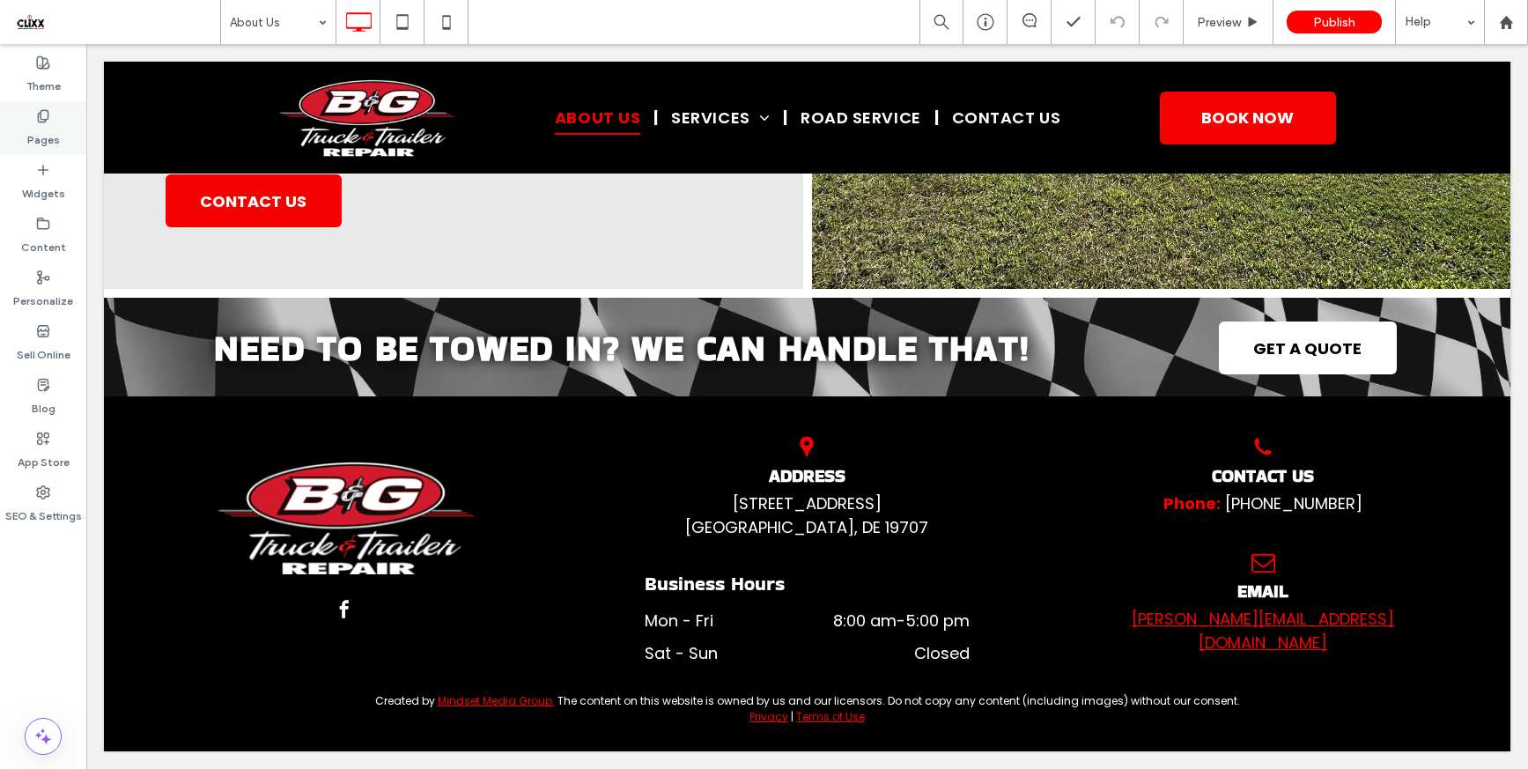
click at [39, 133] on label "Pages" at bounding box center [43, 135] width 33 height 25
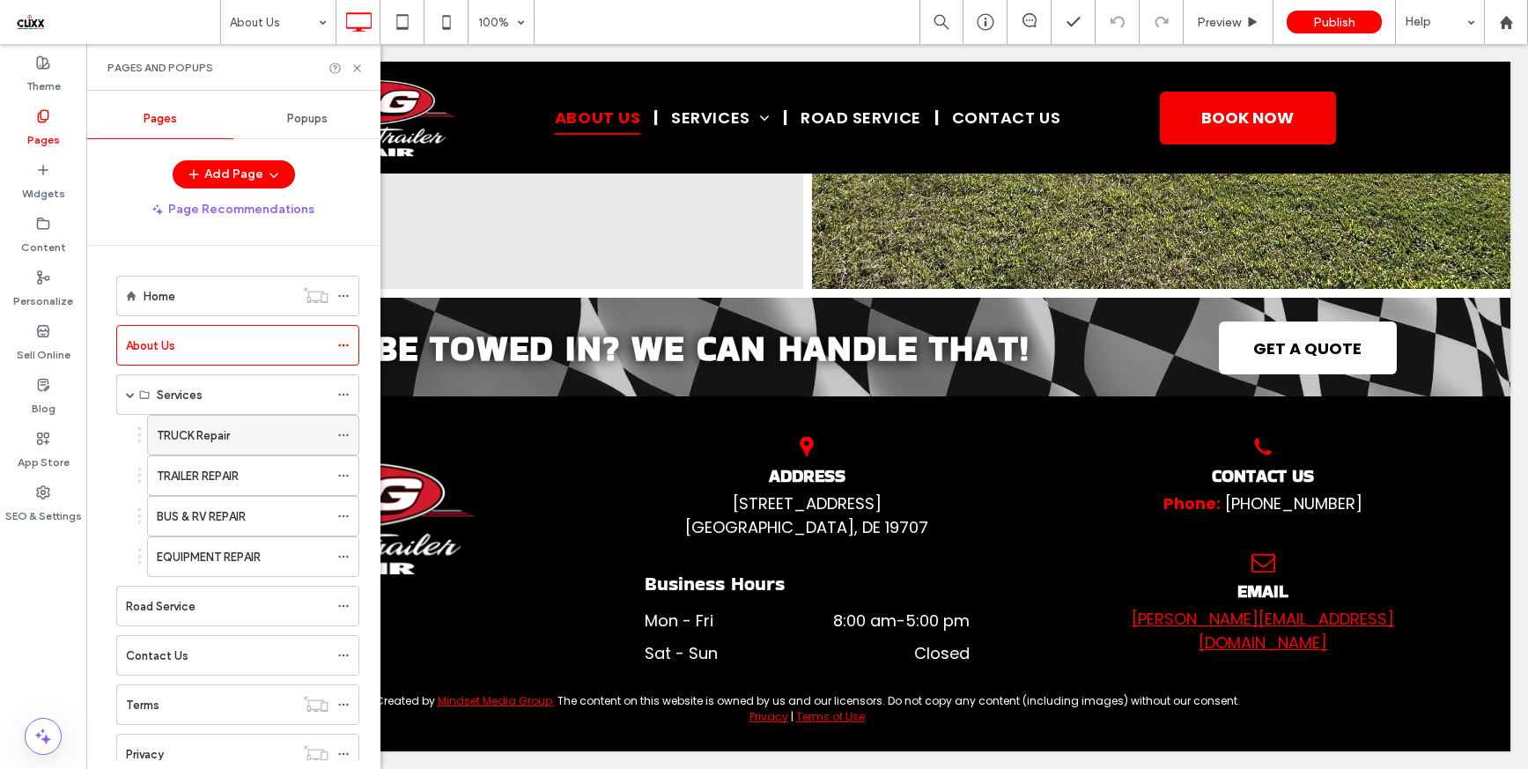
click at [219, 433] on label "TRUCK Repair" at bounding box center [193, 435] width 73 height 31
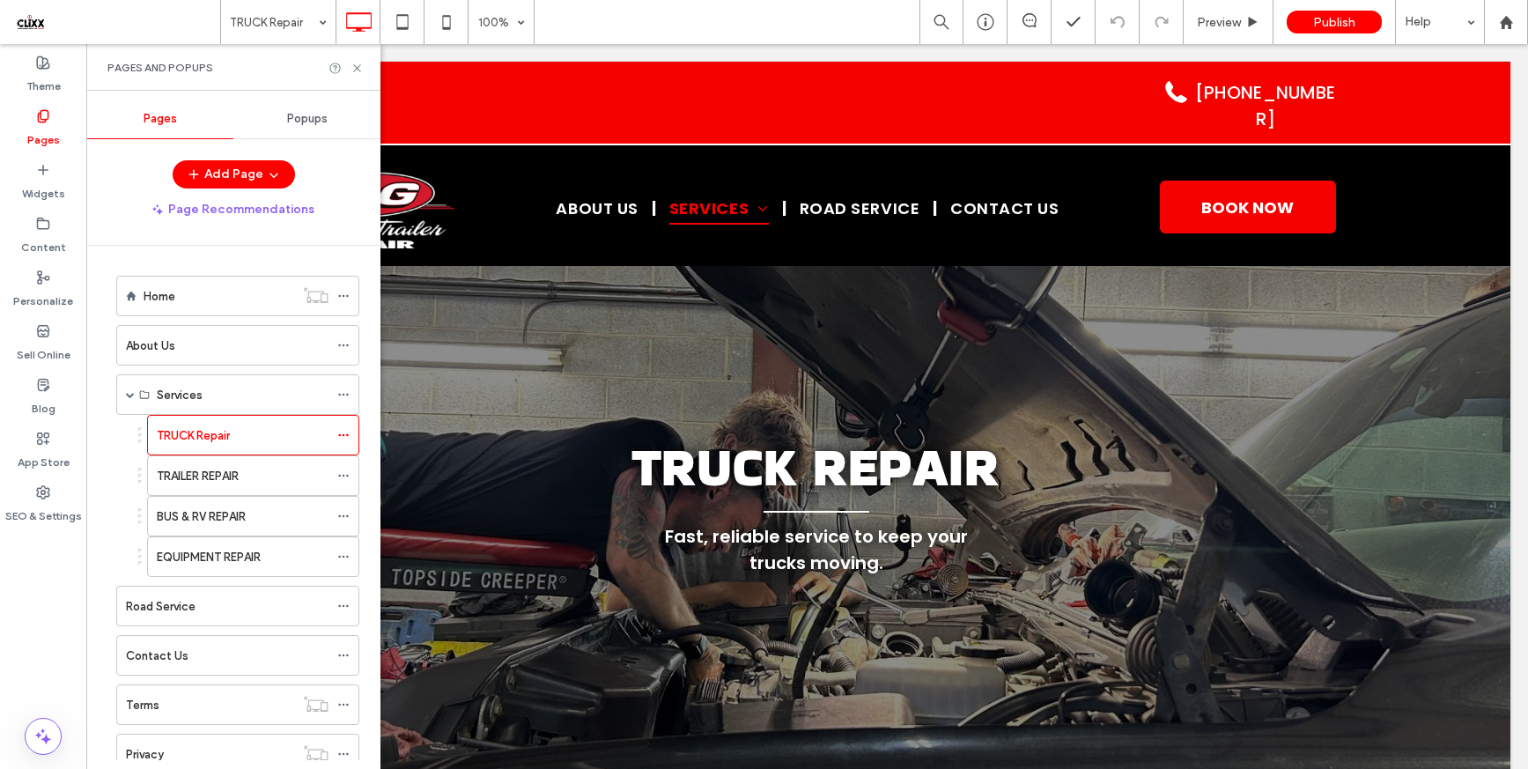
scroll to position [0, 0]
click at [352, 68] on icon at bounding box center [356, 68] width 13 height 13
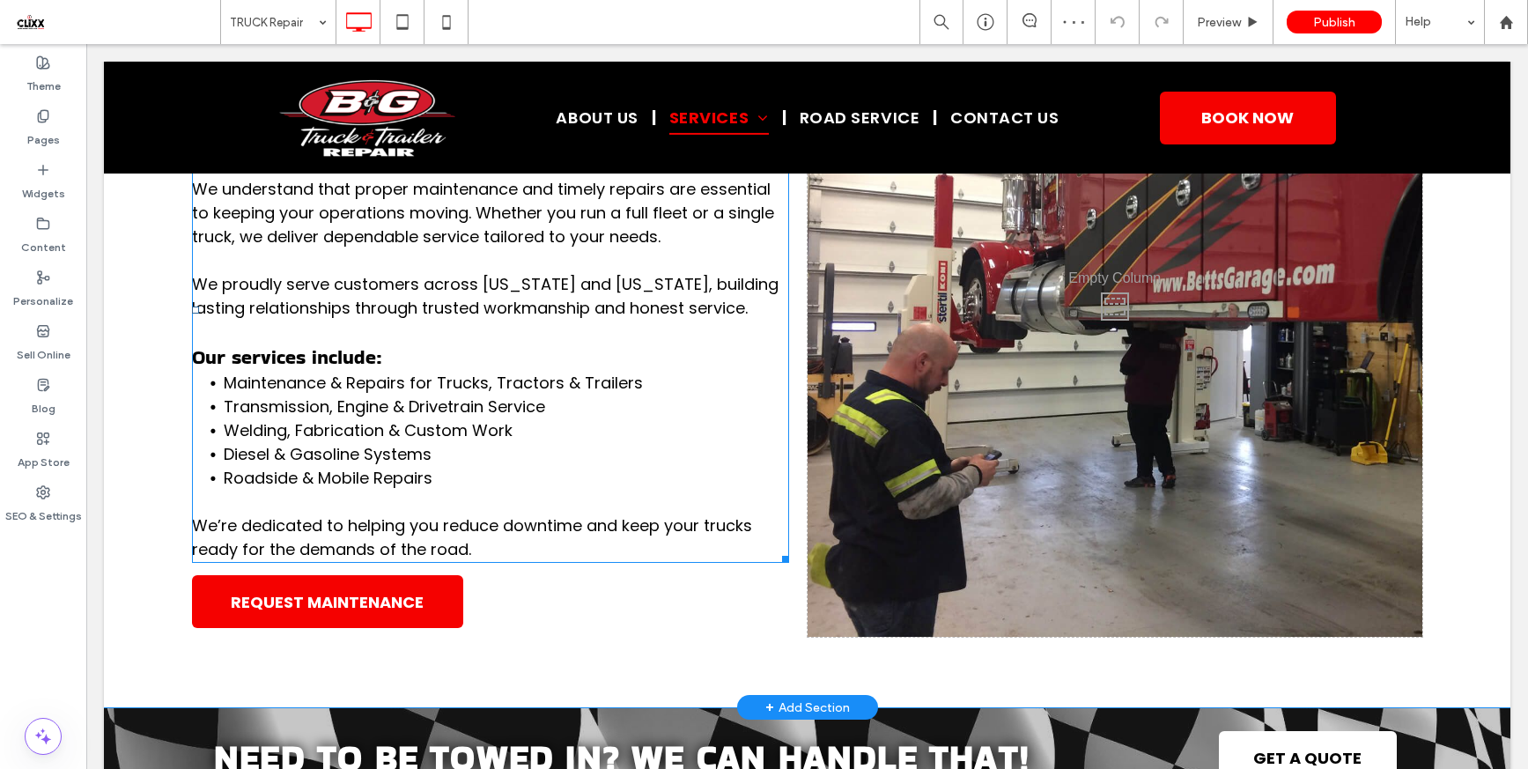
scroll to position [906, 0]
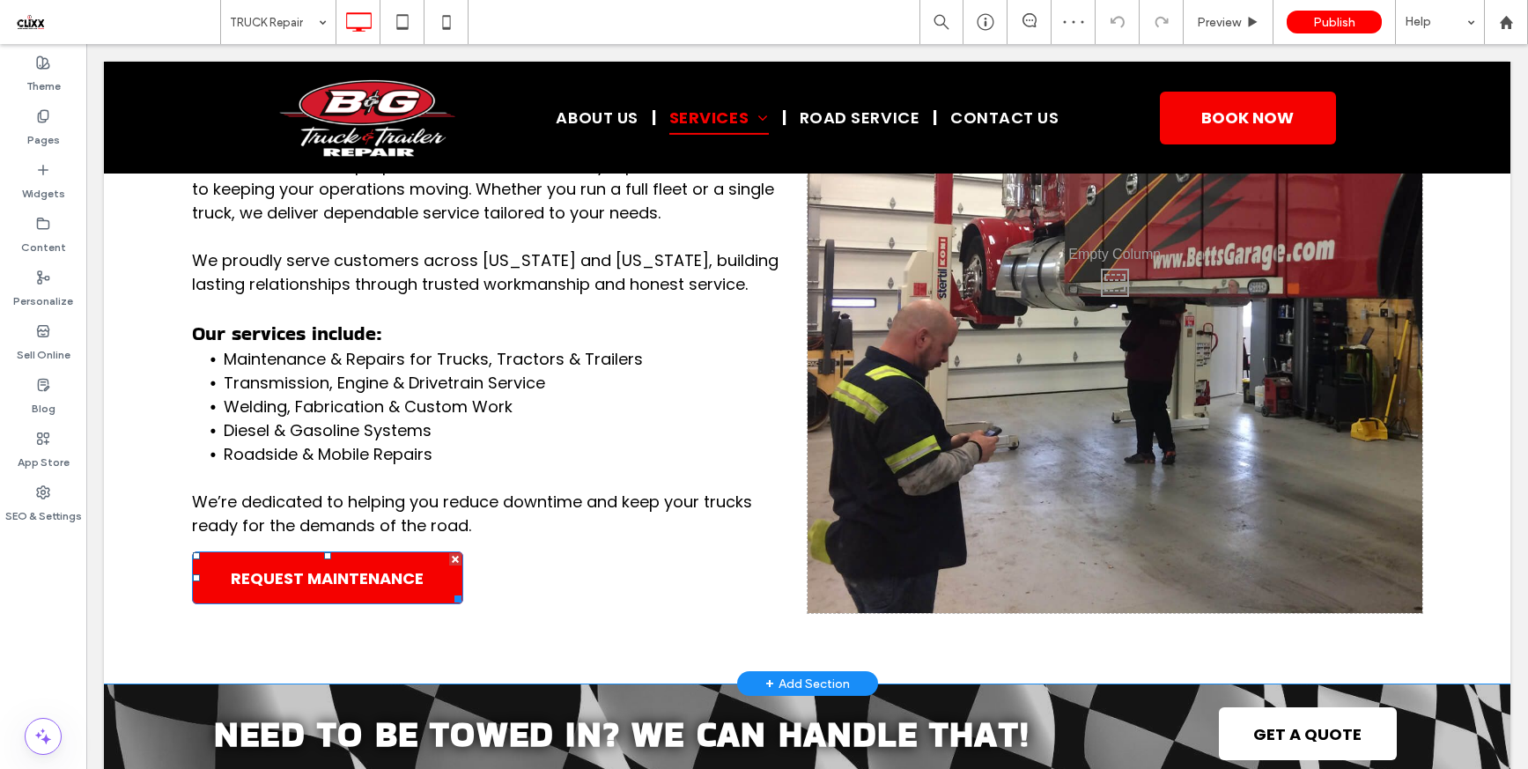
click at [382, 580] on span "REQUEST MAINTENANCE" at bounding box center [327, 578] width 193 height 24
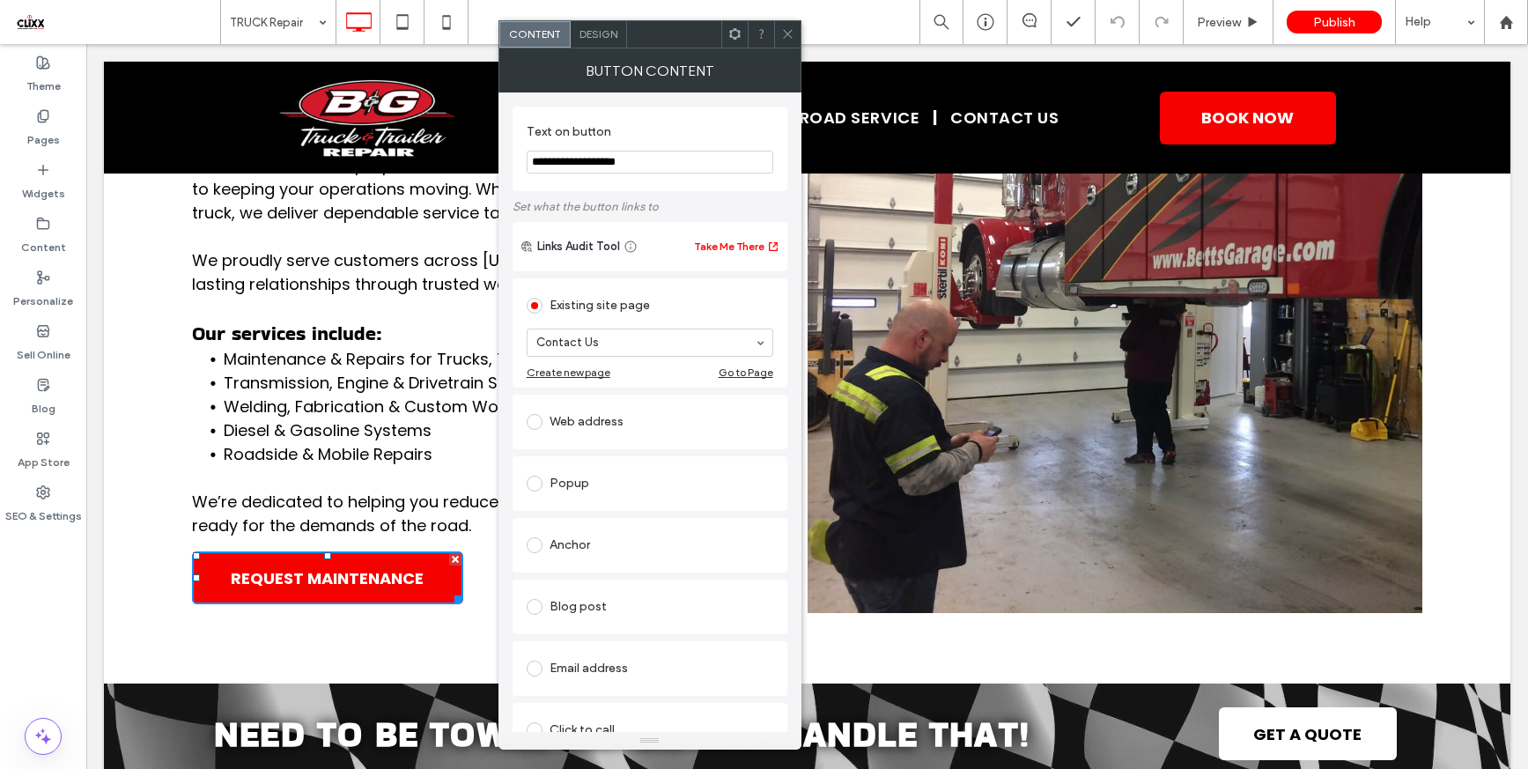
click at [785, 35] on use at bounding box center [787, 34] width 9 height 9
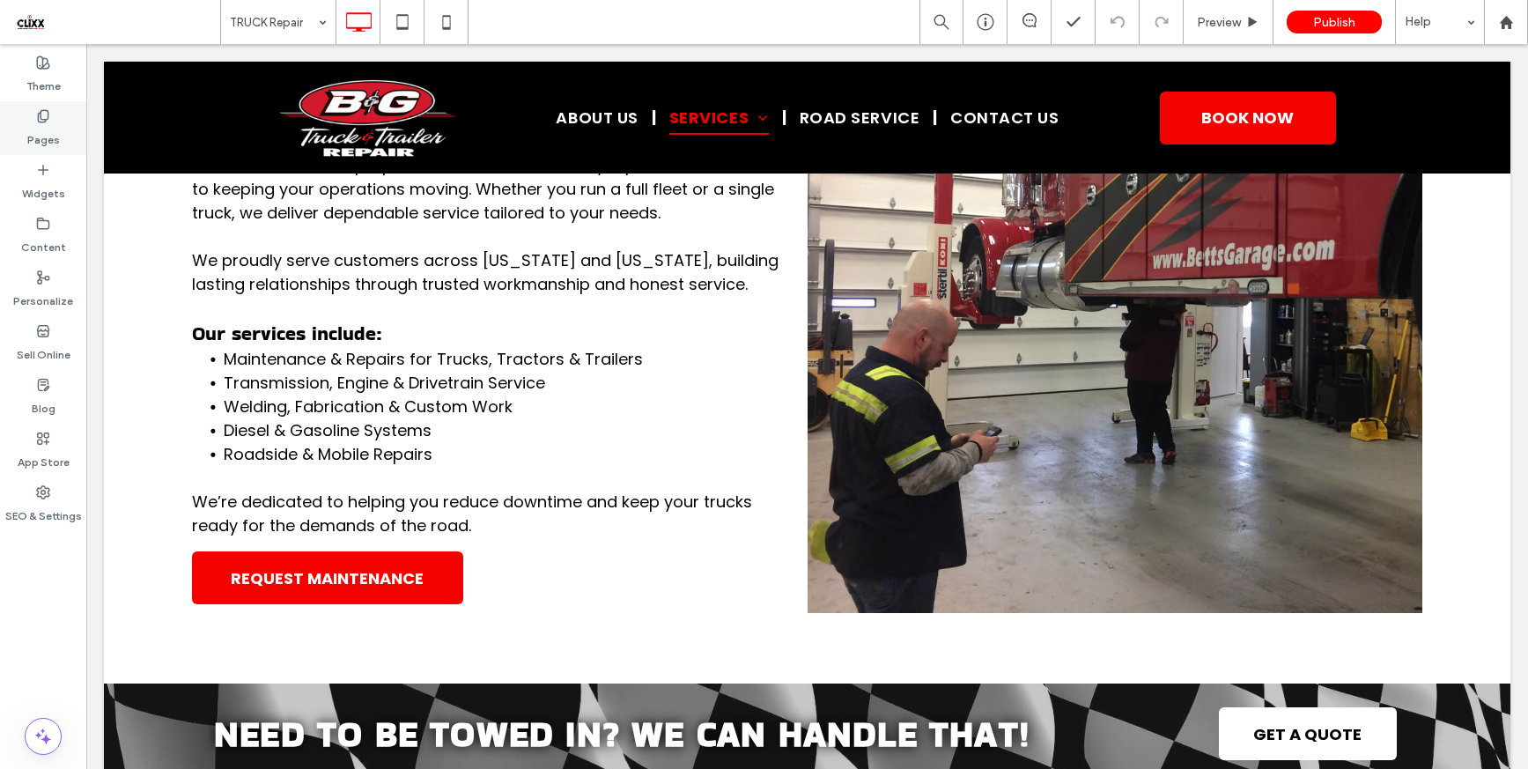
click at [36, 131] on label "Pages" at bounding box center [43, 135] width 33 height 25
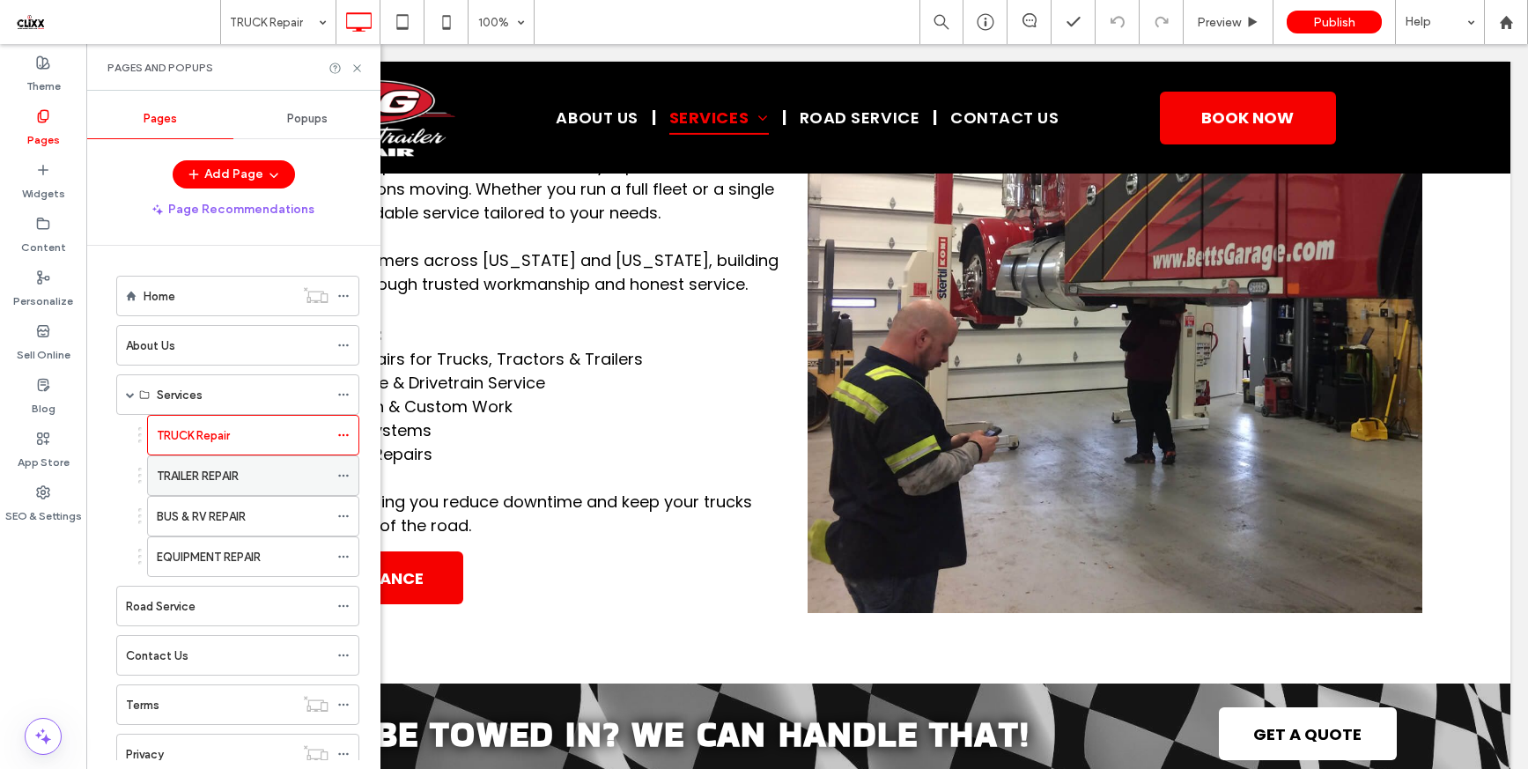
click at [281, 478] on div "TRAILER REPAIR" at bounding box center [243, 476] width 172 height 18
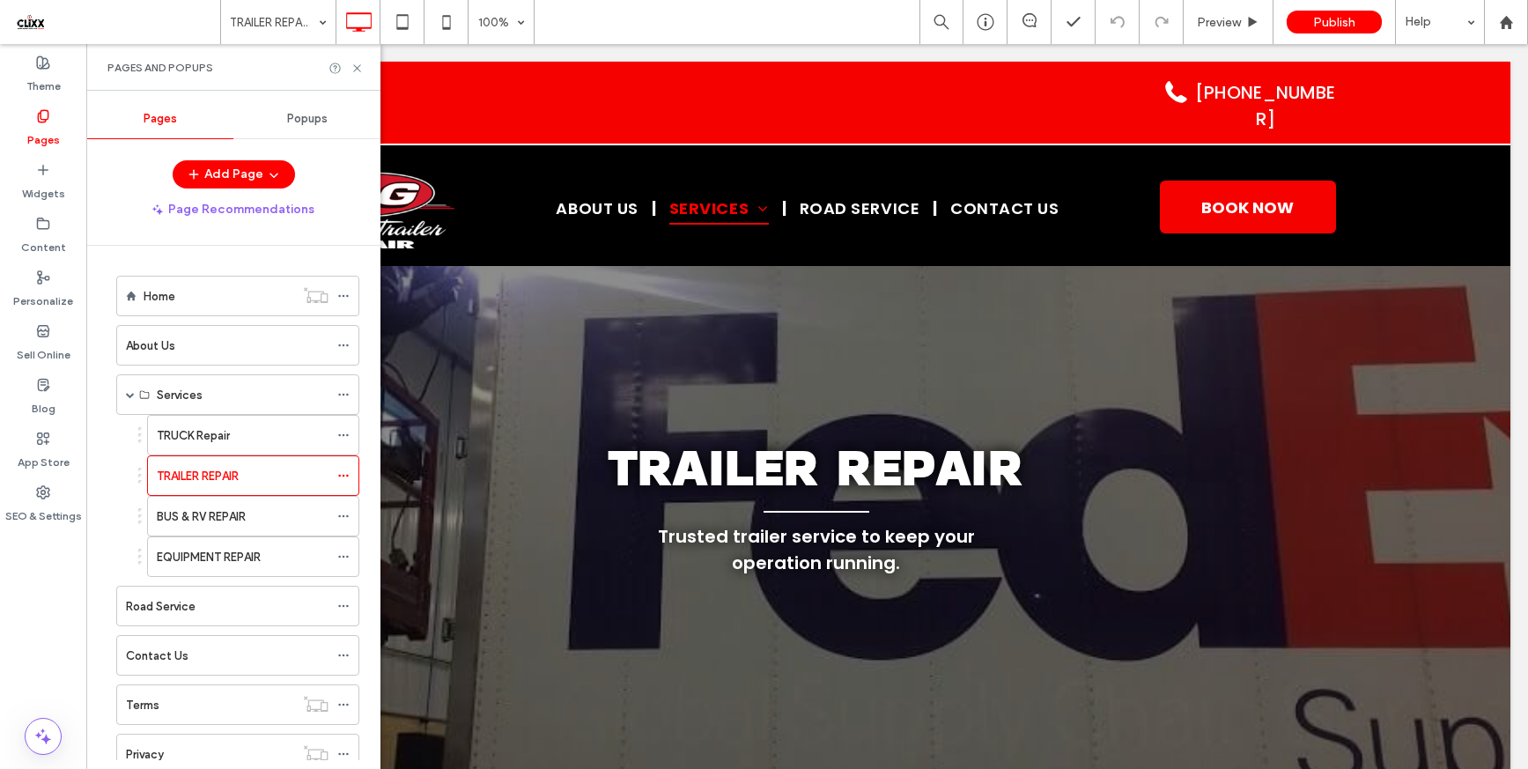
scroll to position [0, 0]
click at [358, 69] on use at bounding box center [356, 67] width 7 height 7
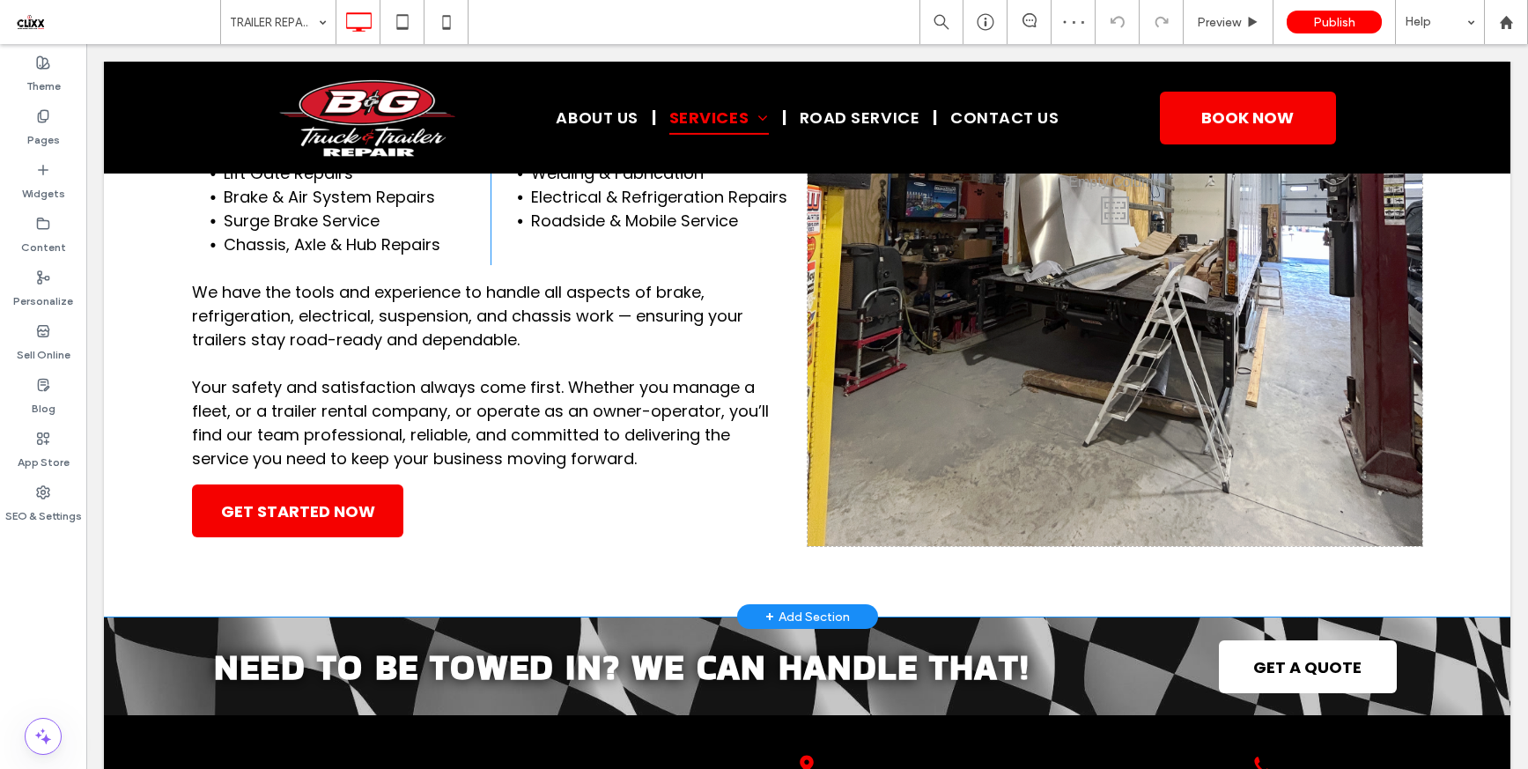
scroll to position [1011, 0]
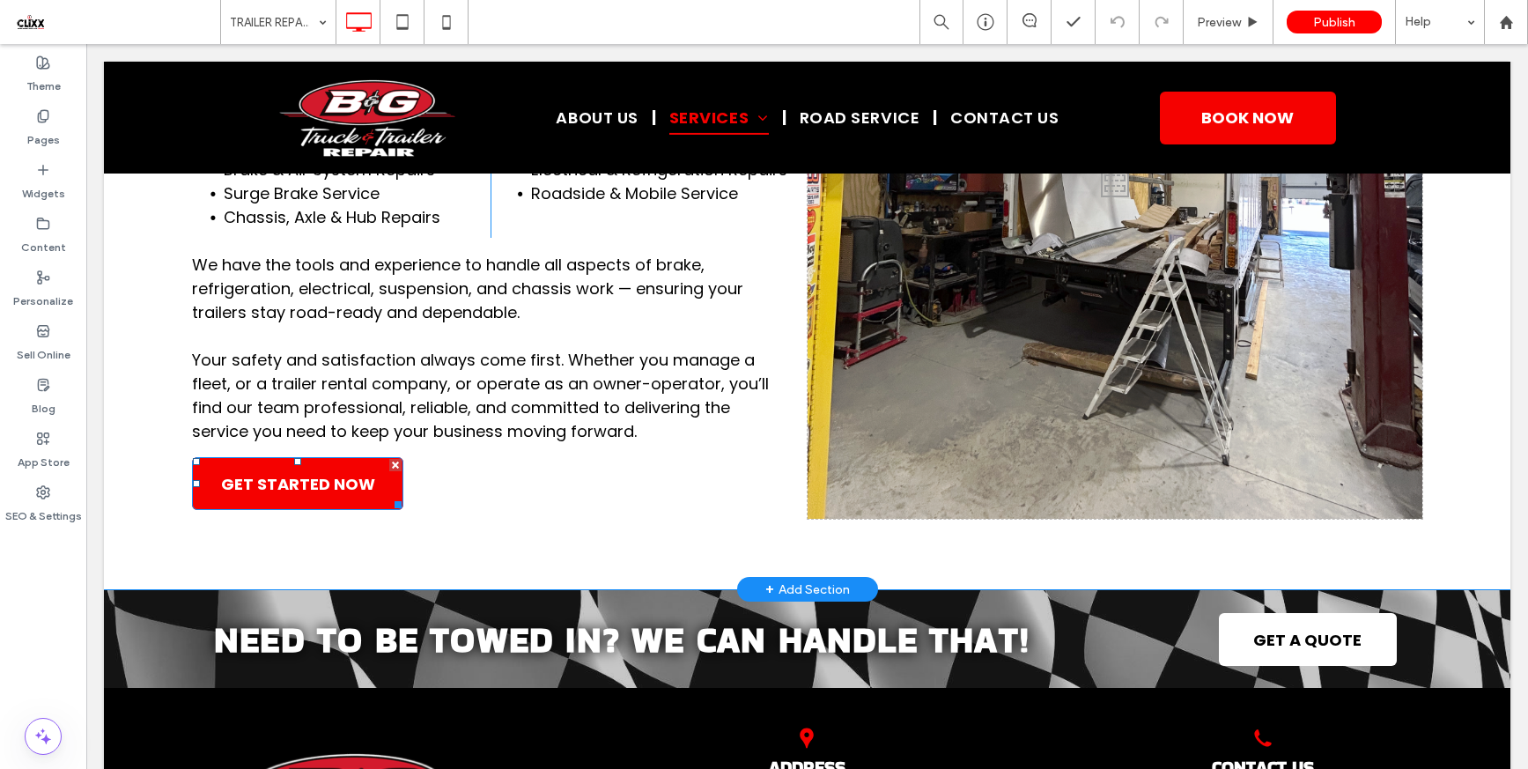
click at [335, 496] on span "GET STARTED NOW" at bounding box center [298, 484] width 154 height 24
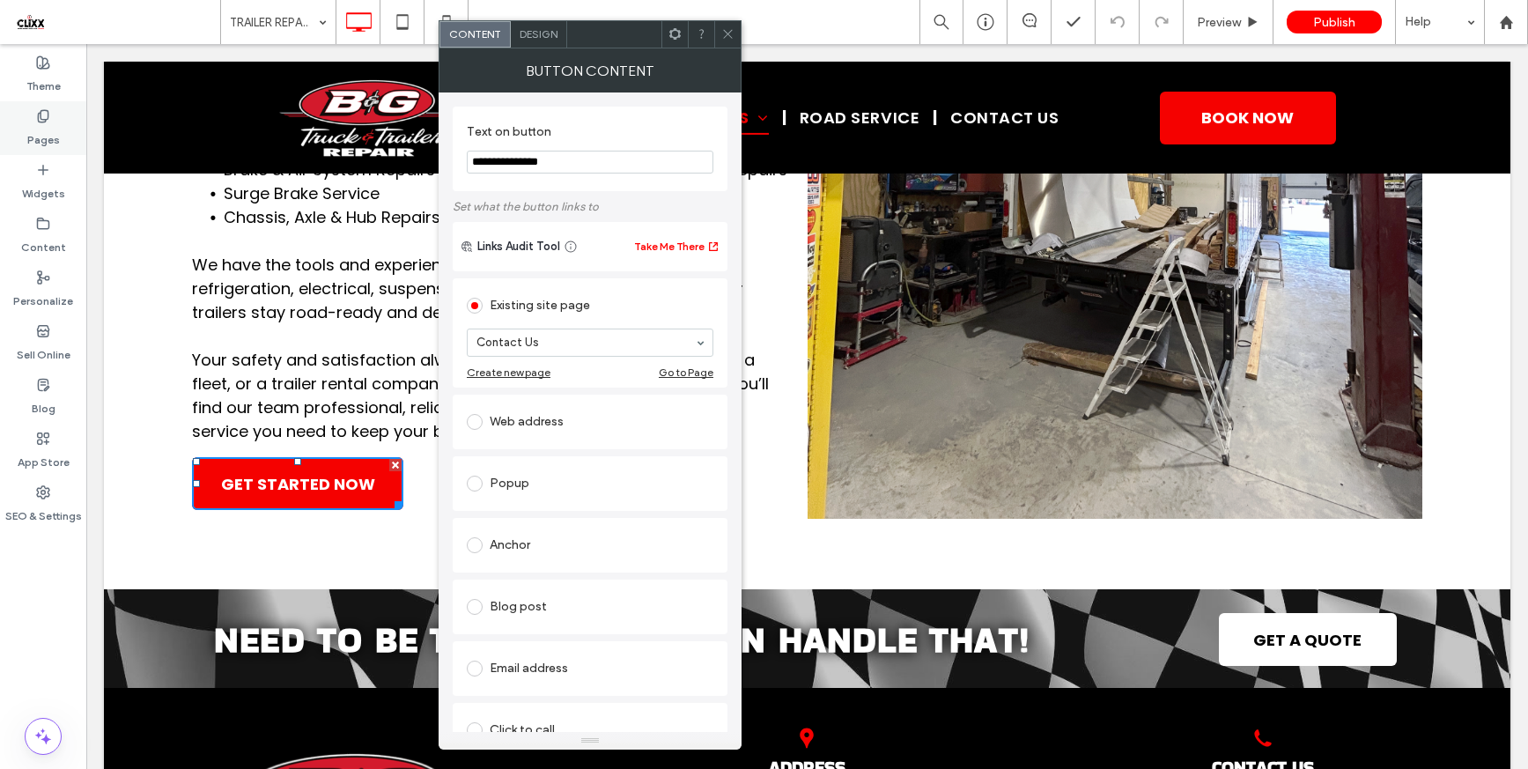
click at [50, 133] on label "Pages" at bounding box center [43, 135] width 33 height 25
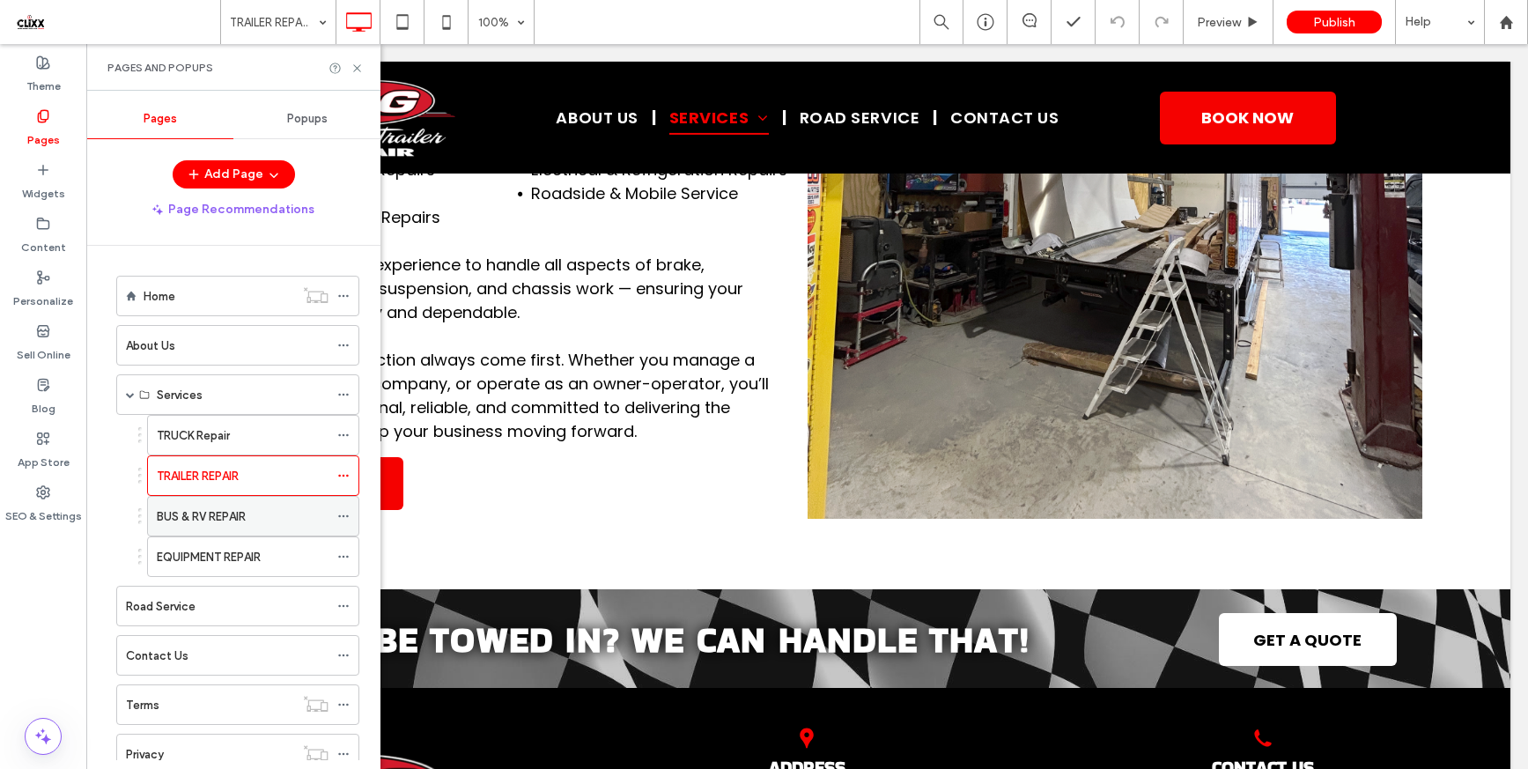
click at [225, 515] on label "BUS & RV REPAIR" at bounding box center [201, 516] width 89 height 31
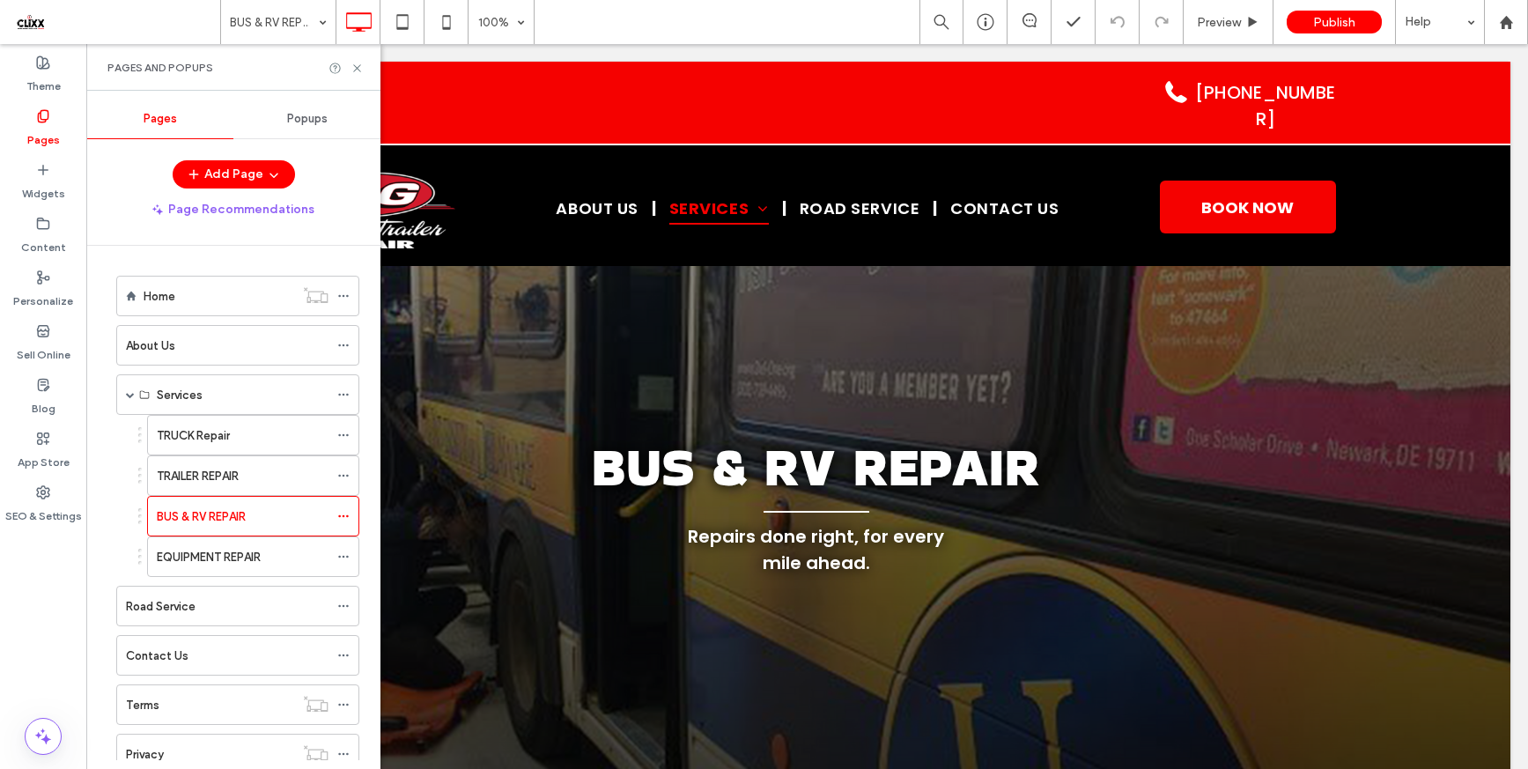
scroll to position [0, 0]
click at [356, 69] on use at bounding box center [356, 67] width 7 height 7
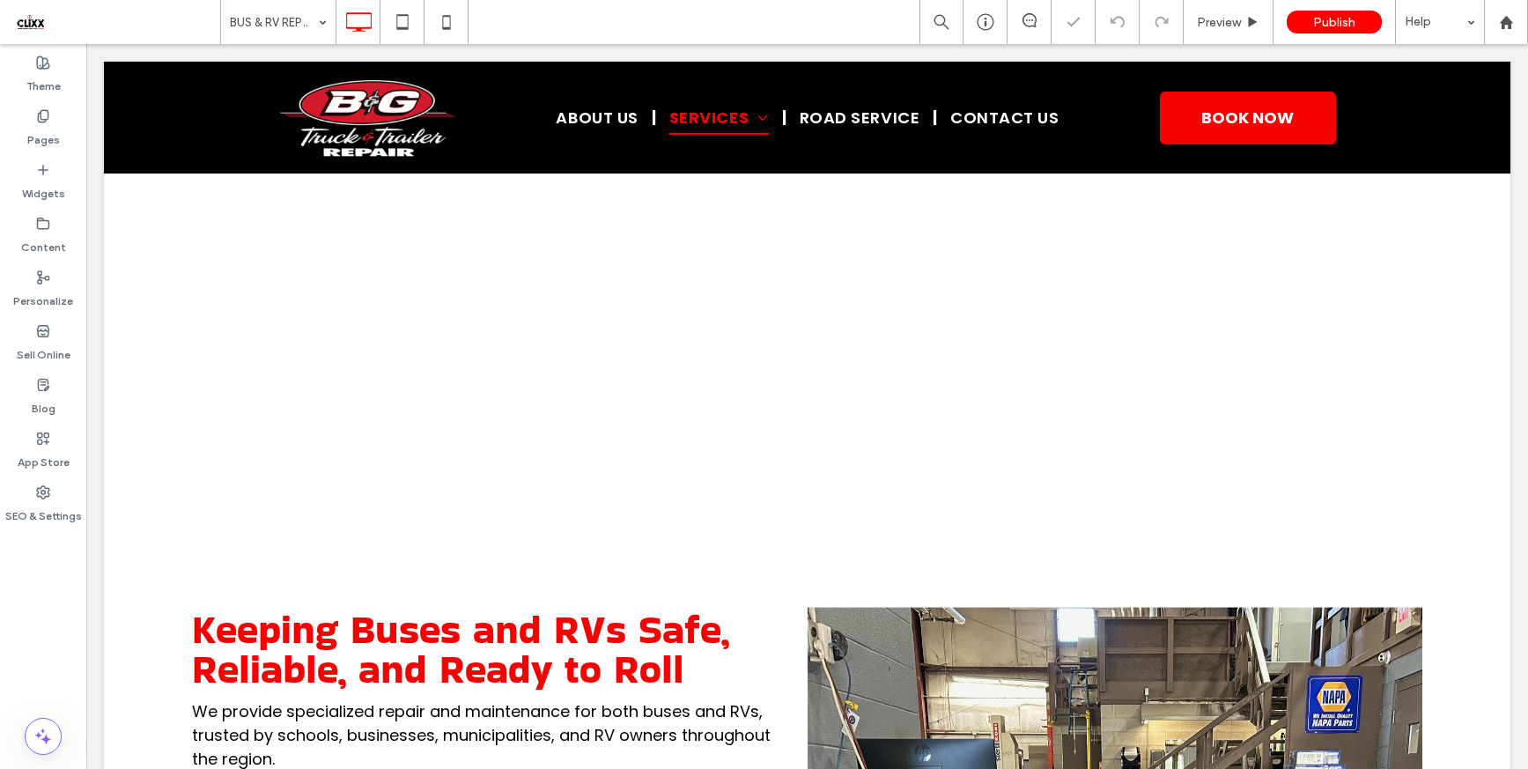
scroll to position [861, 0]
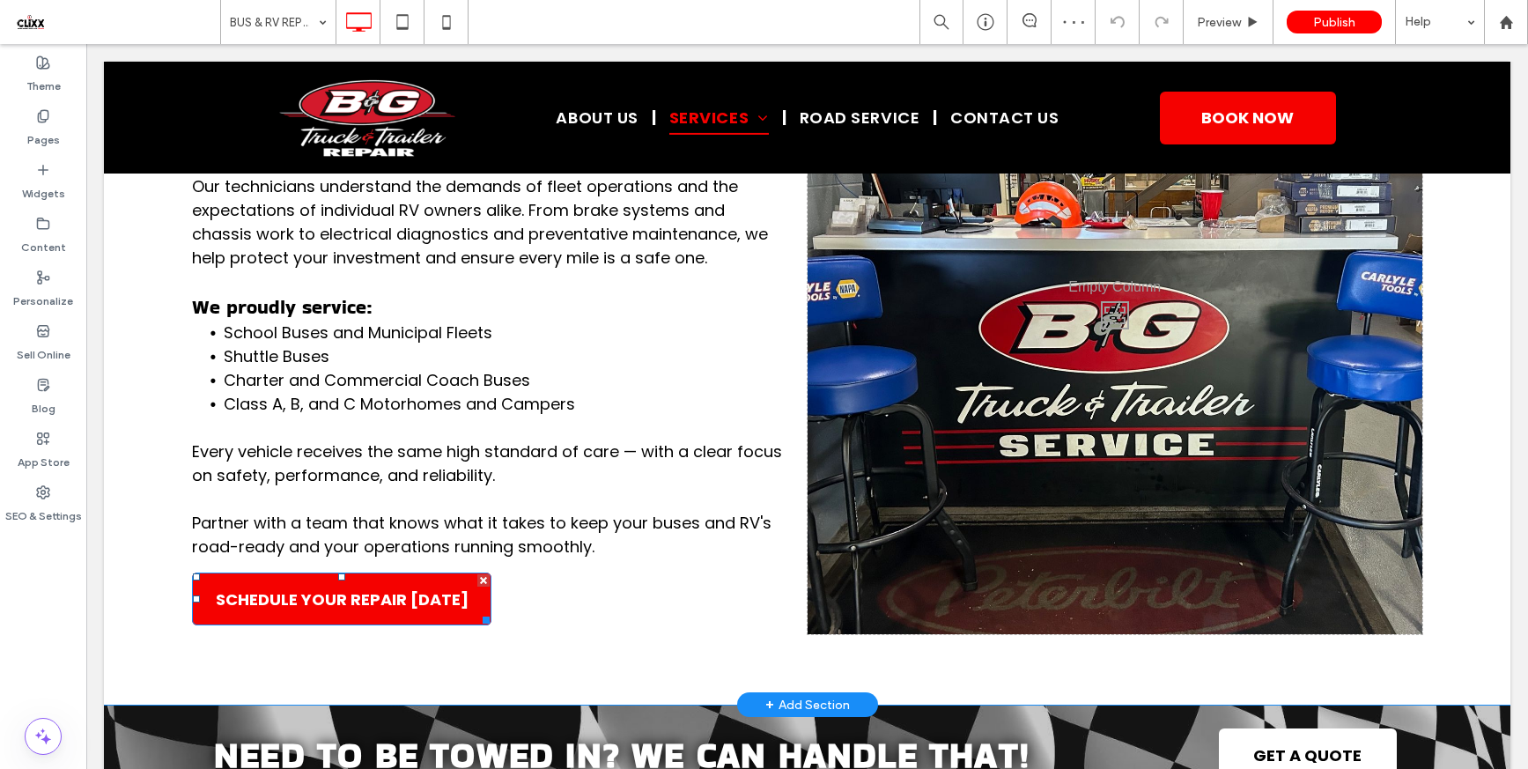
click at [405, 611] on span "SCHEDULE YOUR REPAIR TODAY" at bounding box center [342, 599] width 253 height 24
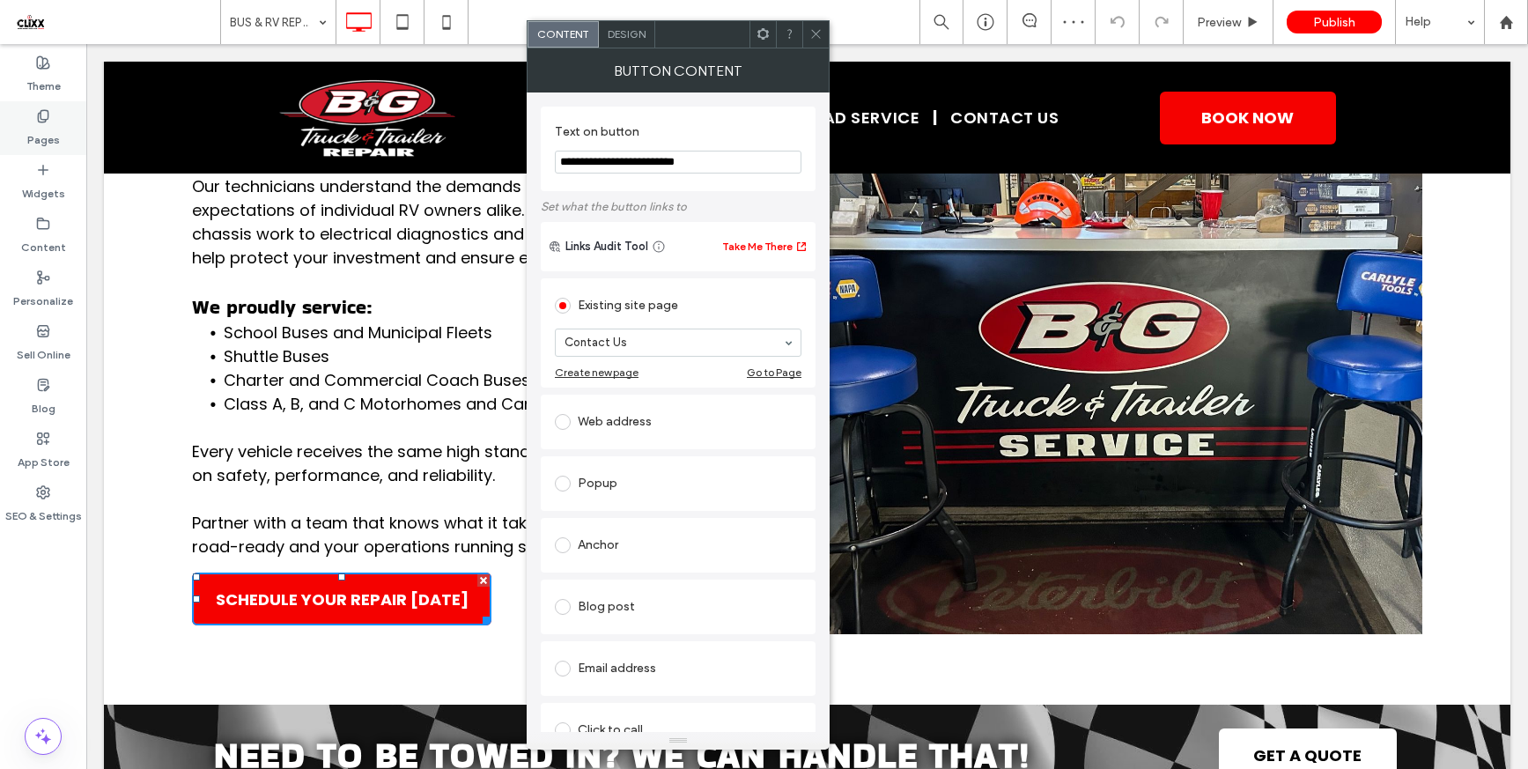
click at [40, 132] on label "Pages" at bounding box center [43, 135] width 33 height 25
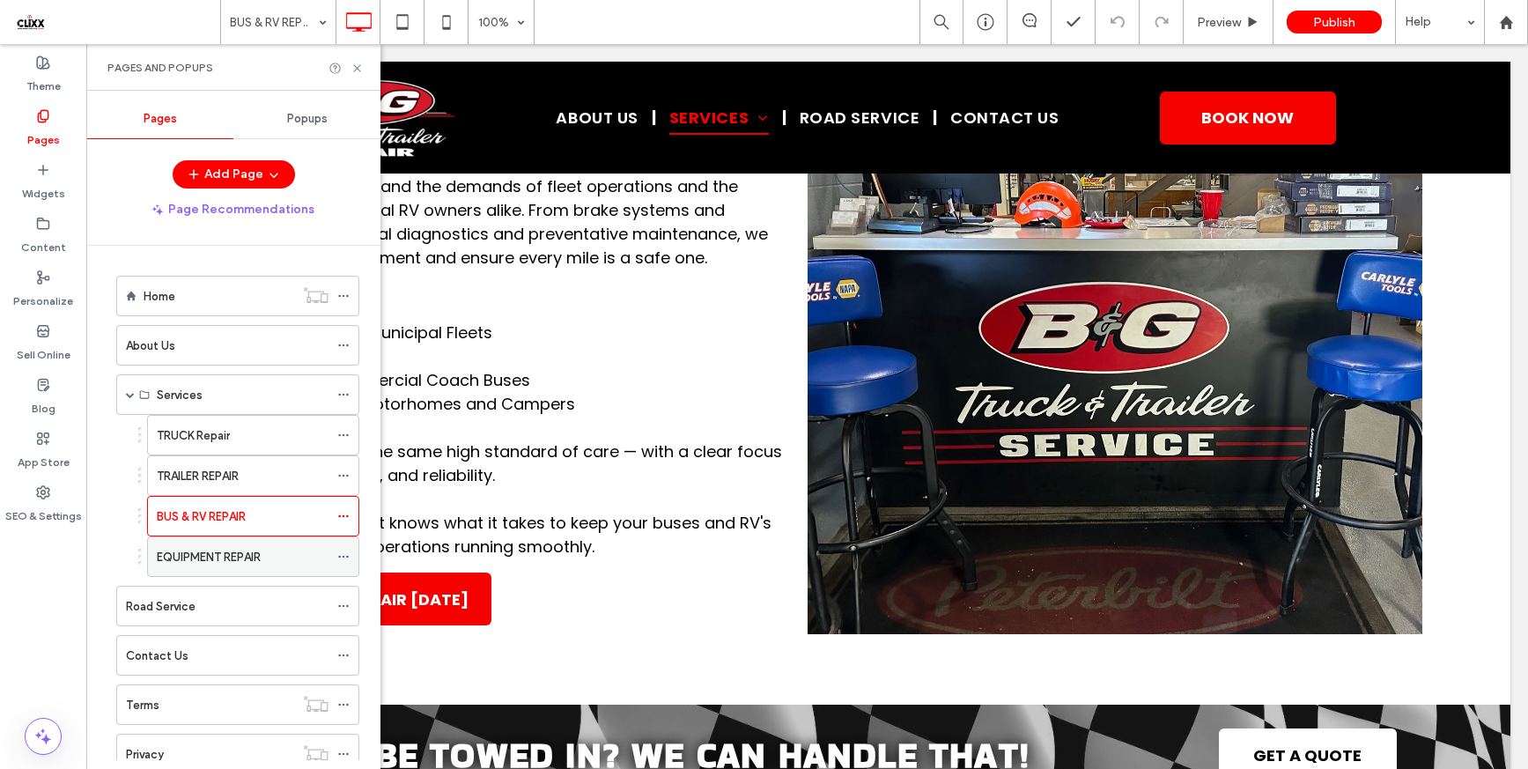
click at [245, 564] on label "EQUIPMENT REPAIR" at bounding box center [209, 557] width 104 height 31
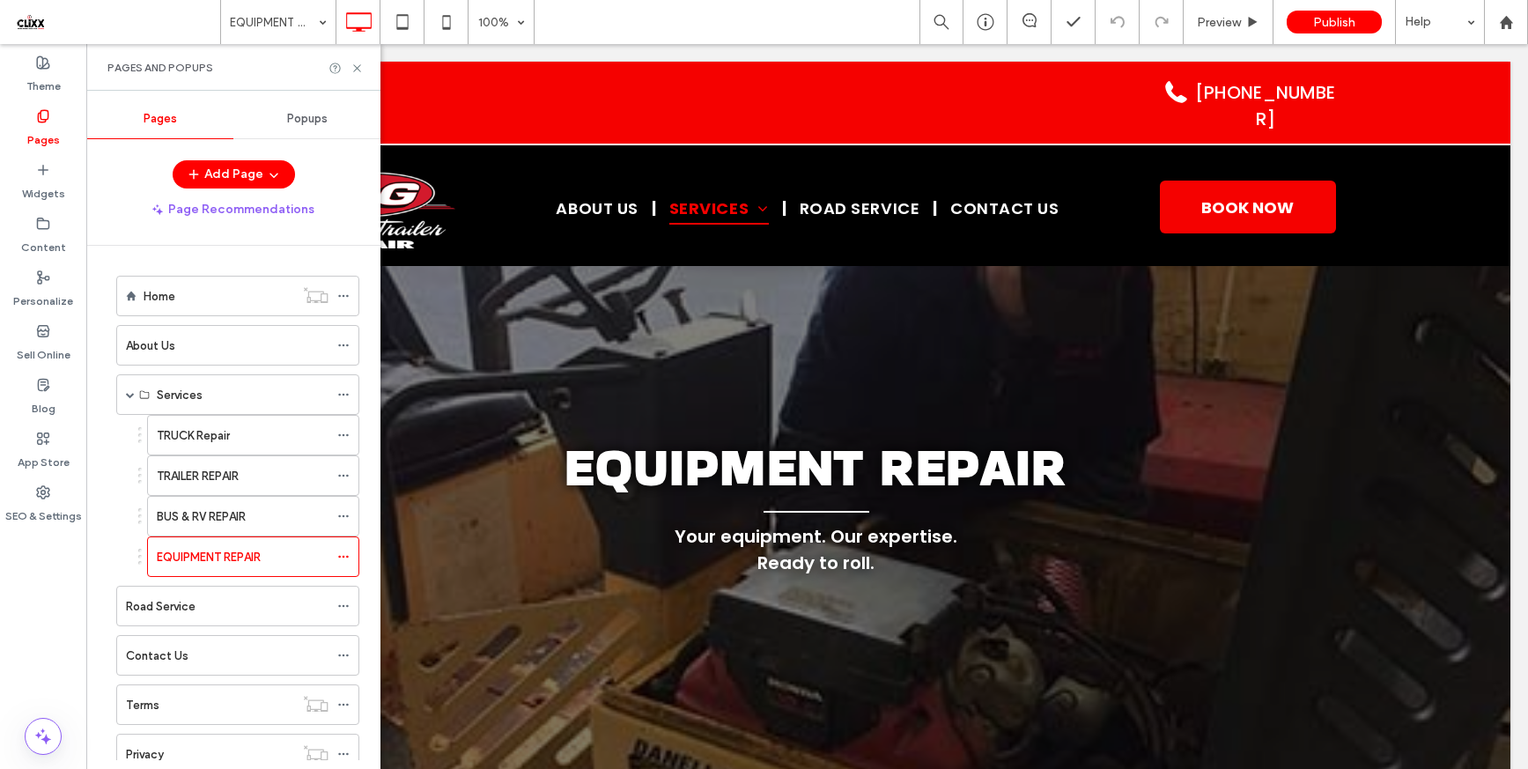
scroll to position [0, 0]
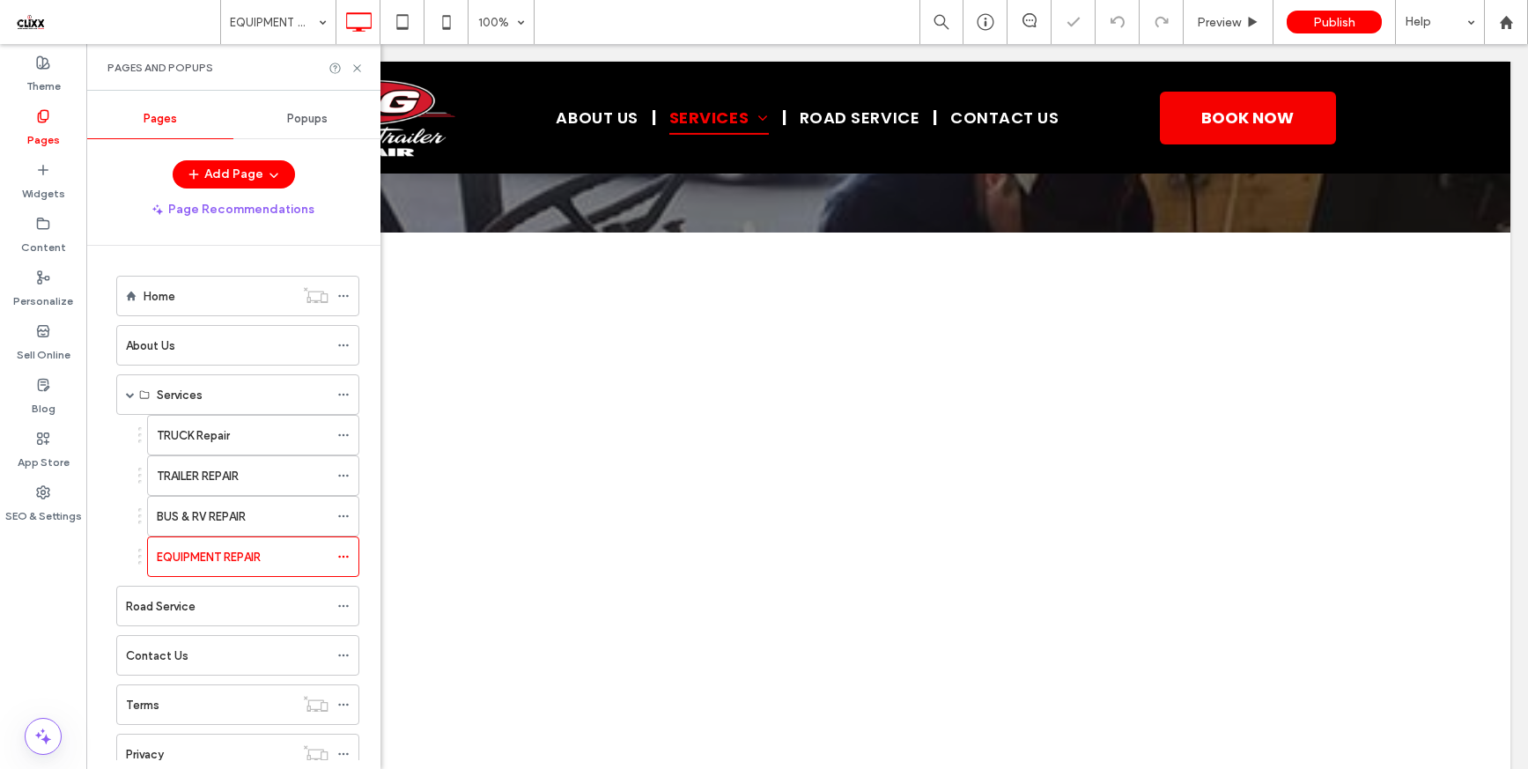
scroll to position [556, 0]
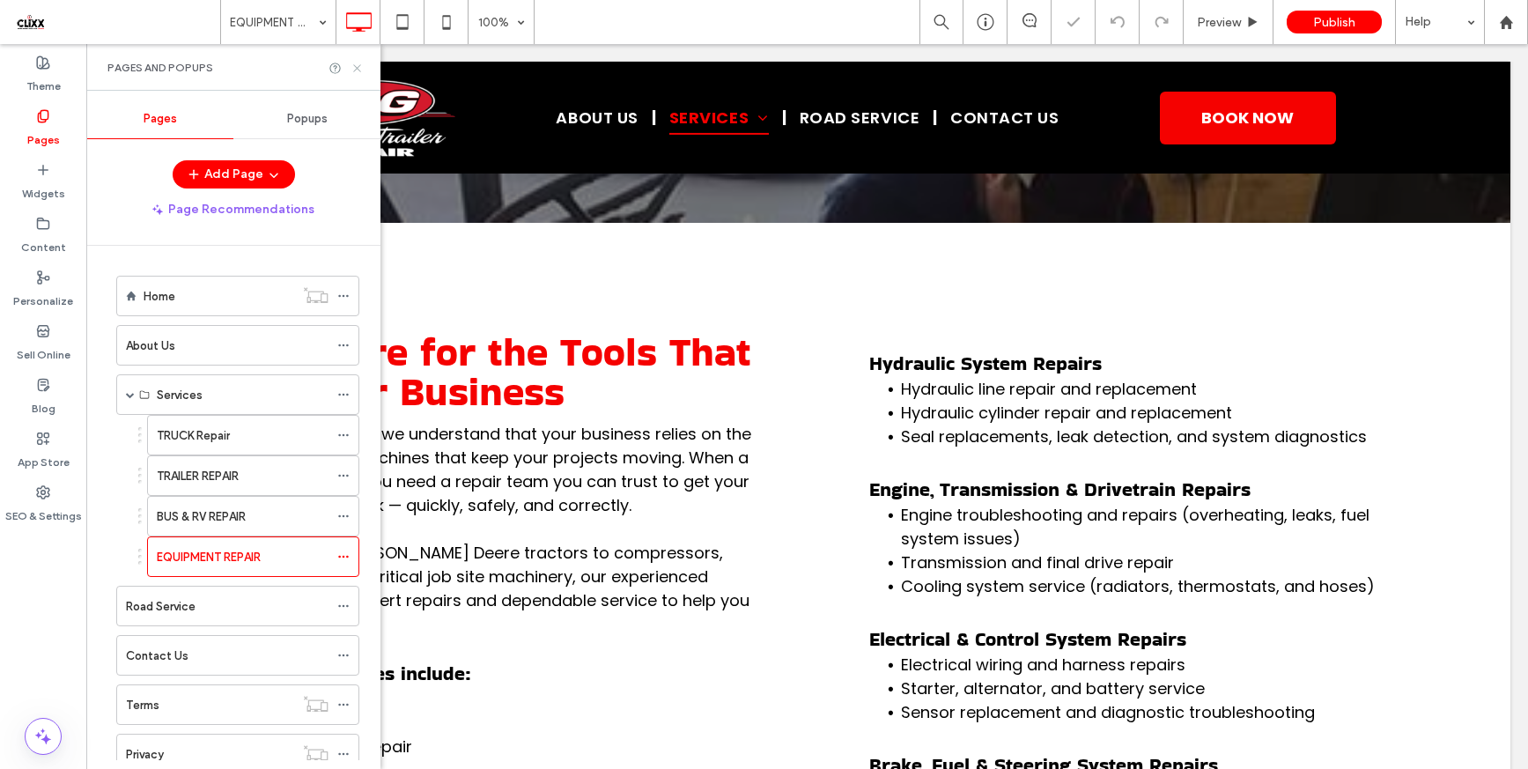
click at [359, 70] on icon at bounding box center [356, 68] width 13 height 13
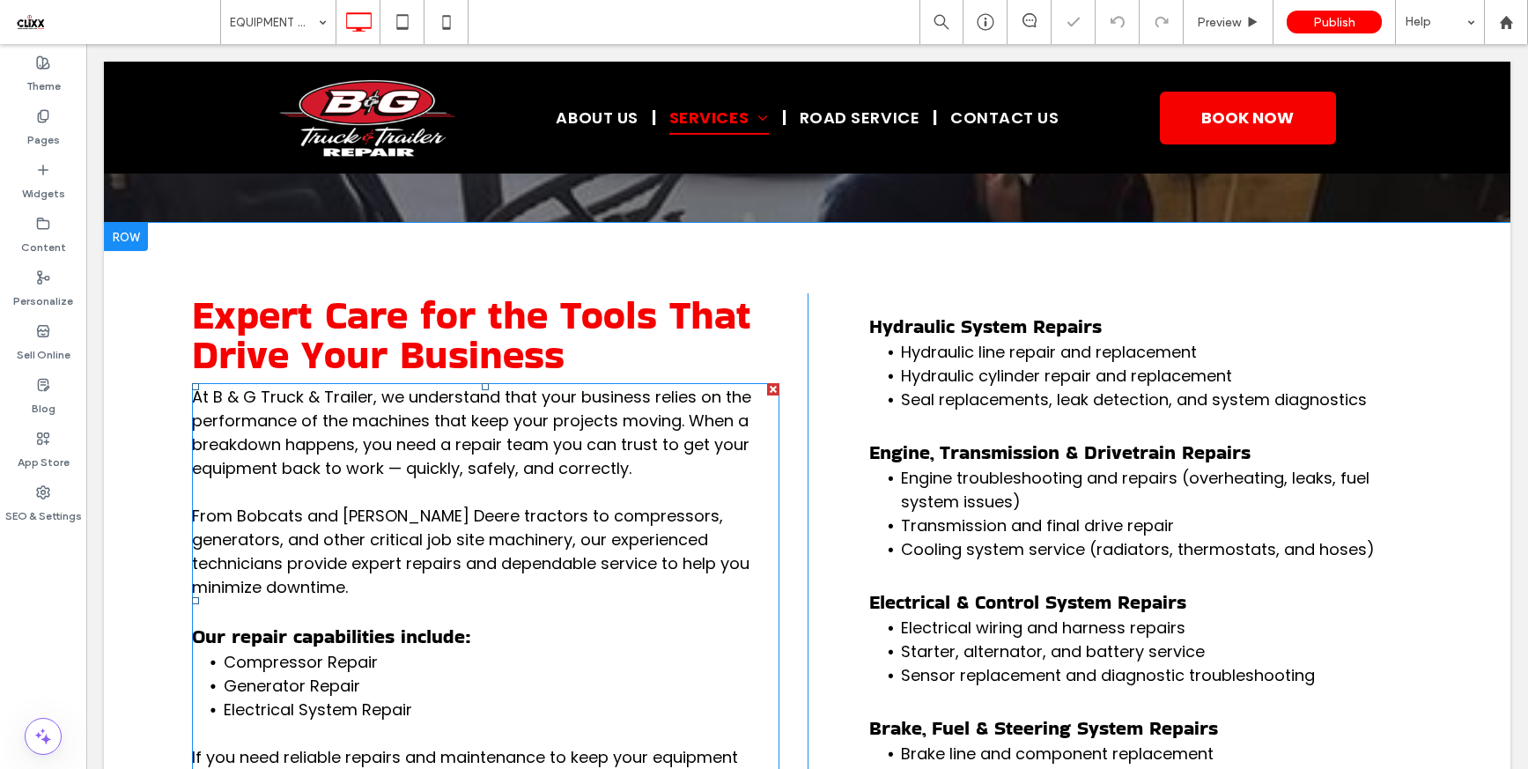
scroll to position [917, 0]
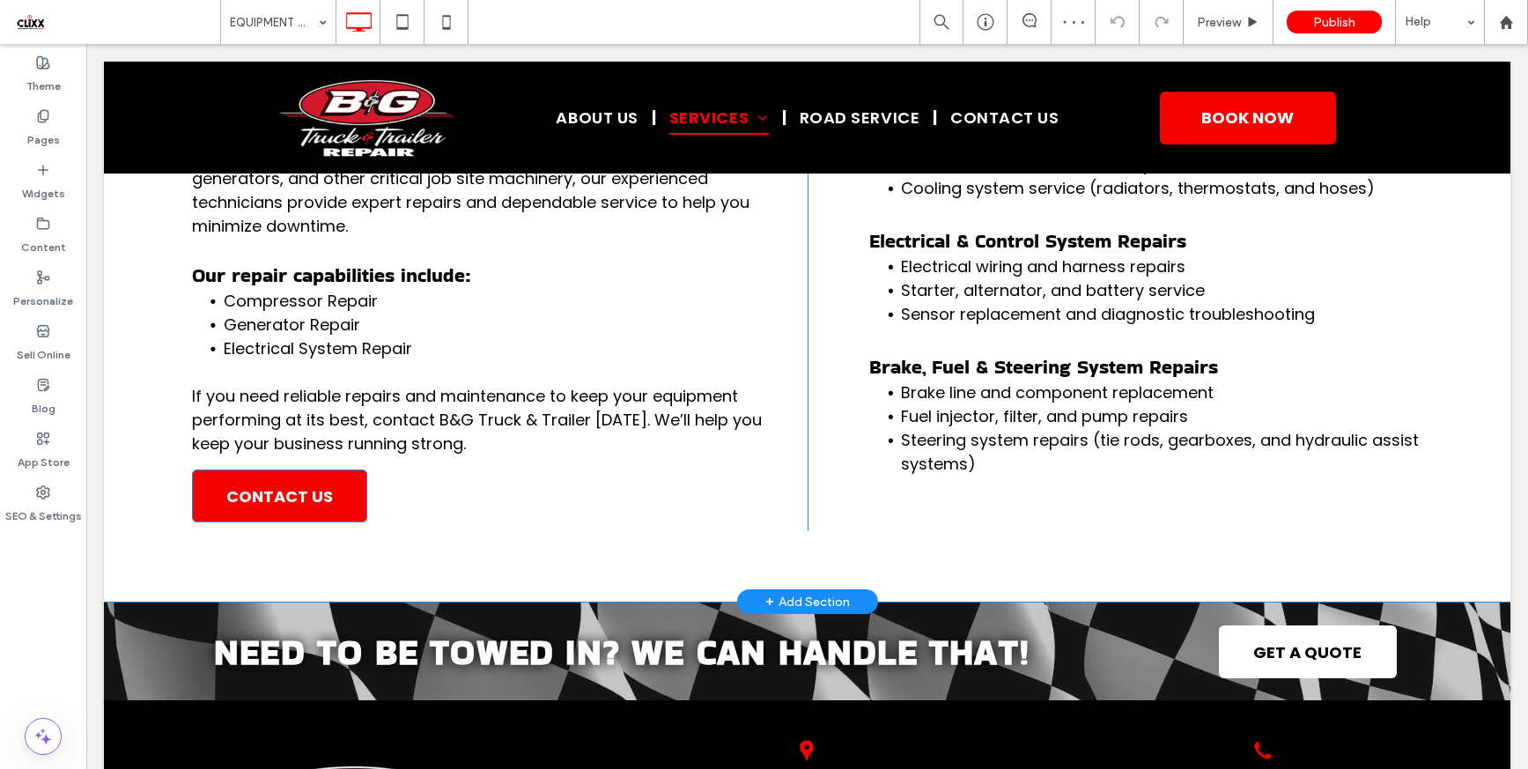
click at [311, 496] on link "CONTACT US" at bounding box center [279, 495] width 175 height 53
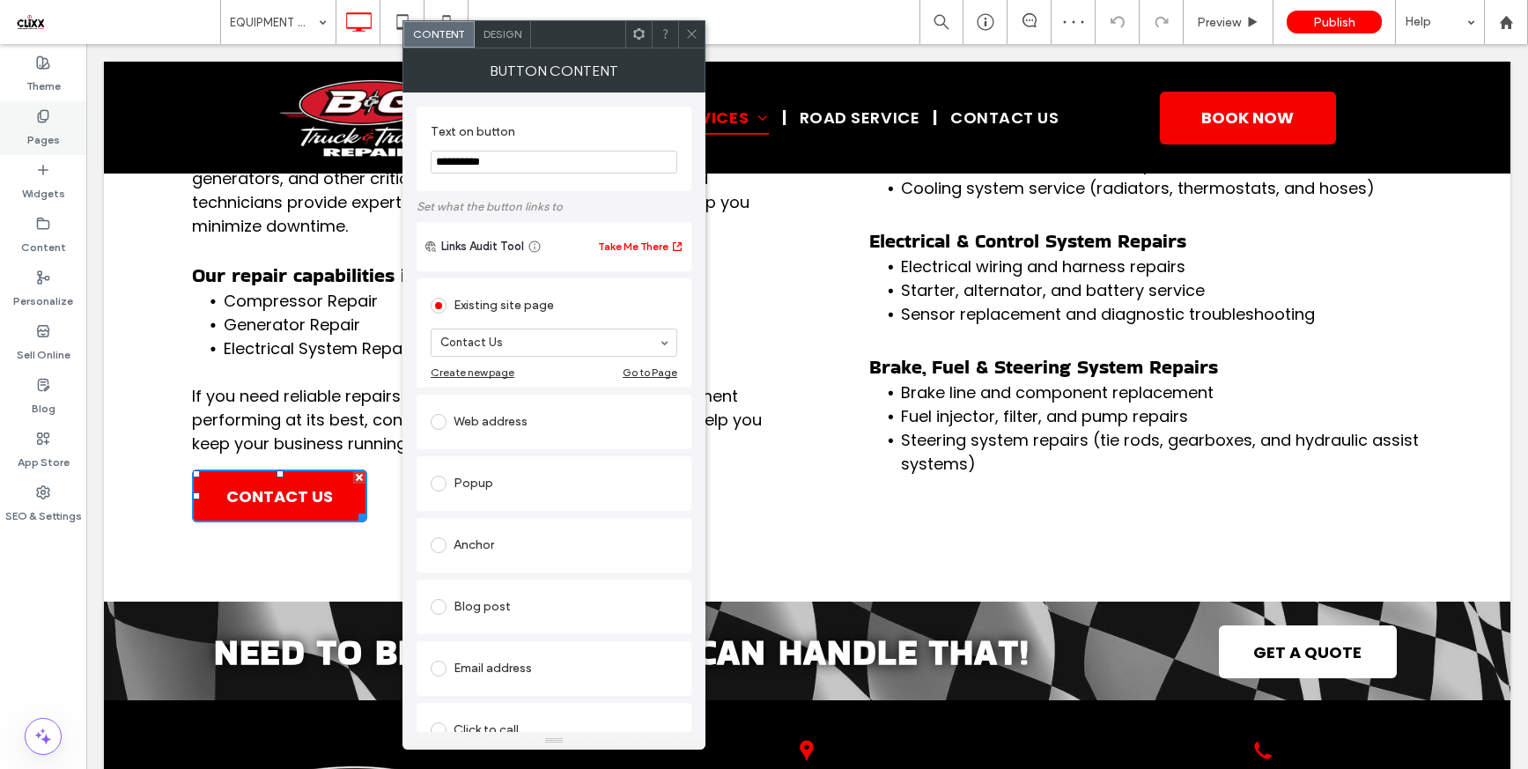
click at [55, 132] on label "Pages" at bounding box center [43, 135] width 33 height 25
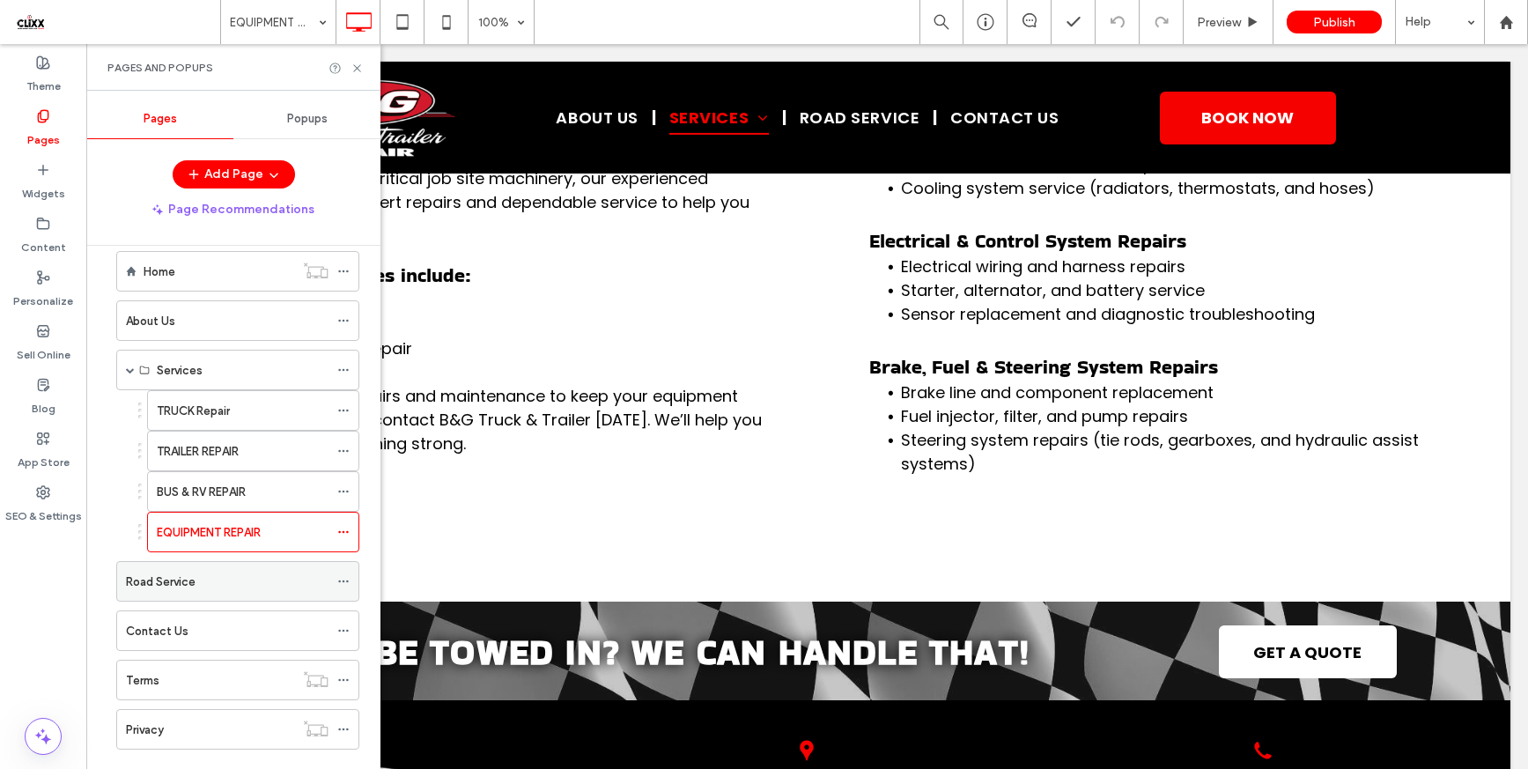
scroll to position [27, 0]
click at [185, 575] on label "Road Service" at bounding box center [161, 579] width 70 height 31
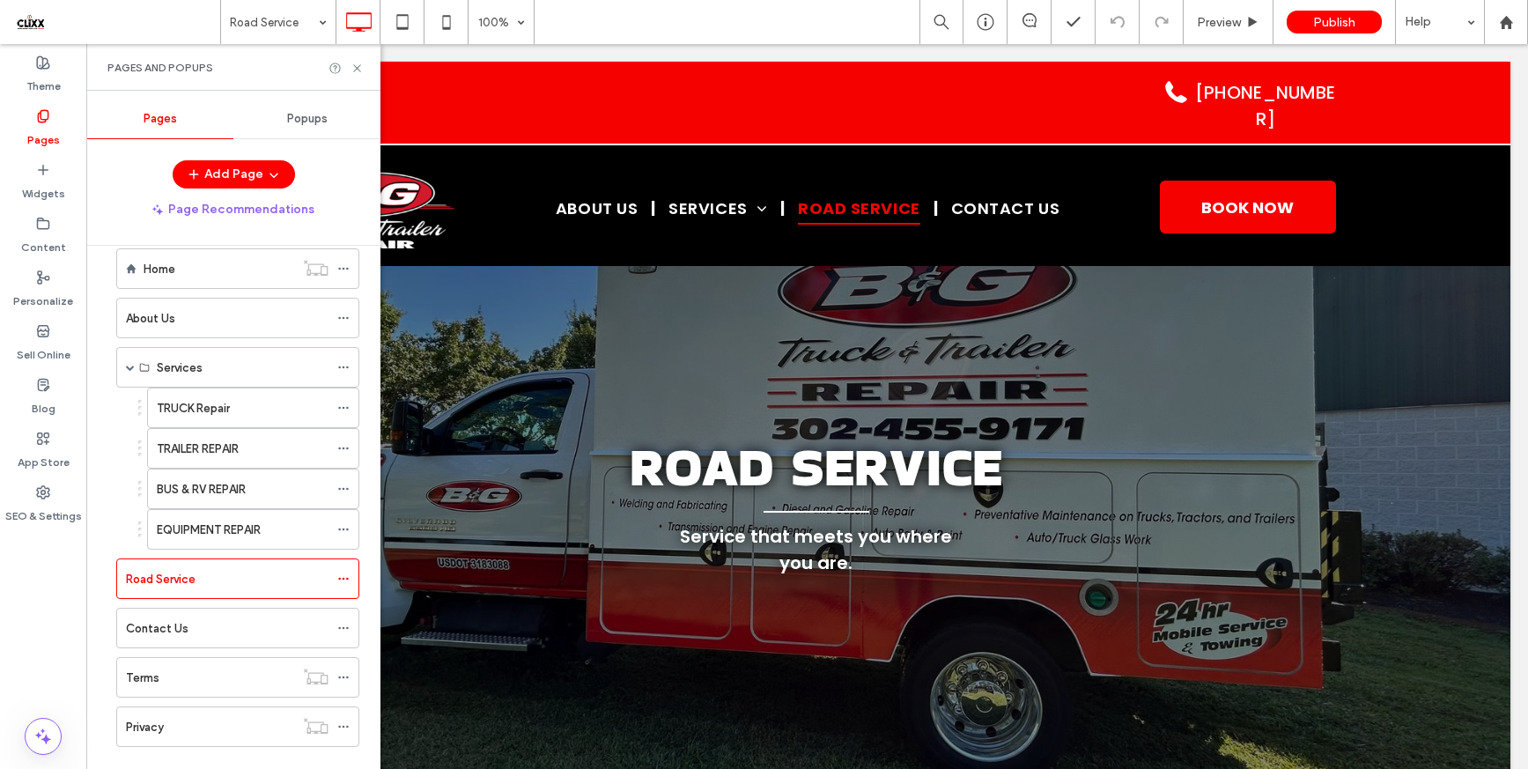
scroll to position [0, 0]
click at [352, 68] on icon at bounding box center [356, 68] width 13 height 13
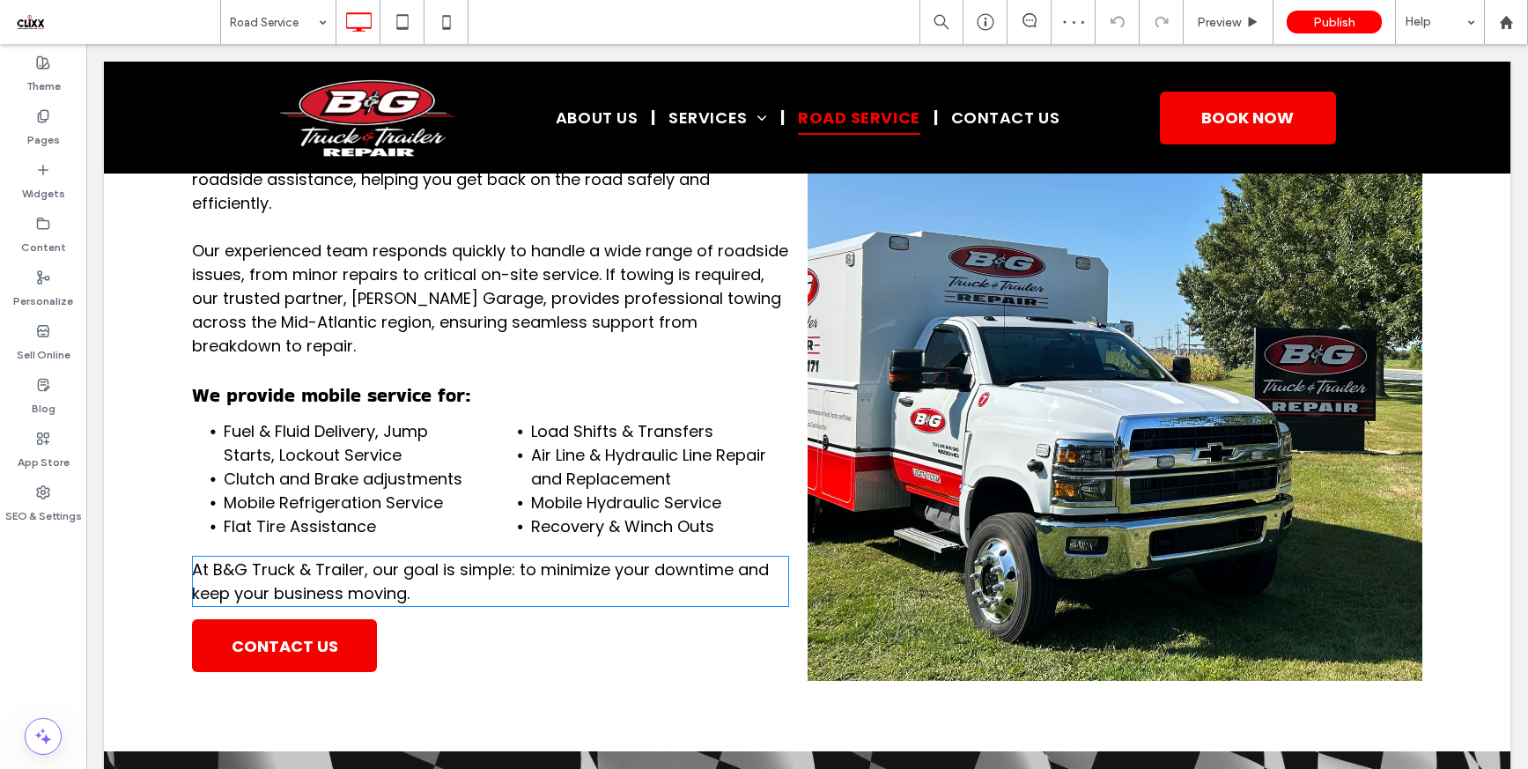
scroll to position [823, 0]
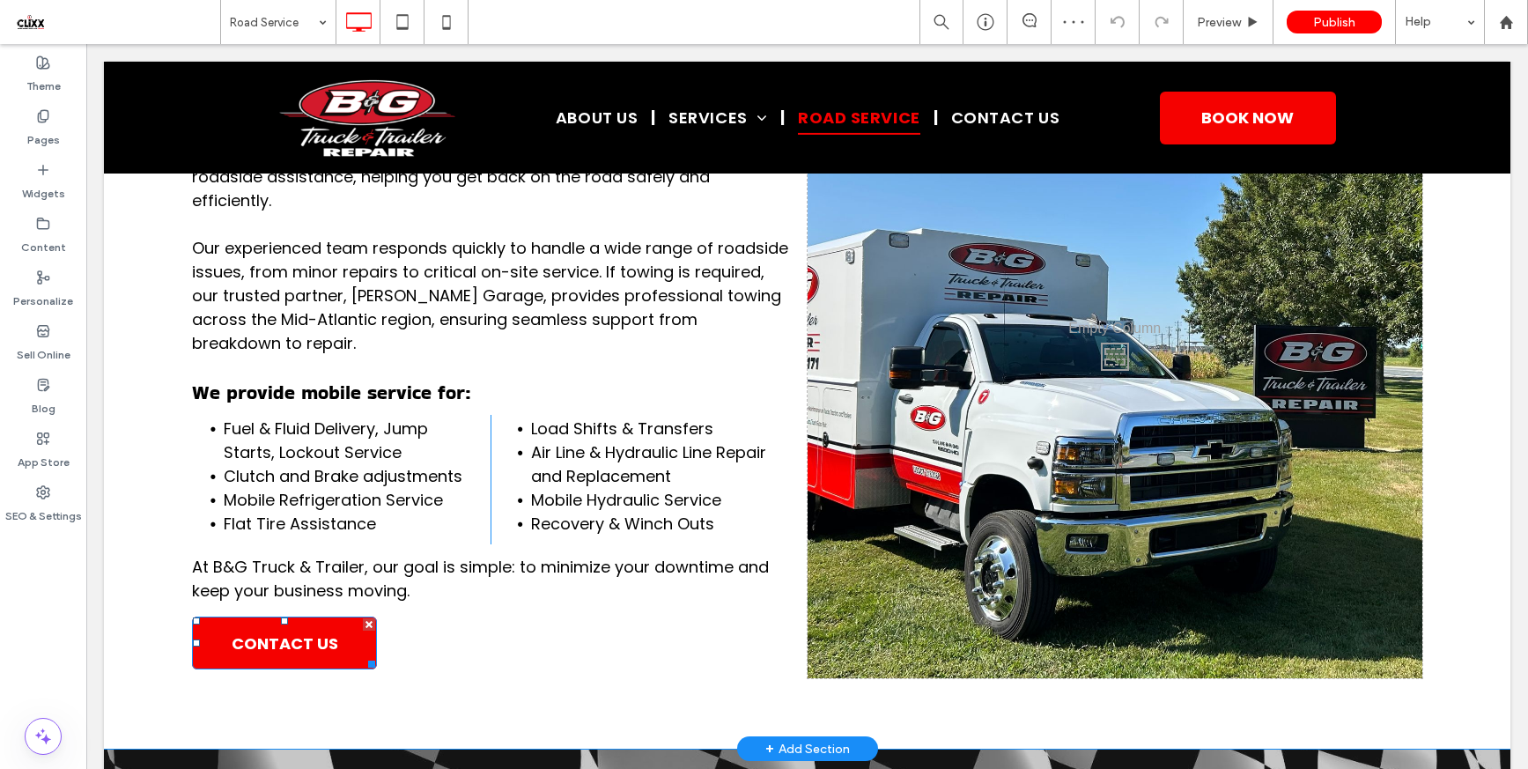
click at [315, 639] on span "CONTACT US" at bounding box center [285, 643] width 107 height 24
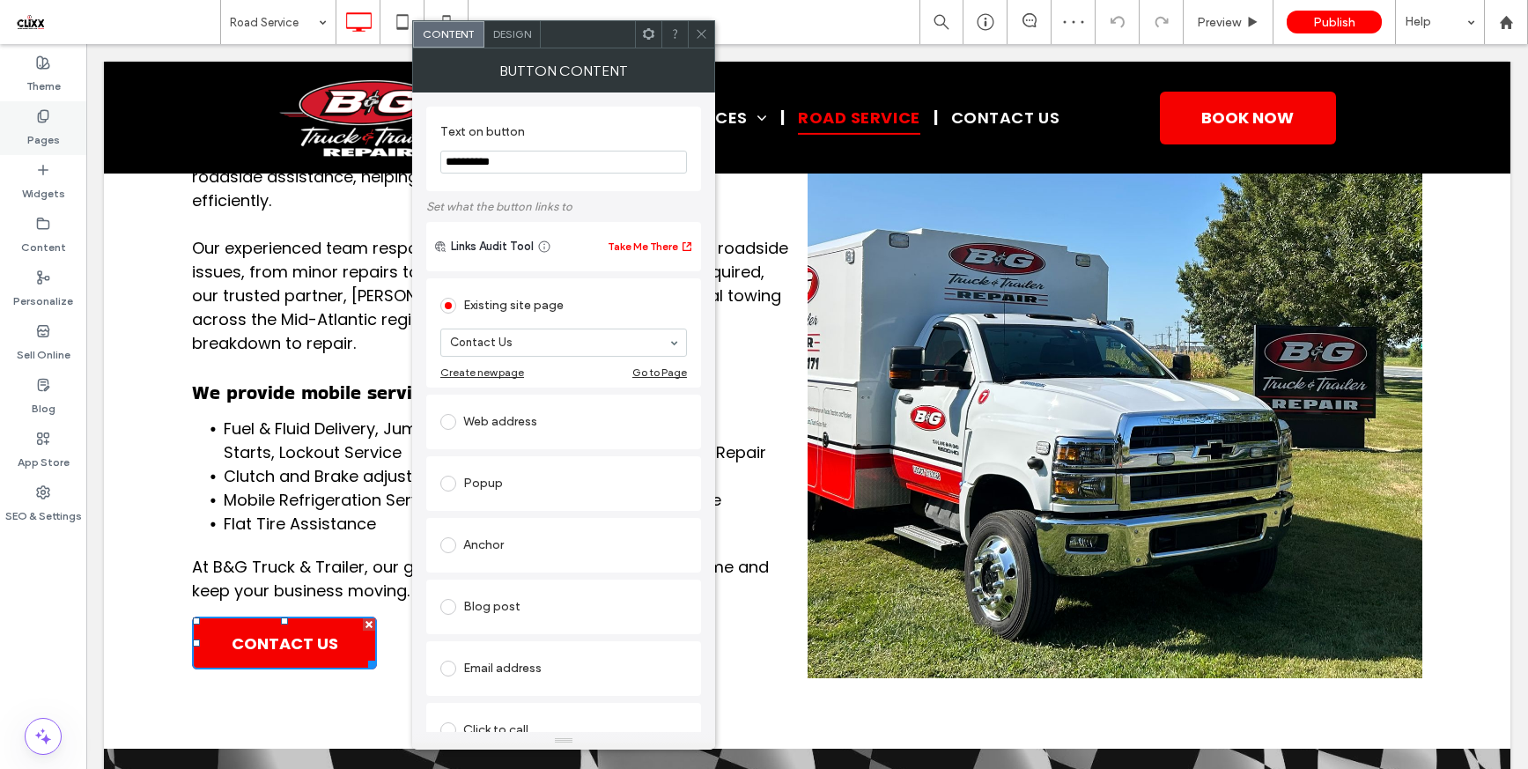
click at [57, 137] on label "Pages" at bounding box center [43, 135] width 33 height 25
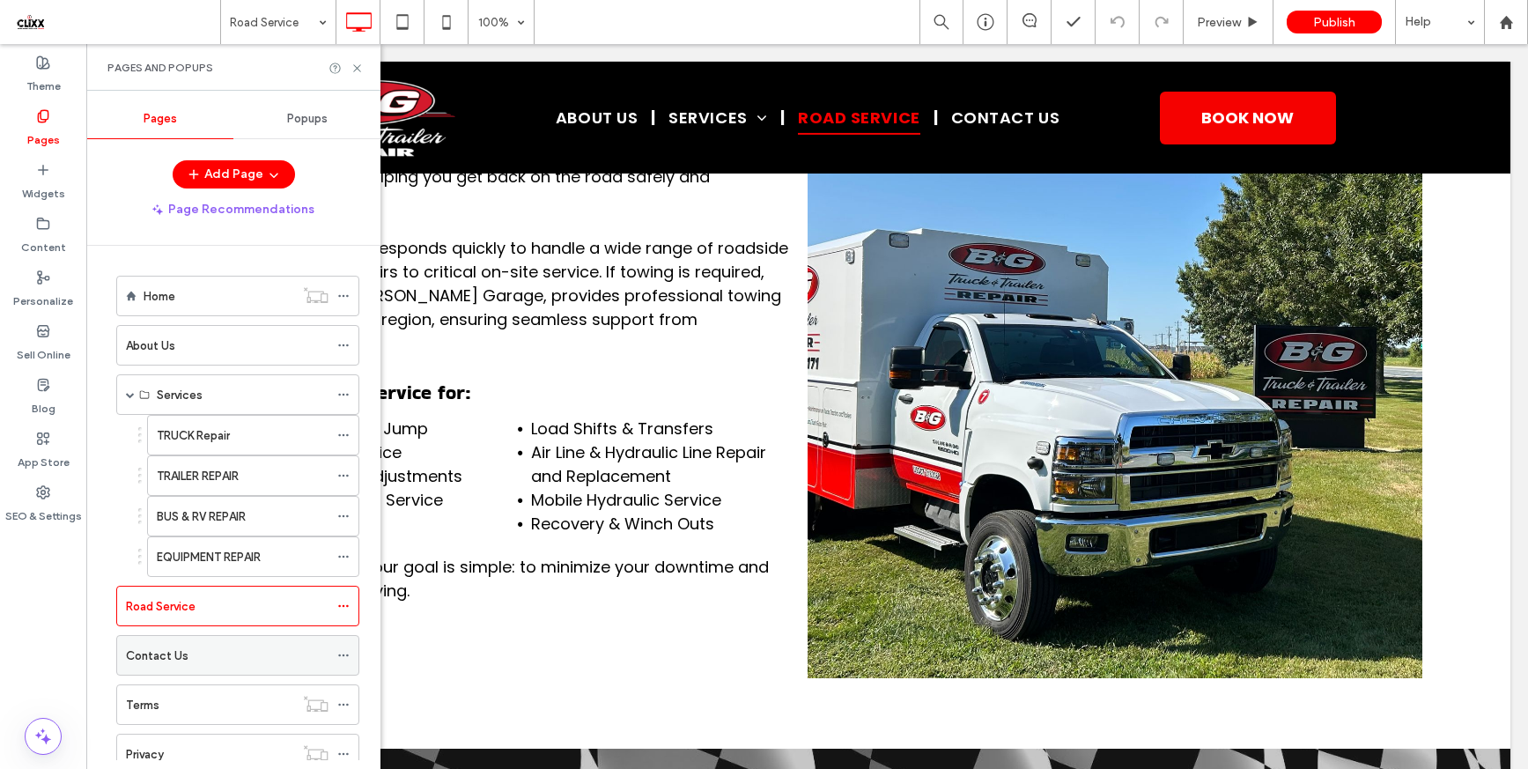
click at [231, 661] on div "Contact Us" at bounding box center [227, 655] width 203 height 18
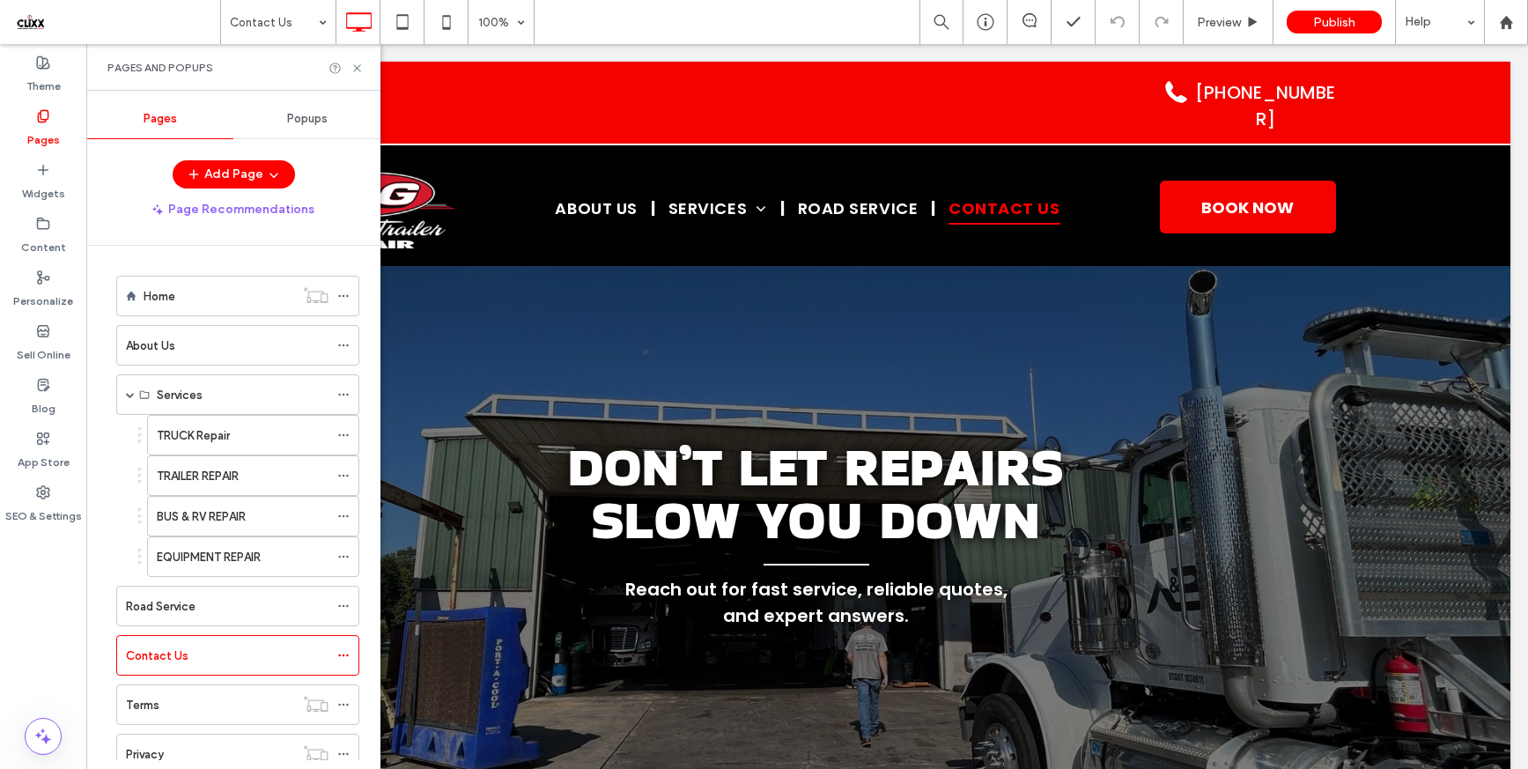
scroll to position [0, 0]
click at [358, 68] on use at bounding box center [356, 67] width 7 height 7
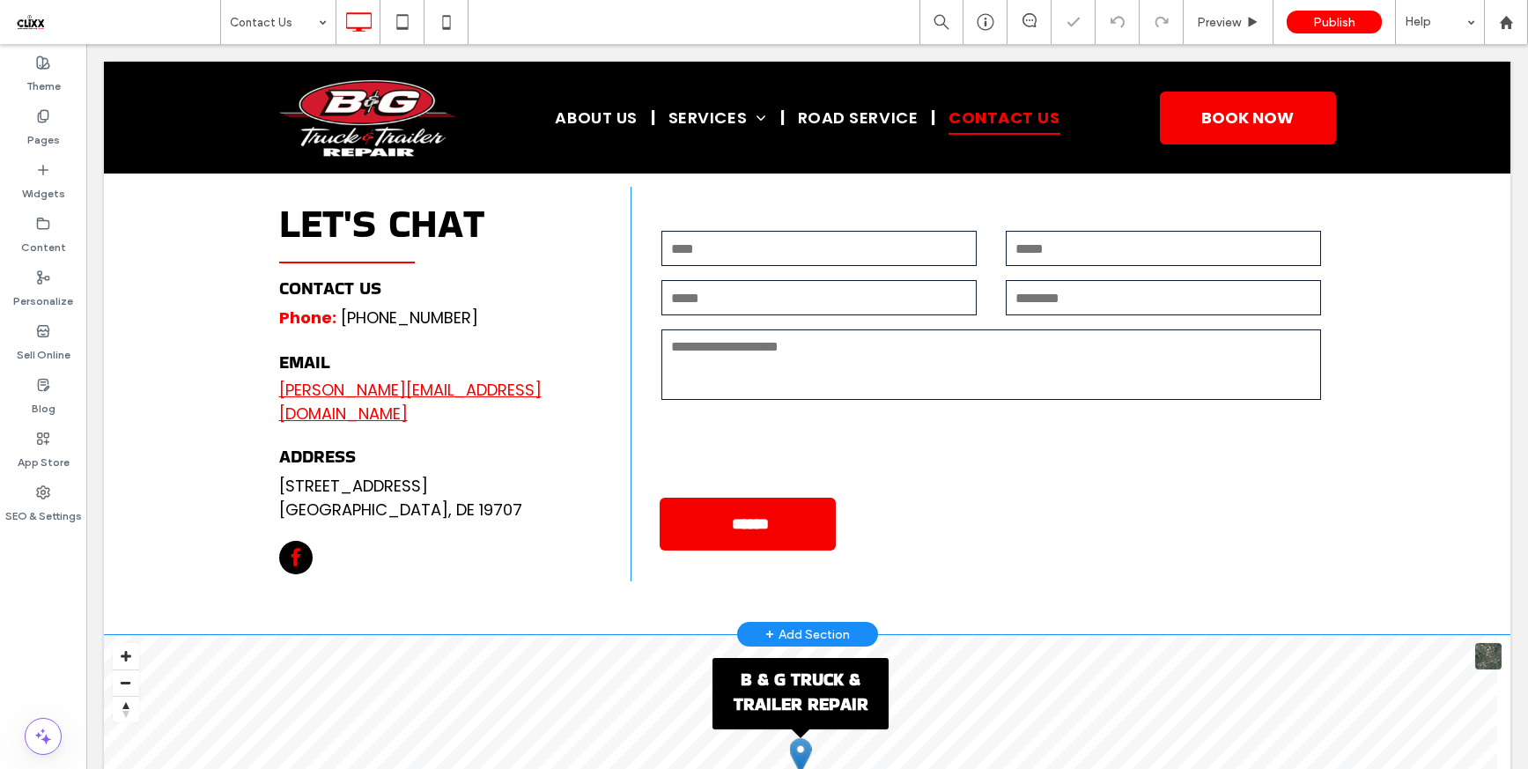
scroll to position [713, 0]
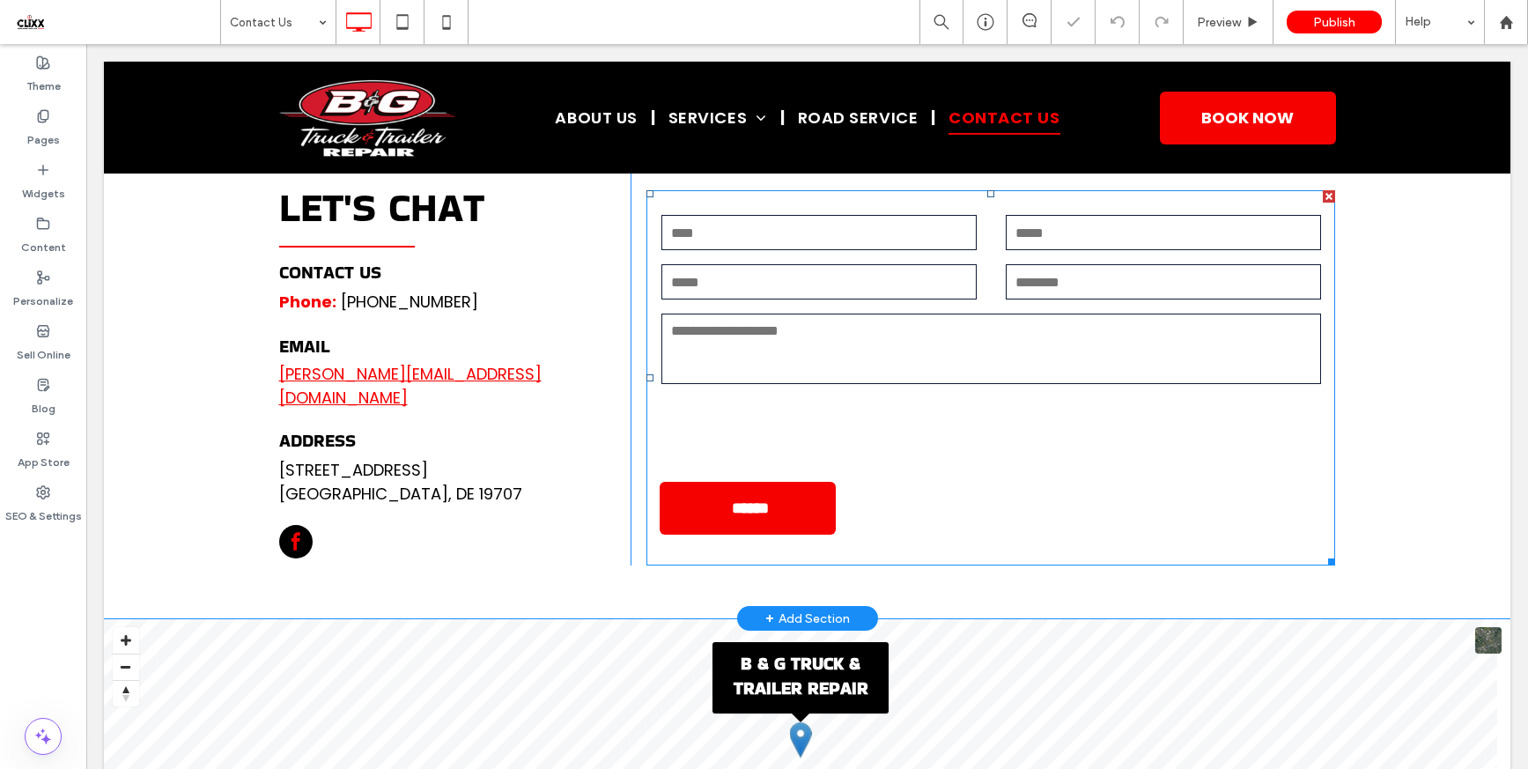
click at [730, 503] on input "******" at bounding box center [750, 507] width 169 height 35
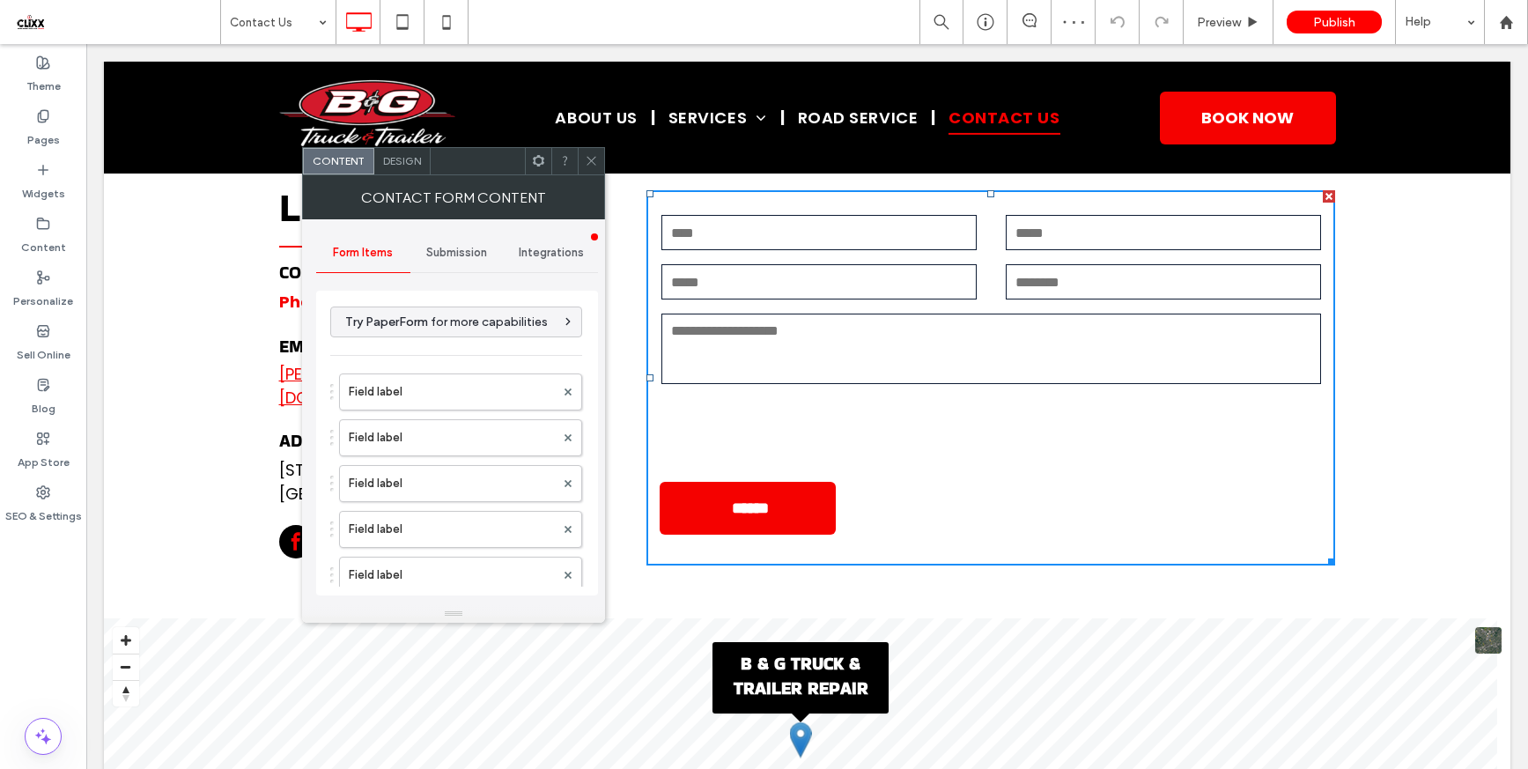
click at [453, 241] on div "Submission" at bounding box center [457, 252] width 94 height 39
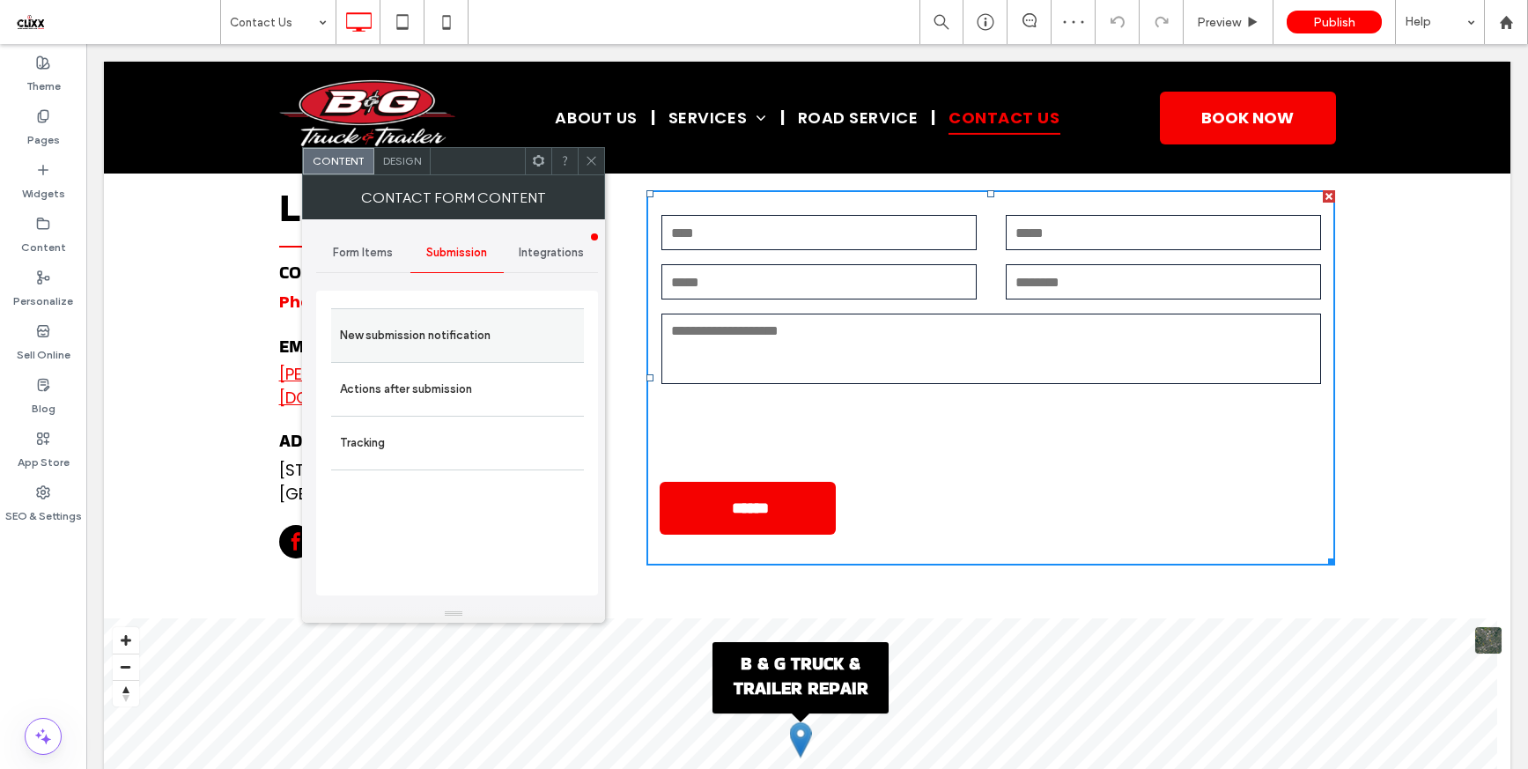
click at [437, 326] on label "New submission notification" at bounding box center [457, 335] width 235 height 35
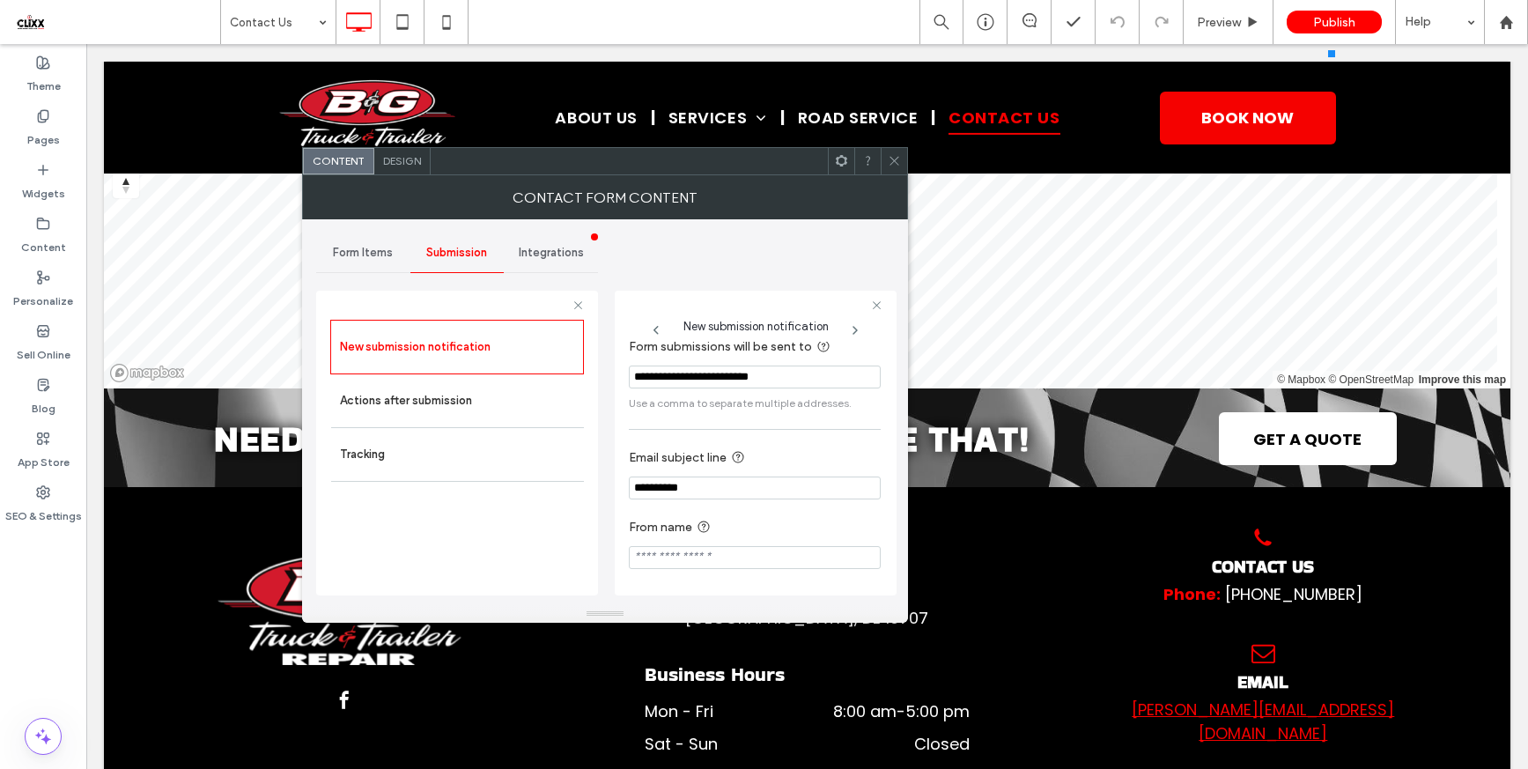
scroll to position [18, 0]
click at [424, 406] on label "Actions after submission" at bounding box center [457, 400] width 235 height 35
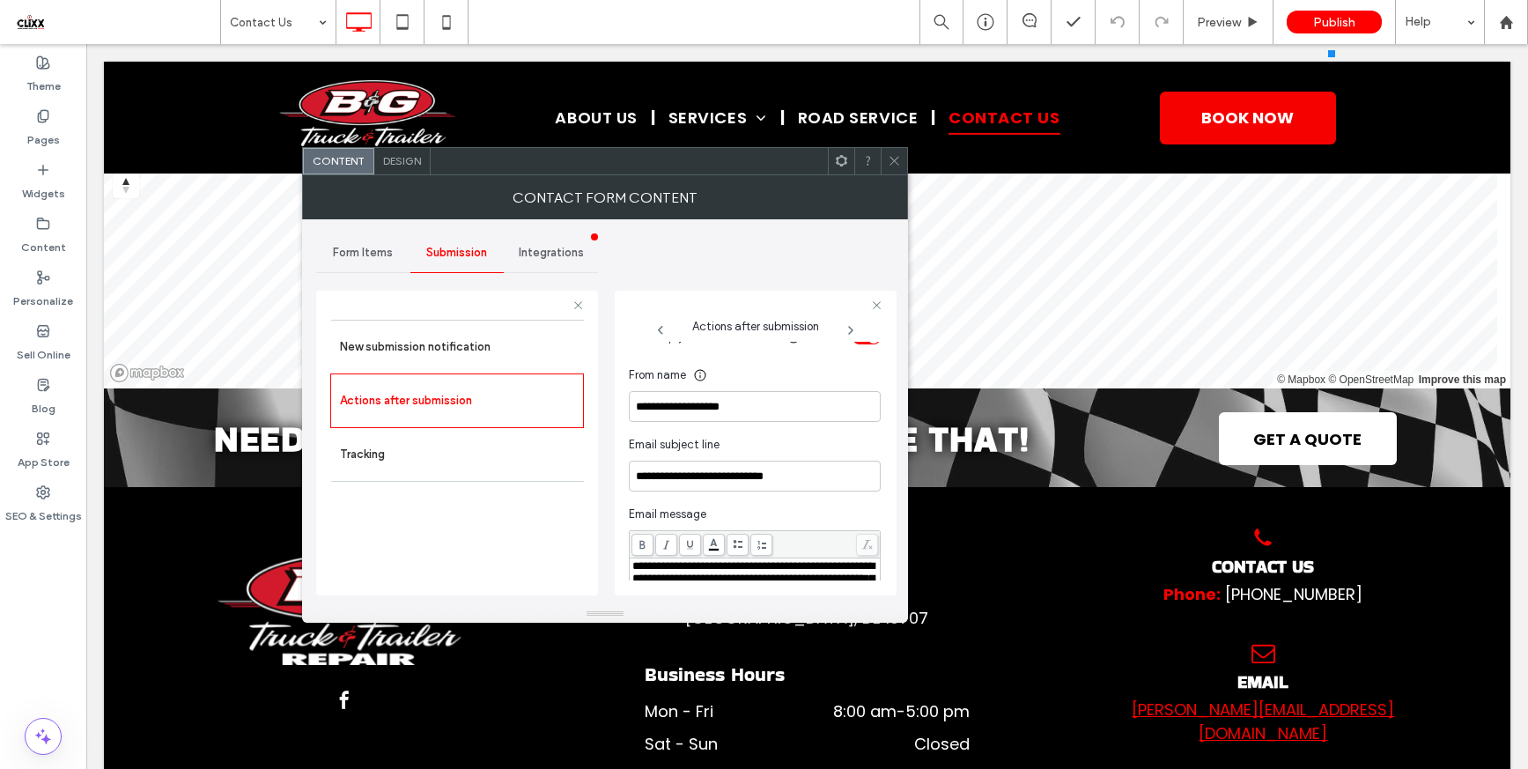
scroll to position [538, 0]
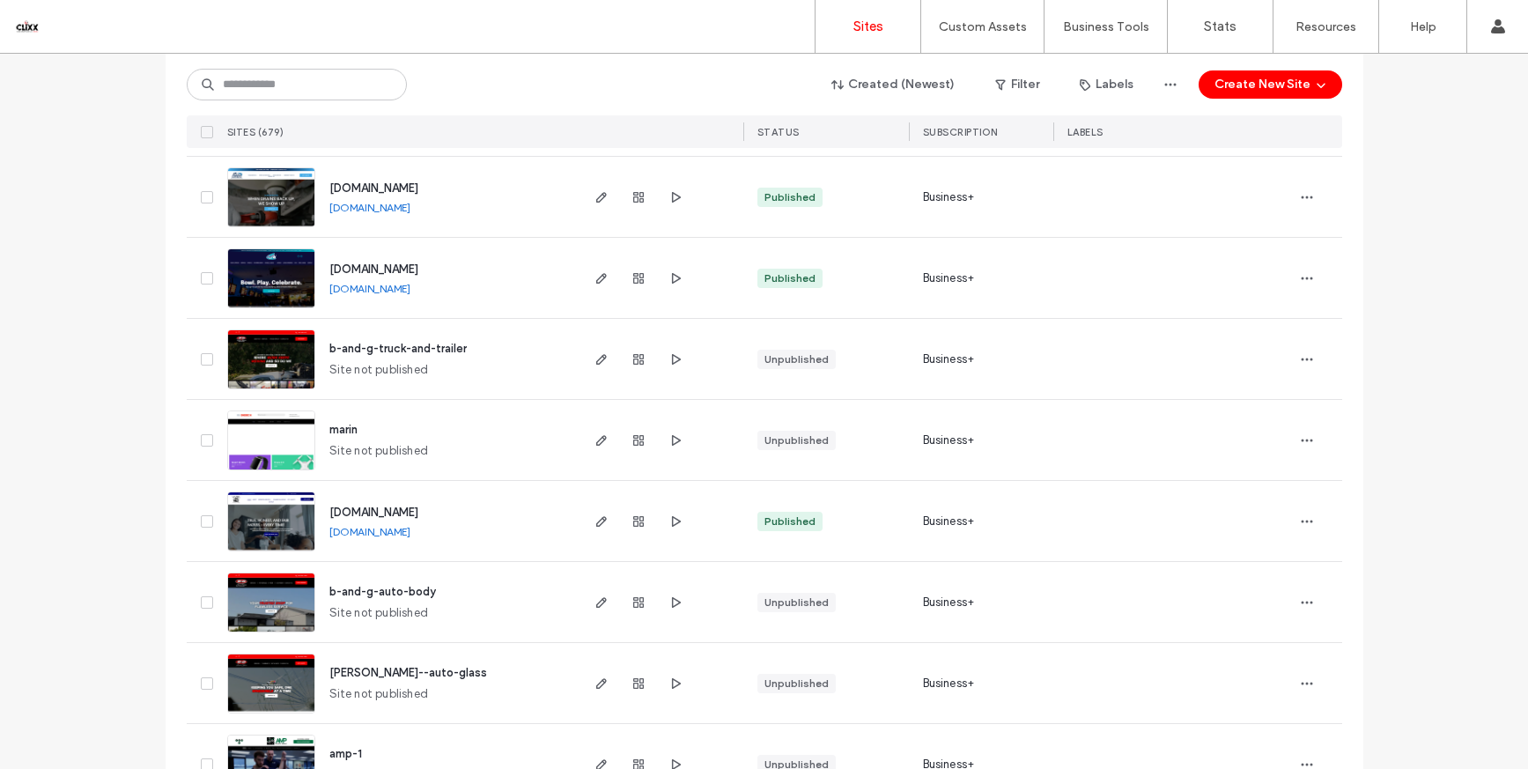
scroll to position [2218, 0]
click at [594, 602] on icon "button" at bounding box center [601, 601] width 14 height 14
